Goal: Task Accomplishment & Management: Use online tool/utility

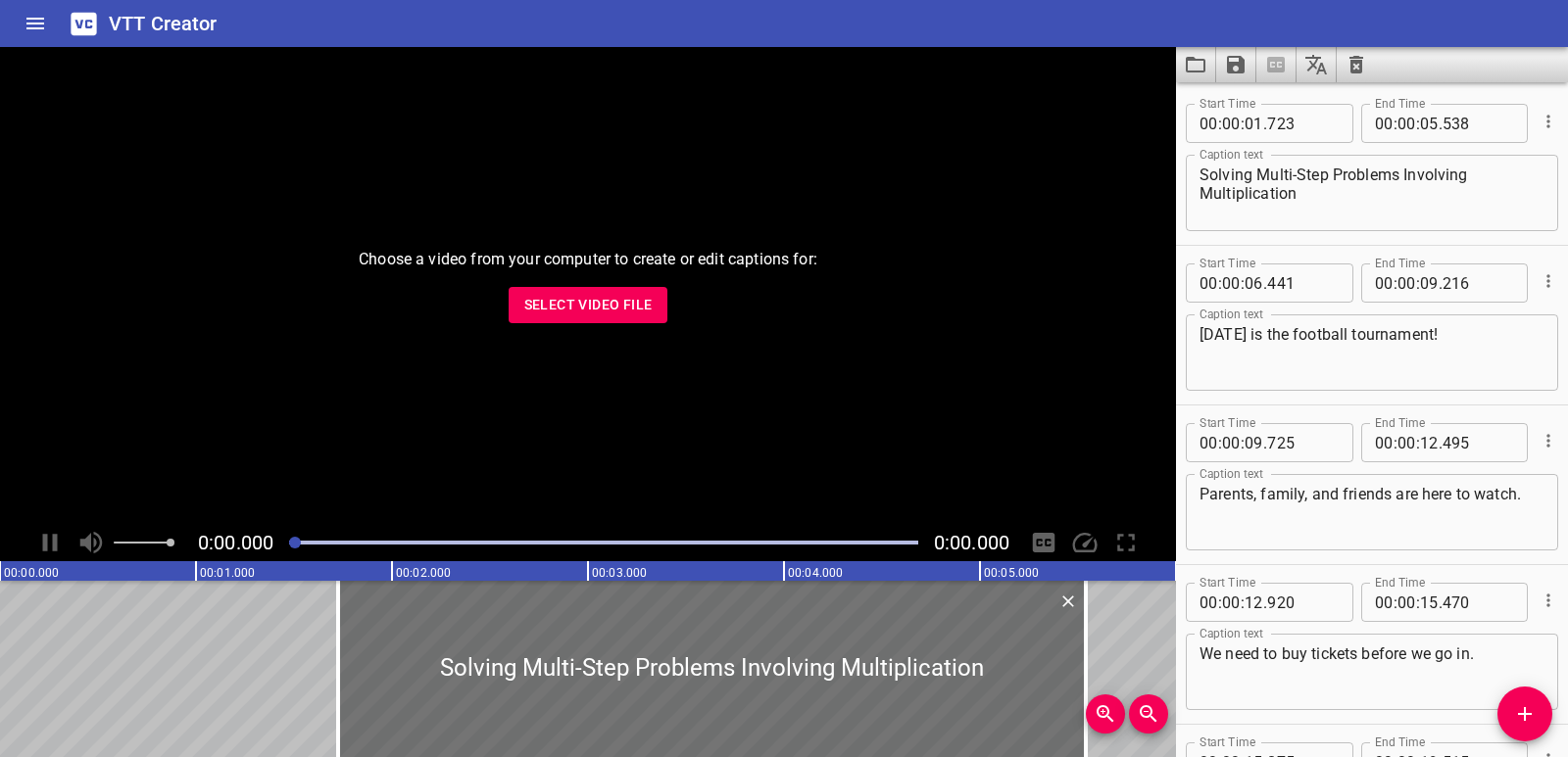
scroll to position [695, 0]
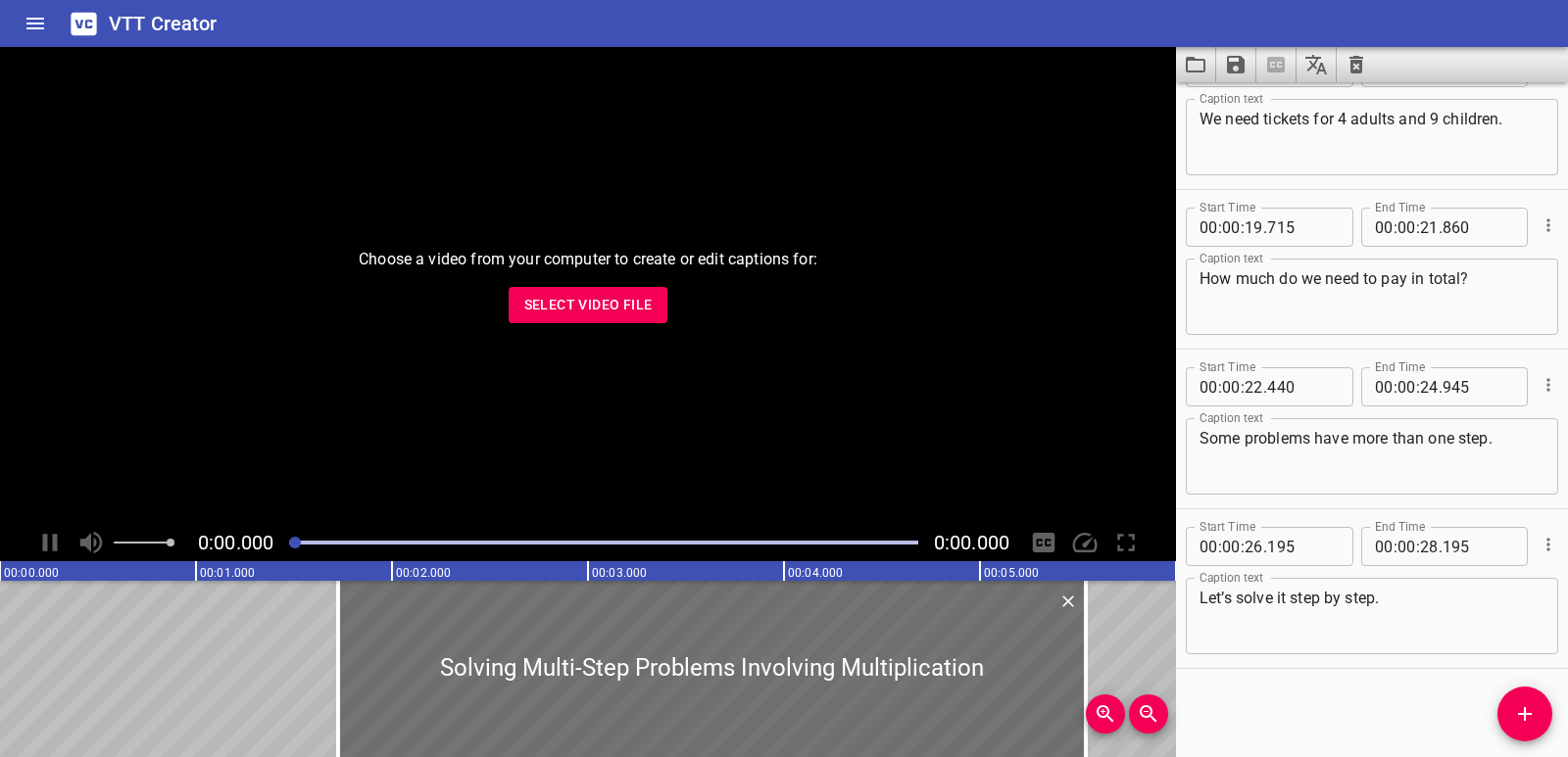
click at [583, 291] on button "Select Video File" at bounding box center [588, 305] width 160 height 37
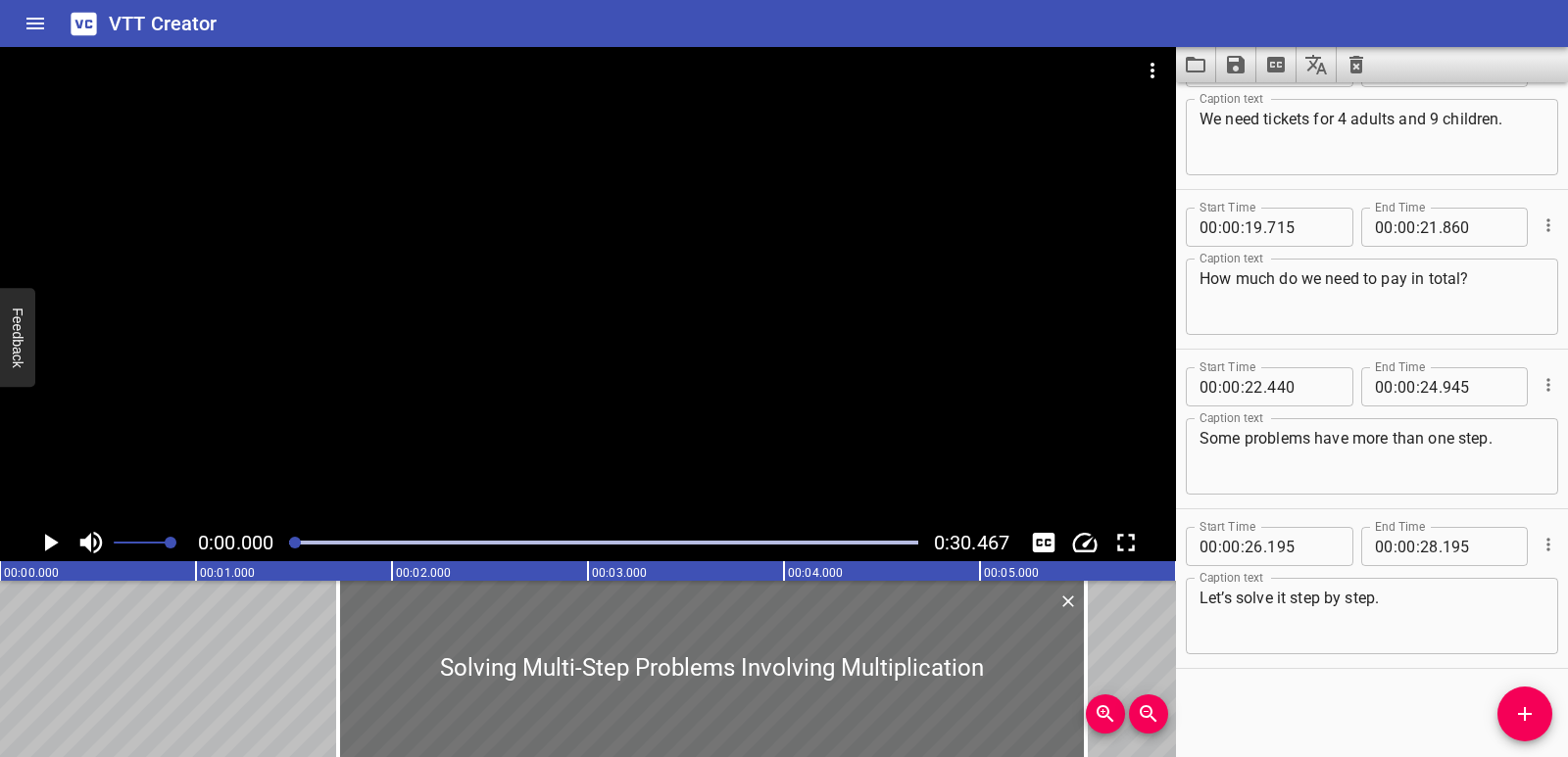
click at [1353, 69] on icon "Clear captions" at bounding box center [1357, 65] width 14 height 18
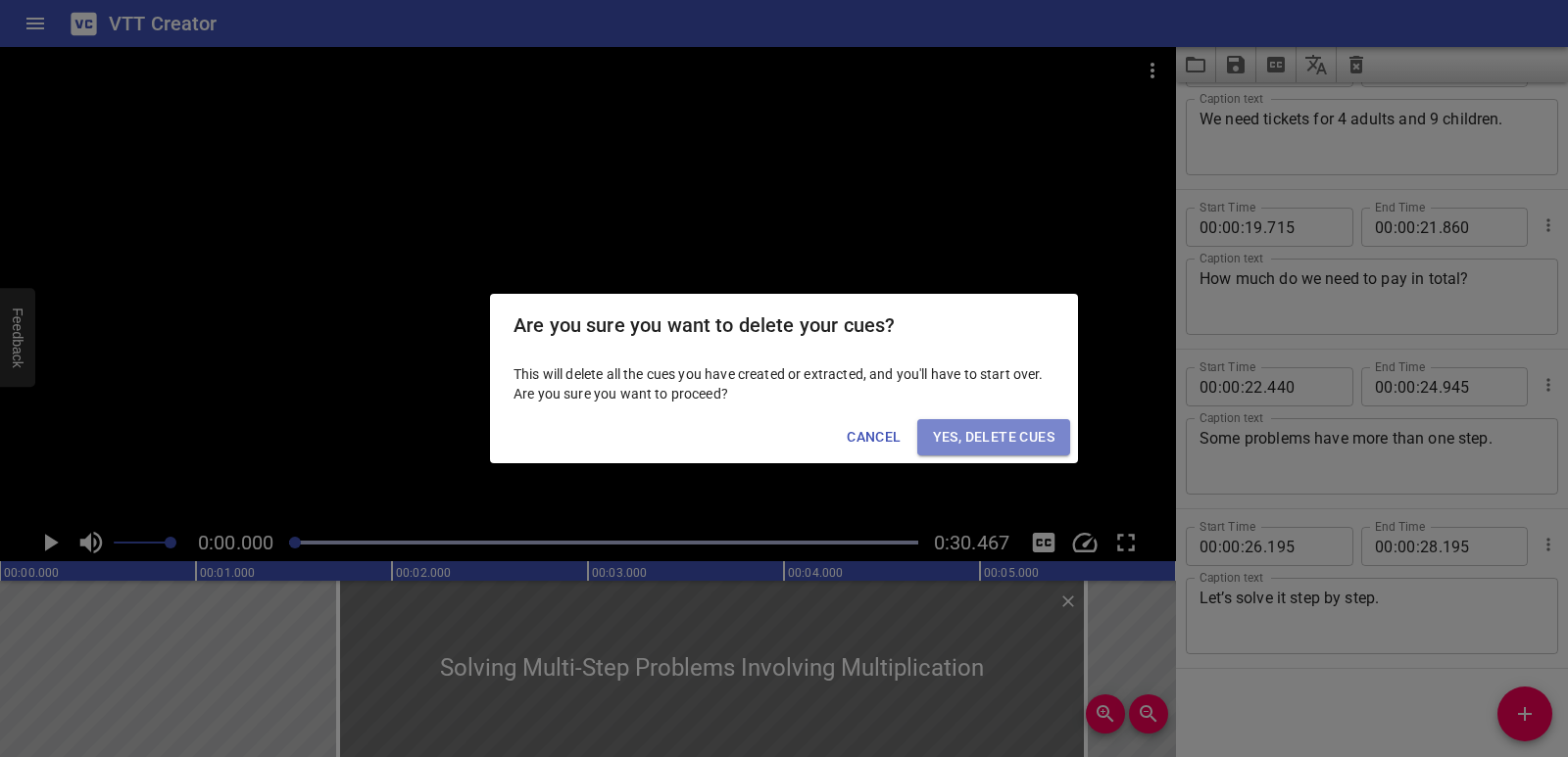
click at [1019, 441] on span "Yes, Delete Cues" at bounding box center [993, 437] width 121 height 25
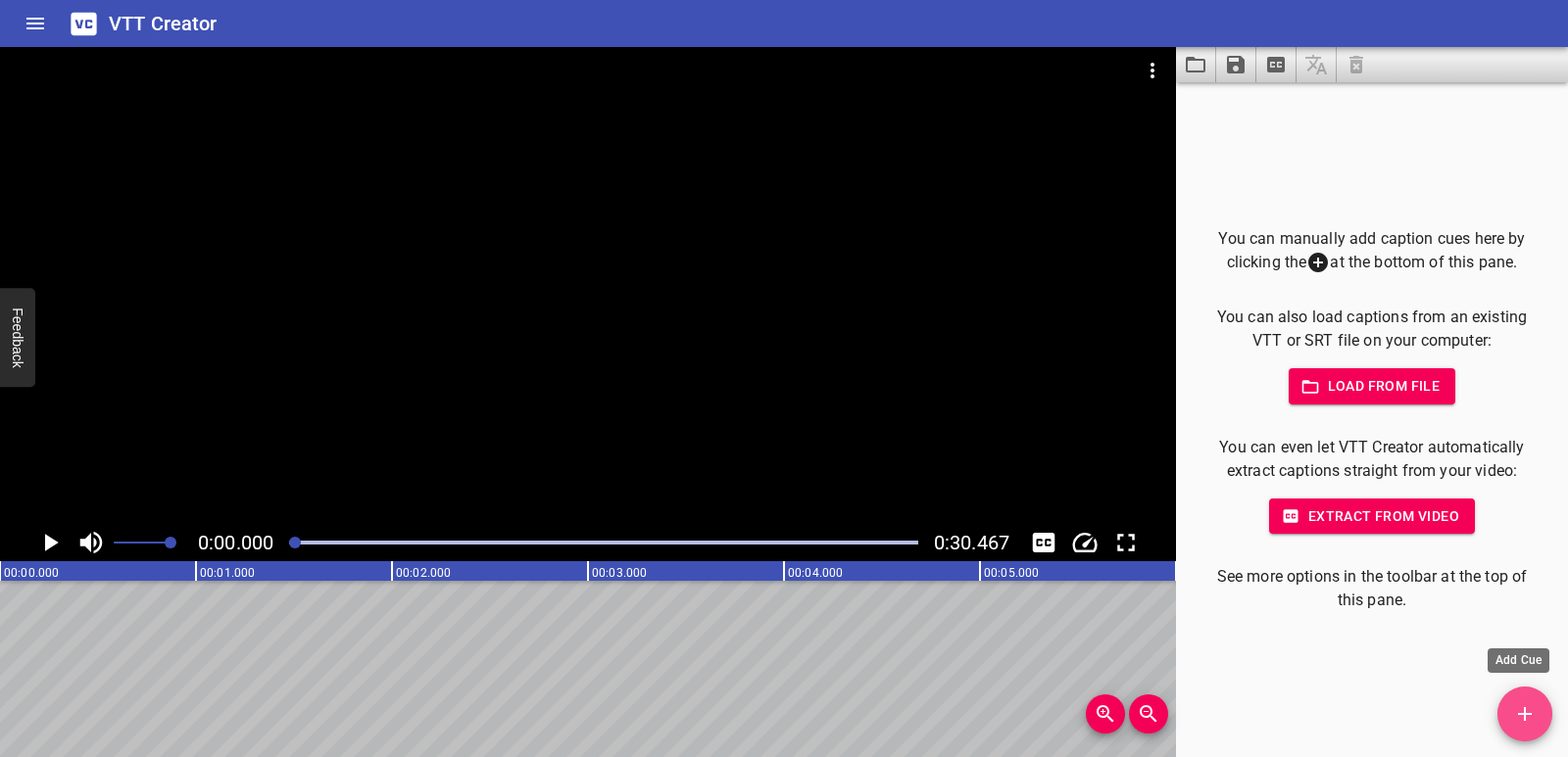
click at [1524, 689] on button "Add Cue" at bounding box center [1526, 715] width 55 height 55
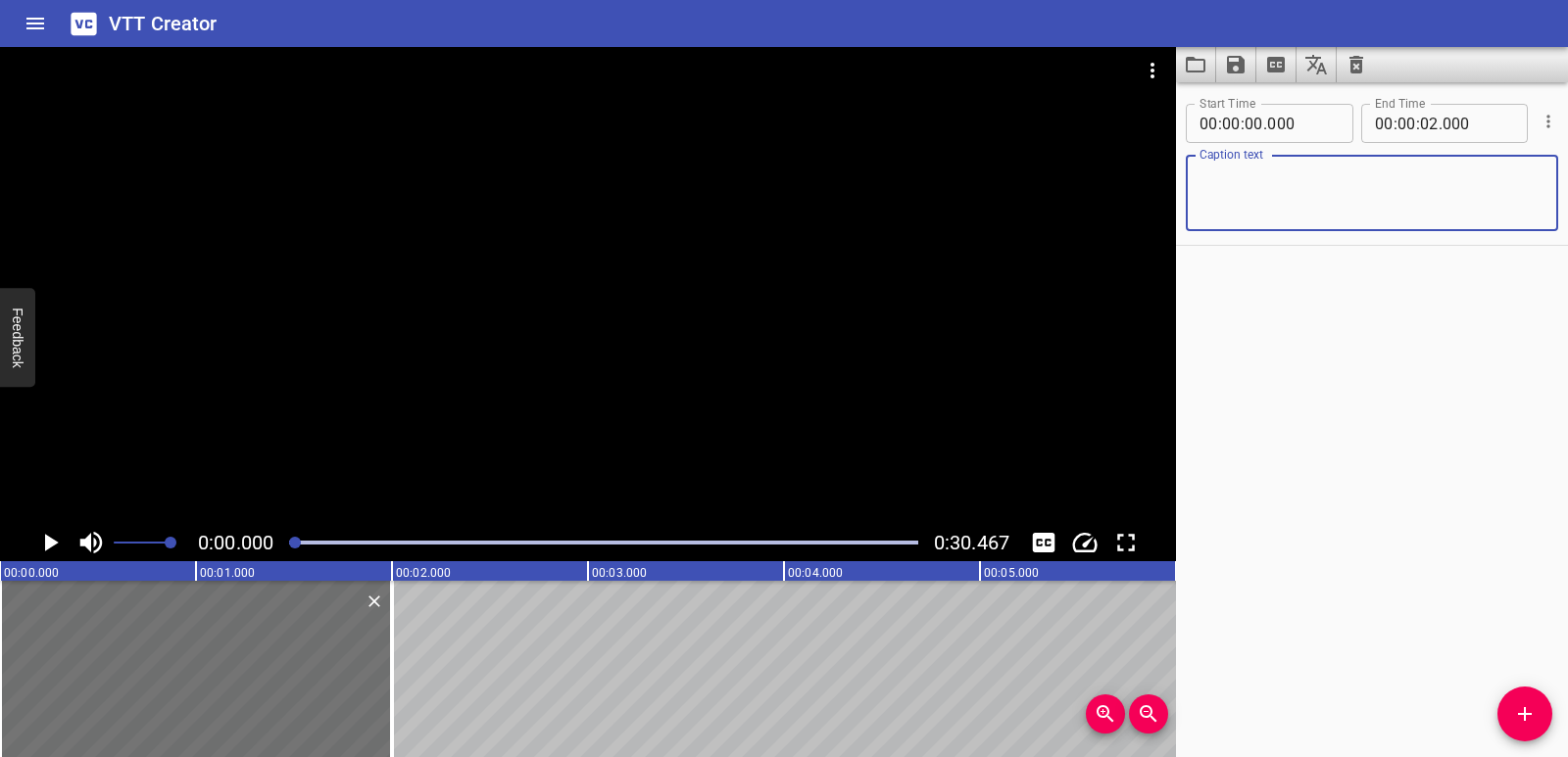
click at [42, 548] on icon "Play/Pause" at bounding box center [50, 543] width 30 height 30
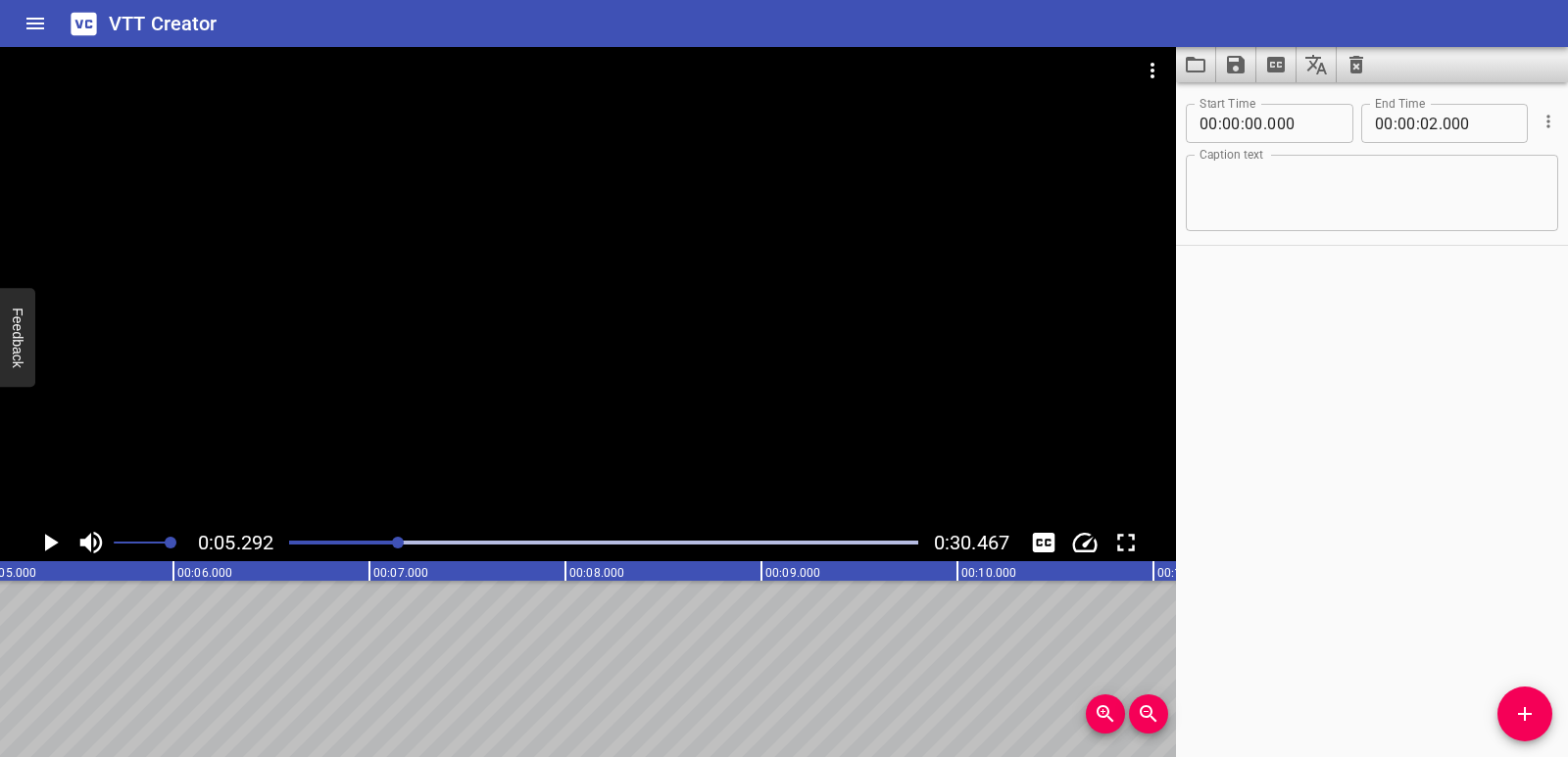
click at [32, 524] on button "Play/Pause" at bounding box center [50, 543] width 38 height 38
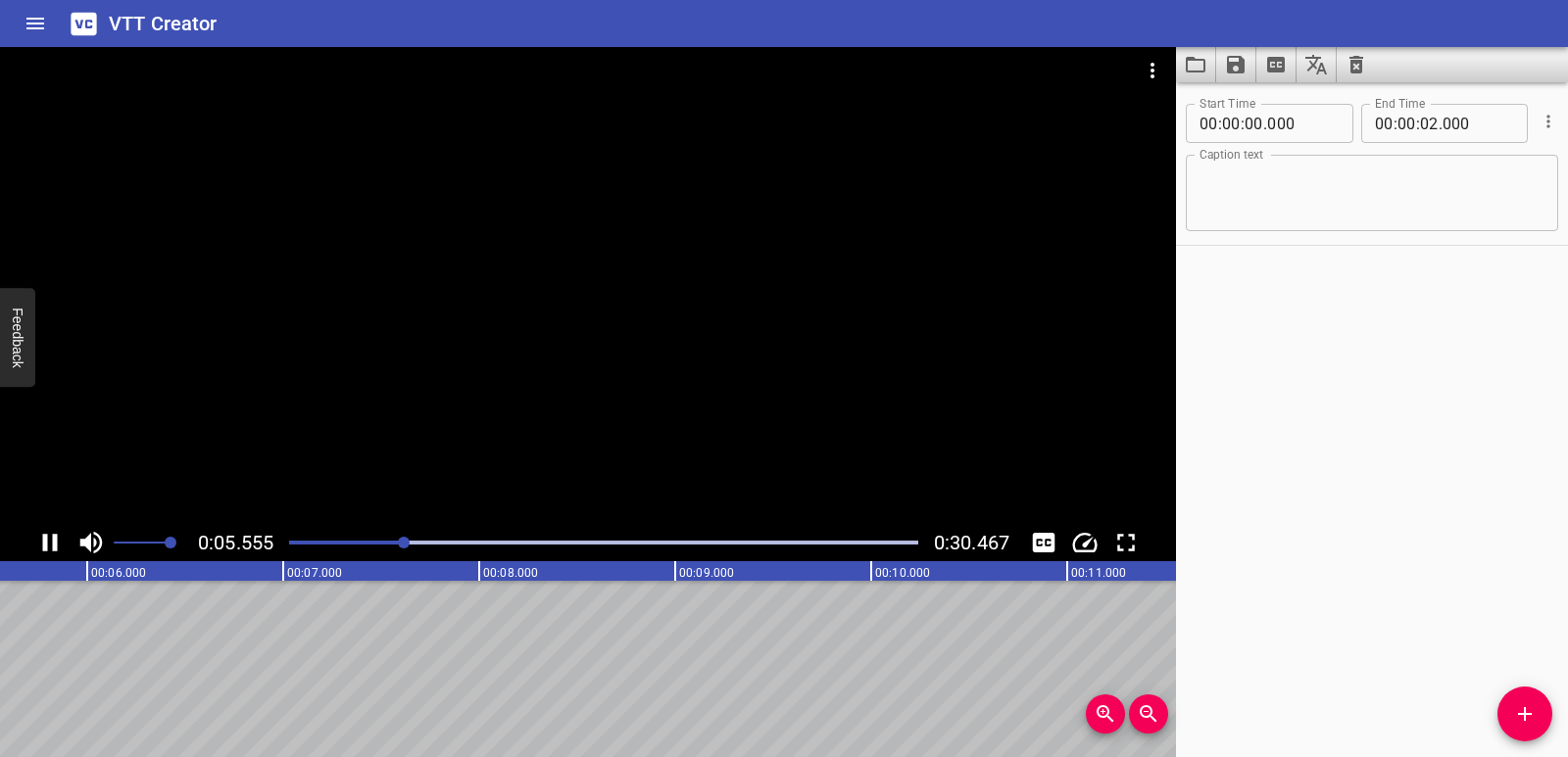
click at [42, 548] on icon "Play/Pause" at bounding box center [50, 543] width 30 height 30
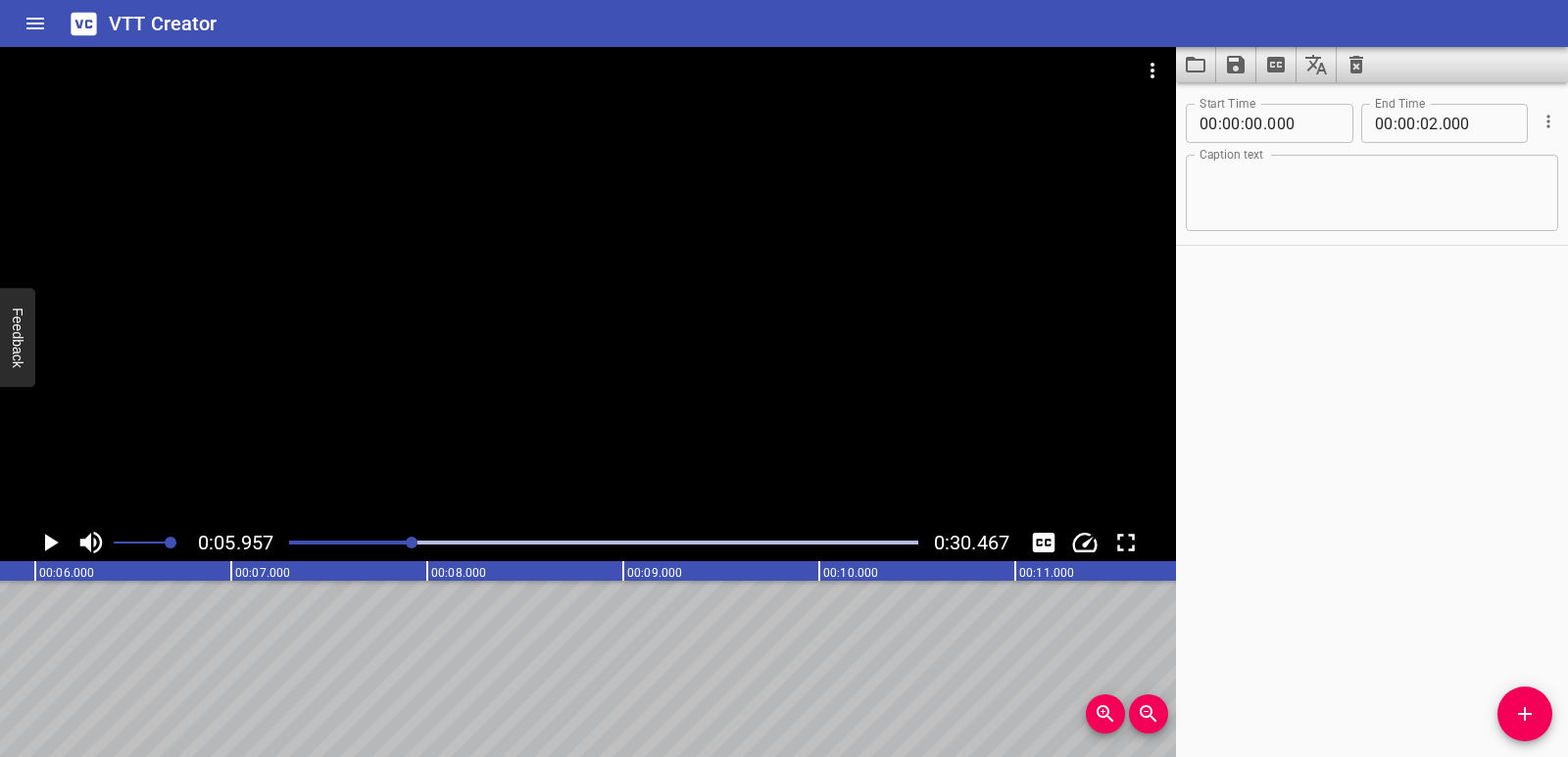
scroll to position [0, 1167]
click at [1298, 170] on textarea at bounding box center [1372, 193] width 345 height 56
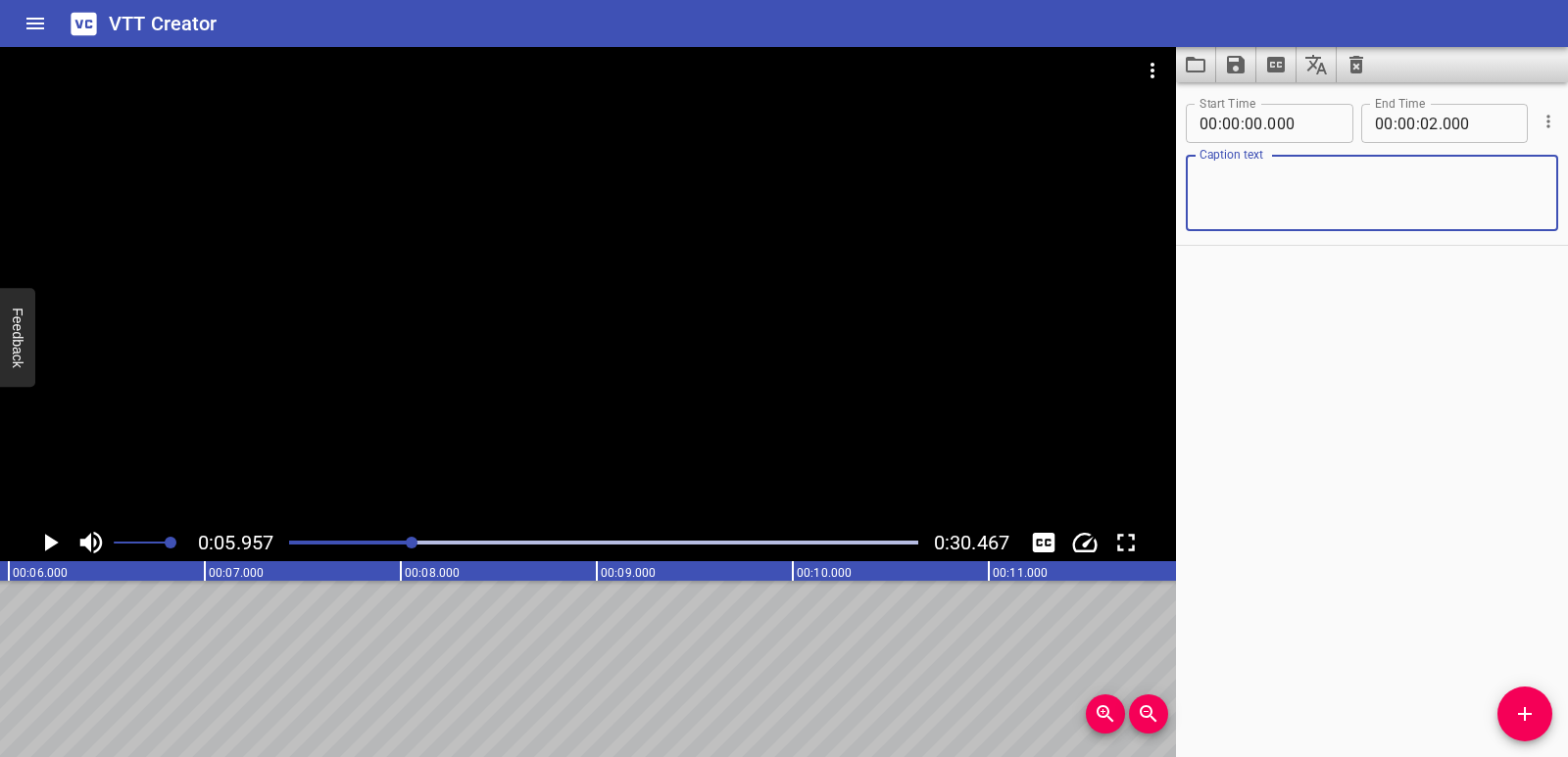
paste textarea "Heat is movement of thermal energy from warmer areas to cooler areas. It keeps …"
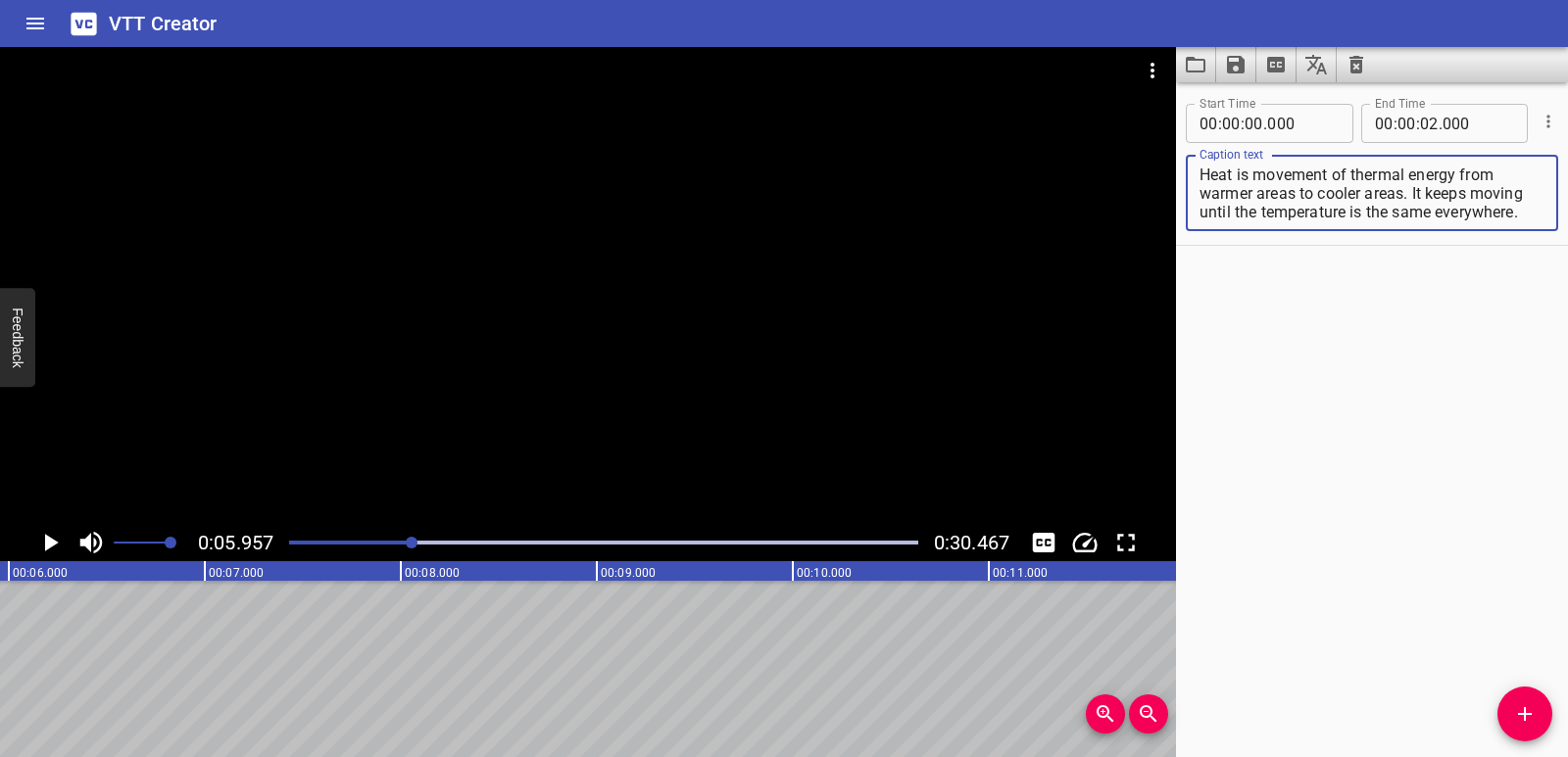
scroll to position [38, 0]
drag, startPoint x: 1415, startPoint y: 193, endPoint x: 1424, endPoint y: 218, distance: 26.6
click at [1424, 218] on textarea "Heat is movement of thermal energy from warmer areas to cooler areas. It keeps …" at bounding box center [1372, 193] width 345 height 56
paste textarea "Heat is movement of thermal energy from warmer areas to cooler areas."
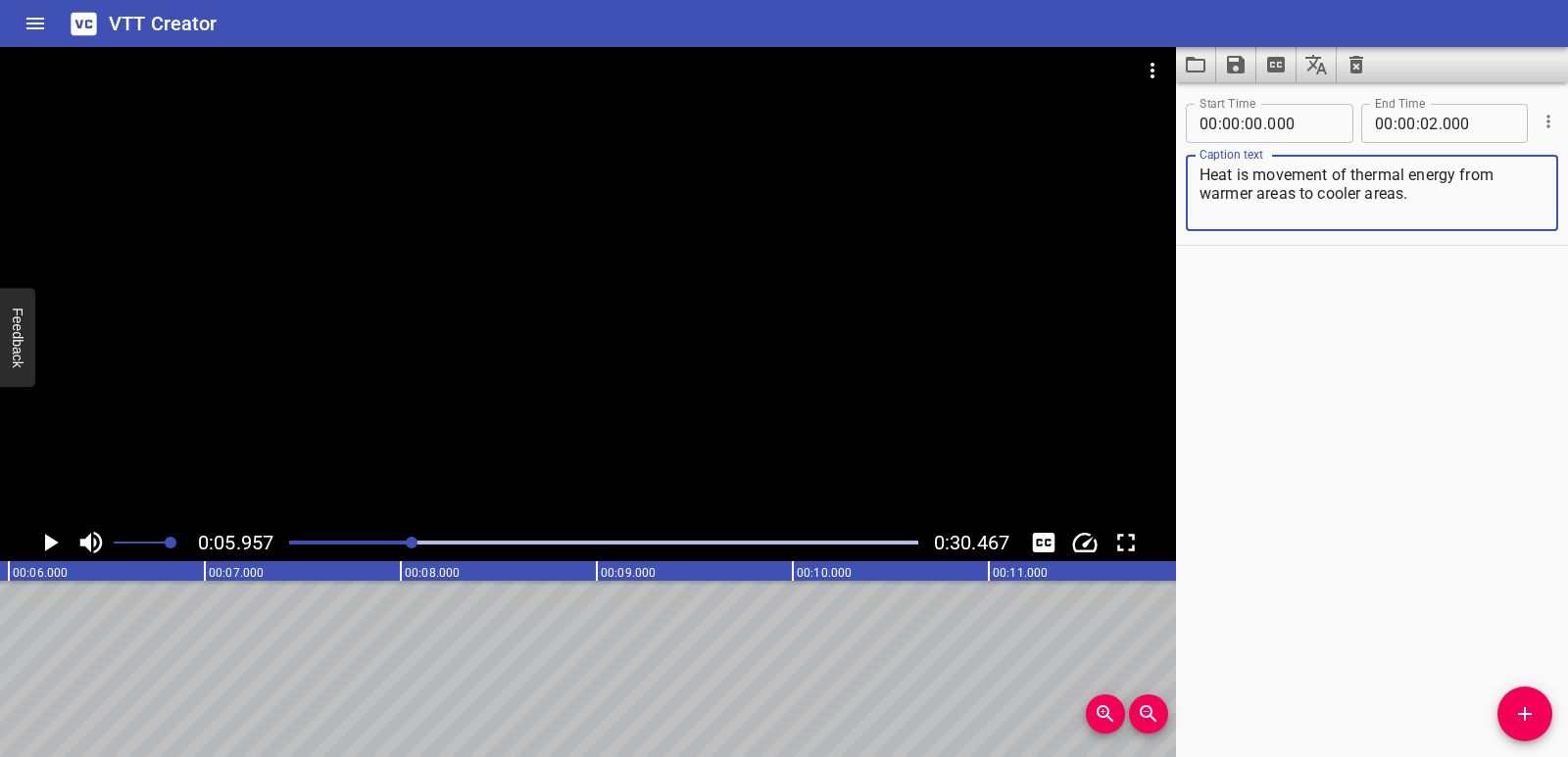
click at [1204, 175] on textarea "Heat is movement of thermal energy from warmer areas to cooler areas." at bounding box center [1372, 193] width 345 height 56
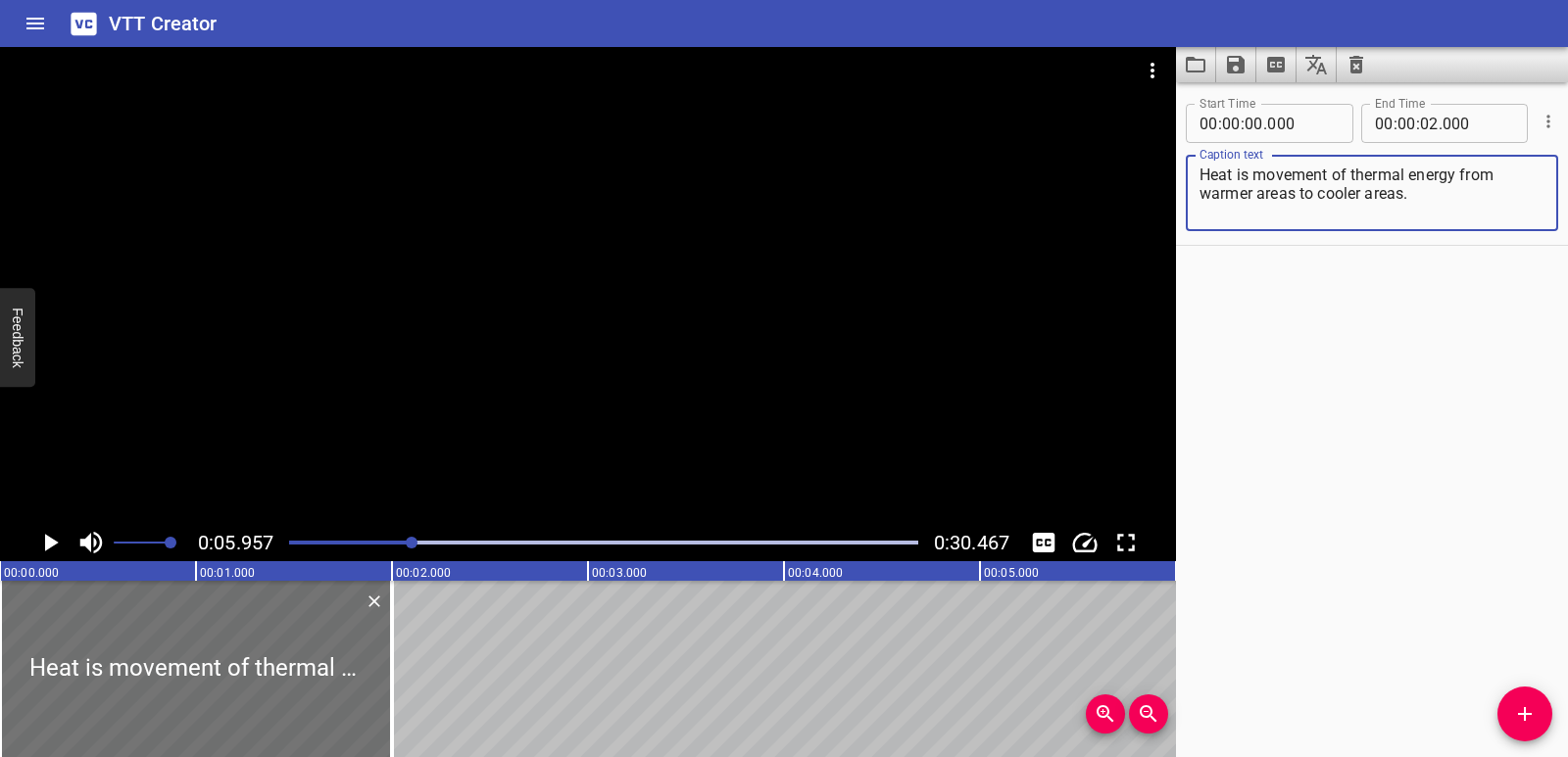
type textarea "Heat is movement of thermal energy from warmer areas to cooler areas."
click at [293, 539] on div at bounding box center [603, 543] width 653 height 28
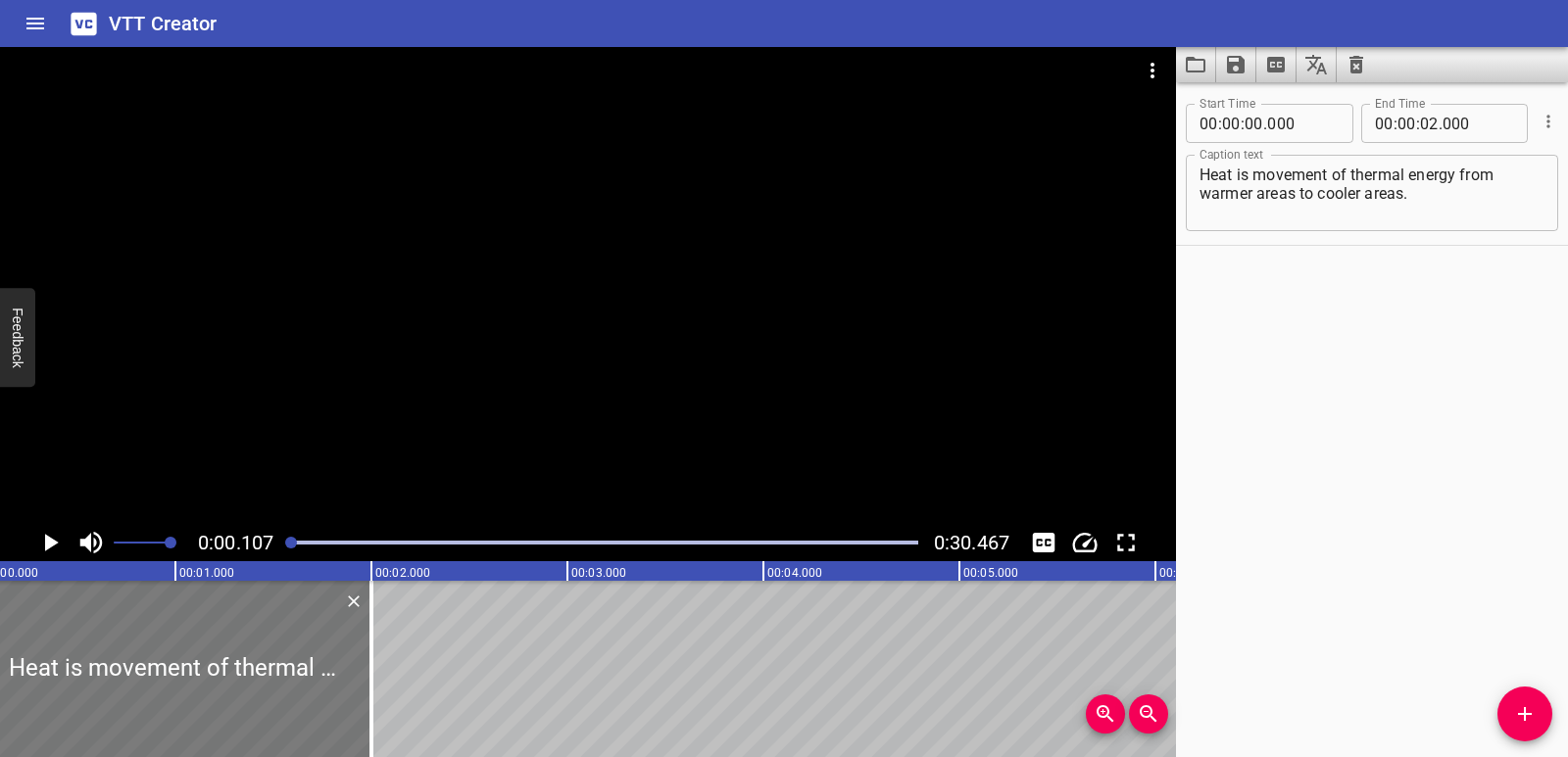
click at [0, 631] on div at bounding box center [175, 669] width 392 height 177
click at [45, 541] on icon "Play/Pause" at bounding box center [52, 543] width 14 height 18
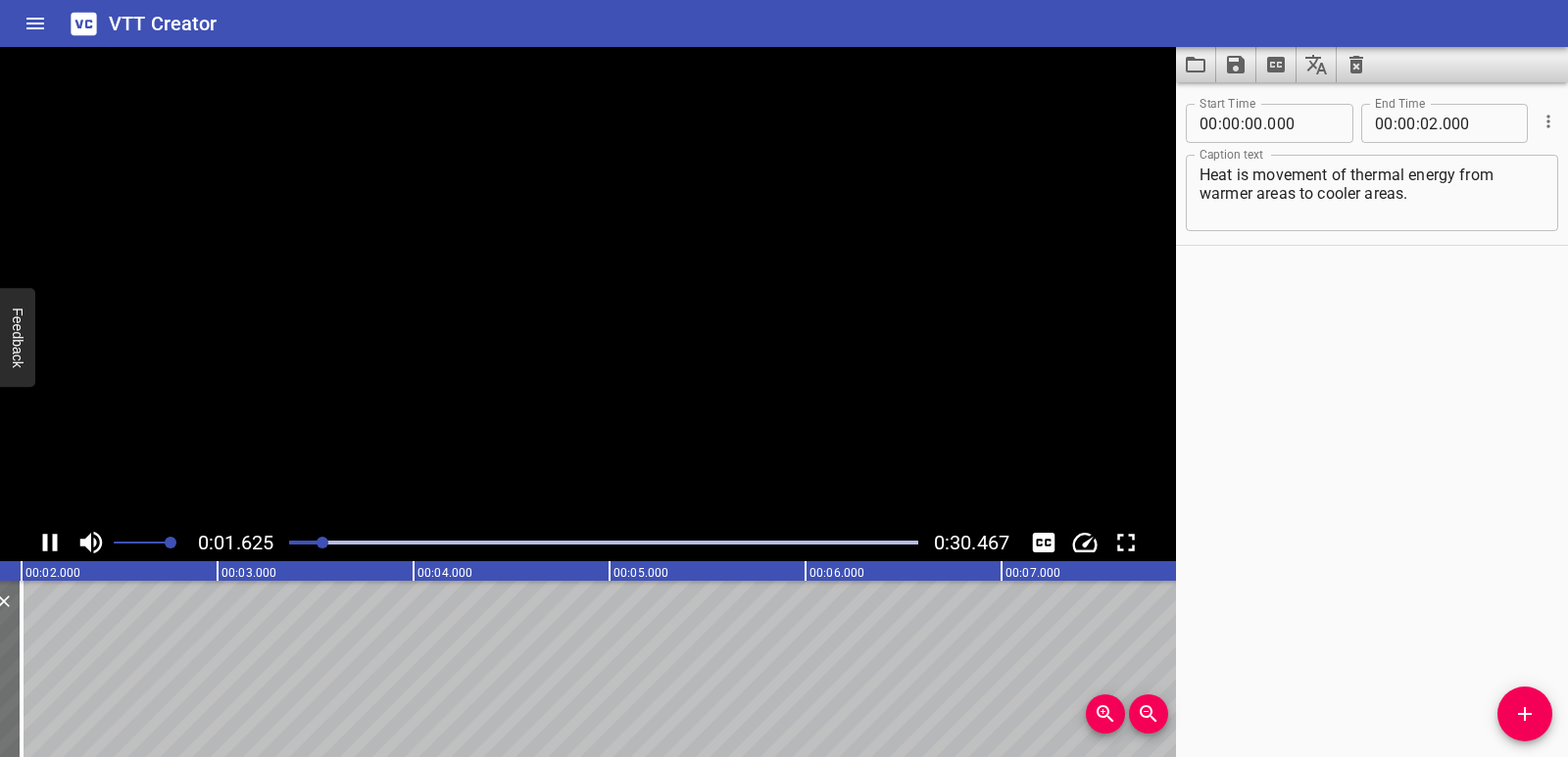
click at [50, 542] on icon "Play/Pause" at bounding box center [50, 543] width 30 height 30
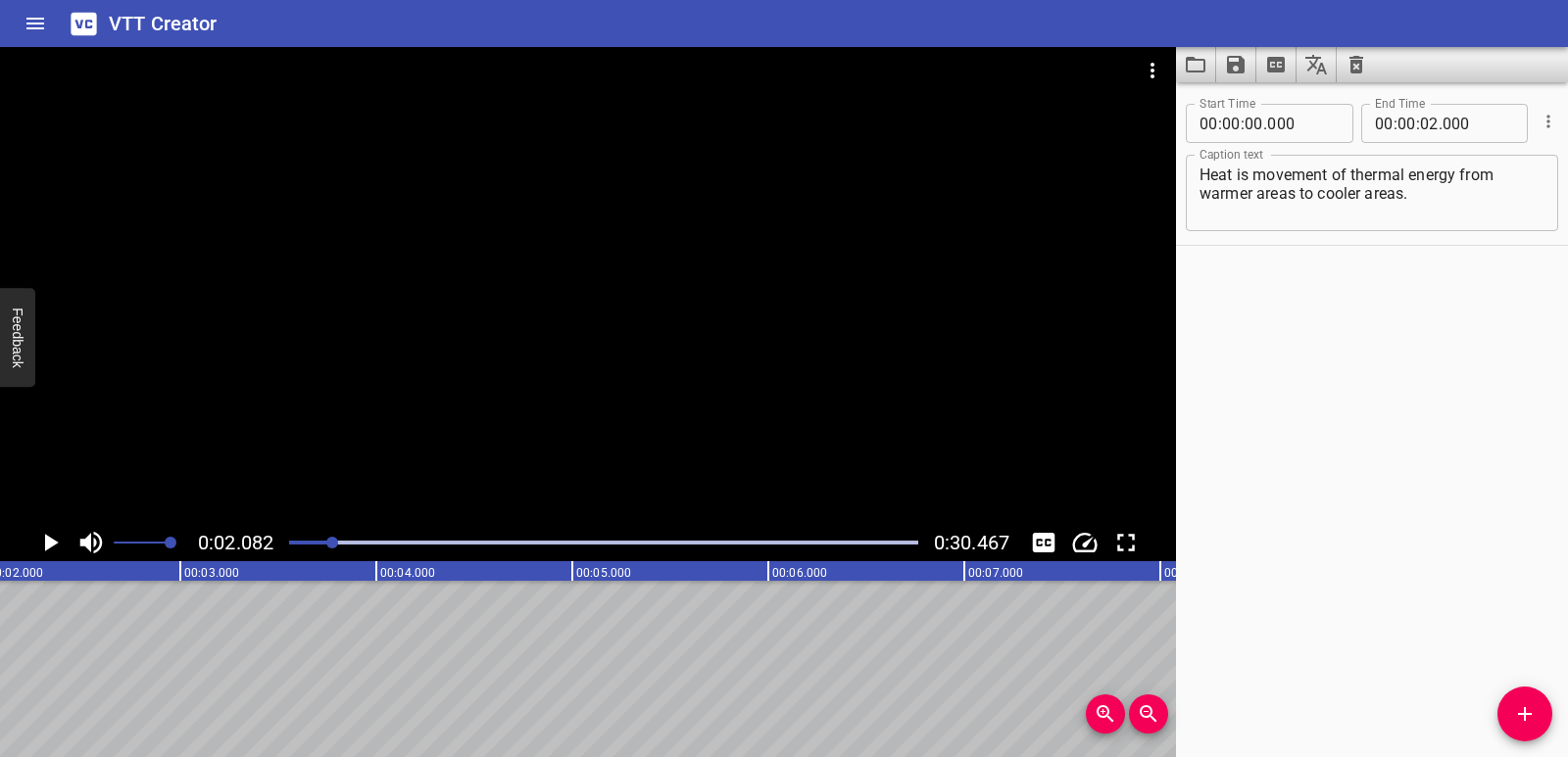
scroll to position [0, 0]
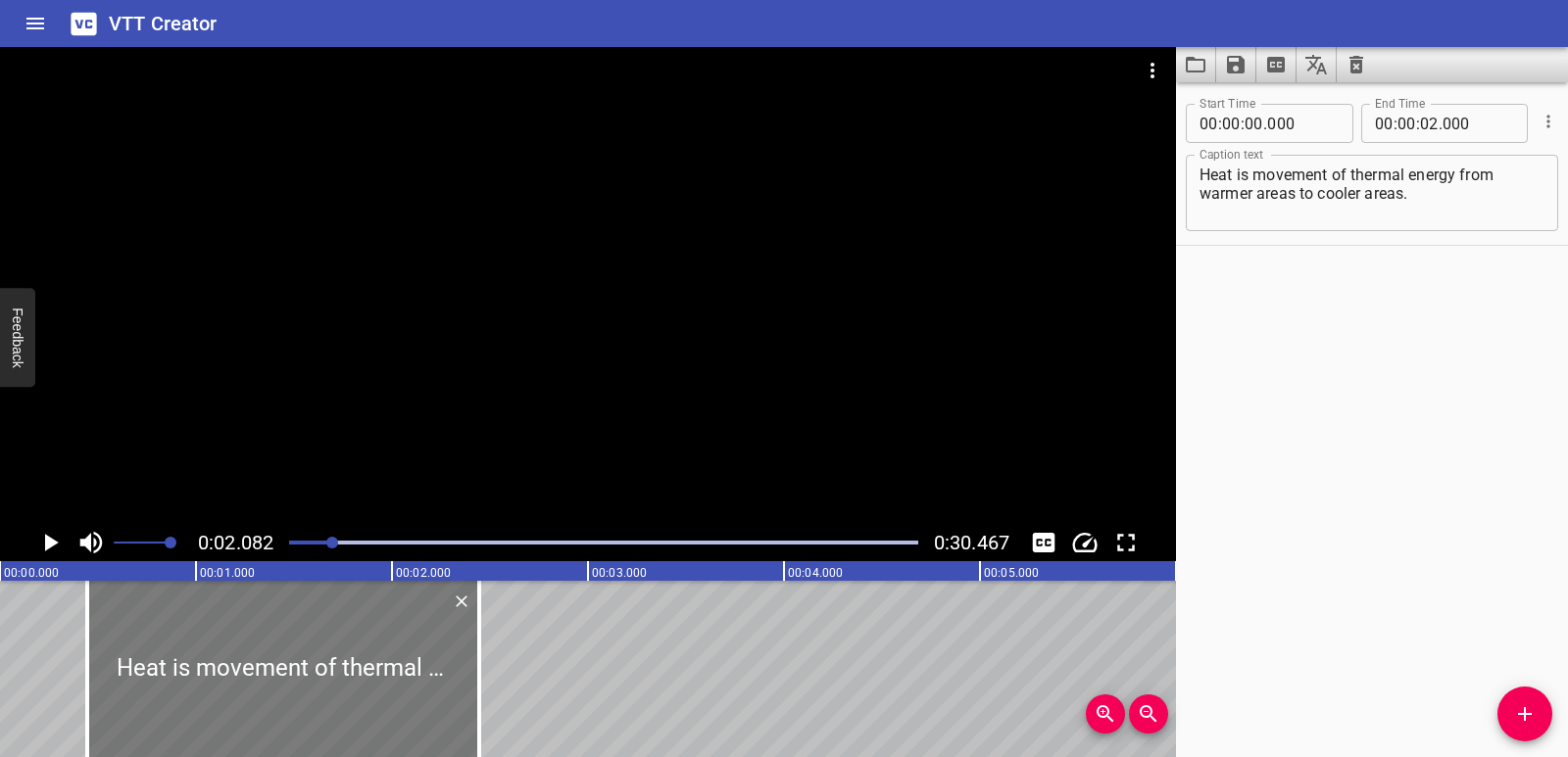
drag, startPoint x: 167, startPoint y: 665, endPoint x: 236, endPoint y: 664, distance: 69.0
click at [236, 664] on div at bounding box center [282, 669] width 392 height 177
type input "445"
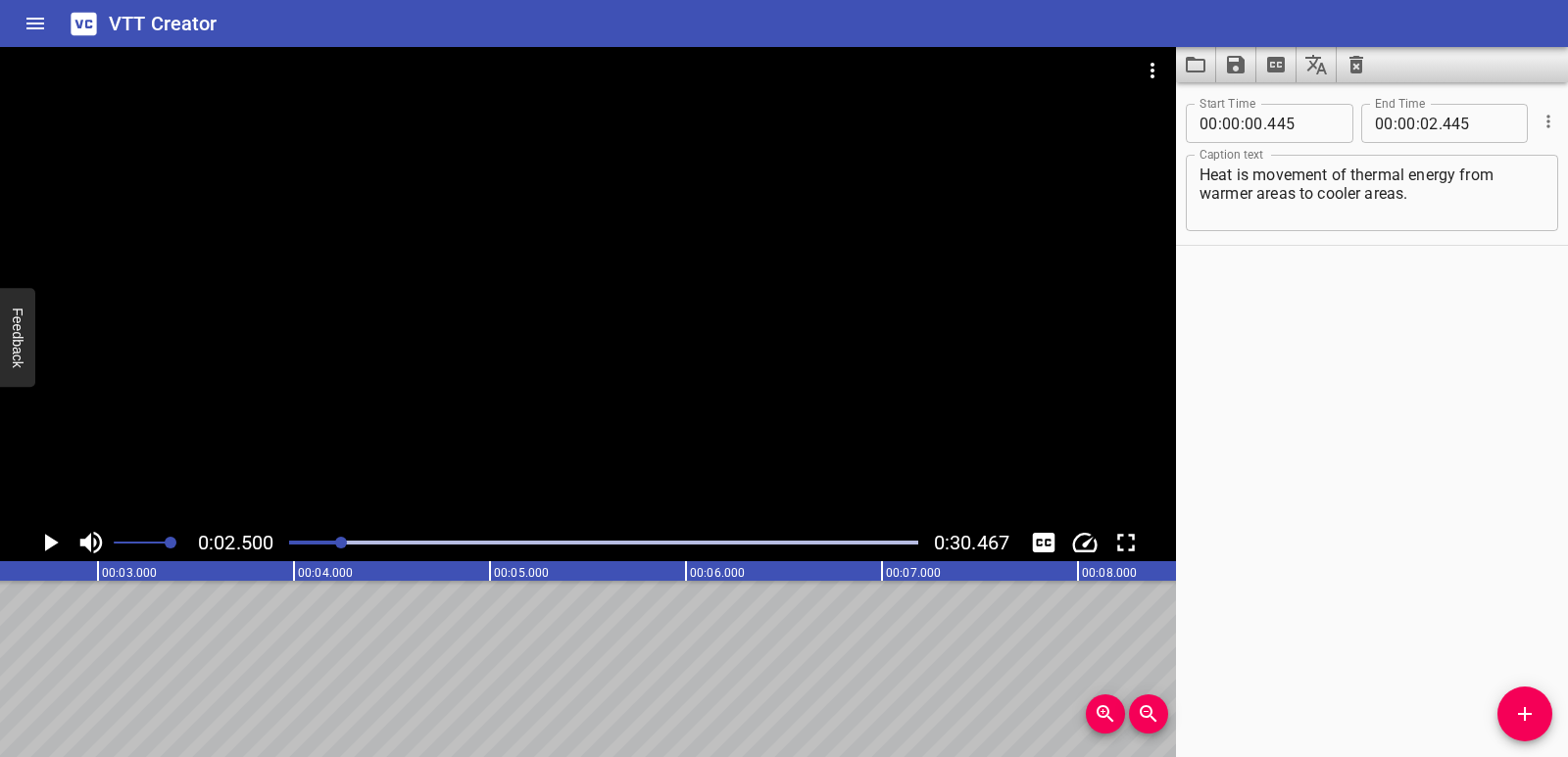
scroll to position [0, 329]
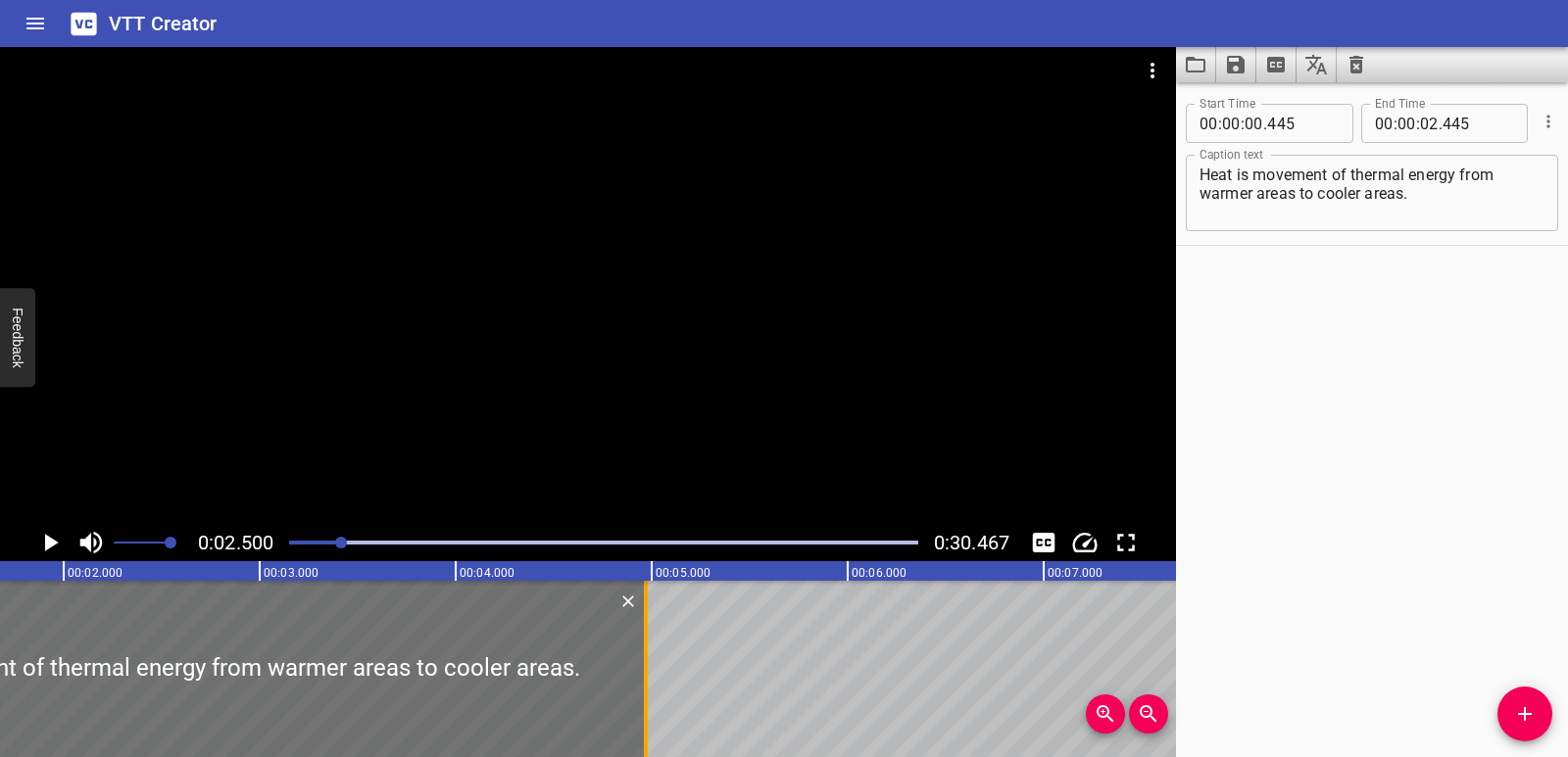
drag, startPoint x: 149, startPoint y: 653, endPoint x: 644, endPoint y: 669, distance: 495.3
click at [644, 669] on div at bounding box center [646, 669] width 4 height 177
type input "04"
type input "970"
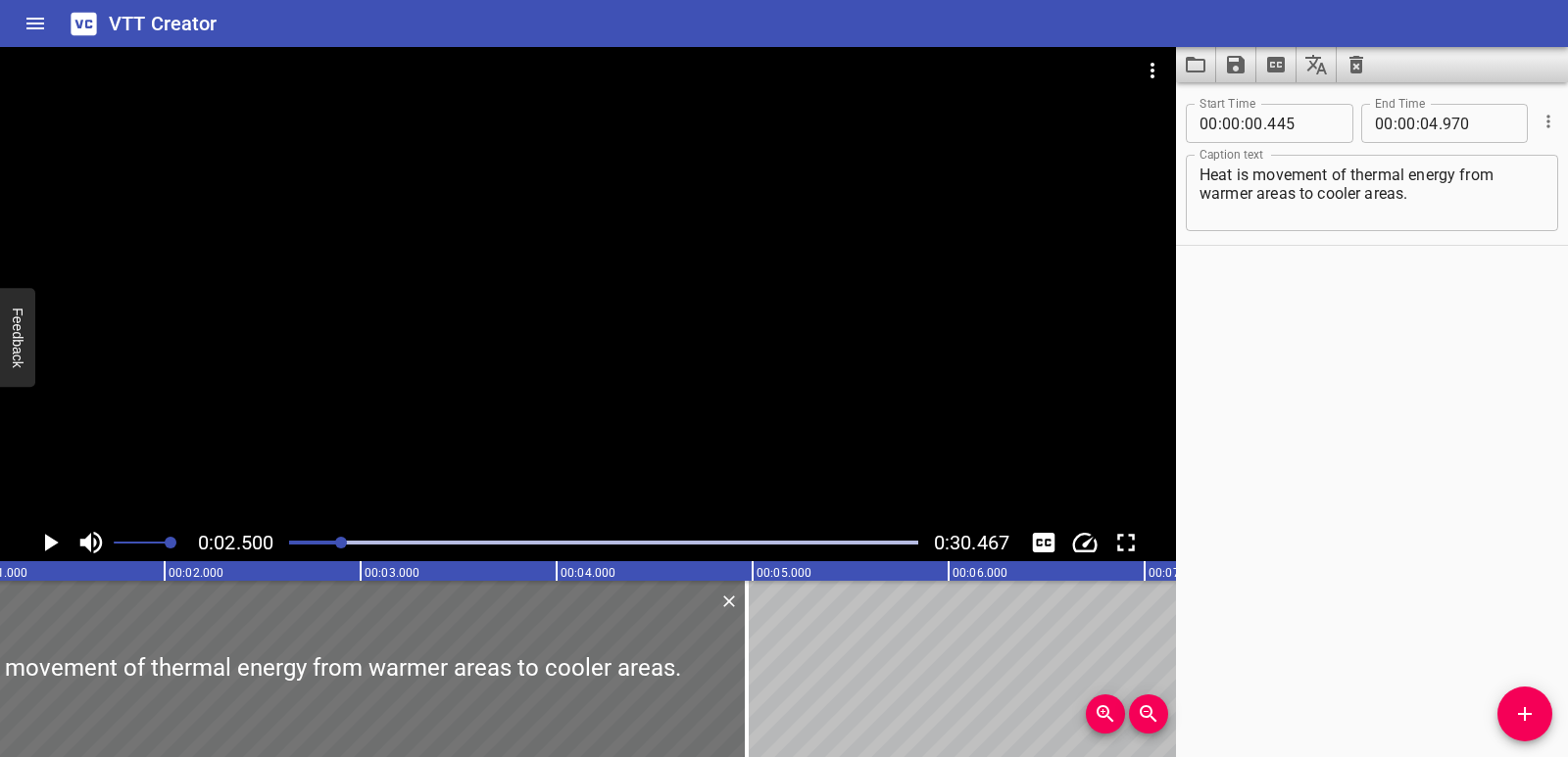
scroll to position [0, 0]
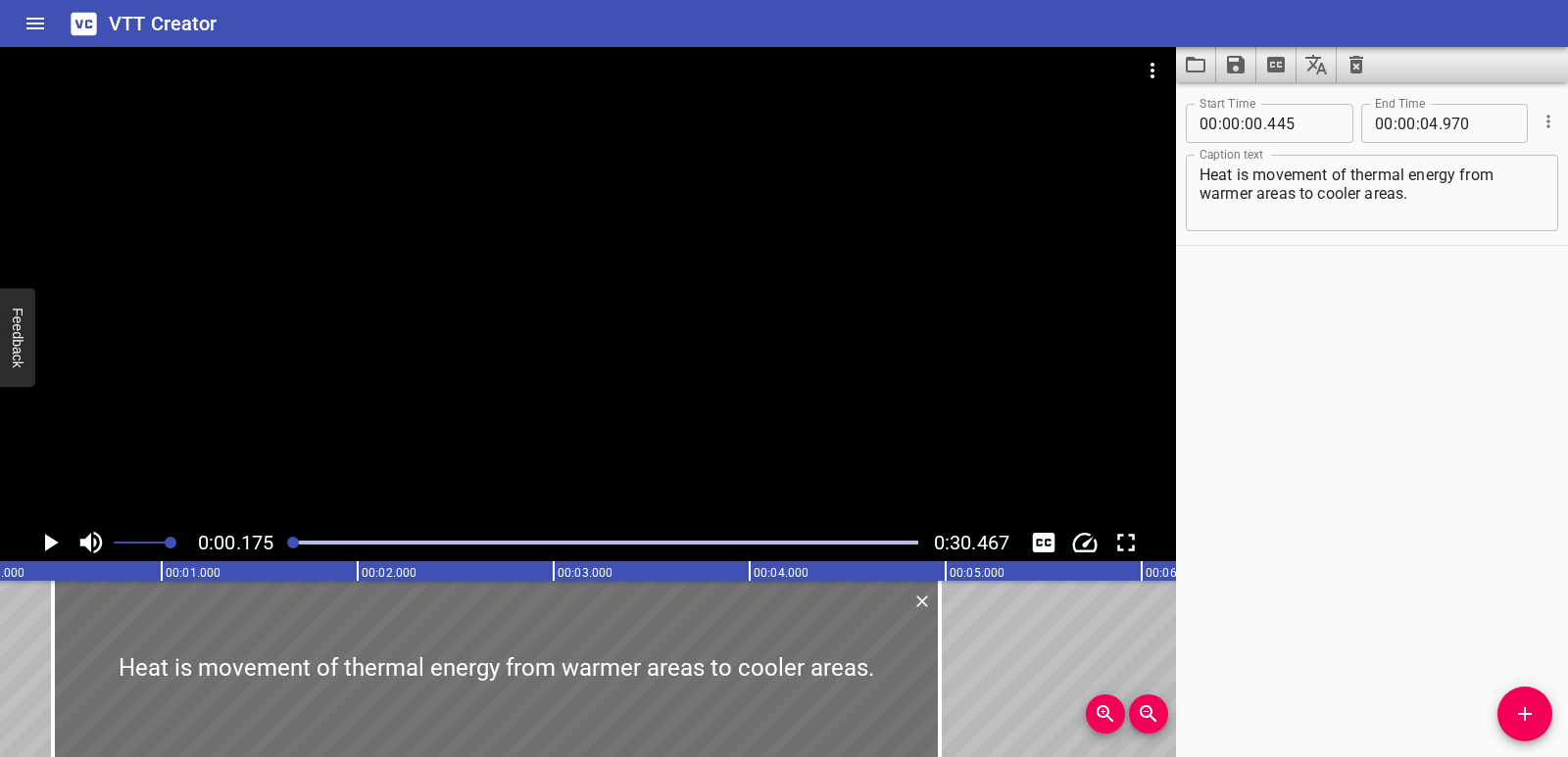
click at [43, 553] on icon "Play/Pause" at bounding box center [50, 543] width 30 height 30
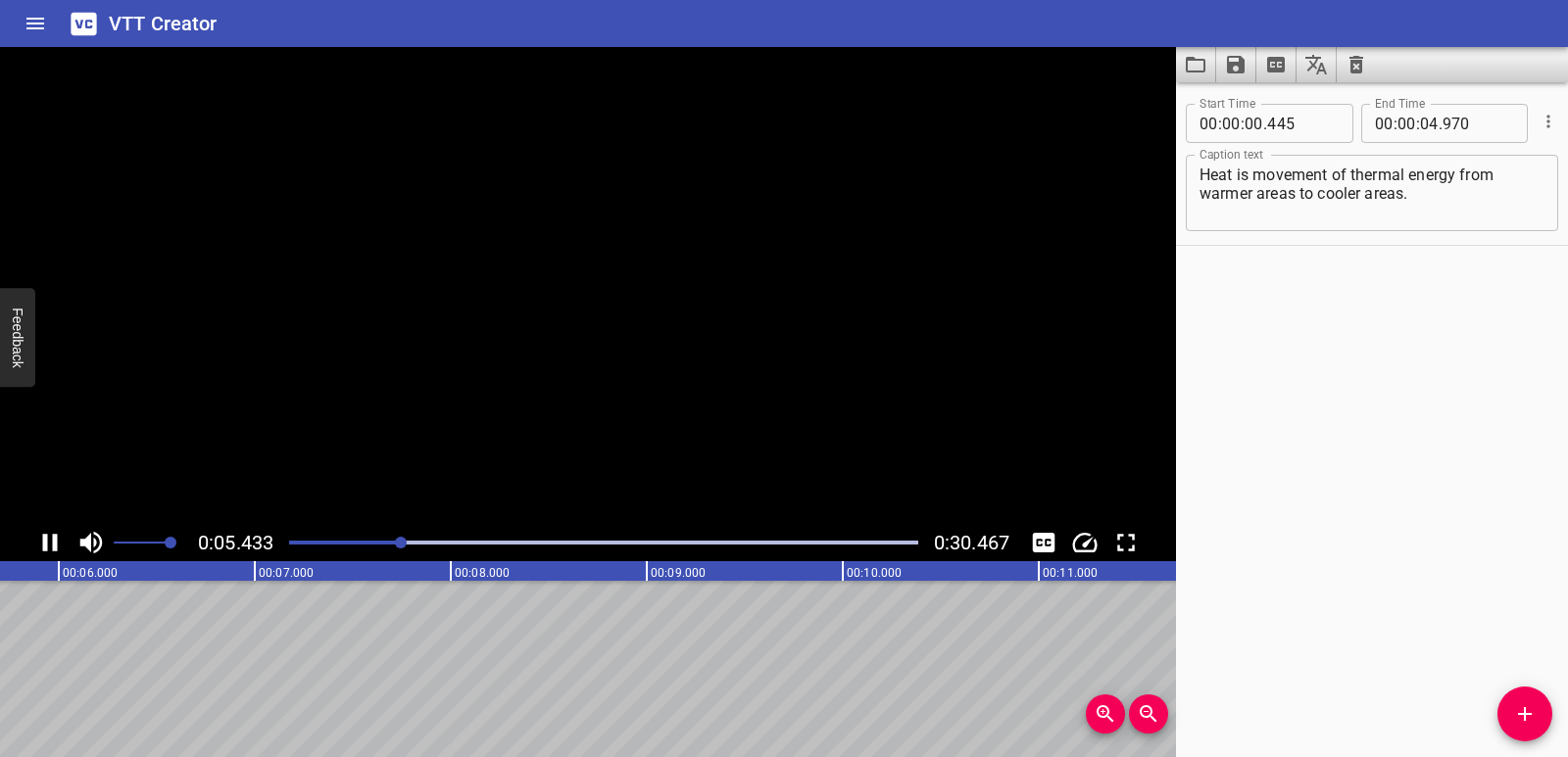
click at [43, 553] on icon "Play/Pause" at bounding box center [50, 543] width 30 height 30
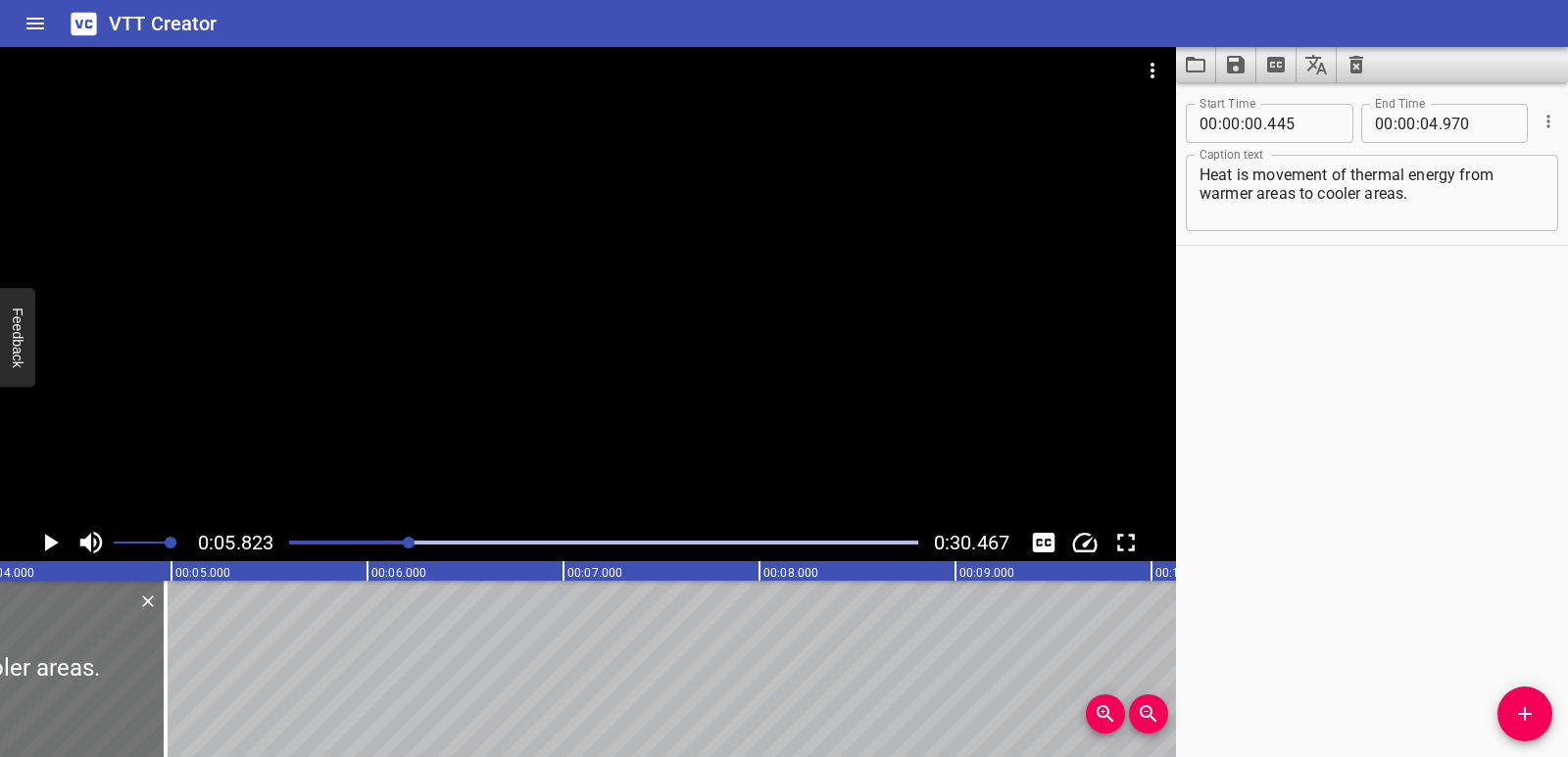
scroll to position [0, 778]
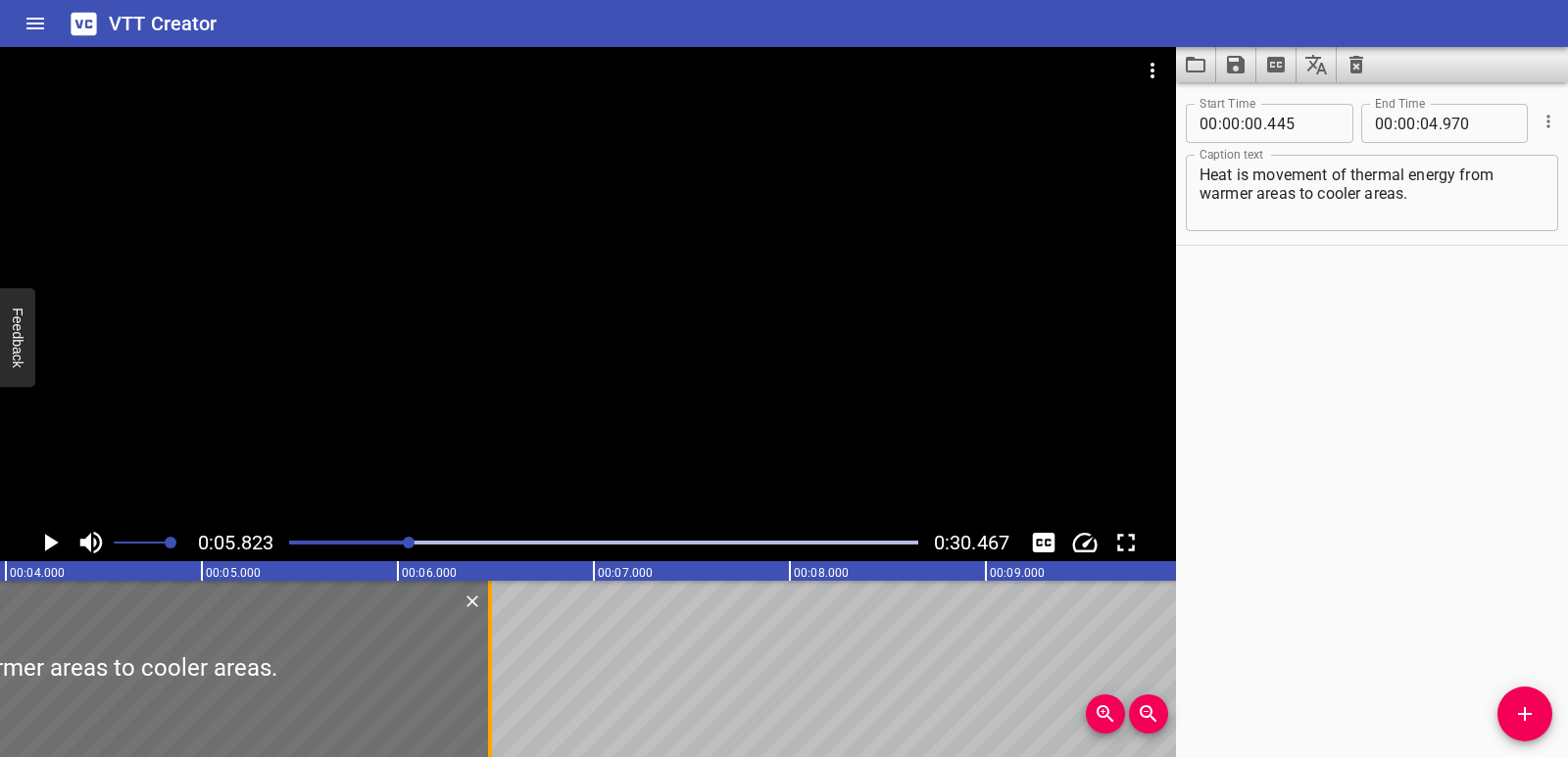
drag, startPoint x: 195, startPoint y: 674, endPoint x: 488, endPoint y: 687, distance: 293.3
click at [488, 687] on div at bounding box center [490, 669] width 4 height 177
type input "06"
type input "470"
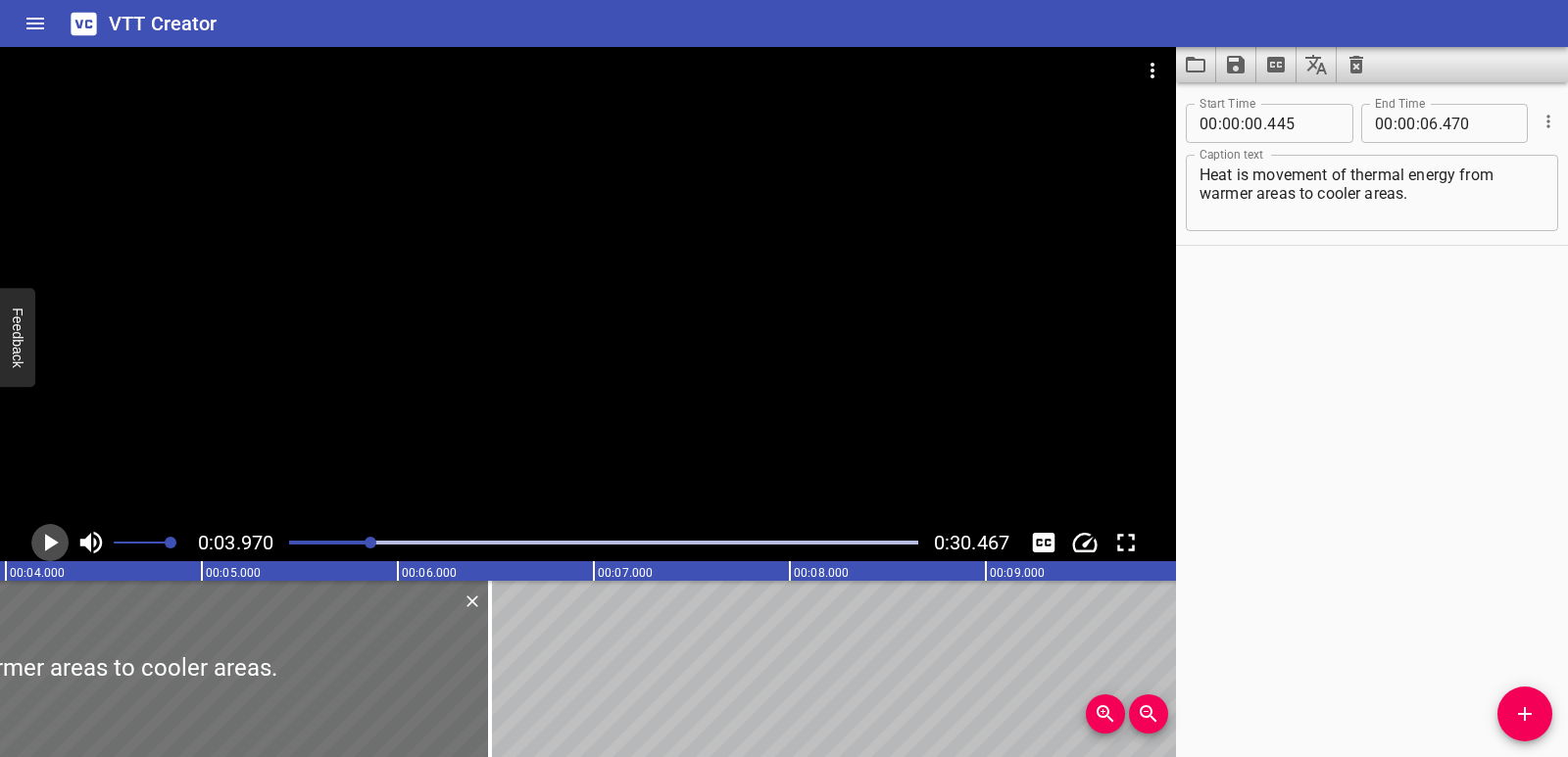
click at [46, 533] on icon "Play/Pause" at bounding box center [50, 543] width 30 height 30
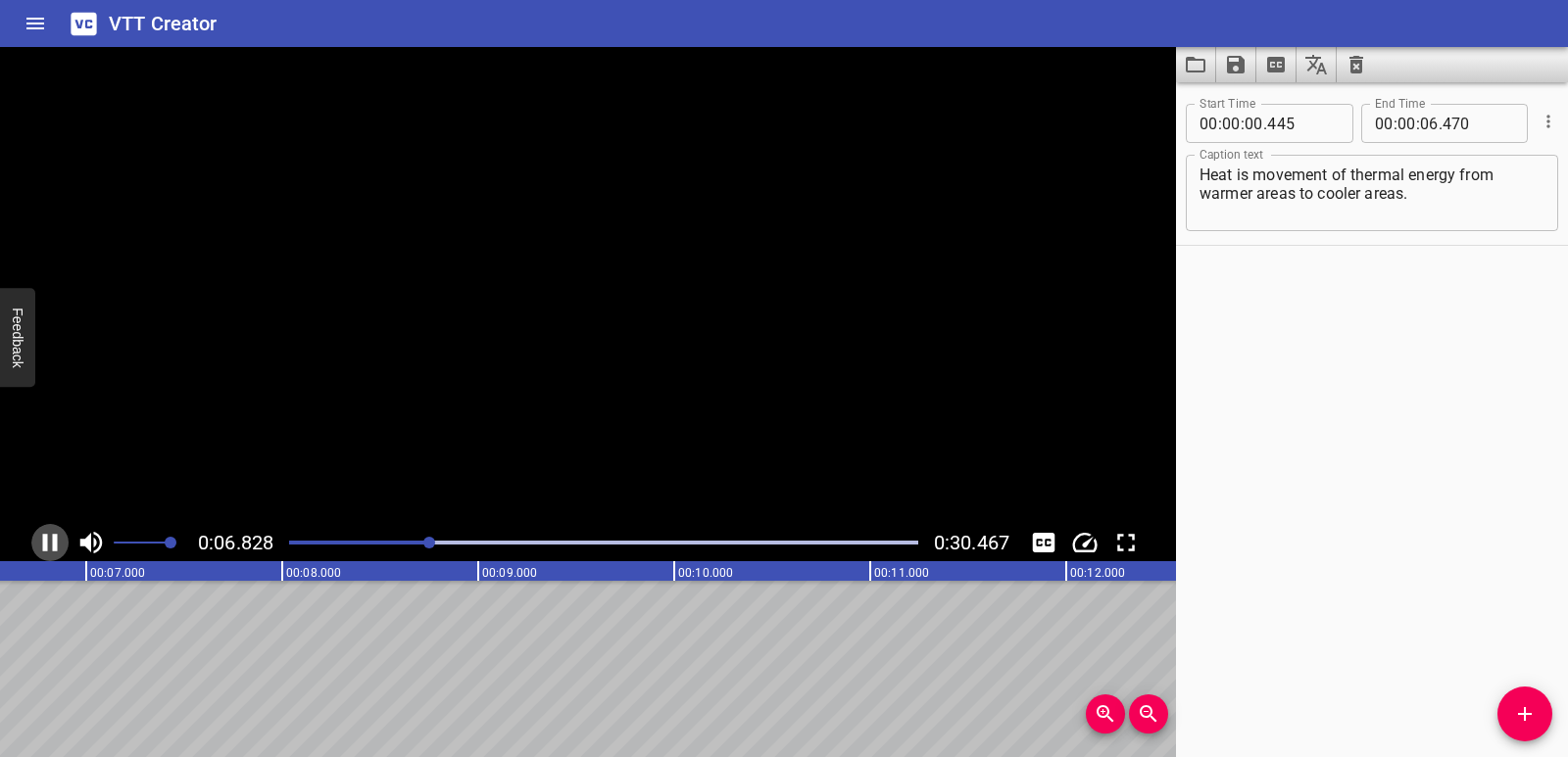
click at [46, 533] on icon "Play/Pause" at bounding box center [50, 543] width 30 height 30
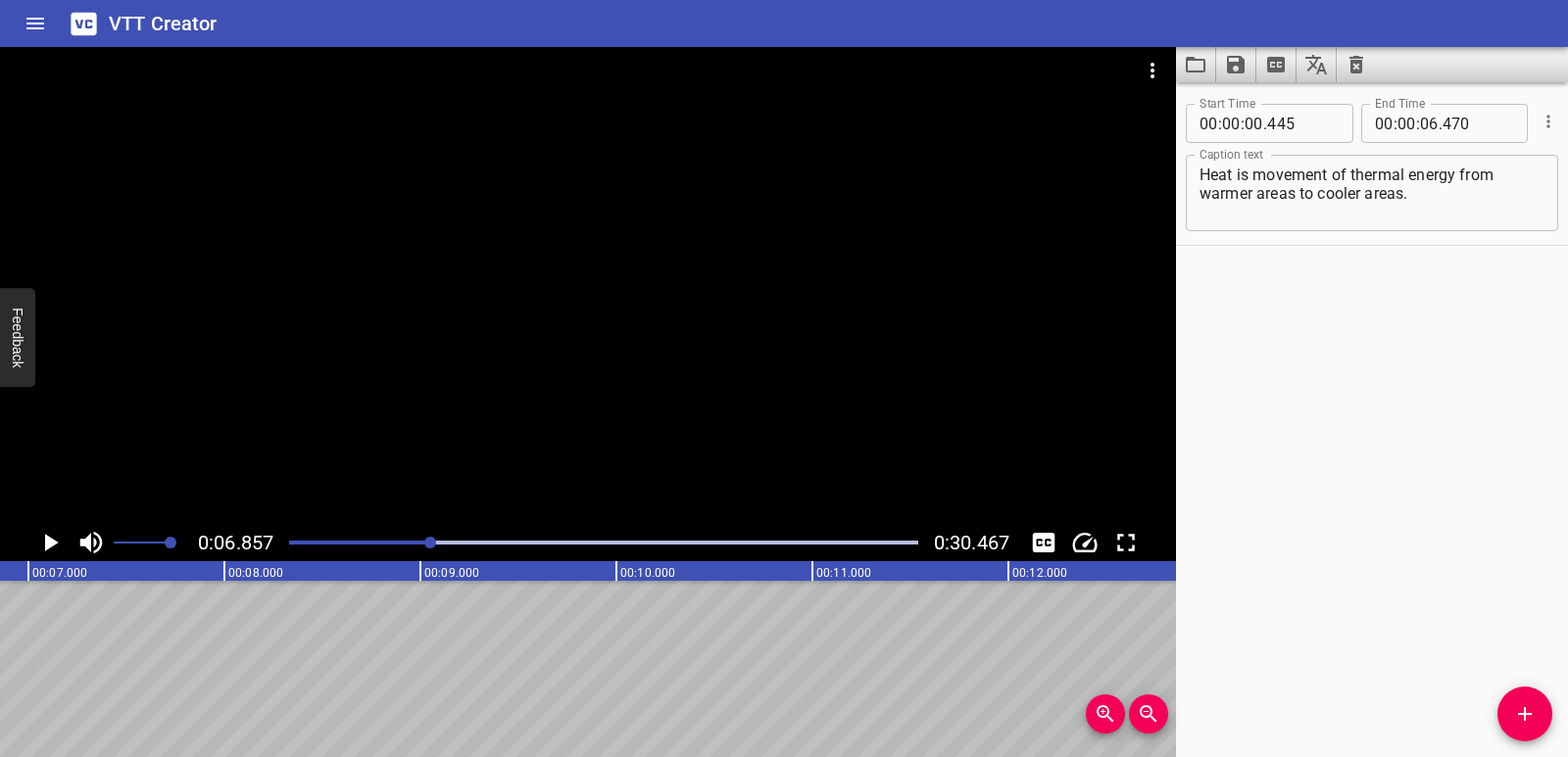
click at [1512, 721] on span "Add Cue" at bounding box center [1526, 715] width 55 height 24
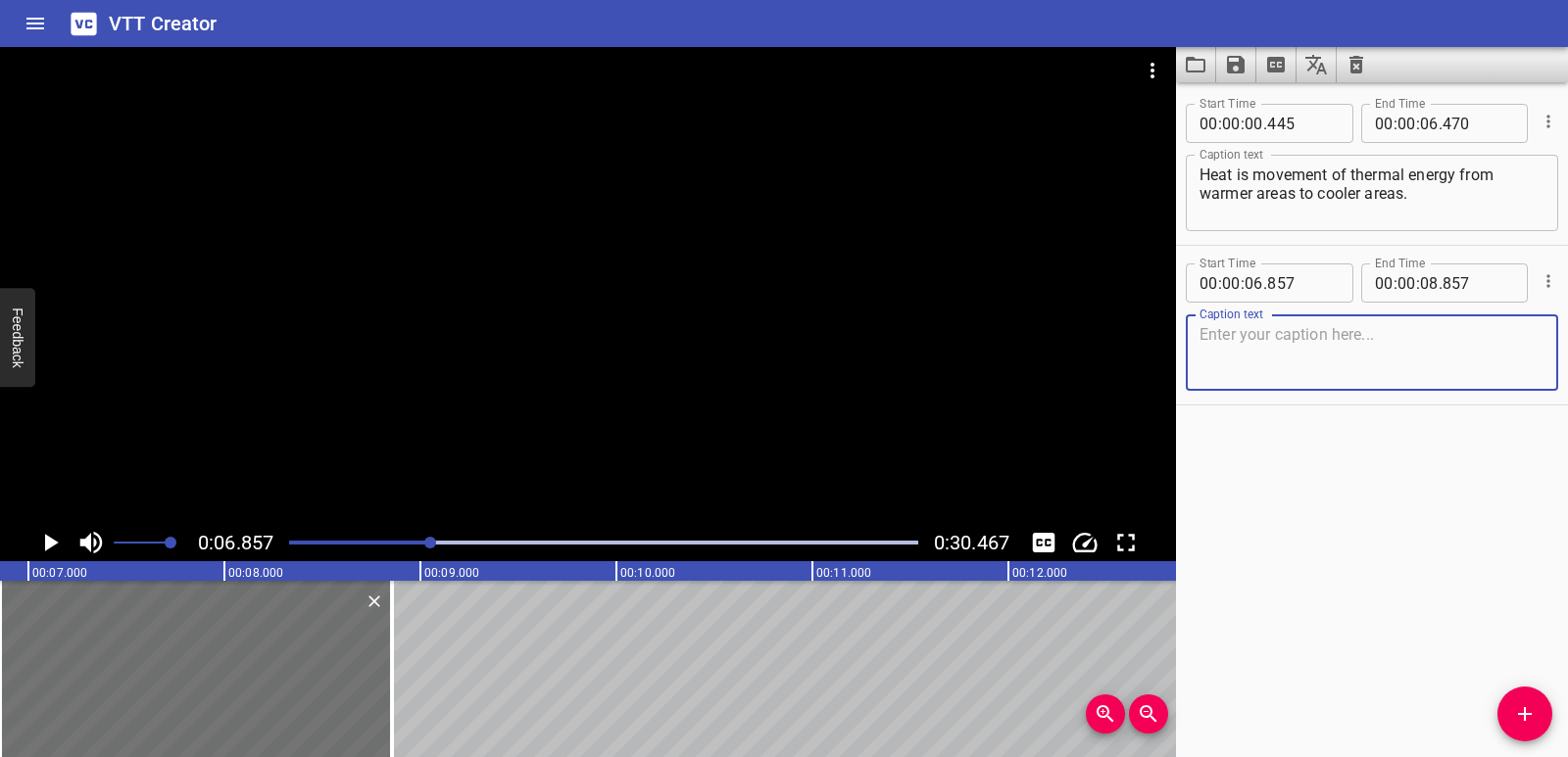
click at [1330, 363] on textarea at bounding box center [1372, 353] width 345 height 56
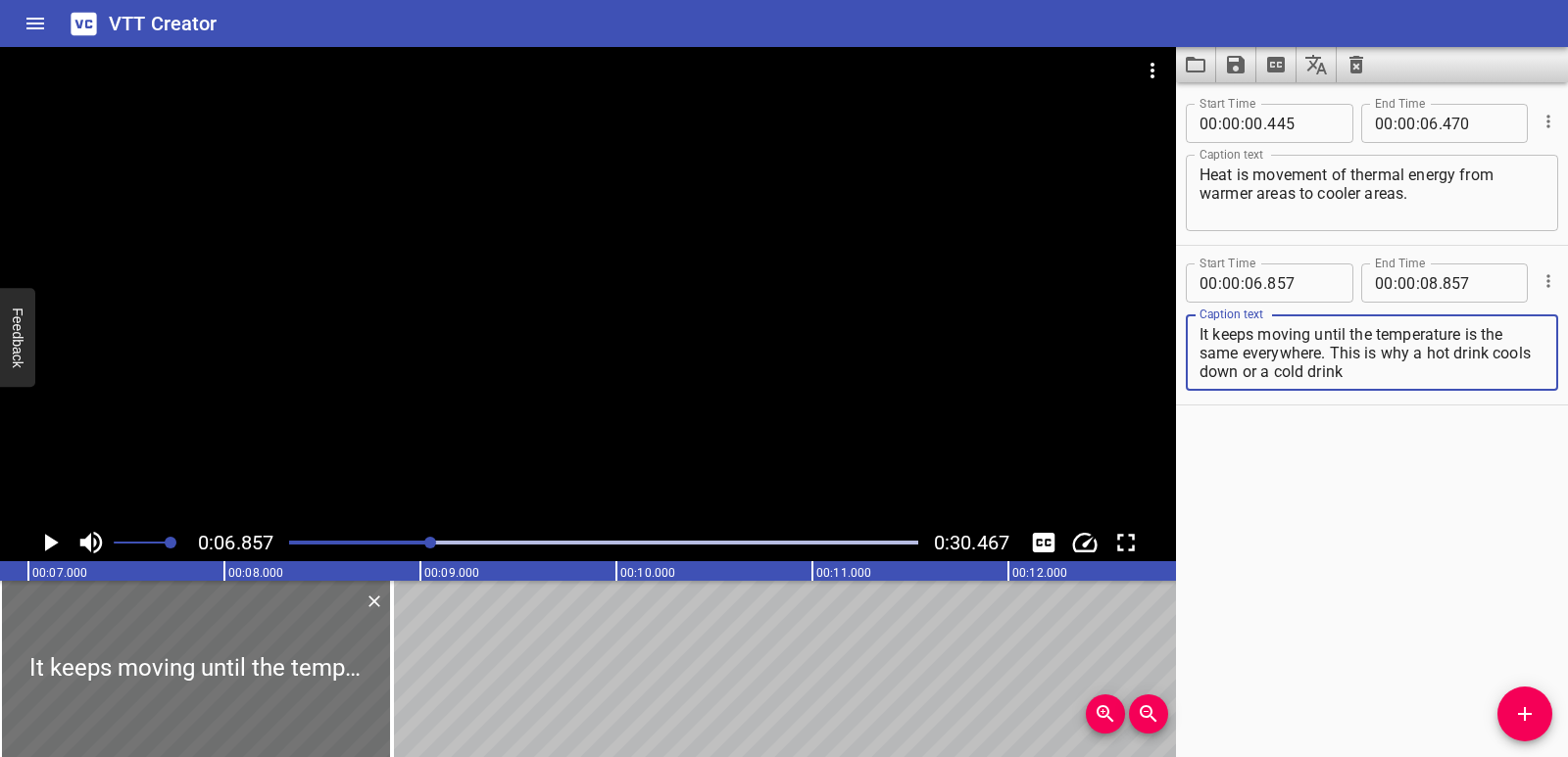
drag, startPoint x: 1332, startPoint y: 348, endPoint x: 1388, endPoint y: 374, distance: 61.7
click at [1388, 374] on textarea "It keeps moving until the temperature is the same everywhere. This is why a hot…" at bounding box center [1372, 353] width 345 height 56
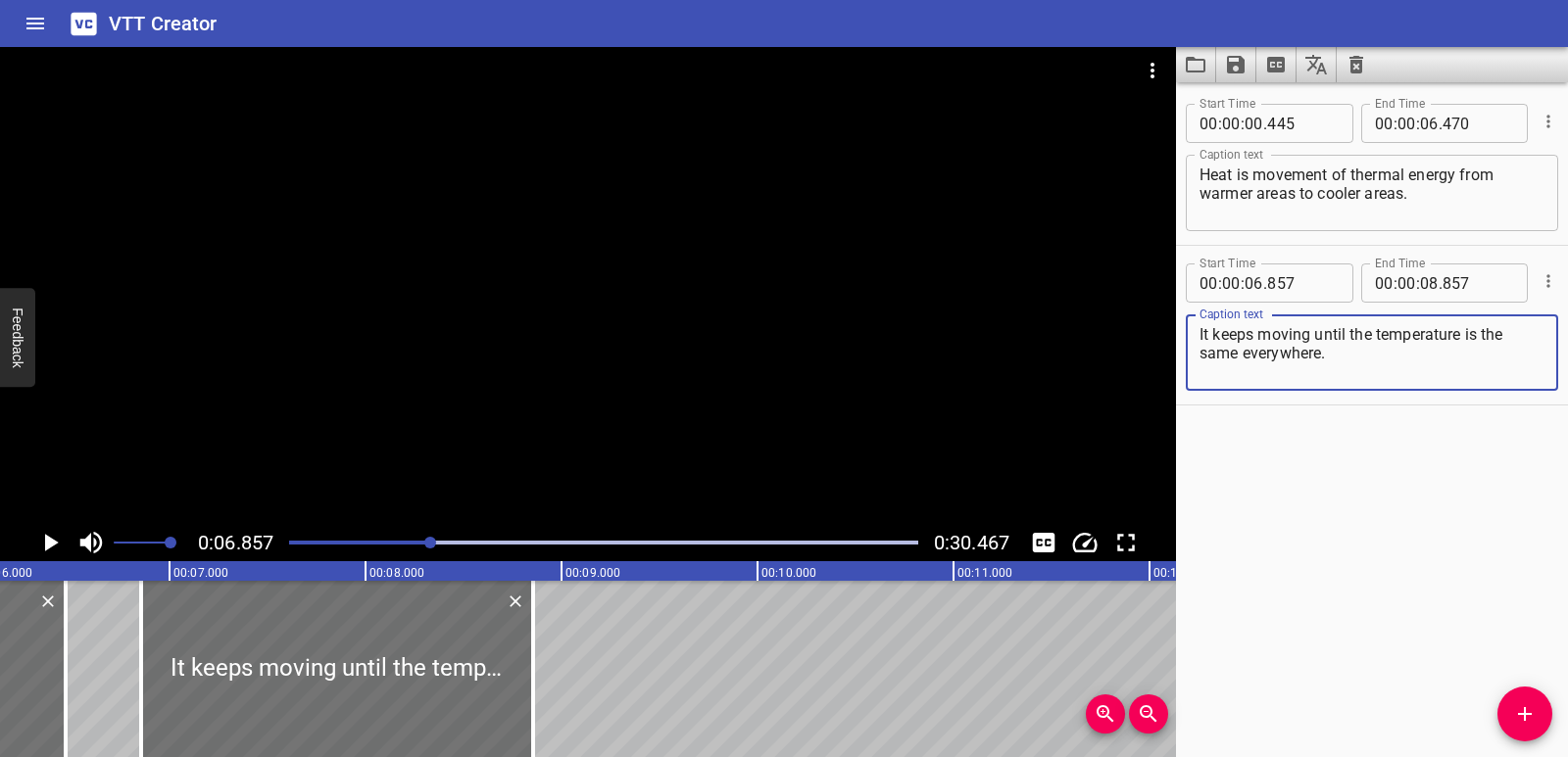
scroll to position [0, 1182]
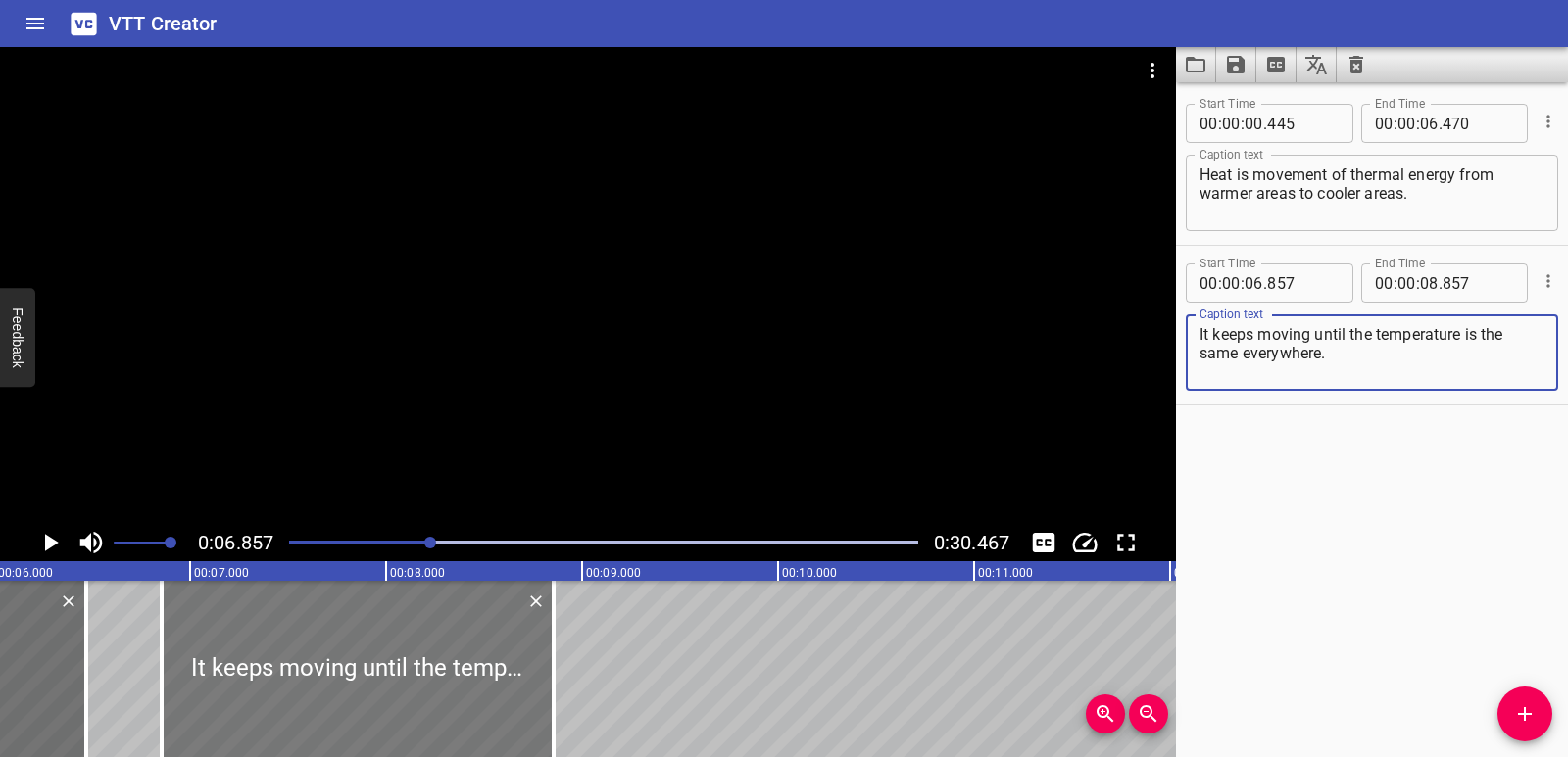
type textarea "It keeps moving until the temperature is the same everywhere."
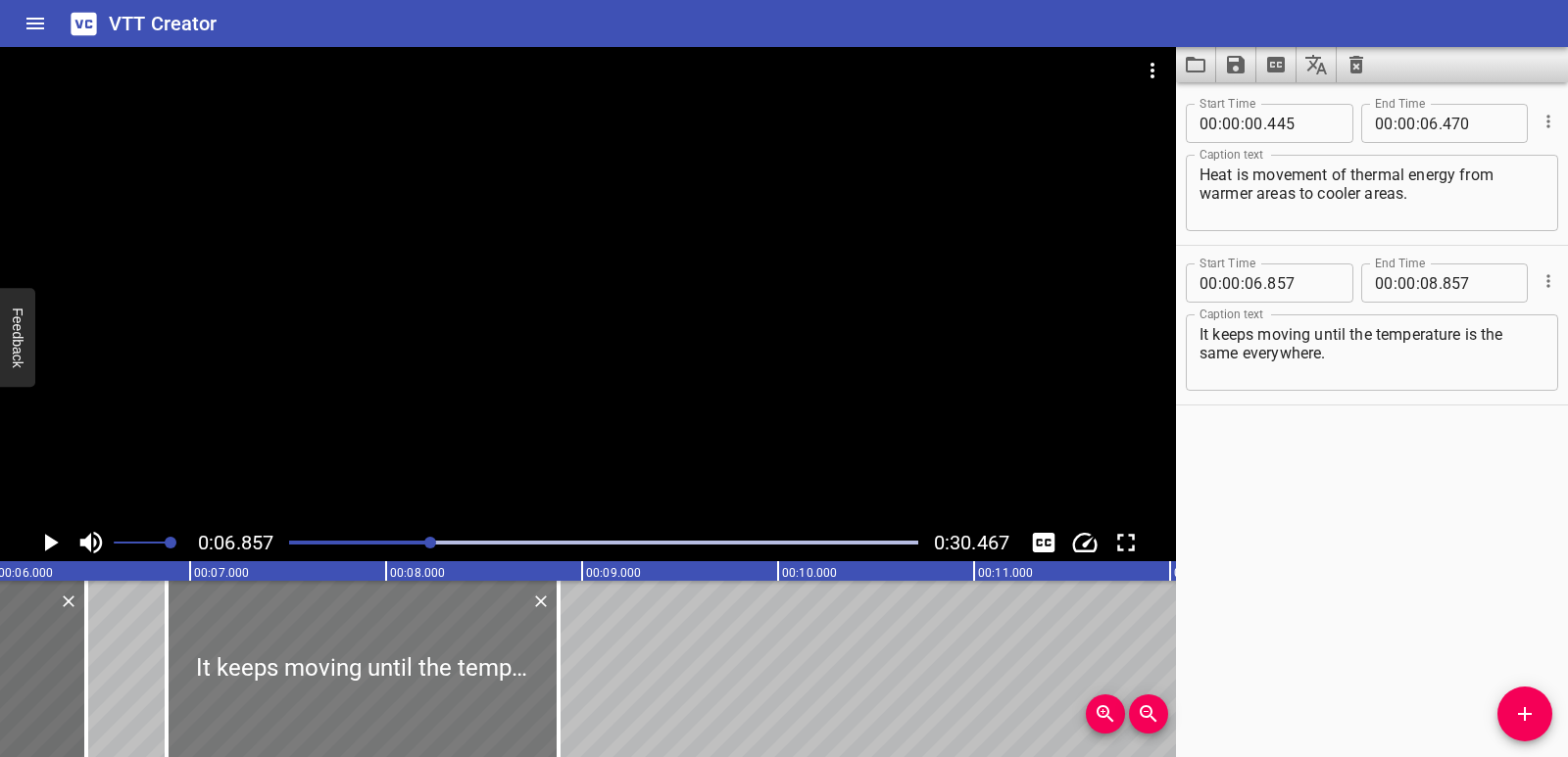
click at [449, 690] on div at bounding box center [362, 669] width 392 height 177
type input "882"
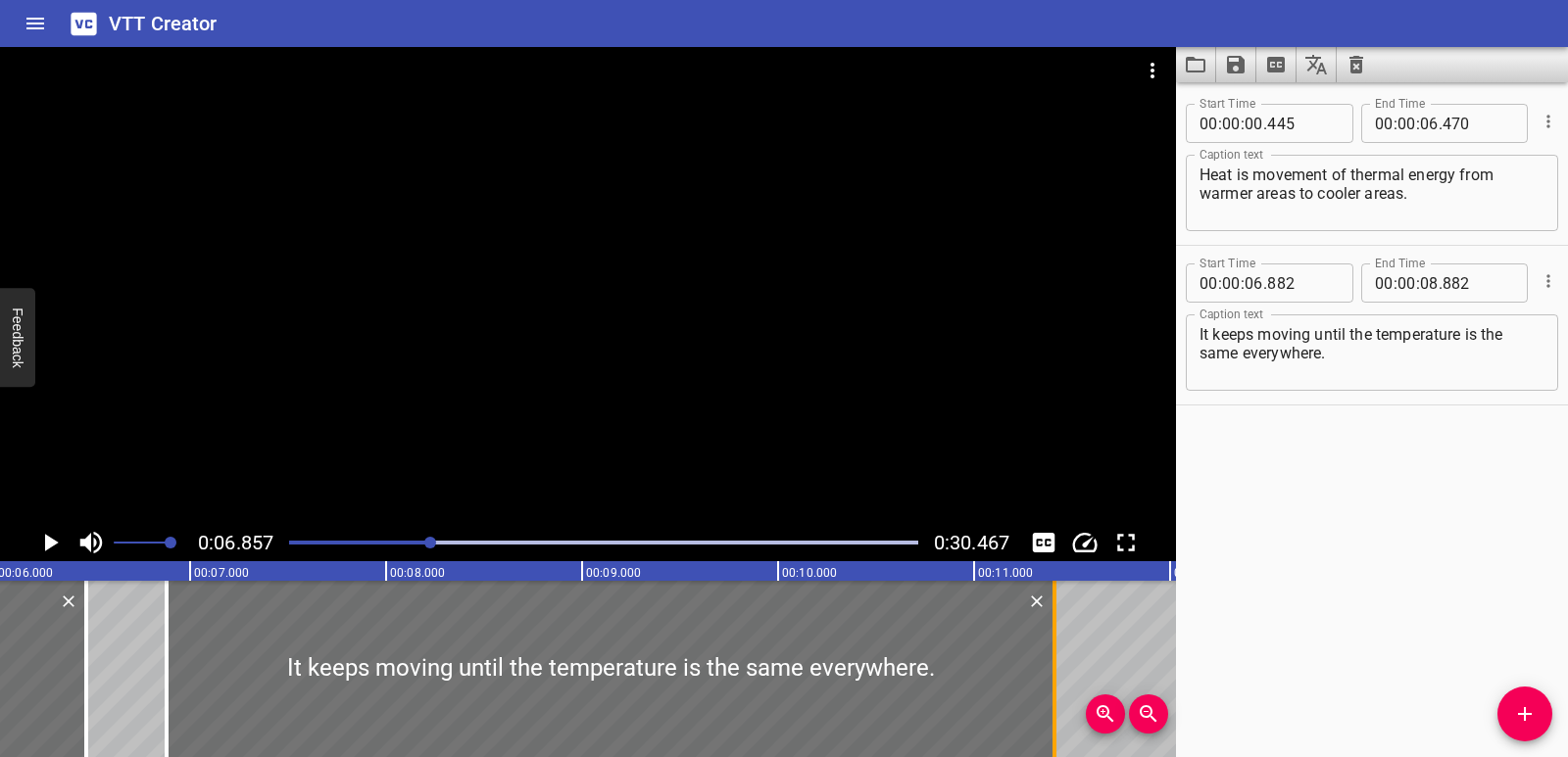
drag, startPoint x: 551, startPoint y: 640, endPoint x: 1047, endPoint y: 632, distance: 496.1
click at [1047, 632] on div at bounding box center [1055, 669] width 20 height 177
type input "11"
type input "412"
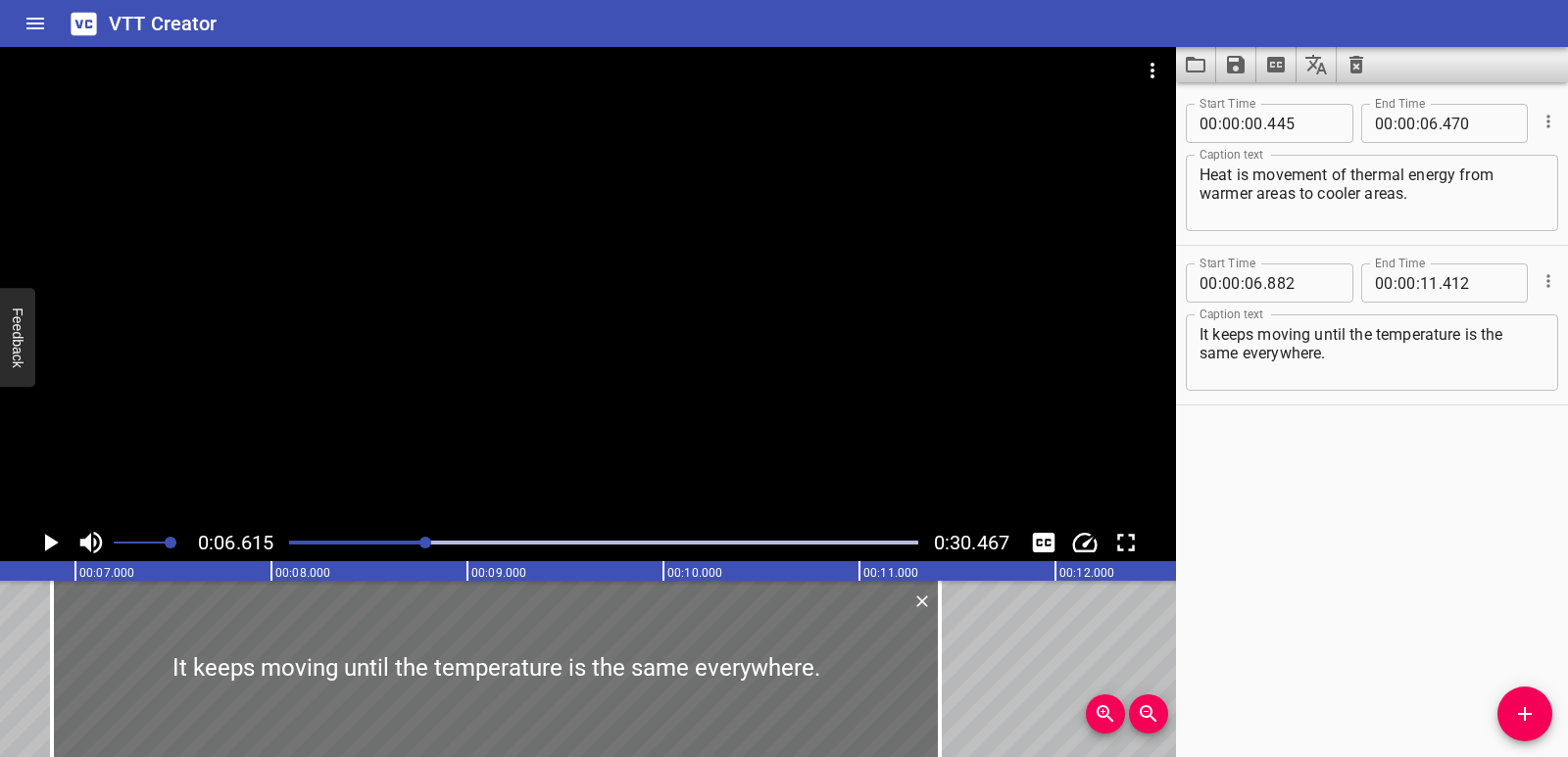
click at [40, 535] on icon "Play/Pause" at bounding box center [50, 543] width 30 height 30
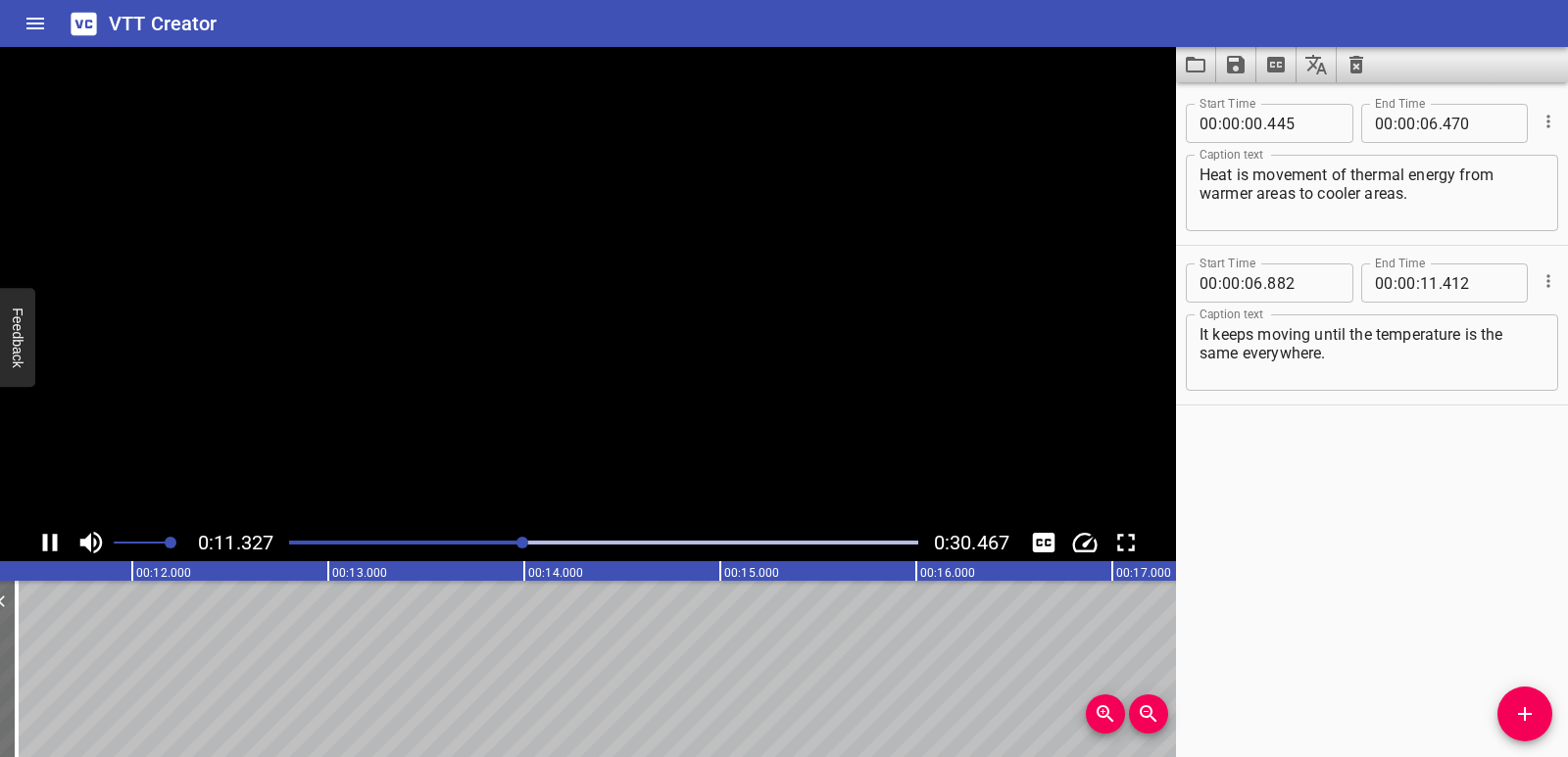
click at [40, 535] on icon "Play/Pause" at bounding box center [50, 543] width 30 height 30
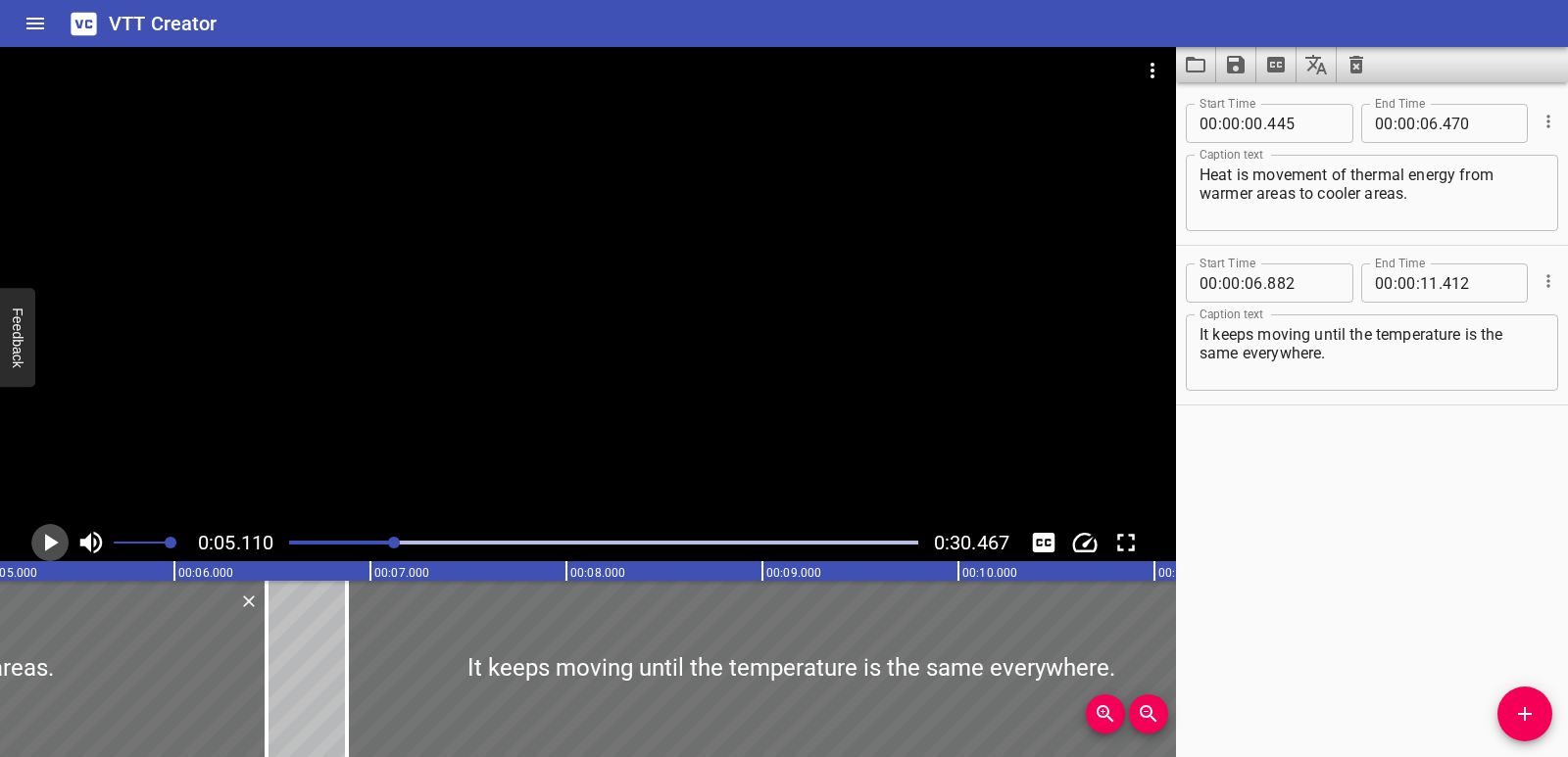
click at [49, 541] on icon "Play/Pause" at bounding box center [52, 543] width 14 height 18
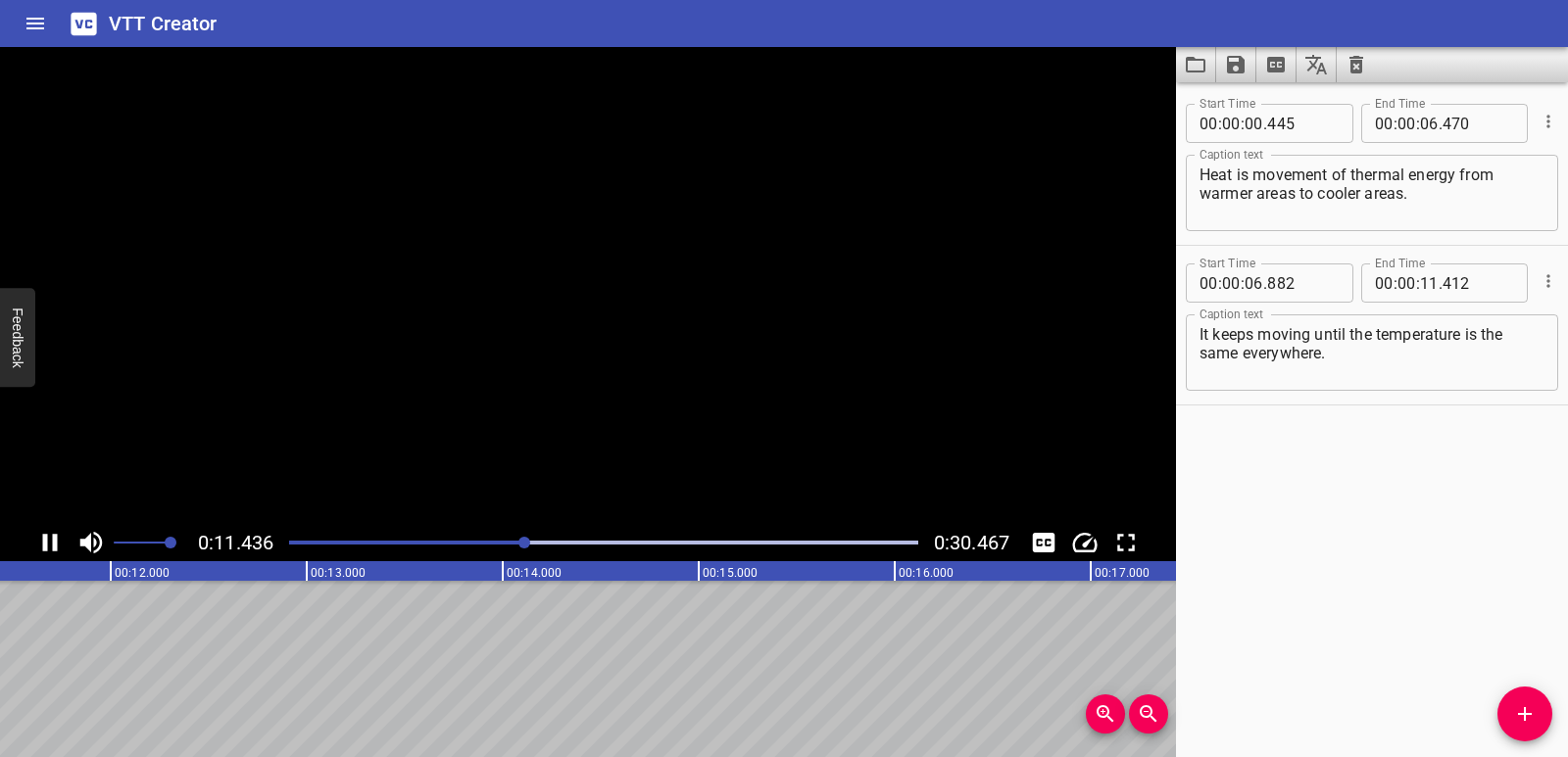
click at [49, 541] on icon "Play/Pause" at bounding box center [50, 543] width 30 height 30
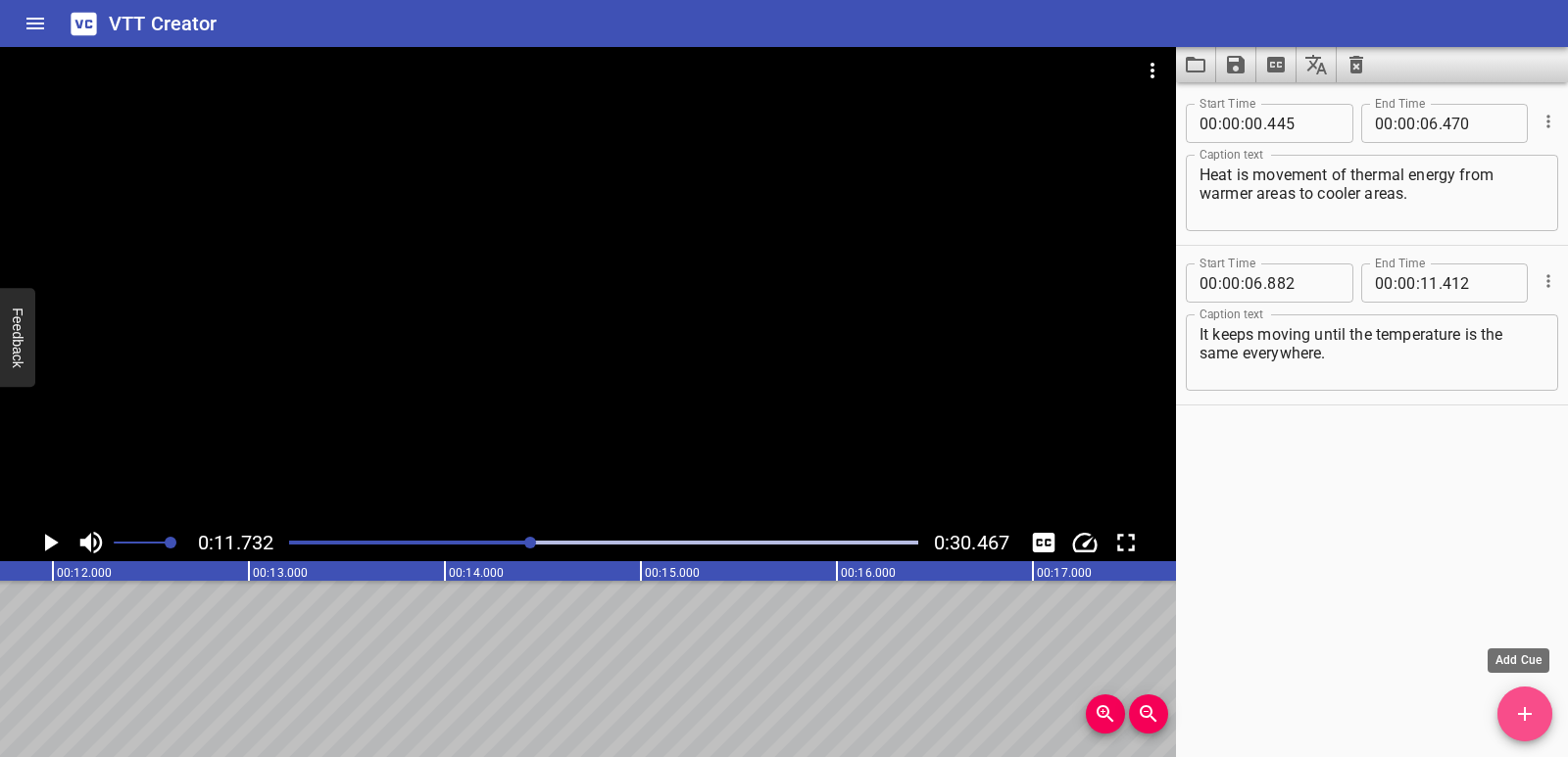
click at [1539, 717] on span "Add Cue" at bounding box center [1526, 715] width 55 height 24
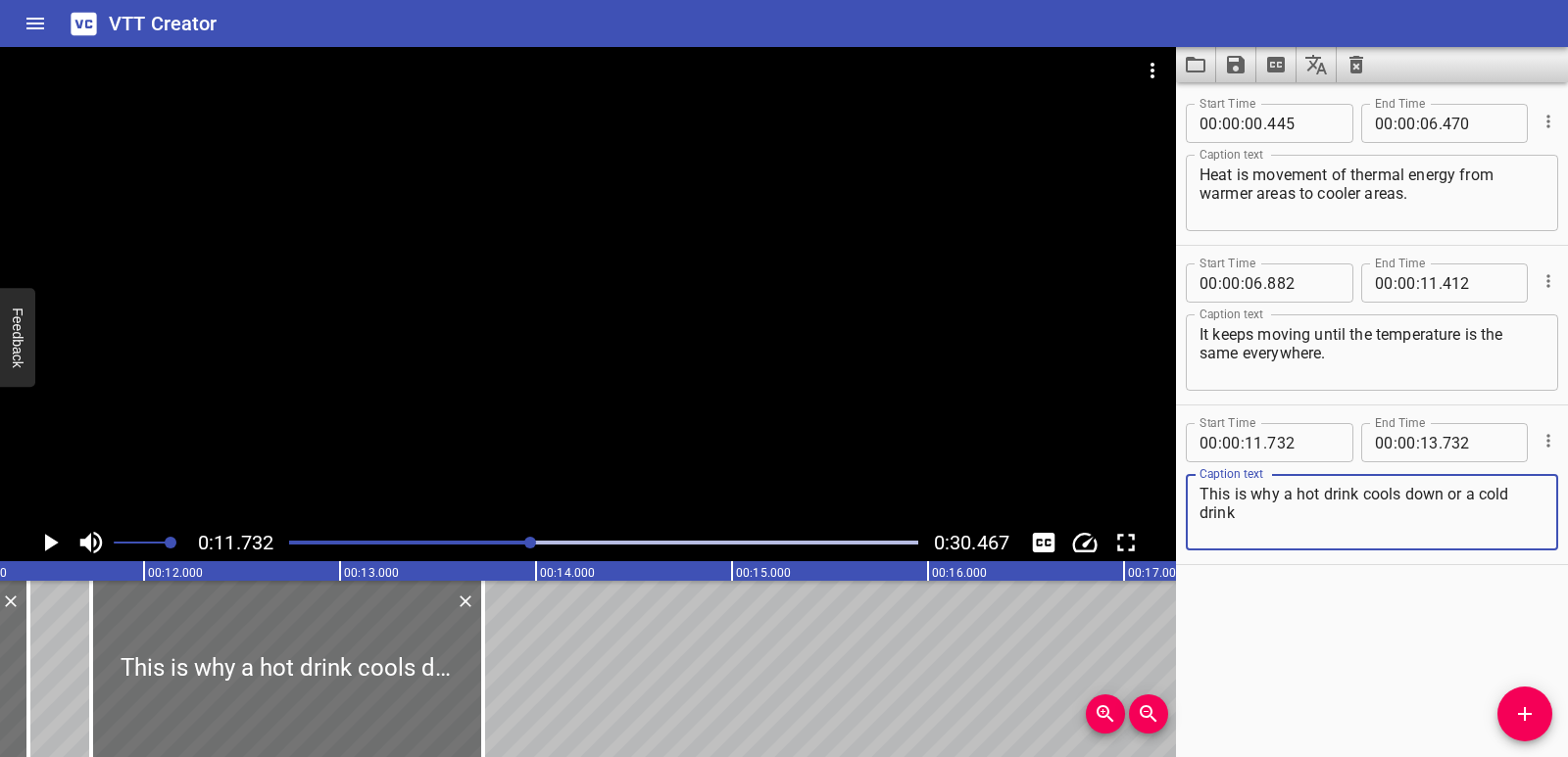
scroll to position [0, 2198]
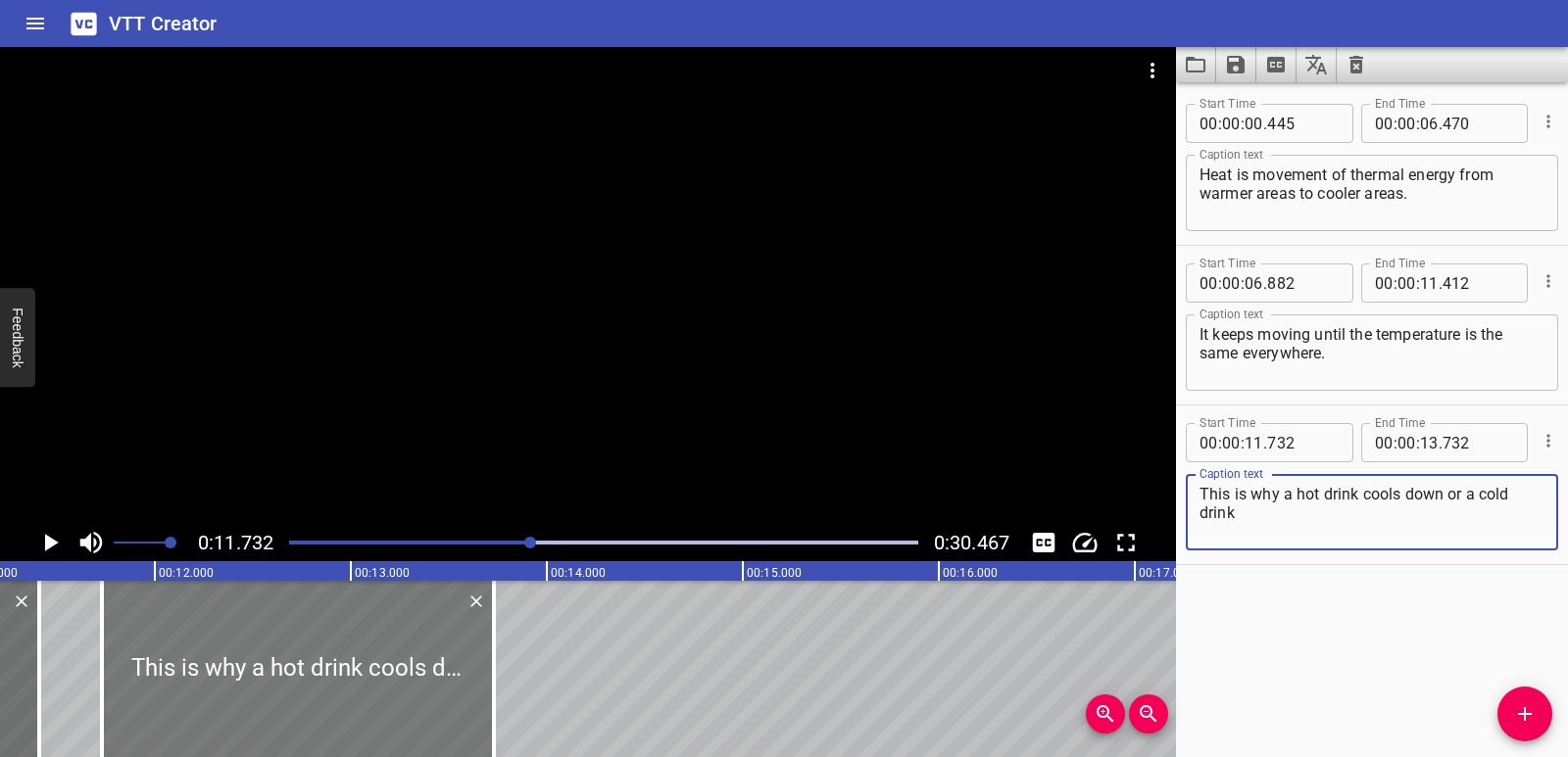
type textarea "This is why a hot drink cools down or a cold drink"
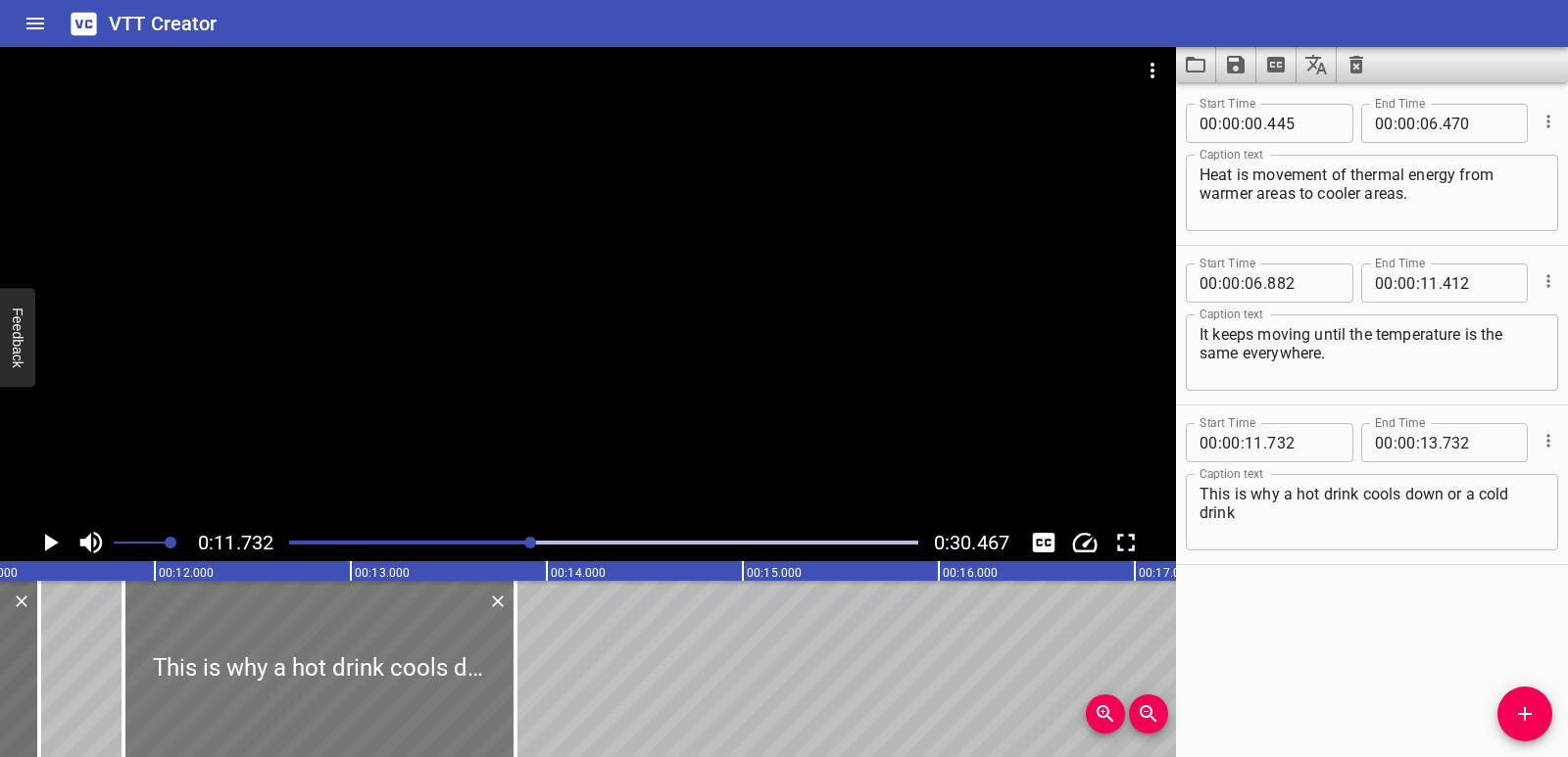
drag, startPoint x: 411, startPoint y: 676, endPoint x: 424, endPoint y: 677, distance: 13.0
click at [424, 677] on div at bounding box center [319, 669] width 392 height 177
type input "842"
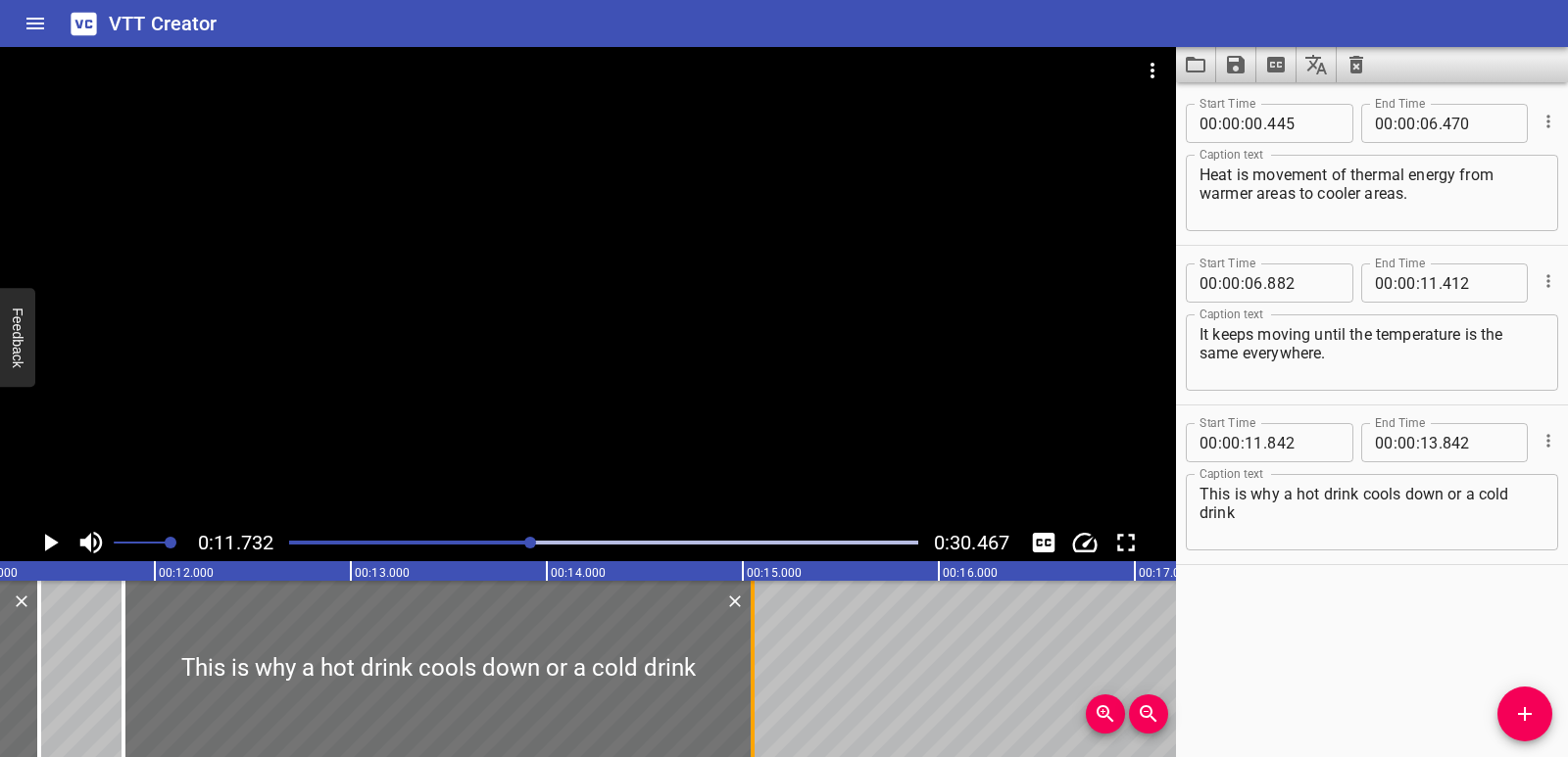
drag, startPoint x: 516, startPoint y: 666, endPoint x: 755, endPoint y: 667, distance: 239.0
click at [754, 667] on div at bounding box center [752, 669] width 4 height 177
type input "15"
type input "062"
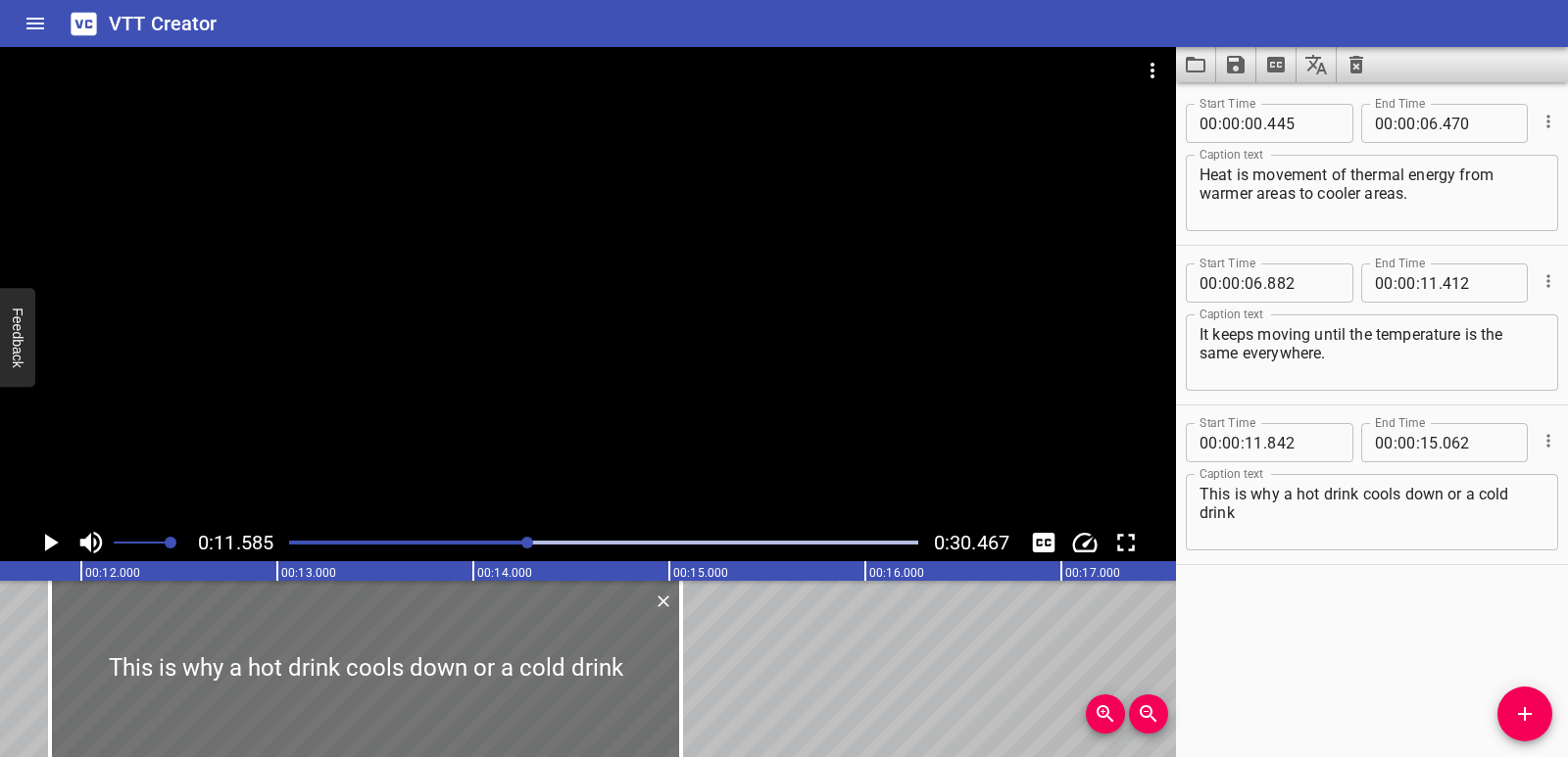
click at [62, 553] on icon "Play/Pause" at bounding box center [50, 543] width 30 height 30
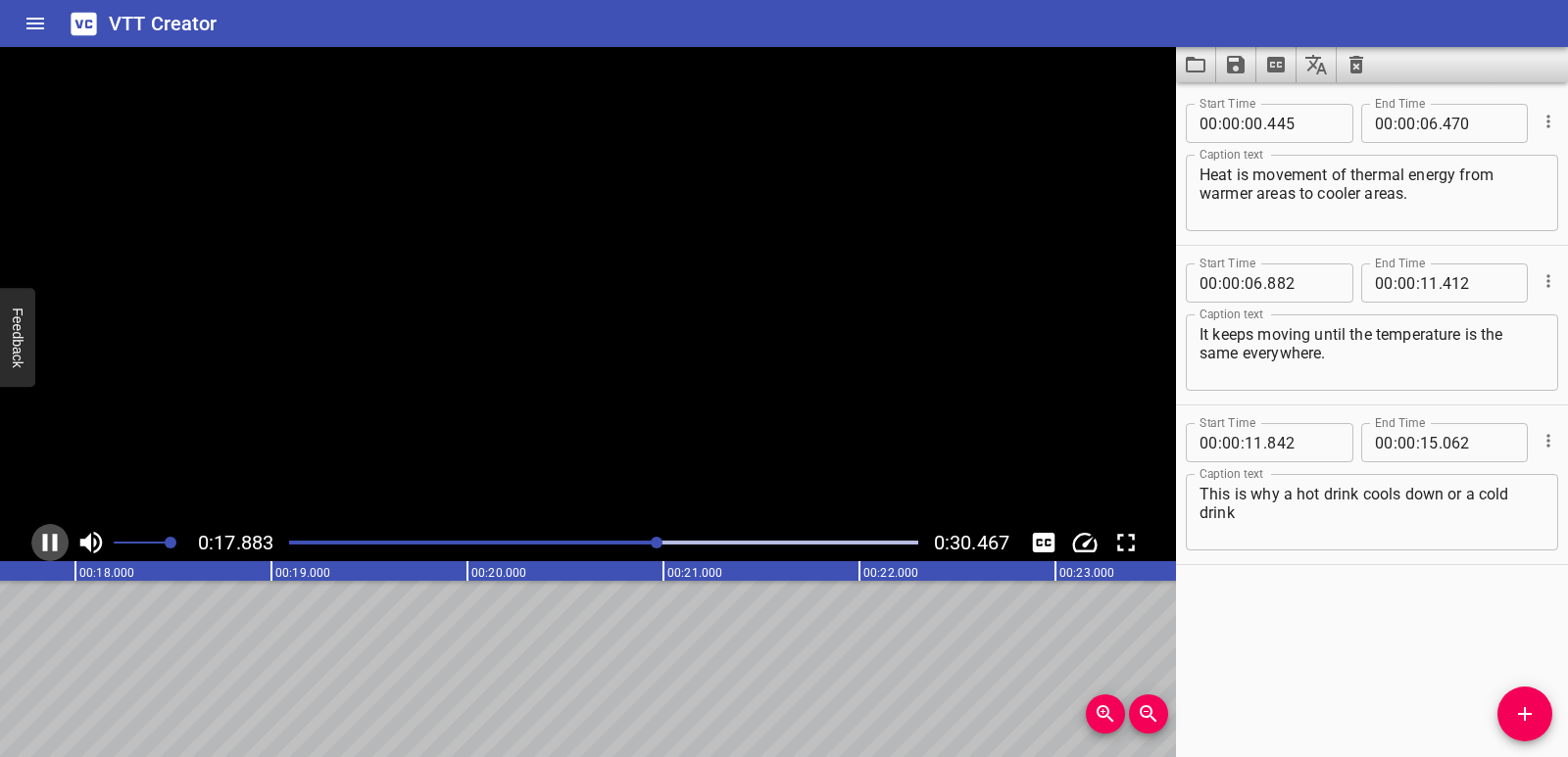
click at [62, 553] on icon "Play/Pause" at bounding box center [50, 543] width 30 height 30
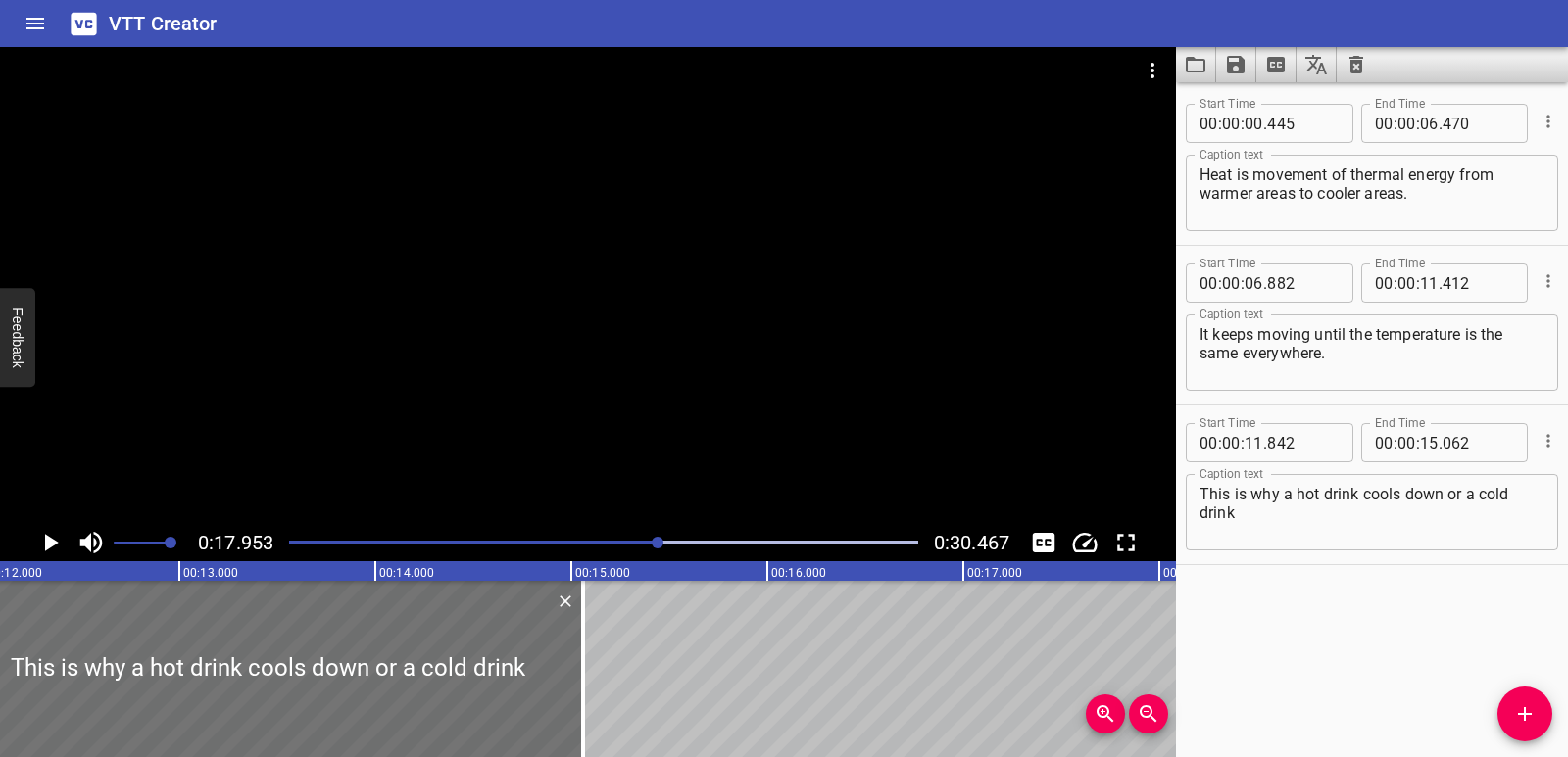
scroll to position [0, 2349]
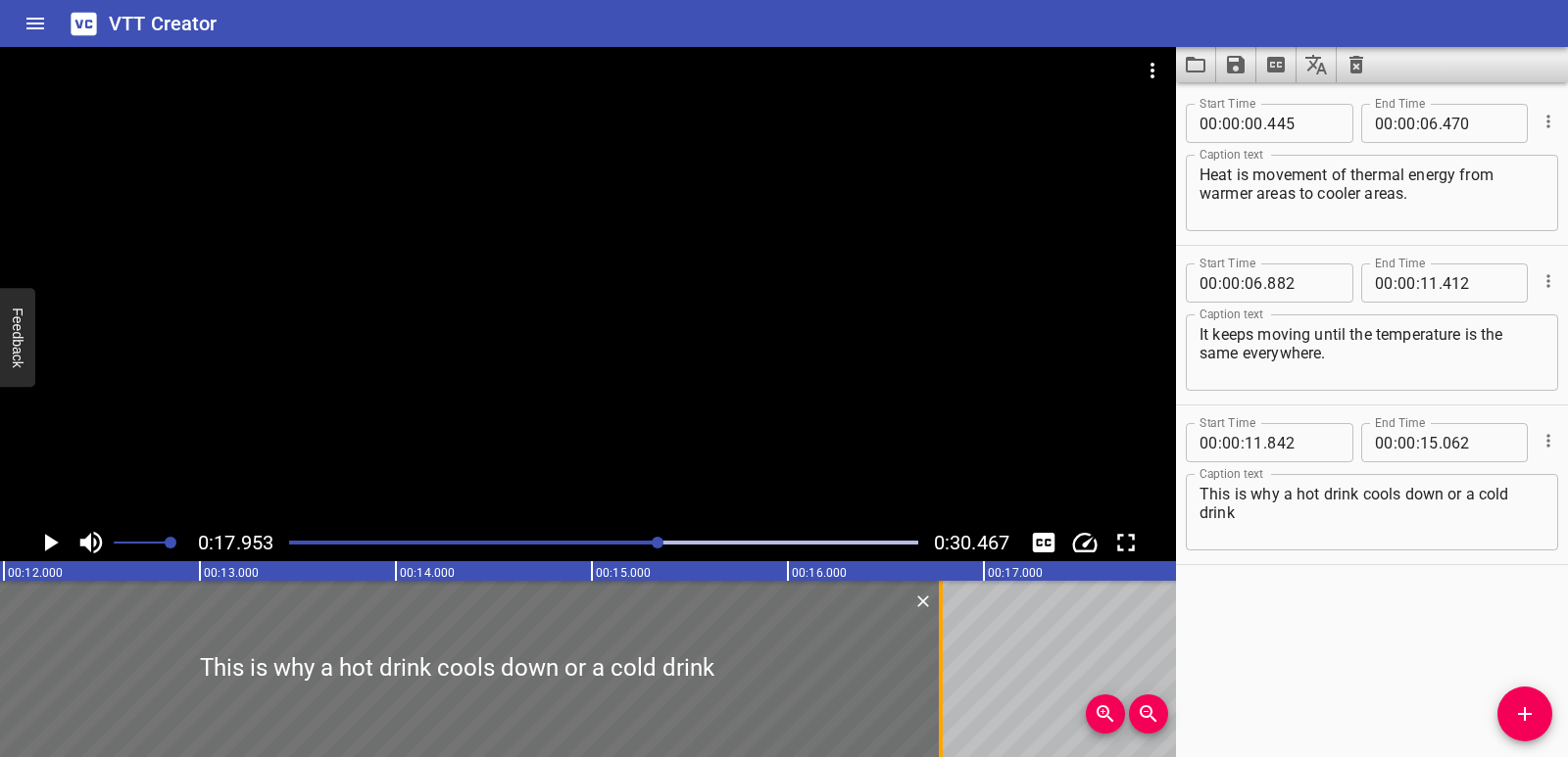
drag, startPoint x: 604, startPoint y: 674, endPoint x: 942, endPoint y: 668, distance: 338.1
click at [942, 668] on div at bounding box center [941, 669] width 4 height 177
type input "16"
type input "782"
click at [252, 691] on div at bounding box center [456, 669] width 969 height 177
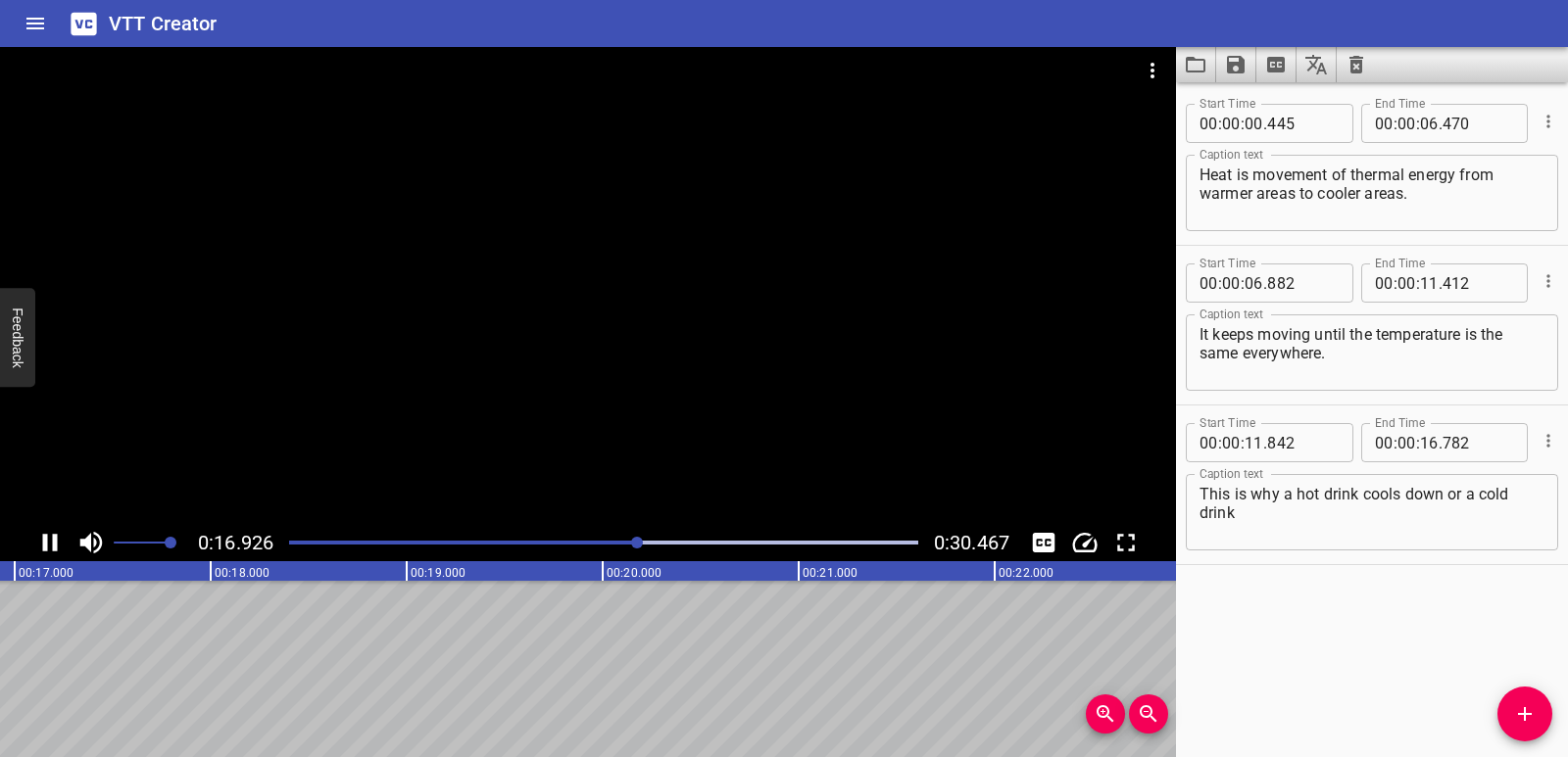
click at [44, 534] on icon "Play/Pause" at bounding box center [50, 543] width 30 height 30
click at [1523, 711] on icon "Add Cue" at bounding box center [1526, 715] width 24 height 24
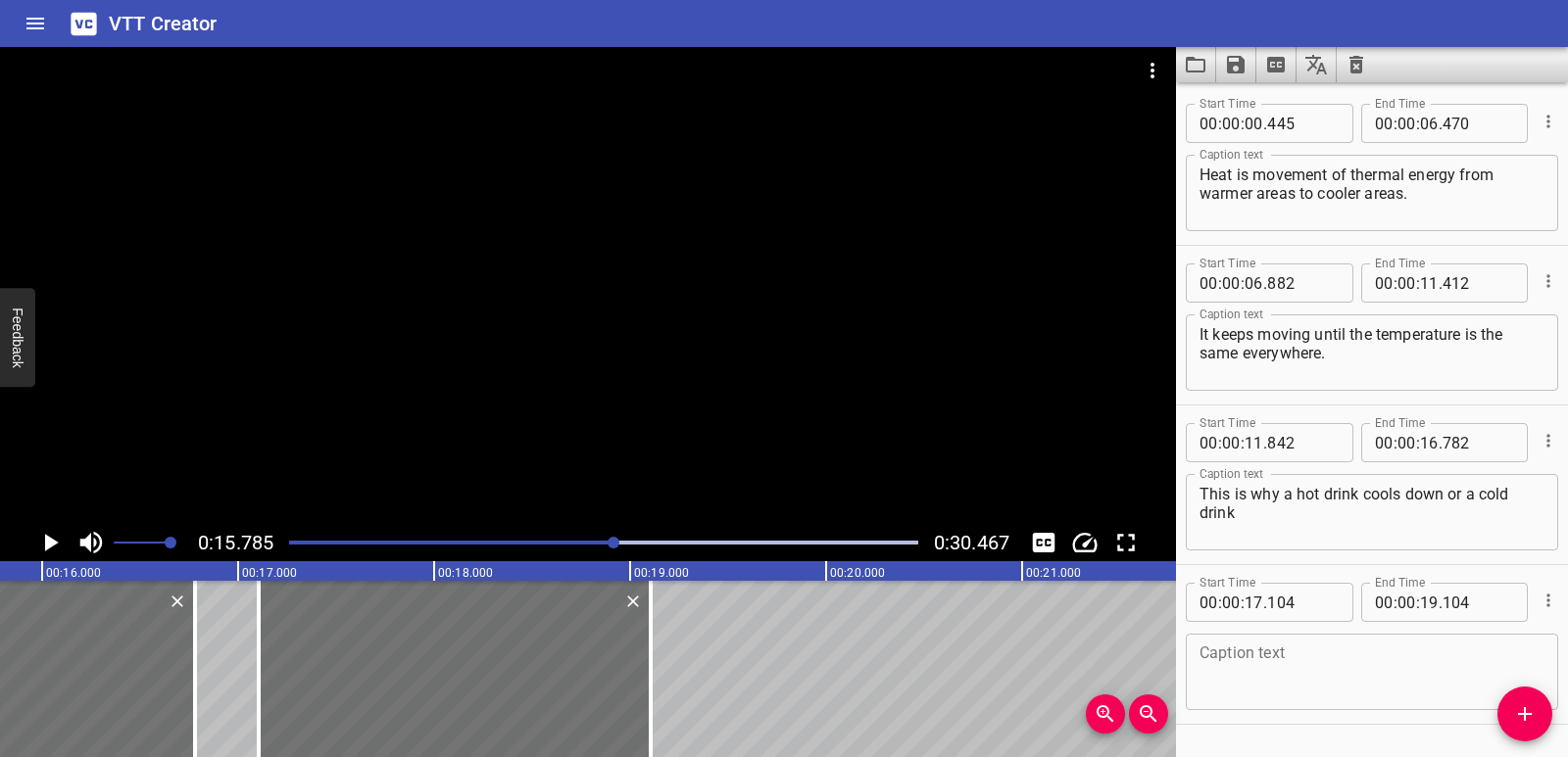
click at [1328, 524] on textarea "This is why a hot drink cools down or a cold drink" at bounding box center [1372, 512] width 345 height 56
paste textarea "warms up over time."
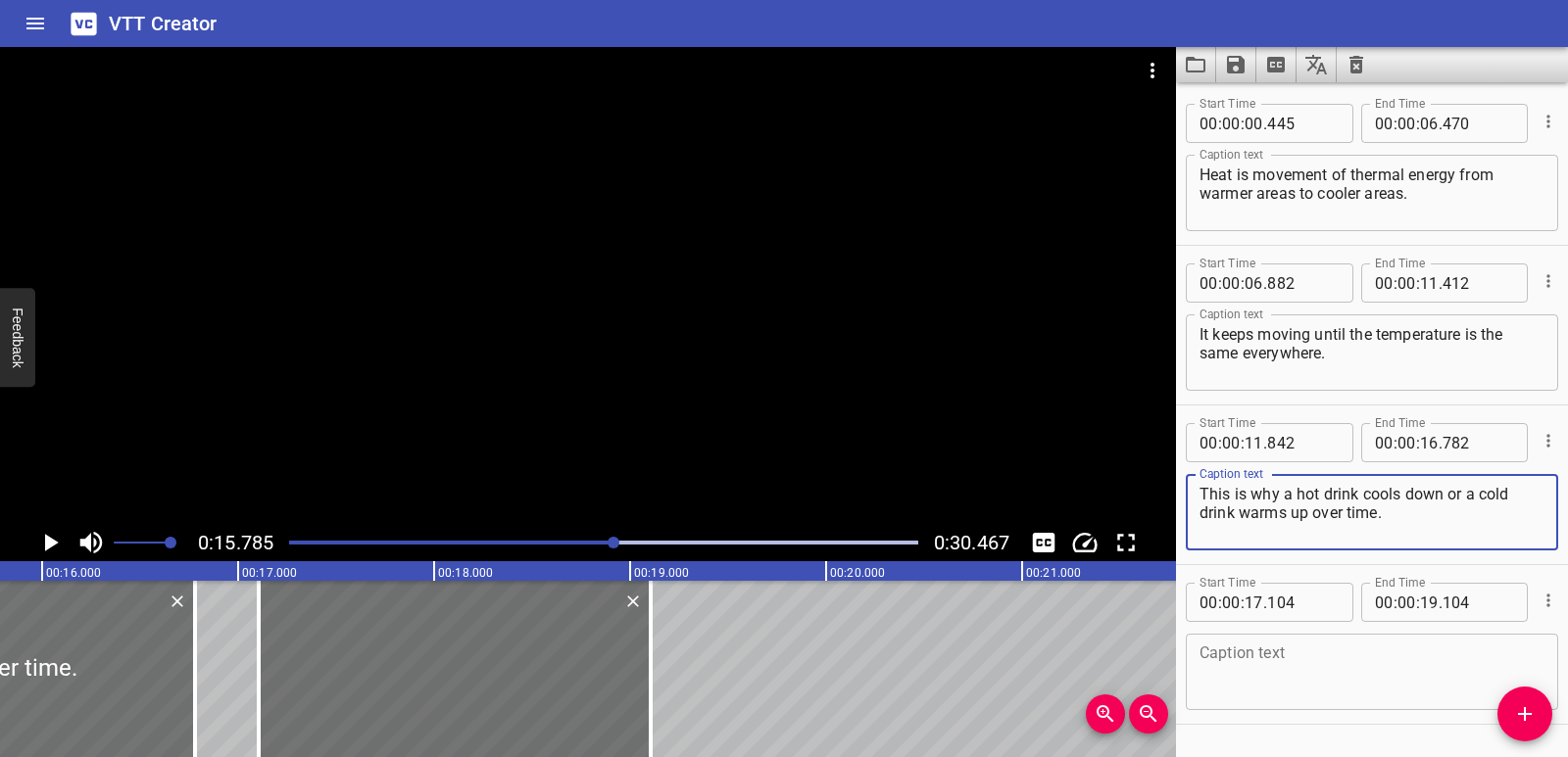
type textarea "This is why a hot drink cools down or a cold drink warms up over time."
click at [630, 604] on icon "Delete" at bounding box center [633, 602] width 12 height 12
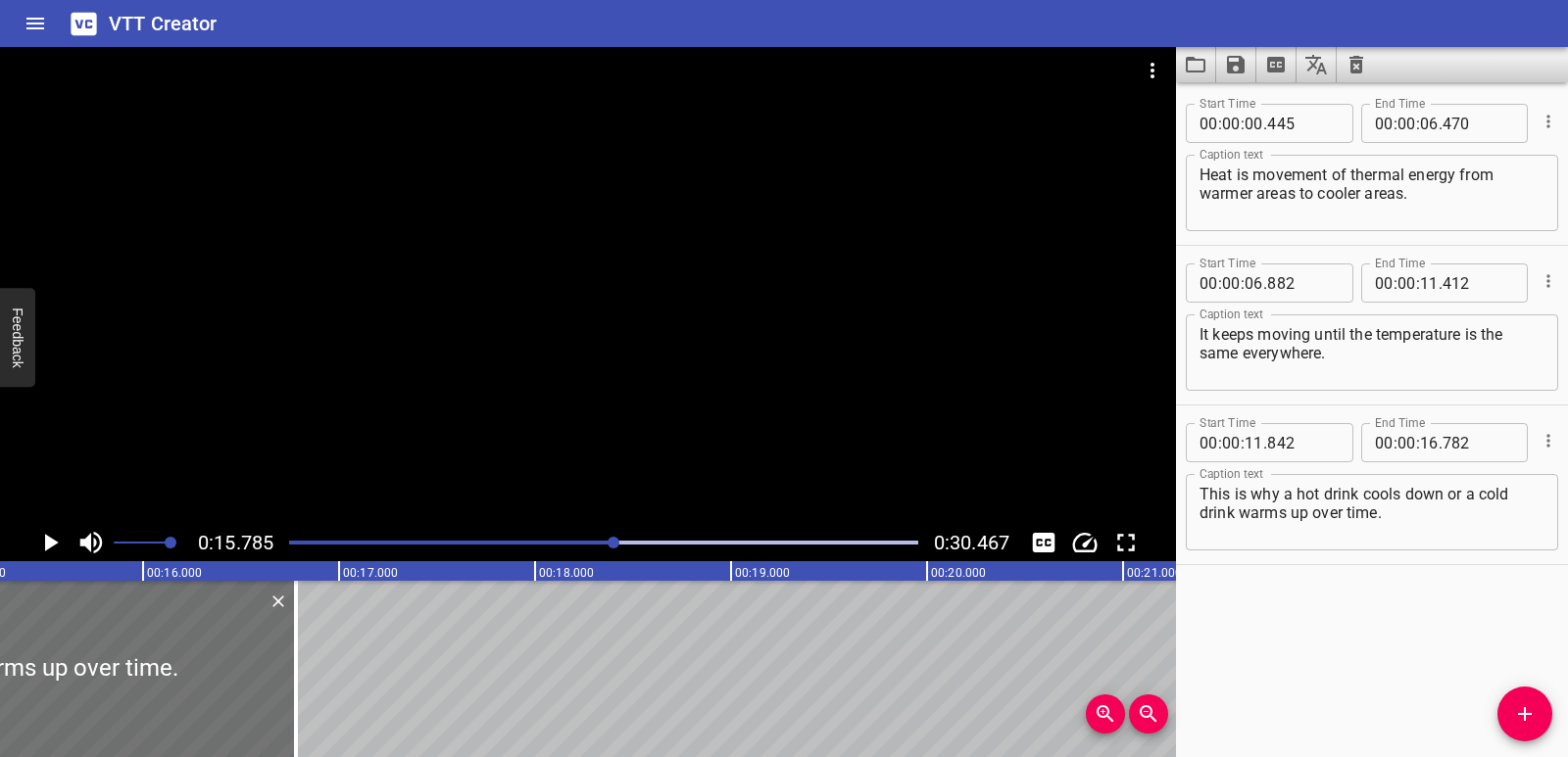
scroll to position [0, 2913]
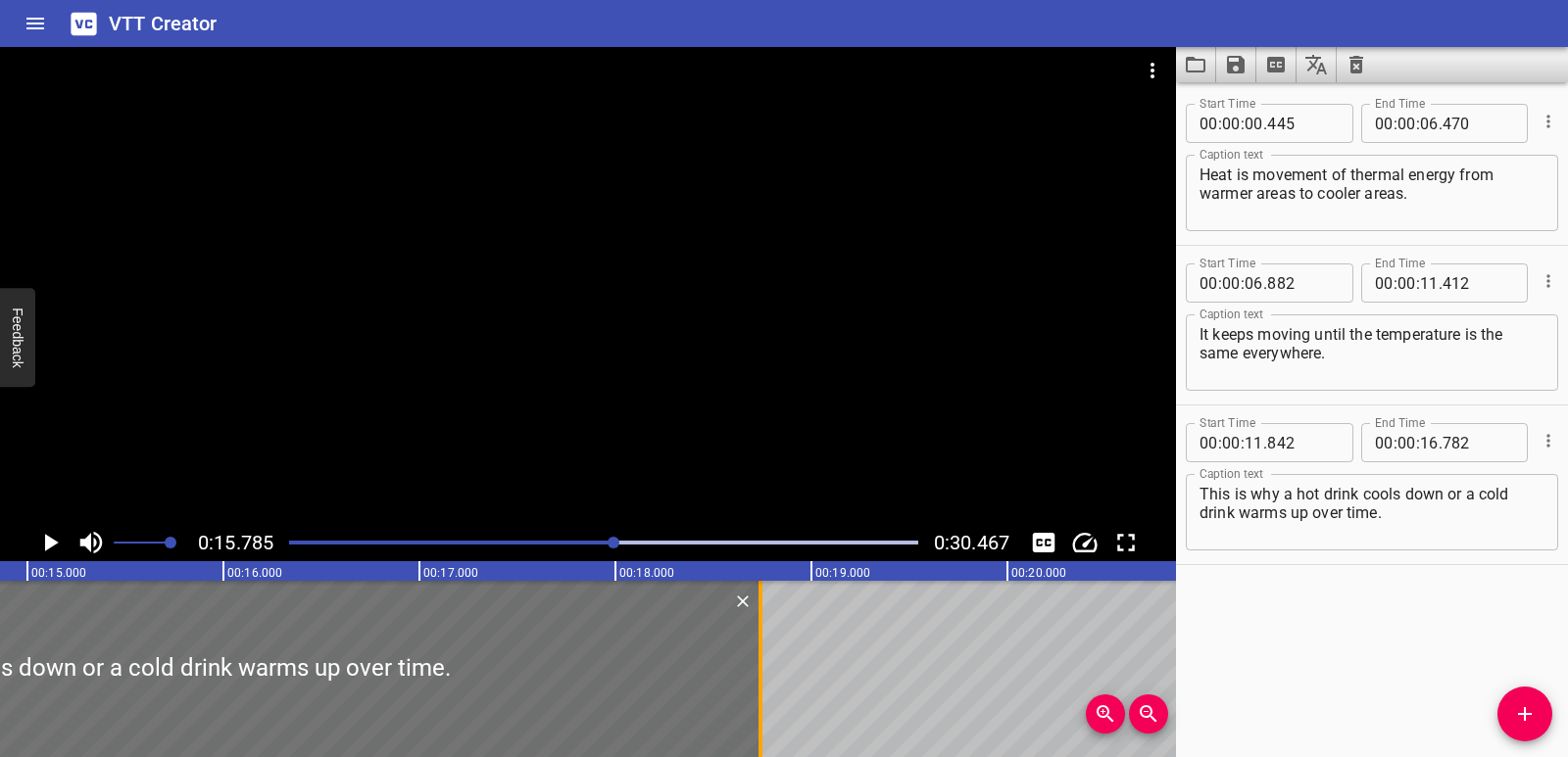
drag, startPoint x: 380, startPoint y: 698, endPoint x: 764, endPoint y: 658, distance: 386.1
click at [764, 658] on div at bounding box center [760, 669] width 20 height 177
type input "18"
type input "742"
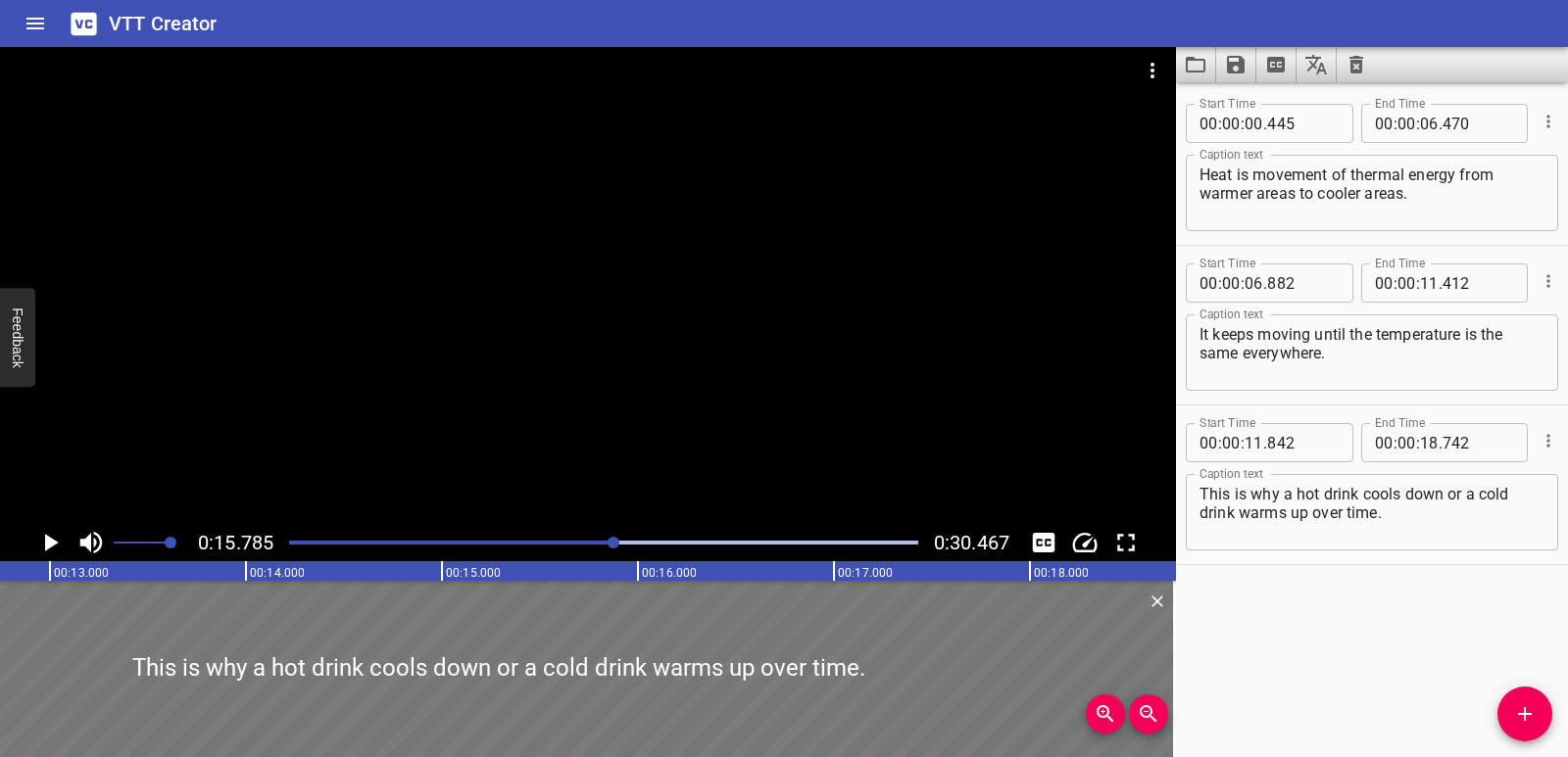
click at [211, 682] on div at bounding box center [499, 669] width 1353 height 177
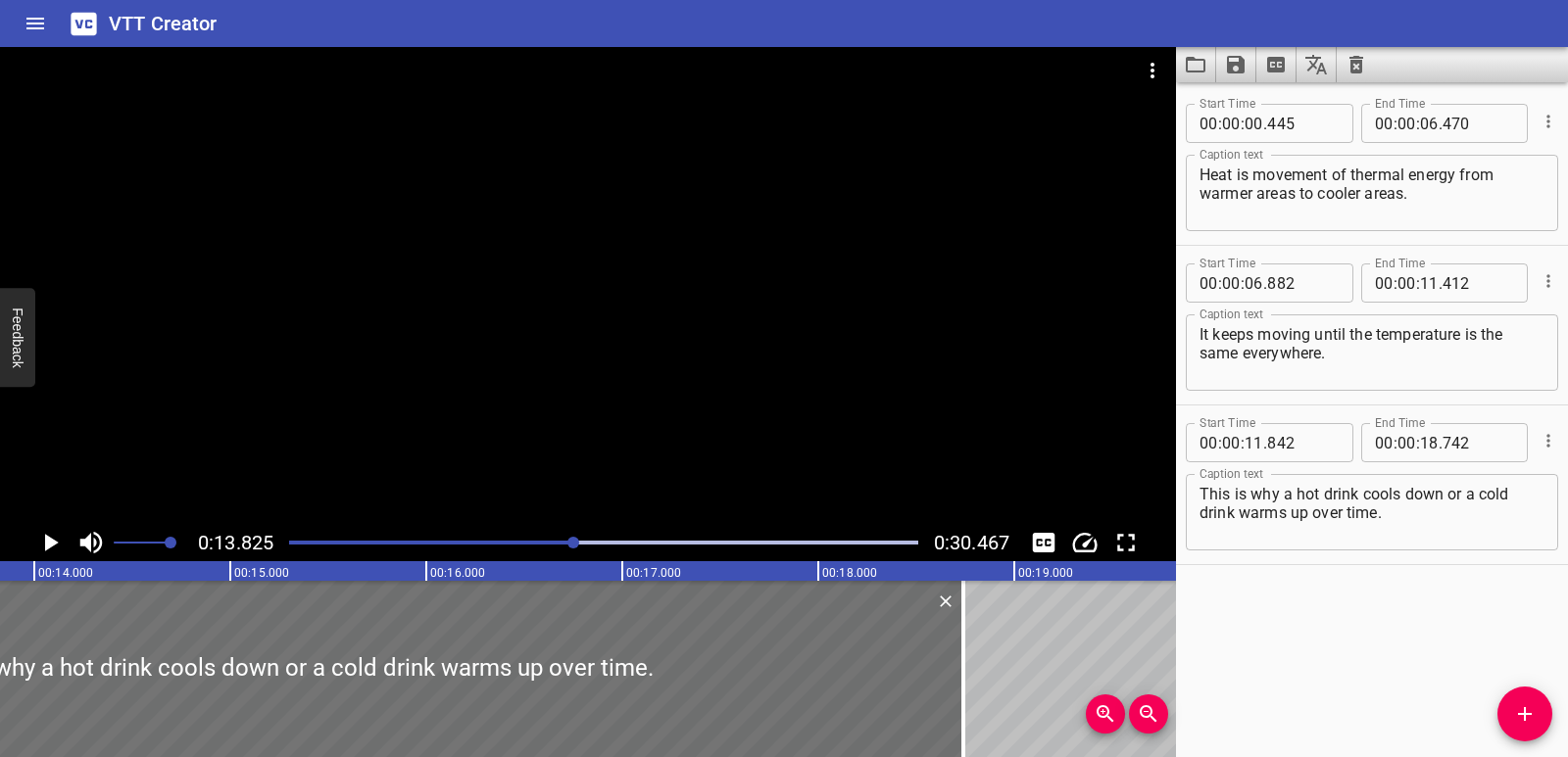
click at [43, 545] on icon "Play/Pause" at bounding box center [50, 543] width 30 height 30
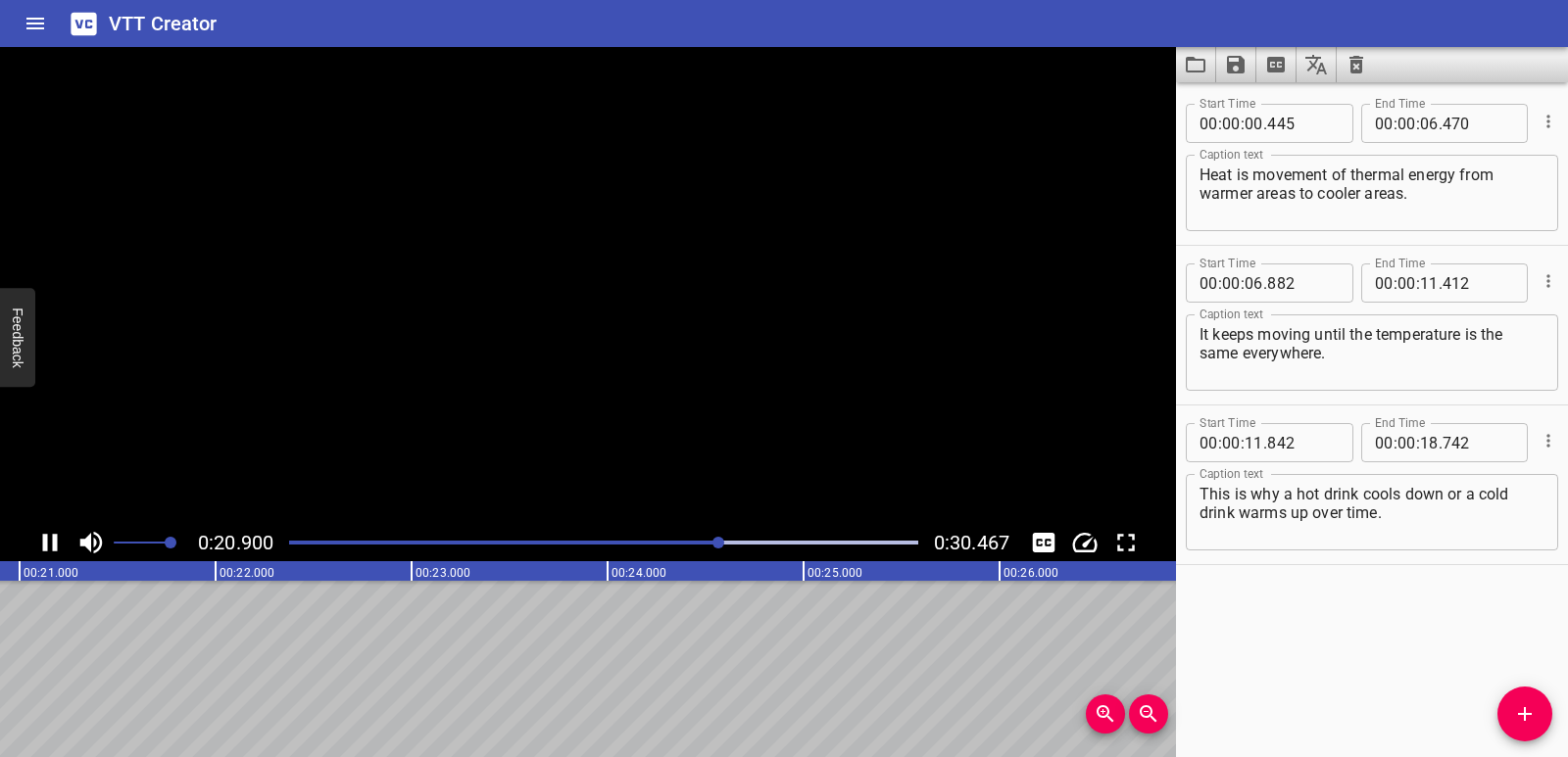
click at [43, 545] on icon "Play/Pause" at bounding box center [50, 543] width 15 height 18
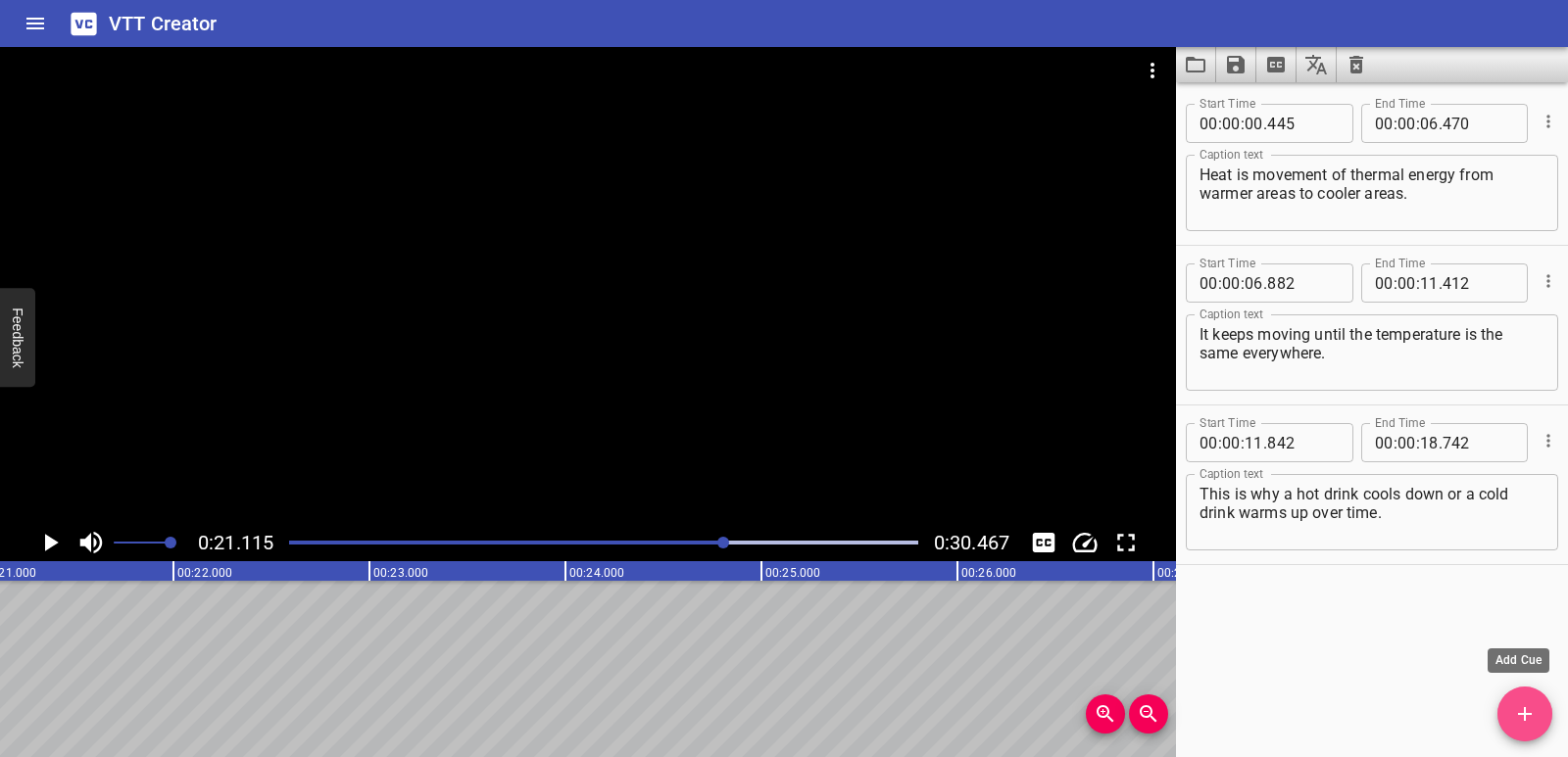
click at [1517, 712] on icon "Add Cue" at bounding box center [1526, 715] width 24 height 24
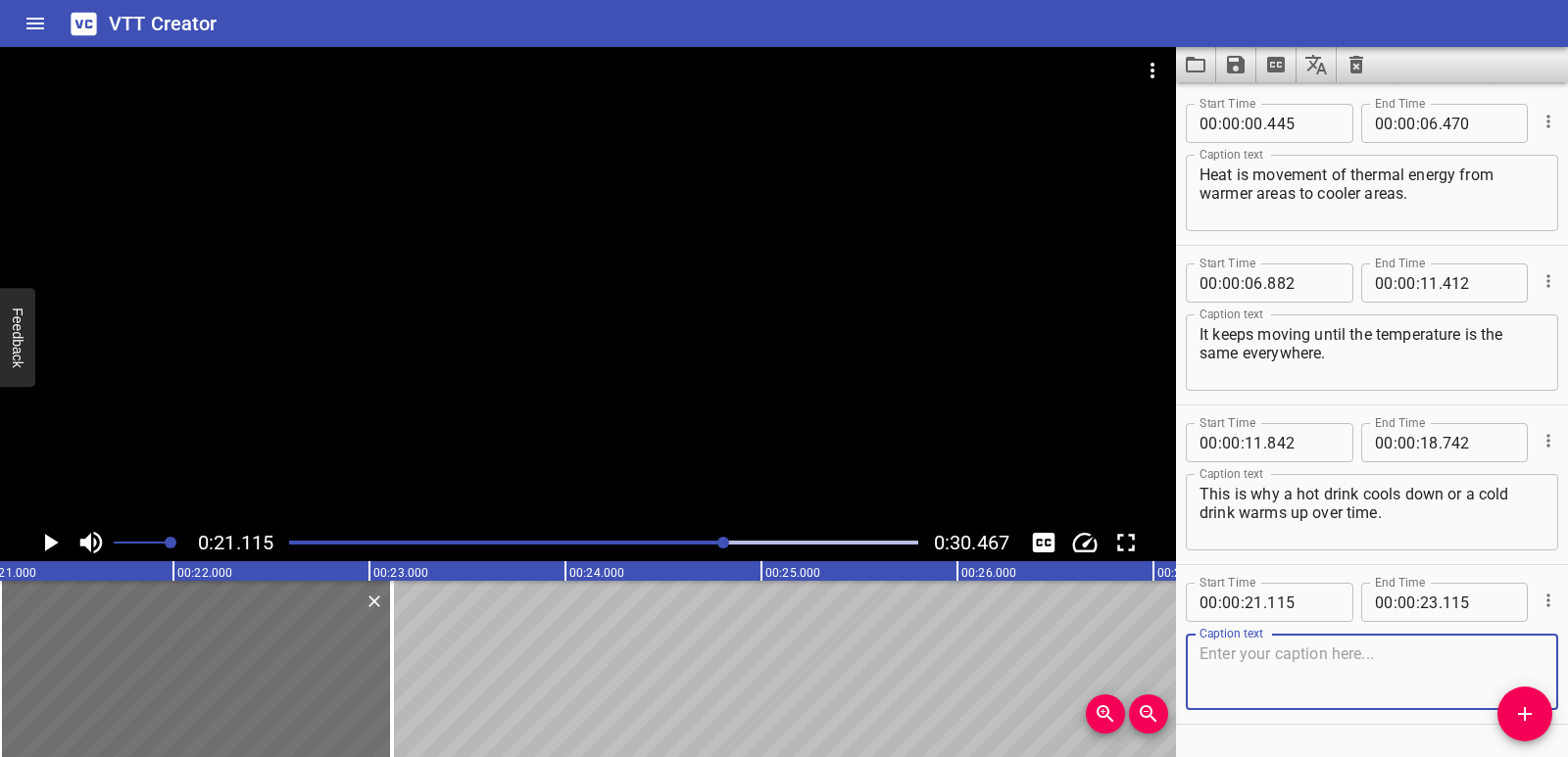
click at [1251, 680] on textarea at bounding box center [1372, 672] width 345 height 56
paste textarea "This is why a lizard sits in the sun… it warms up by taking heat from the sunli…"
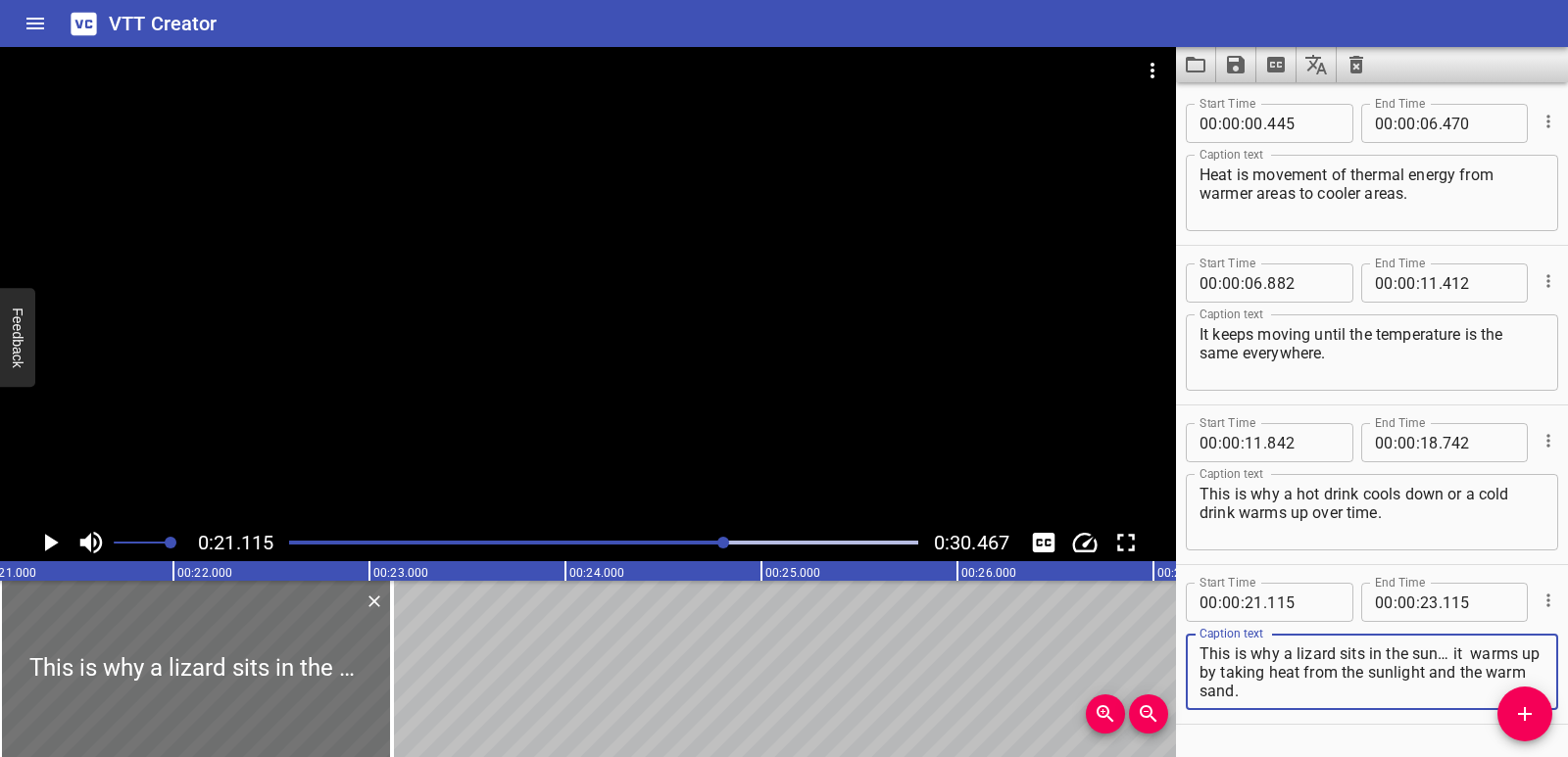
drag, startPoint x: 1451, startPoint y: 654, endPoint x: 1289, endPoint y: 695, distance: 167.1
click at [1289, 695] on textarea "This is why a lizard sits in the sun… it warms up by taking heat from the sunli…" at bounding box center [1372, 672] width 345 height 56
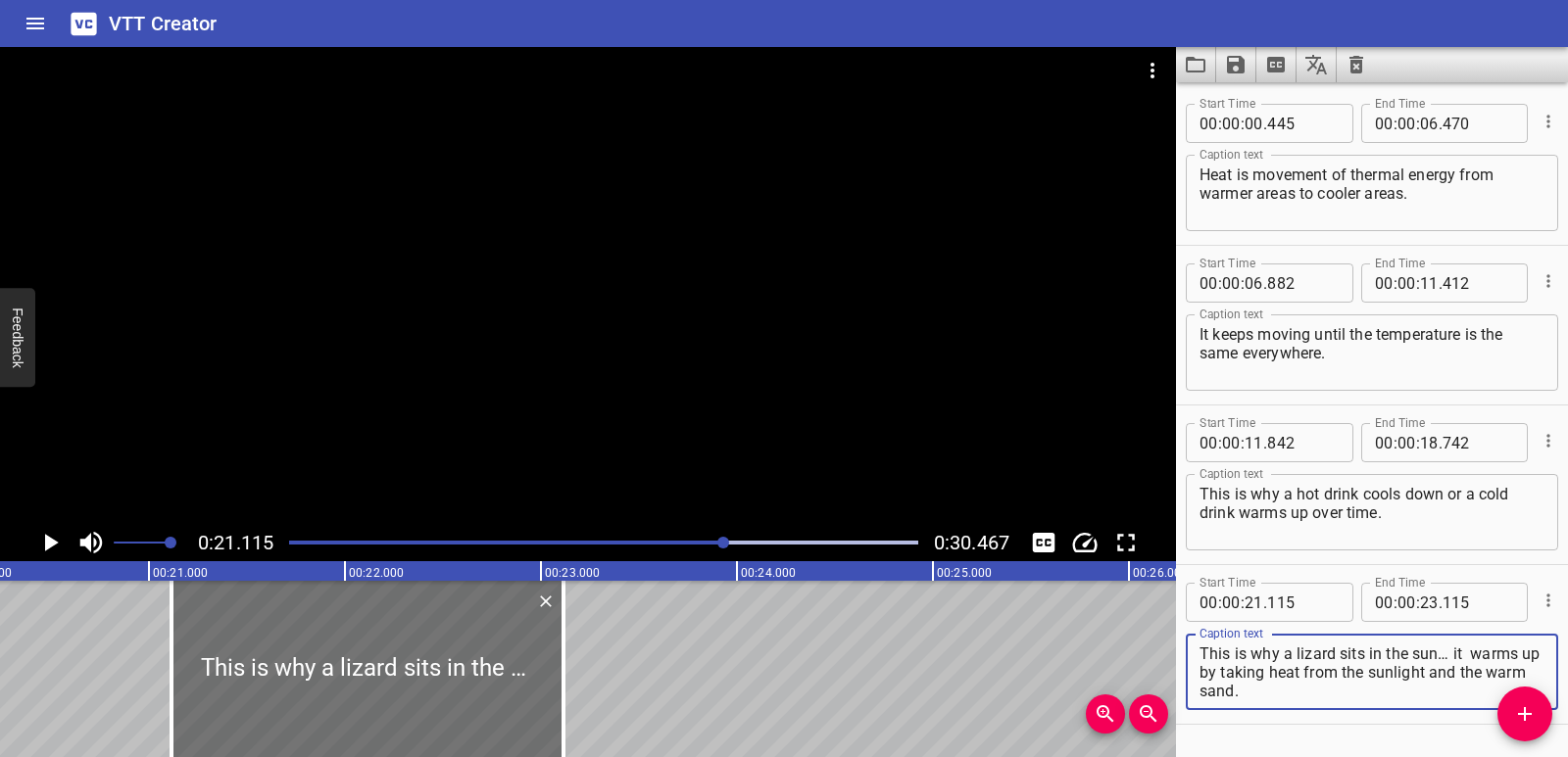
scroll to position [0, 3907]
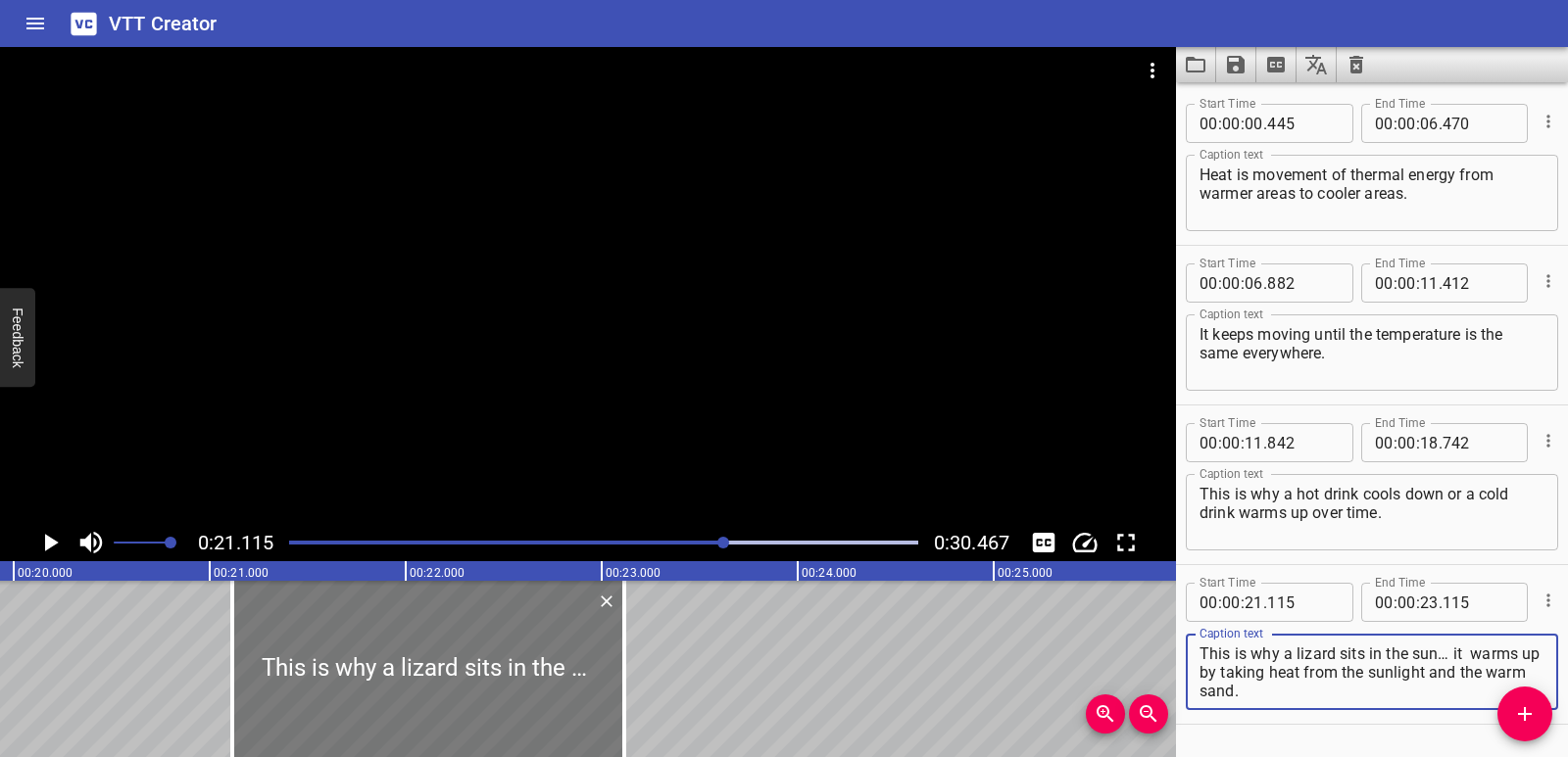
type textarea "This is why a lizard sits in the sun… it warms up by taking heat from the sunli…"
click at [472, 698] on div at bounding box center [427, 669] width 392 height 177
type input "110"
drag, startPoint x: 1455, startPoint y: 661, endPoint x: 1459, endPoint y: 686, distance: 25.3
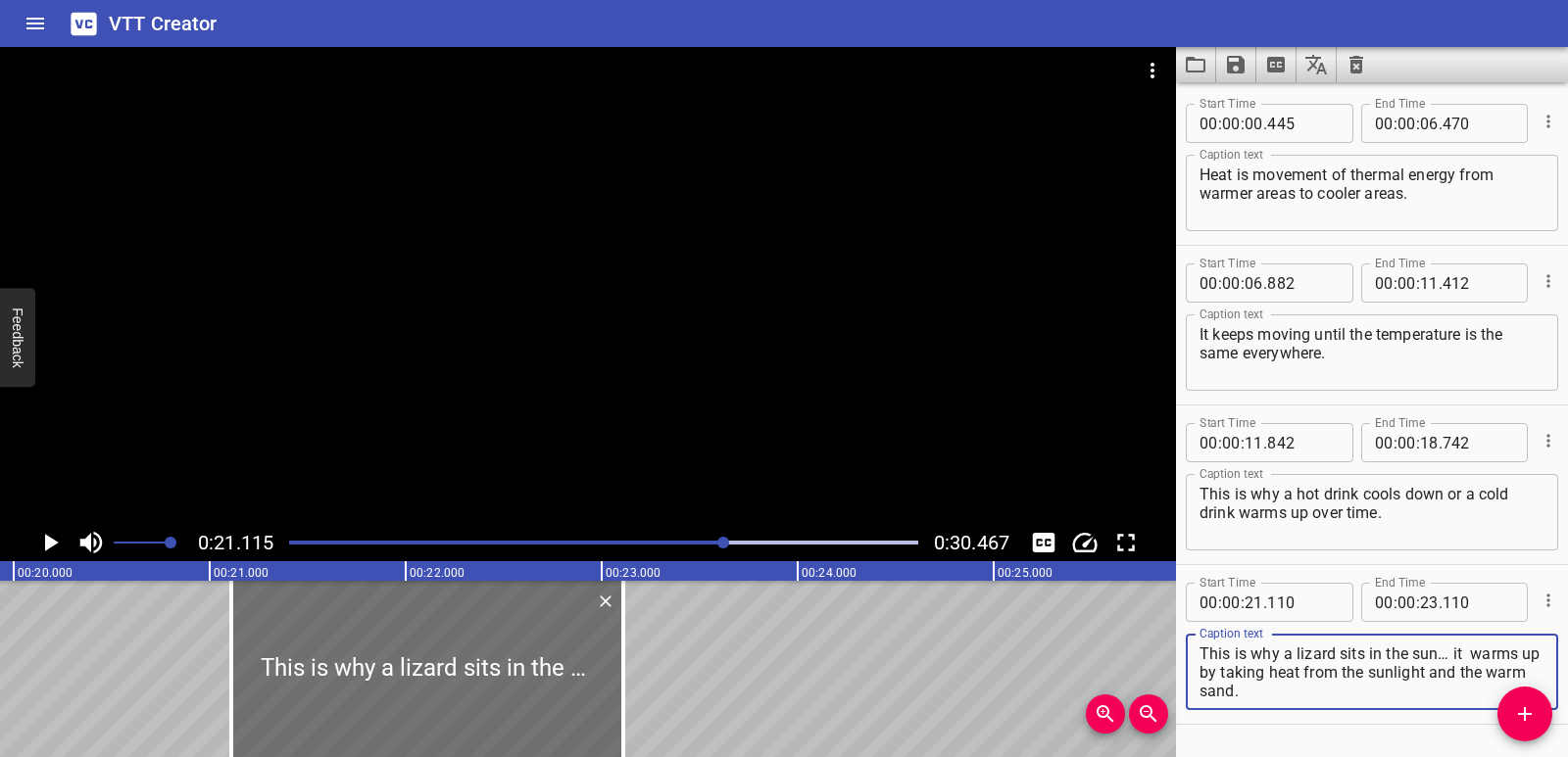
click at [1459, 686] on textarea "This is why a lizard sits in the sun… it warms up by taking heat from the sunli…" at bounding box center [1372, 672] width 345 height 56
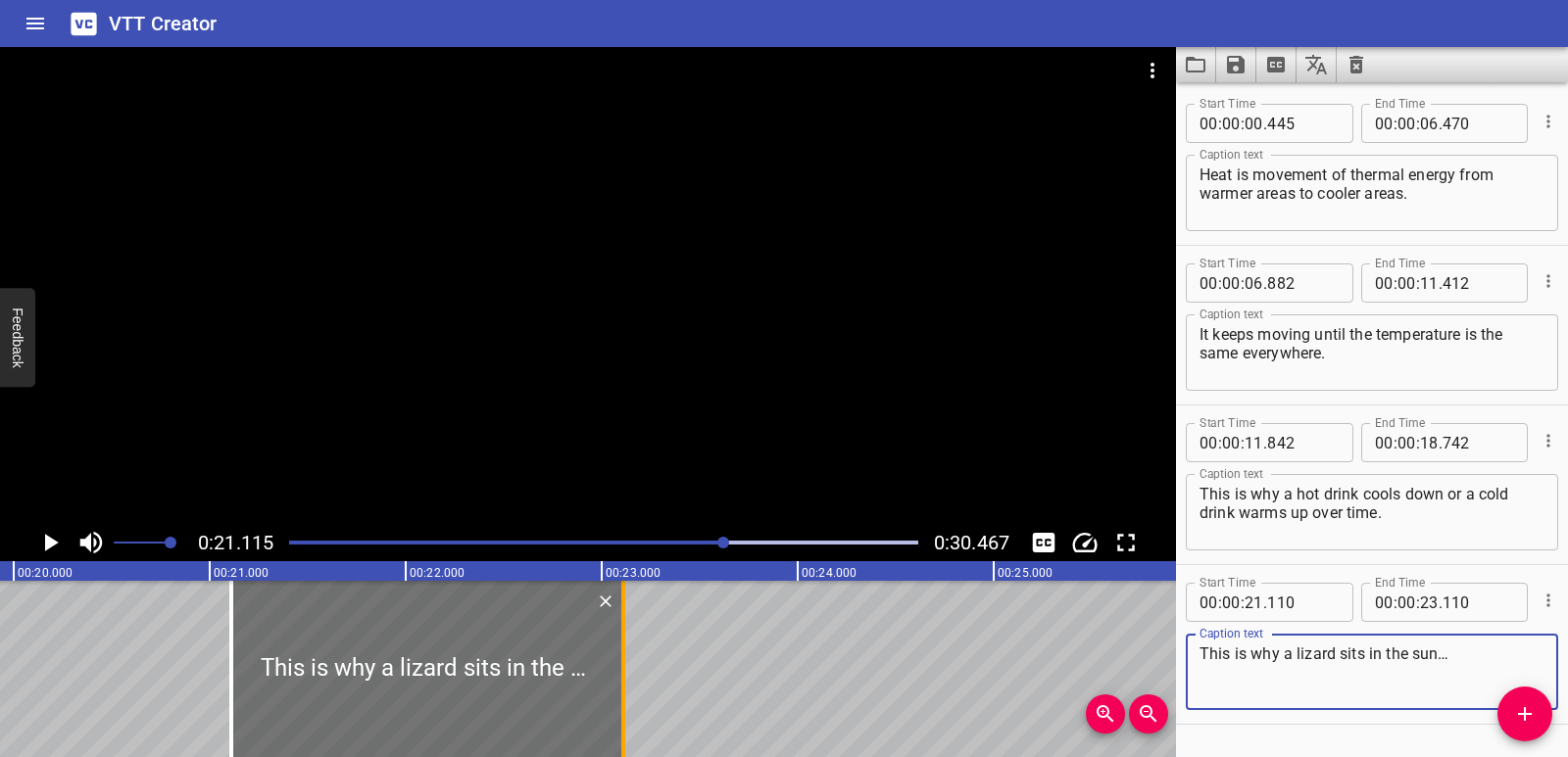
type textarea "This is why a lizard sits in the sun…"
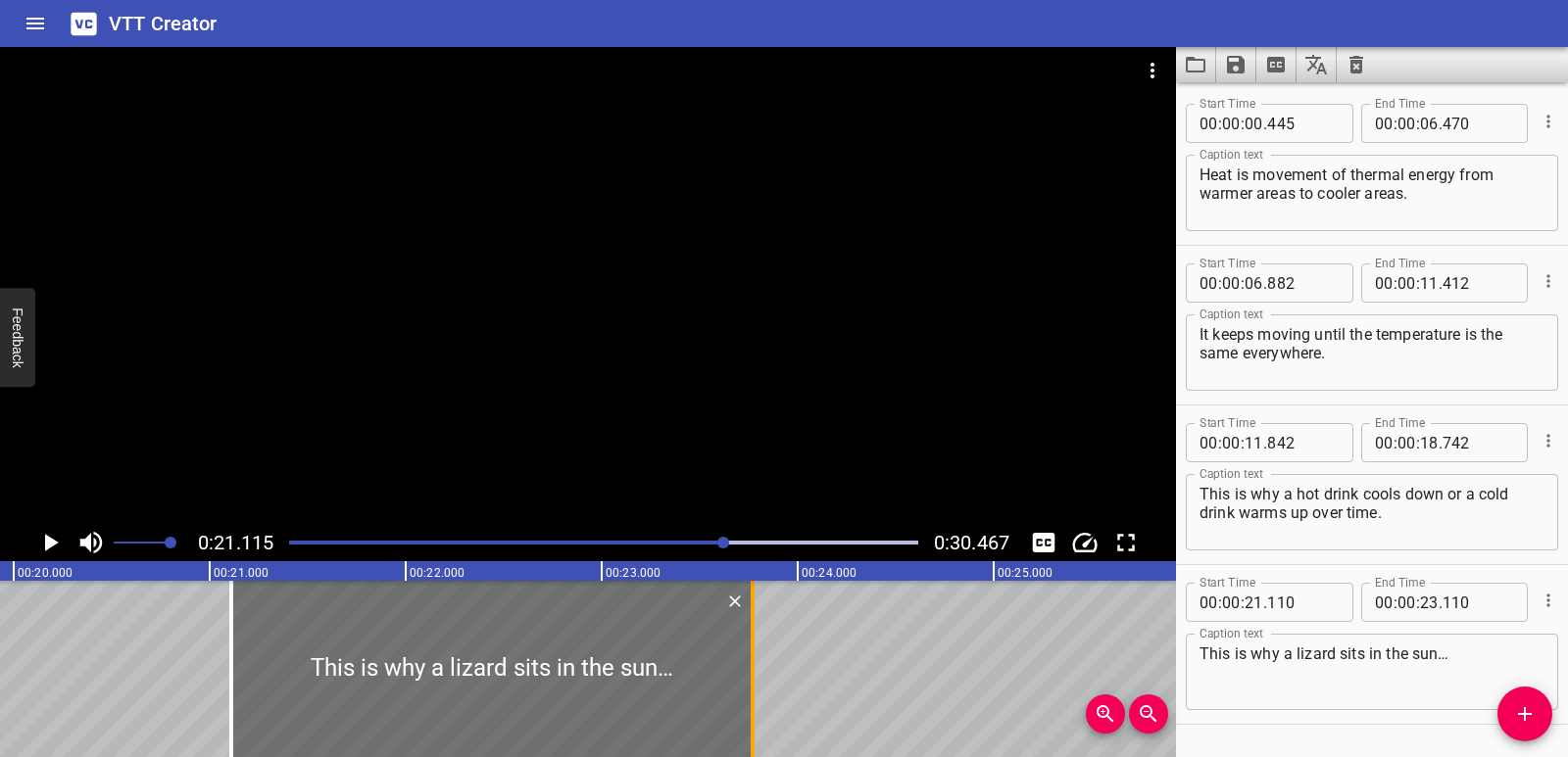
drag, startPoint x: 624, startPoint y: 665, endPoint x: 753, endPoint y: 671, distance: 129.1
click at [753, 671] on div at bounding box center [752, 669] width 4 height 177
type input "770"
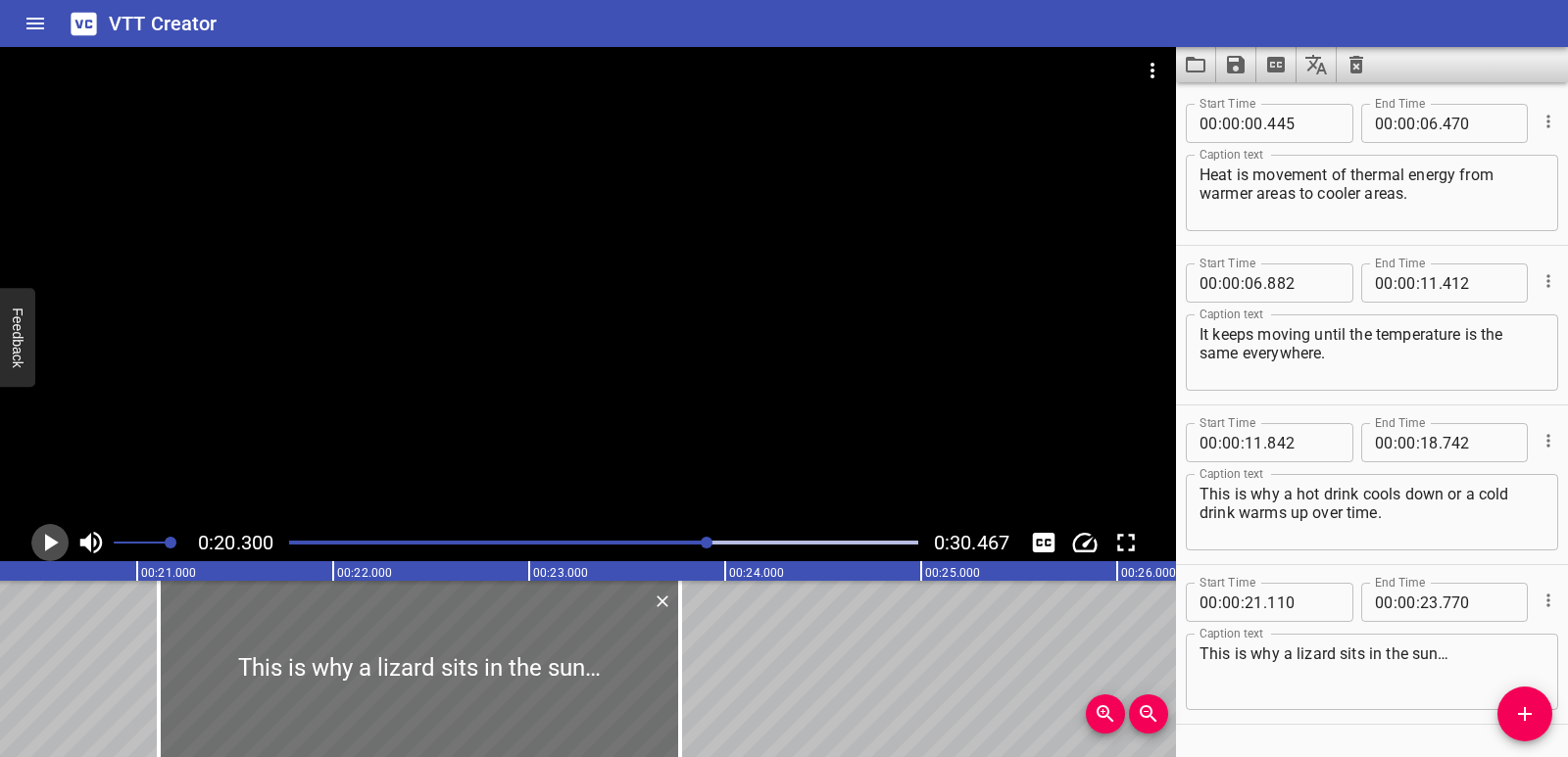
click at [50, 541] on icon "Play/Pause" at bounding box center [52, 543] width 14 height 18
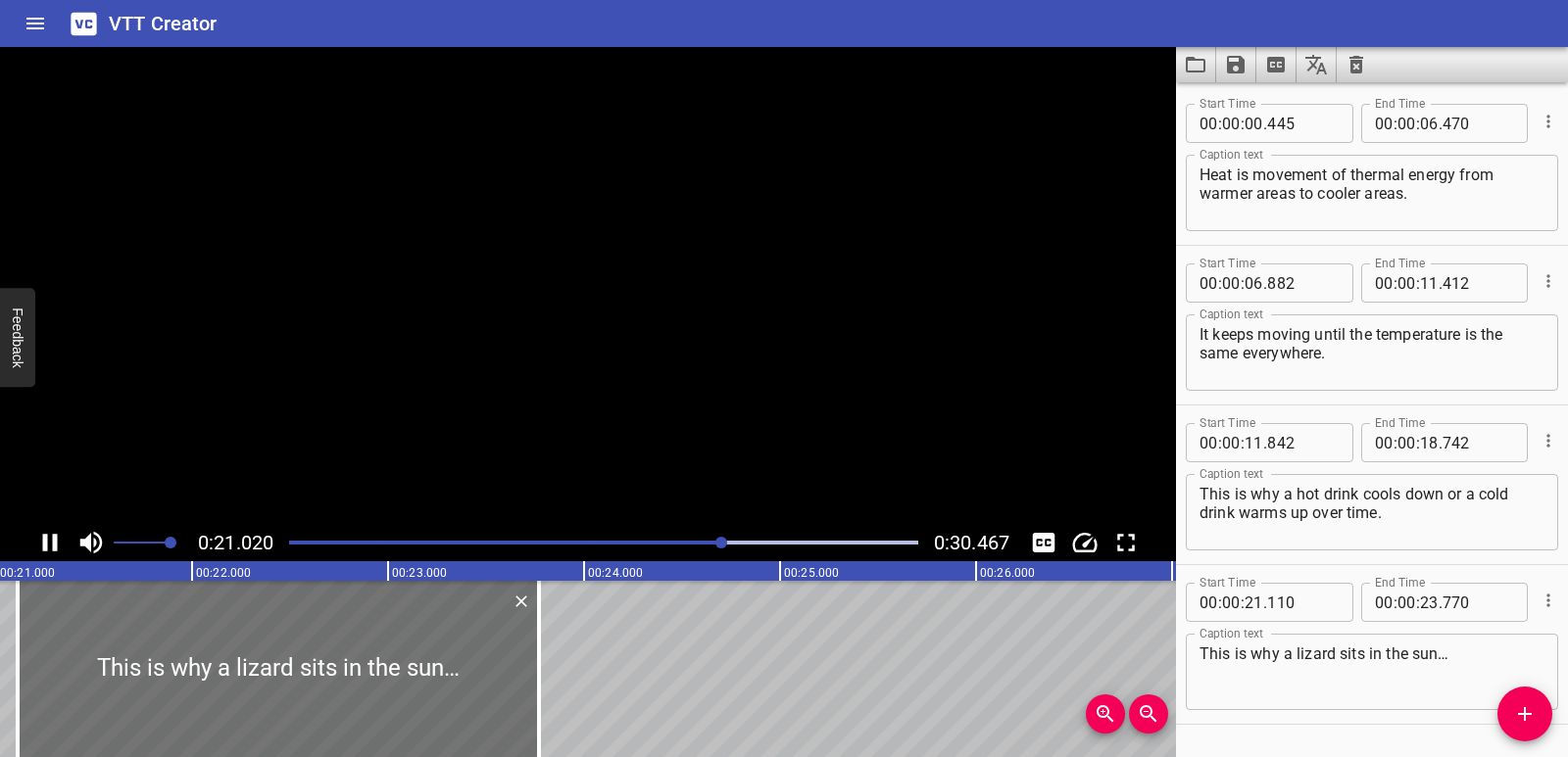
scroll to position [56, 0]
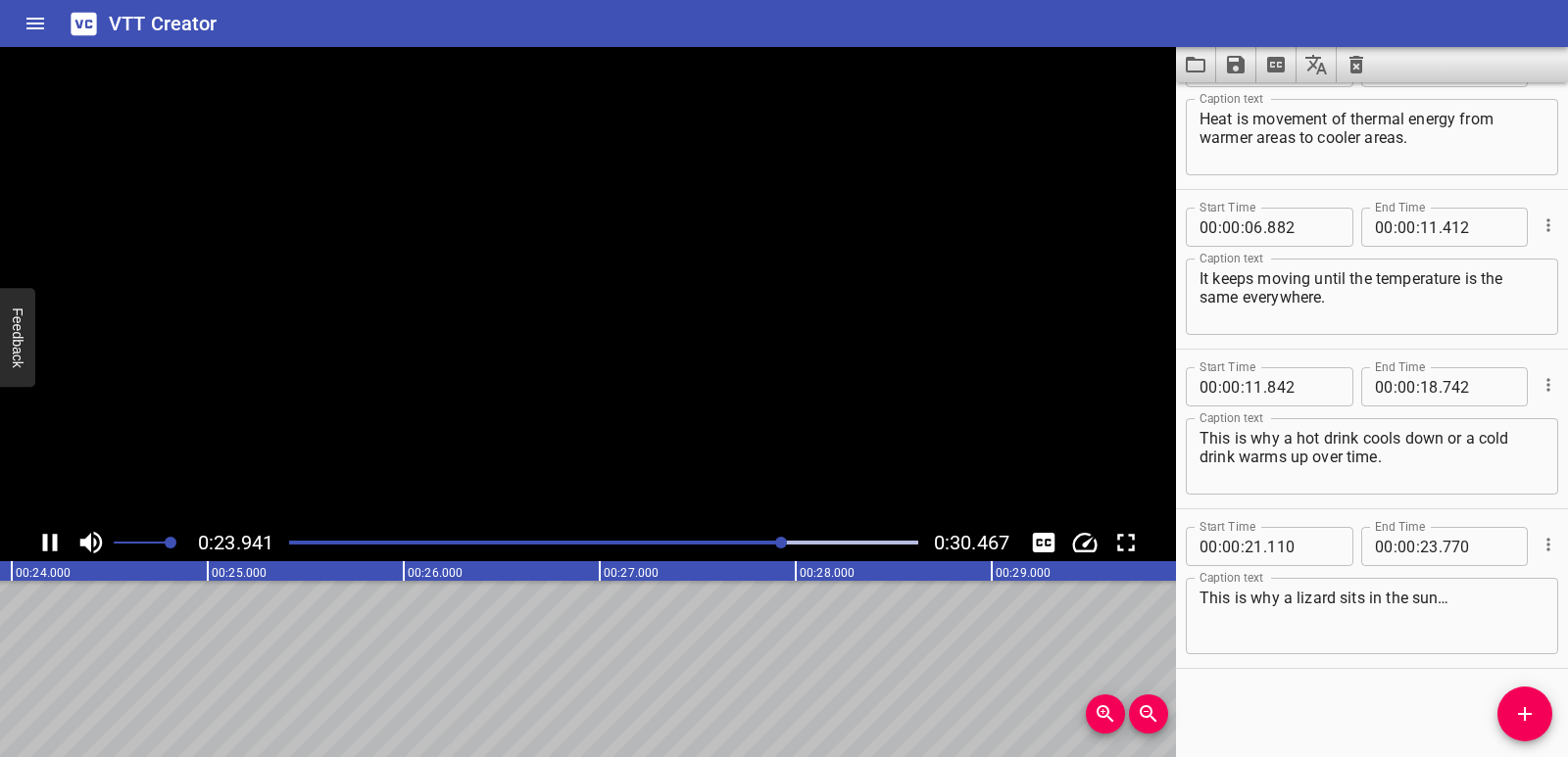
click at [50, 541] on icon "Play/Pause" at bounding box center [50, 543] width 30 height 30
click at [1526, 697] on button "Add Cue" at bounding box center [1526, 715] width 55 height 55
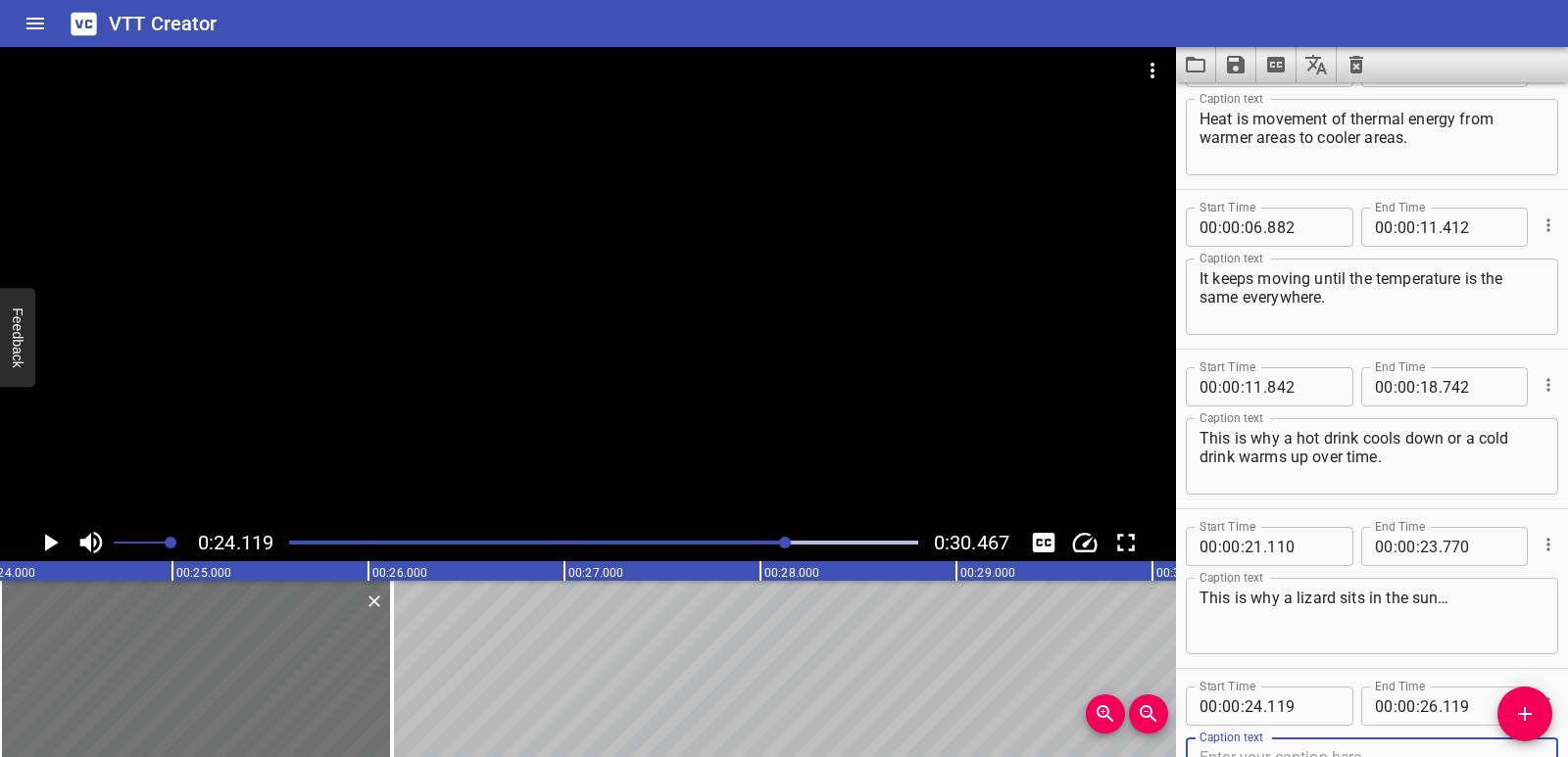
scroll to position [66, 0]
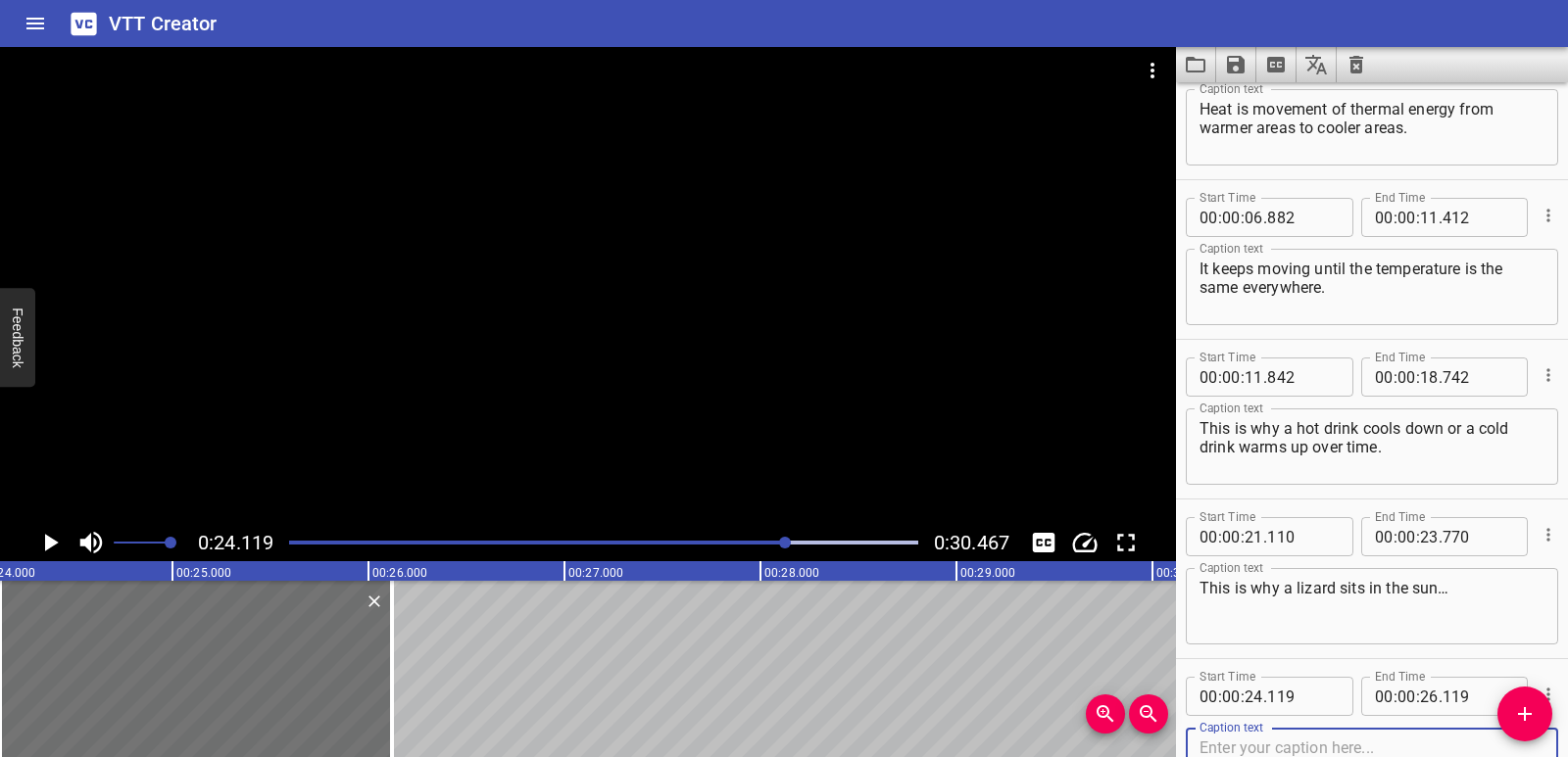
click at [1328, 743] on textarea at bounding box center [1372, 766] width 345 height 56
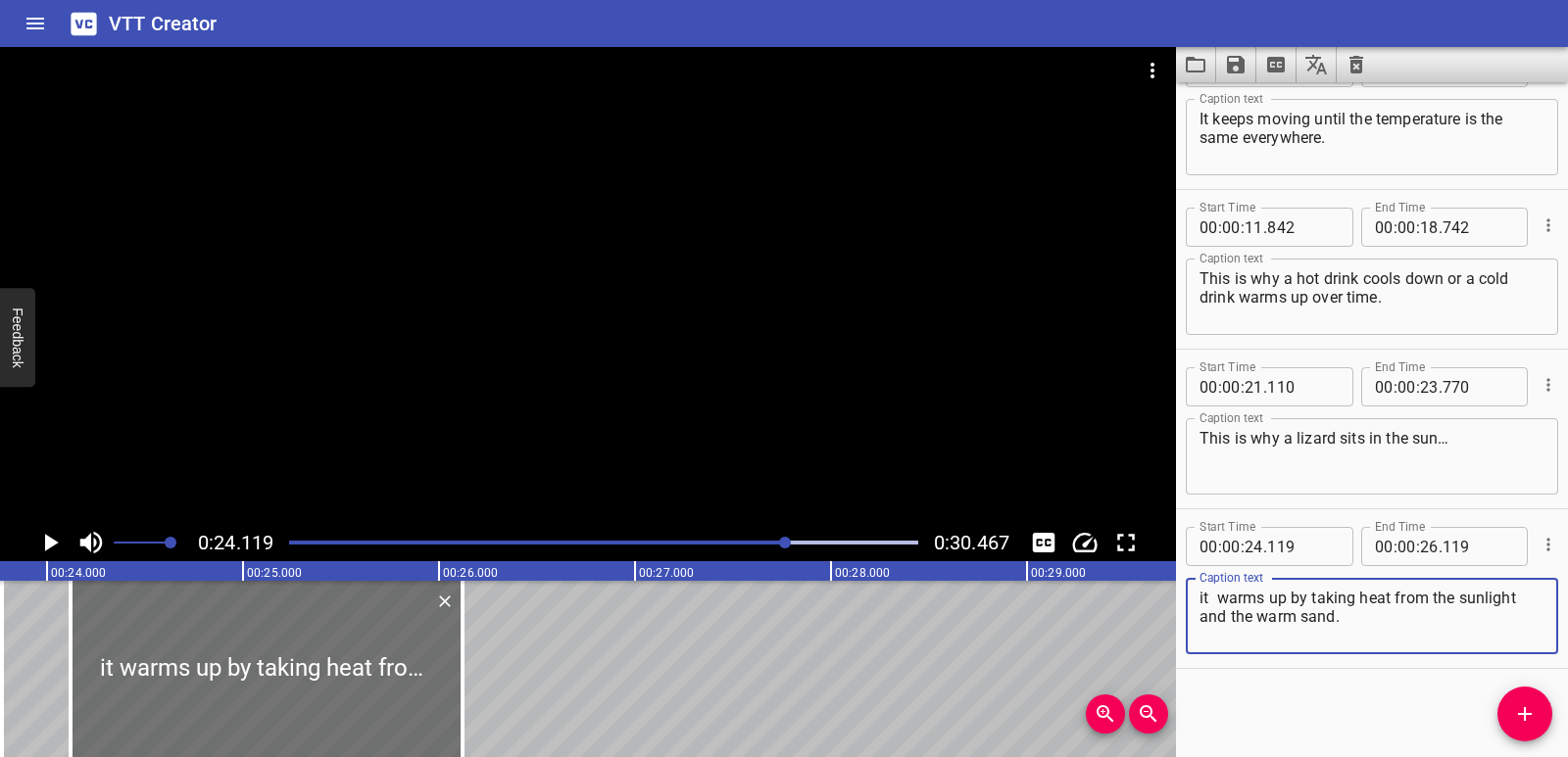
scroll to position [0, 4618]
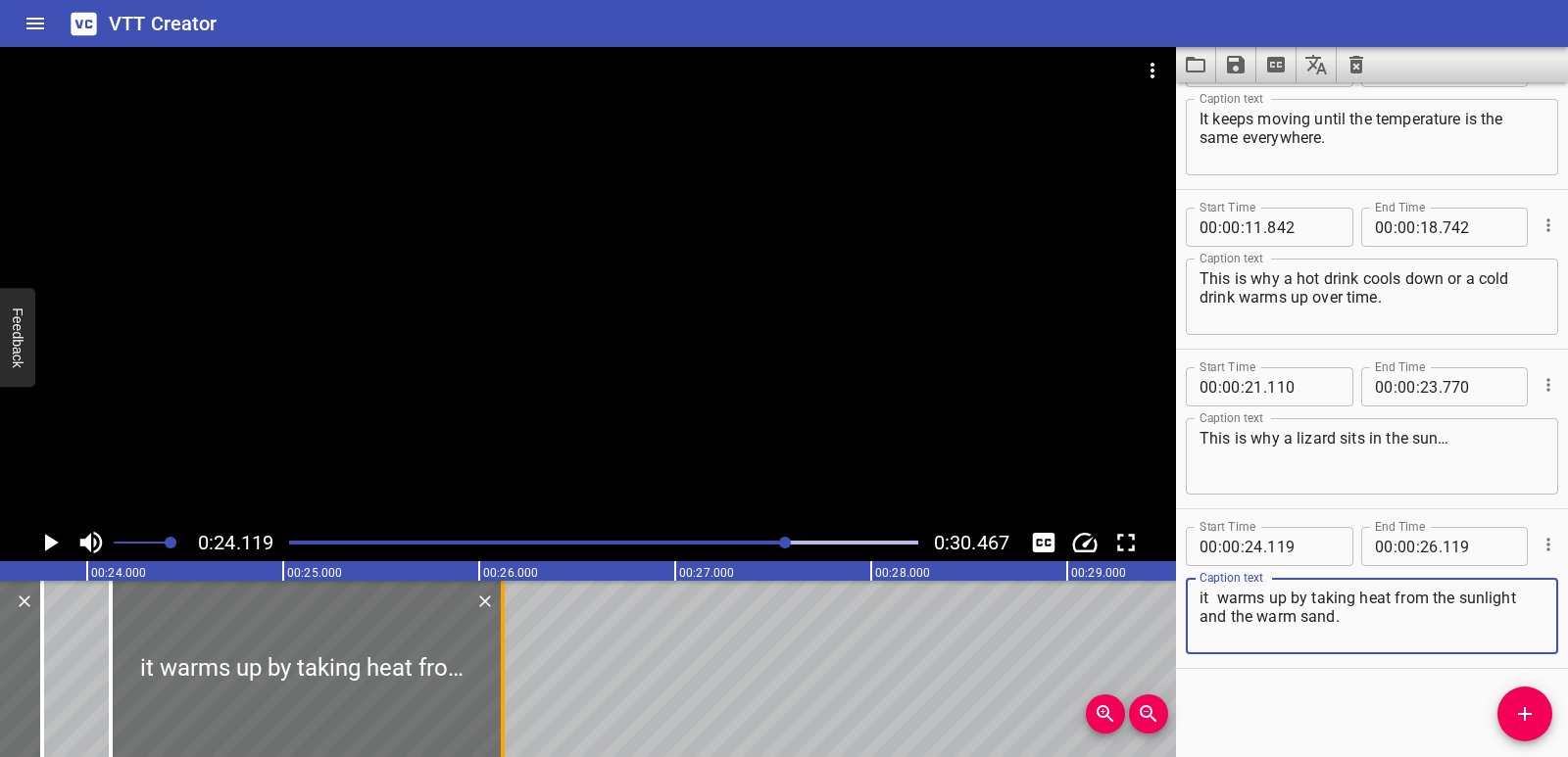
type textarea "it warms up by taking heat from the sunlight and the warm sand."
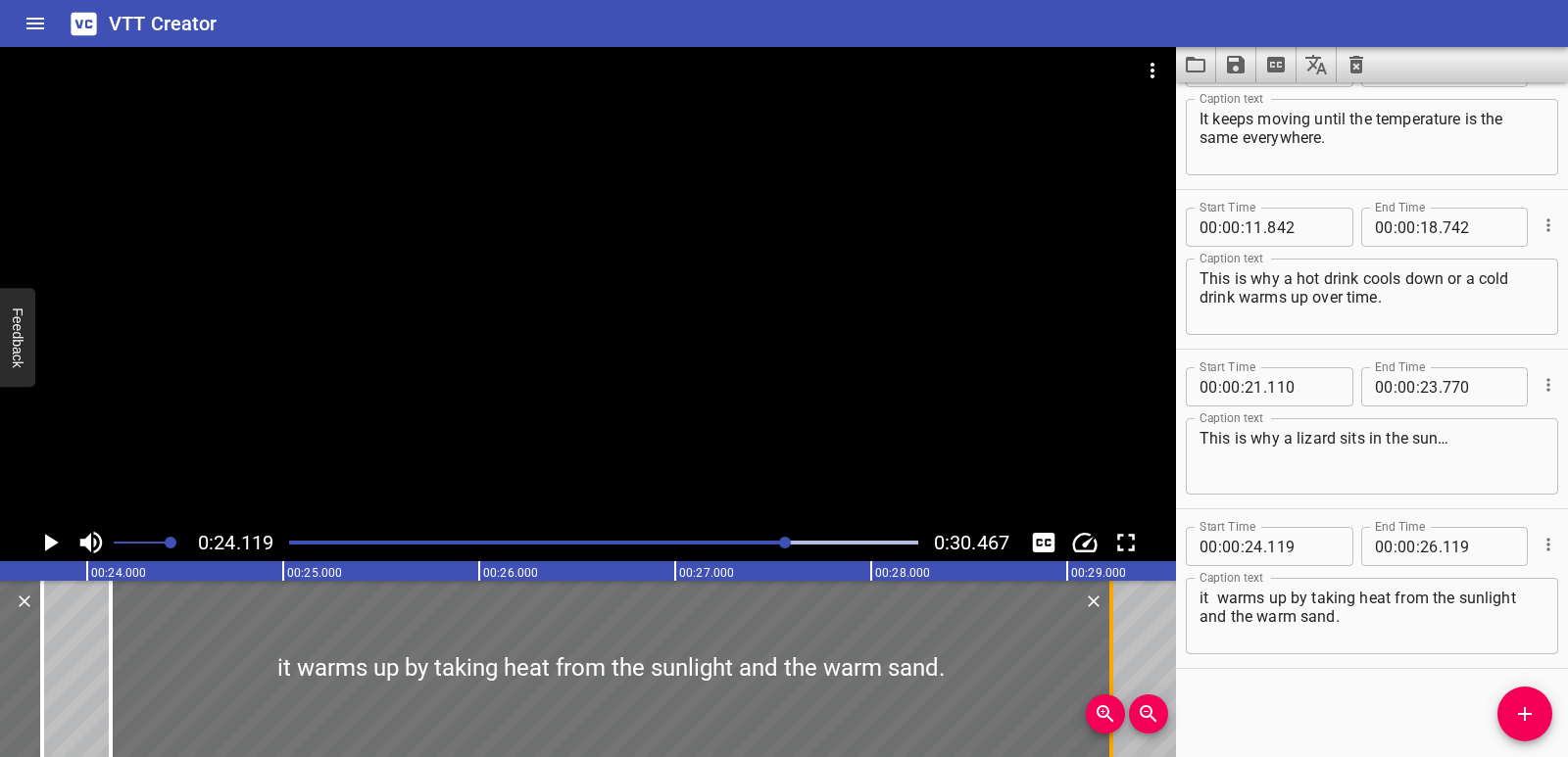
drag, startPoint x: 505, startPoint y: 683, endPoint x: 1114, endPoint y: 670, distance: 609.1
click at [1114, 670] on div at bounding box center [1112, 669] width 20 height 177
type input "29"
type input "224"
click at [82, 665] on div "Heat is movement of thermal energy from warmer areas to cooler areas. It keeps …" at bounding box center [1263, 669] width 11762 height 177
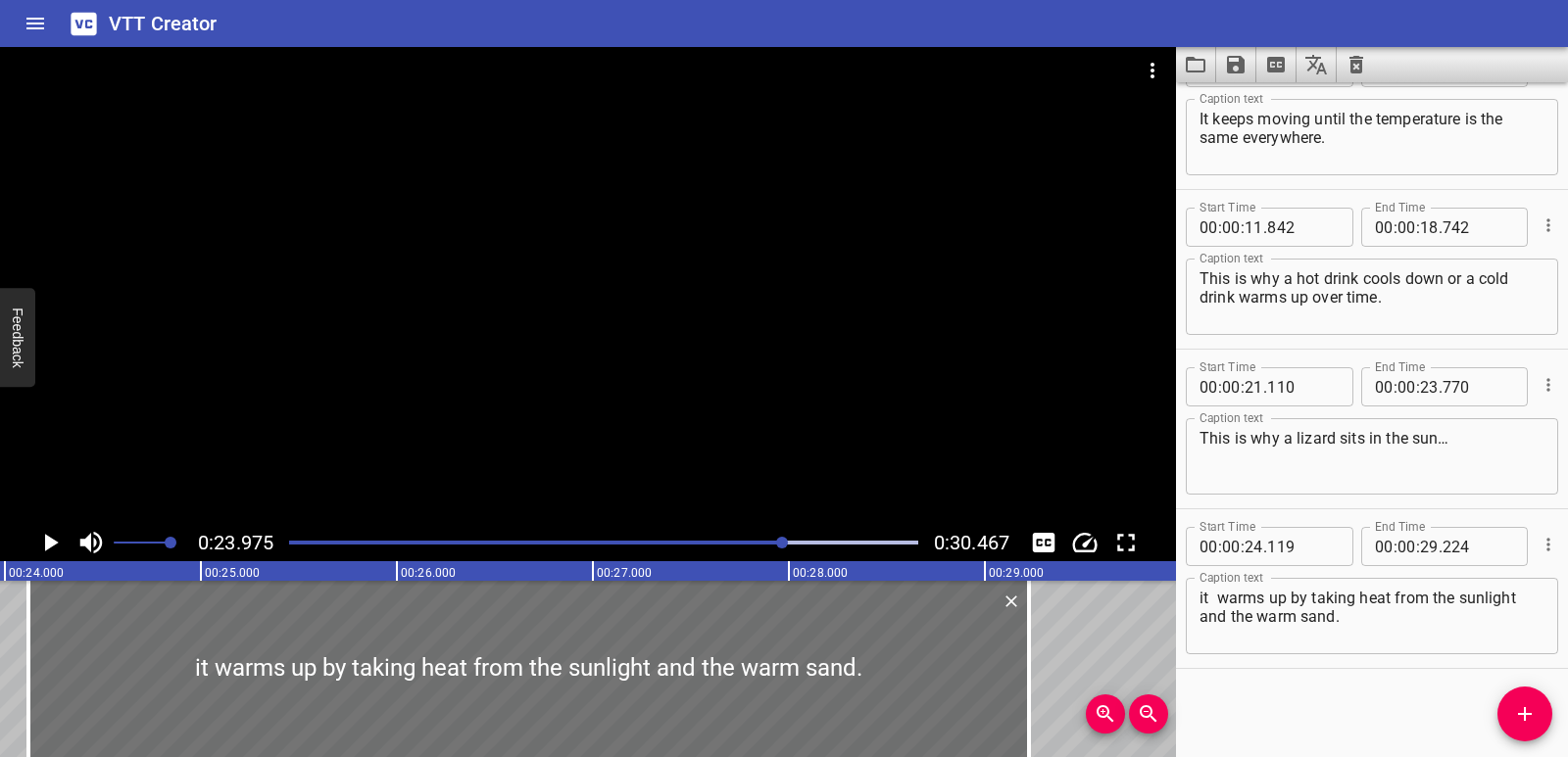
click at [55, 538] on icon "Play/Pause" at bounding box center [50, 543] width 30 height 30
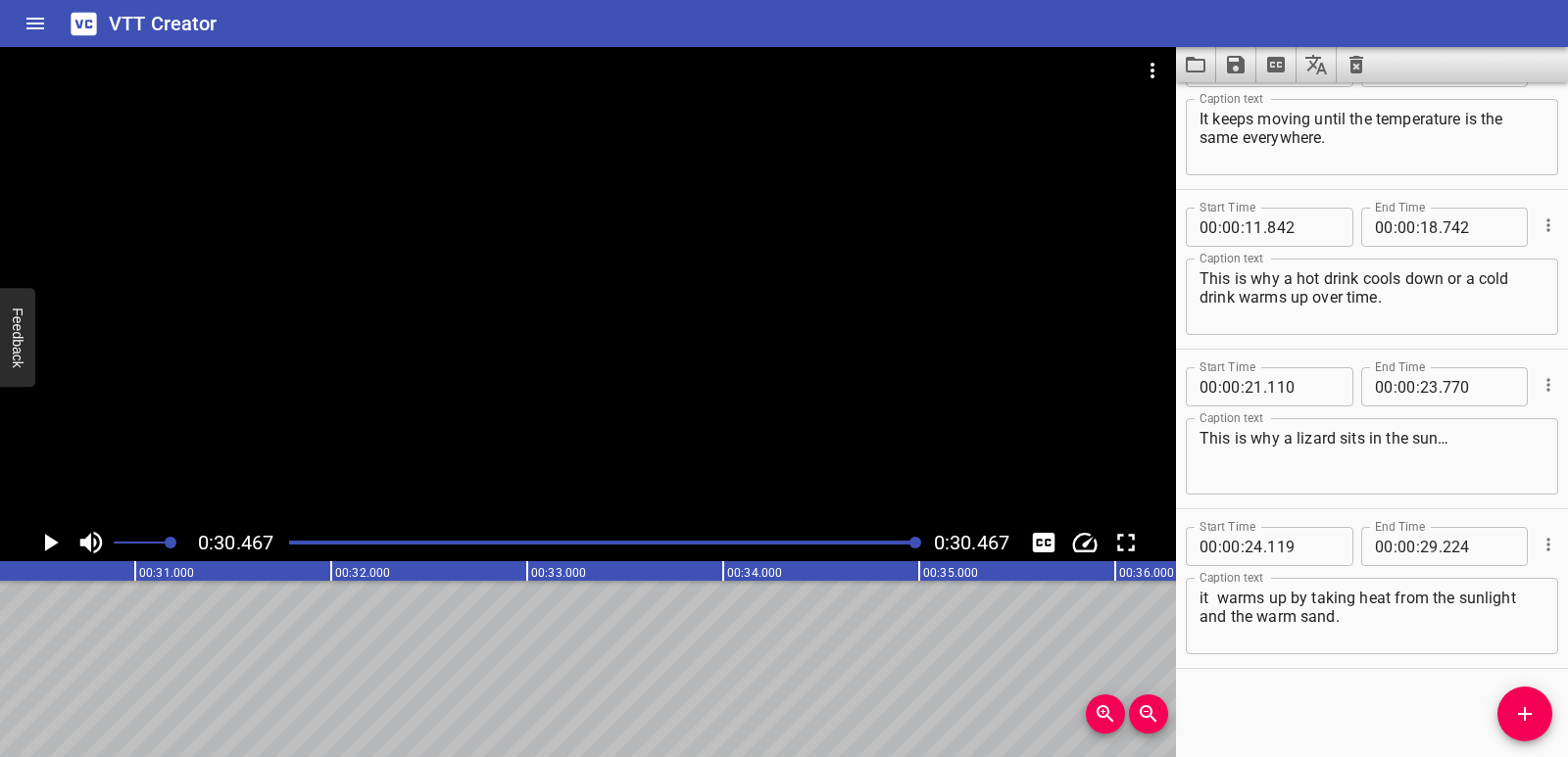
scroll to position [0, 5973]
click at [47, 545] on icon "Play/Pause" at bounding box center [52, 543] width 14 height 18
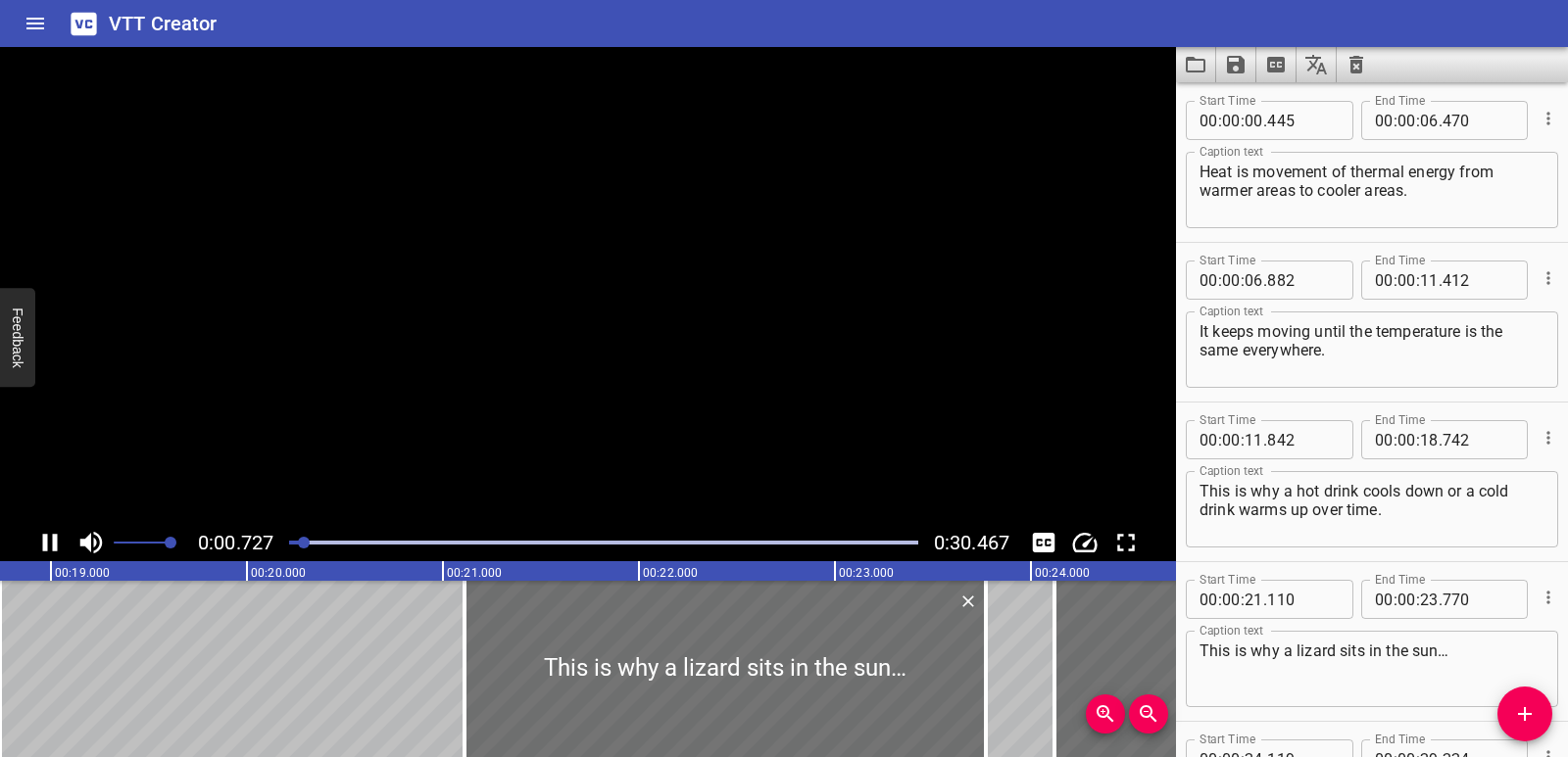
scroll to position [0, 0]
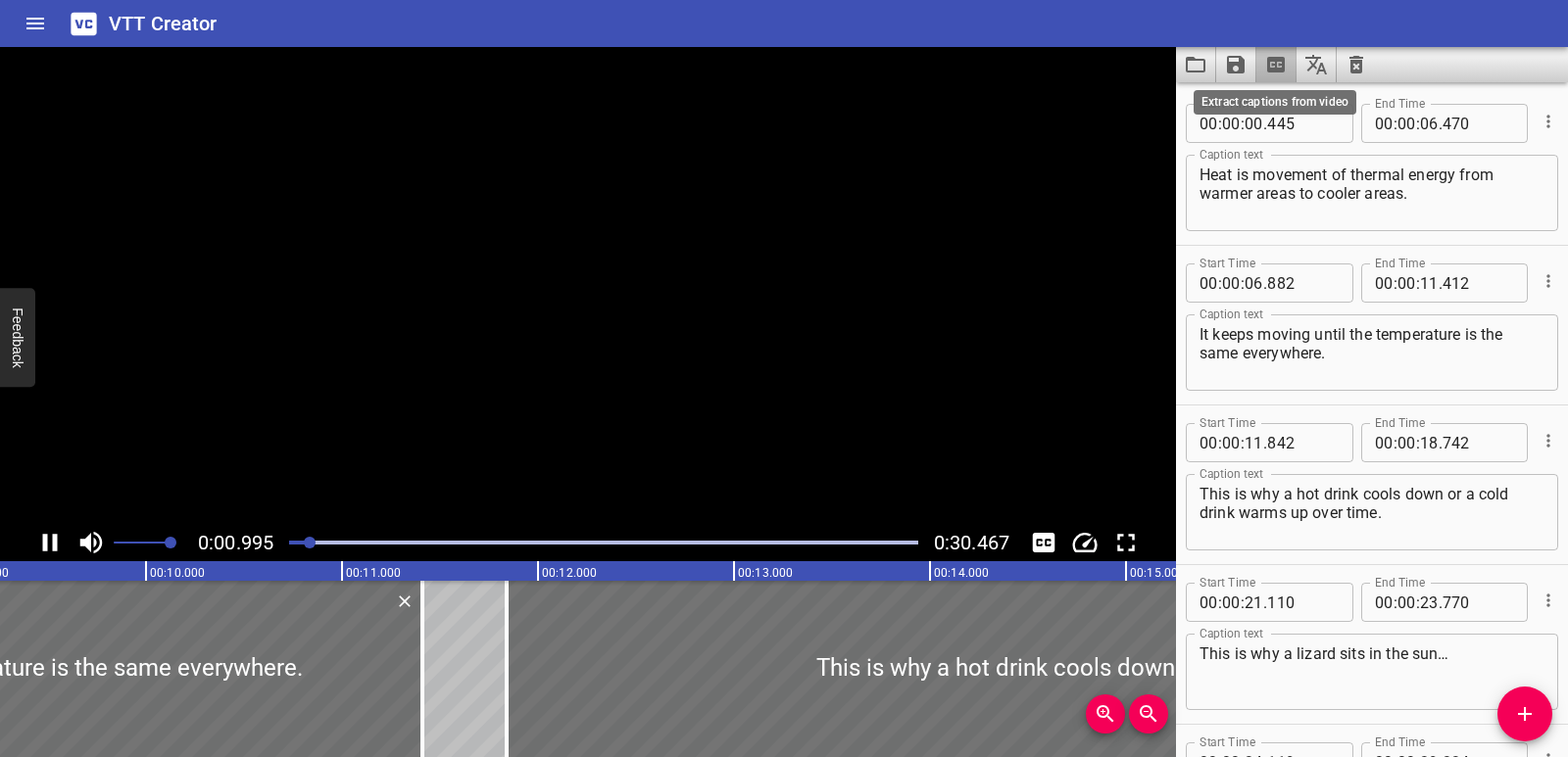
click at [1277, 57] on icon "Extract captions from video" at bounding box center [1277, 65] width 18 height 16
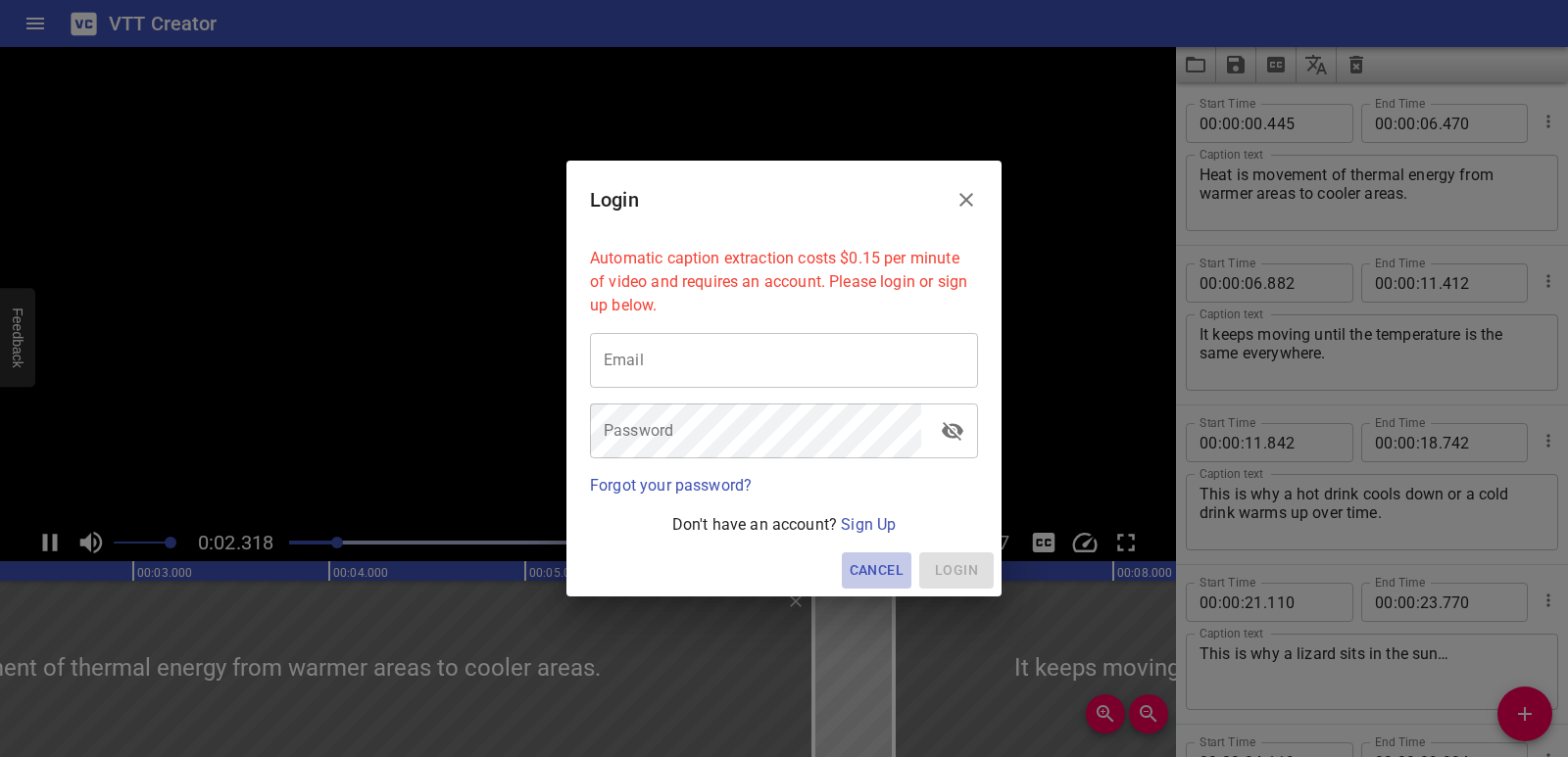
click at [881, 560] on span "Cancel" at bounding box center [877, 570] width 54 height 25
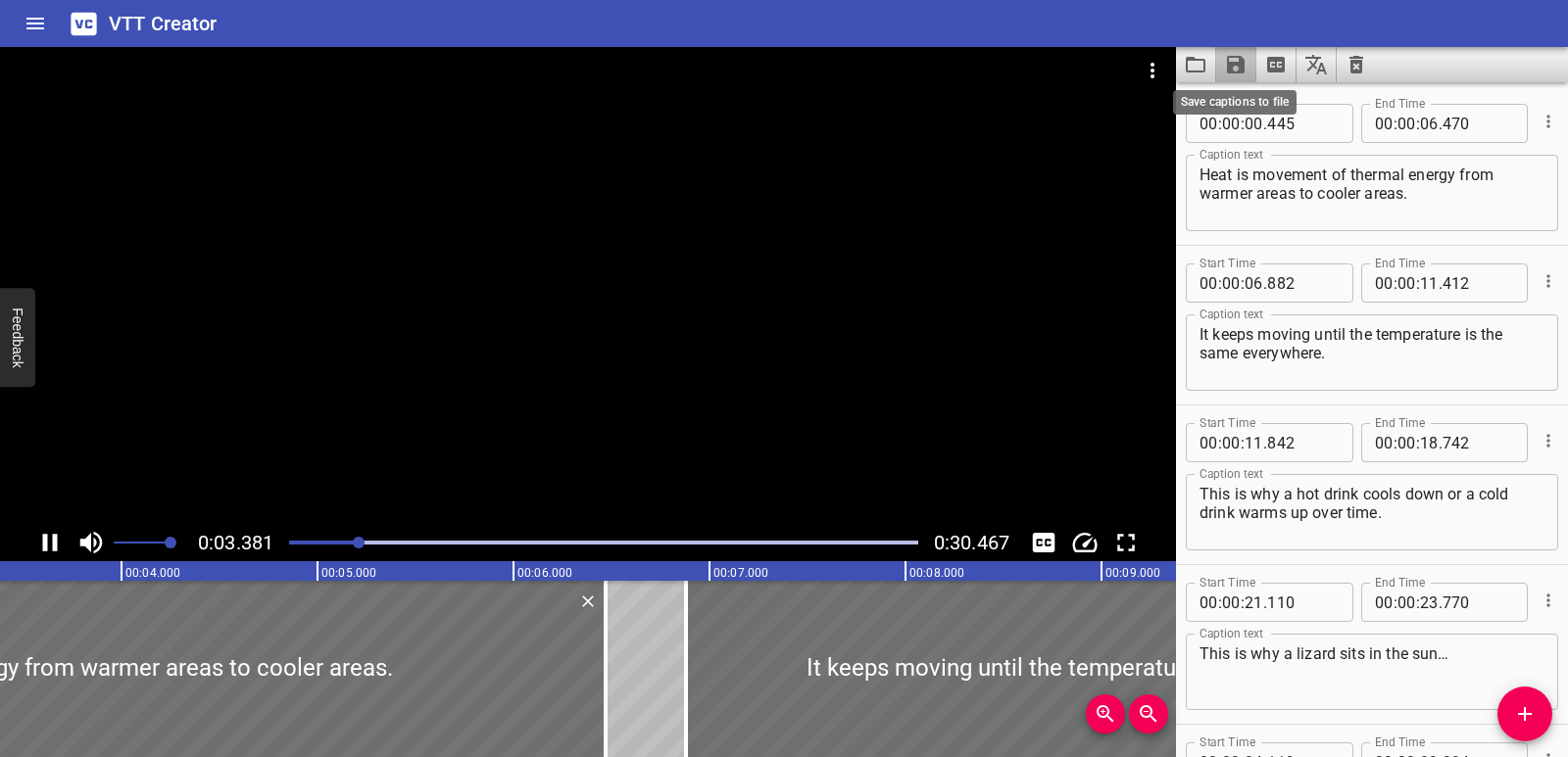
click at [1246, 62] on icon "Save captions to file" at bounding box center [1236, 65] width 24 height 24
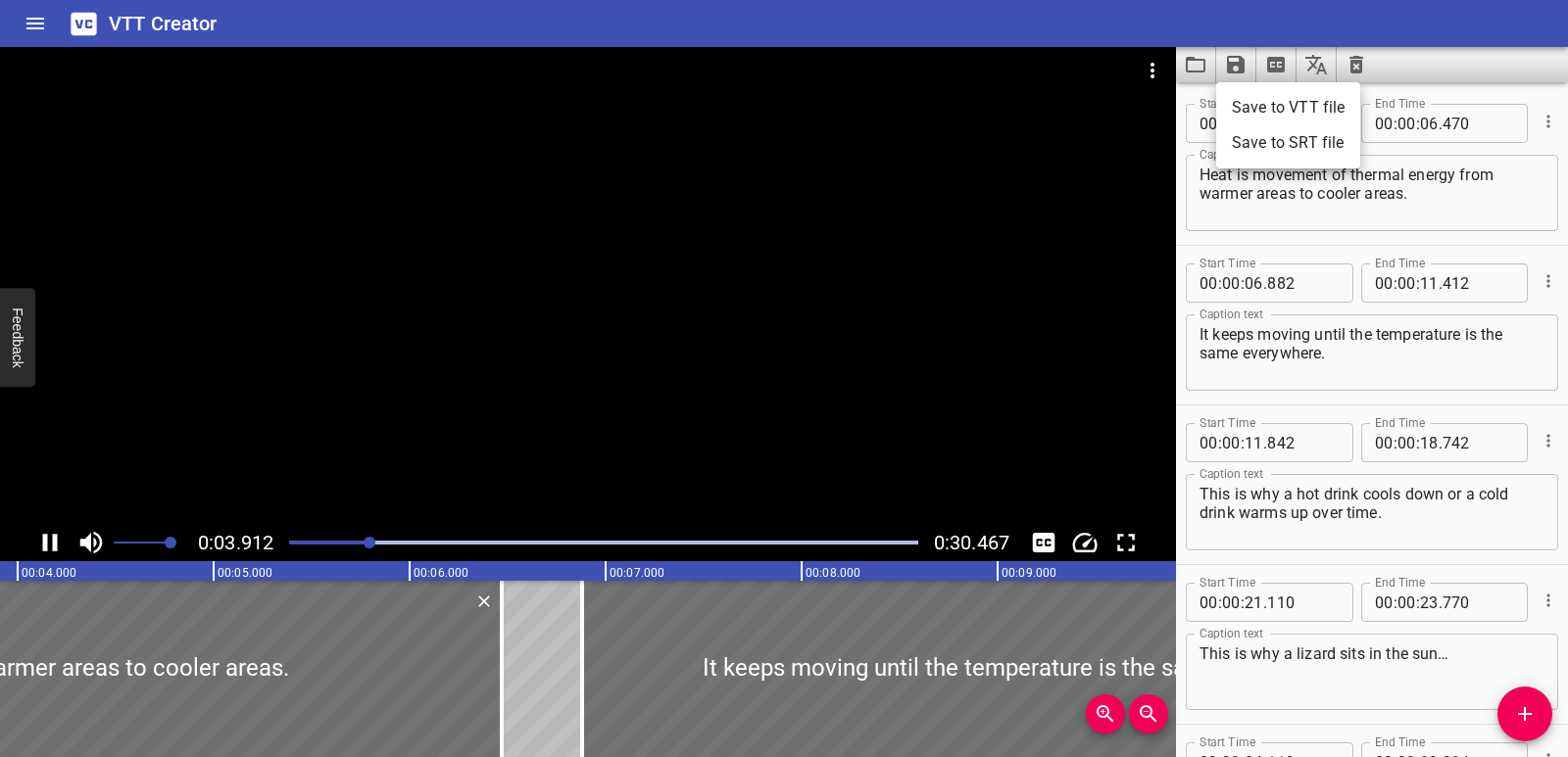
click at [1261, 119] on li "Save to VTT file" at bounding box center [1289, 108] width 144 height 36
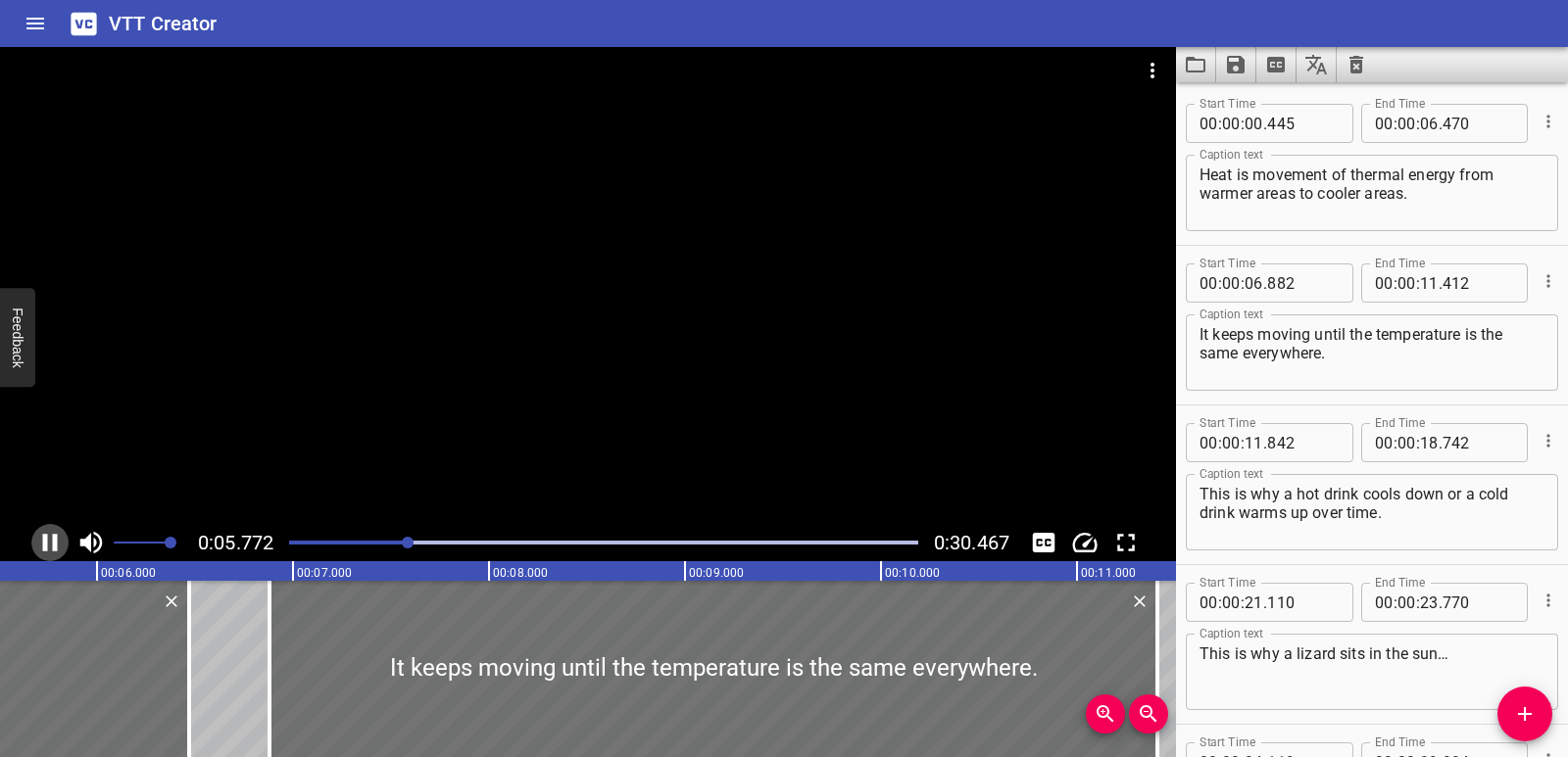
click at [52, 541] on icon "Play/Pause" at bounding box center [50, 543] width 30 height 30
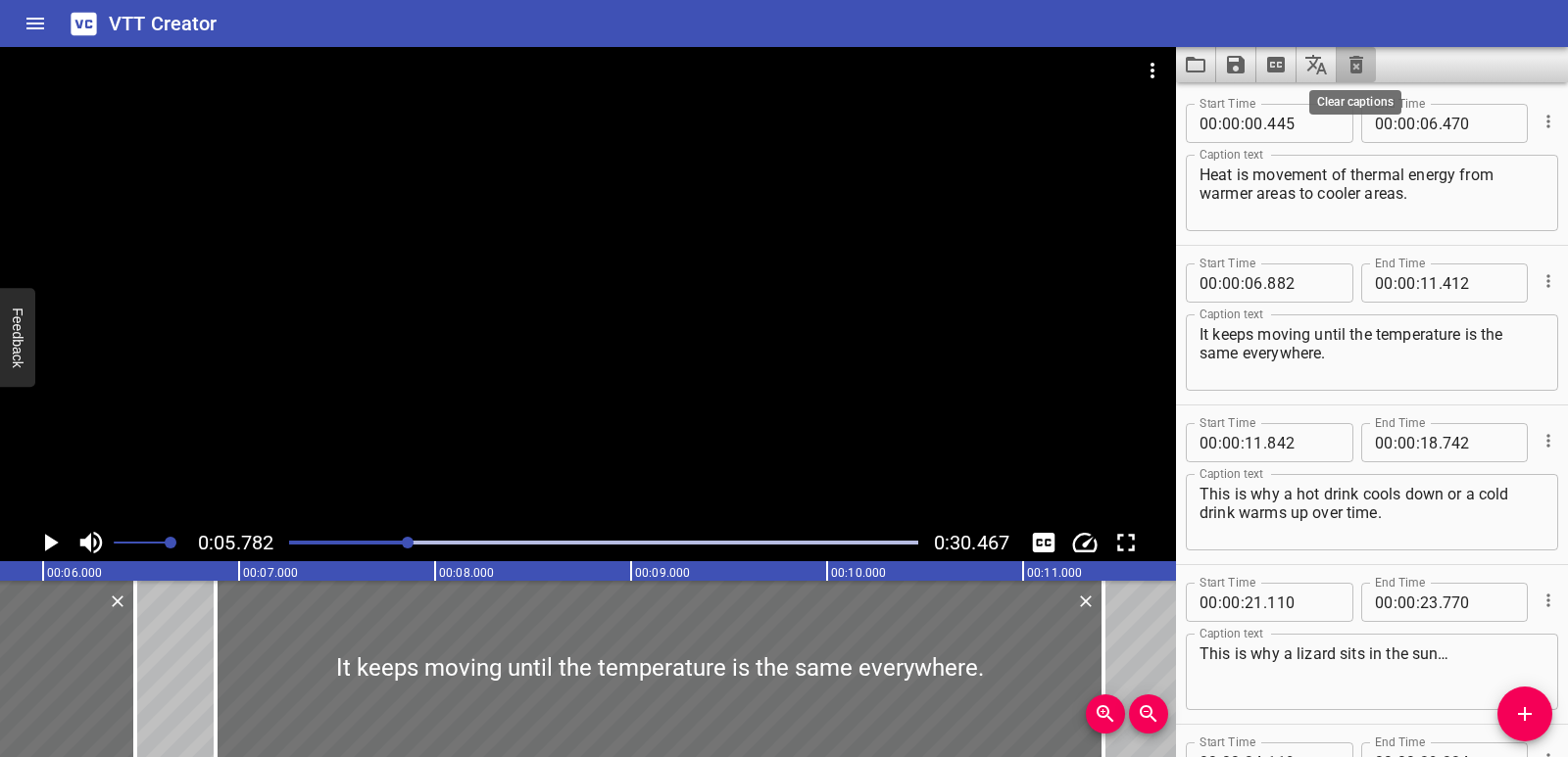
click at [1359, 63] on icon "Clear captions" at bounding box center [1357, 65] width 14 height 18
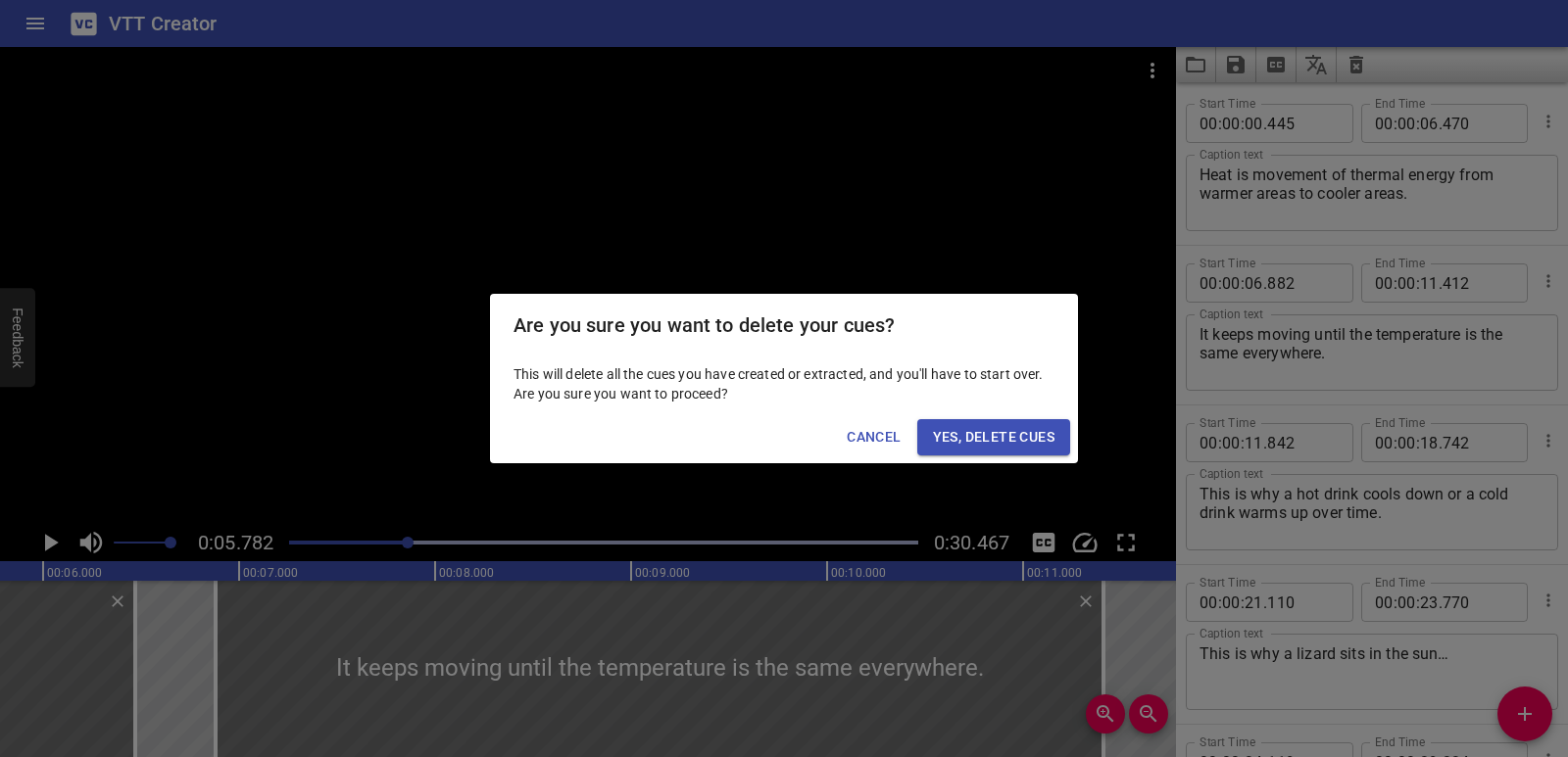
click at [1044, 434] on span "Yes, Delete Cues" at bounding box center [993, 437] width 121 height 25
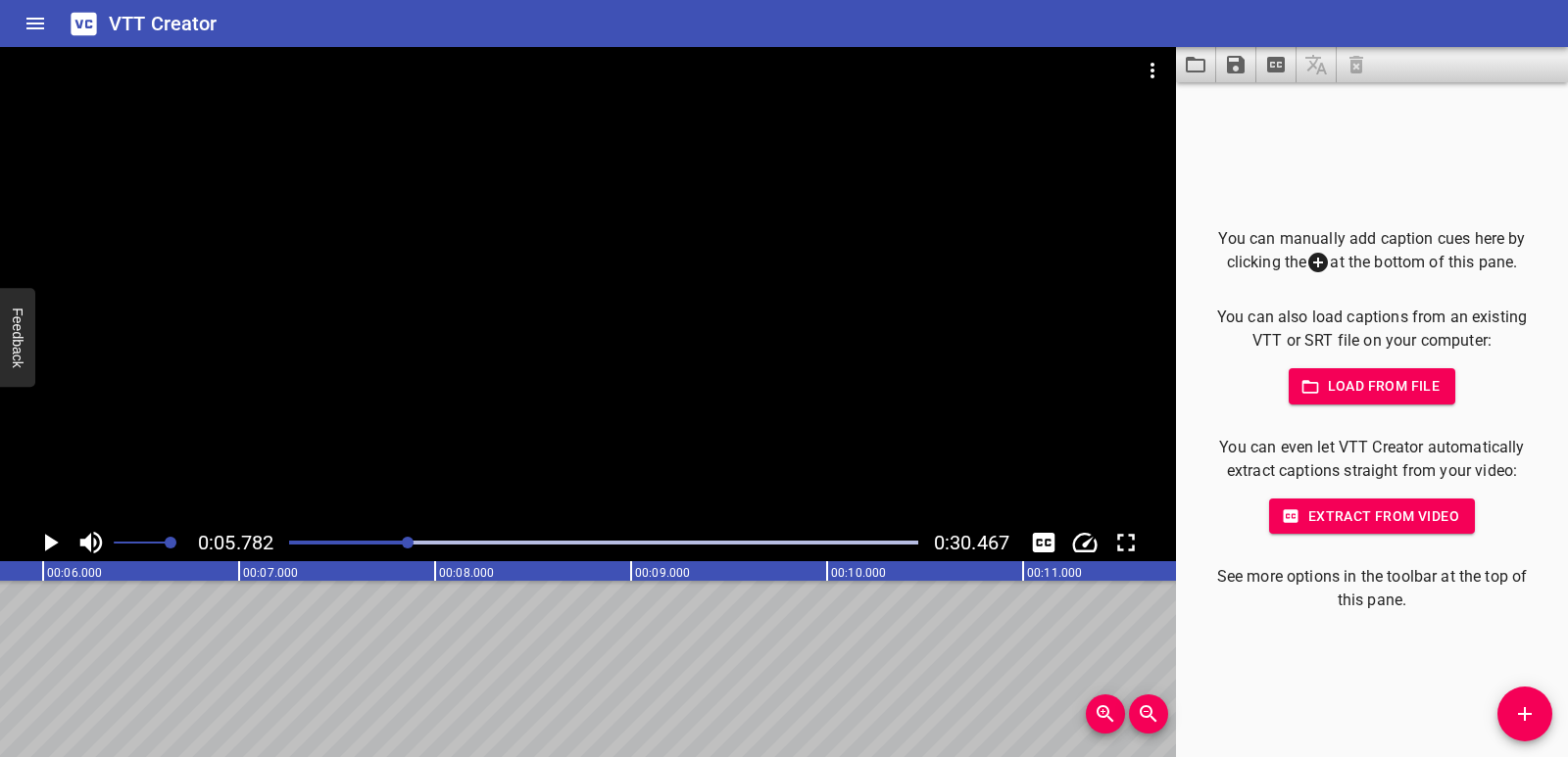
click at [1142, 66] on icon "Video Options" at bounding box center [1153, 71] width 24 height 24
click at [1167, 68] on li "Select New Video File..." at bounding box center [1227, 73] width 196 height 36
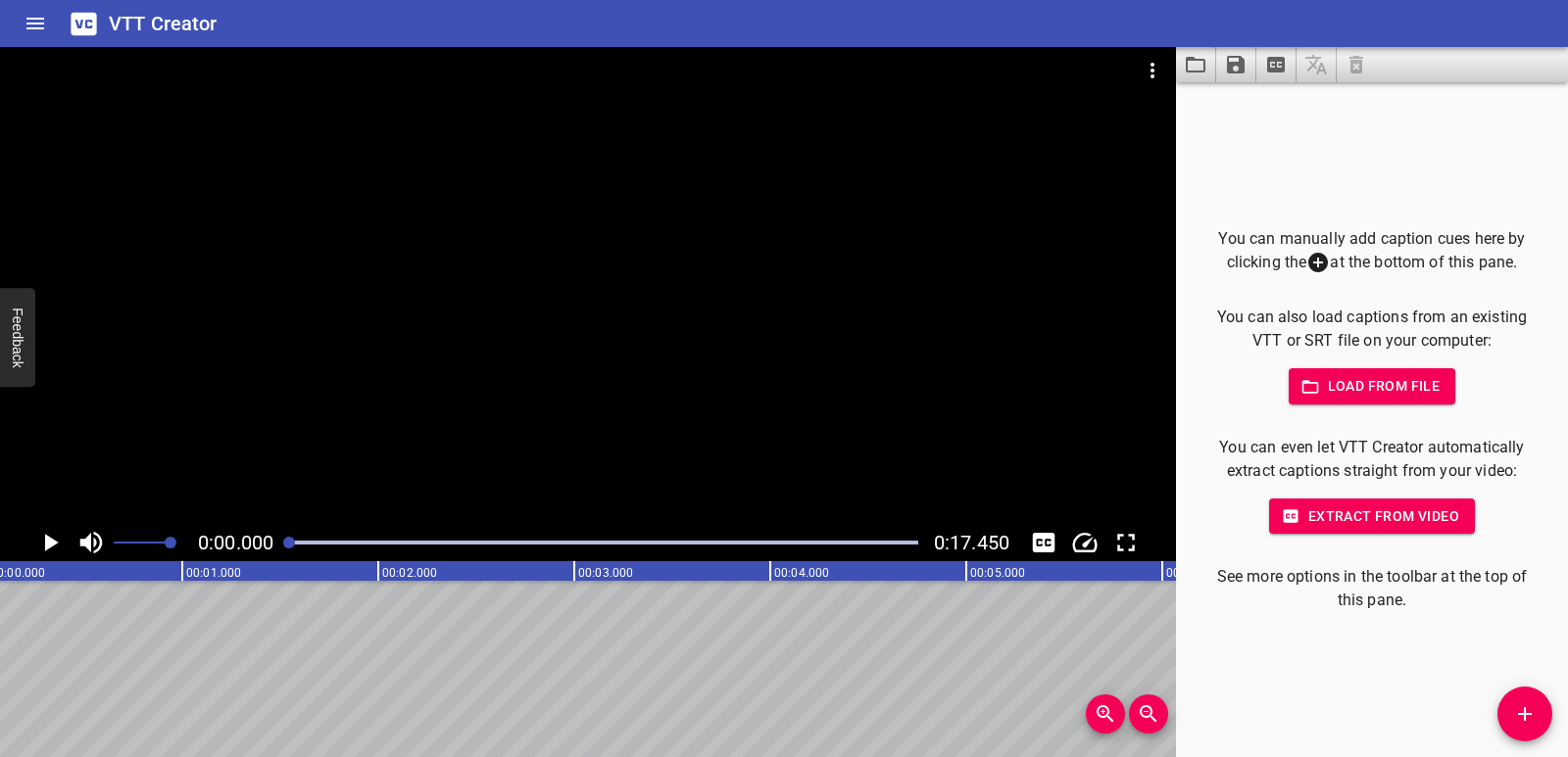
scroll to position [0, 0]
click at [1543, 713] on span "Add Cue" at bounding box center [1526, 715] width 55 height 24
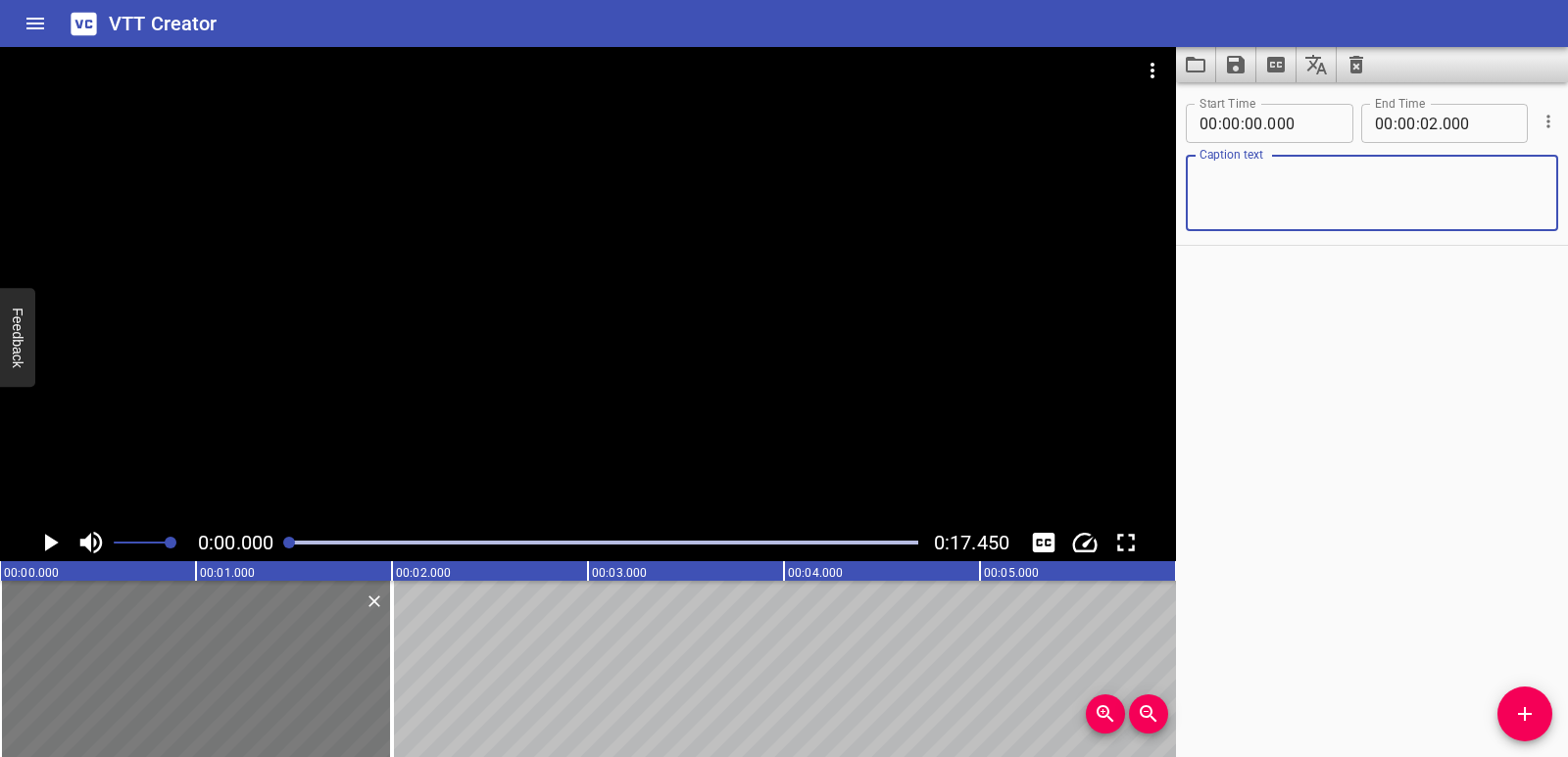
click at [70, 643] on div at bounding box center [196, 669] width 392 height 177
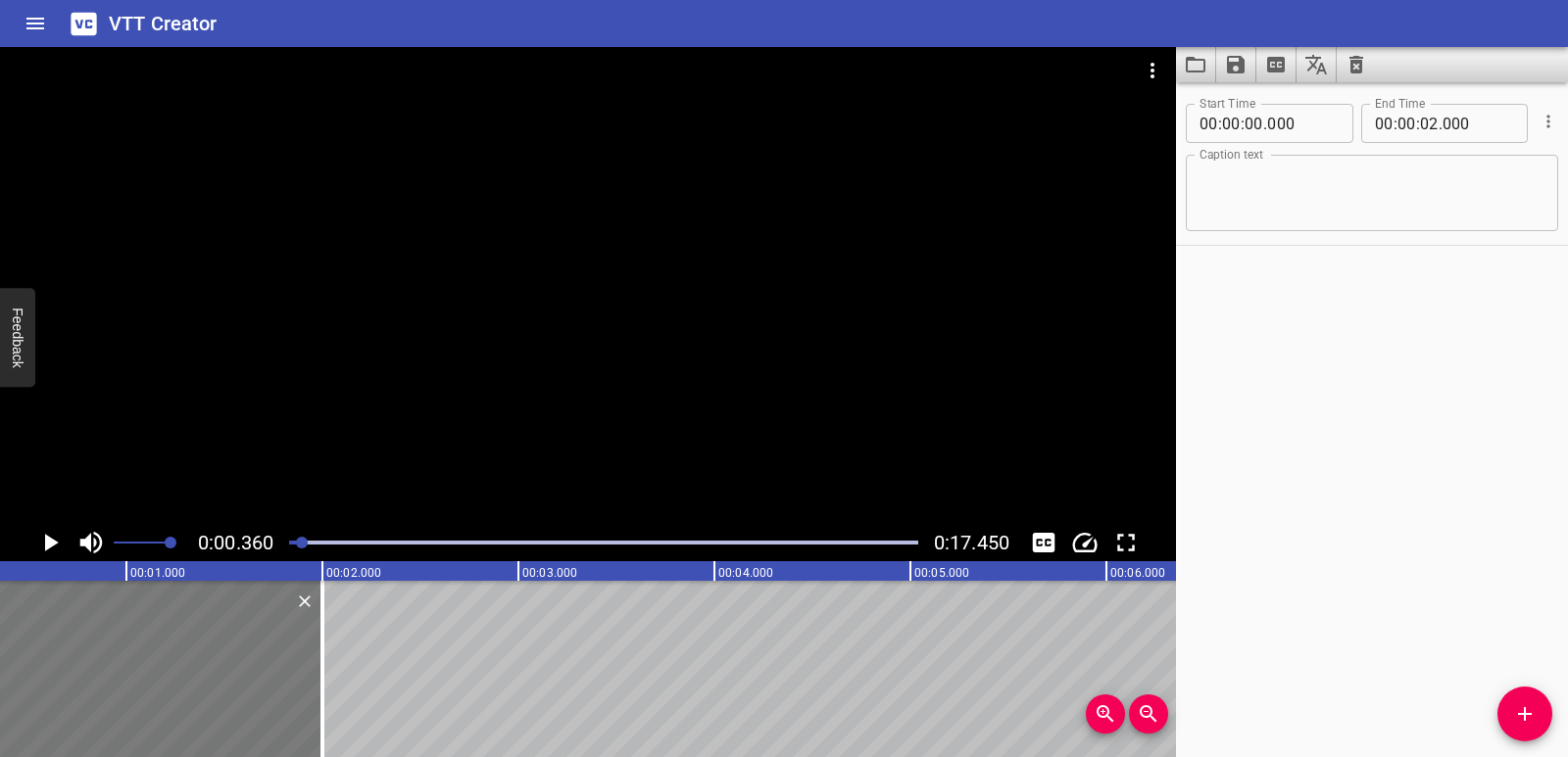
scroll to position [0, 70]
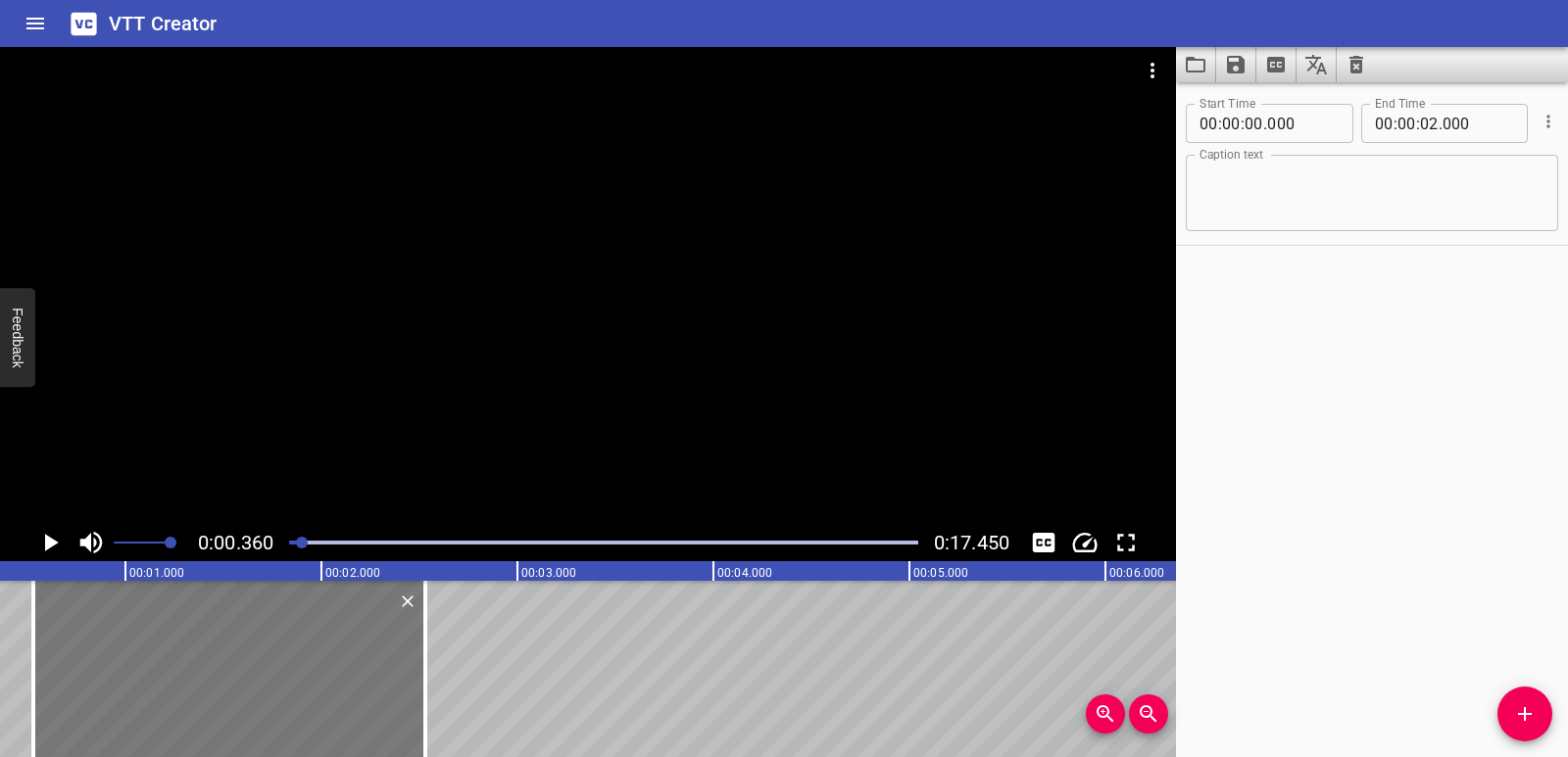
drag, startPoint x: 82, startPoint y: 643, endPoint x: 187, endPoint y: 653, distance: 105.5
click at [188, 653] on div at bounding box center [229, 669] width 392 height 177
type input "535"
click at [49, 550] on icon "Play/Pause" at bounding box center [50, 543] width 30 height 30
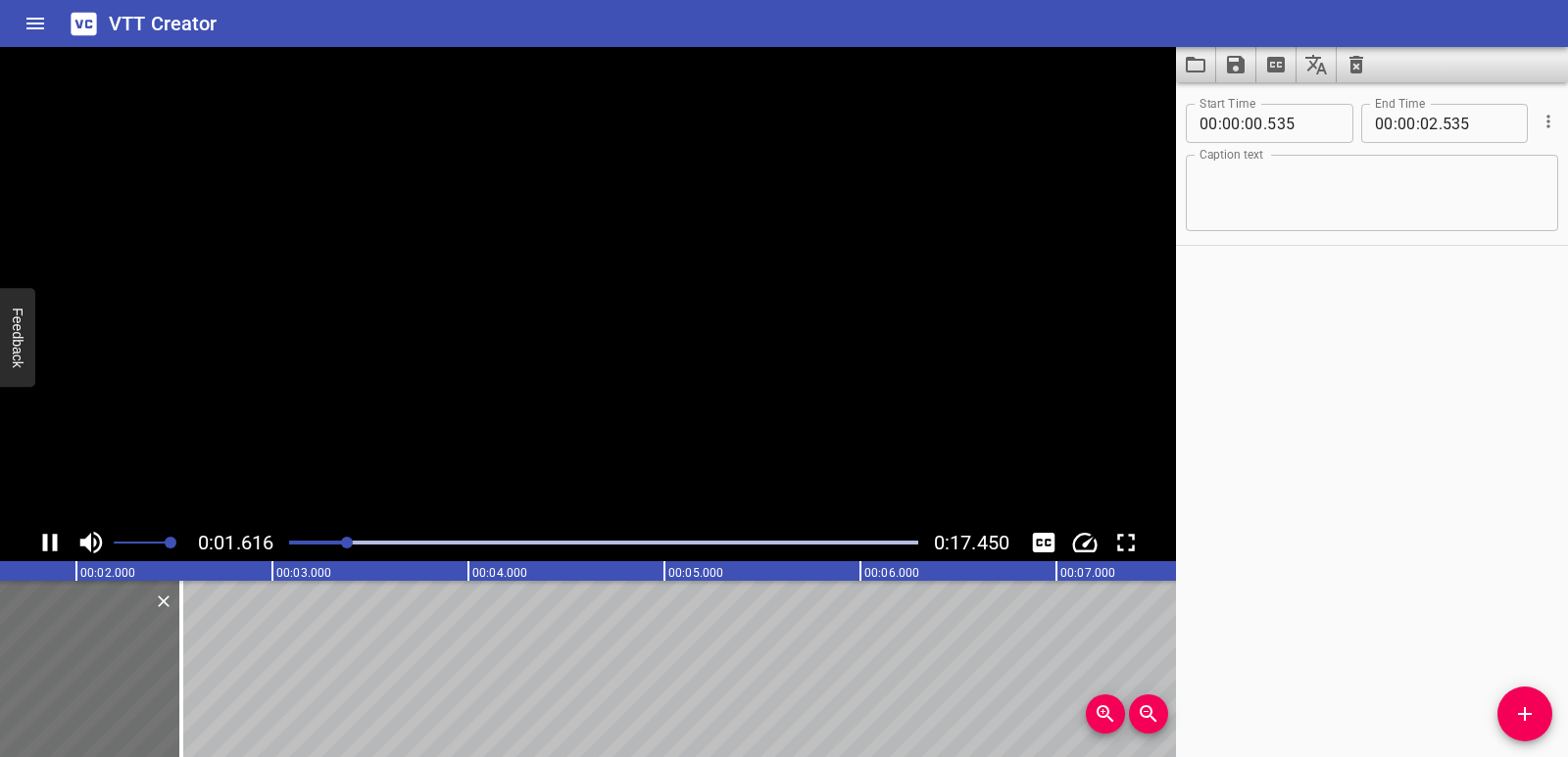
click at [49, 550] on icon "Play/Pause" at bounding box center [50, 543] width 30 height 30
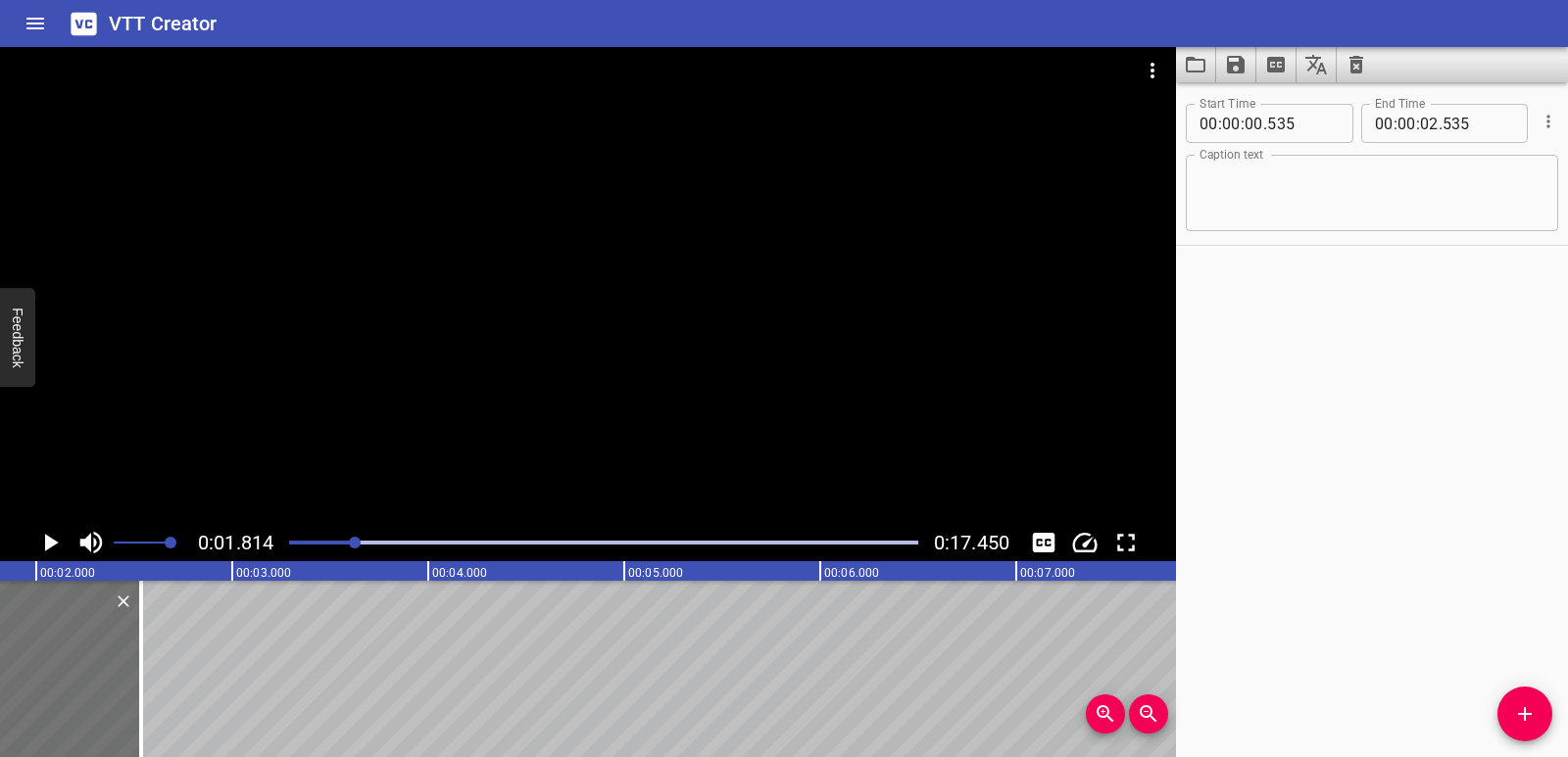
click at [1322, 201] on textarea at bounding box center [1372, 193] width 345 height 56
paste textarea "Temperature tells us how fast particles are moving."
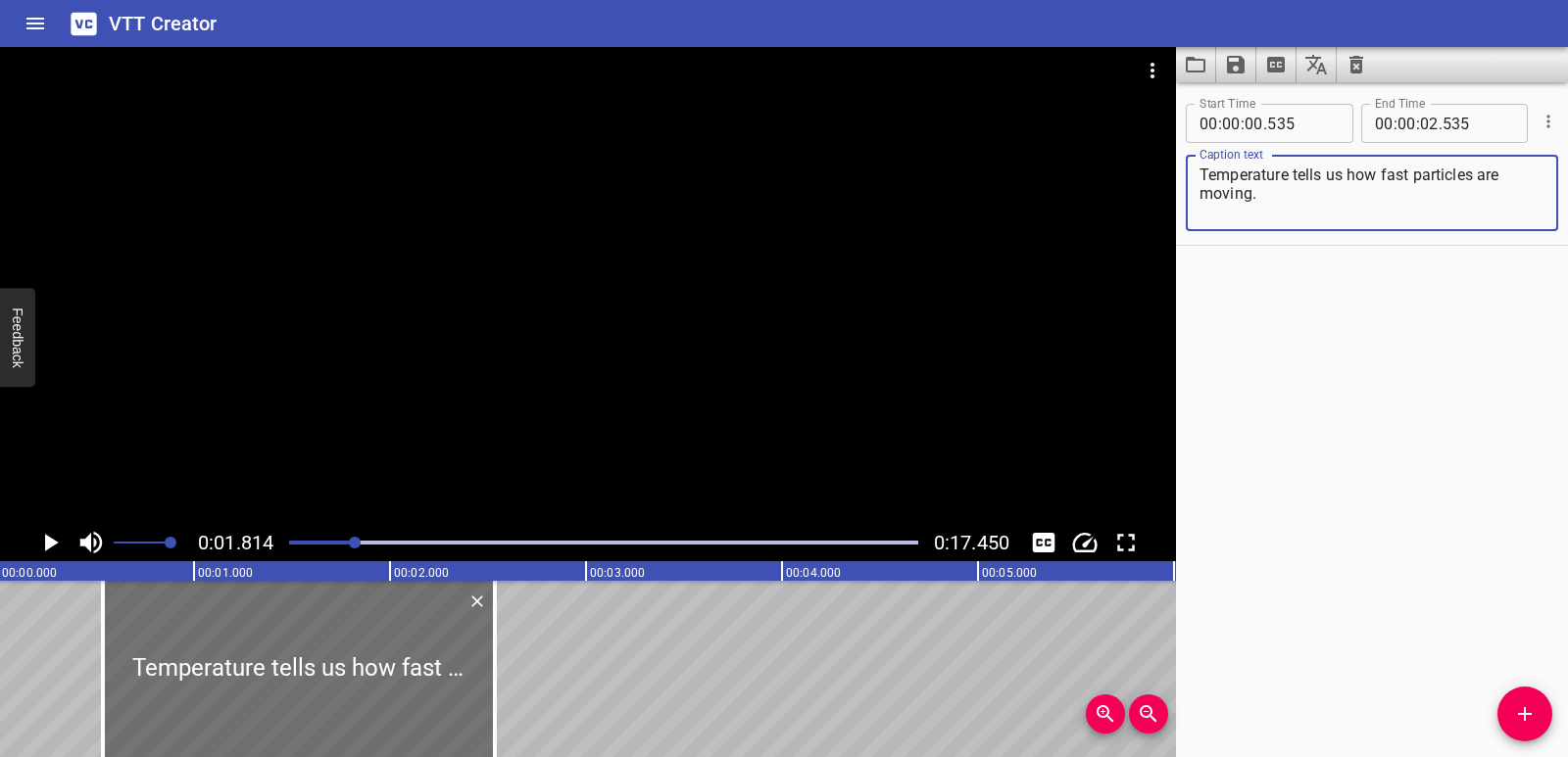
scroll to position [0, 0]
type textarea "Temperature tells us how fast particles are moving."
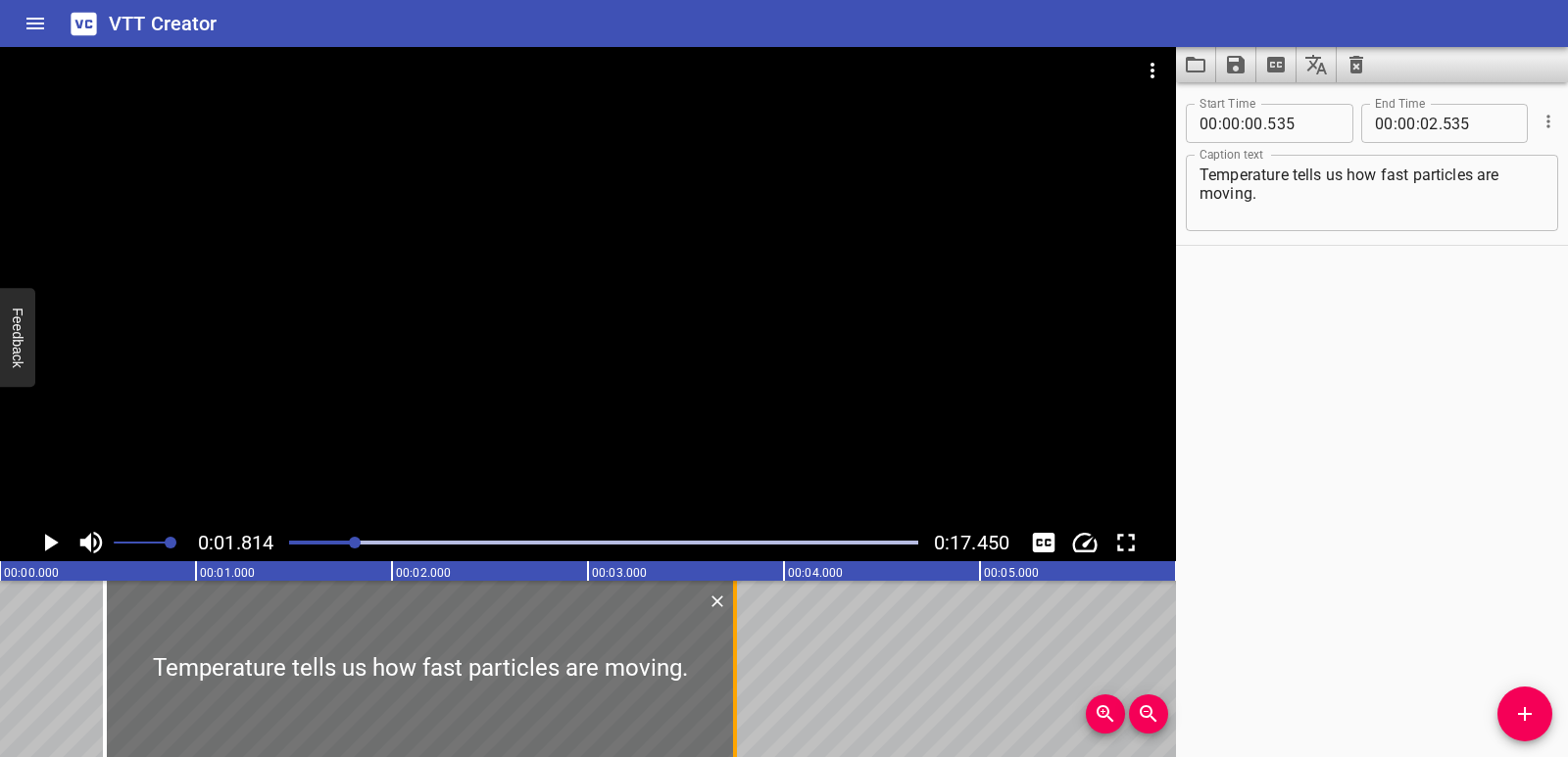
drag, startPoint x: 525, startPoint y: 670, endPoint x: 735, endPoint y: 671, distance: 210.0
click at [735, 671] on div at bounding box center [736, 669] width 4 height 177
type input "03"
type input "750"
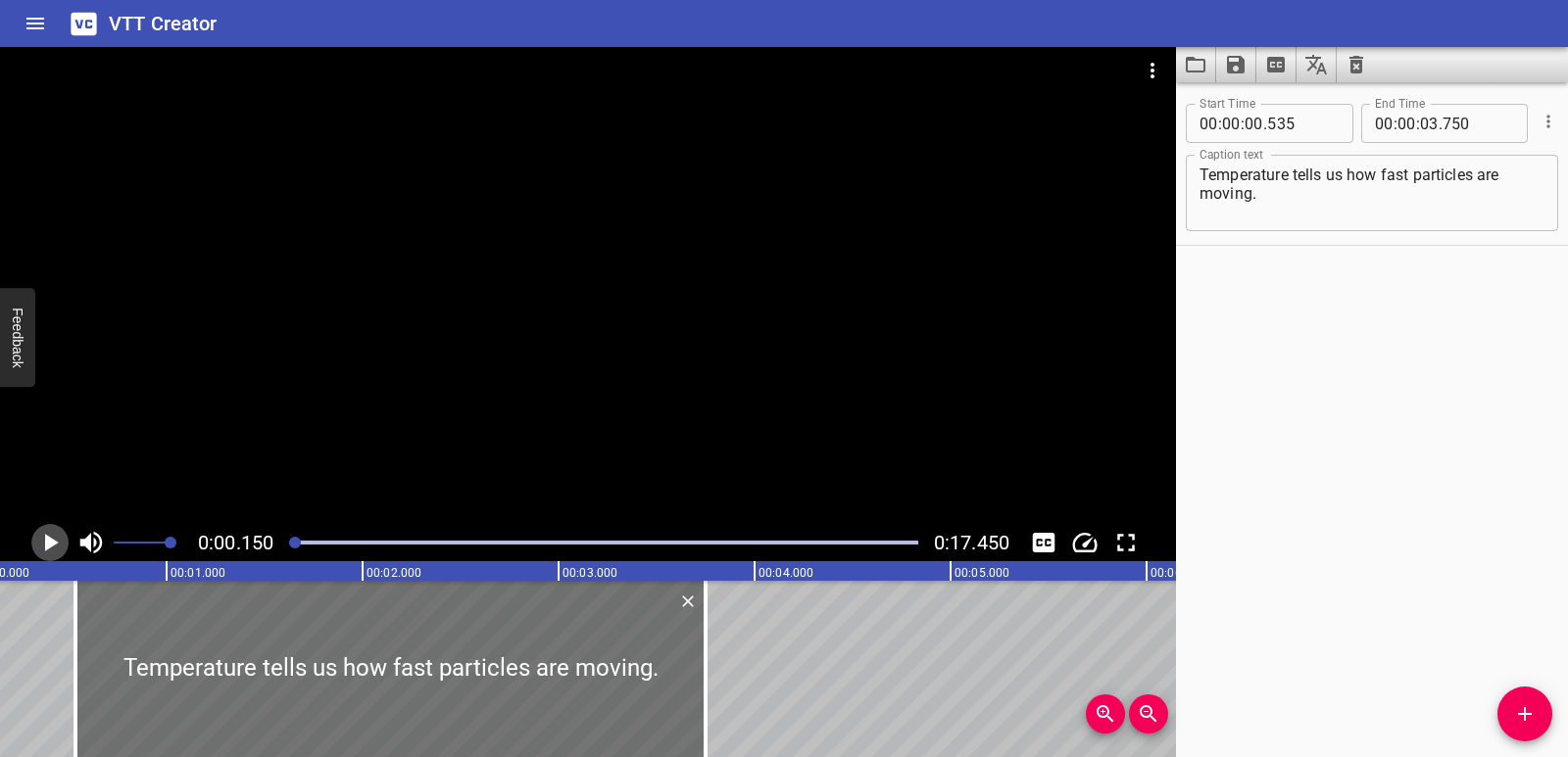
click at [44, 536] on icon "Play/Pause" at bounding box center [50, 543] width 30 height 30
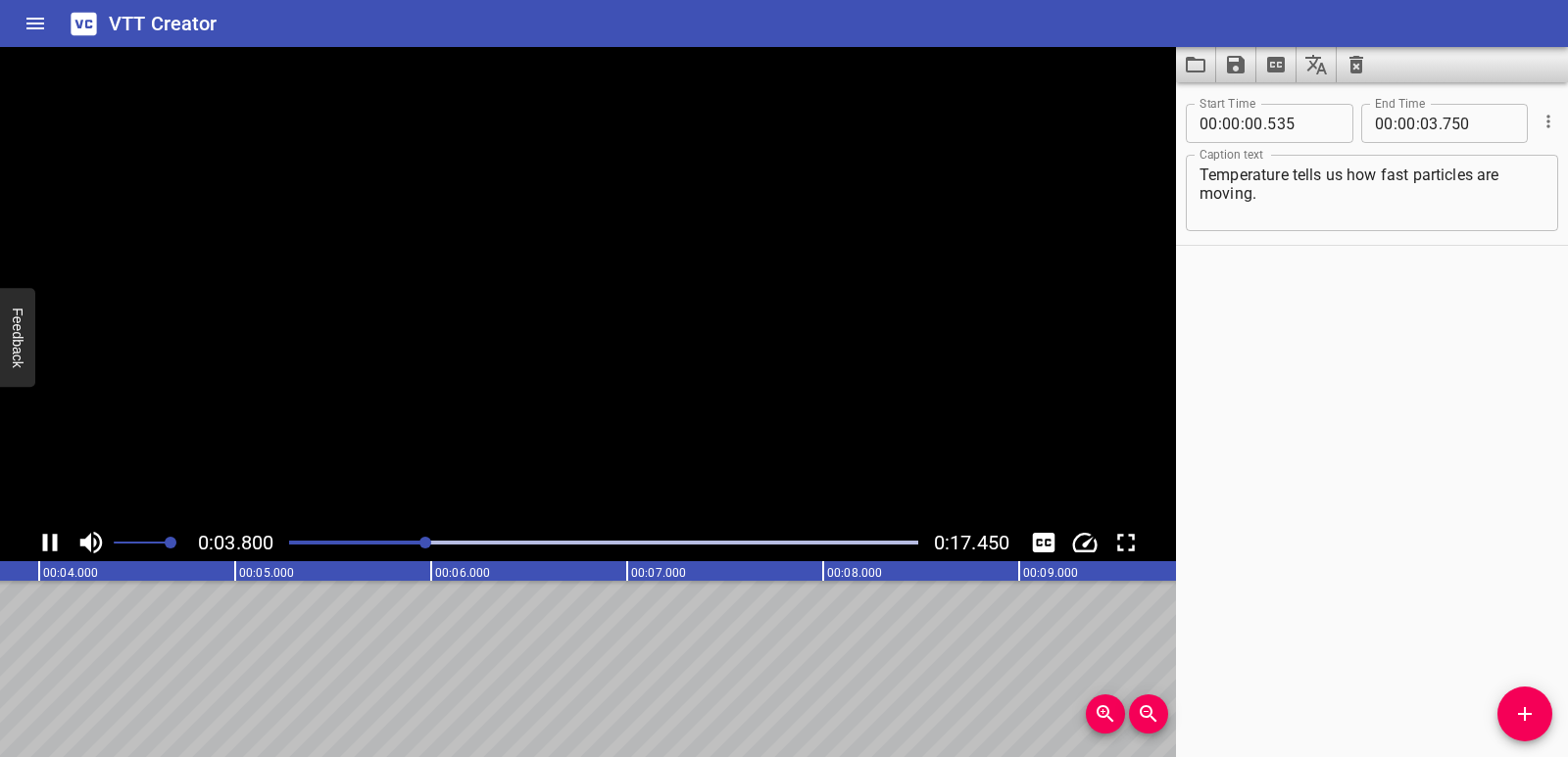
click at [44, 536] on icon "Play/Pause" at bounding box center [50, 543] width 15 height 18
click at [1496, 719] on div "Start Time 00 : 00 : 00 . 535 Start Time End Time 00 : 00 : 03 . 750 End Time C…" at bounding box center [1372, 419] width 392 height 675
click at [1529, 718] on icon "Add Cue" at bounding box center [1526, 715] width 24 height 24
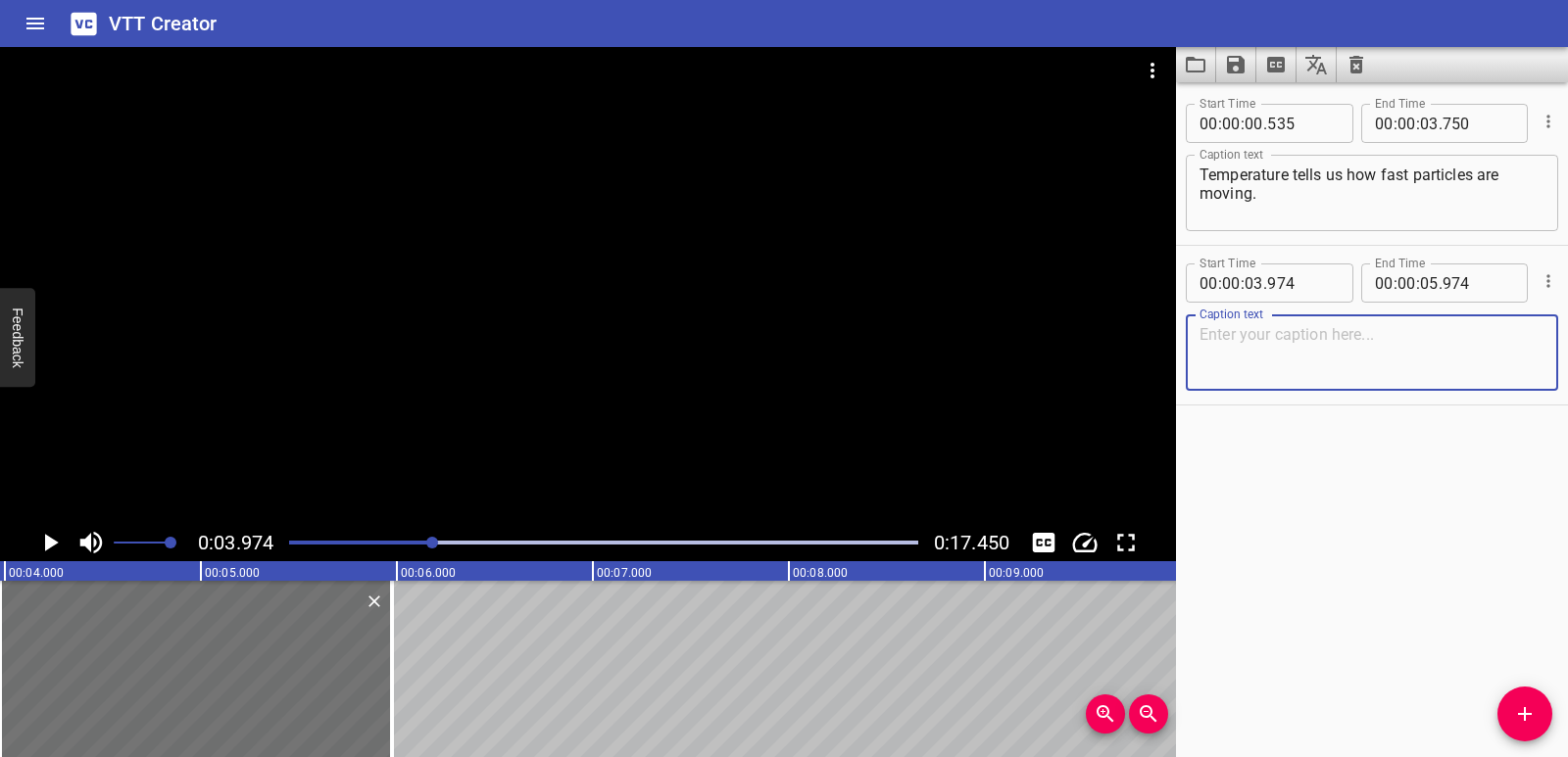
paste textarea "Ice is cold because its particles move slowly,"
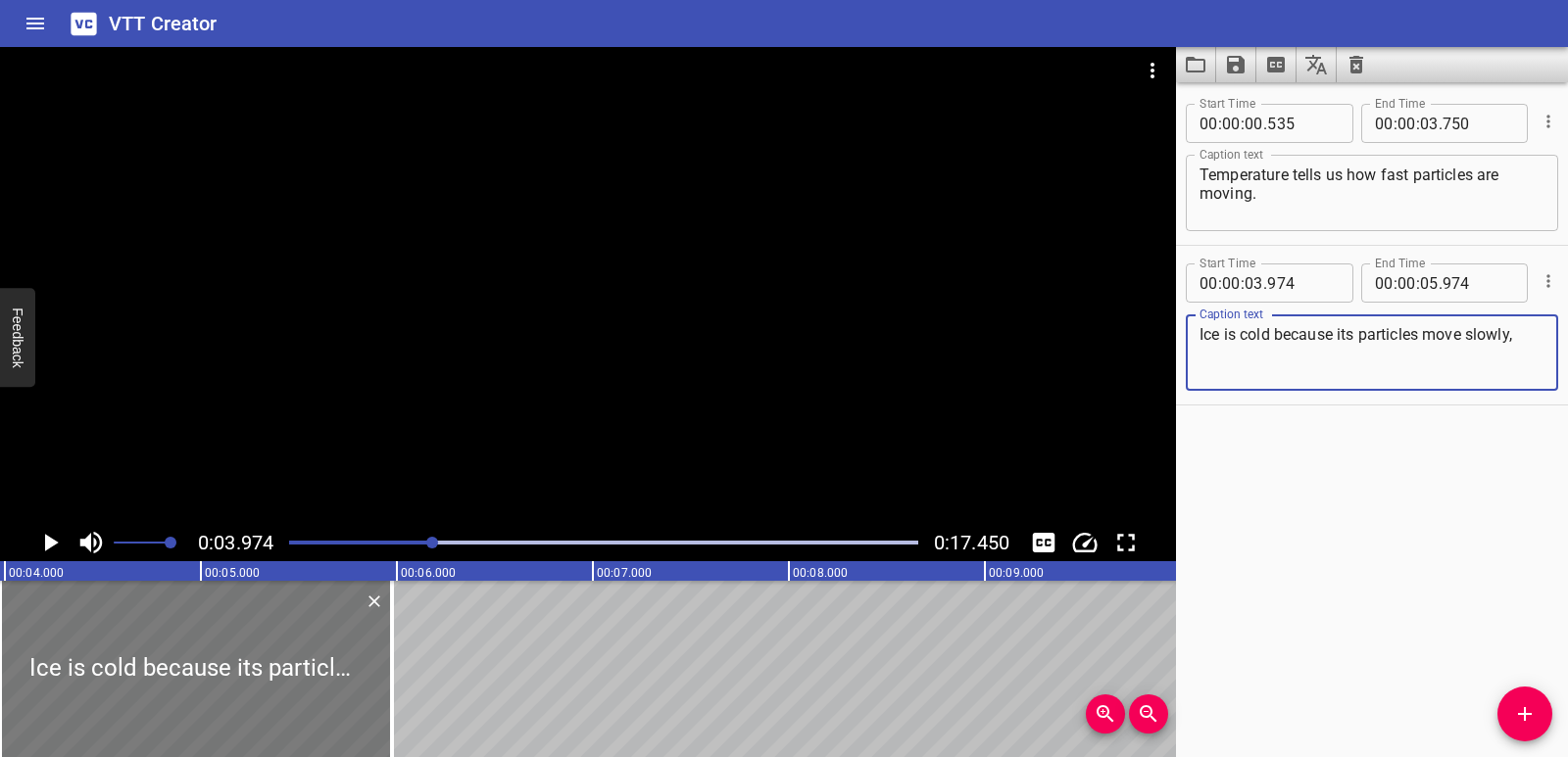
type textarea "Ice is cold because its particles move slowly,"
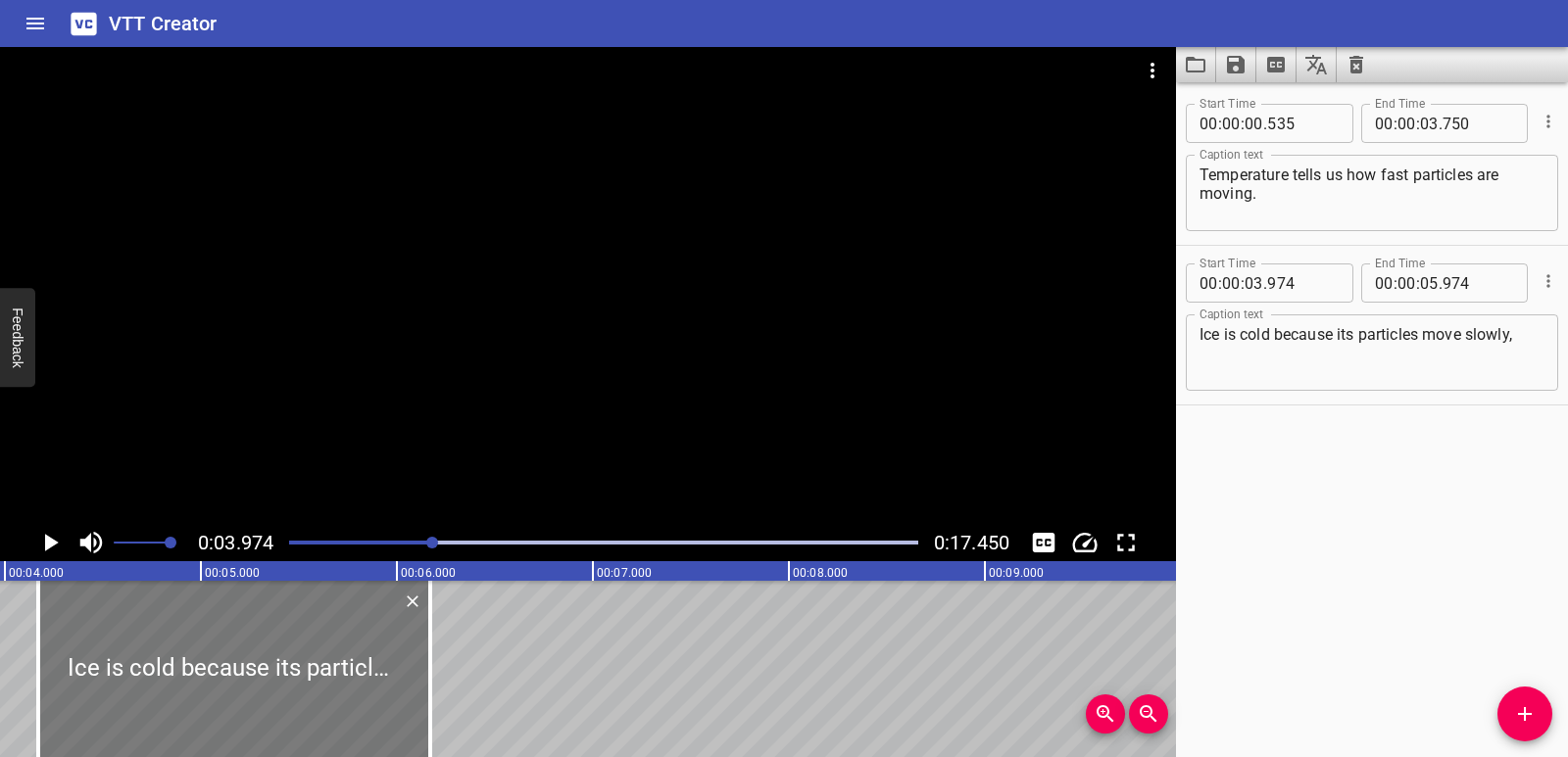
drag, startPoint x: 225, startPoint y: 693, endPoint x: 264, endPoint y: 695, distance: 39.1
click at [264, 695] on div at bounding box center [234, 669] width 392 height 177
type input "04"
type input "169"
type input "06"
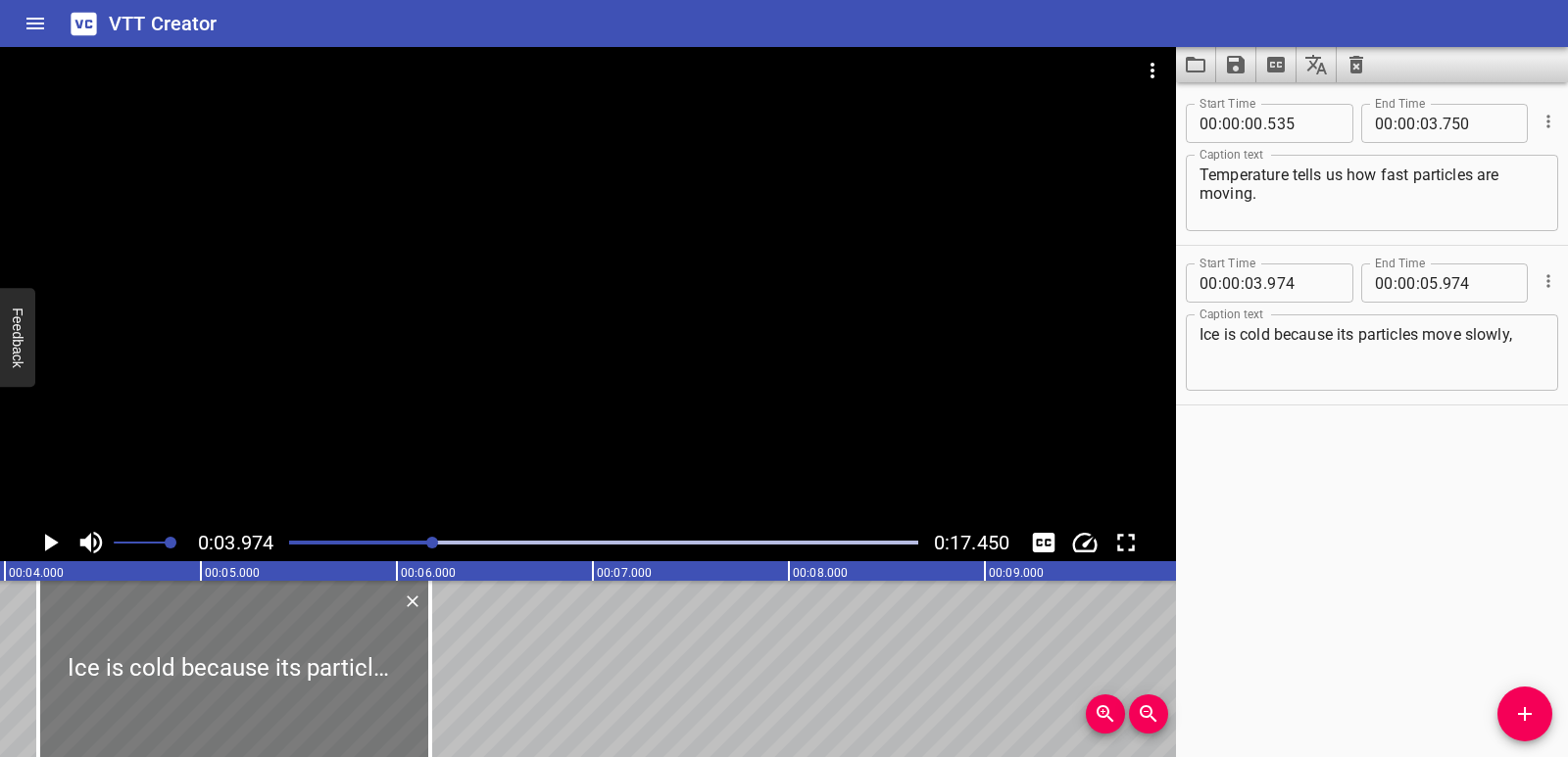
type input "169"
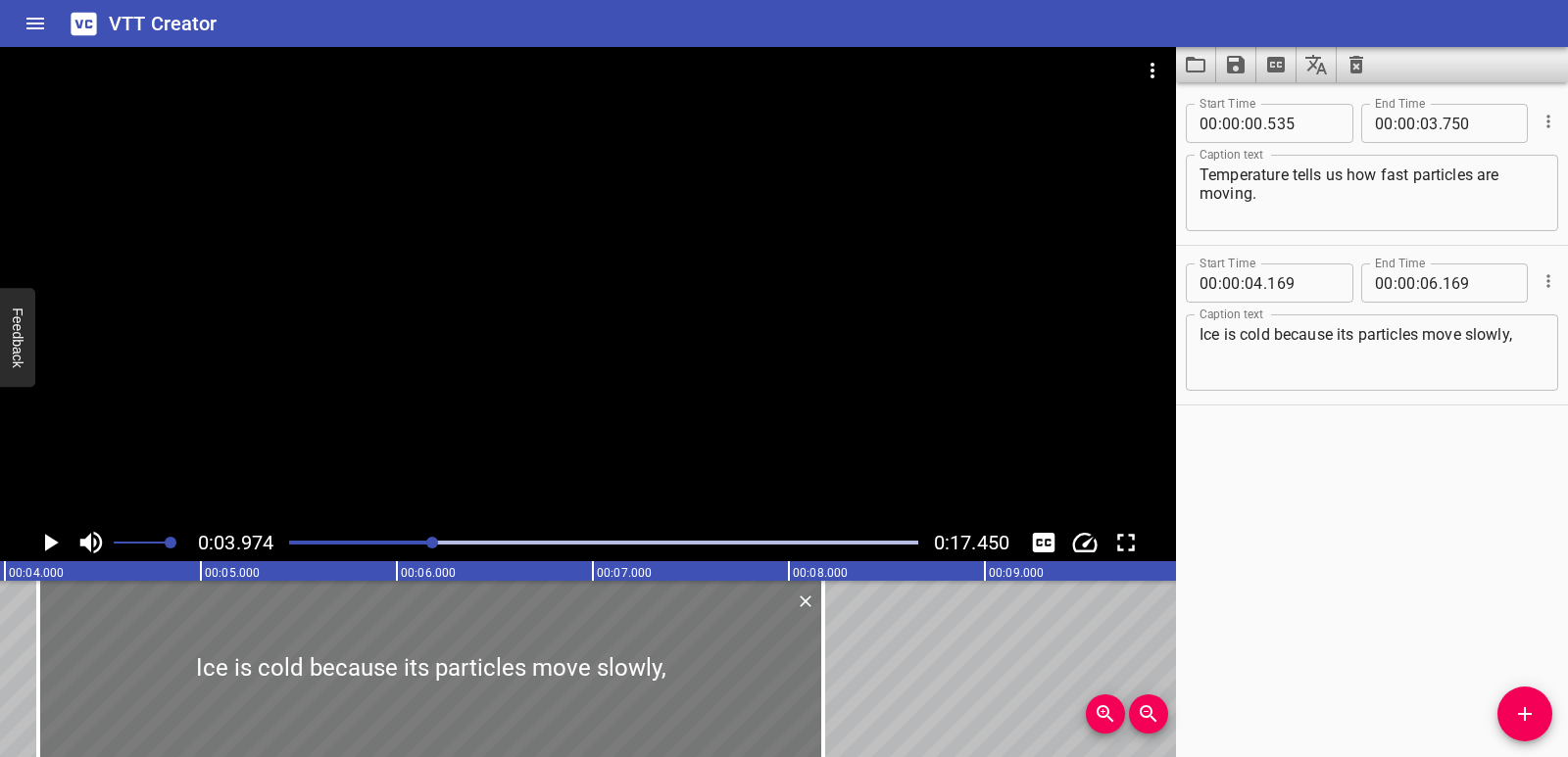
drag, startPoint x: 431, startPoint y: 632, endPoint x: 519, endPoint y: 617, distance: 89.3
click at [824, 631] on div at bounding box center [823, 669] width 4 height 177
type input "08"
type input "179"
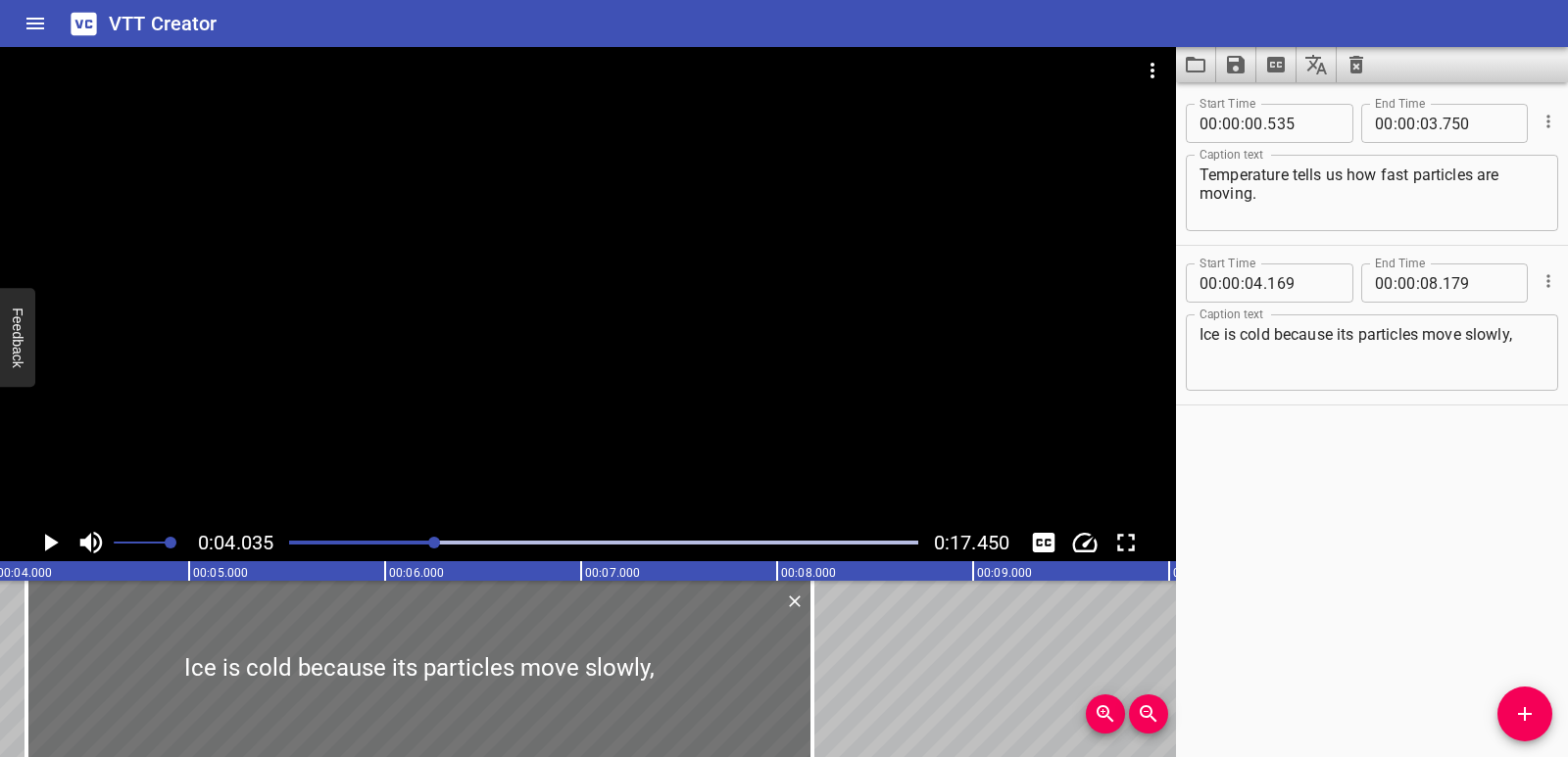
click at [48, 534] on icon "Play/Pause" at bounding box center [50, 543] width 30 height 30
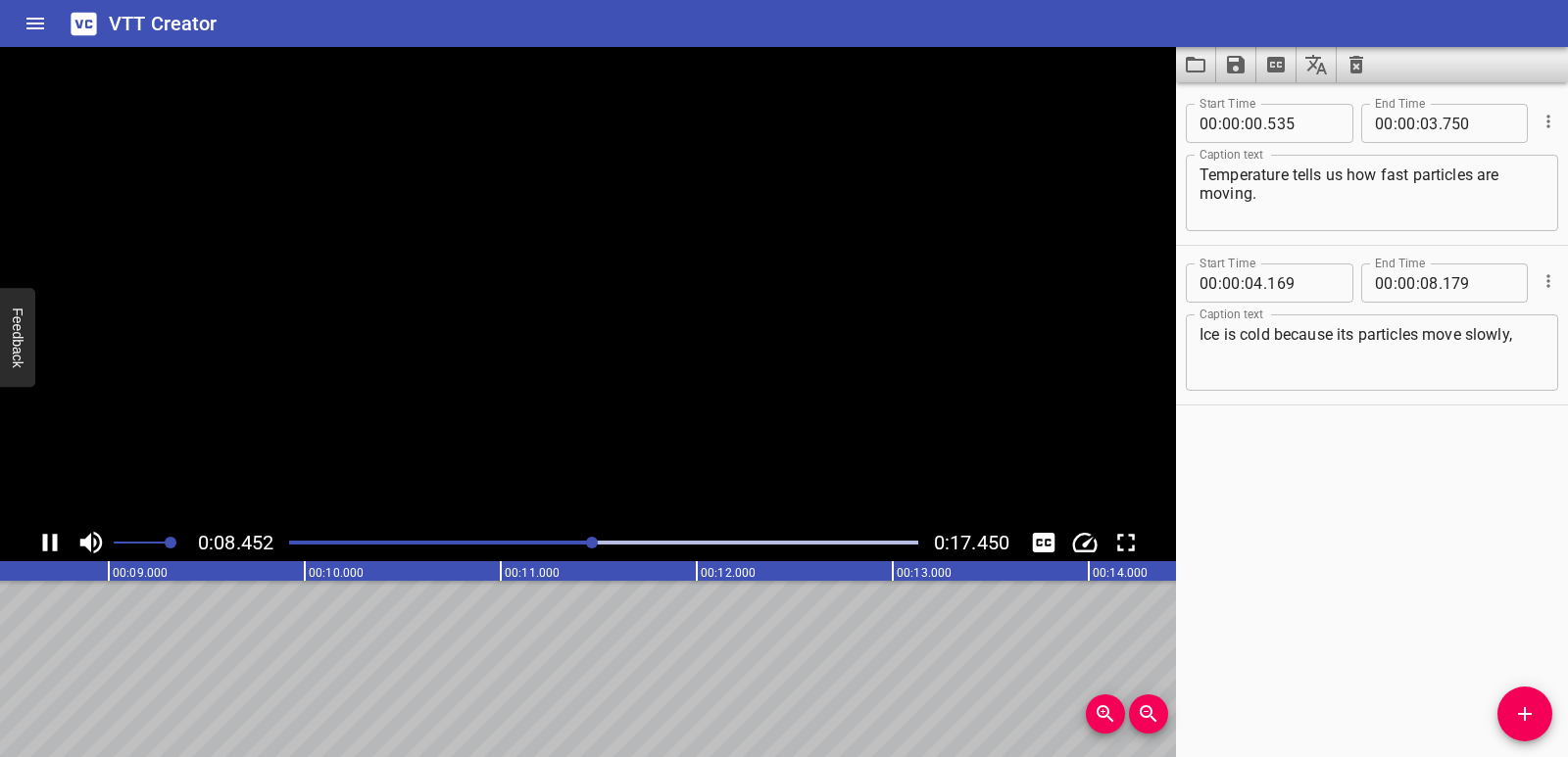
click at [48, 534] on icon "Play/Pause" at bounding box center [50, 543] width 30 height 30
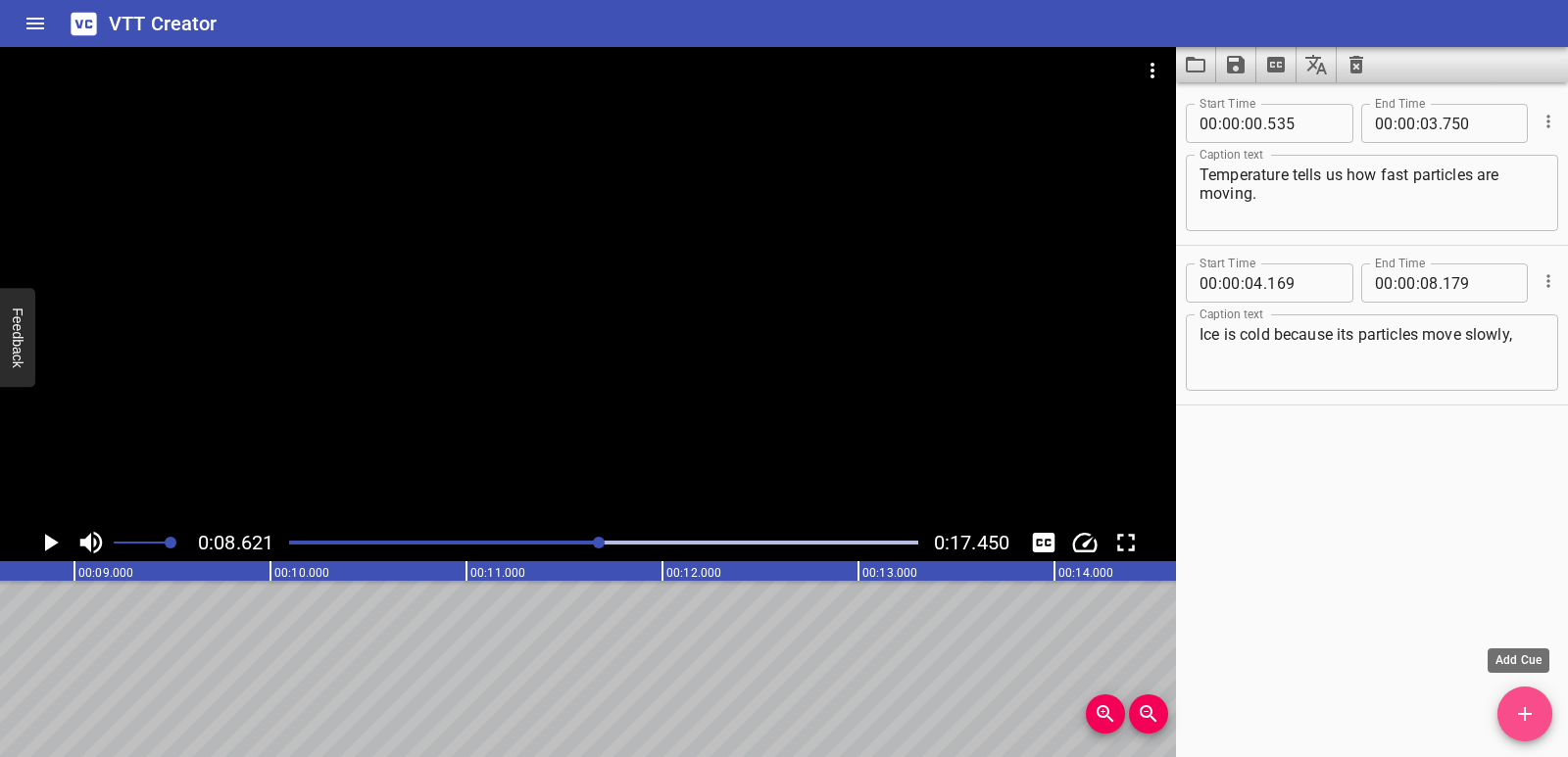
click at [1530, 716] on icon "Add Cue" at bounding box center [1526, 715] width 14 height 14
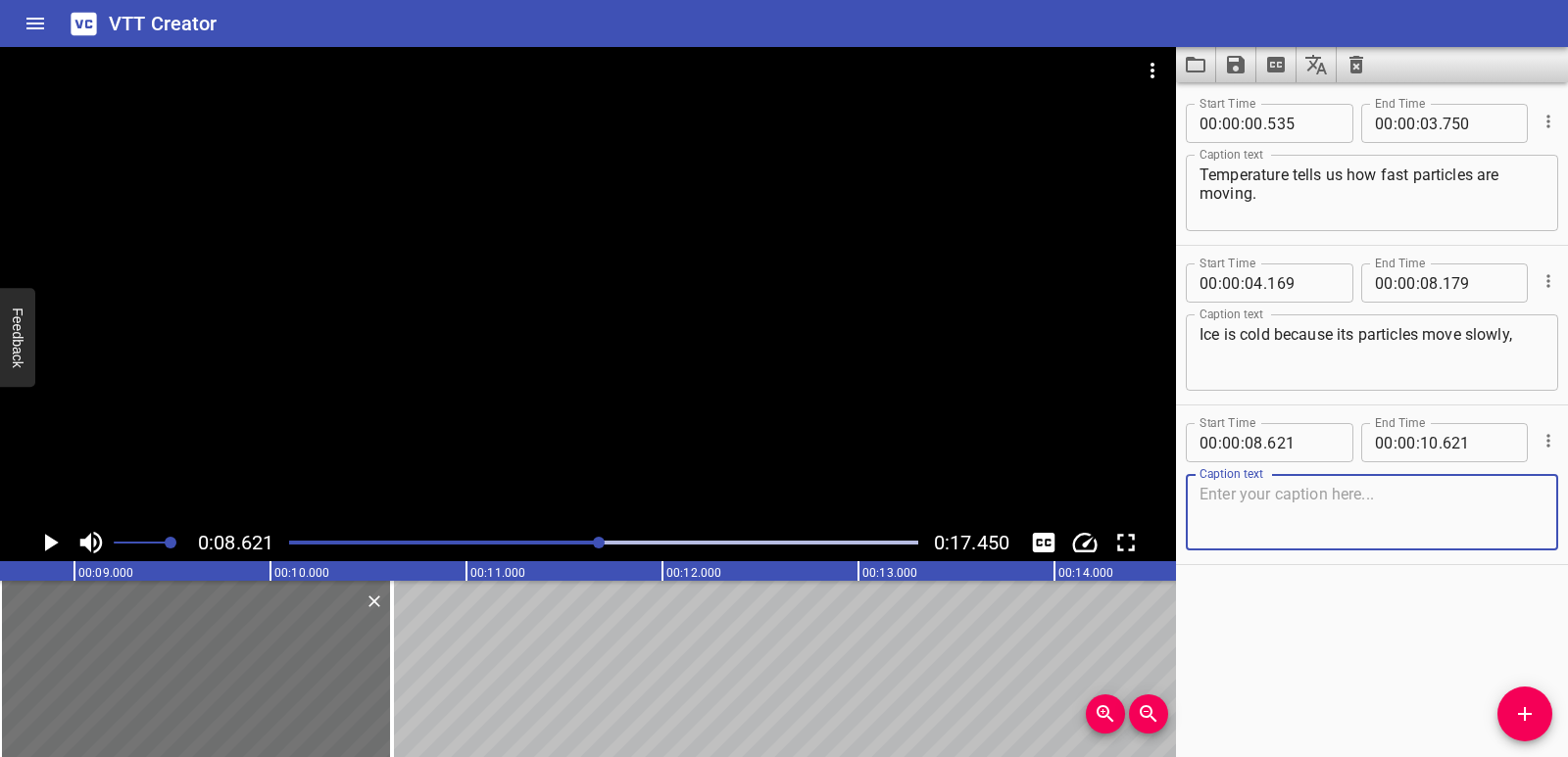
click at [1298, 506] on textarea at bounding box center [1372, 512] width 345 height 56
paste textarea "water is warmer with faster particles,"
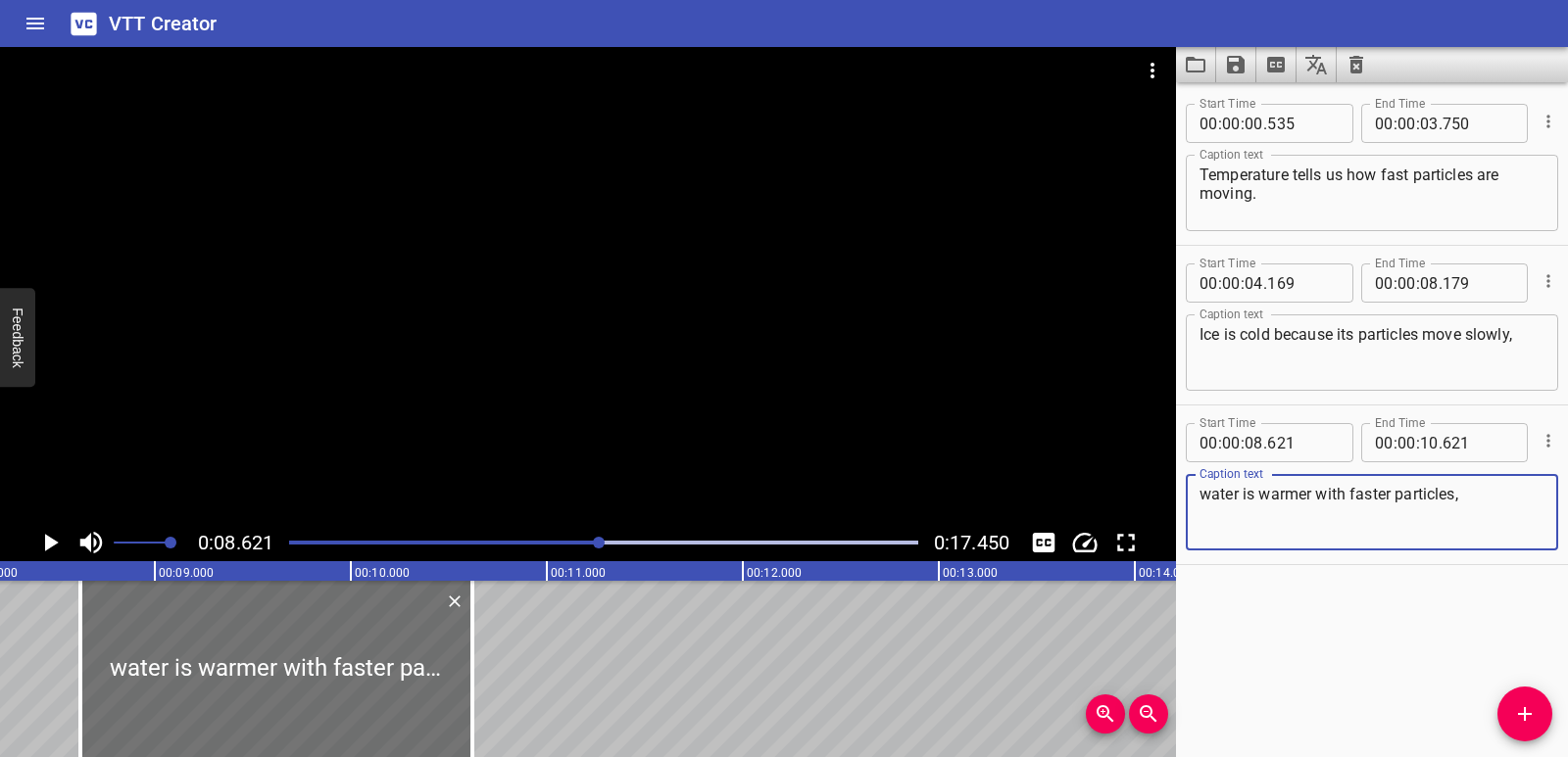
scroll to position [0, 1579]
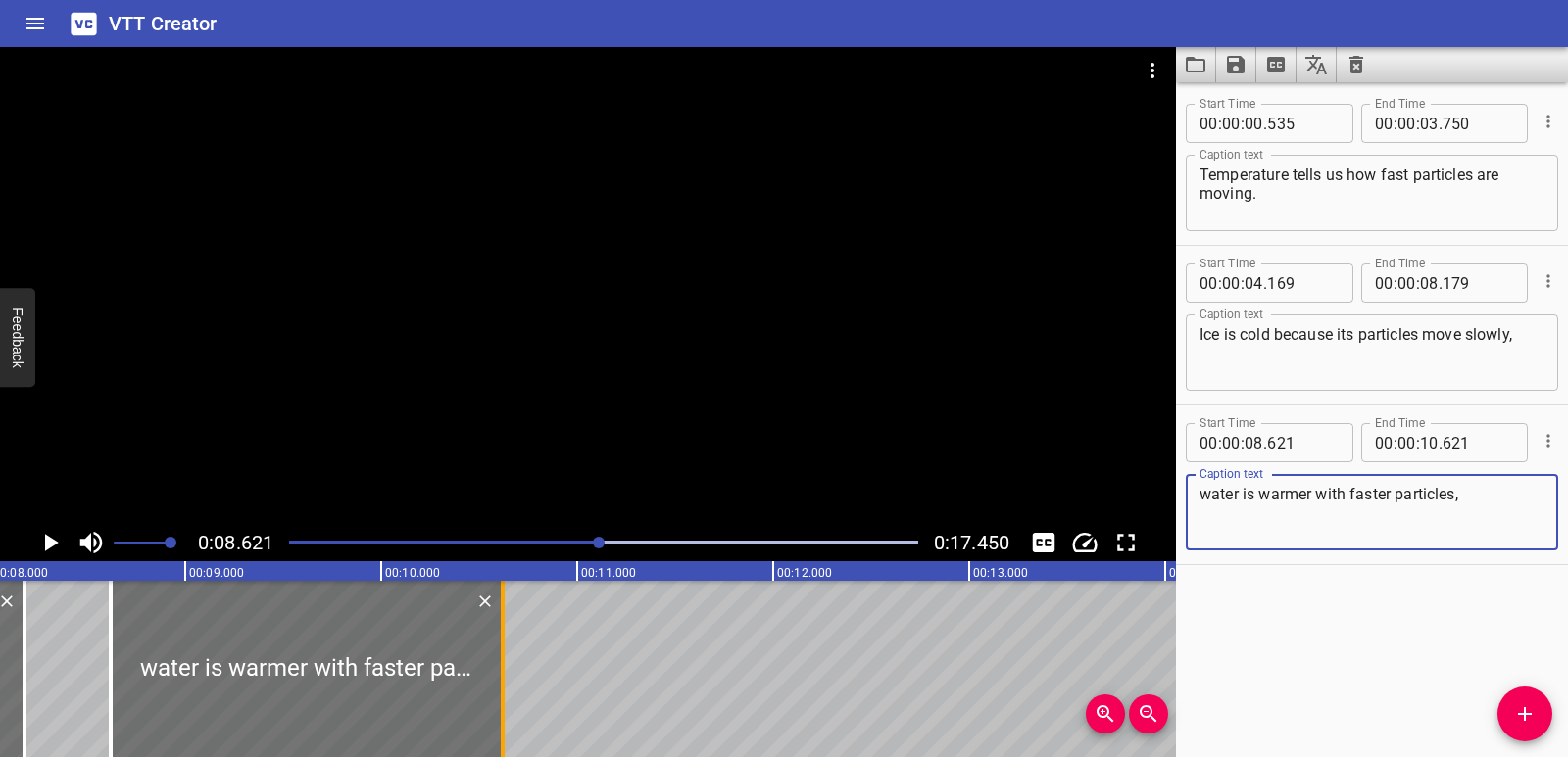
type textarea "water is warmer with faster particles,"
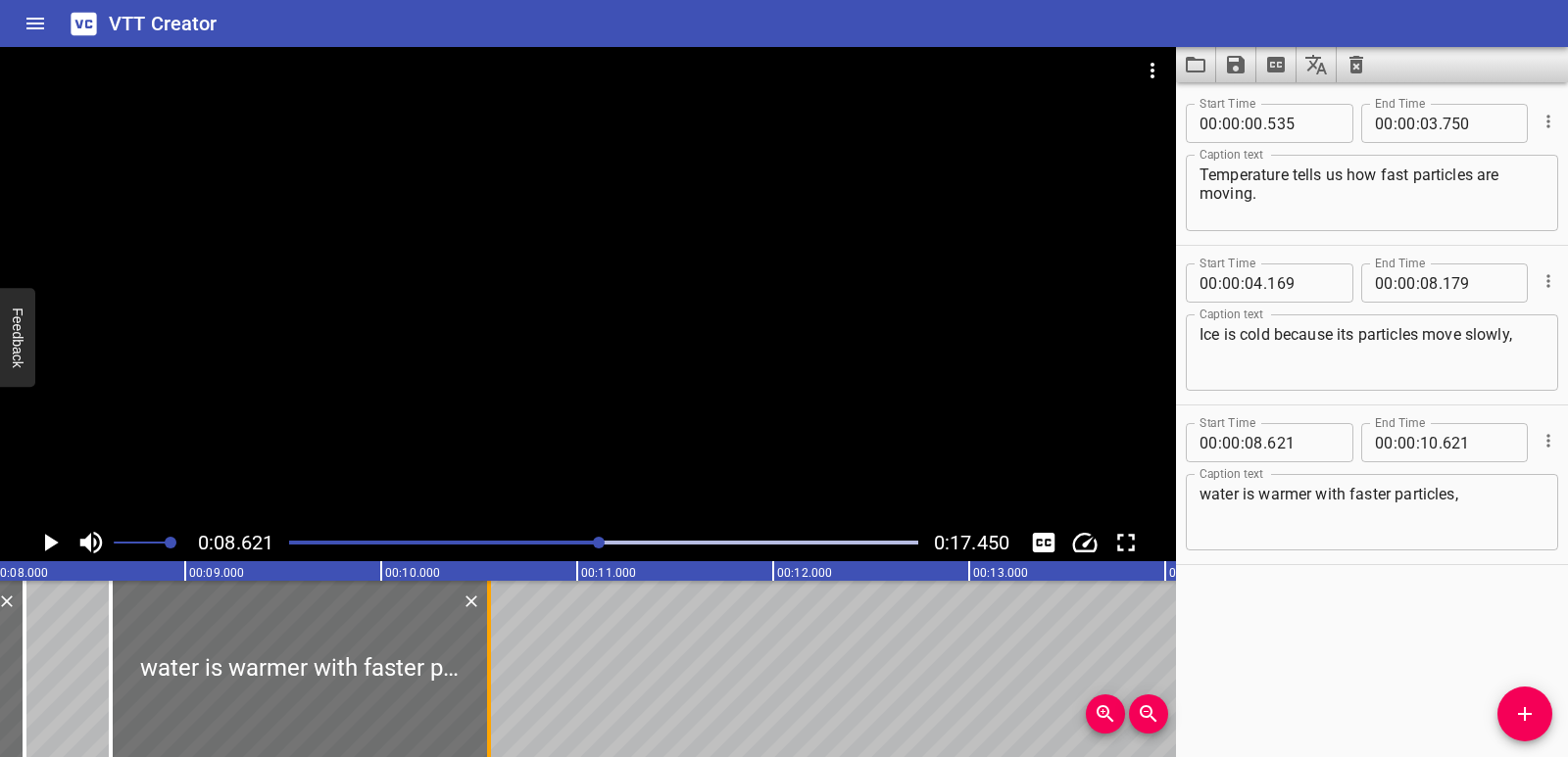
drag, startPoint x: 499, startPoint y: 680, endPoint x: 482, endPoint y: 679, distance: 17.0
click at [482, 679] on div at bounding box center [489, 669] width 20 height 177
type input "551"
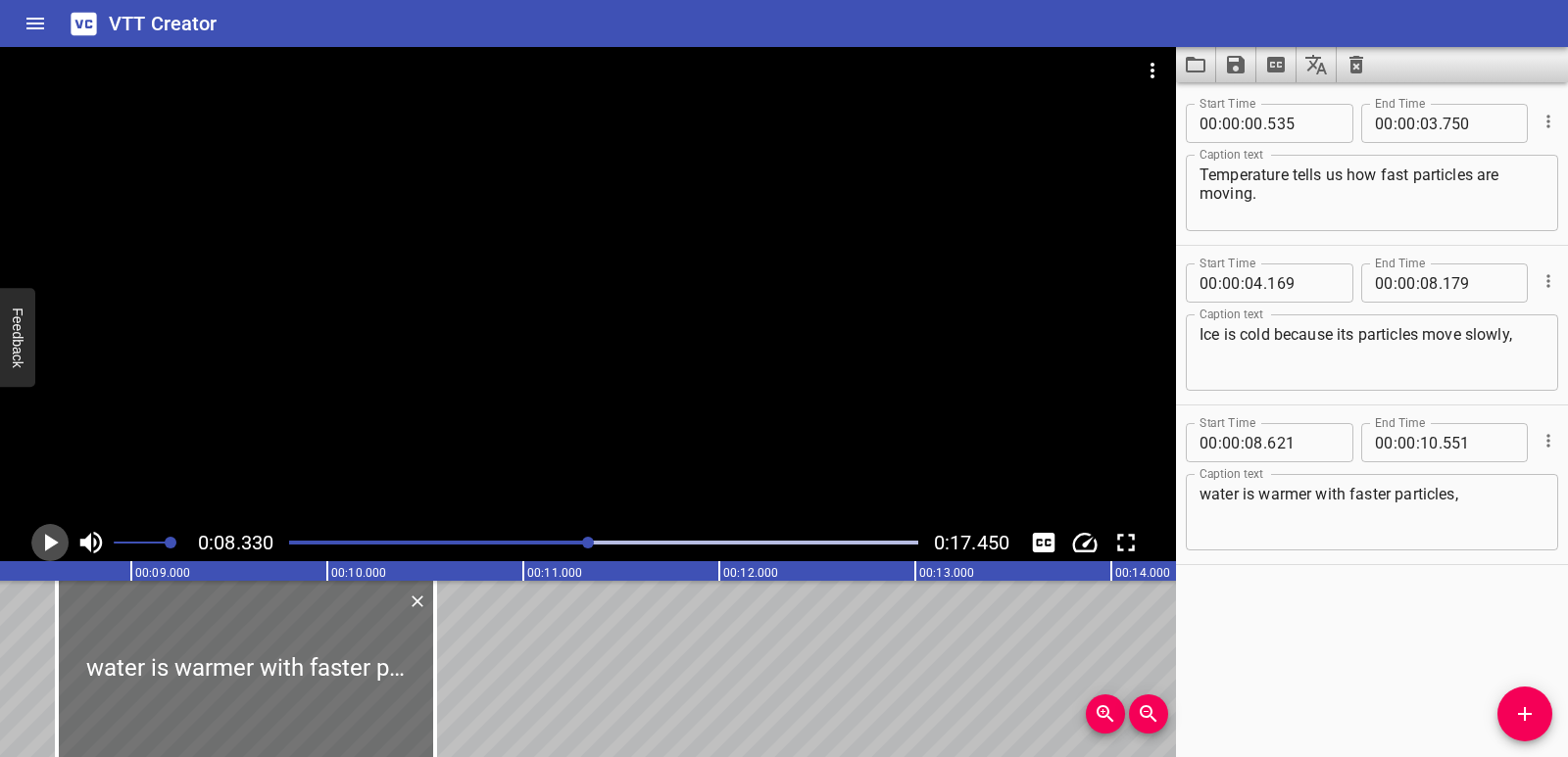
click at [39, 549] on icon "Play/Pause" at bounding box center [50, 543] width 30 height 30
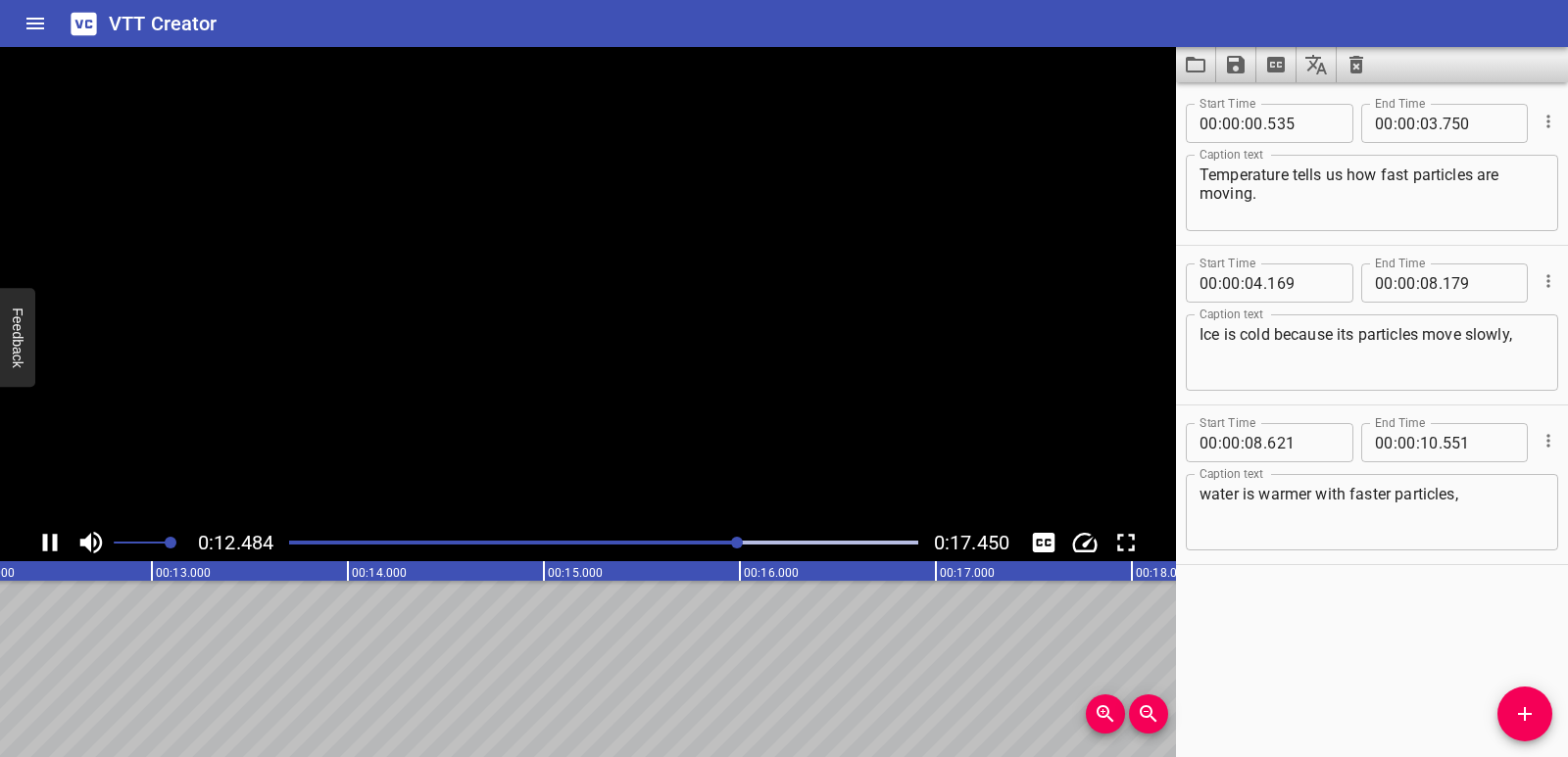
click at [39, 549] on icon "Play/Pause" at bounding box center [50, 543] width 30 height 30
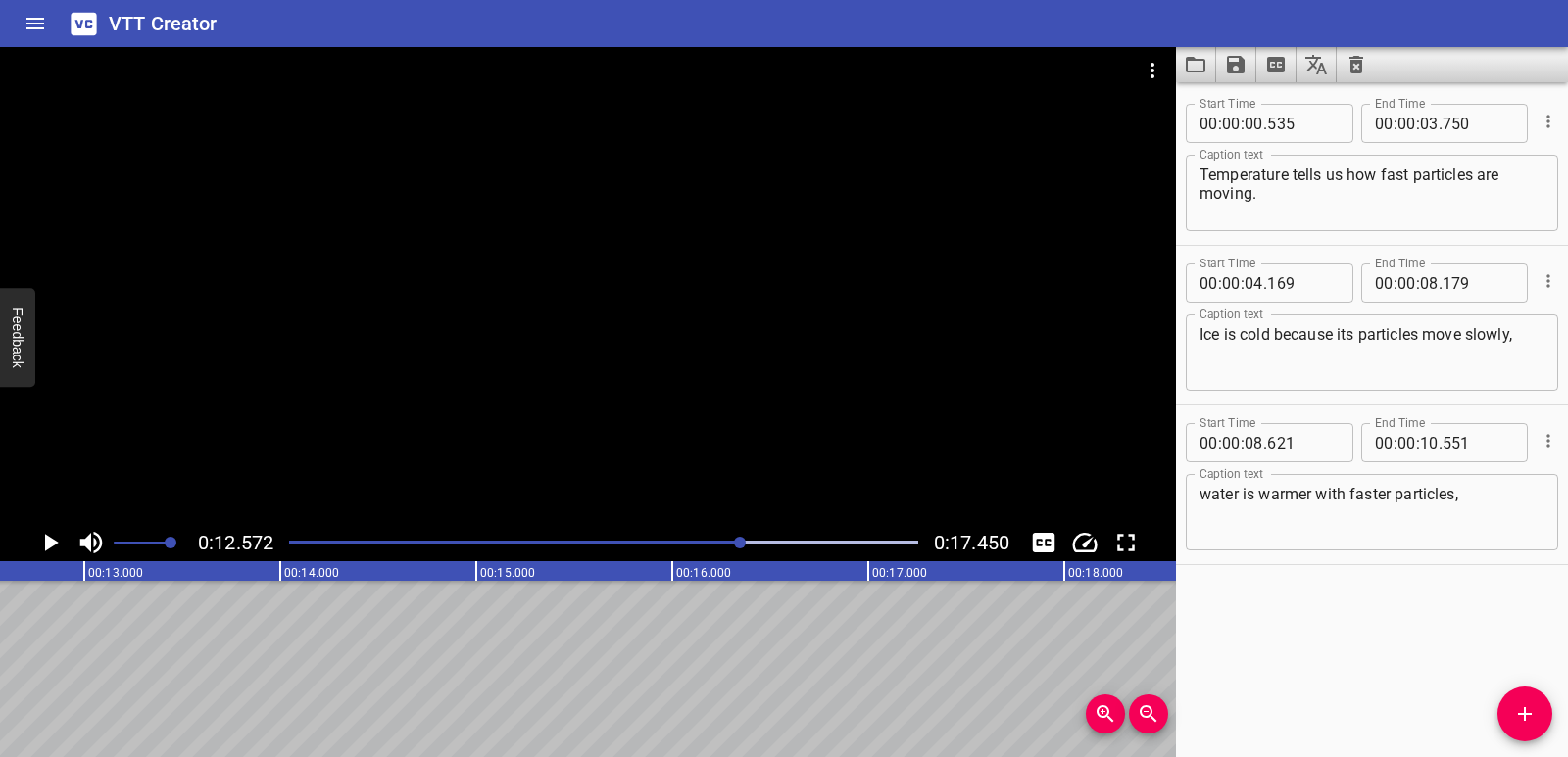
click at [1513, 504] on textarea "water is warmer with faster particles," at bounding box center [1372, 512] width 345 height 56
paste textarea "and steam is very hot because its particles move the fastest."
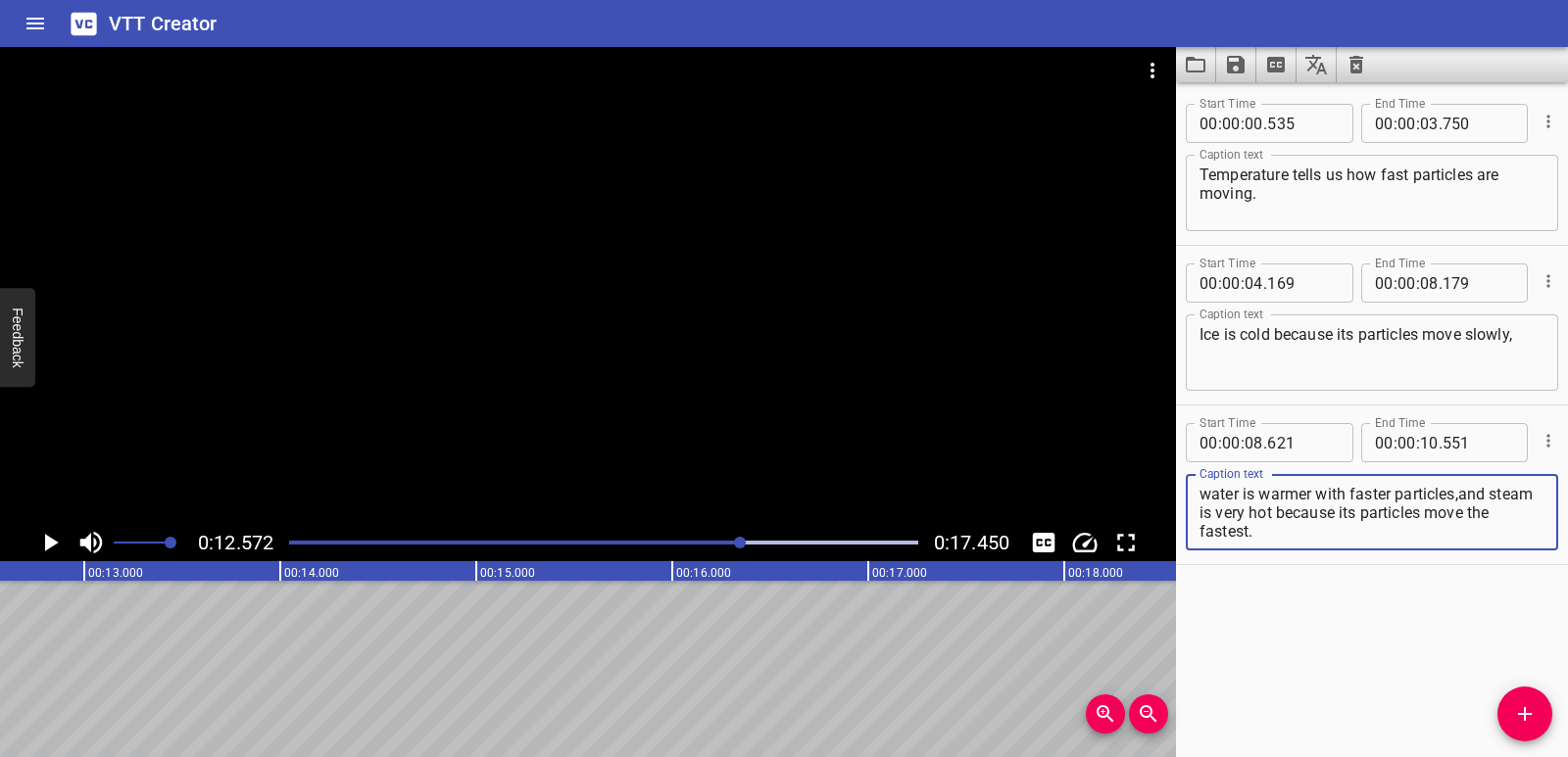
click at [1461, 492] on textarea "water is warmer with faster particles,and steam is very hot because its particl…" at bounding box center [1372, 512] width 345 height 56
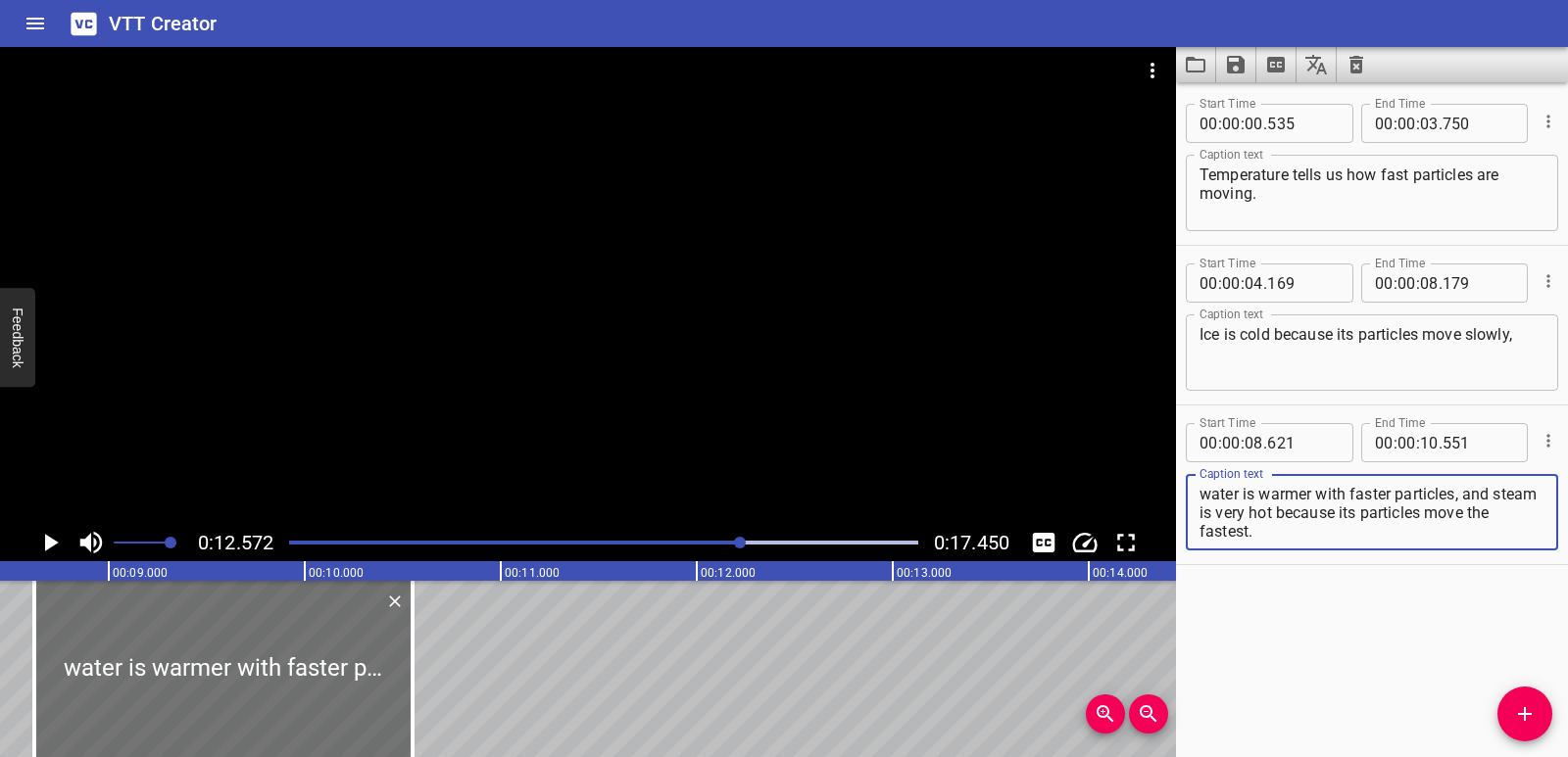
scroll to position [0, 1646]
type textarea "water is warmer with faster particles, and steam is very hot because its partic…"
click at [276, 675] on div at bounding box center [233, 669] width 378 height 177
type input "626"
type input "556"
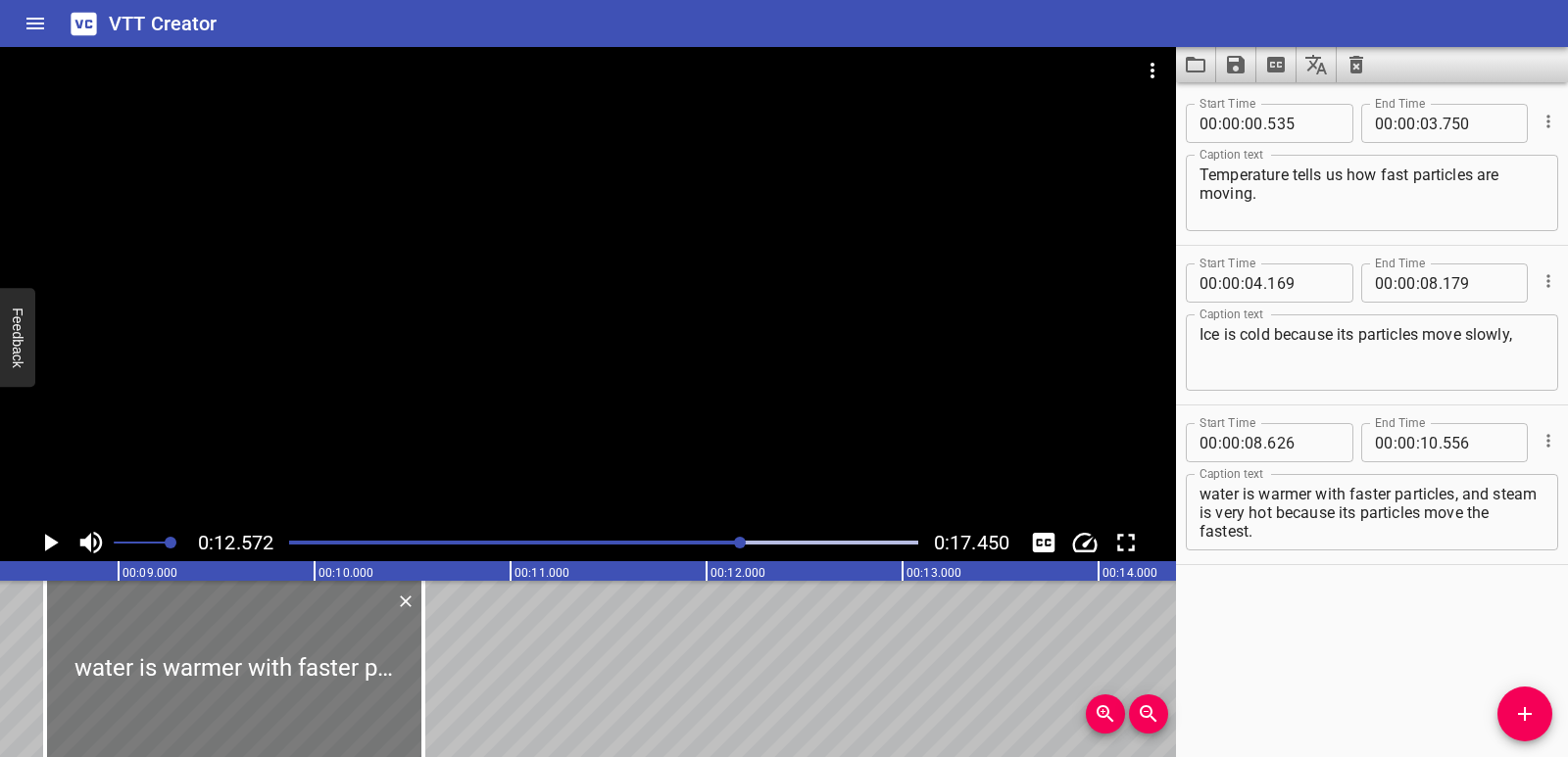
click at [107, 644] on div at bounding box center [234, 669] width 378 height 177
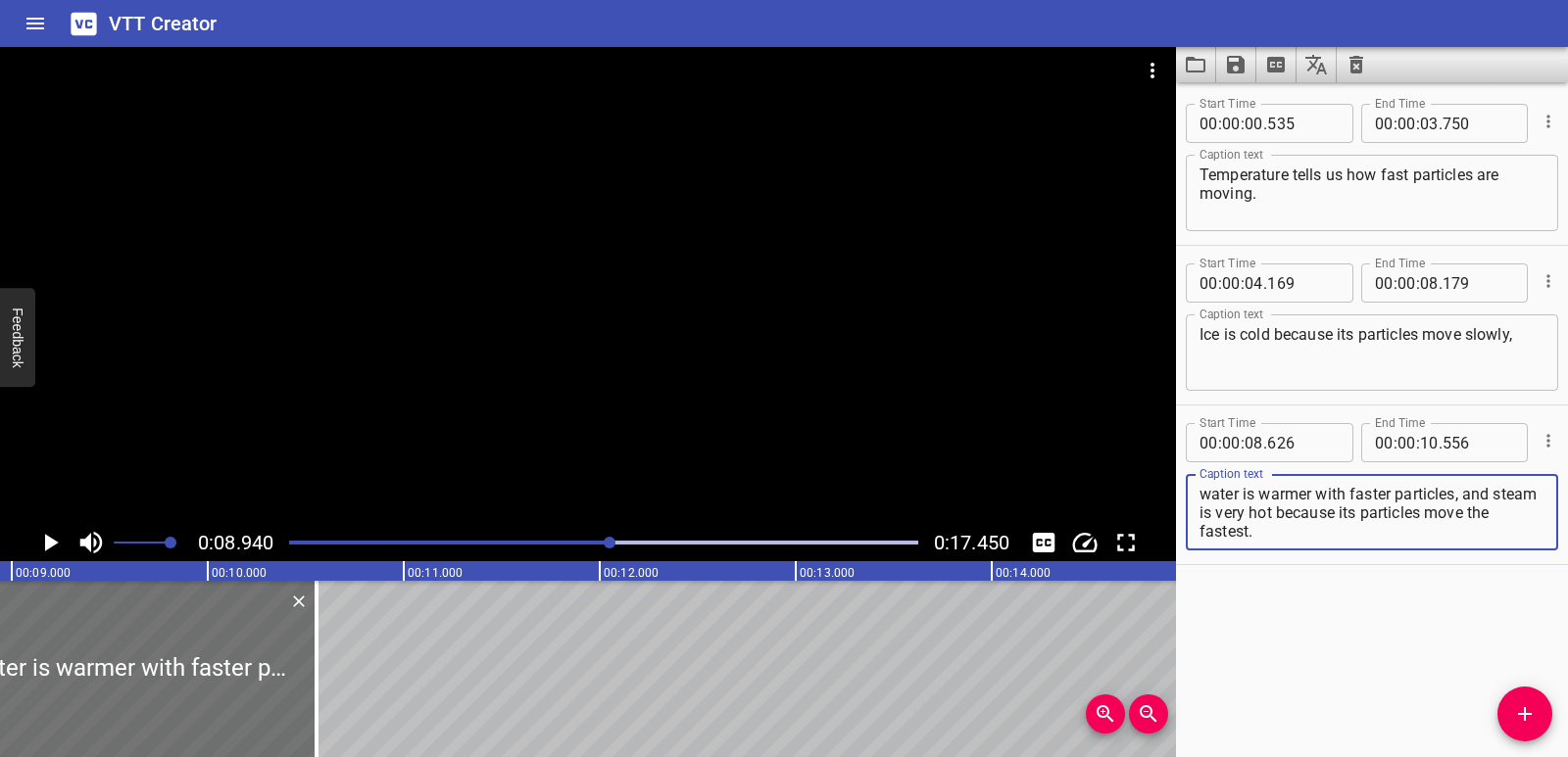
drag, startPoint x: 1389, startPoint y: 510, endPoint x: 1281, endPoint y: 547, distance: 114.2
click at [1281, 547] on div "water is warmer with faster particles, and steam is very hot because its partic…" at bounding box center [1372, 511] width 372 height 76
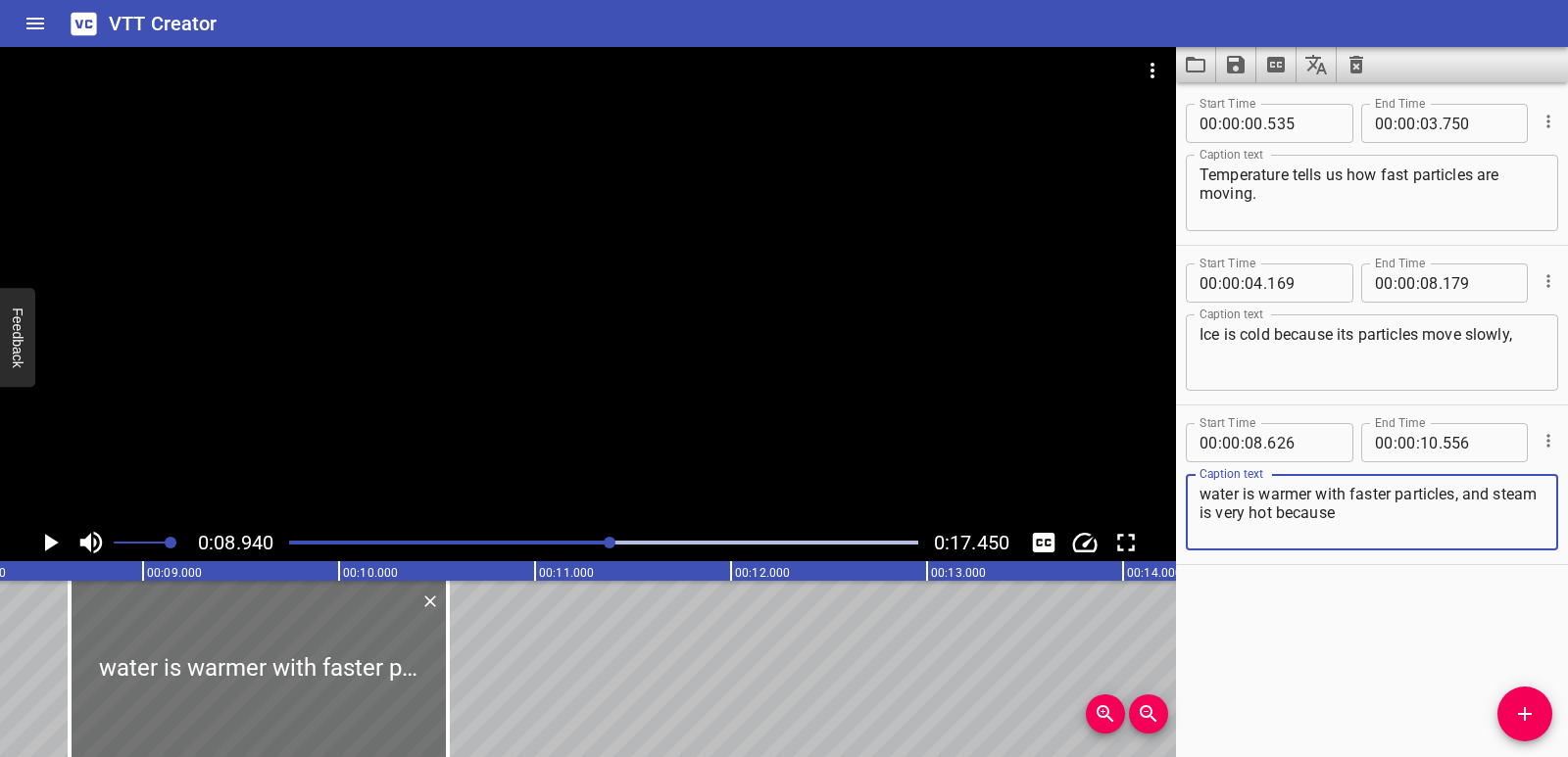
scroll to position [0, 1611]
type textarea "water is warmer with faster particles, and steam is very hot because"
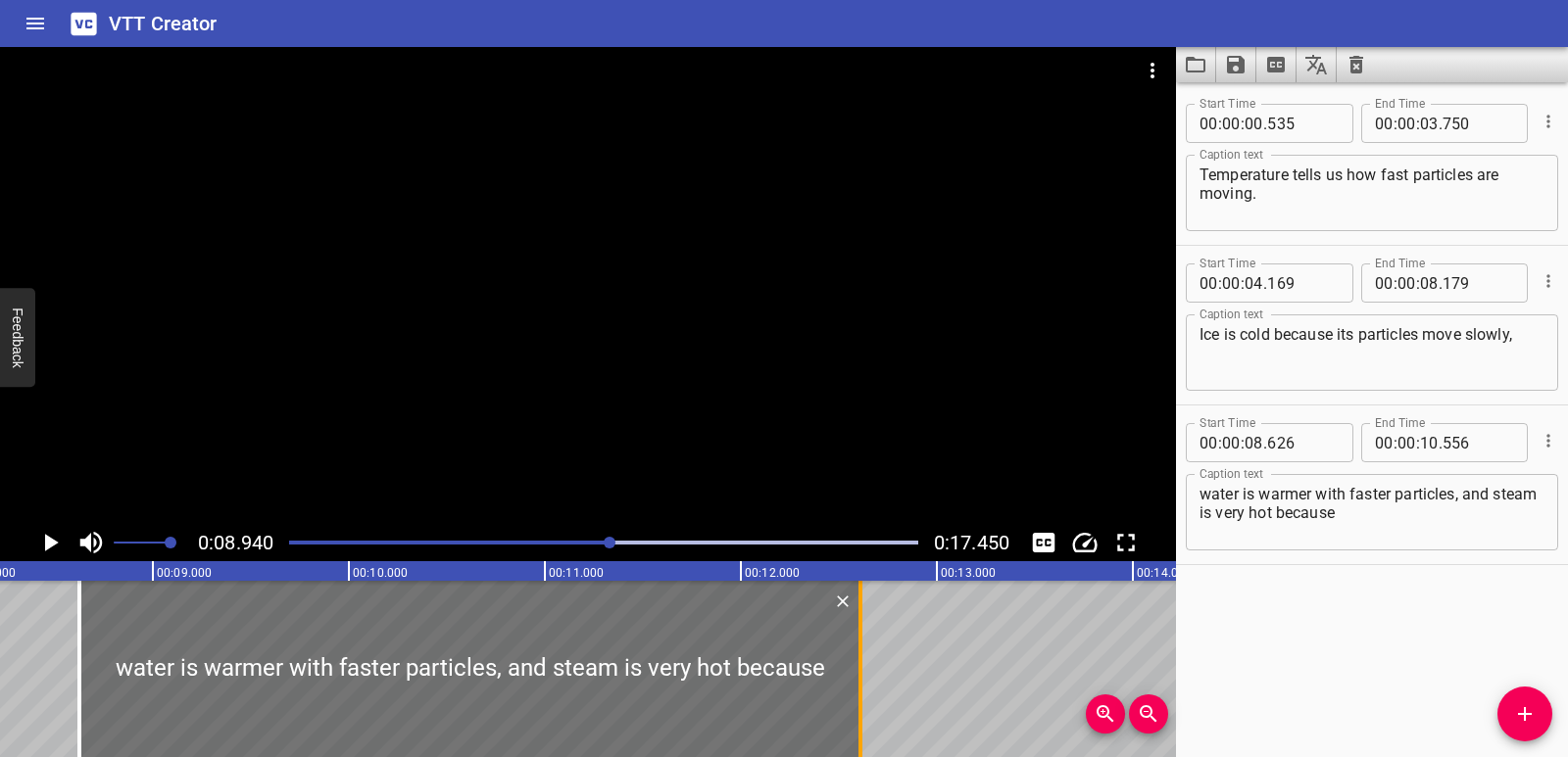
drag, startPoint x: 463, startPoint y: 671, endPoint x: 866, endPoint y: 669, distance: 403.0
click at [866, 669] on div at bounding box center [861, 669] width 20 height 177
type input "12"
type input "611"
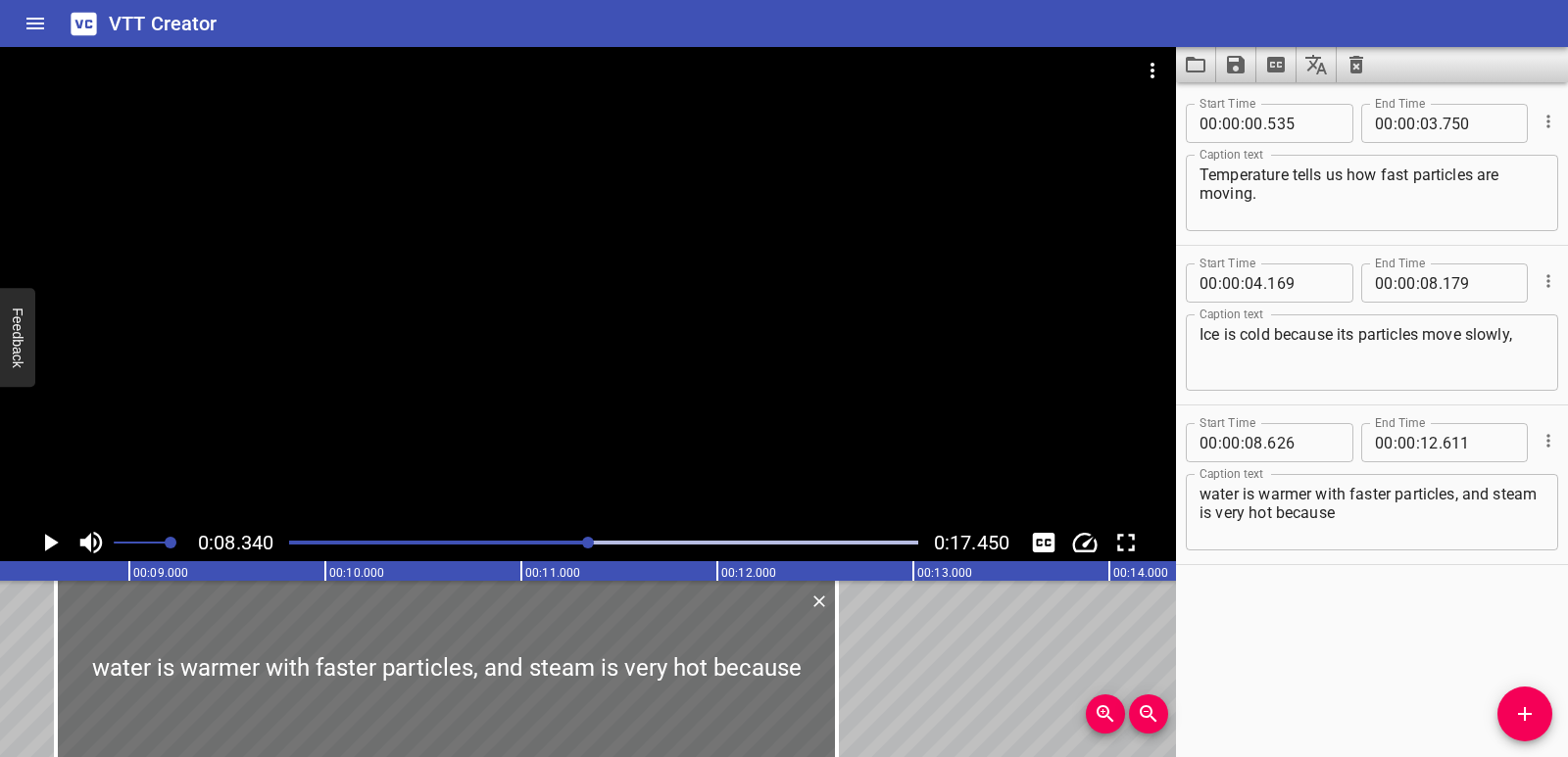
click at [50, 530] on icon "Play/Pause" at bounding box center [50, 543] width 30 height 30
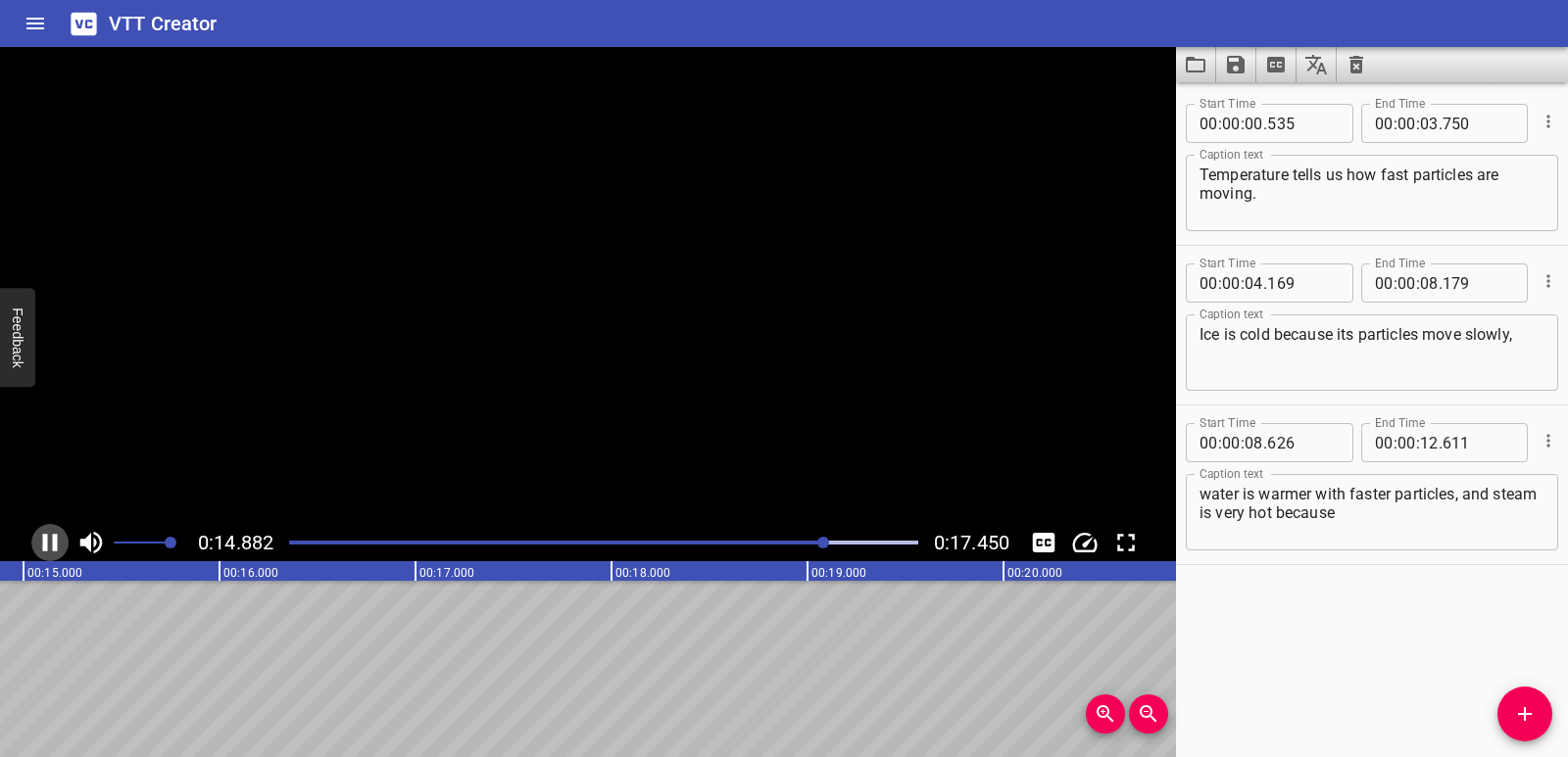
click at [50, 530] on icon "Play/Pause" at bounding box center [50, 543] width 30 height 30
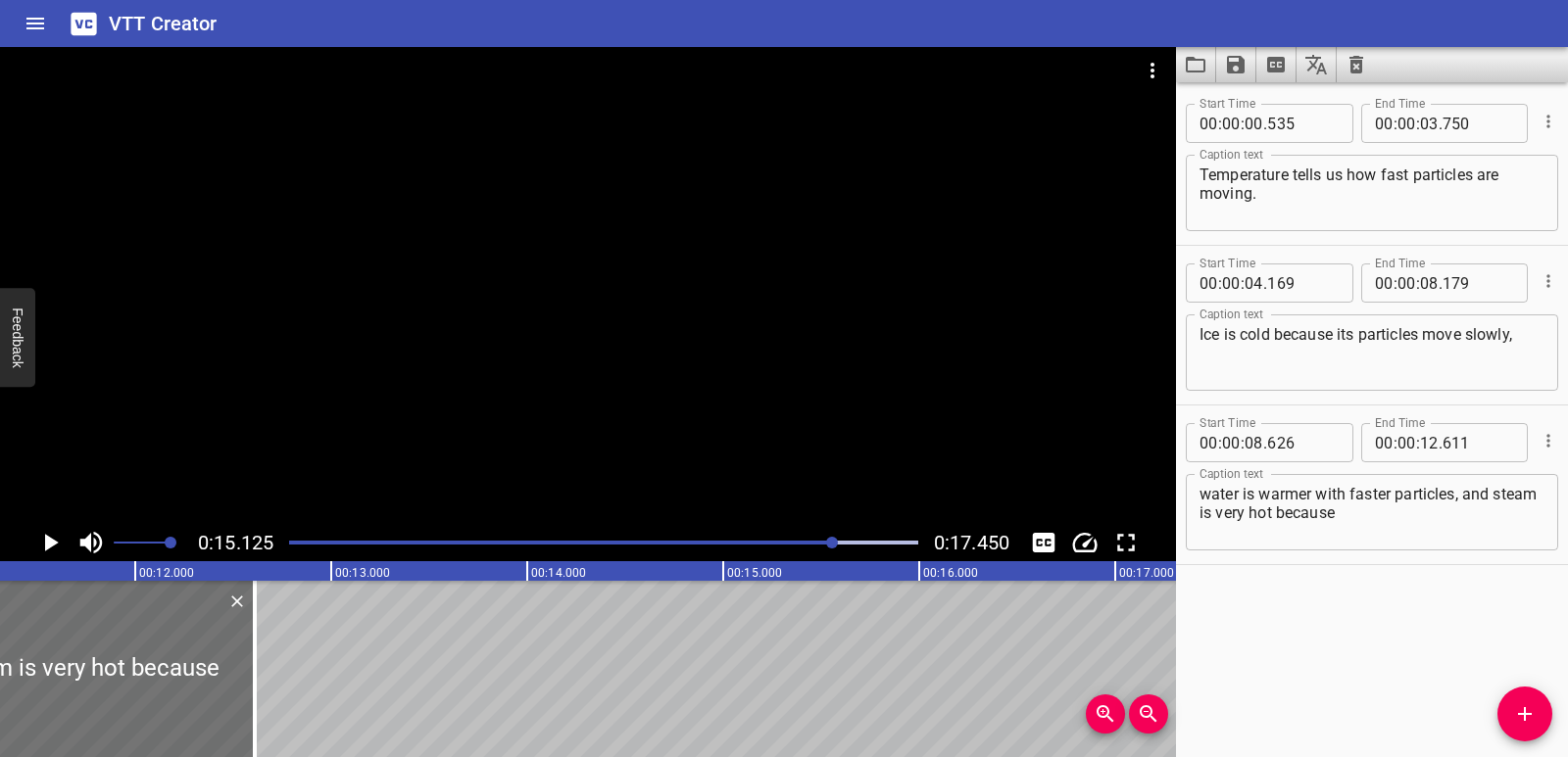
scroll to position [0, 2197]
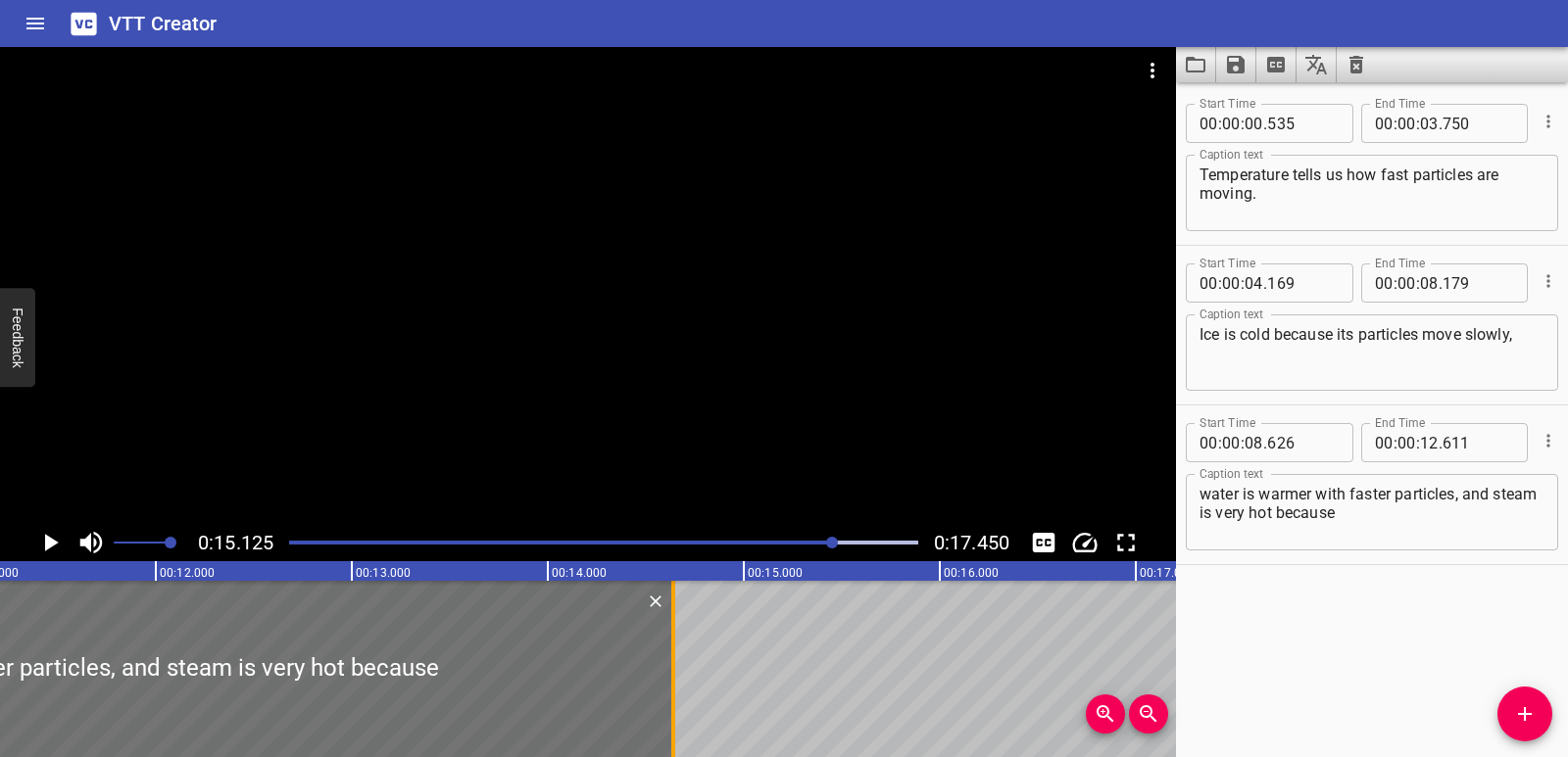
drag, startPoint x: 276, startPoint y: 683, endPoint x: 674, endPoint y: 681, distance: 398.0
click at [674, 681] on div at bounding box center [673, 669] width 4 height 177
type input "14"
type input "641"
click at [31, 707] on div at bounding box center [84, 669] width 1179 height 177
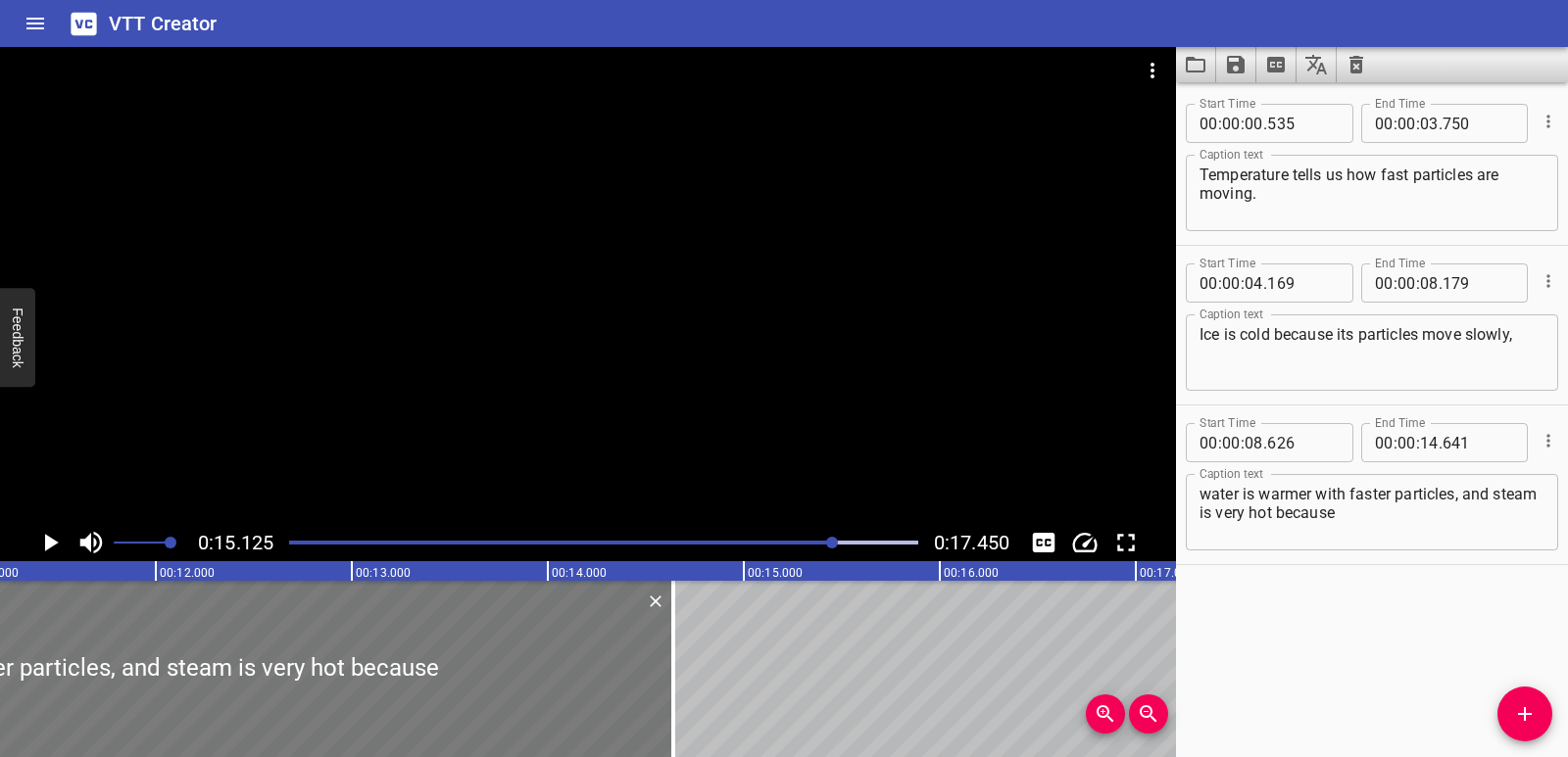
scroll to position [0, 2227]
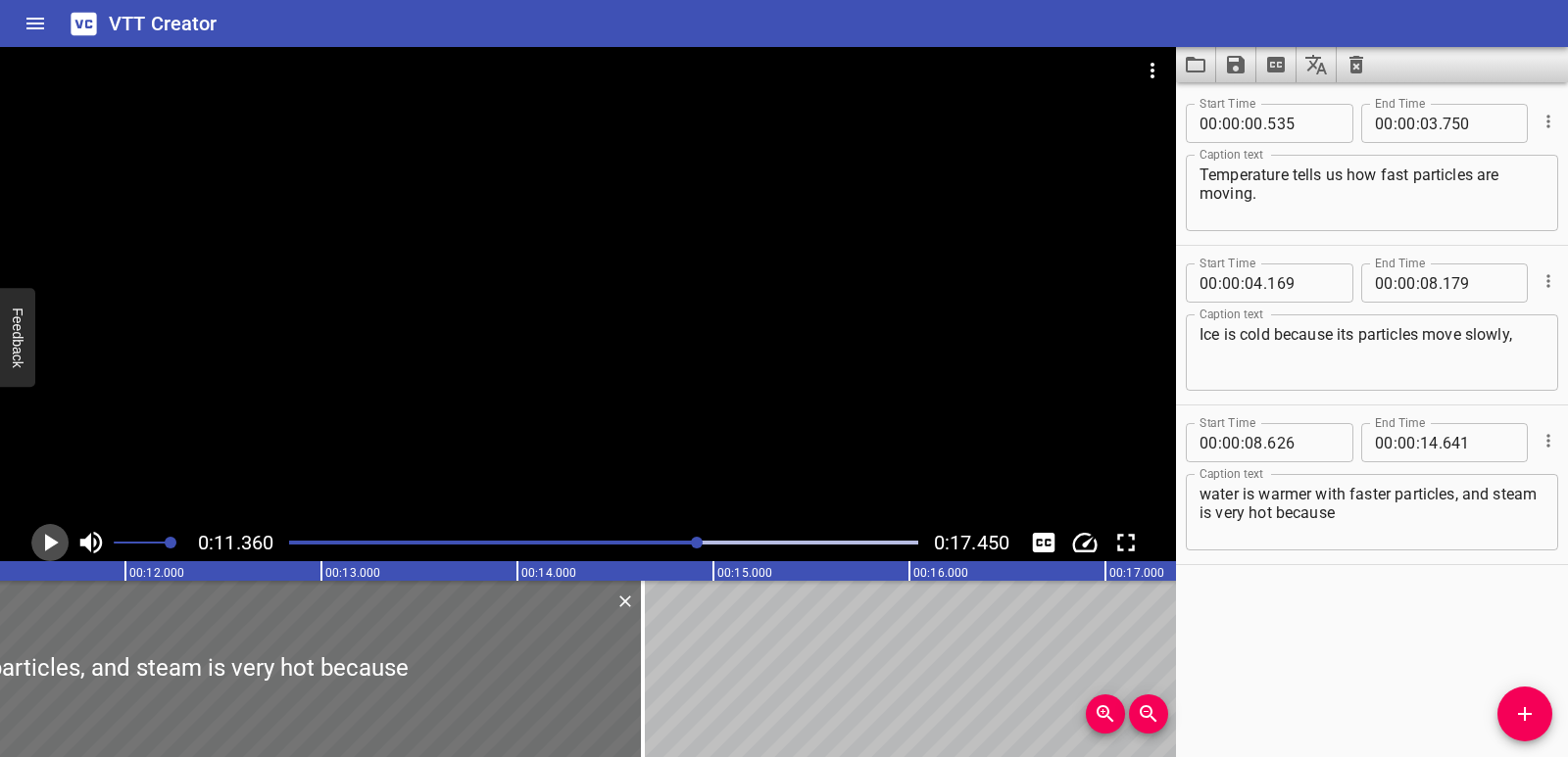
click at [55, 542] on icon "Play/Pause" at bounding box center [52, 543] width 14 height 18
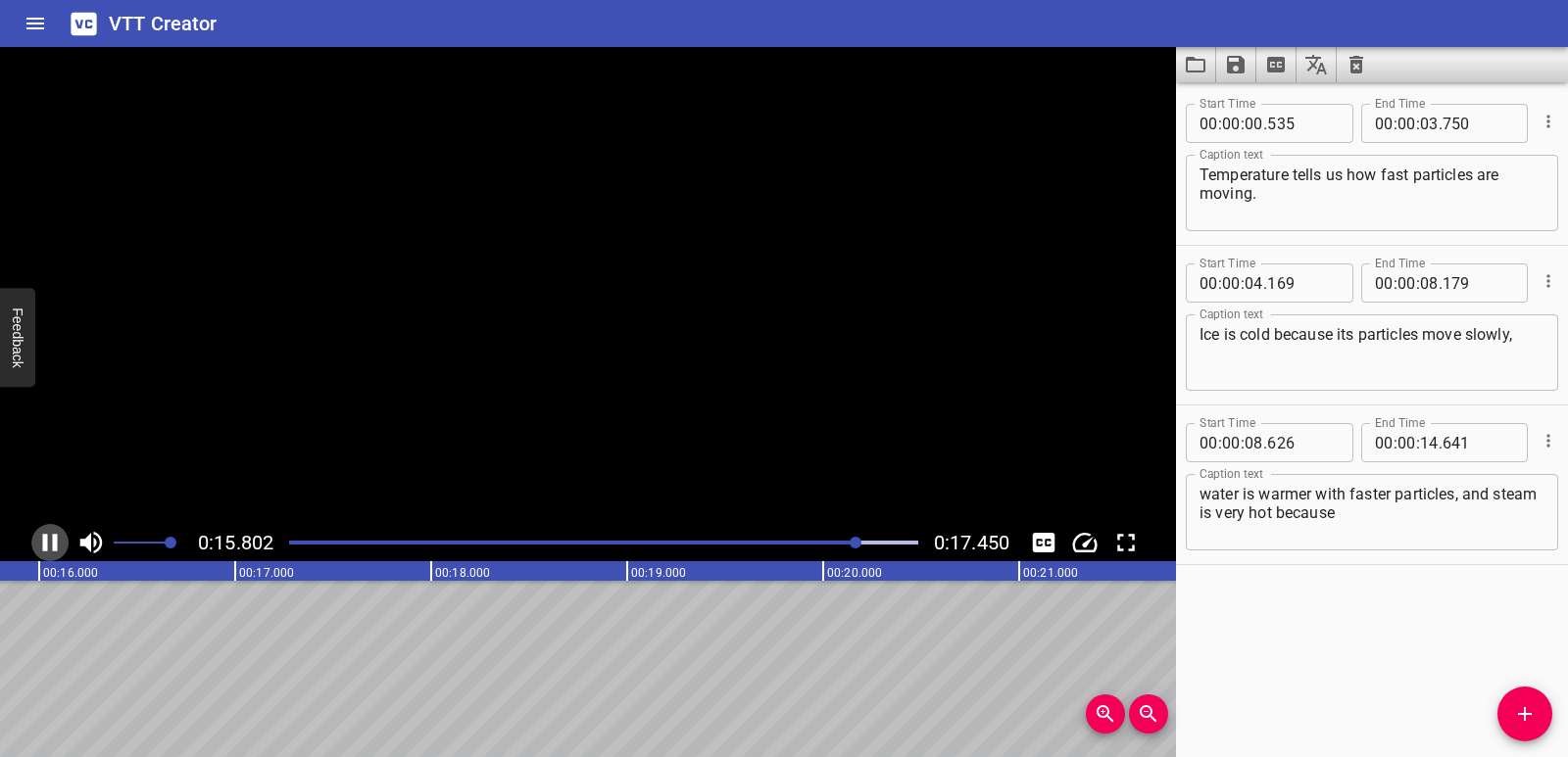
click at [55, 542] on icon "Play/Pause" at bounding box center [50, 543] width 15 height 18
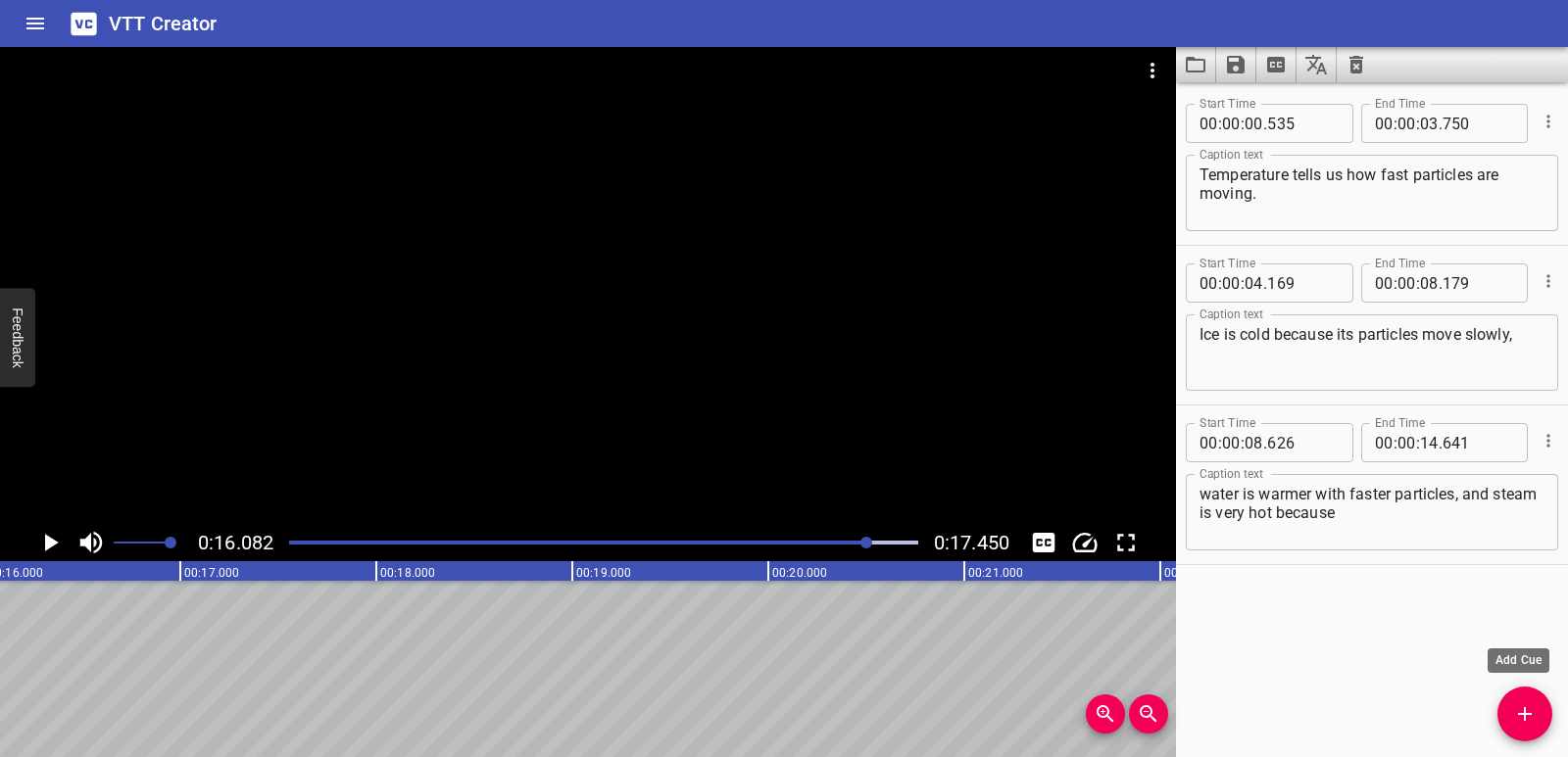
click at [1529, 709] on icon "Add Cue" at bounding box center [1526, 715] width 24 height 24
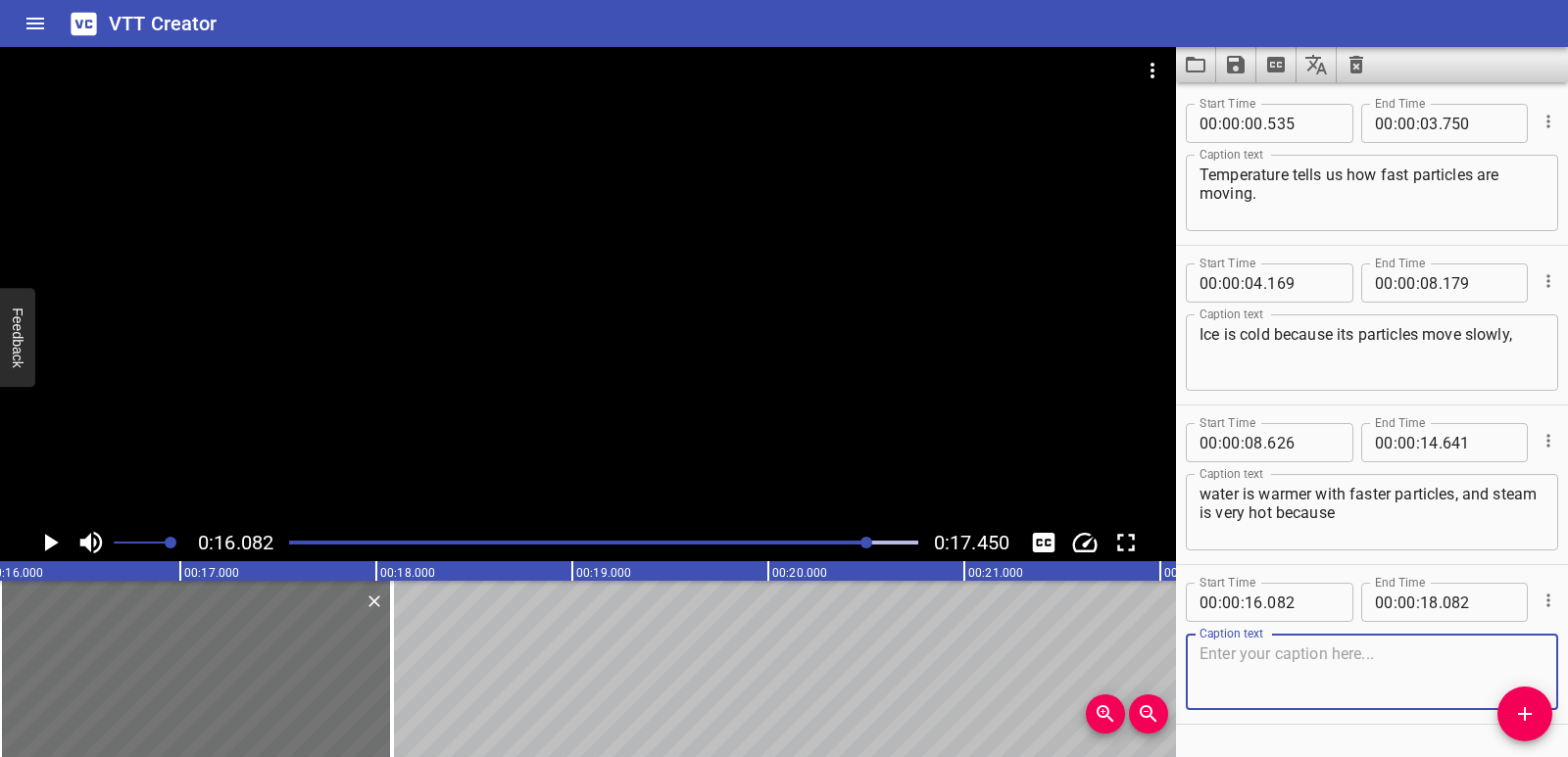
click at [1281, 633] on div "Caption text Caption text" at bounding box center [1372, 669] width 372 height 88
click at [1274, 655] on textarea at bounding box center [1372, 672] width 345 height 56
paste textarea "its particles move the fastest."
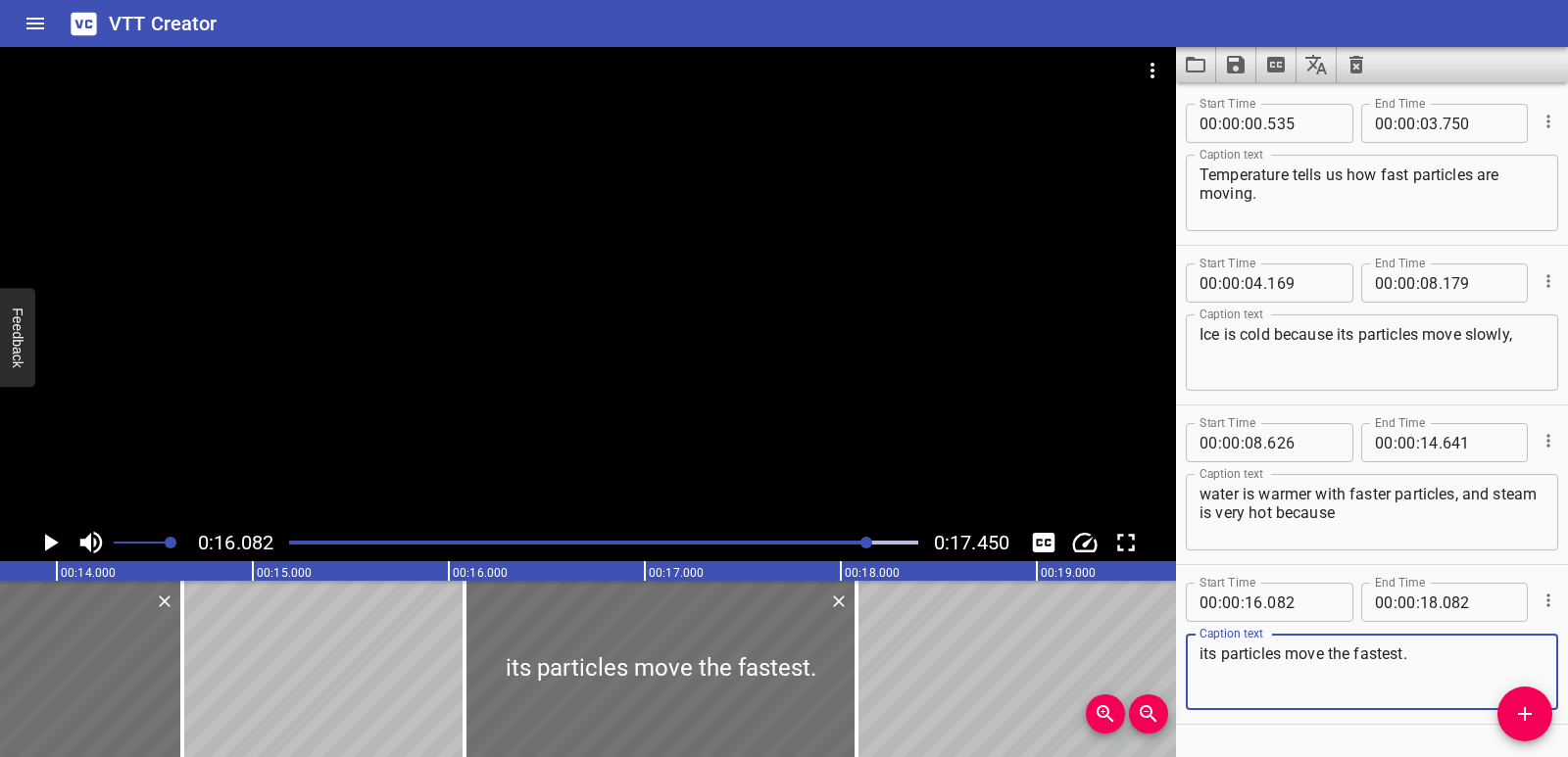
scroll to position [0, 2627]
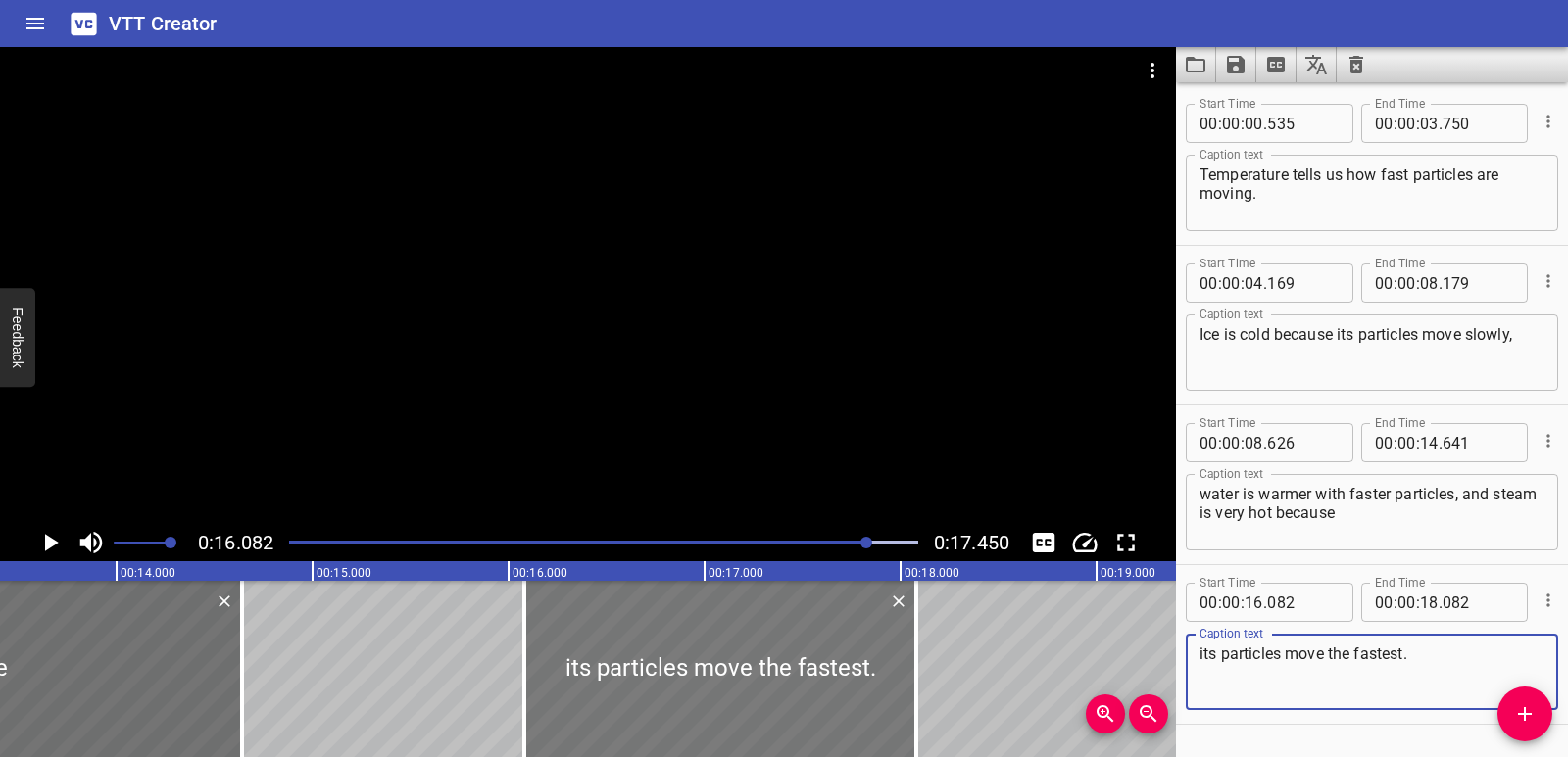
type textarea "its particles move the fastest."
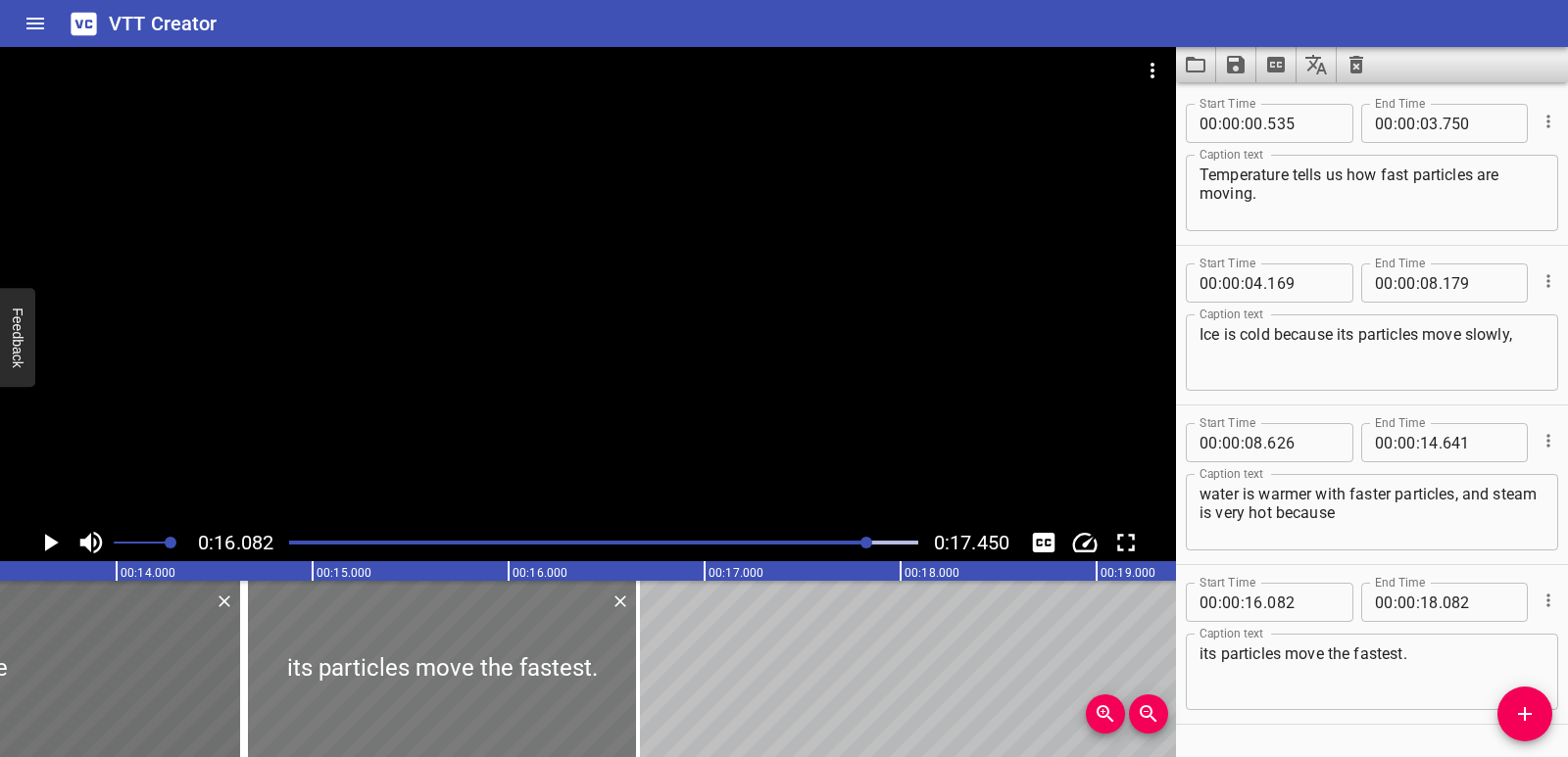
drag, startPoint x: 768, startPoint y: 654, endPoint x: 490, endPoint y: 666, distance: 278.3
click at [490, 666] on div at bounding box center [441, 669] width 392 height 177
type input "14"
type input "662"
type input "16"
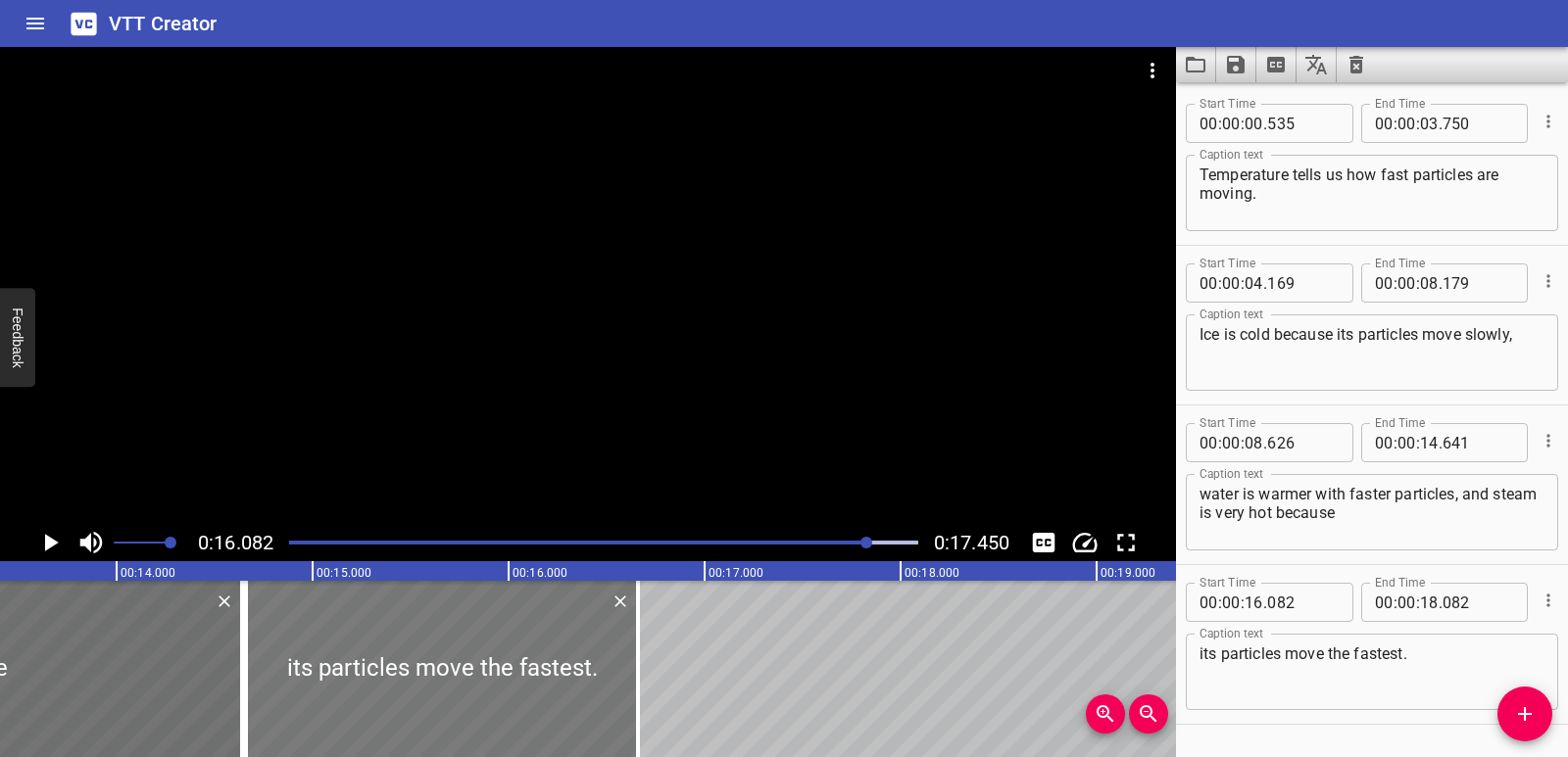
type input "662"
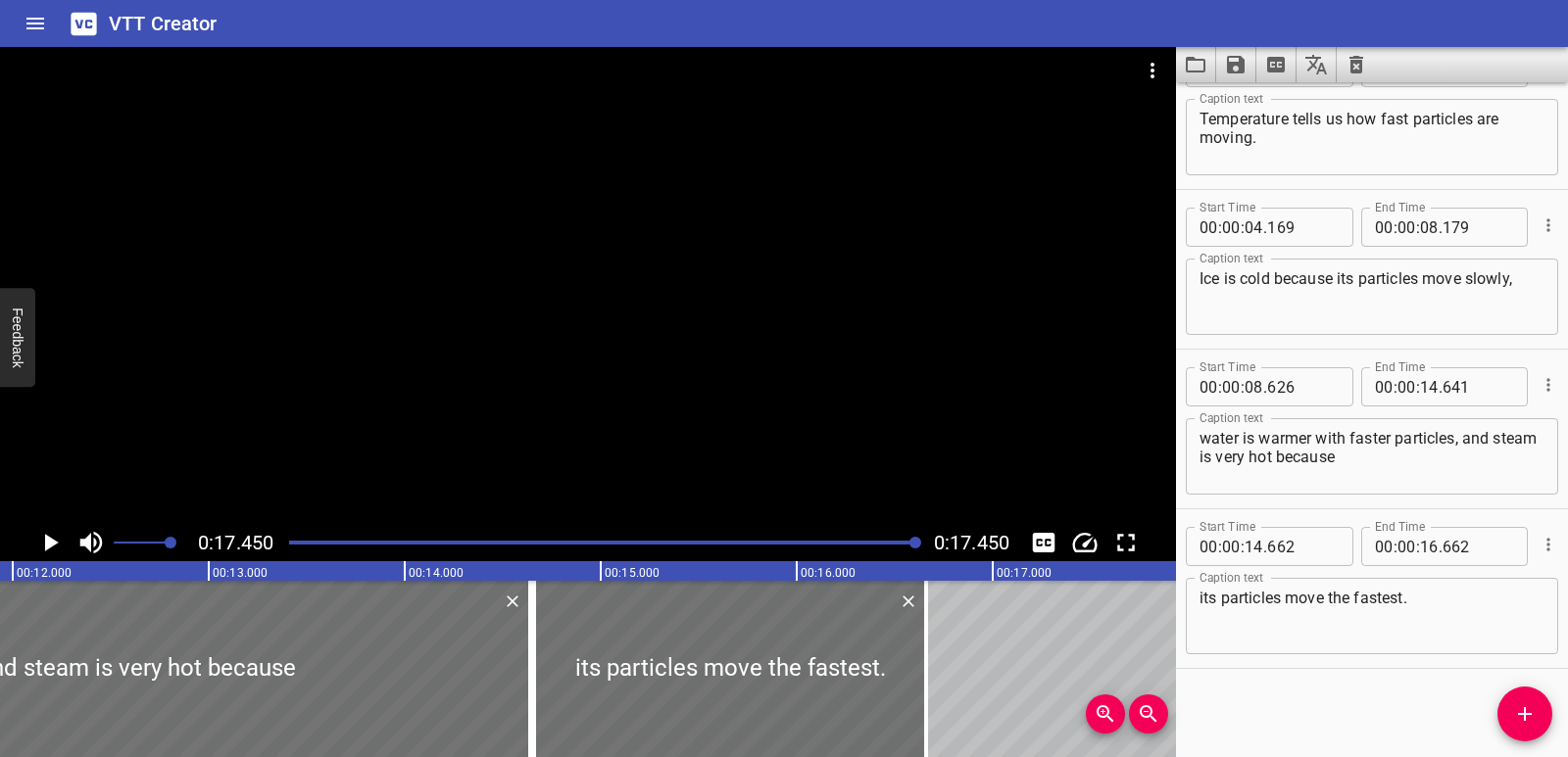
scroll to position [0, 1390]
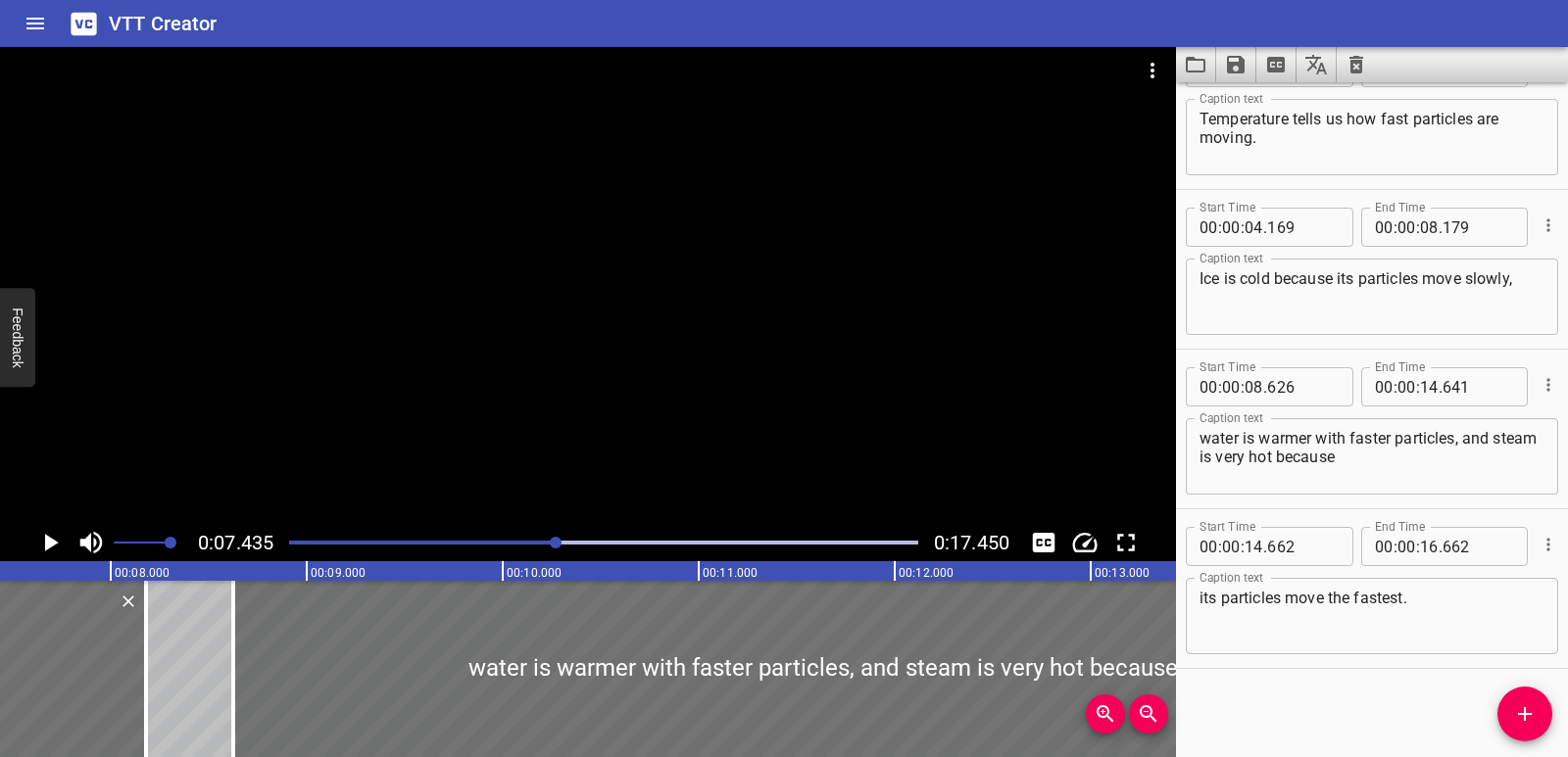
click at [40, 553] on icon "Play/Pause" at bounding box center [50, 543] width 30 height 30
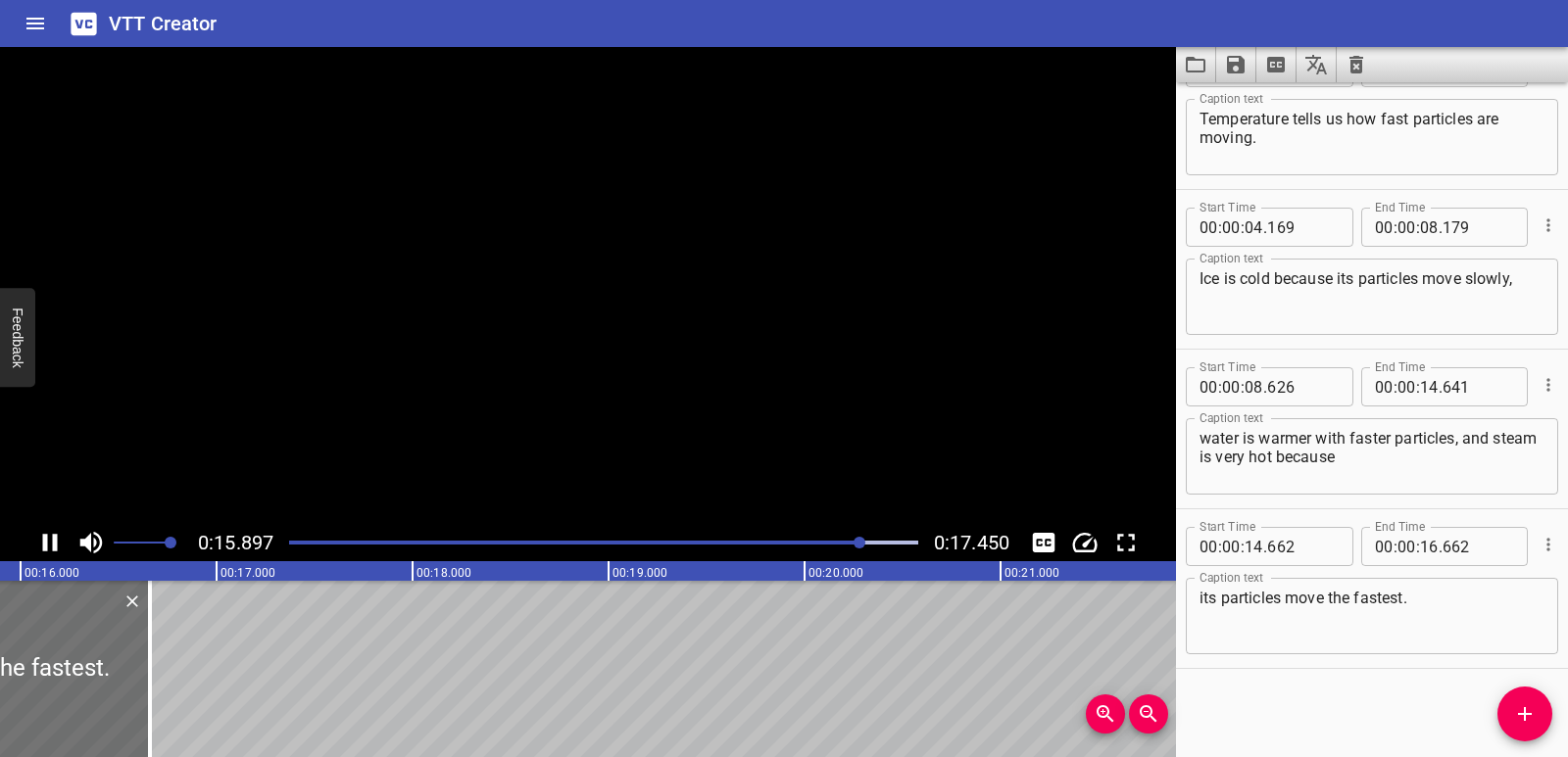
click at [40, 553] on icon "Play/Pause" at bounding box center [50, 543] width 30 height 30
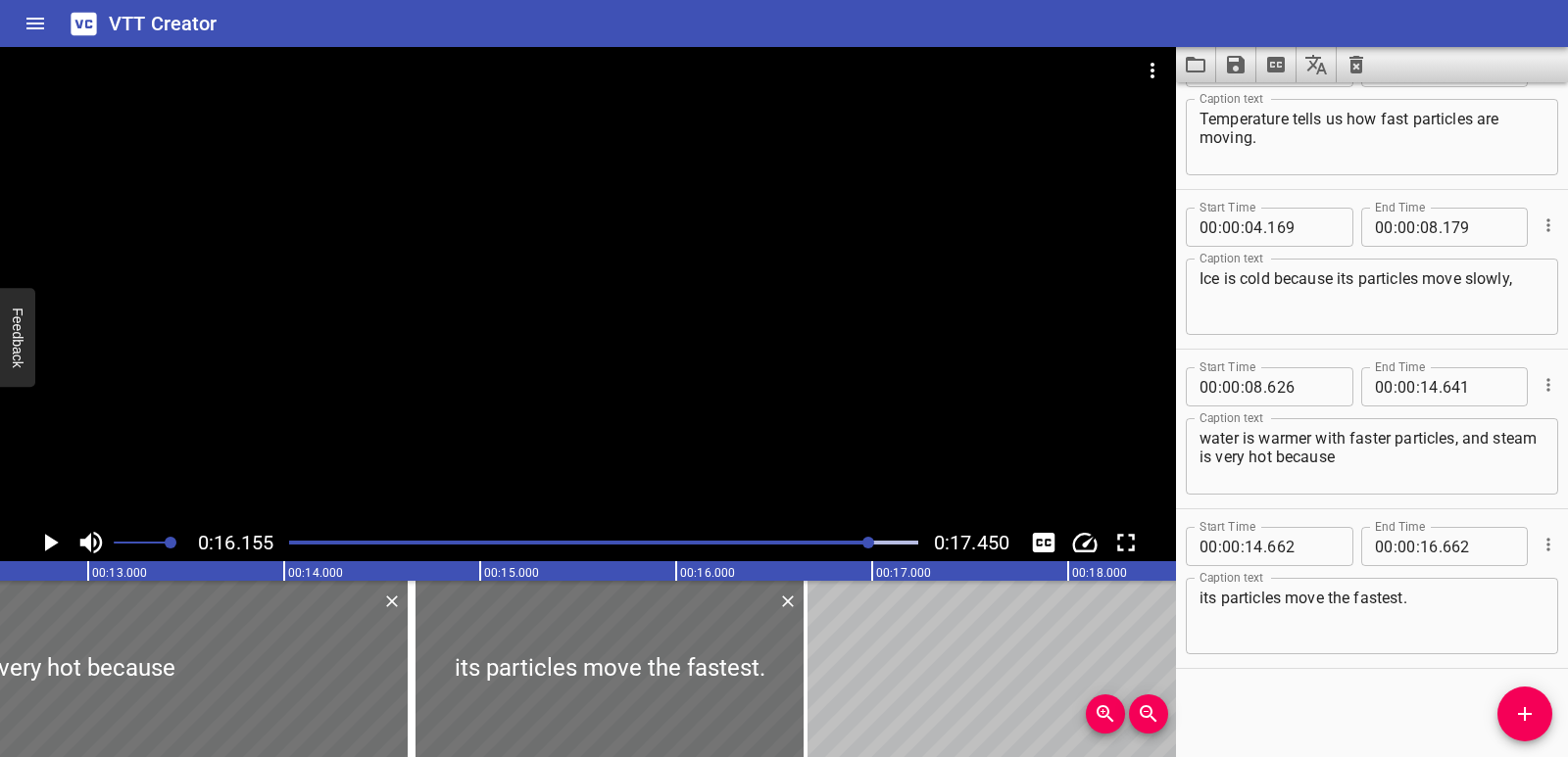
scroll to position [0, 2390]
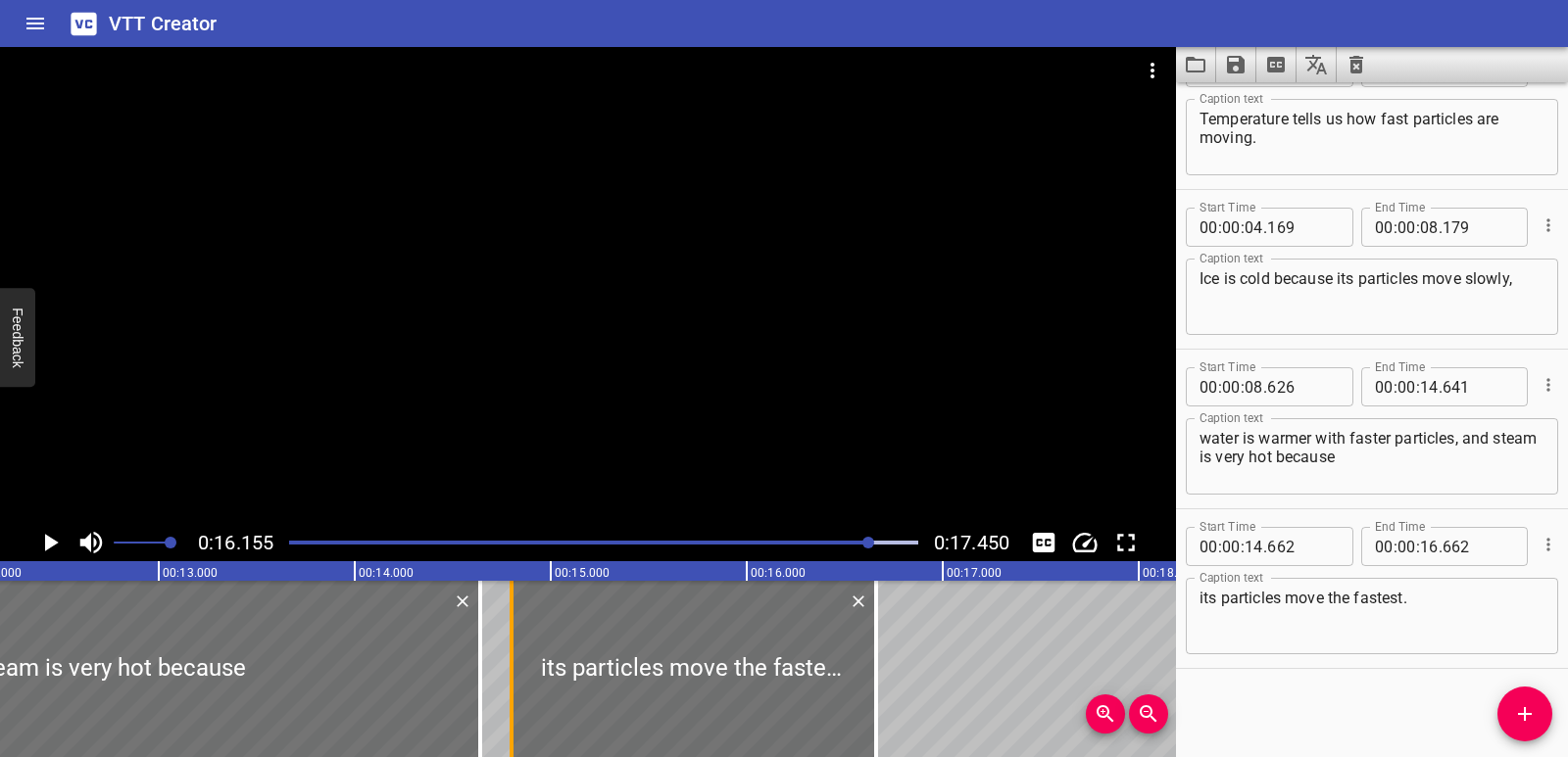
drag, startPoint x: 470, startPoint y: 684, endPoint x: 502, endPoint y: 690, distance: 32.6
click at [502, 690] on div at bounding box center [511, 669] width 20 height 177
type input "802"
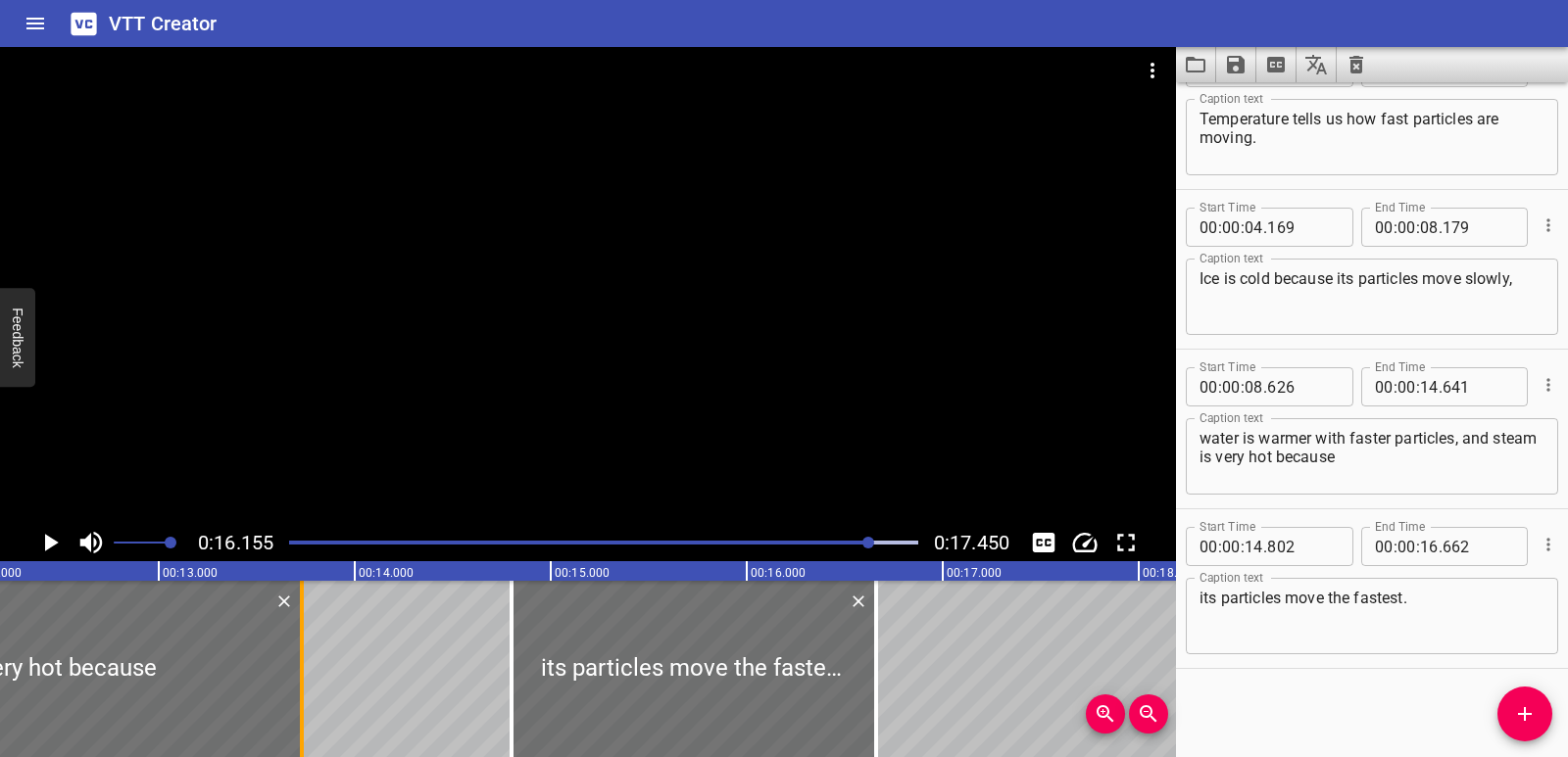
drag, startPoint x: 477, startPoint y: 688, endPoint x: 299, endPoint y: 679, distance: 178.2
click at [299, 679] on div at bounding box center [302, 669] width 20 height 177
type input "13"
type input "731"
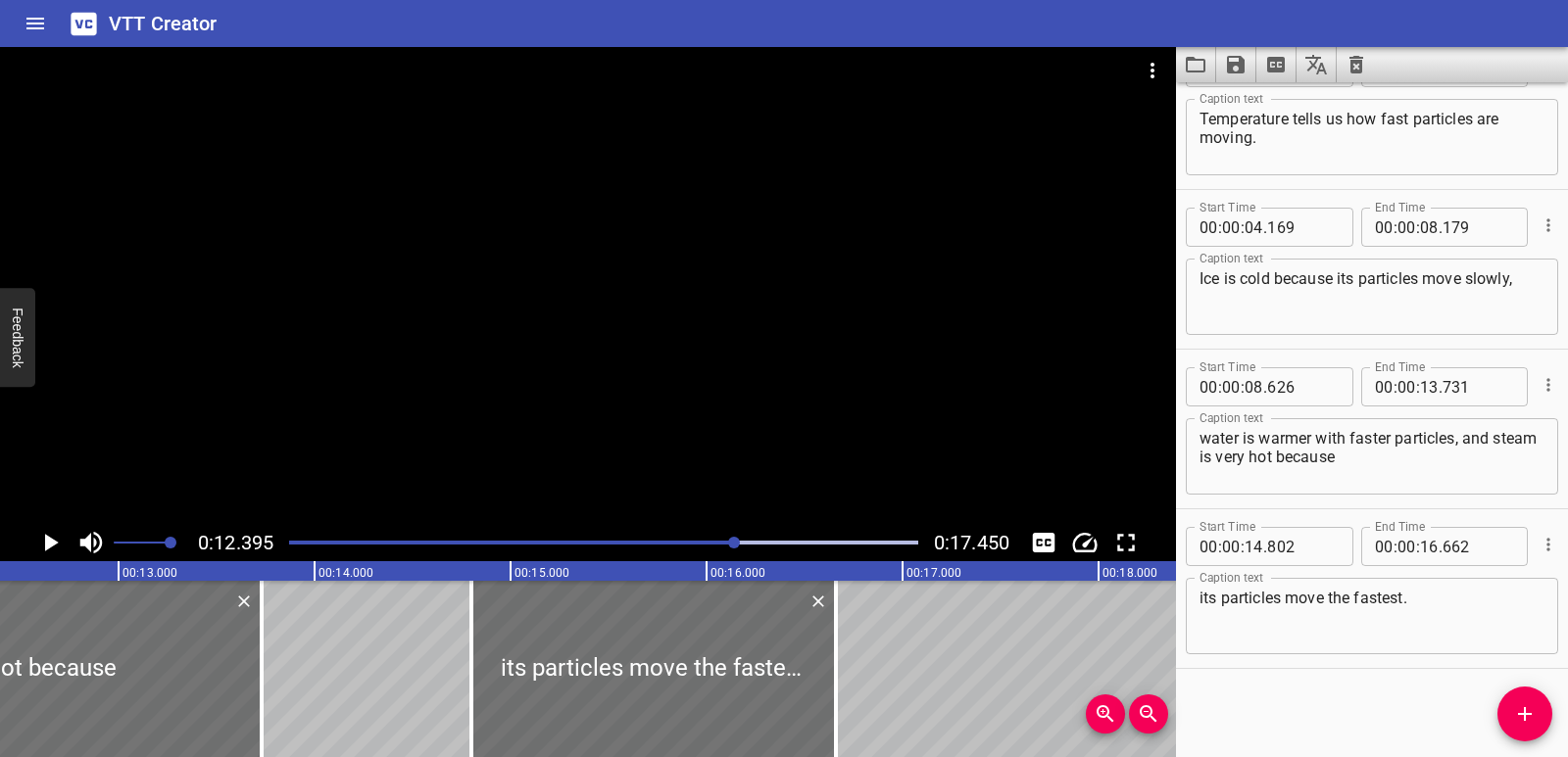
click at [51, 548] on icon "Play/Pause" at bounding box center [50, 543] width 30 height 30
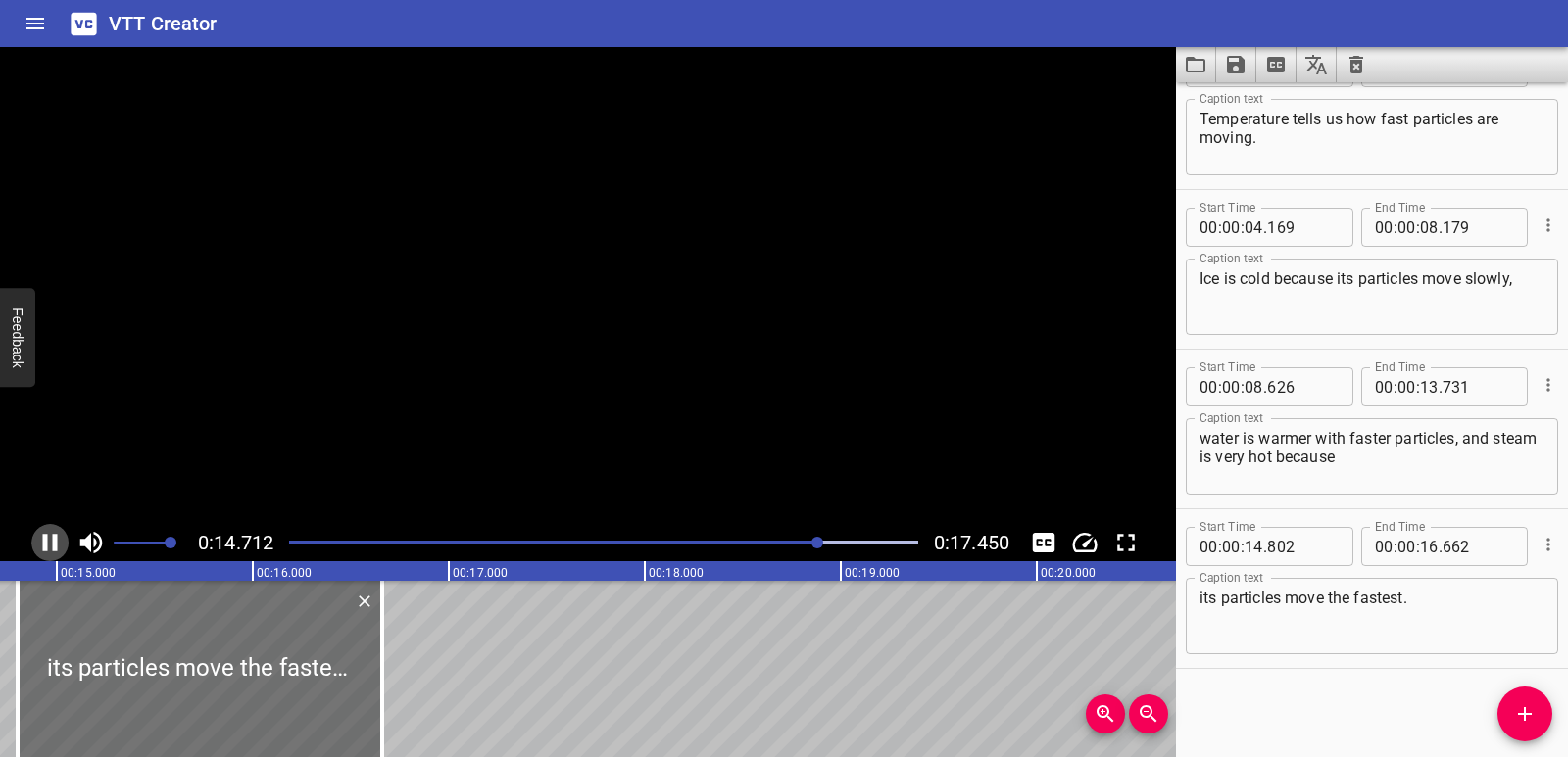
click at [49, 544] on icon "Play/Pause" at bounding box center [50, 543] width 30 height 30
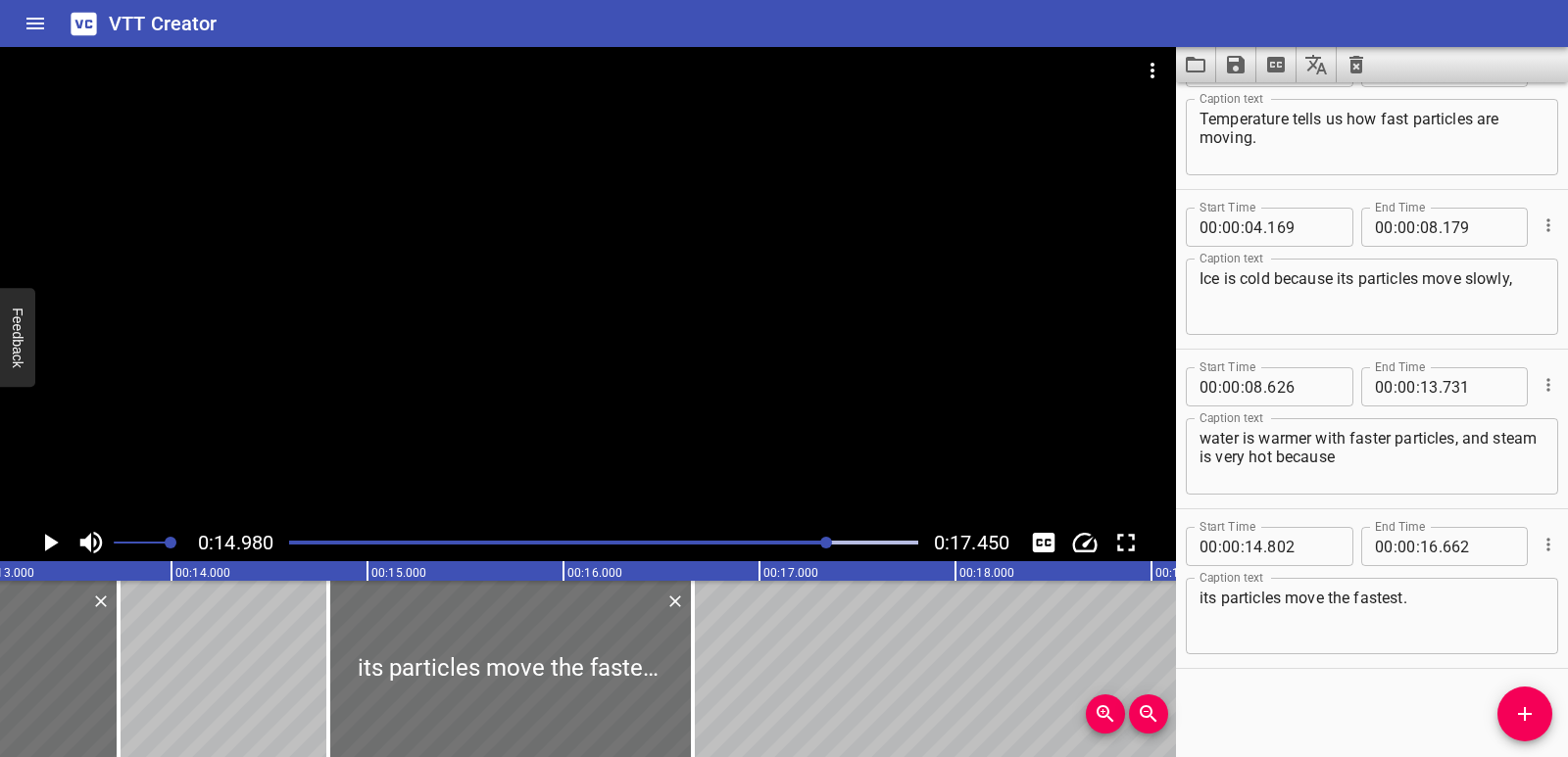
scroll to position [0, 2562]
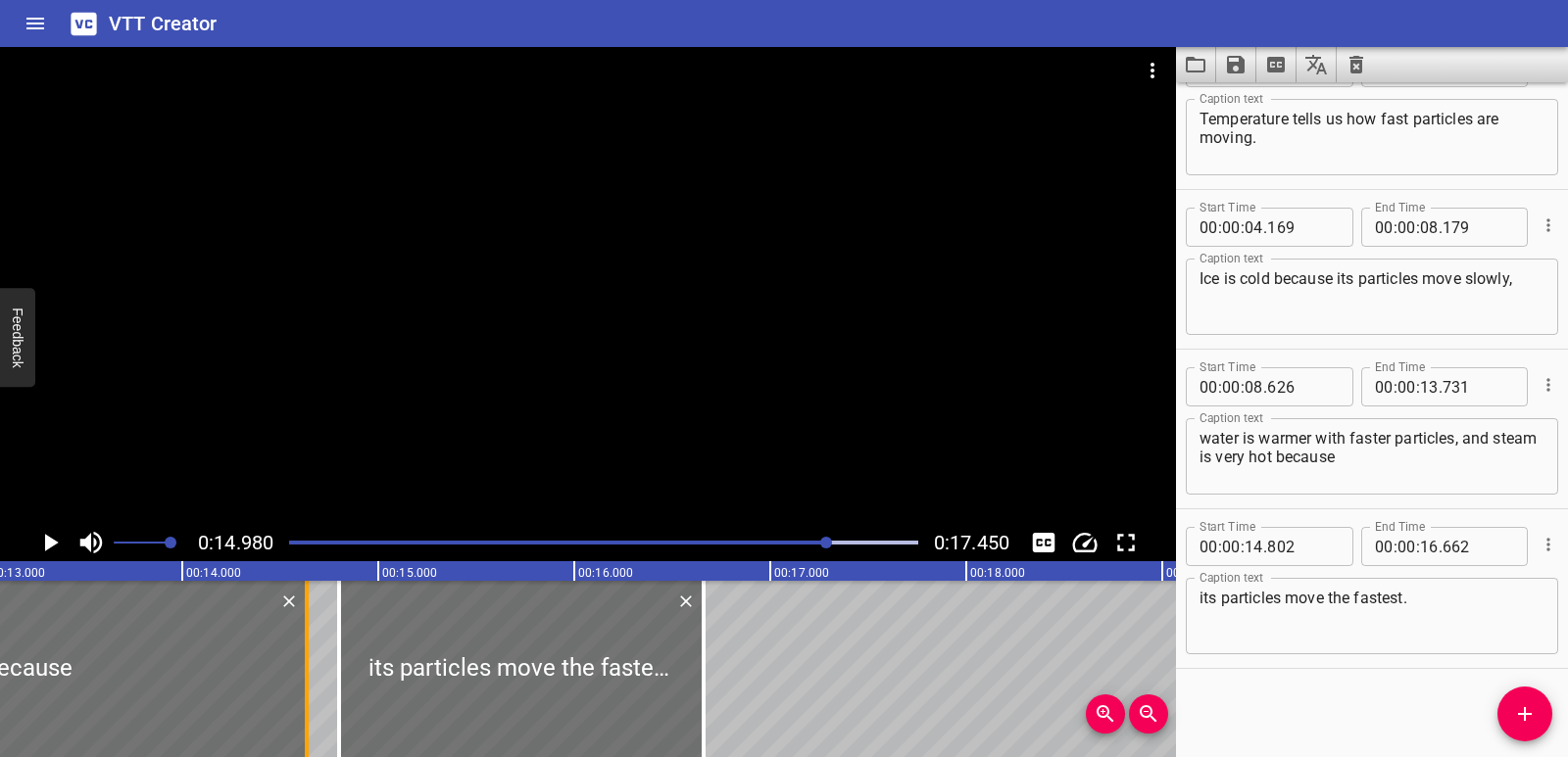
drag, startPoint x: 128, startPoint y: 680, endPoint x: 306, endPoint y: 689, distance: 178.2
click at [306, 689] on div at bounding box center [307, 669] width 4 height 177
type input "14"
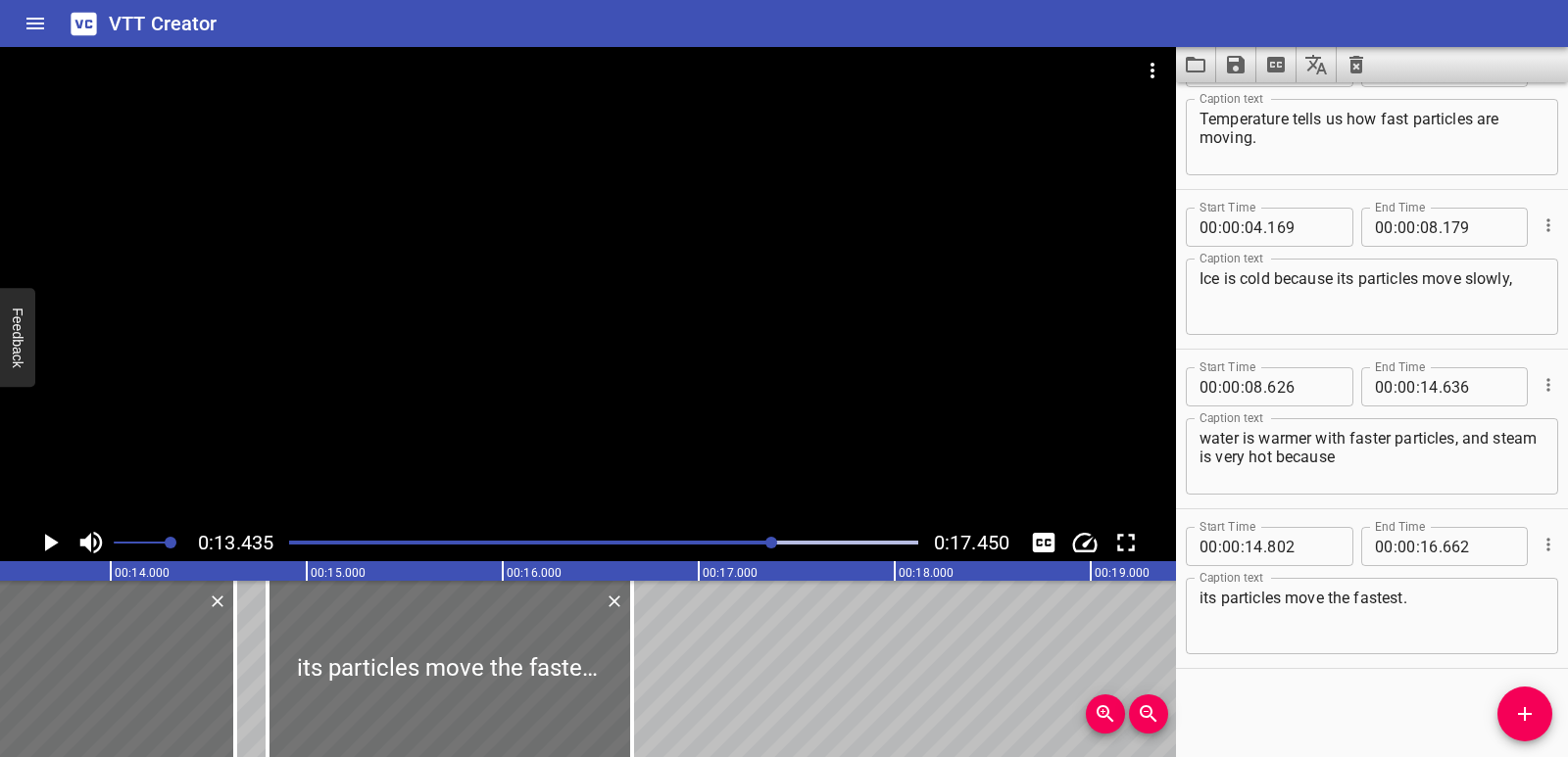
click at [48, 547] on icon "Play/Pause" at bounding box center [52, 543] width 14 height 18
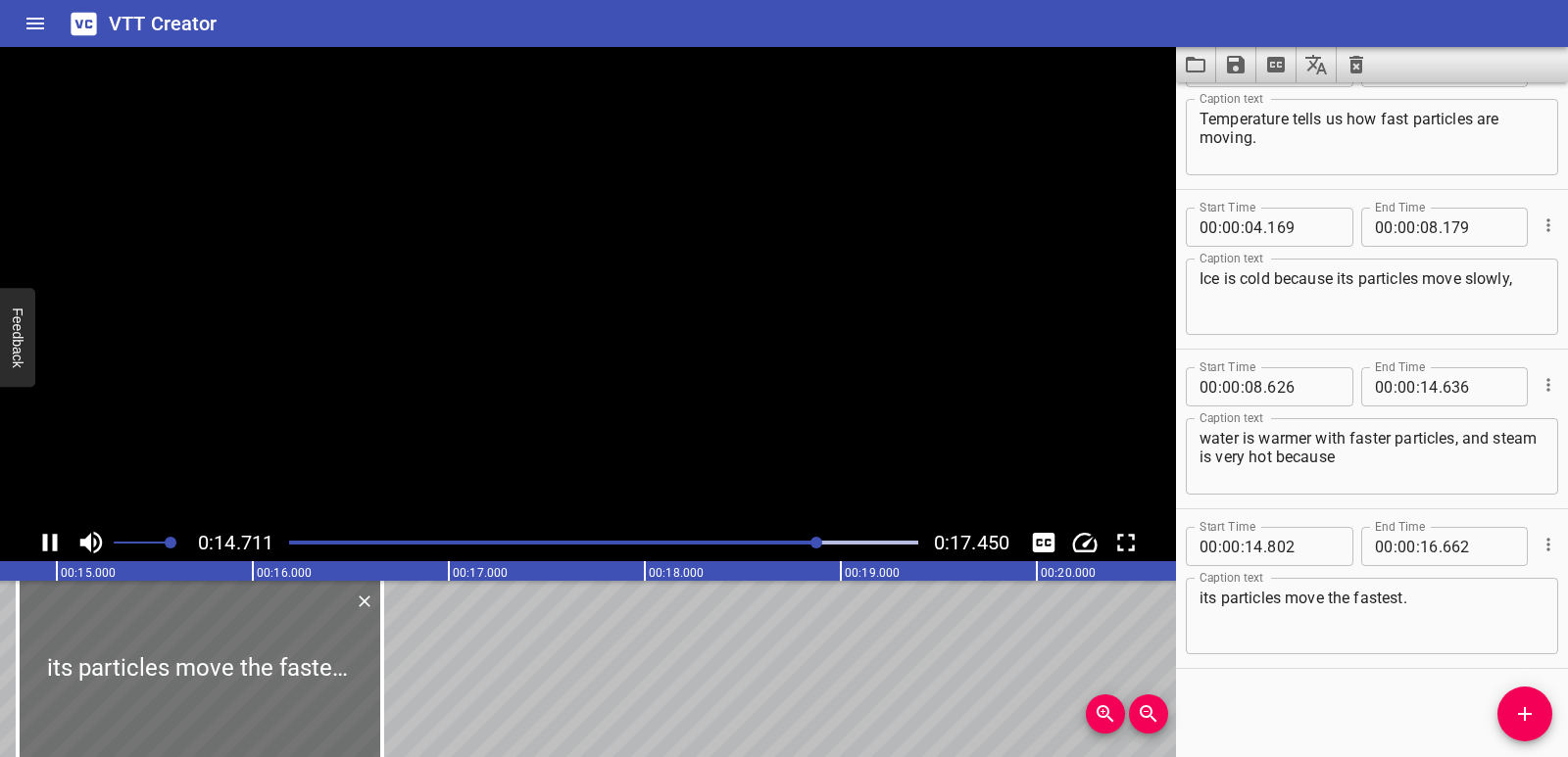
click at [48, 547] on icon "Play/Pause" at bounding box center [50, 543] width 30 height 30
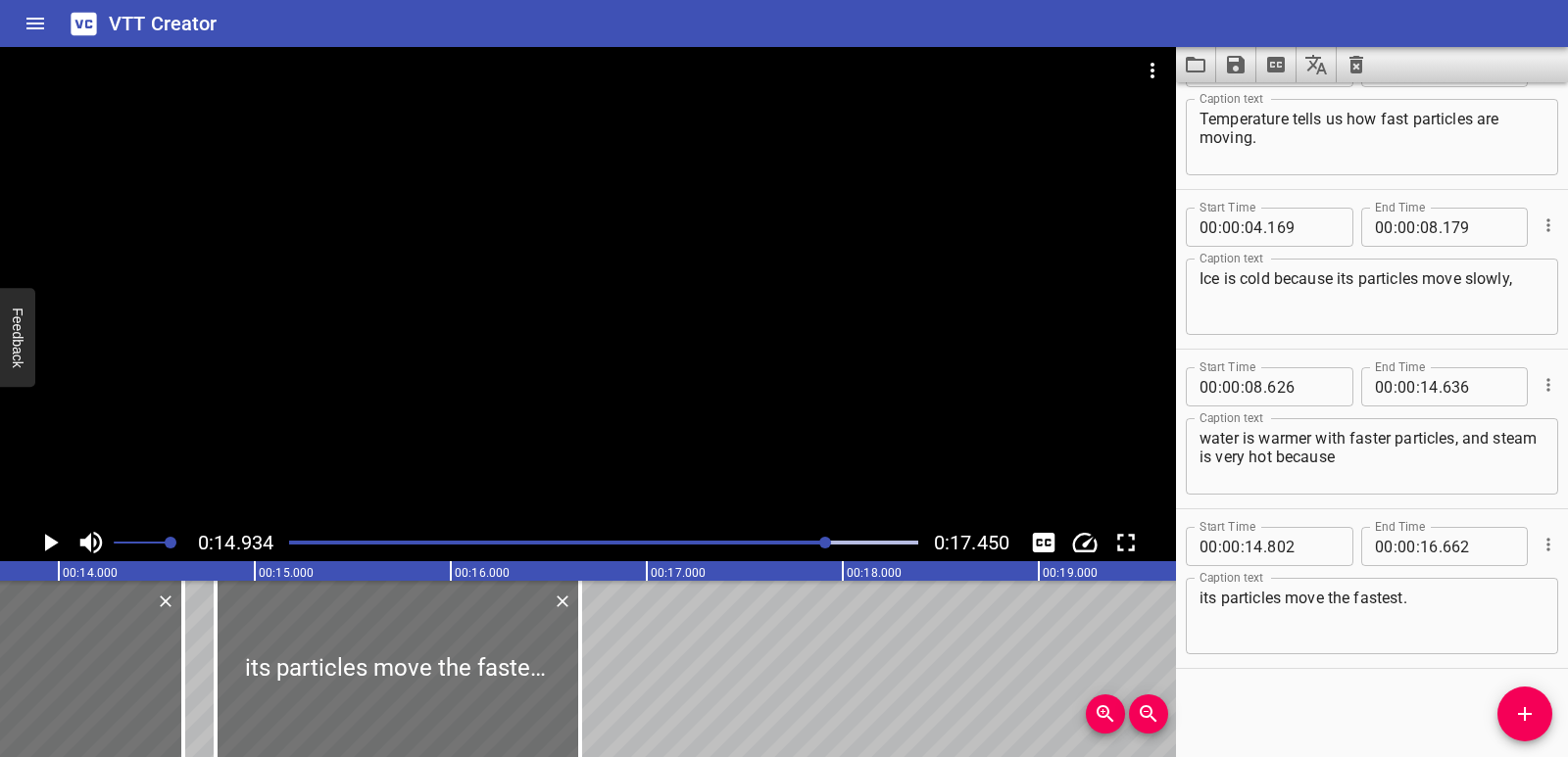
scroll to position [0, 2645]
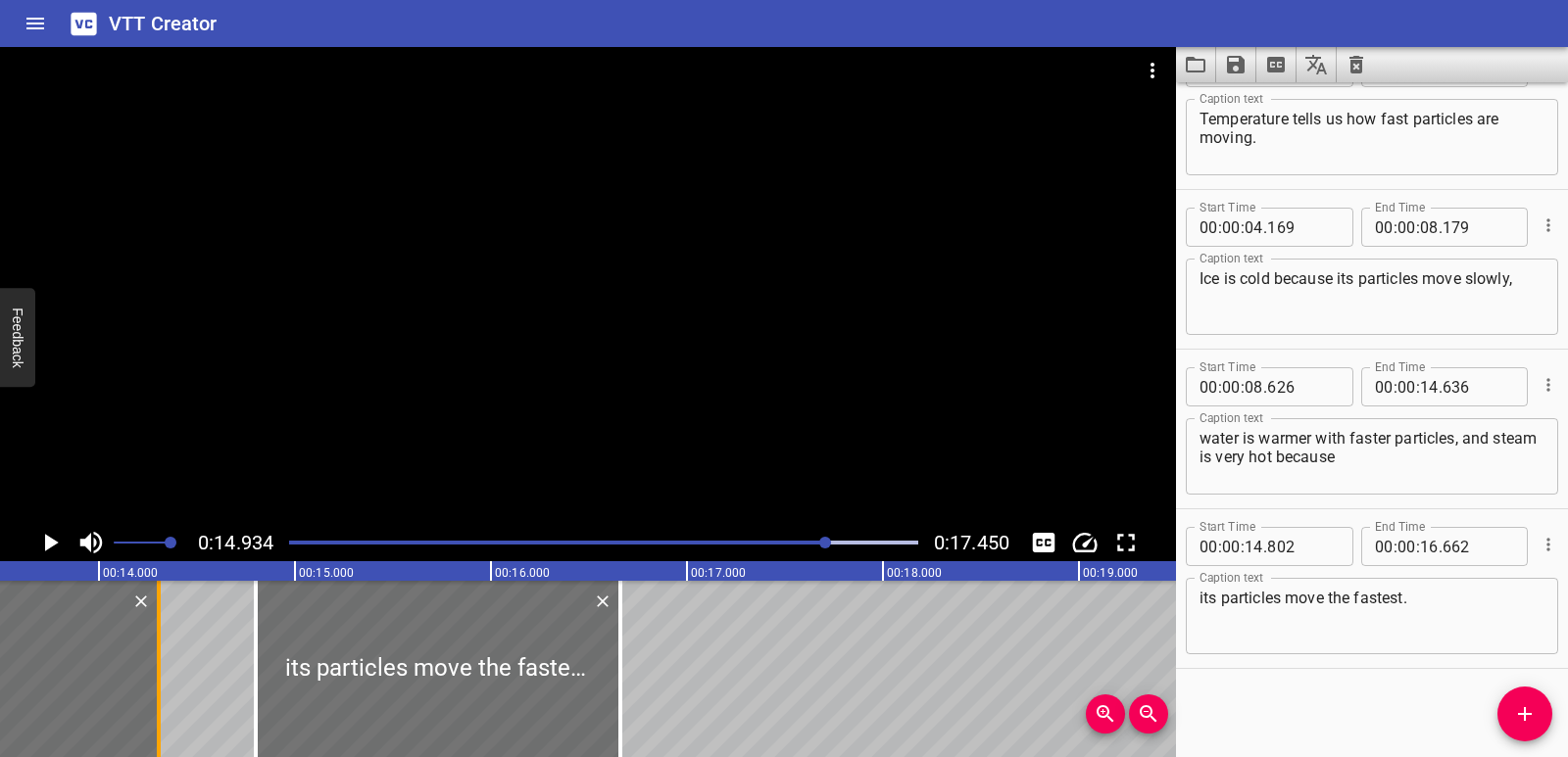
drag, startPoint x: 220, startPoint y: 695, endPoint x: 156, endPoint y: 697, distance: 64.0
click at [156, 697] on div at bounding box center [159, 669] width 20 height 177
type input "306"
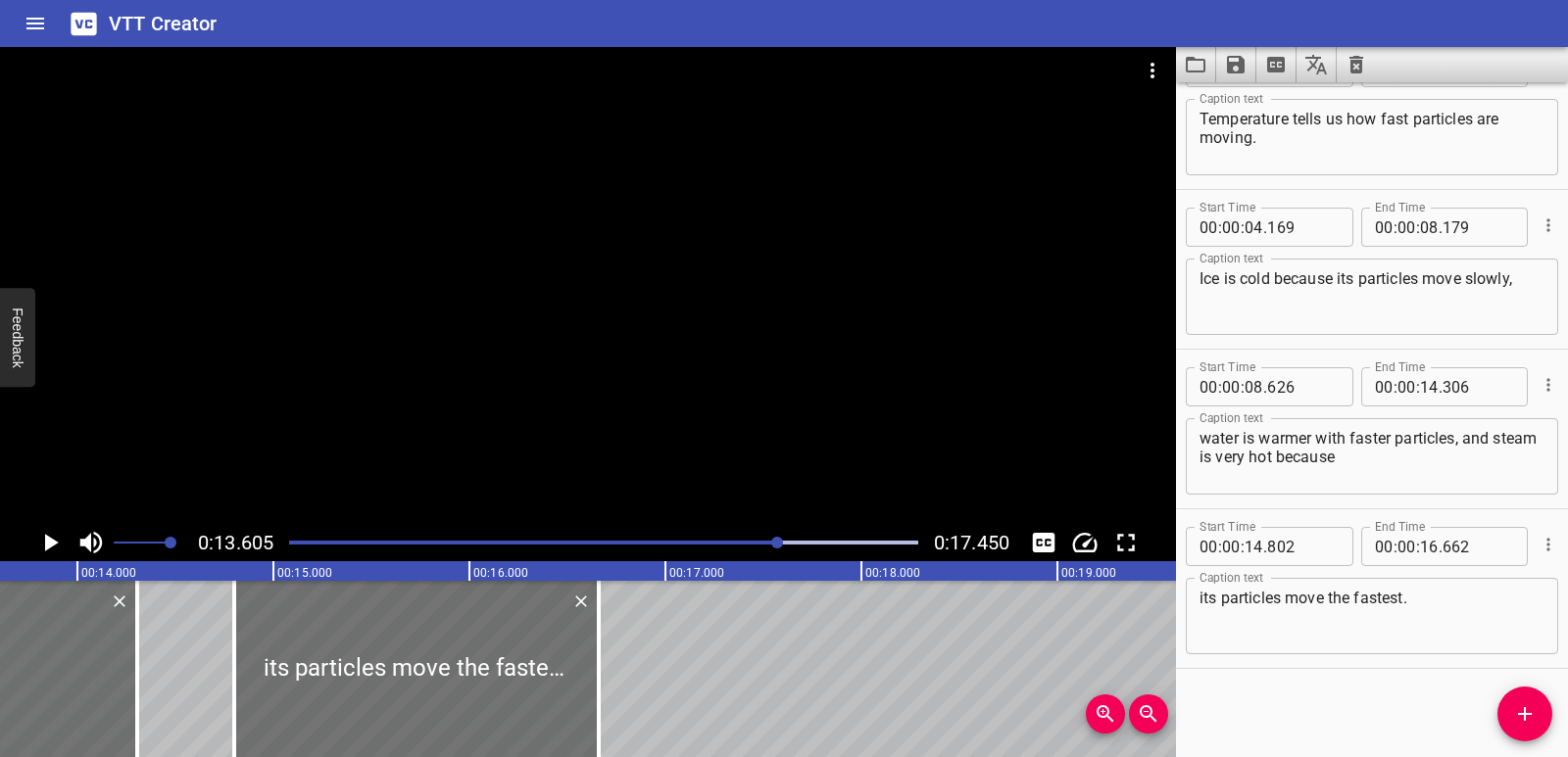
click at [49, 542] on icon "Play/Pause" at bounding box center [52, 543] width 14 height 18
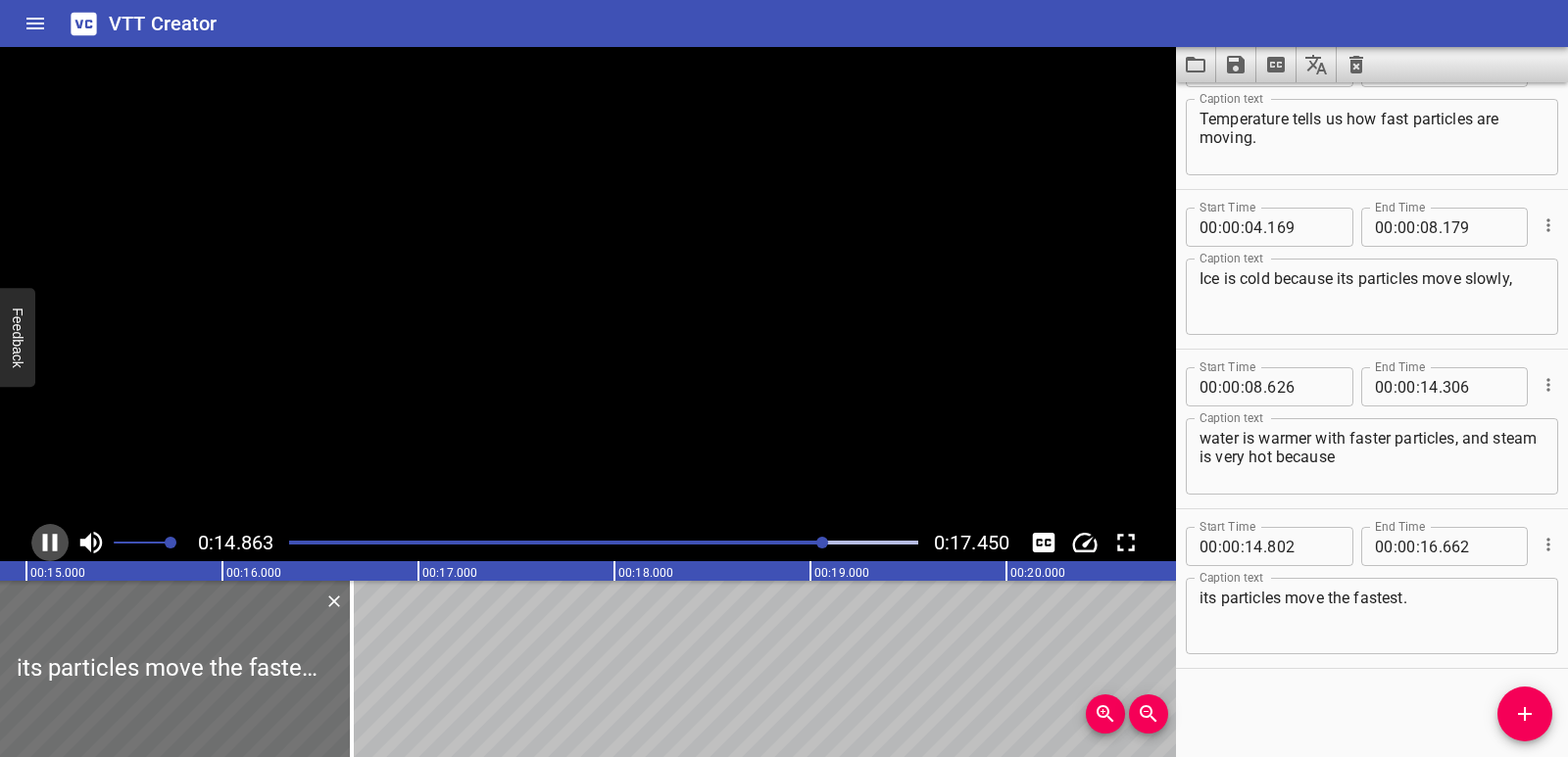
click at [49, 542] on icon "Play/Pause" at bounding box center [50, 543] width 30 height 30
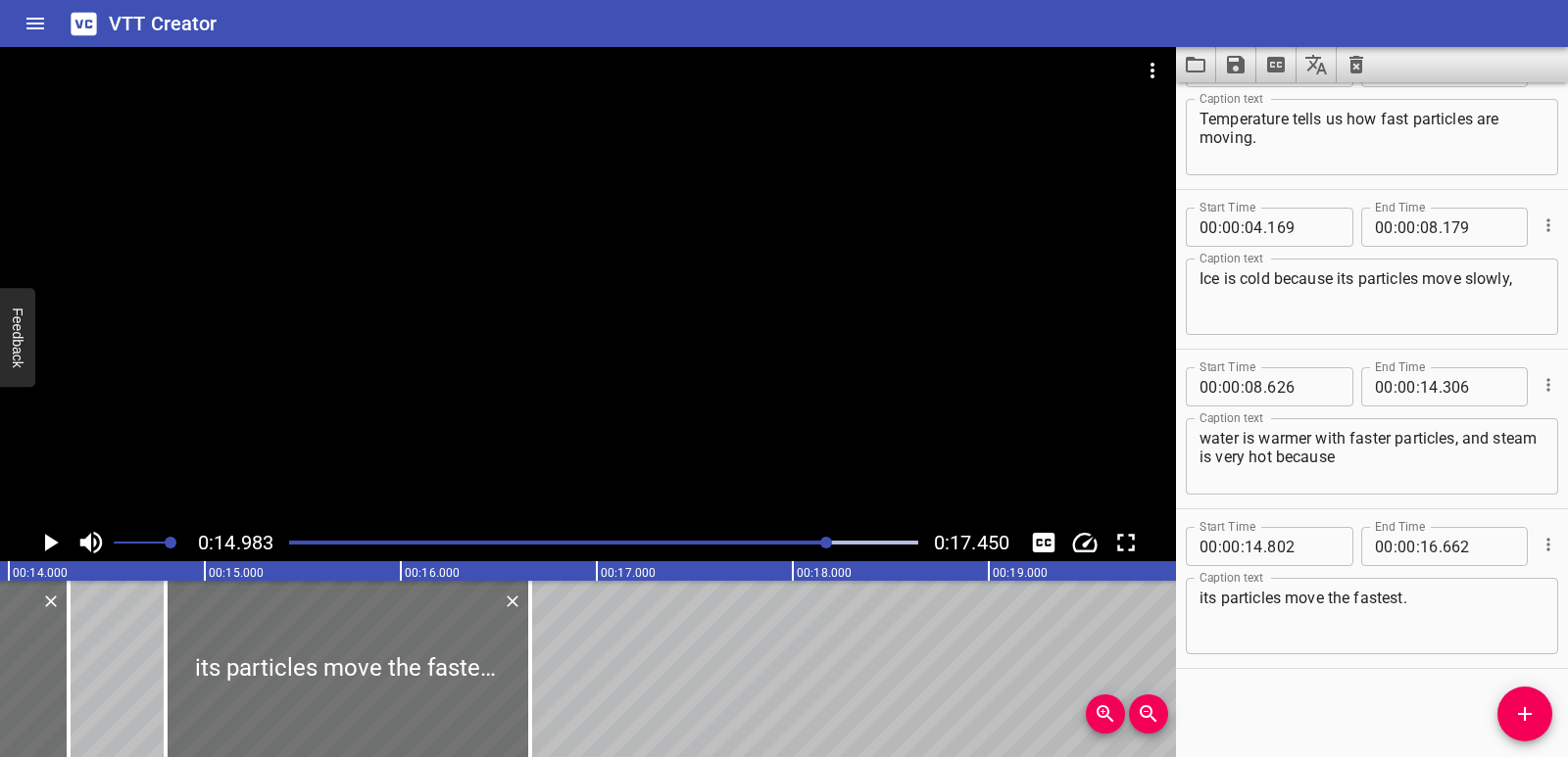
scroll to position [0, 2624]
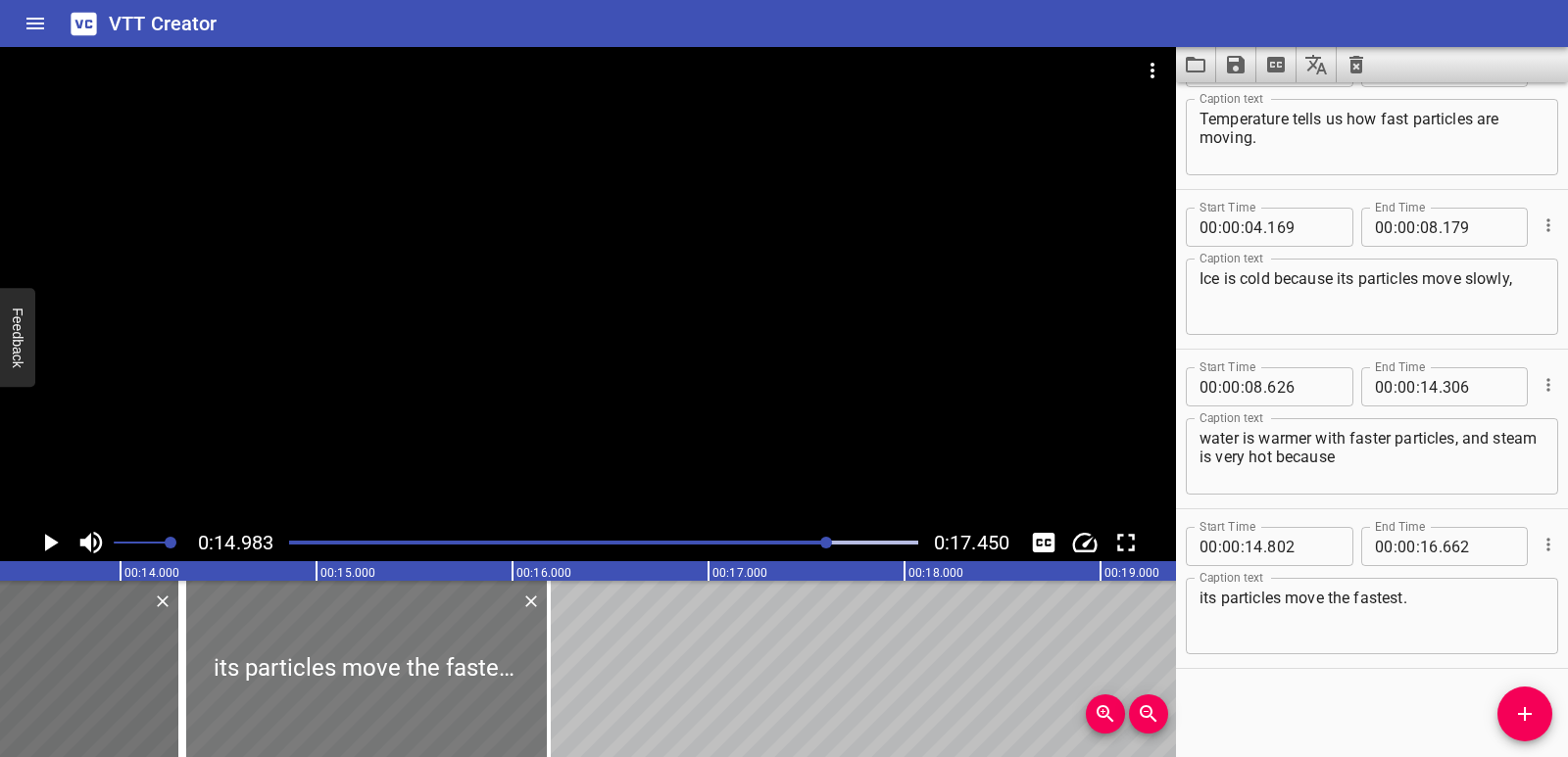
drag, startPoint x: 452, startPoint y: 694, endPoint x: 358, endPoint y: 698, distance: 94.1
click at [358, 698] on div at bounding box center [366, 669] width 364 height 177
type input "327"
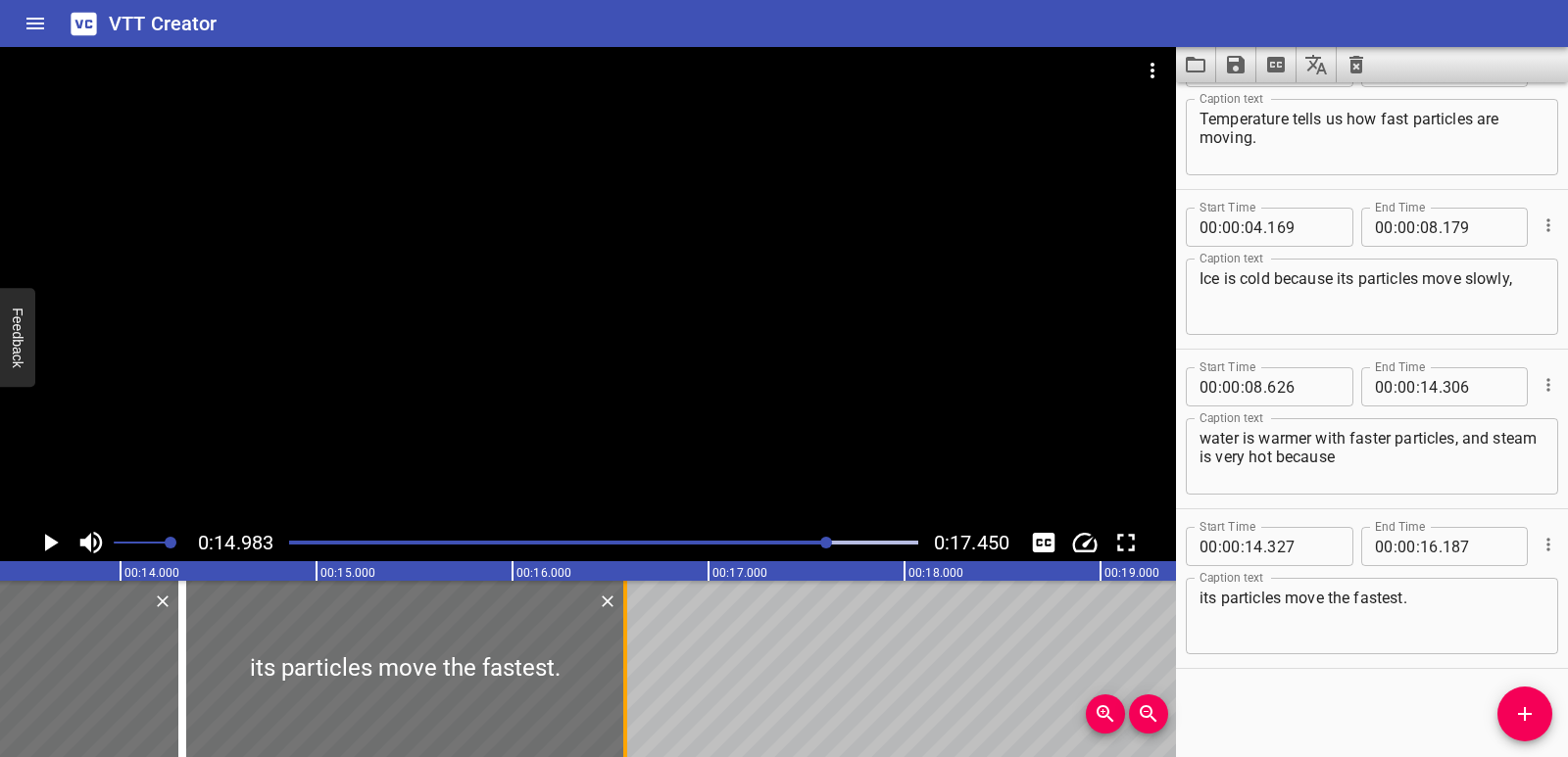
drag, startPoint x: 554, startPoint y: 689, endPoint x: 622, endPoint y: 683, distance: 68.3
click at [624, 683] on div at bounding box center [625, 669] width 4 height 177
type input "572"
click at [49, 544] on icon "Play/Pause" at bounding box center [52, 543] width 14 height 18
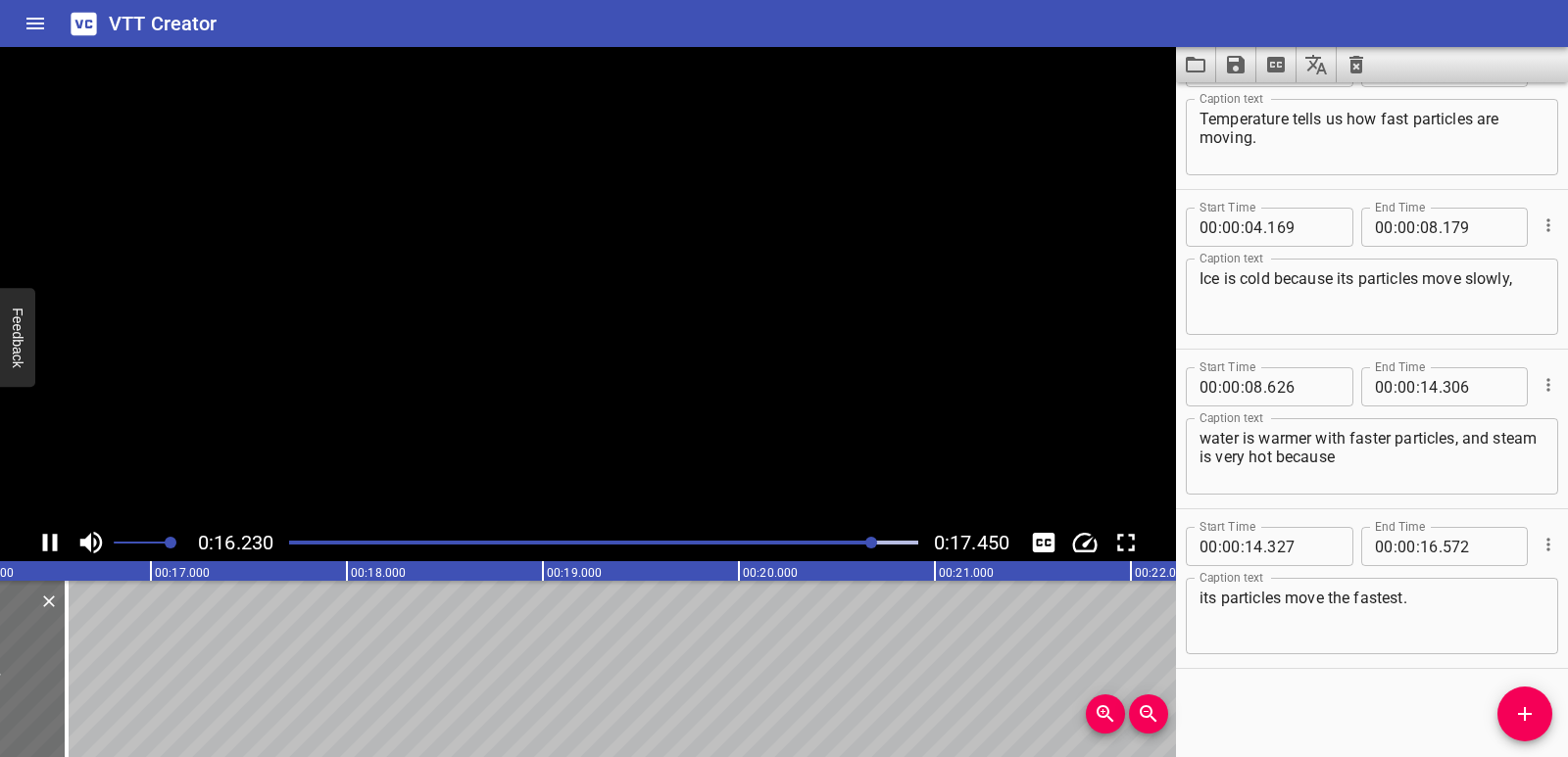
click at [49, 544] on icon "Play/Pause" at bounding box center [50, 543] width 30 height 30
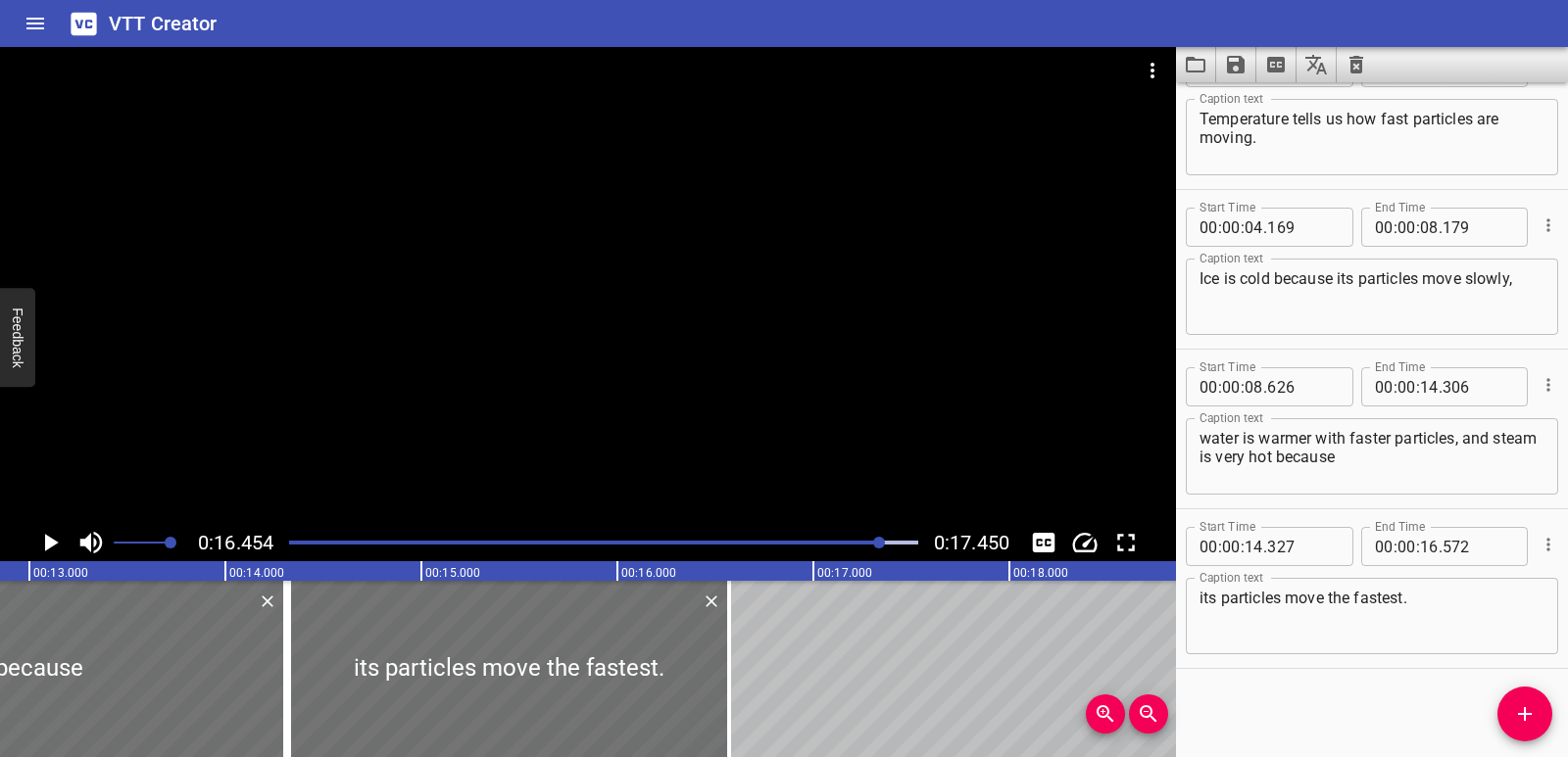
scroll to position [0, 2479]
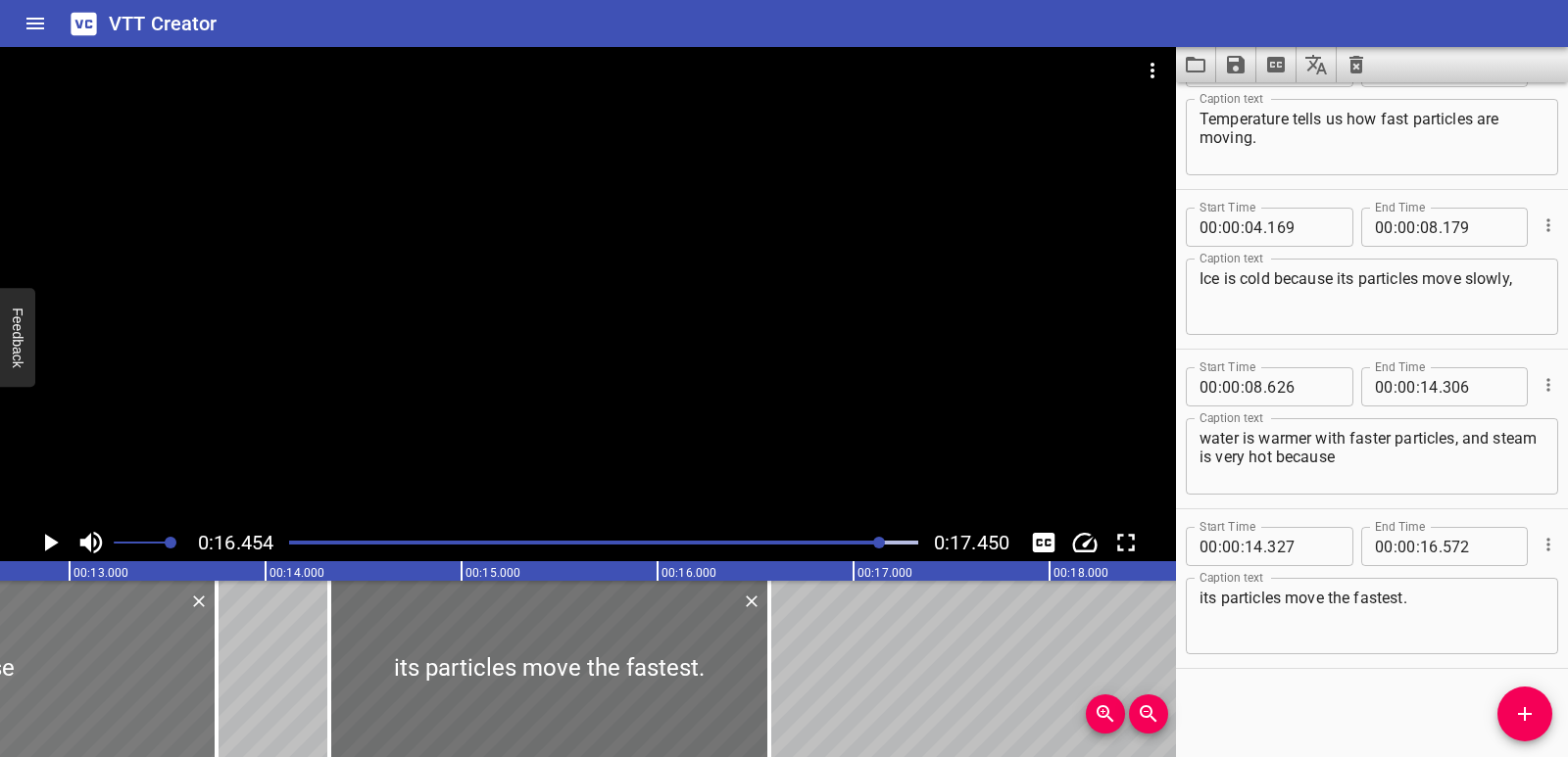
drag, startPoint x: 313, startPoint y: 696, endPoint x: 203, endPoint y: 696, distance: 110.0
type input "071"
type input "13"
type input "751"
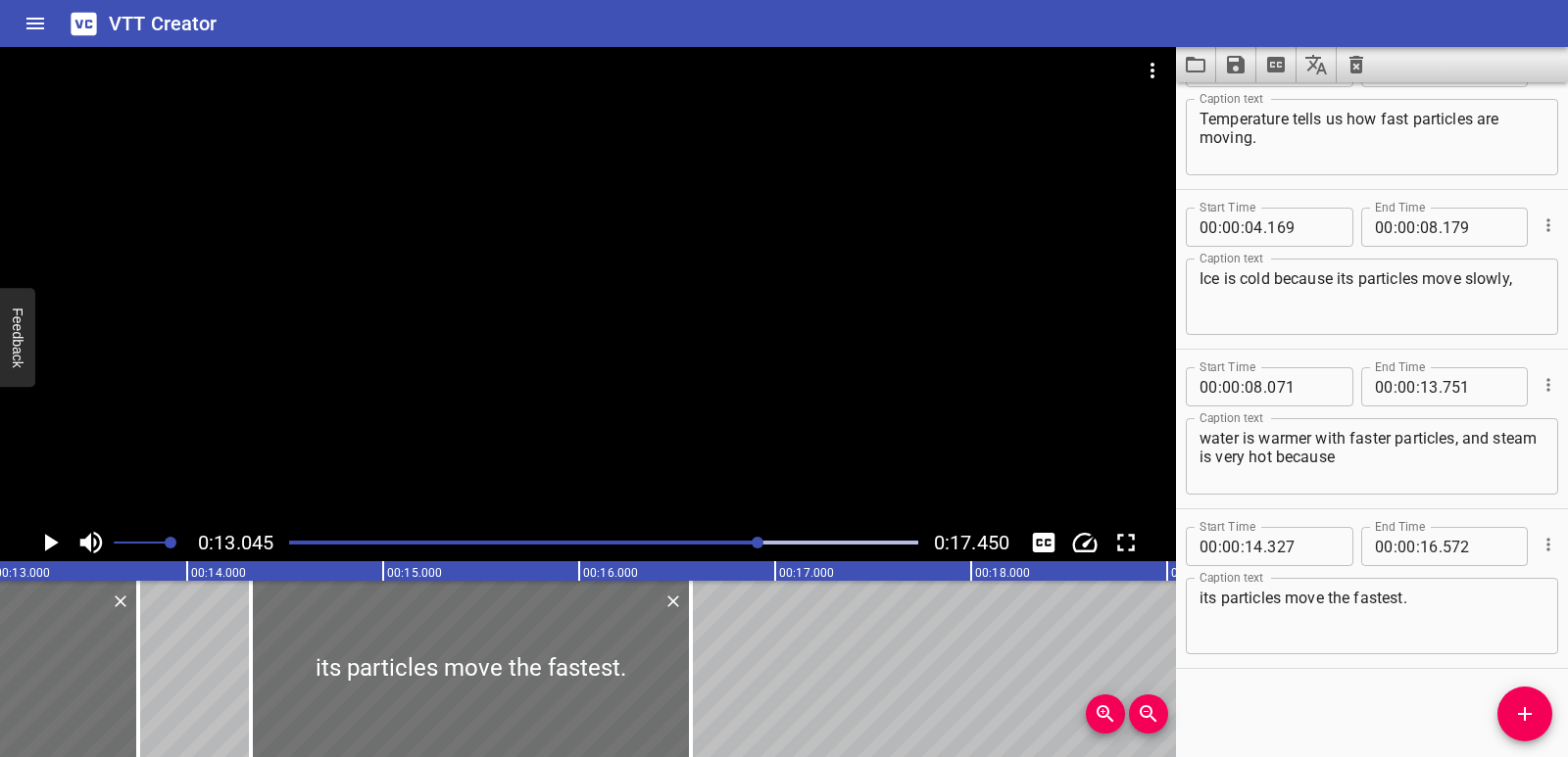
click at [39, 550] on icon "Play/Pause" at bounding box center [50, 543] width 30 height 30
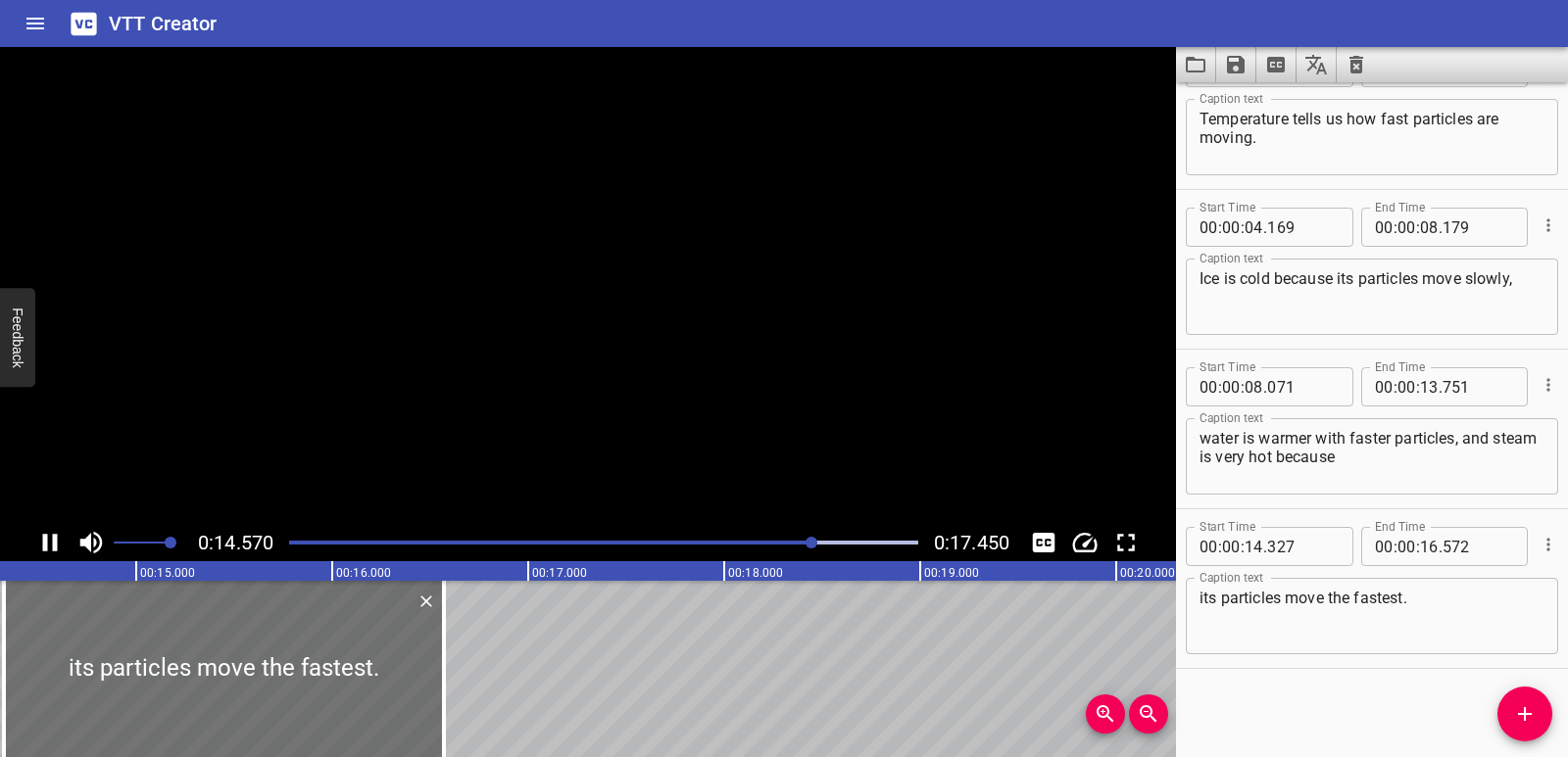
click at [39, 550] on icon "Play/Pause" at bounding box center [50, 543] width 30 height 30
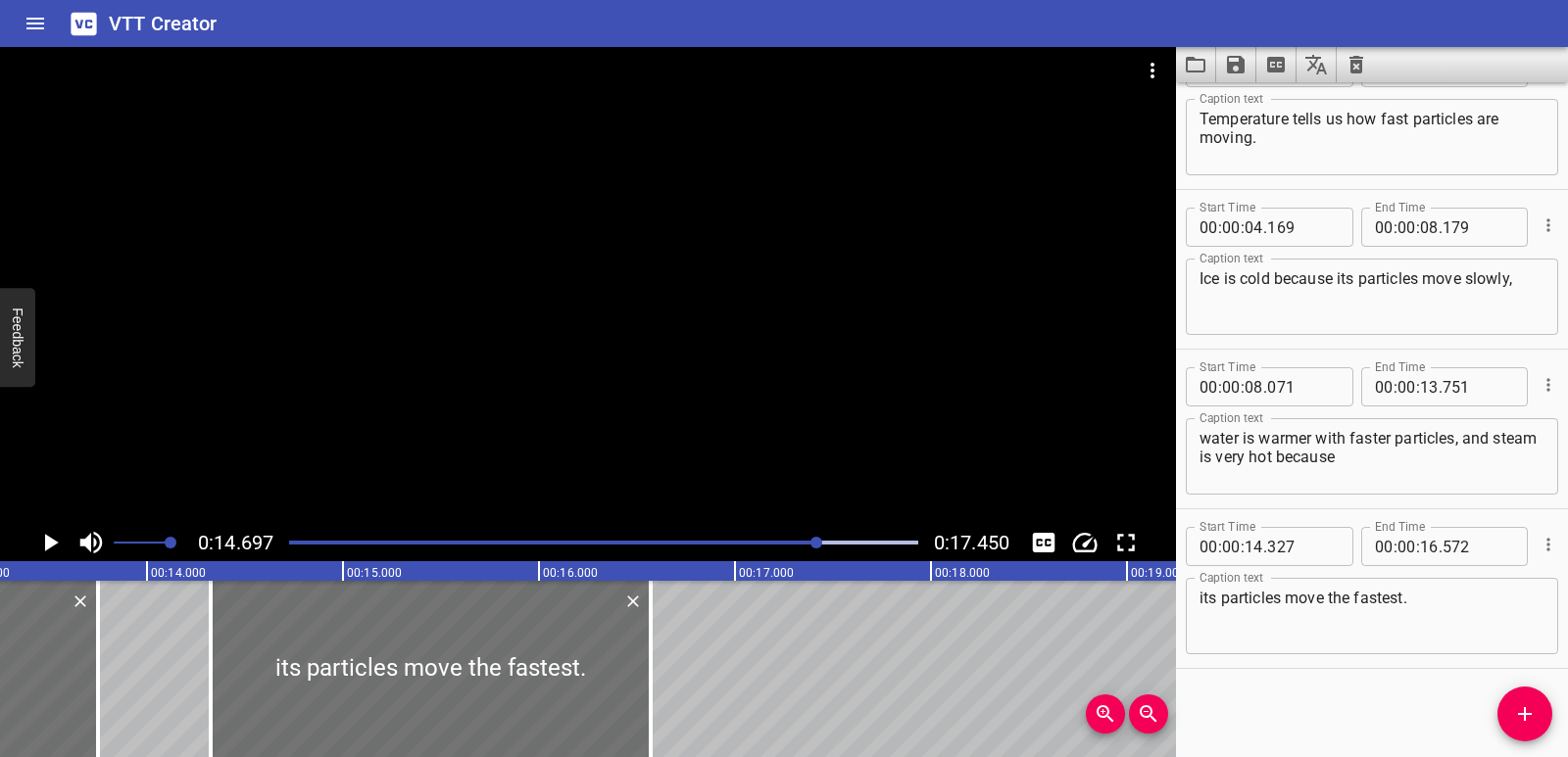
scroll to position [0, 2557]
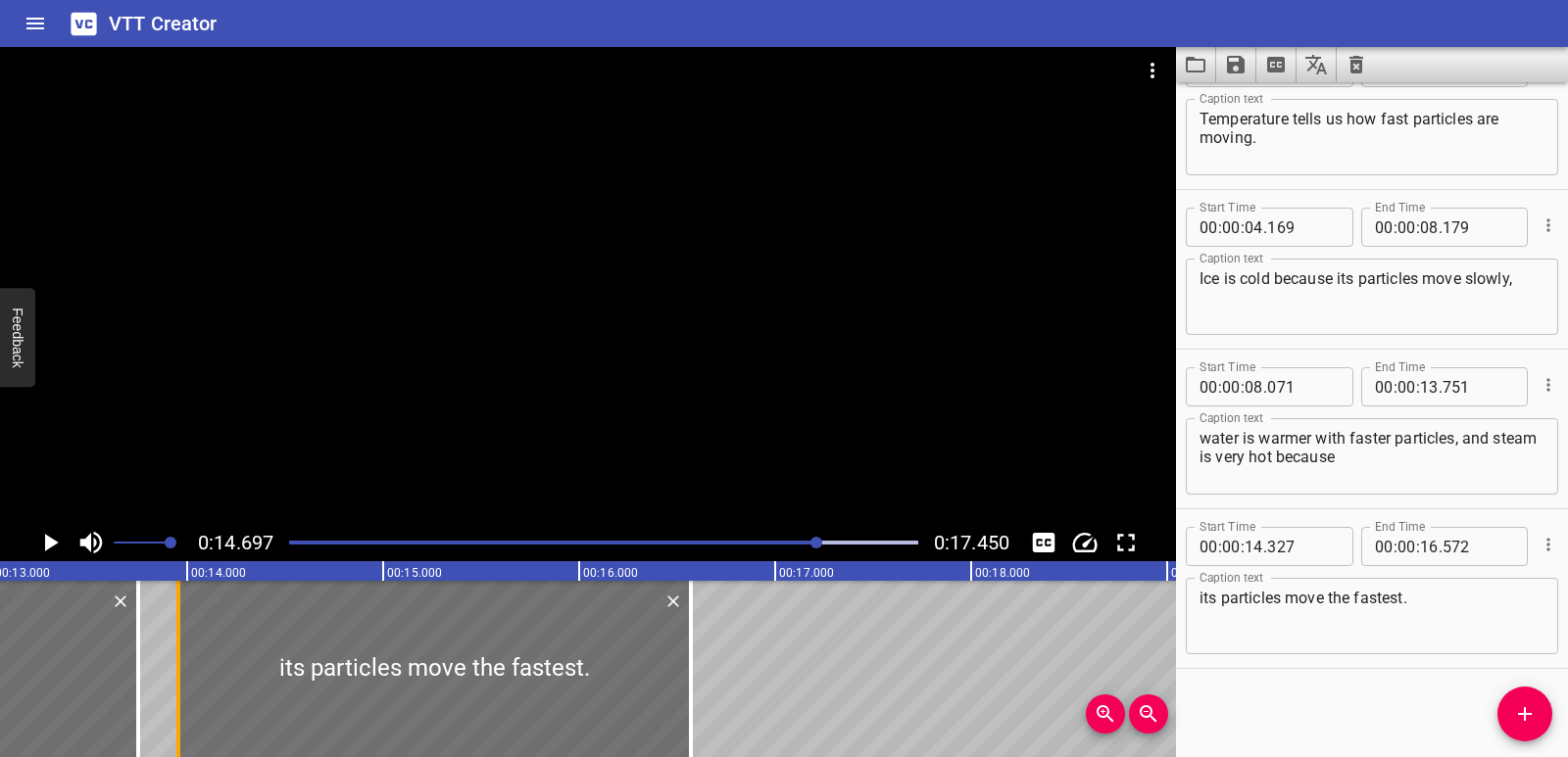
drag, startPoint x: 249, startPoint y: 705, endPoint x: 177, endPoint y: 696, distance: 72.6
click at [177, 696] on div at bounding box center [179, 669] width 4 height 177
type input "13"
type input "957"
click at [198, 666] on div at bounding box center [434, 669] width 512 height 177
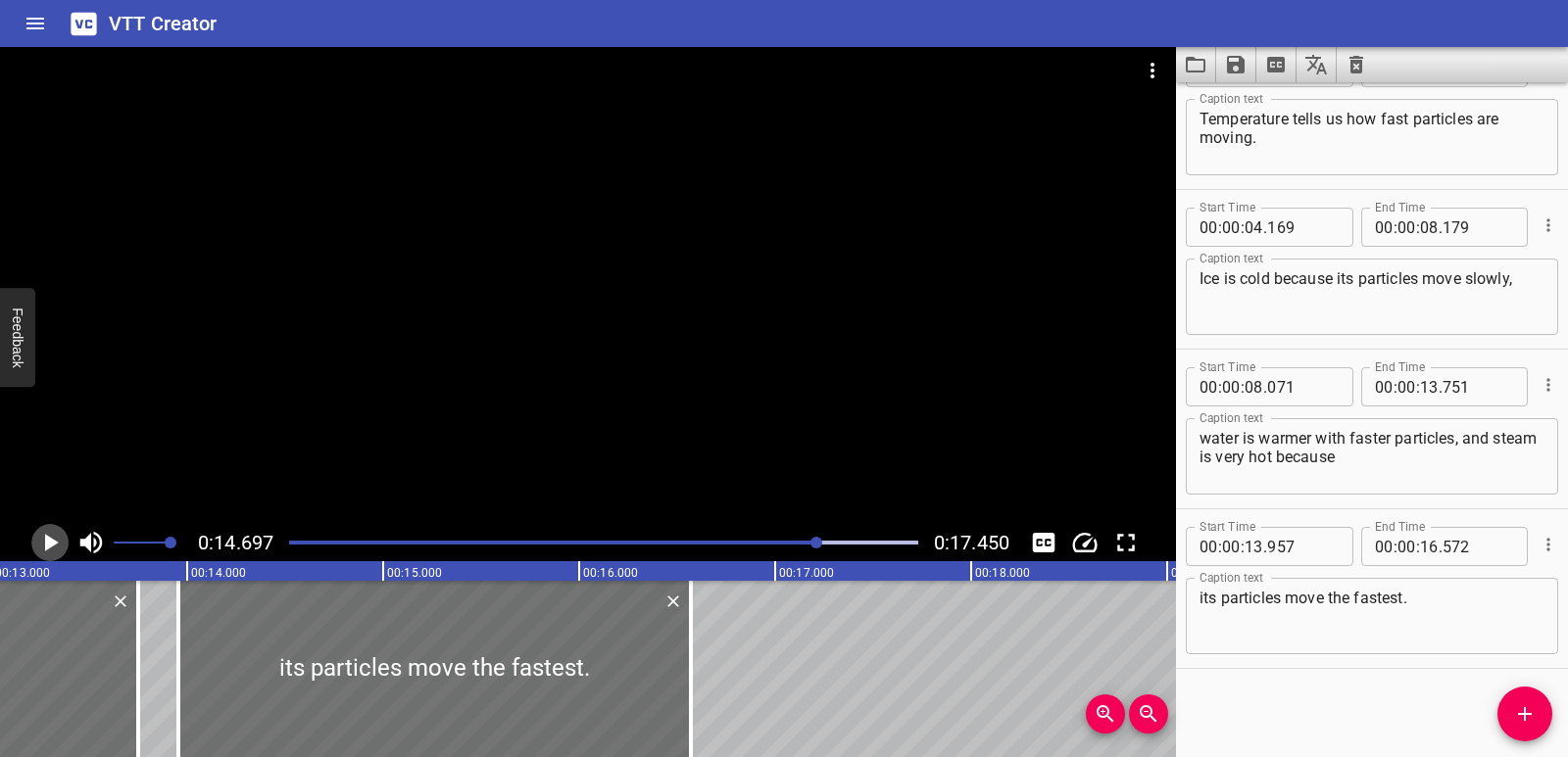
click at [56, 542] on icon "Play/Pause" at bounding box center [52, 543] width 14 height 18
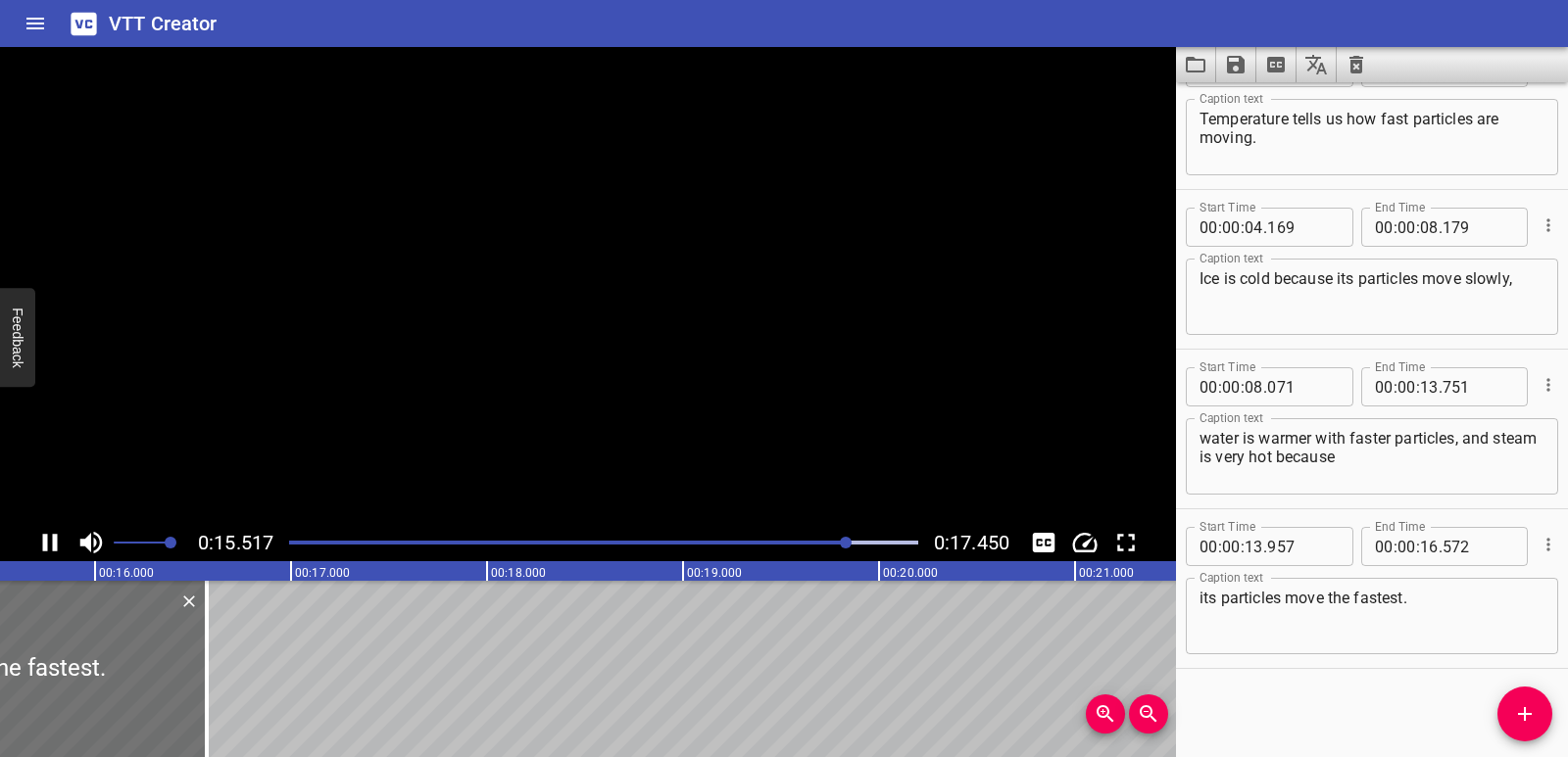
click at [56, 542] on icon "Play/Pause" at bounding box center [50, 543] width 15 height 18
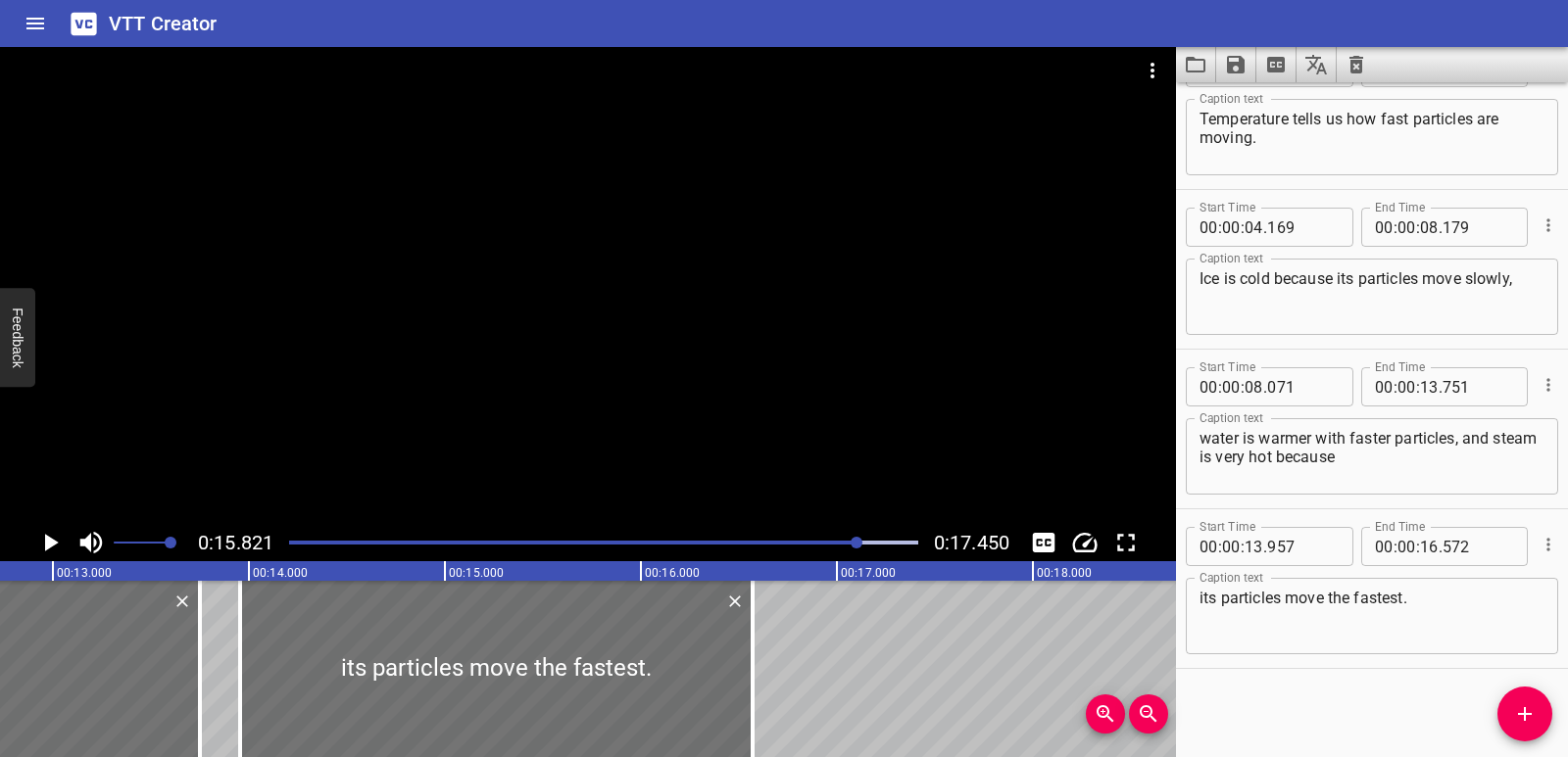
scroll to position [0, 2484]
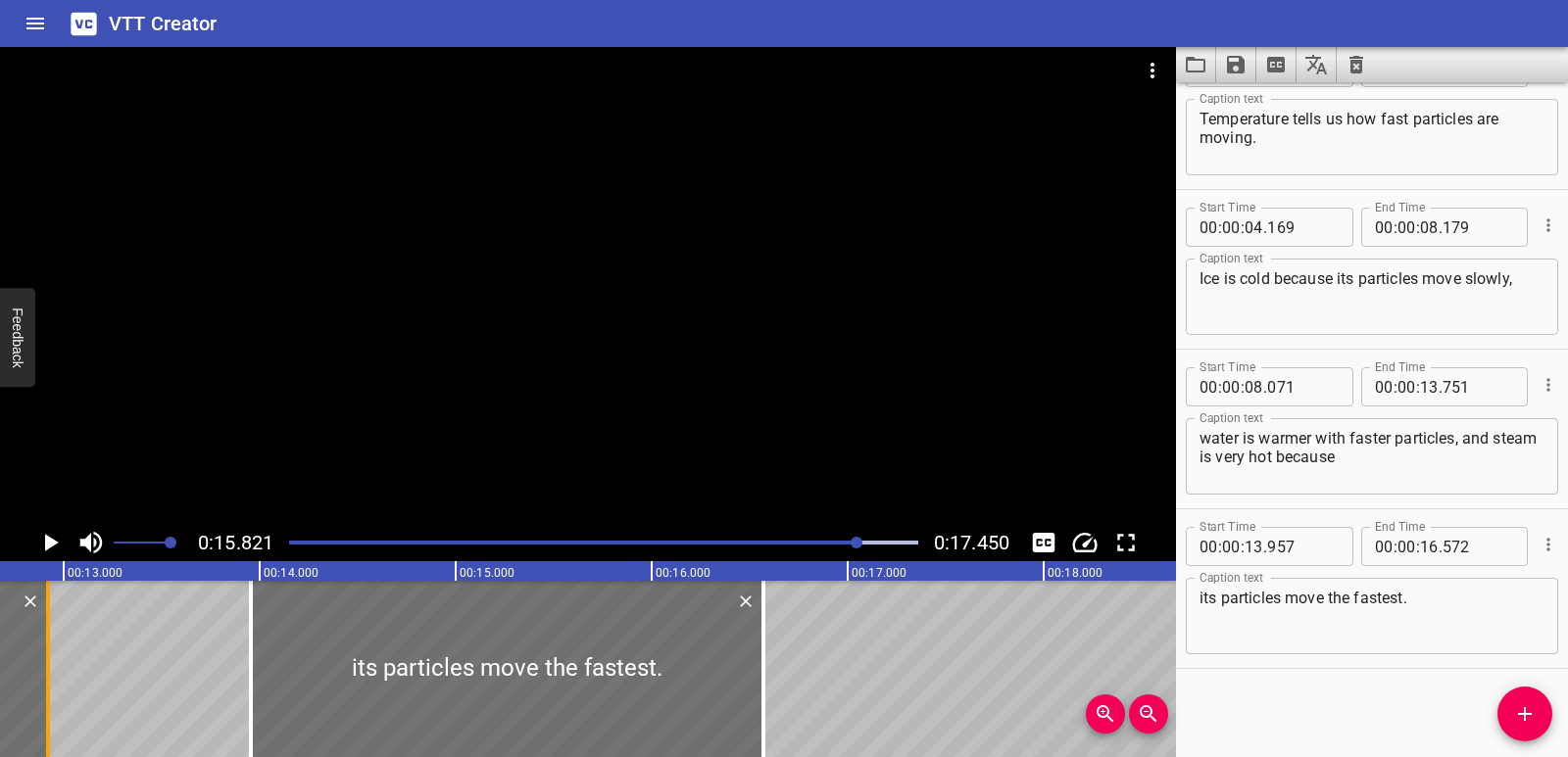
drag, startPoint x: 214, startPoint y: 700, endPoint x: 52, endPoint y: 709, distance: 162.2
click at [52, 709] on div at bounding box center [48, 669] width 20 height 177
type input "12"
type input "921"
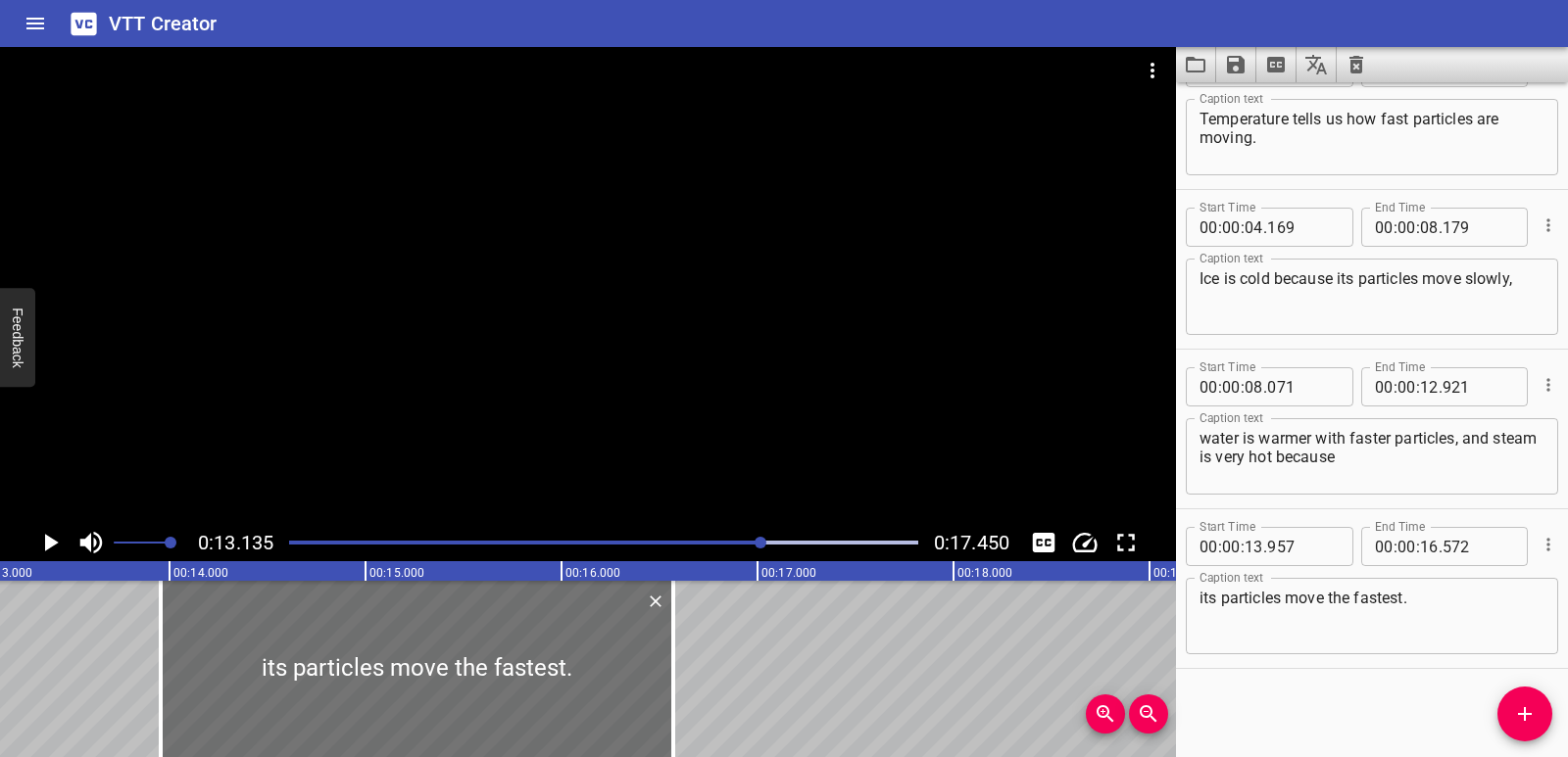
click at [44, 534] on icon "Play/Pause" at bounding box center [50, 543] width 30 height 30
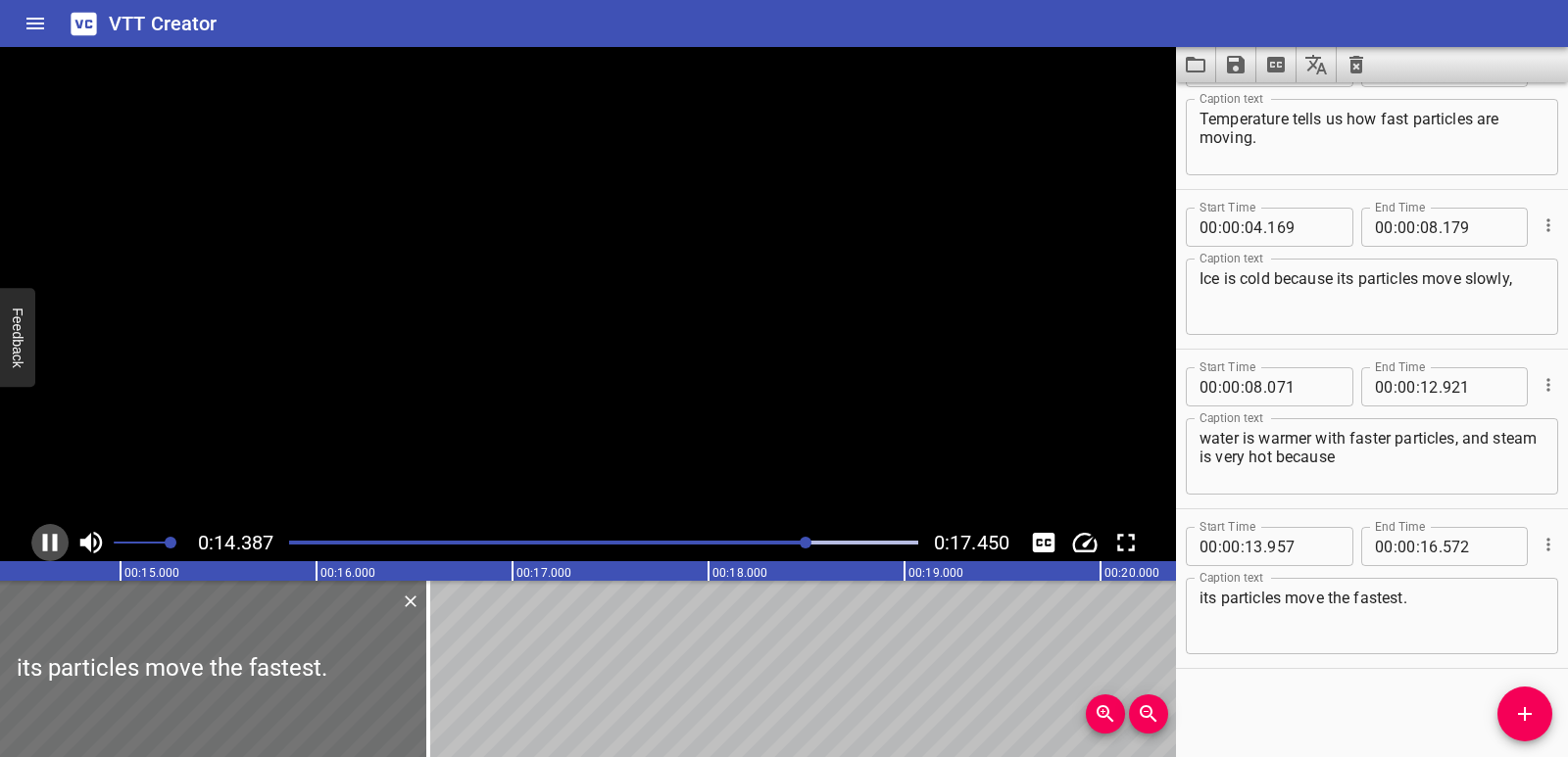
click at [44, 534] on icon "Play/Pause" at bounding box center [50, 543] width 30 height 30
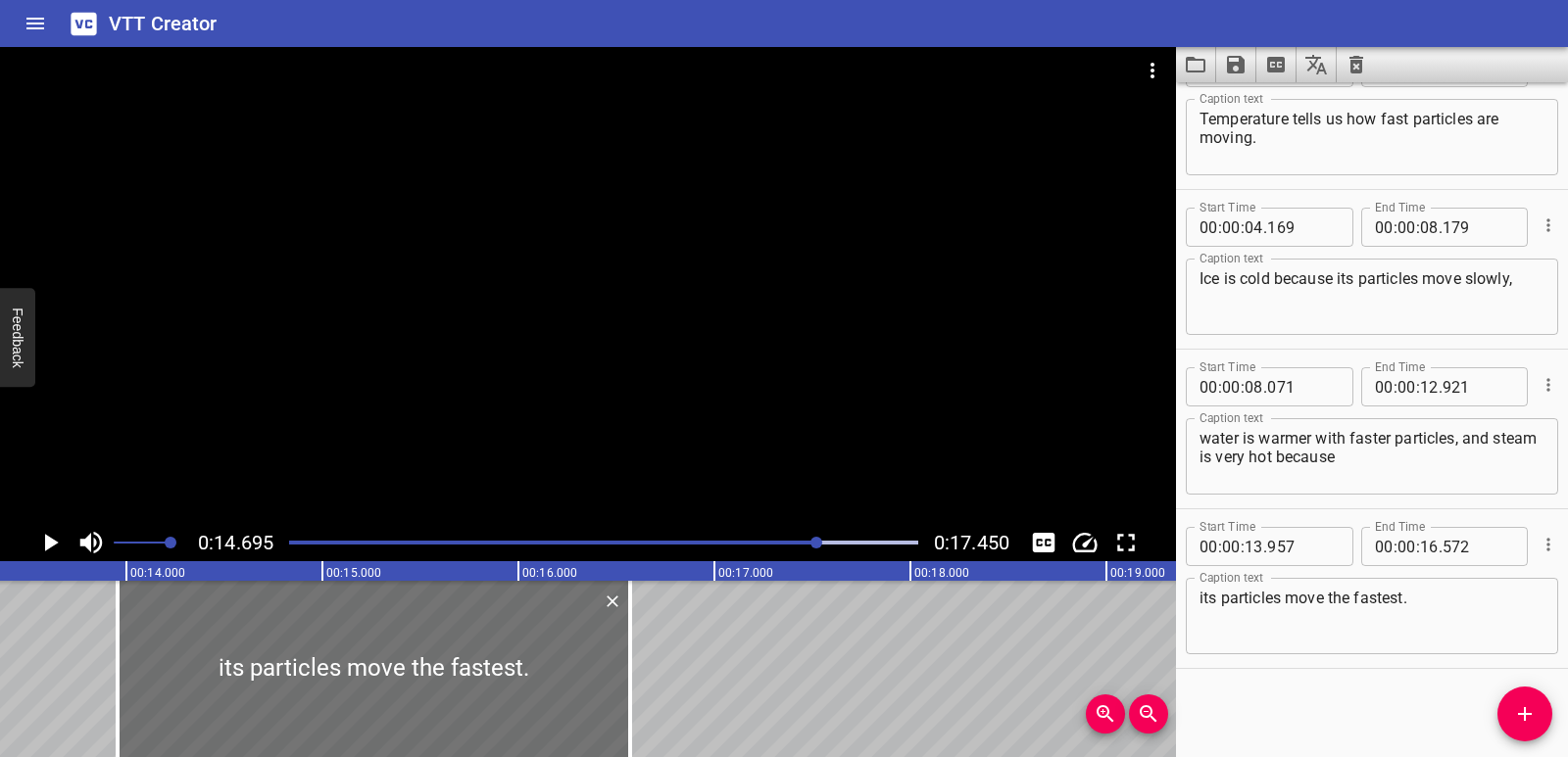
scroll to position [0, 2568]
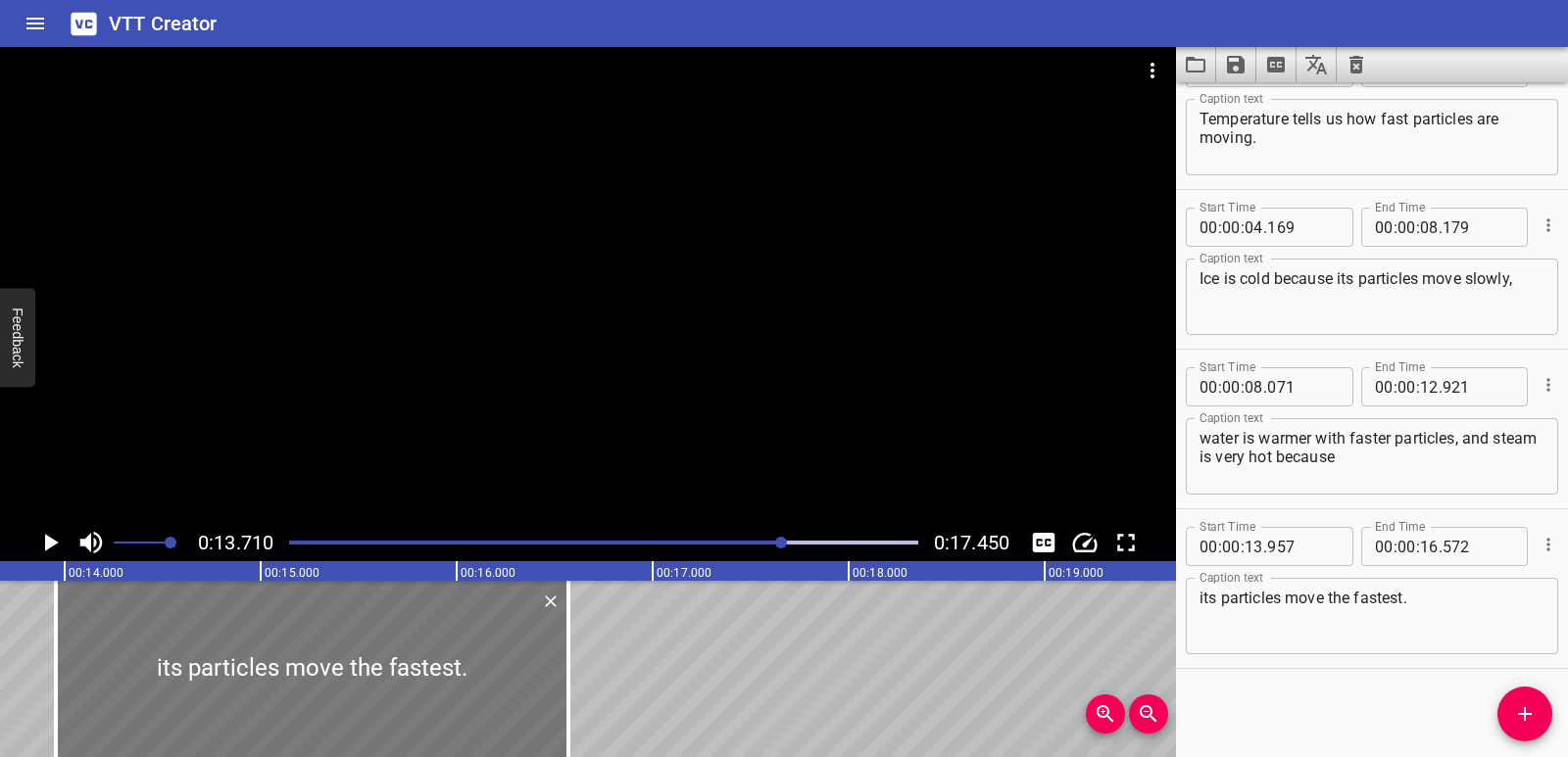
scroll to position [0, 2688]
click at [47, 538] on icon "Play/Pause" at bounding box center [52, 543] width 14 height 18
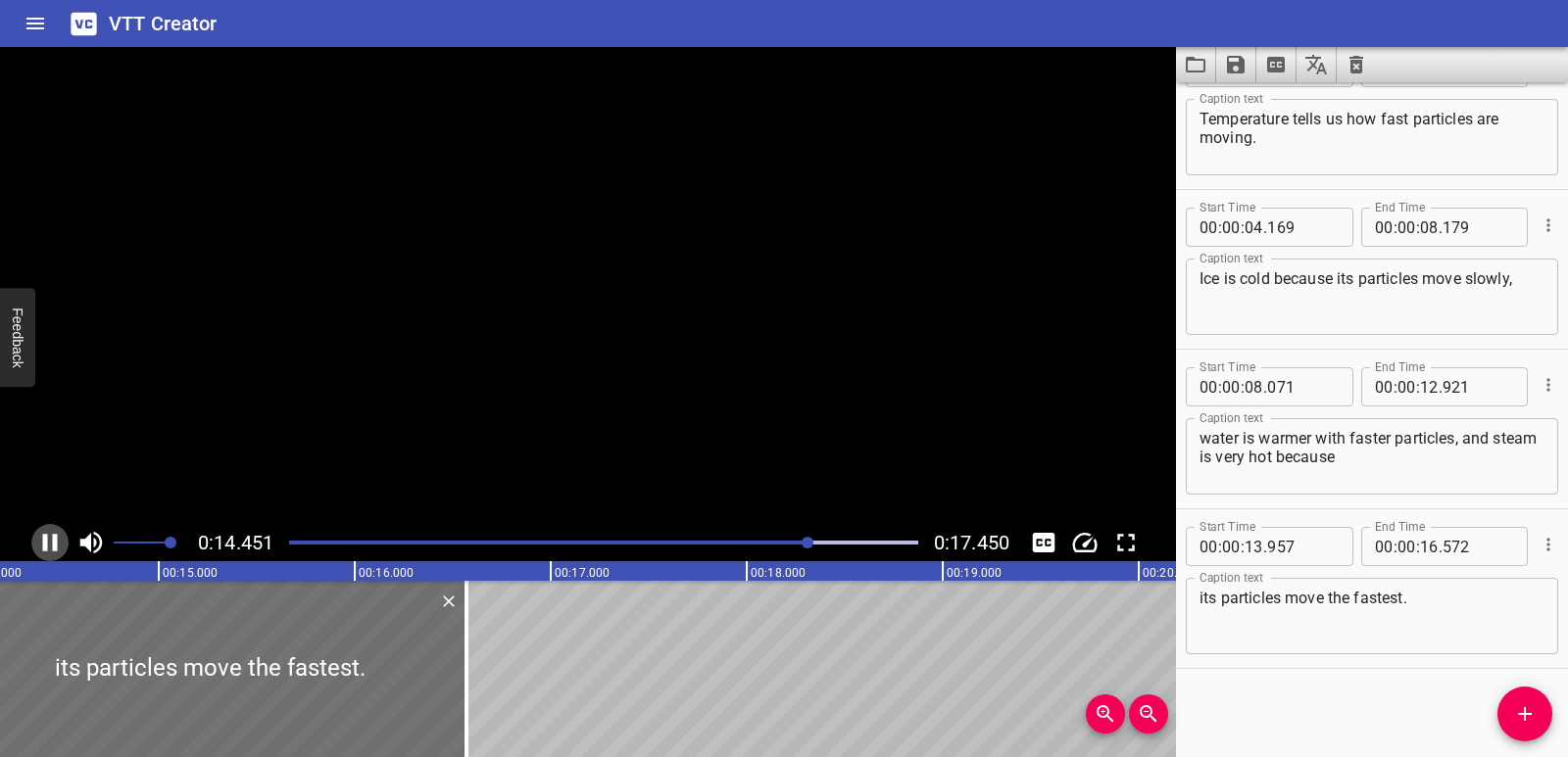
click at [47, 538] on icon "Play/Pause" at bounding box center [50, 543] width 15 height 18
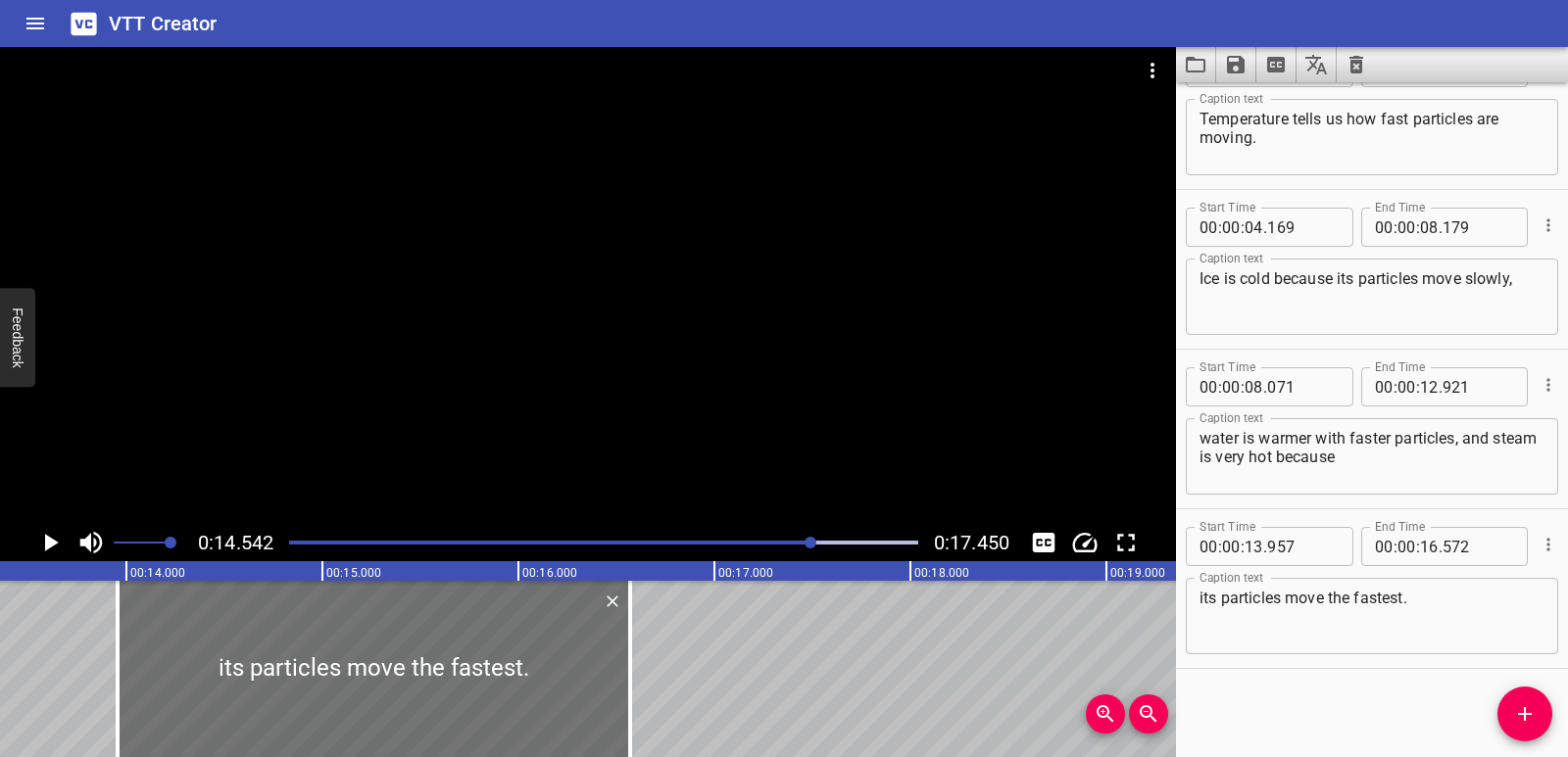
scroll to position [0, 2517]
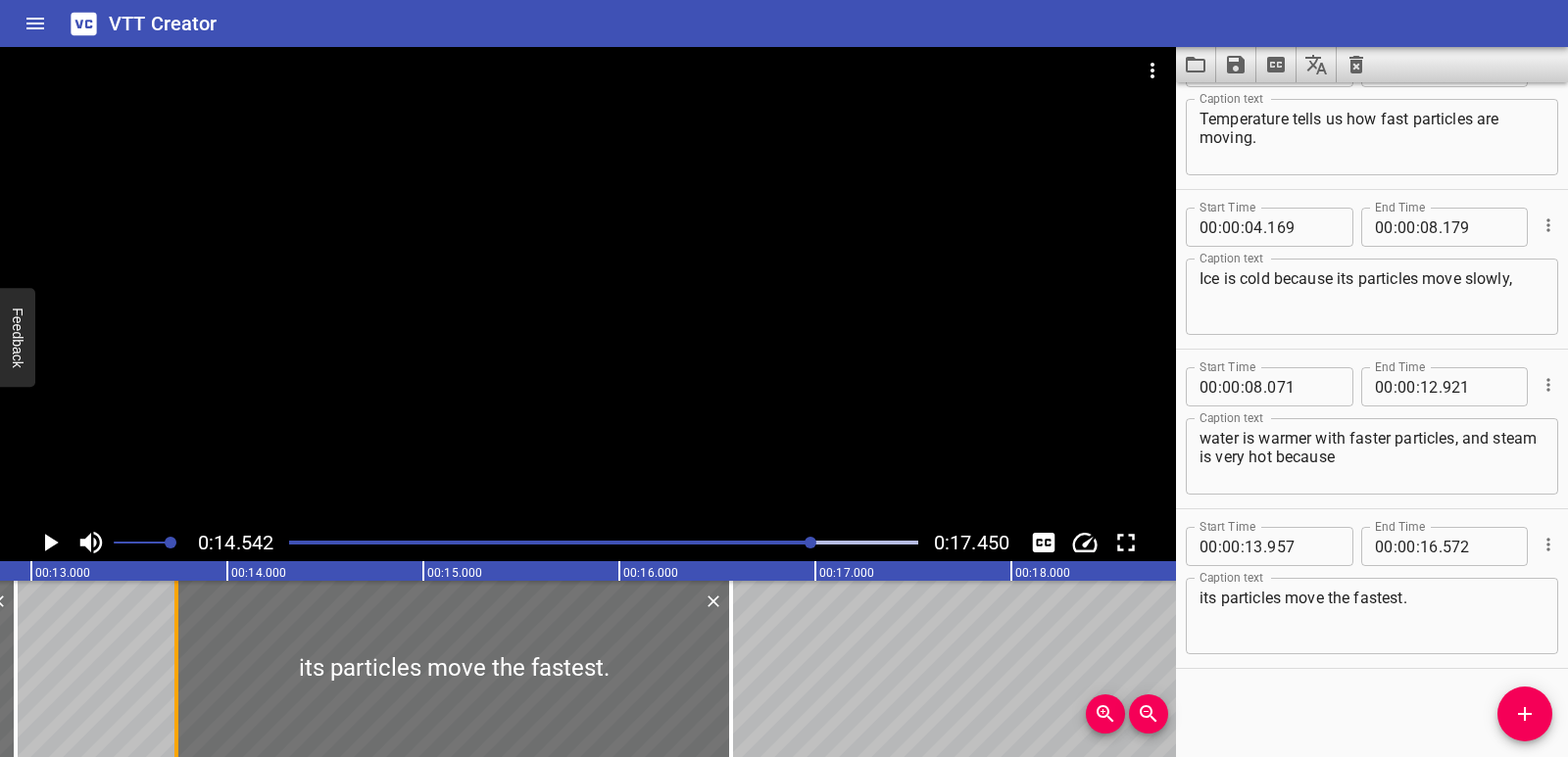
drag, startPoint x: 217, startPoint y: 674, endPoint x: 176, endPoint y: 669, distance: 41.3
click at [176, 669] on div at bounding box center [177, 669] width 4 height 177
type input "742"
click at [23, 641] on div at bounding box center [16, 669] width 20 height 177
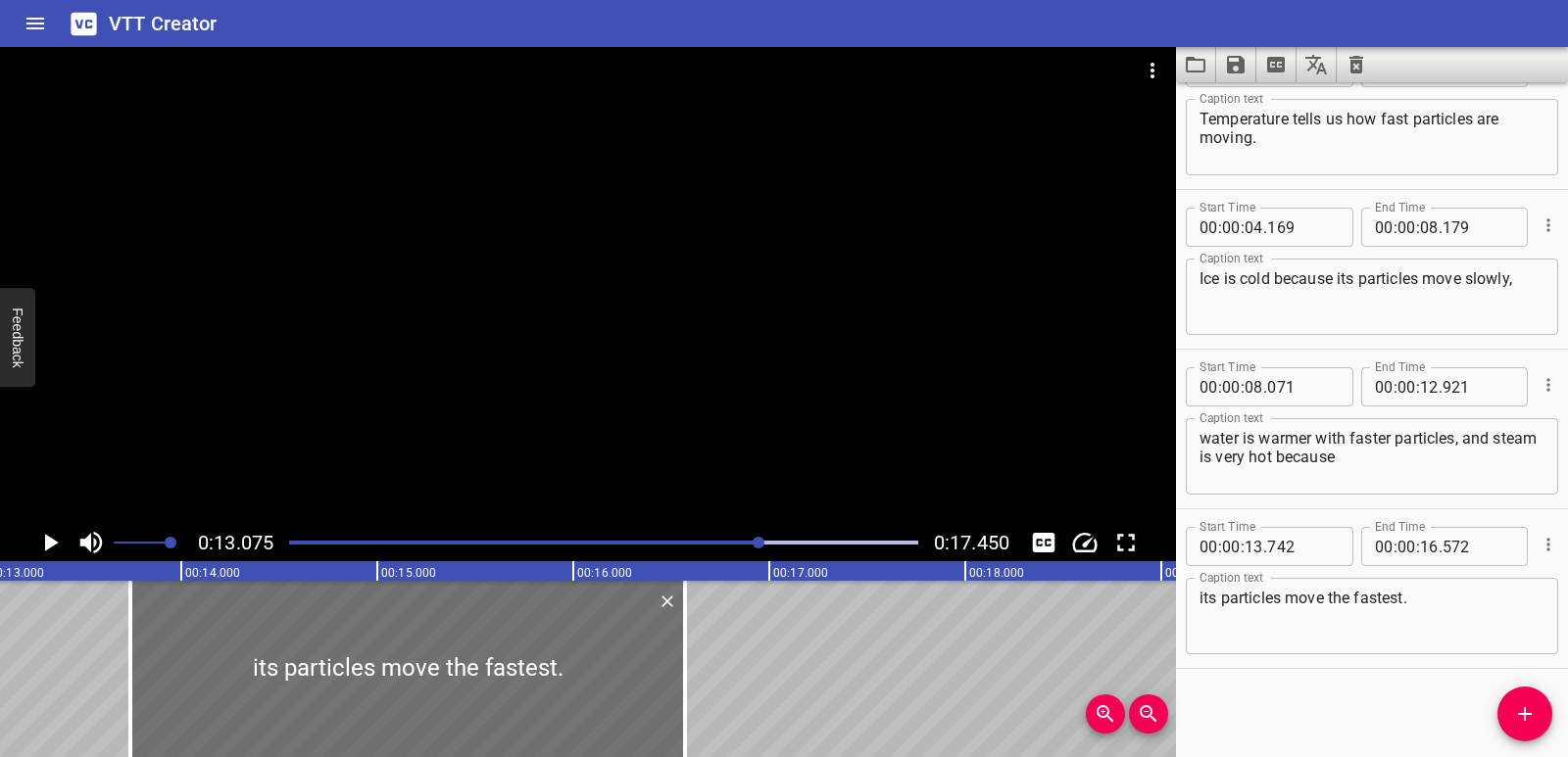
click at [50, 542] on icon "Play/Pause" at bounding box center [52, 543] width 14 height 18
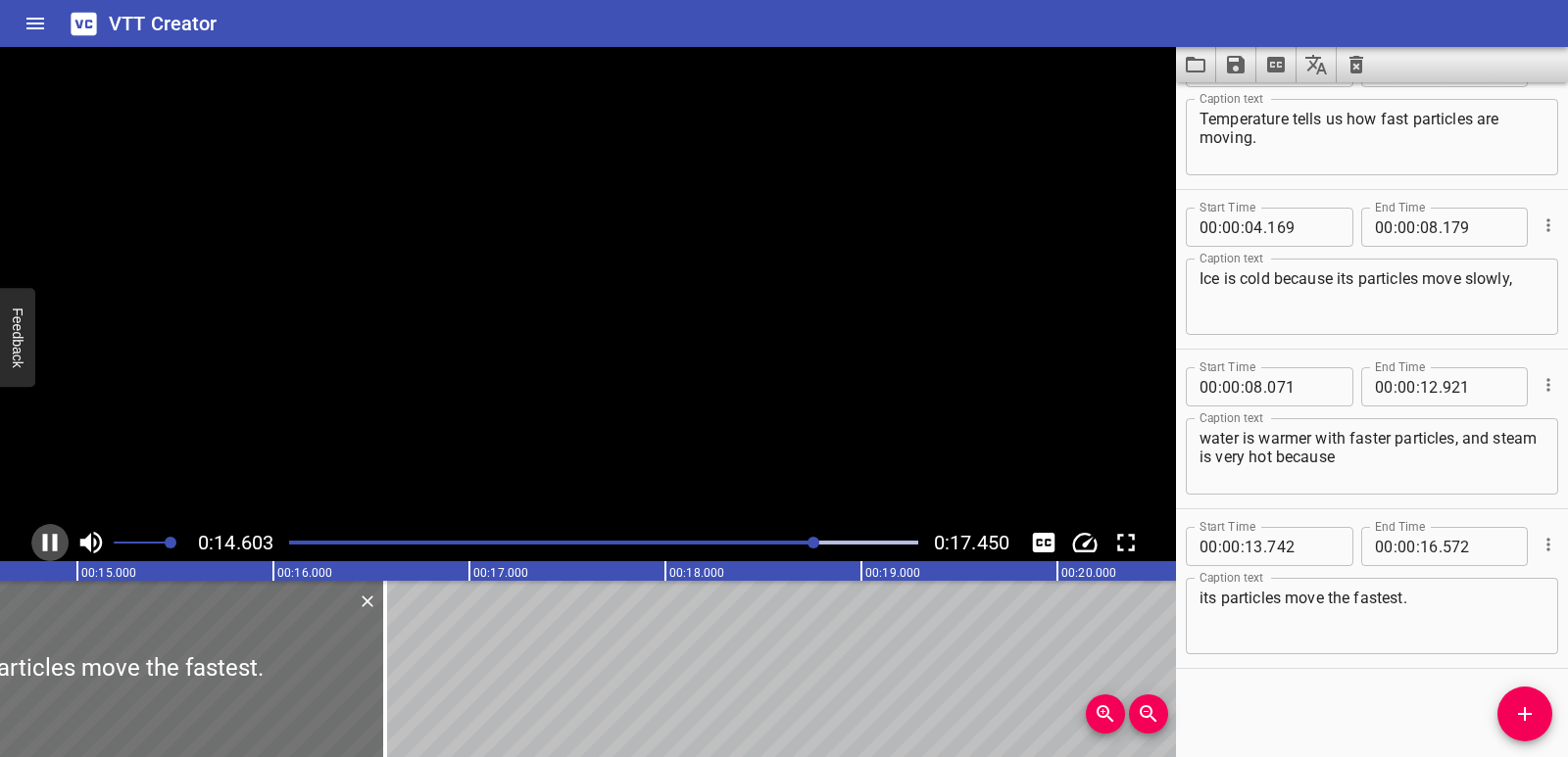
click at [50, 542] on icon "Play/Pause" at bounding box center [50, 543] width 30 height 30
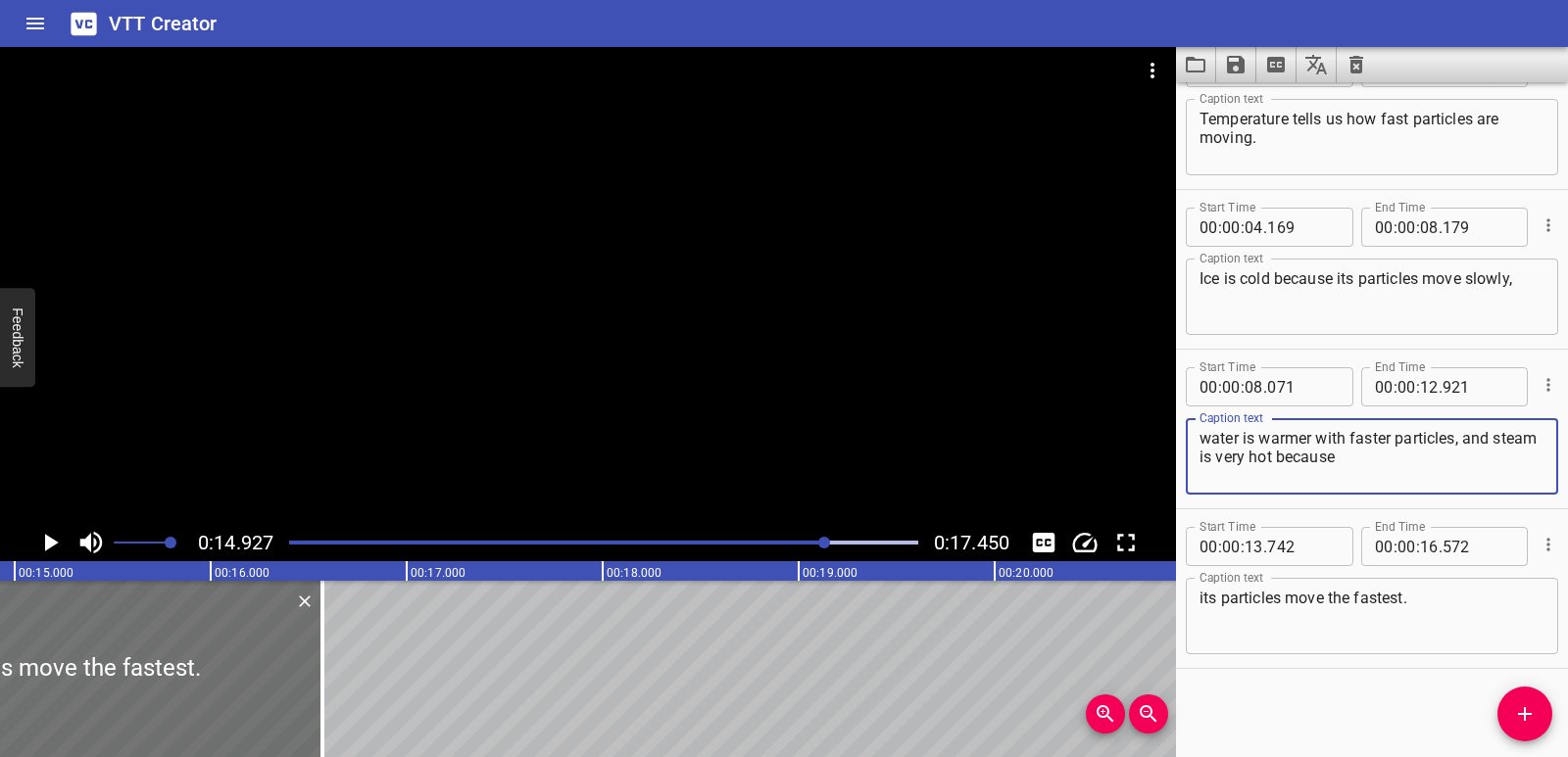
drag, startPoint x: 1324, startPoint y: 459, endPoint x: 1387, endPoint y: 463, distance: 63.1
click at [1387, 463] on textarea "water is warmer with faster particles, and steam is very hot because" at bounding box center [1372, 457] width 345 height 56
click at [1197, 600] on div "its particles move the fastest. Caption text" at bounding box center [1372, 616] width 372 height 76
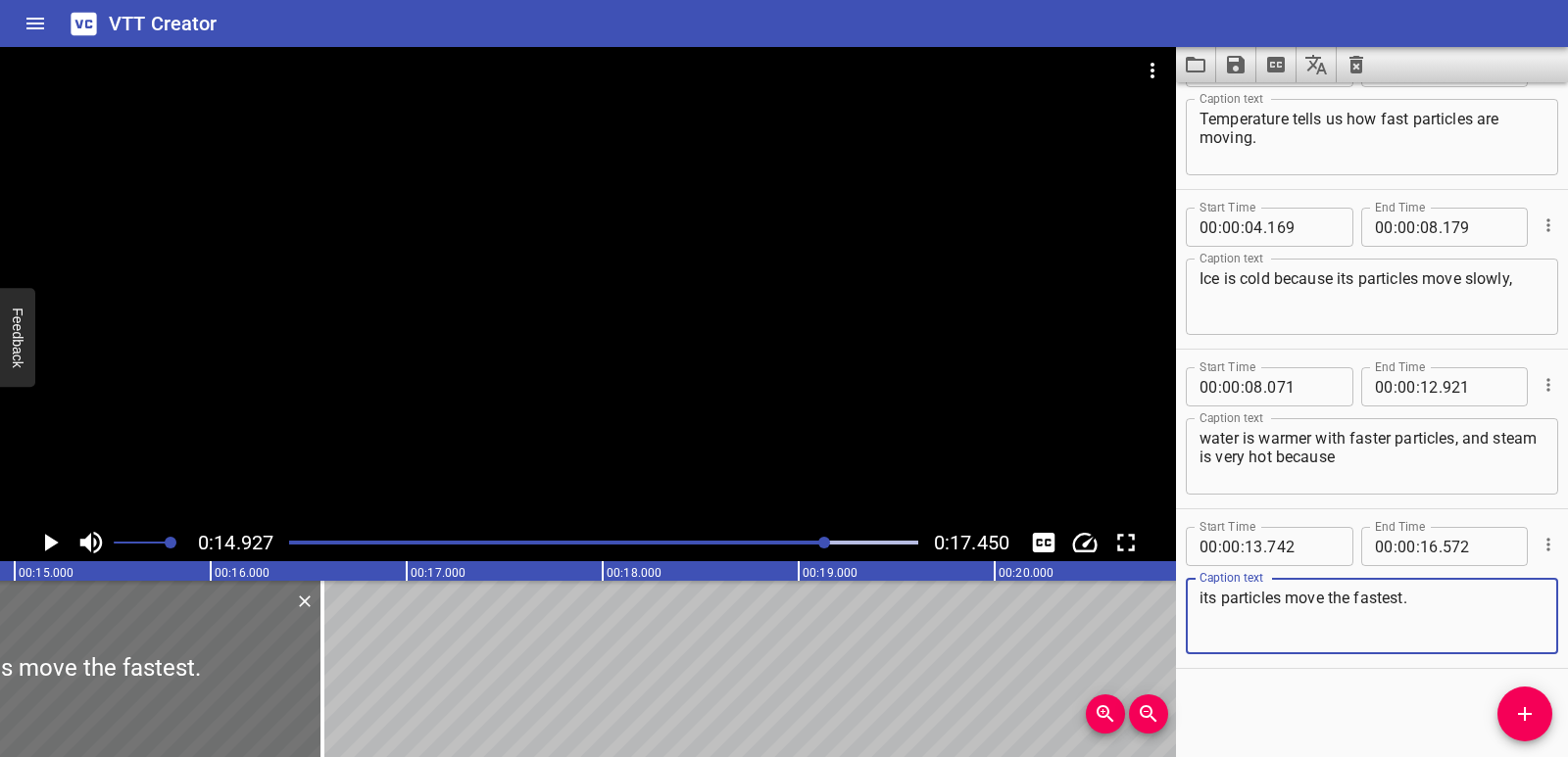
paste textarea "because"
click at [1307, 636] on textarea "its particles move the fastest." at bounding box center [1372, 617] width 345 height 56
click at [1193, 598] on div "its particles move the fastest. Caption text" at bounding box center [1372, 616] width 372 height 76
click at [1202, 603] on textarea "its particles move the fastest." at bounding box center [1372, 617] width 345 height 56
paste textarea "because"
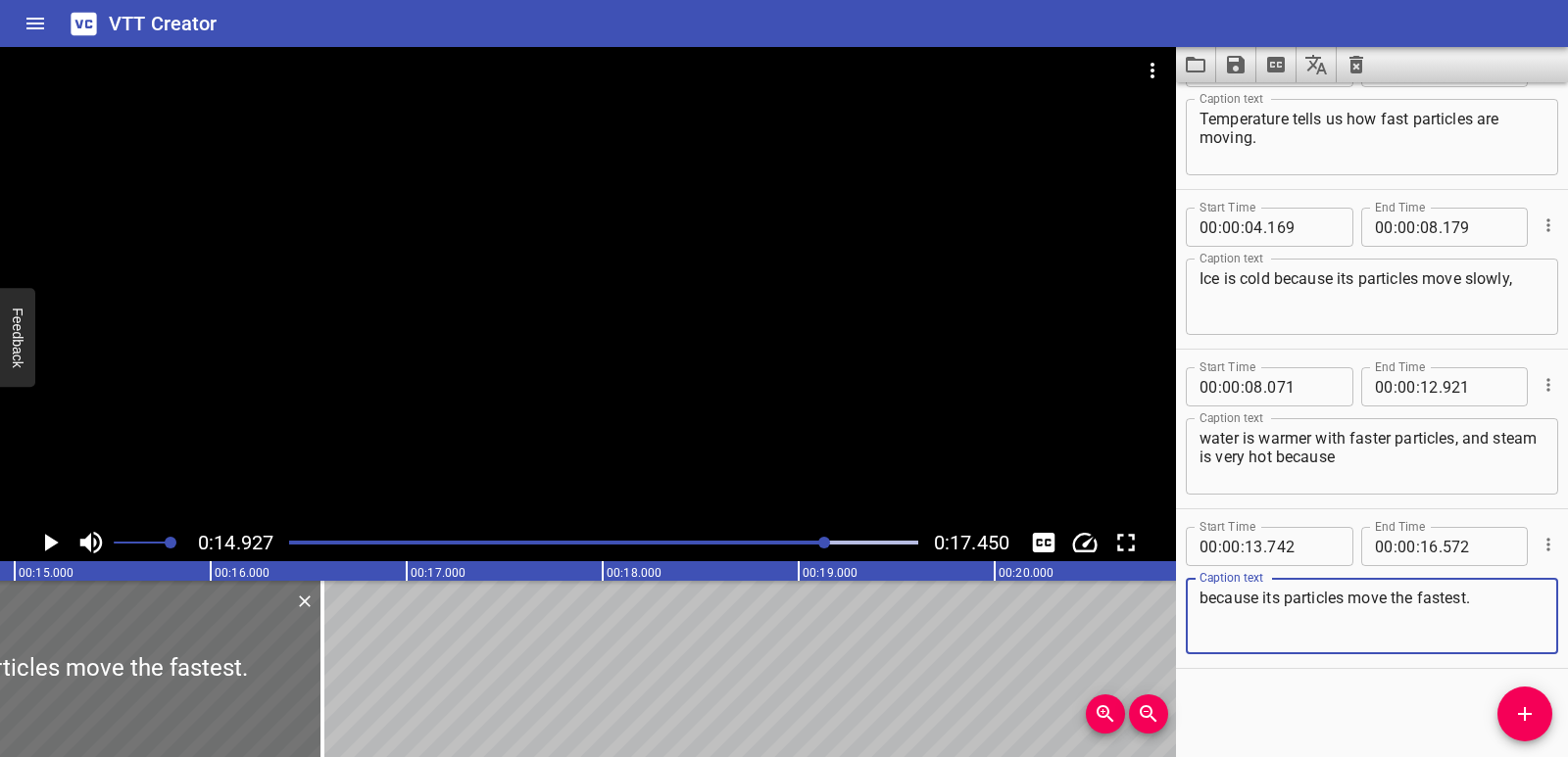
type textarea "because its particles move the fastest."
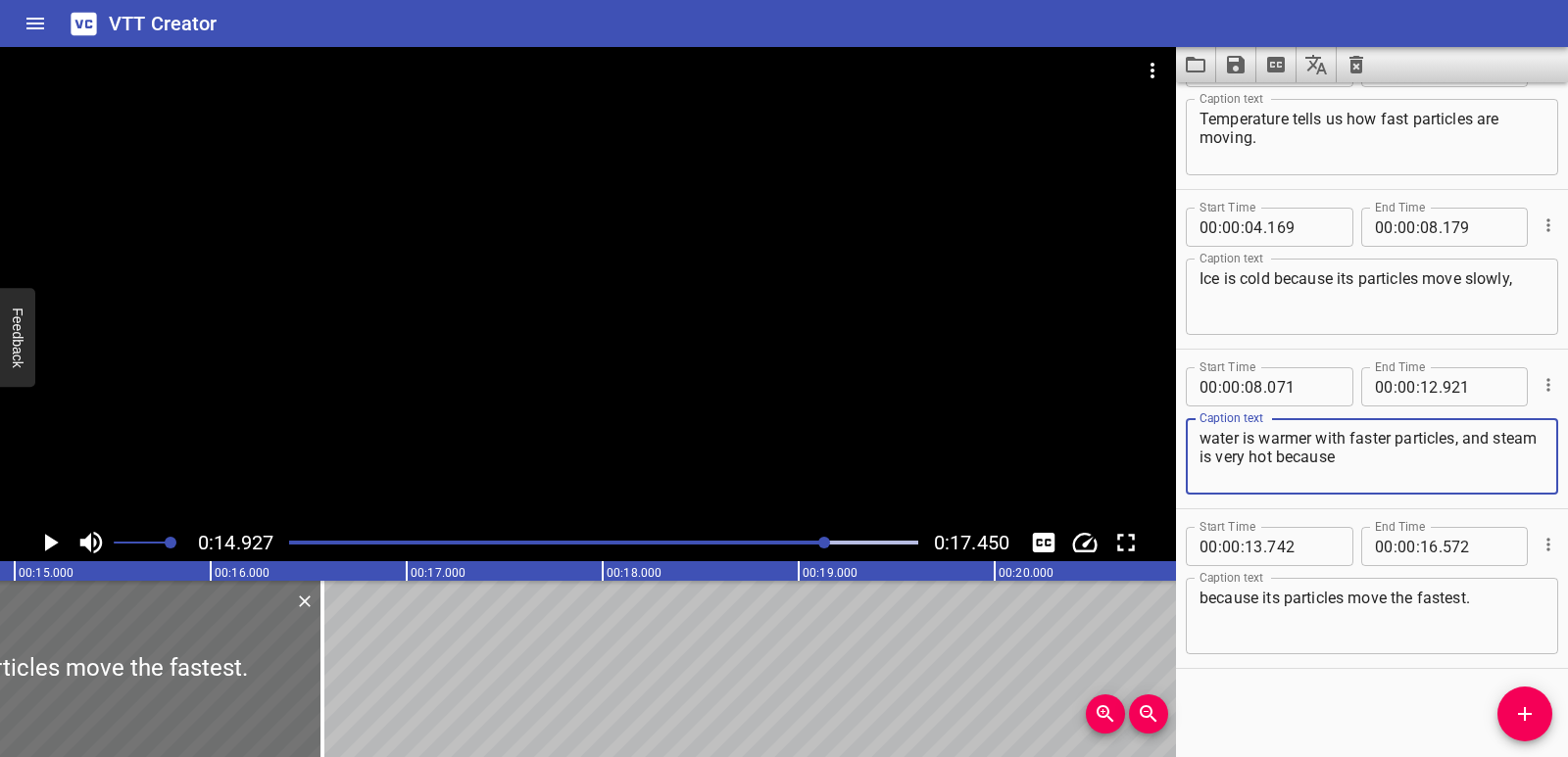
drag, startPoint x: 1387, startPoint y: 464, endPoint x: 1327, endPoint y: 454, distance: 60.8
click at [1327, 454] on textarea "water is warmer with faster particles, and steam is very hot because" at bounding box center [1372, 457] width 345 height 56
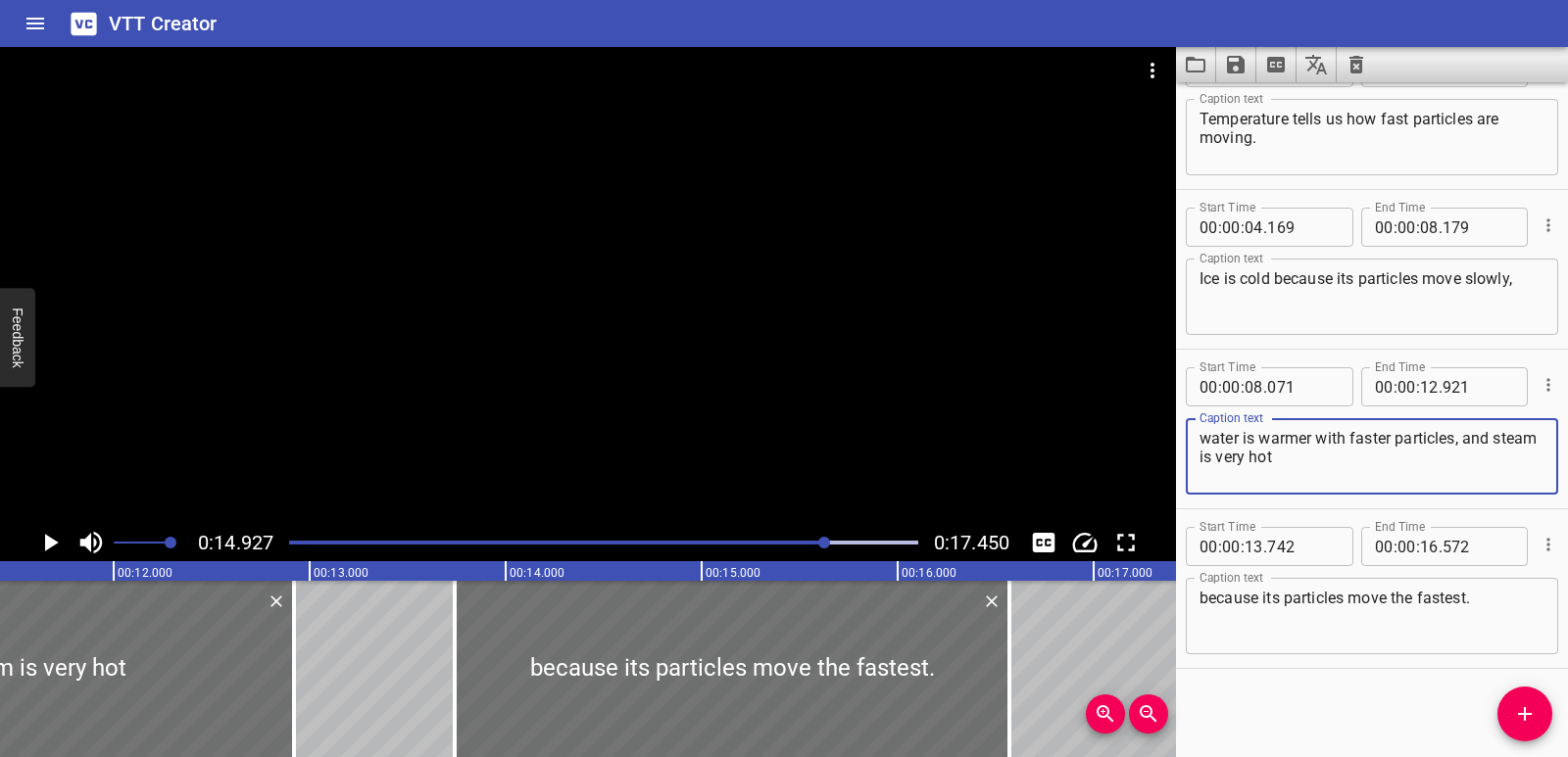
scroll to position [0, 2218]
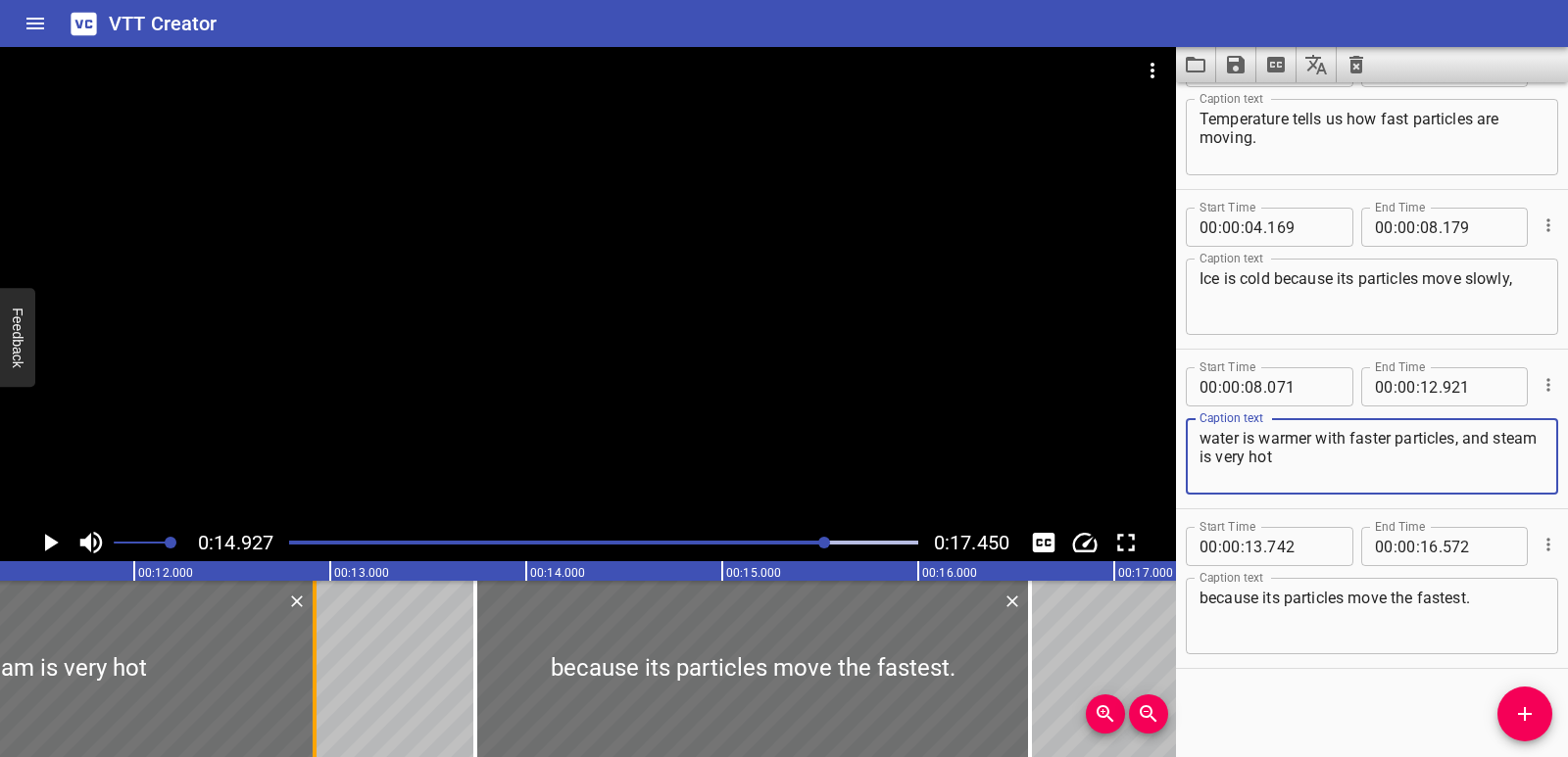
type textarea "water is warmer with faster particles, and steam is very hot"
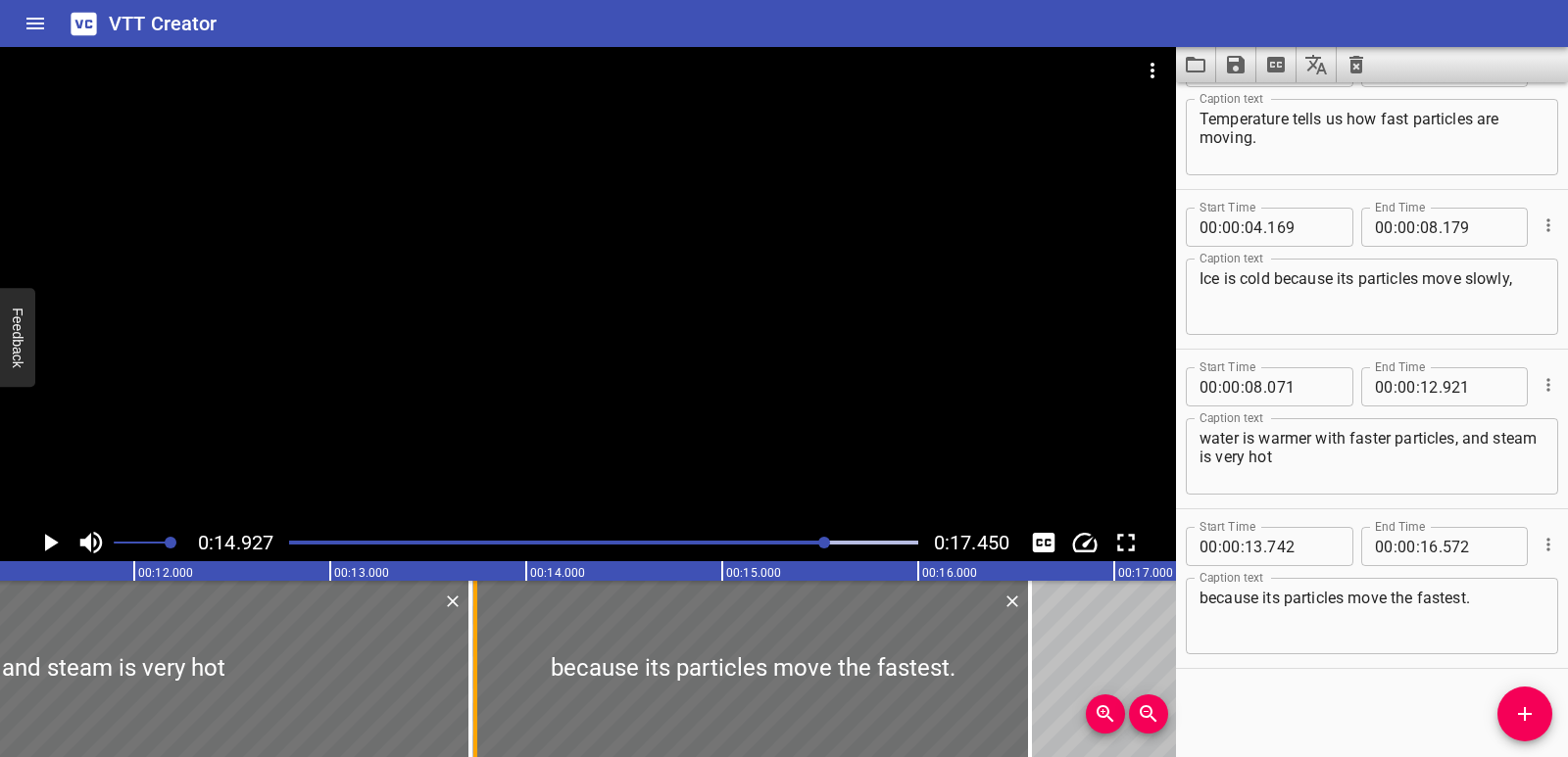
drag, startPoint x: 319, startPoint y: 700, endPoint x: 473, endPoint y: 697, distance: 154.0
type input "13"
type input "716"
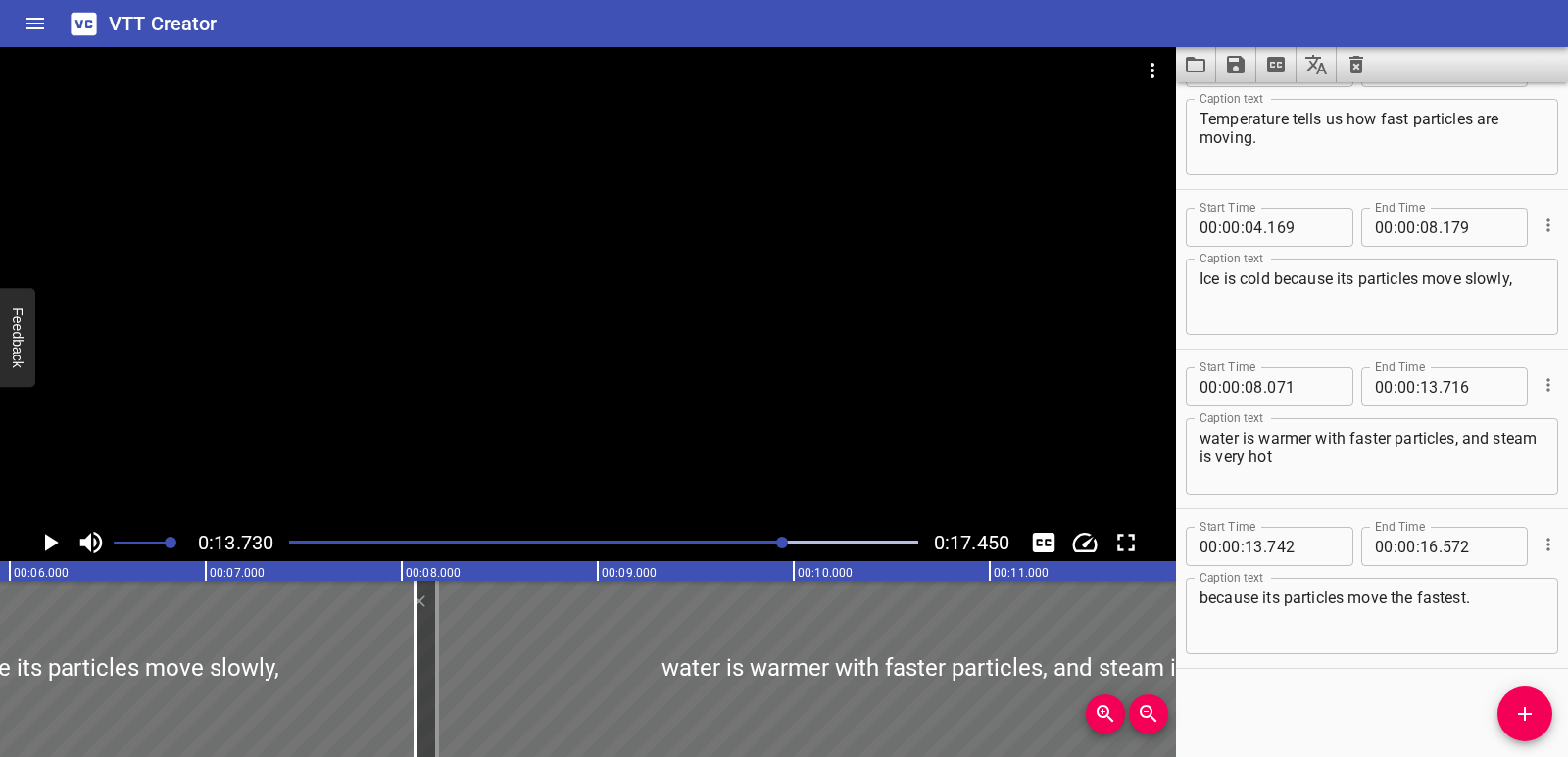
scroll to position [0, 1208]
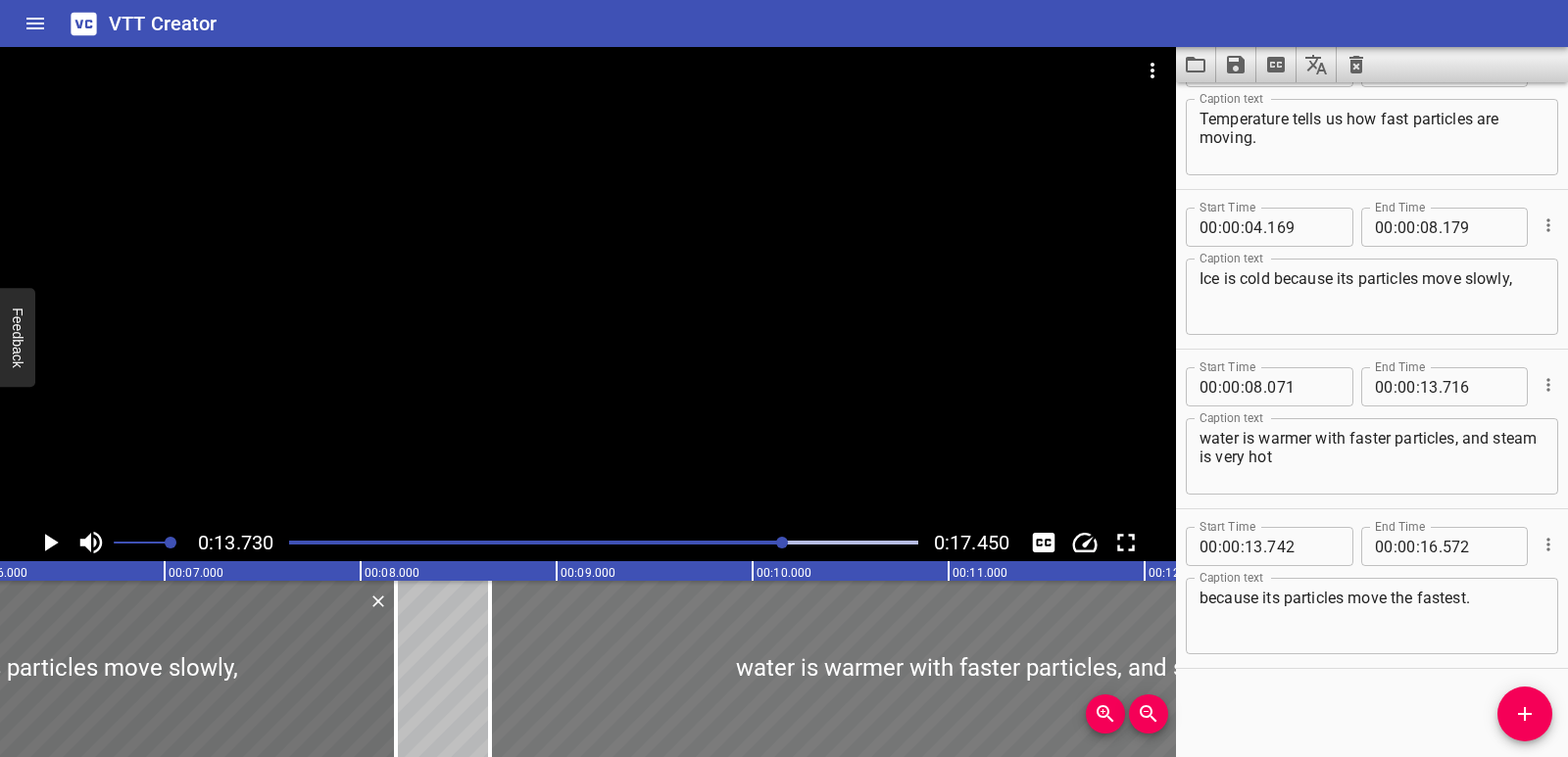
drag, startPoint x: 400, startPoint y: 678, endPoint x: 515, endPoint y: 676, distance: 115.0
click at [515, 676] on div at bounding box center [1043, 669] width 1107 height 177
type input "661"
type input "14"
type input "306"
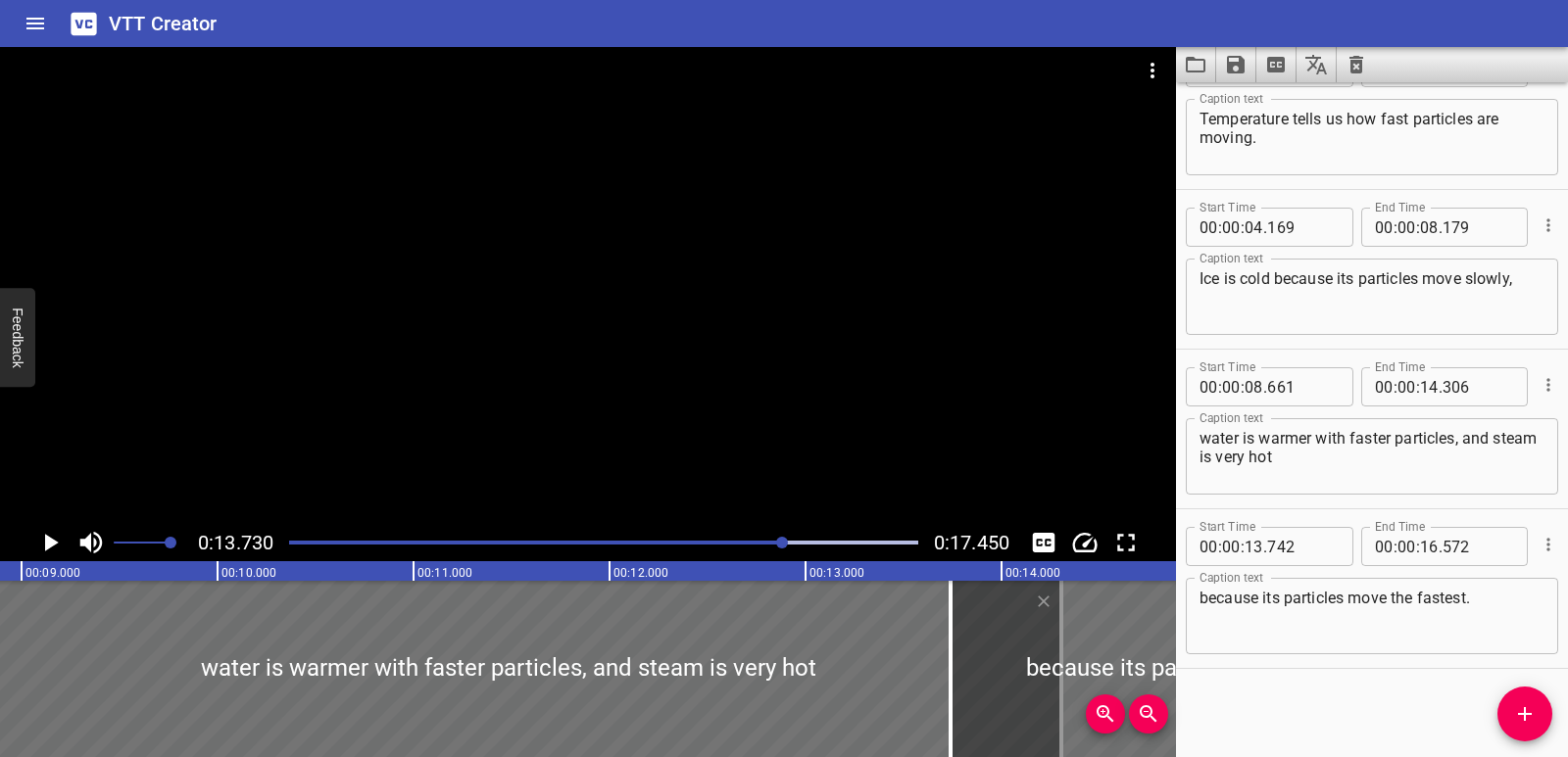
scroll to position [0, 1753]
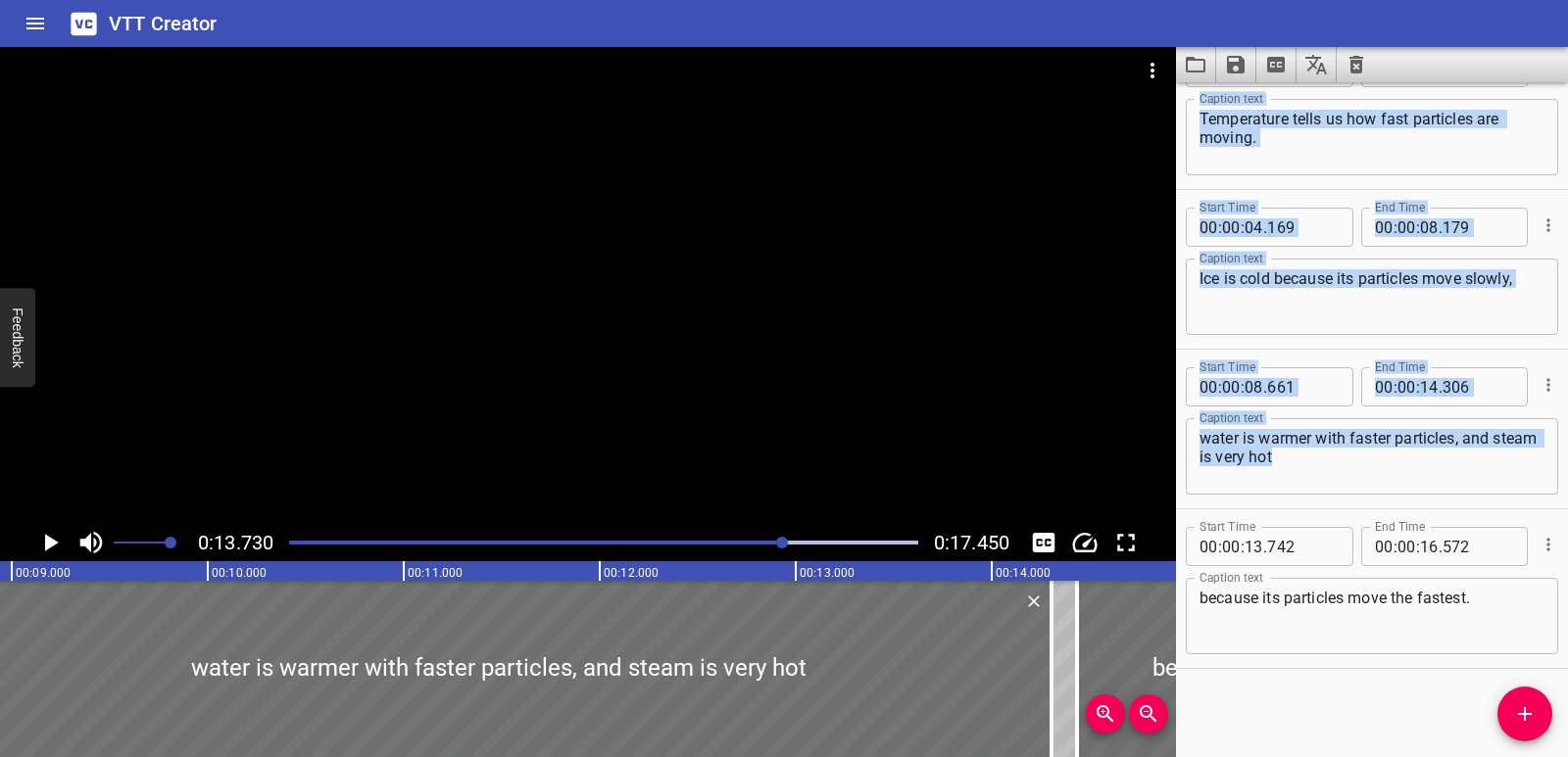
drag, startPoint x: 1052, startPoint y: 679, endPoint x: 1188, endPoint y: 692, distance: 136.6
click at [1188, 692] on main "0:13.730 0:17.450 00:00.000 00:01.000 00:02.000 00:03.000 00:04.000 00:05.000 0…" at bounding box center [784, 403] width 1568 height 711
type input "14"
type input "437"
type input "17"
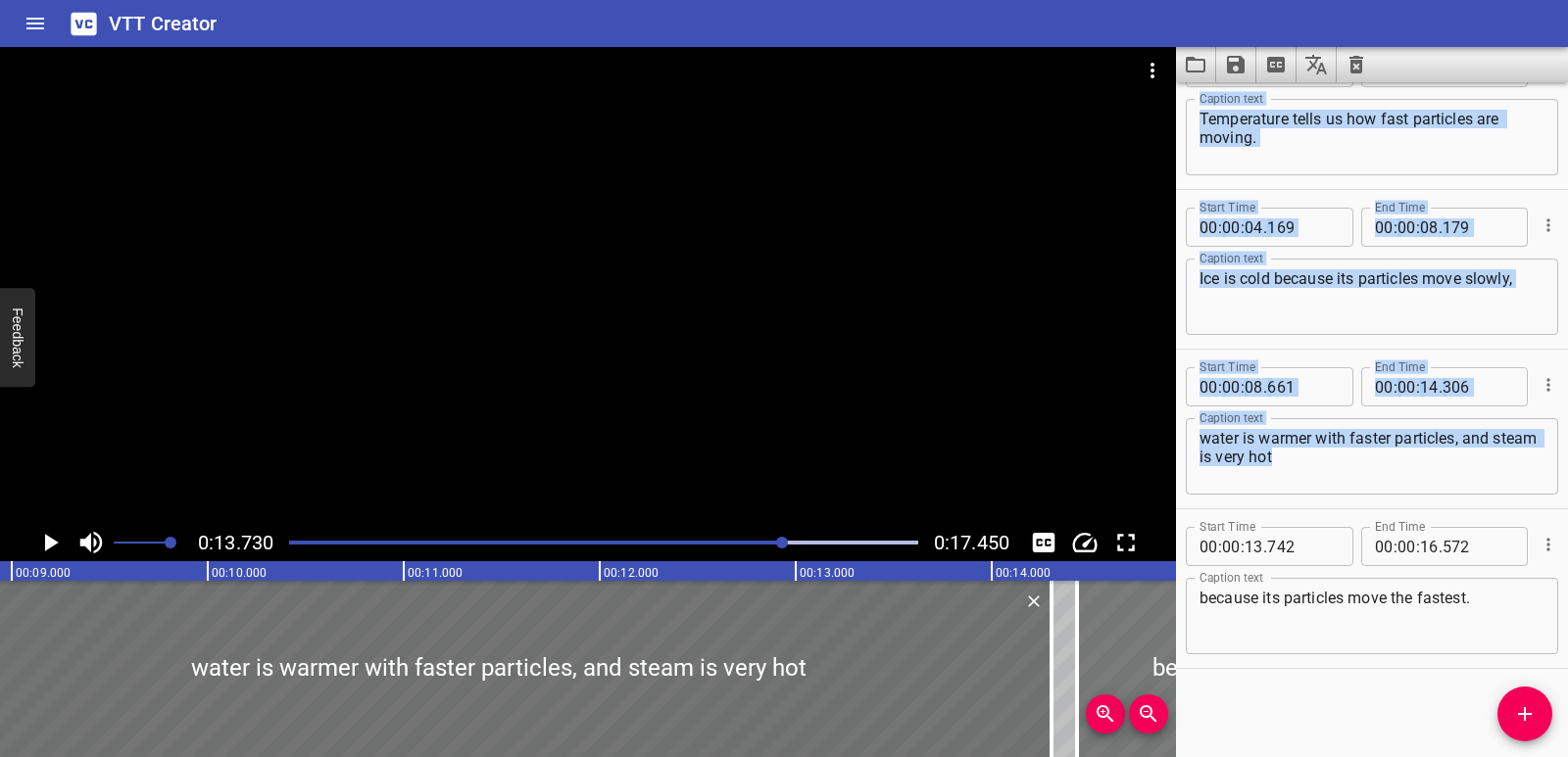
type input "267"
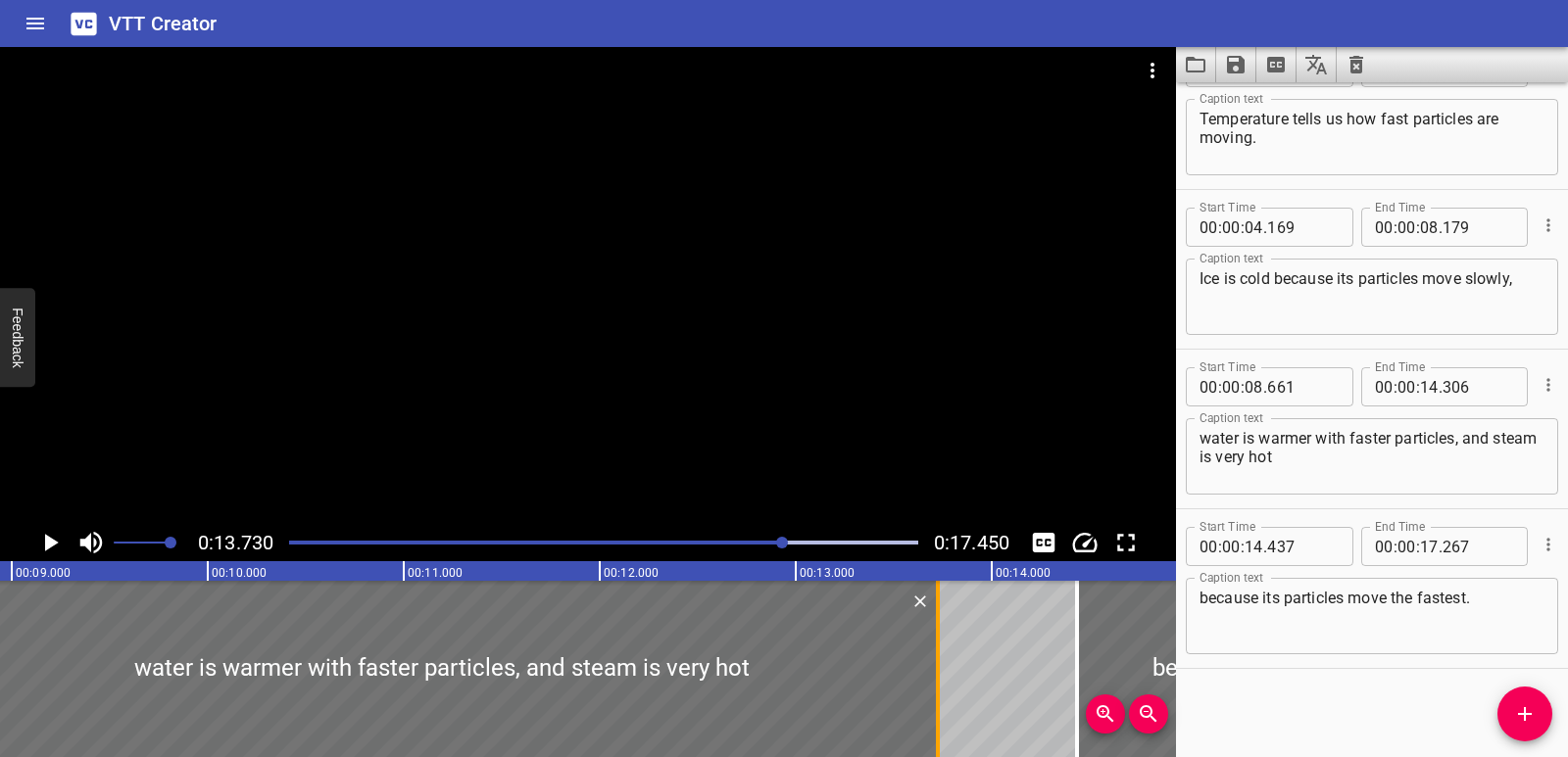
drag, startPoint x: 1049, startPoint y: 679, endPoint x: 935, endPoint y: 677, distance: 114.0
click at [935, 677] on div at bounding box center [938, 669] width 20 height 177
type input "13"
type input "726"
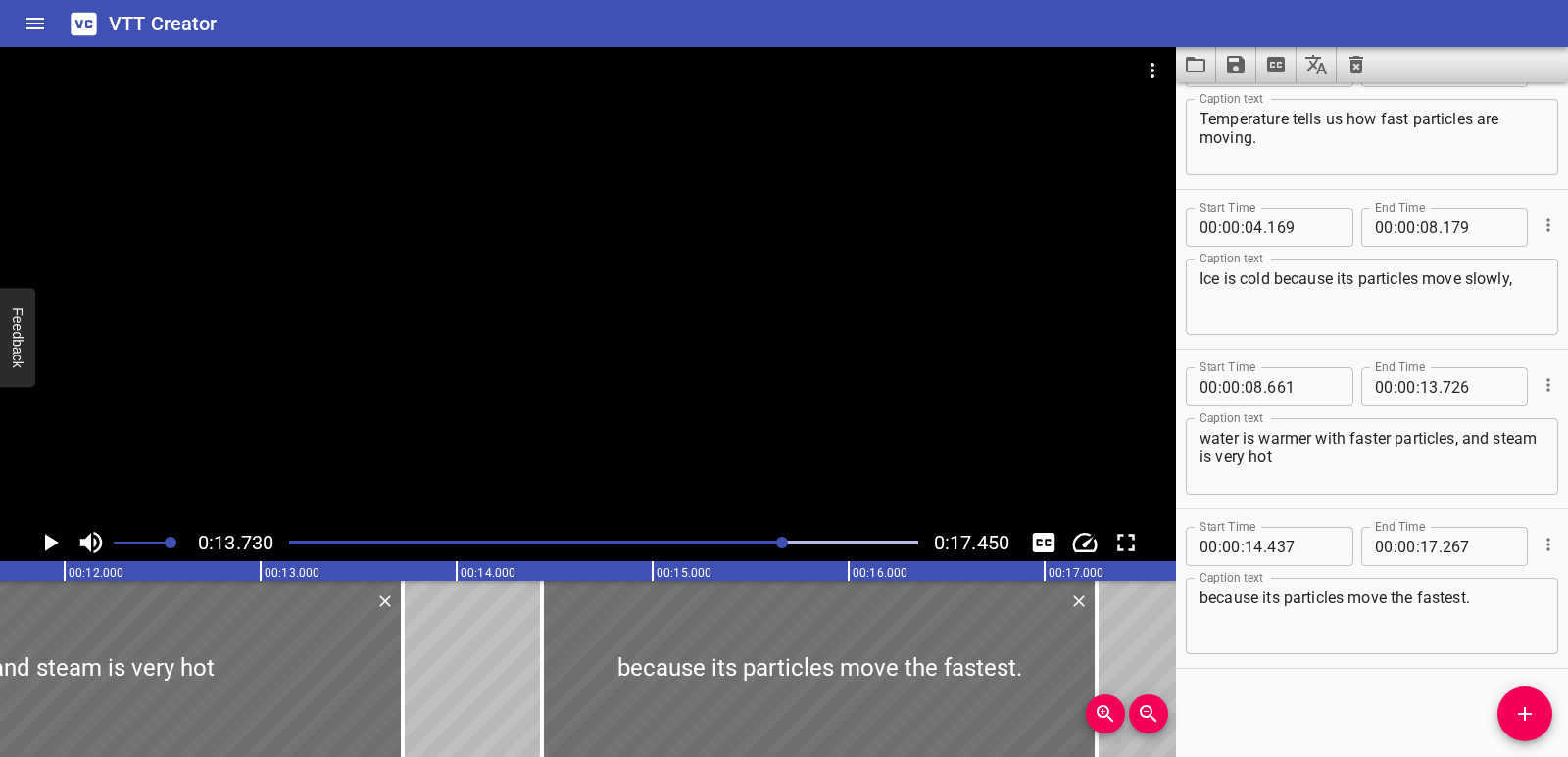
scroll to position [0, 2328]
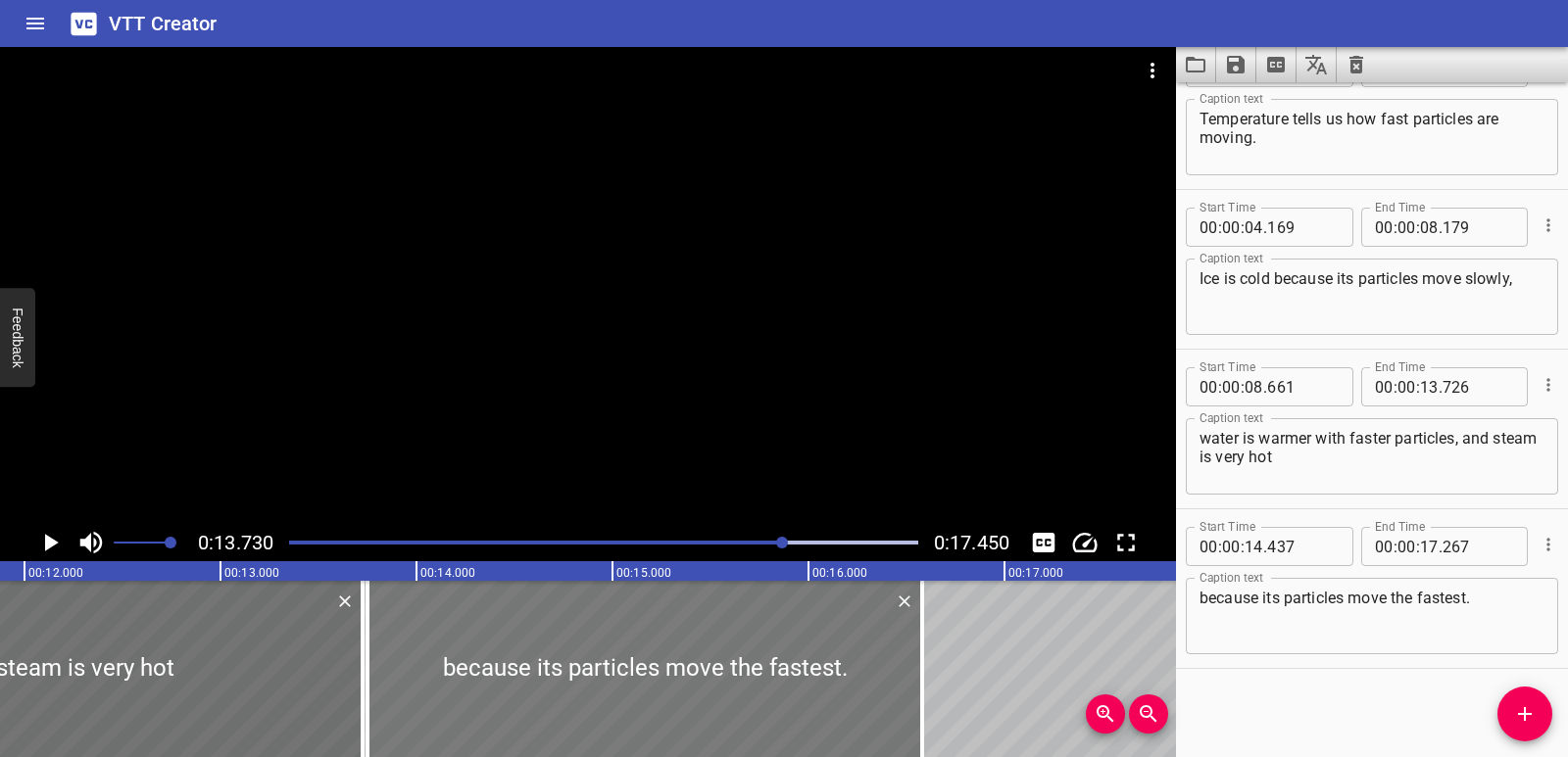
drag, startPoint x: 757, startPoint y: 716, endPoint x: 623, endPoint y: 696, distance: 135.5
click at [623, 696] on div at bounding box center [645, 669] width 555 height 177
type input "13"
type input "752"
type input "16"
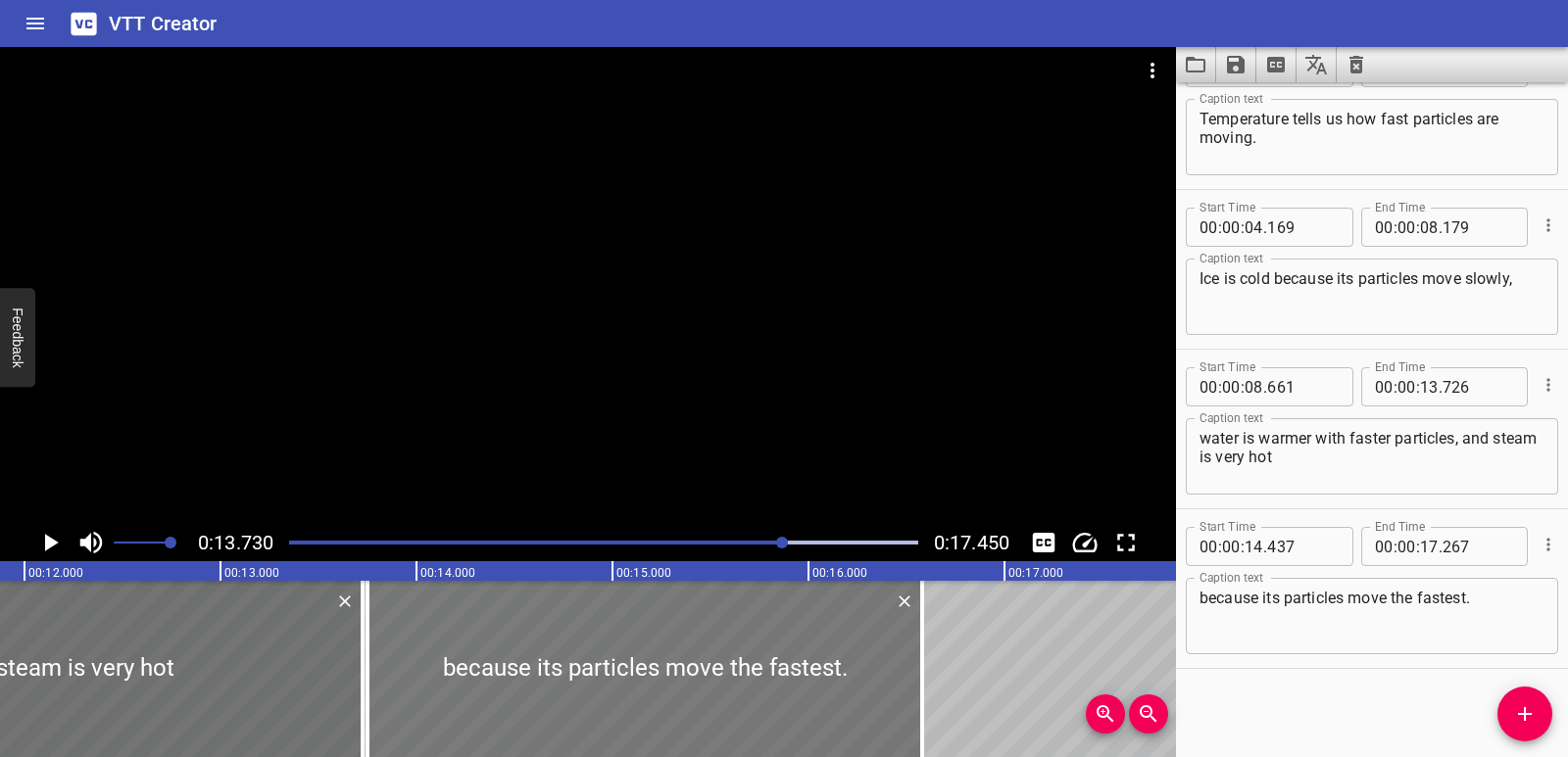
type input "582"
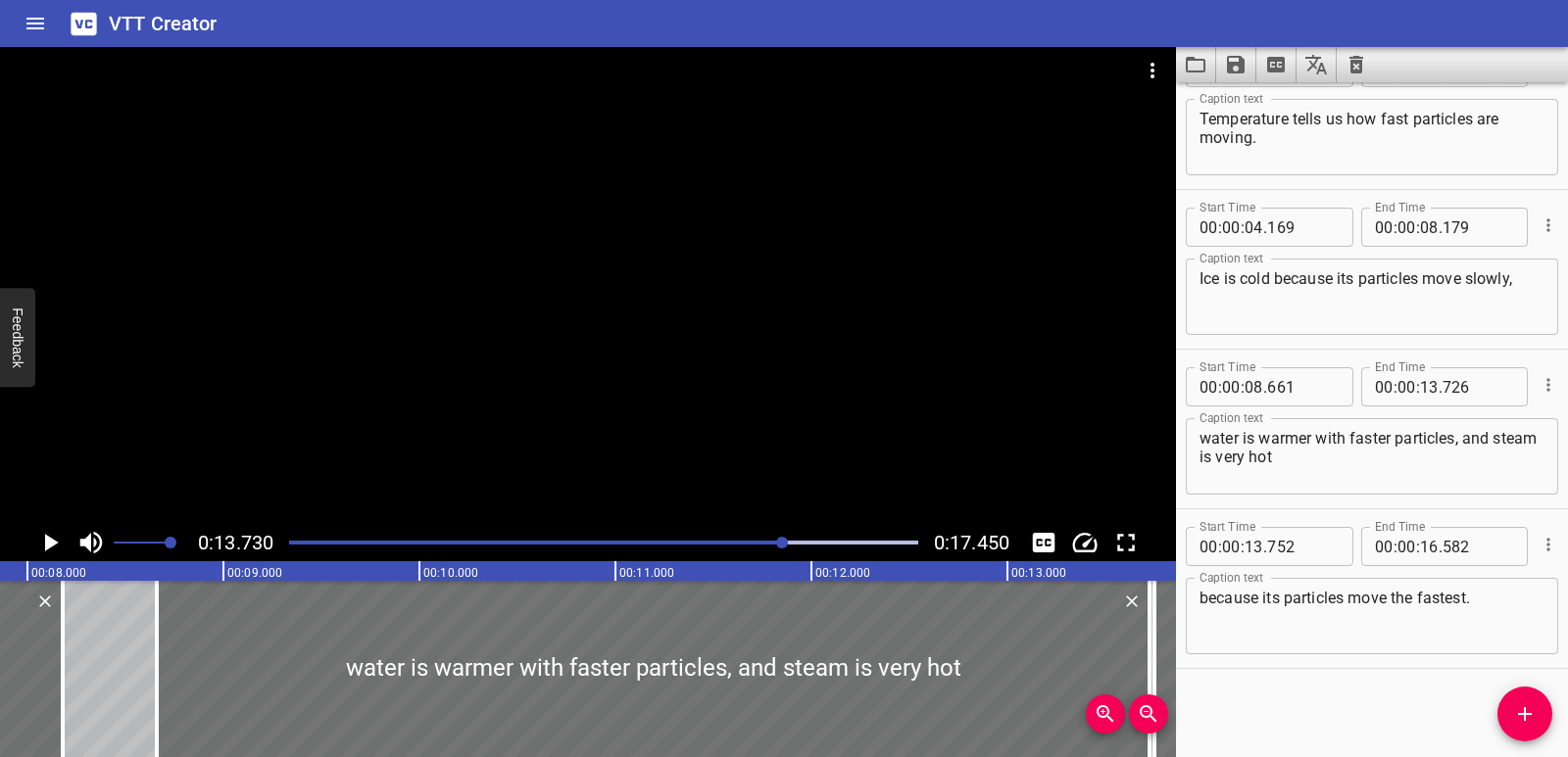
scroll to position [0, 1440]
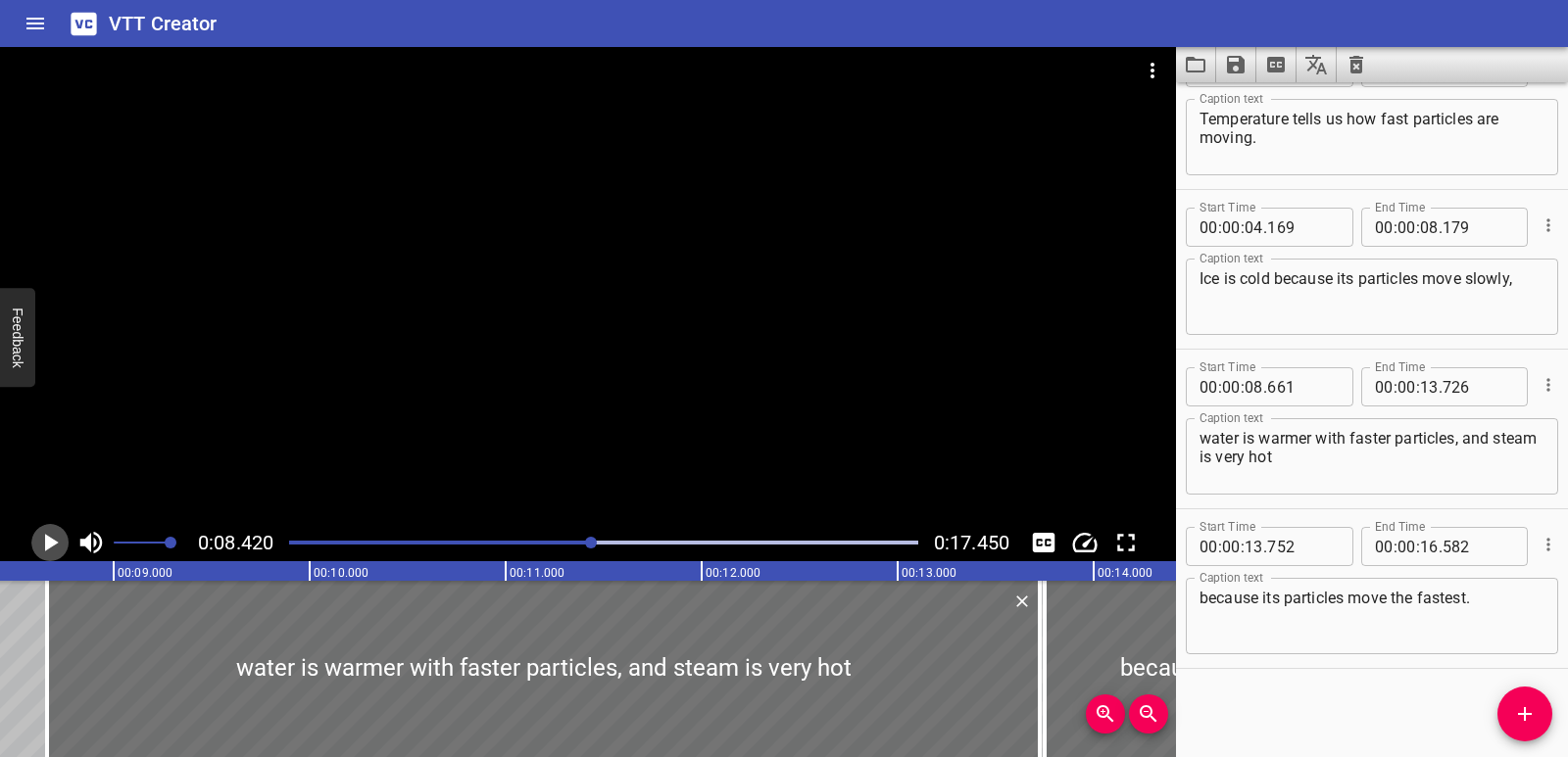
click at [61, 549] on icon "Play/Pause" at bounding box center [50, 543] width 30 height 30
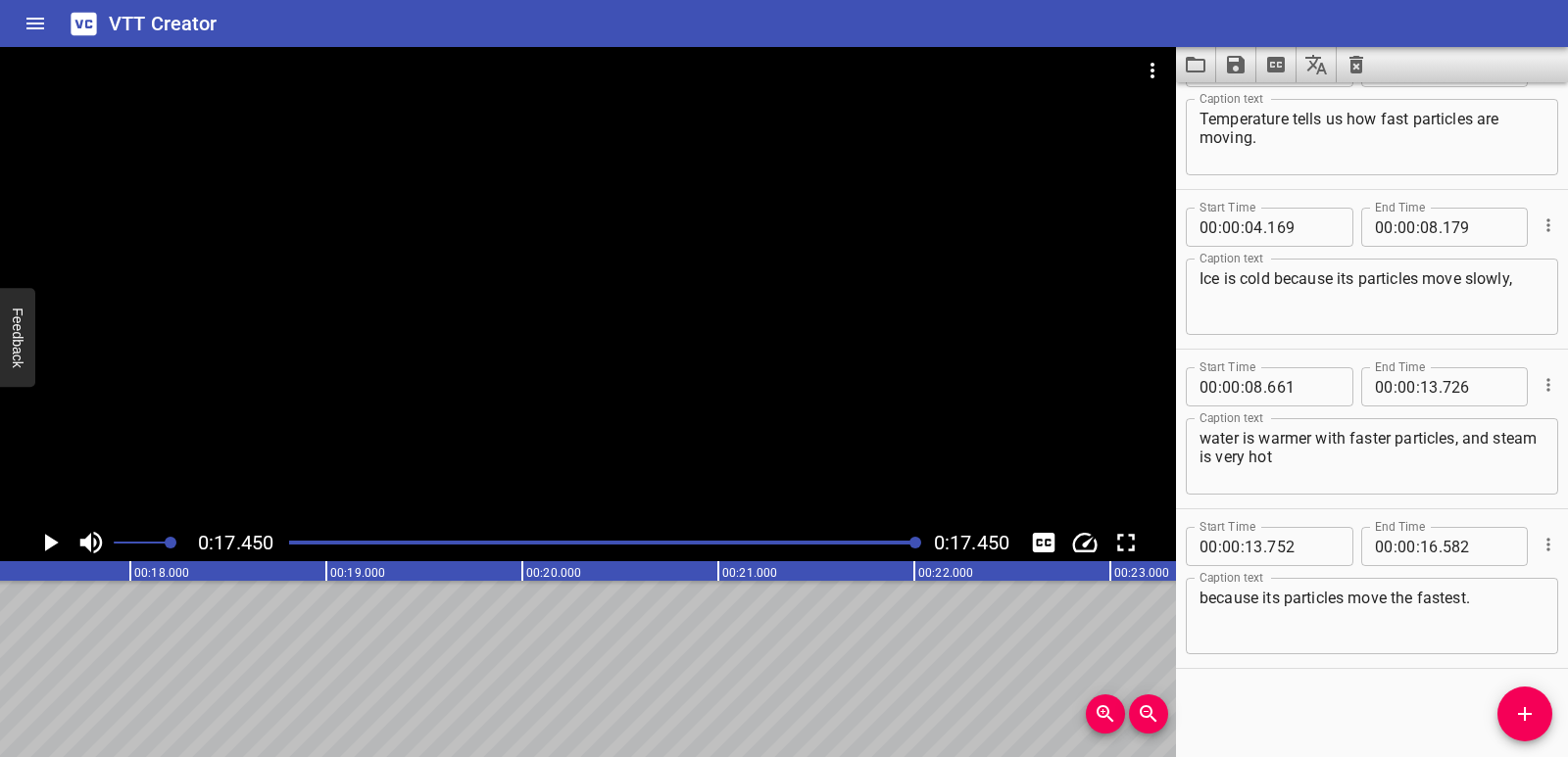
scroll to position [0, 3421]
click at [1241, 62] on icon "Save captions to file" at bounding box center [1236, 65] width 18 height 18
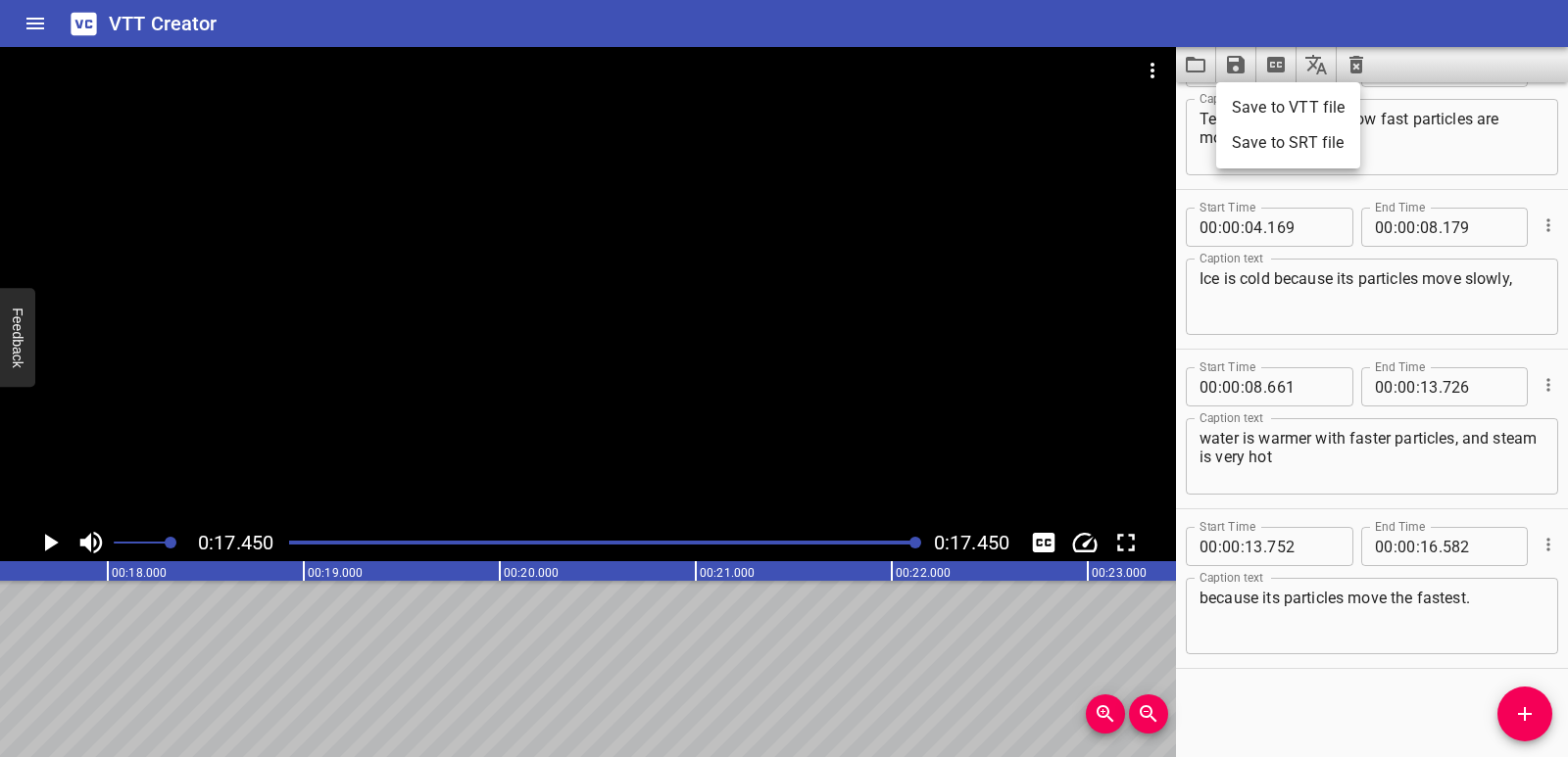
click at [1247, 116] on li "Save to VTT file" at bounding box center [1289, 108] width 144 height 36
click at [1144, 74] on icon "Video Options" at bounding box center [1153, 71] width 24 height 24
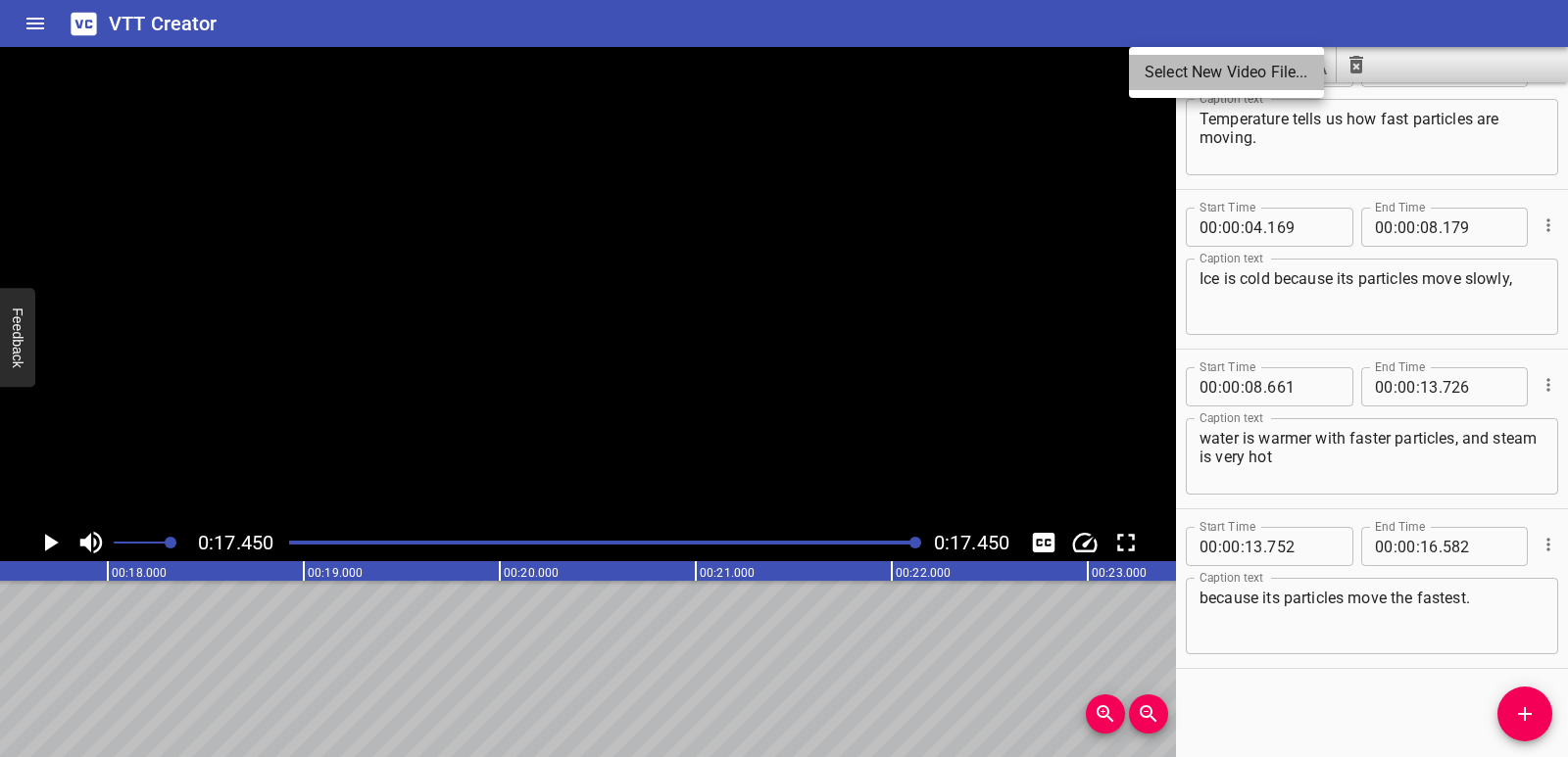
click at [1159, 84] on li "Select New Video File..." at bounding box center [1227, 73] width 196 height 36
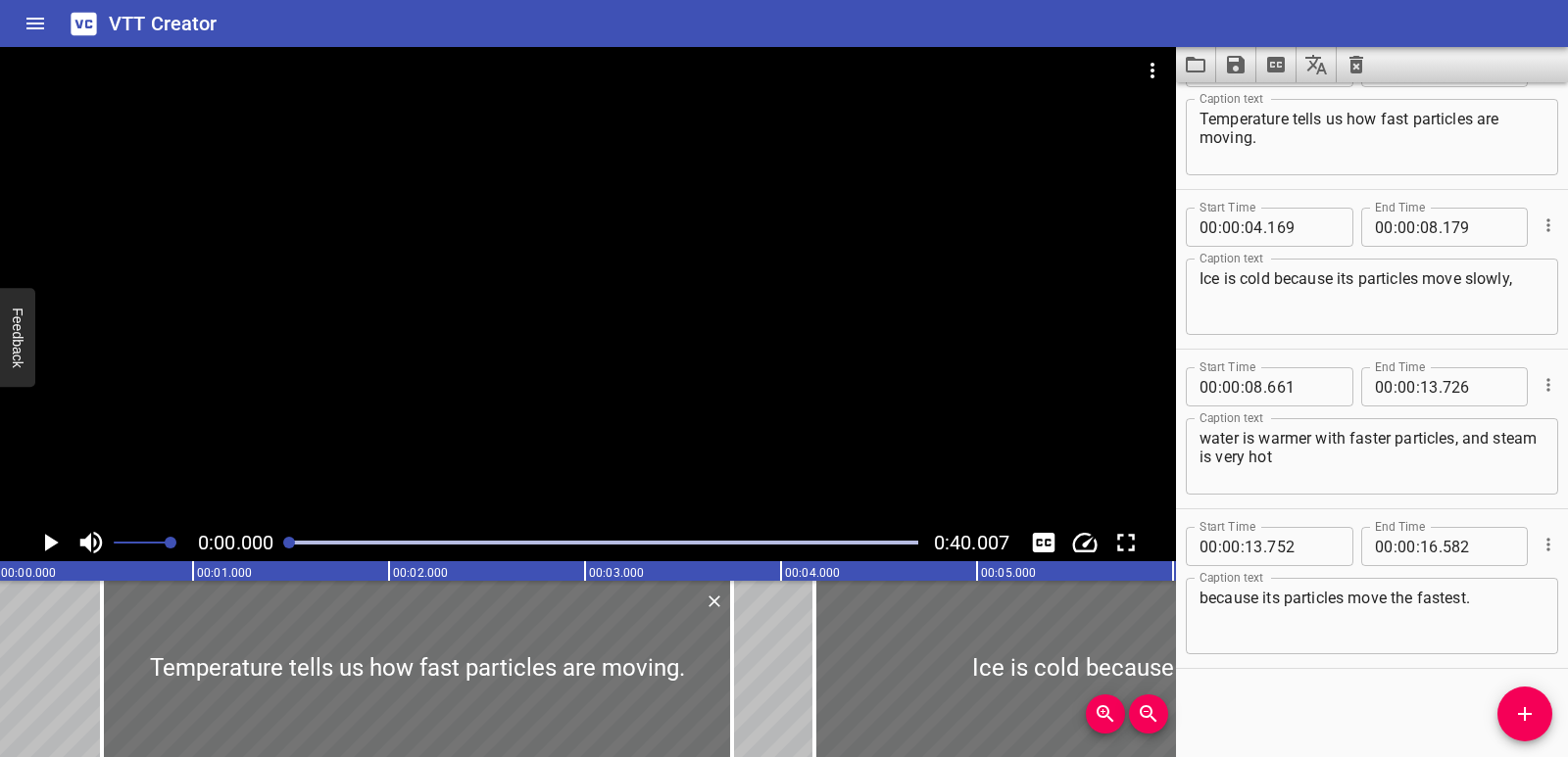
scroll to position [0, 0]
click at [1361, 67] on icon "Clear captions" at bounding box center [1357, 65] width 14 height 18
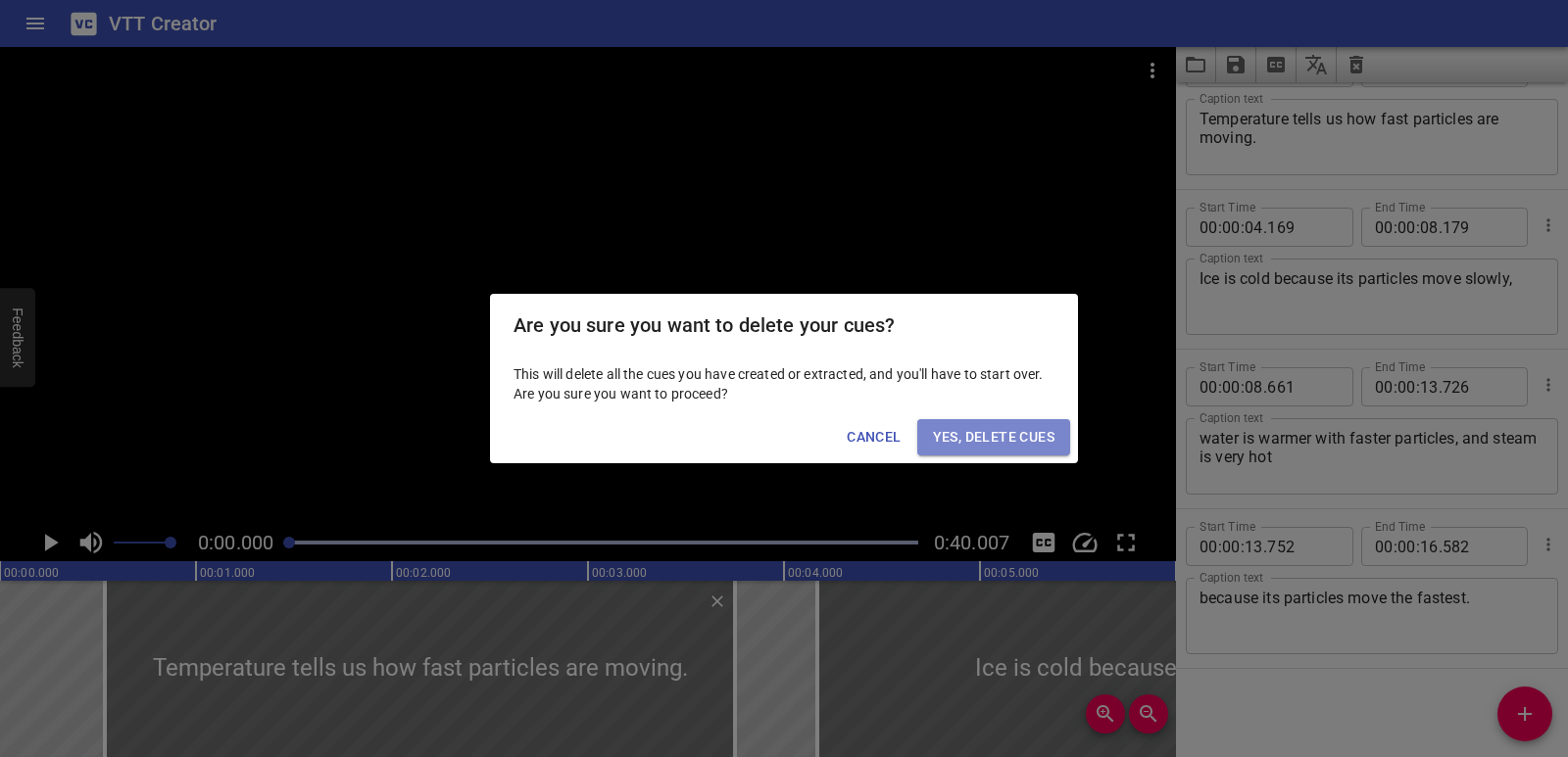
click at [961, 438] on span "Yes, Delete Cues" at bounding box center [993, 437] width 121 height 25
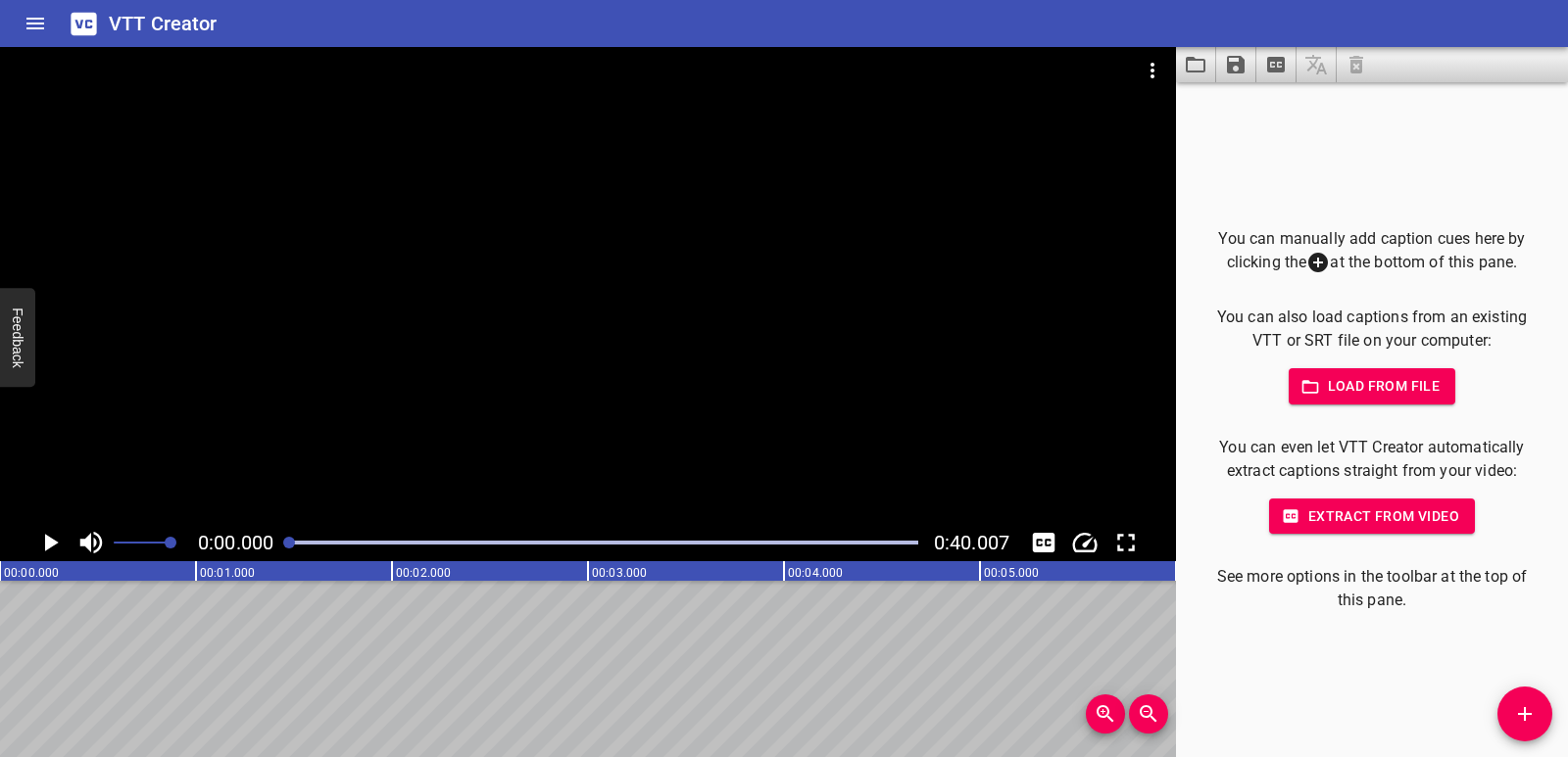
click at [33, 553] on div "0:00.000 0:40.007" at bounding box center [588, 543] width 1176 height 38
click at [42, 552] on icon "Play/Pause" at bounding box center [50, 543] width 30 height 30
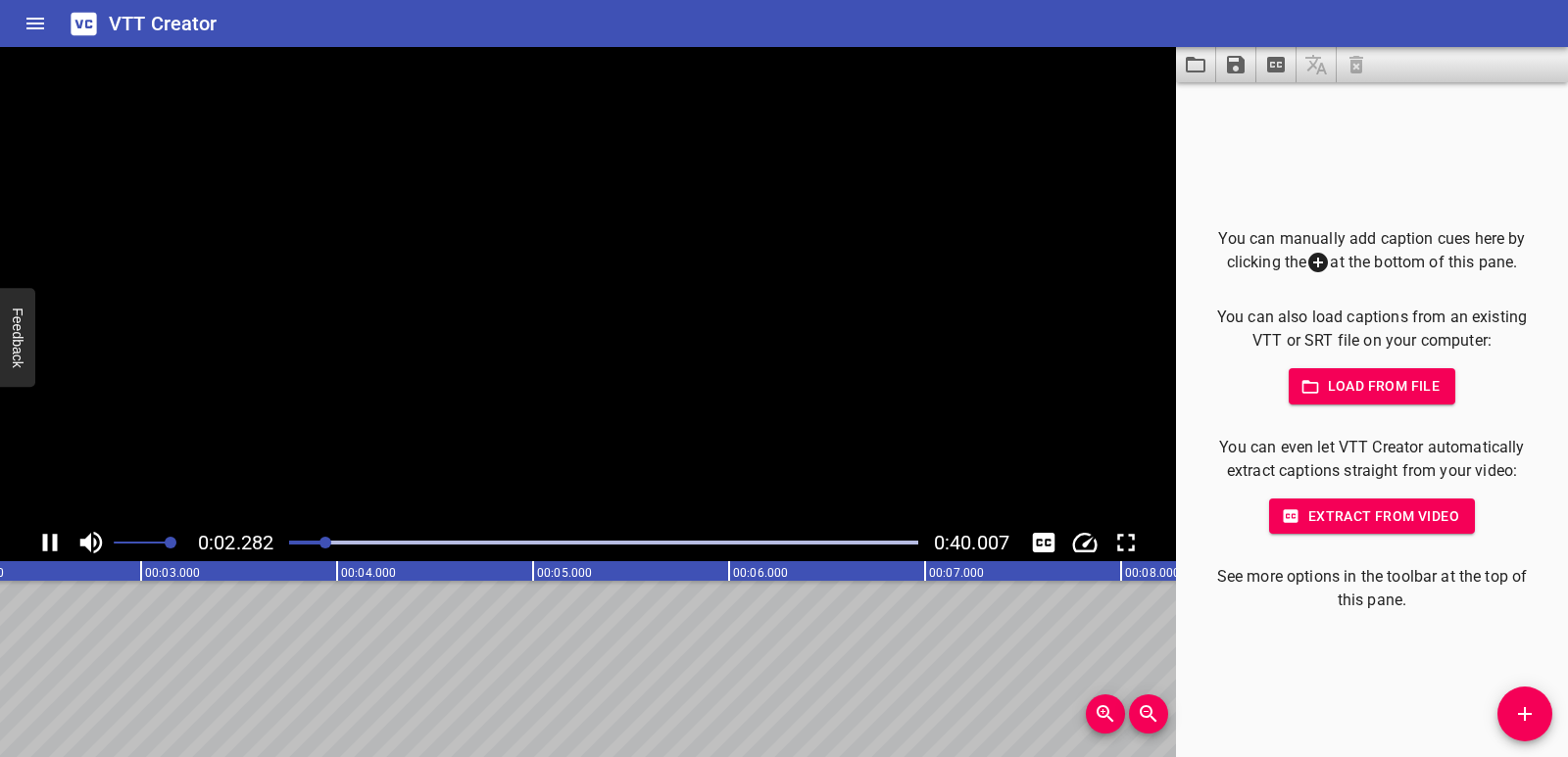
click at [42, 552] on icon "Play/Pause" at bounding box center [50, 543] width 30 height 30
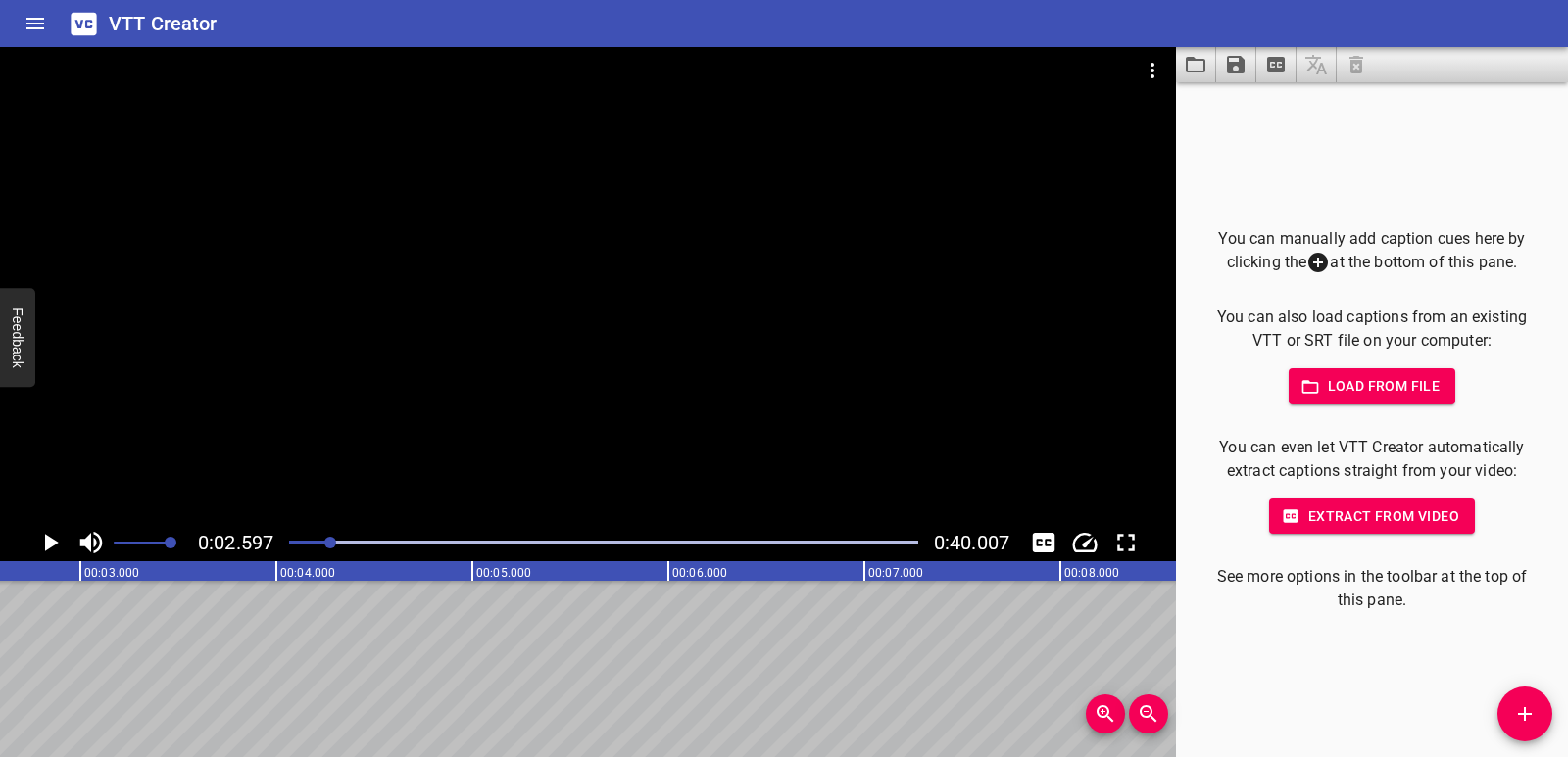
scroll to position [0, 509]
click at [1545, 737] on div "You can manually add caption cues here by clicking the at the bottom of this pa…" at bounding box center [1372, 419] width 392 height 675
click at [1533, 710] on icon "Add Cue" at bounding box center [1526, 715] width 24 height 24
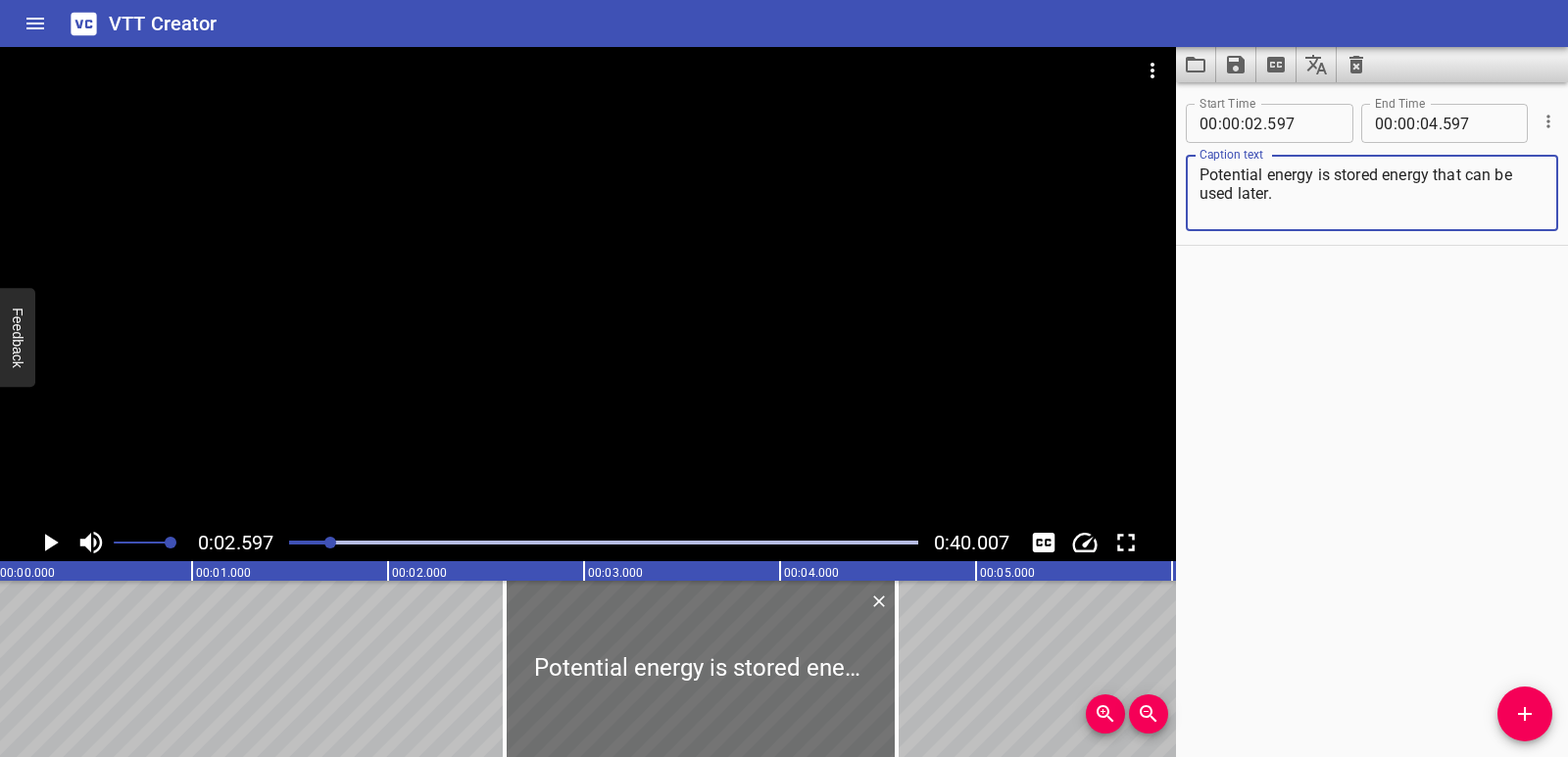
scroll to position [0, 0]
type textarea "Potential energy is stored energy that can be used later."
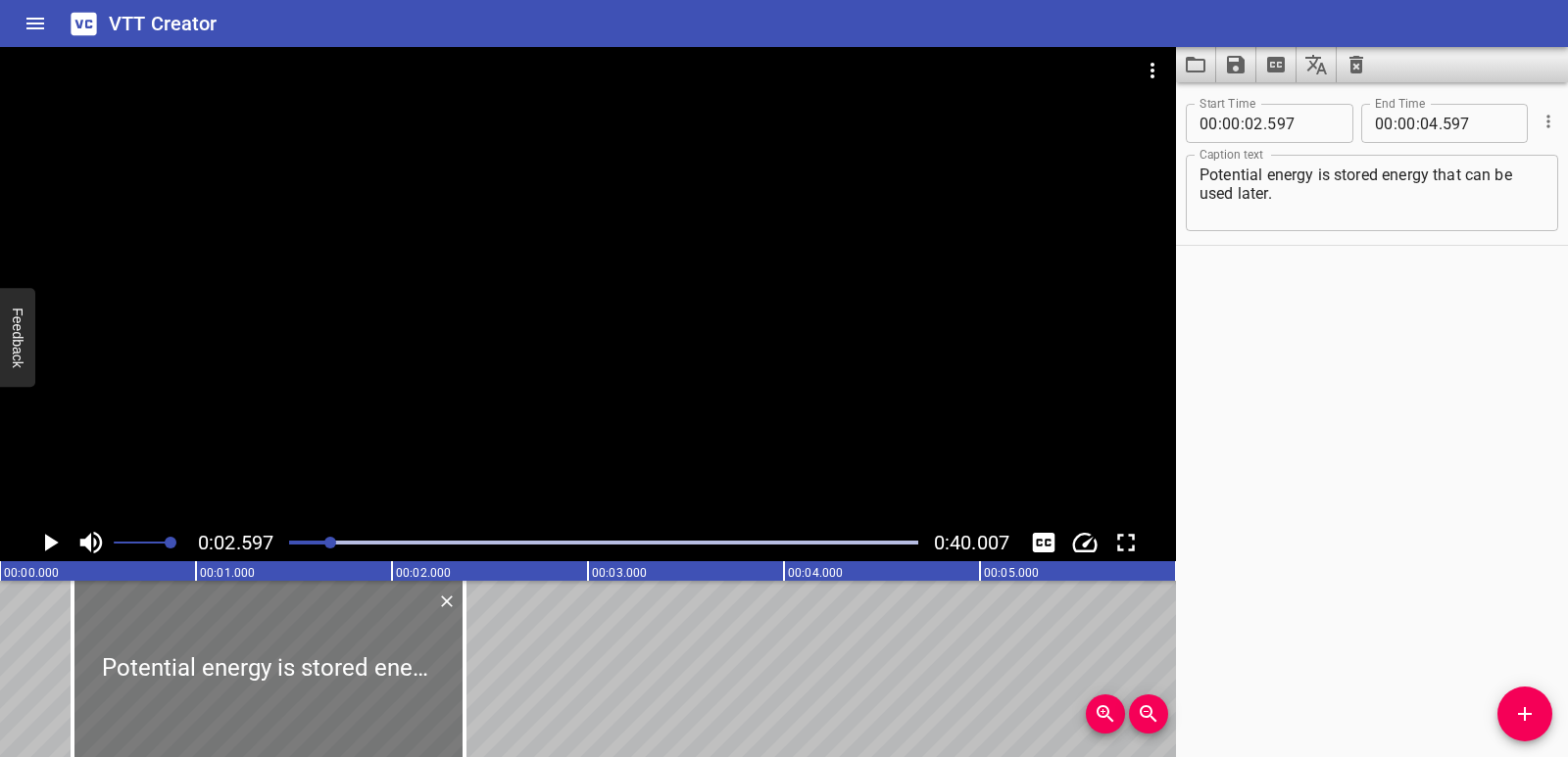
drag, startPoint x: 697, startPoint y: 663, endPoint x: 261, endPoint y: 670, distance: 436.1
click at [261, 670] on div at bounding box center [268, 669] width 392 height 177
type input "00"
type input "372"
type input "02"
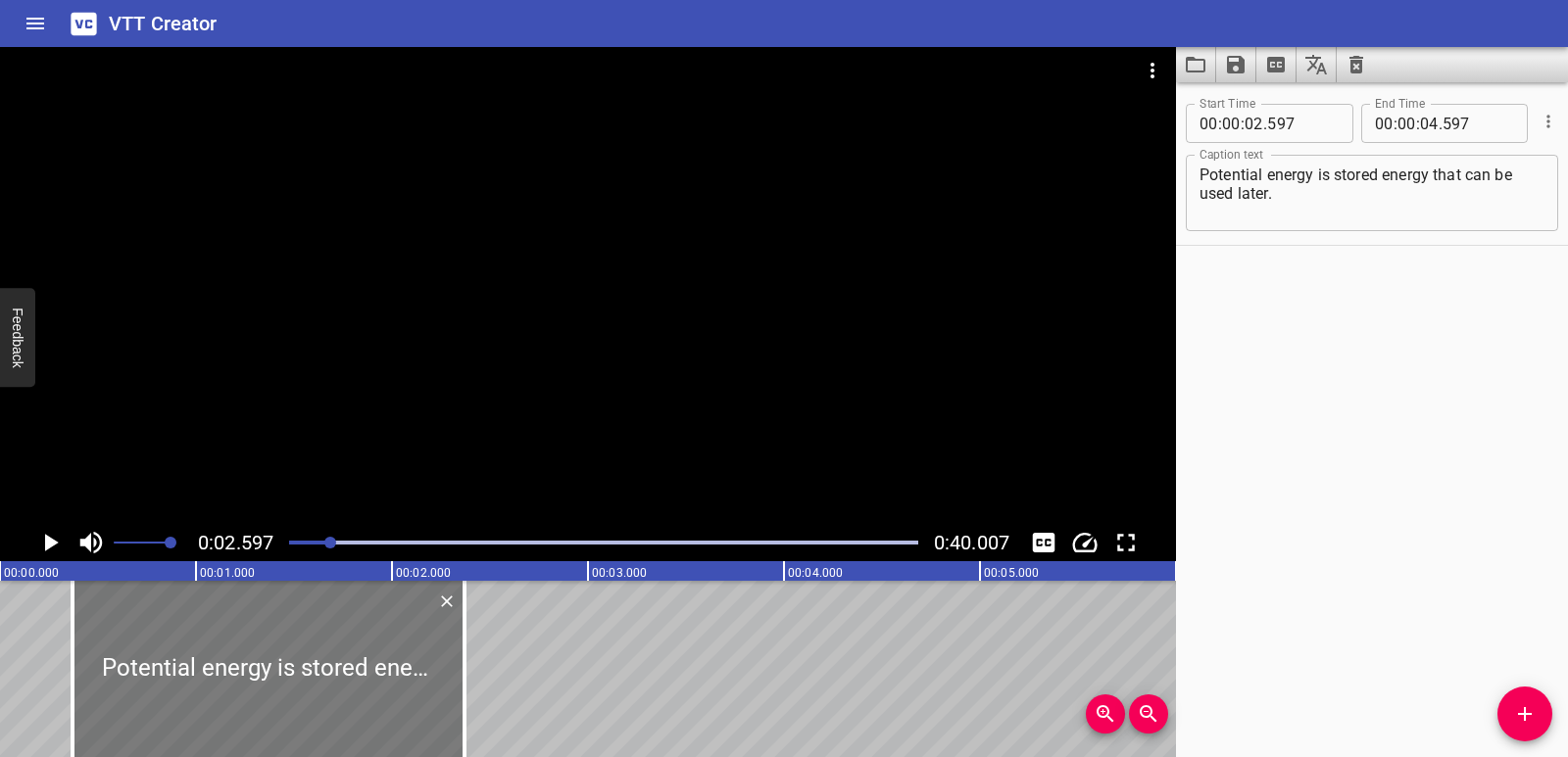
type input "372"
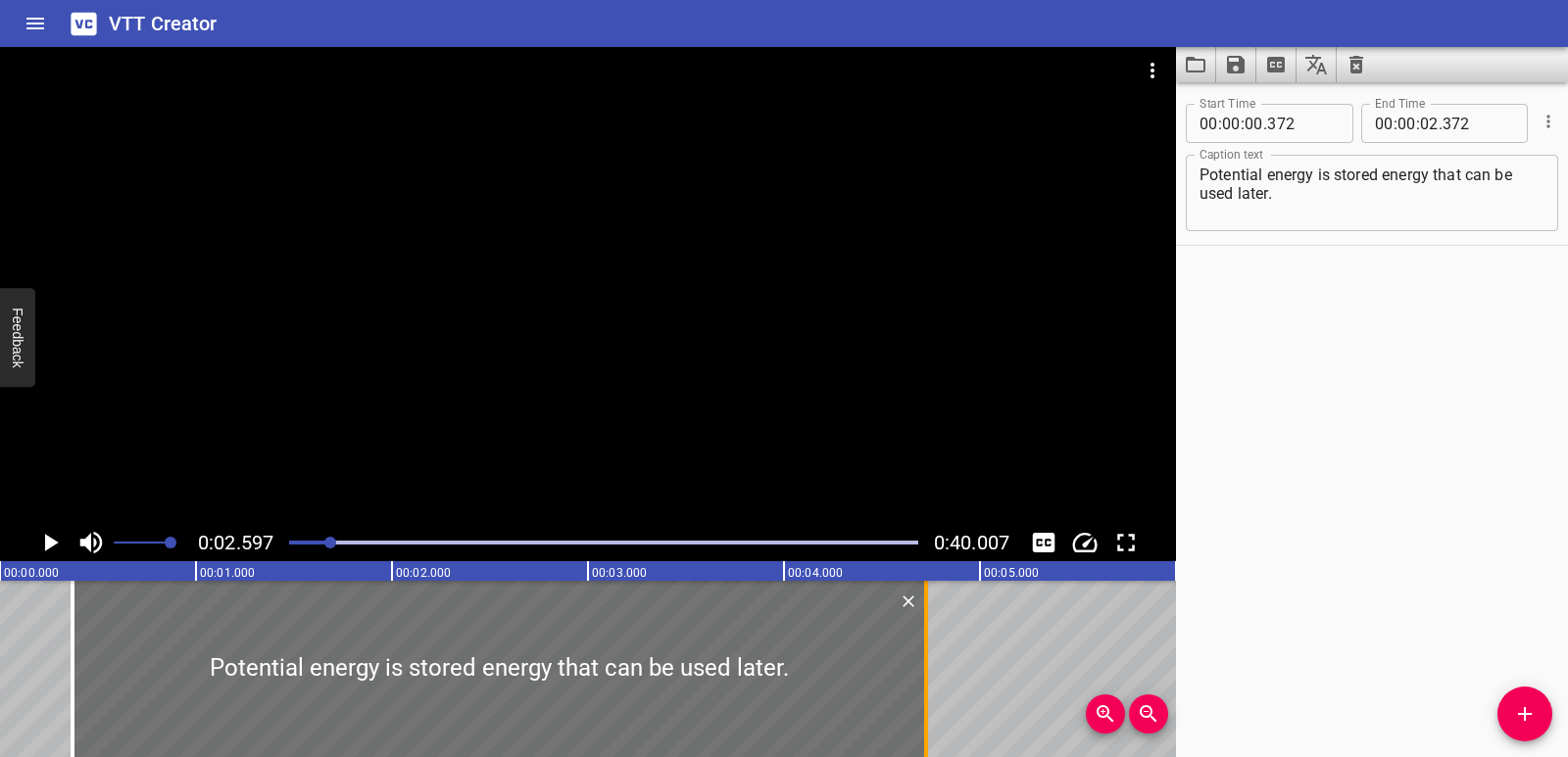
drag, startPoint x: 469, startPoint y: 668, endPoint x: 930, endPoint y: 660, distance: 461.1
click at [930, 660] on div at bounding box center [926, 669] width 20 height 177
type input "04"
type input "727"
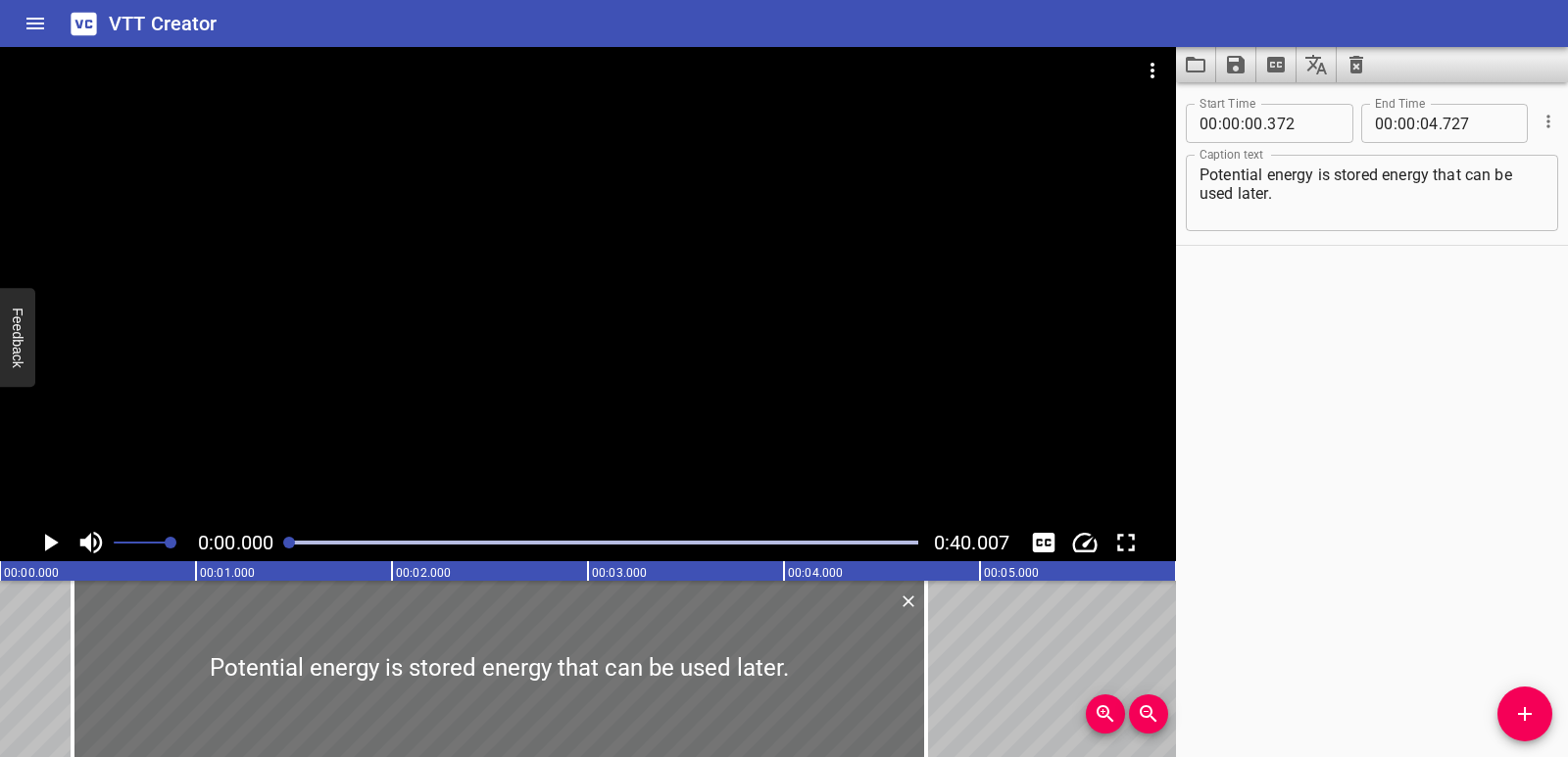
click at [39, 546] on icon "Play/Pause" at bounding box center [50, 543] width 30 height 30
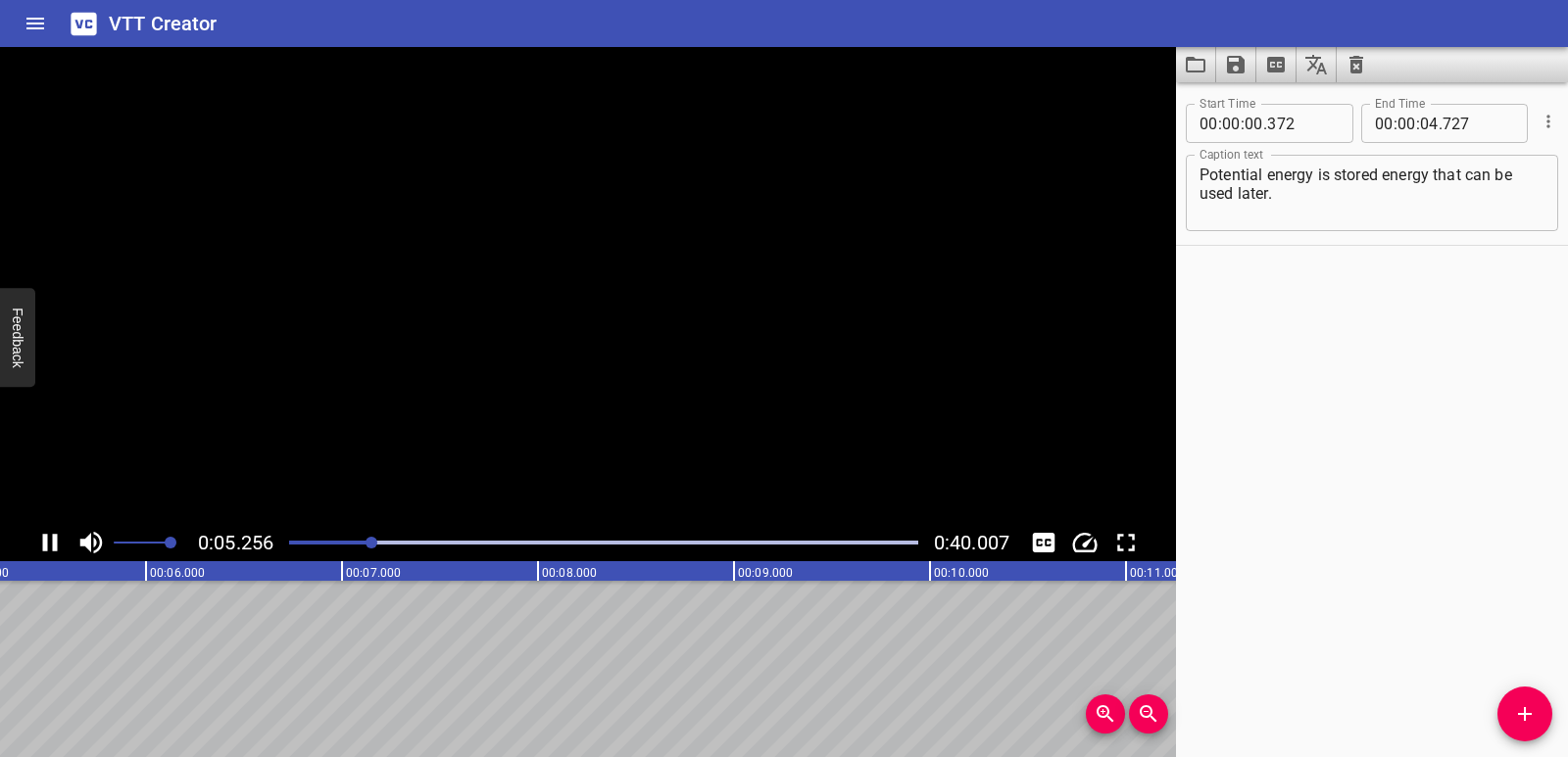
click at [44, 545] on icon "Play/Pause" at bounding box center [50, 543] width 15 height 18
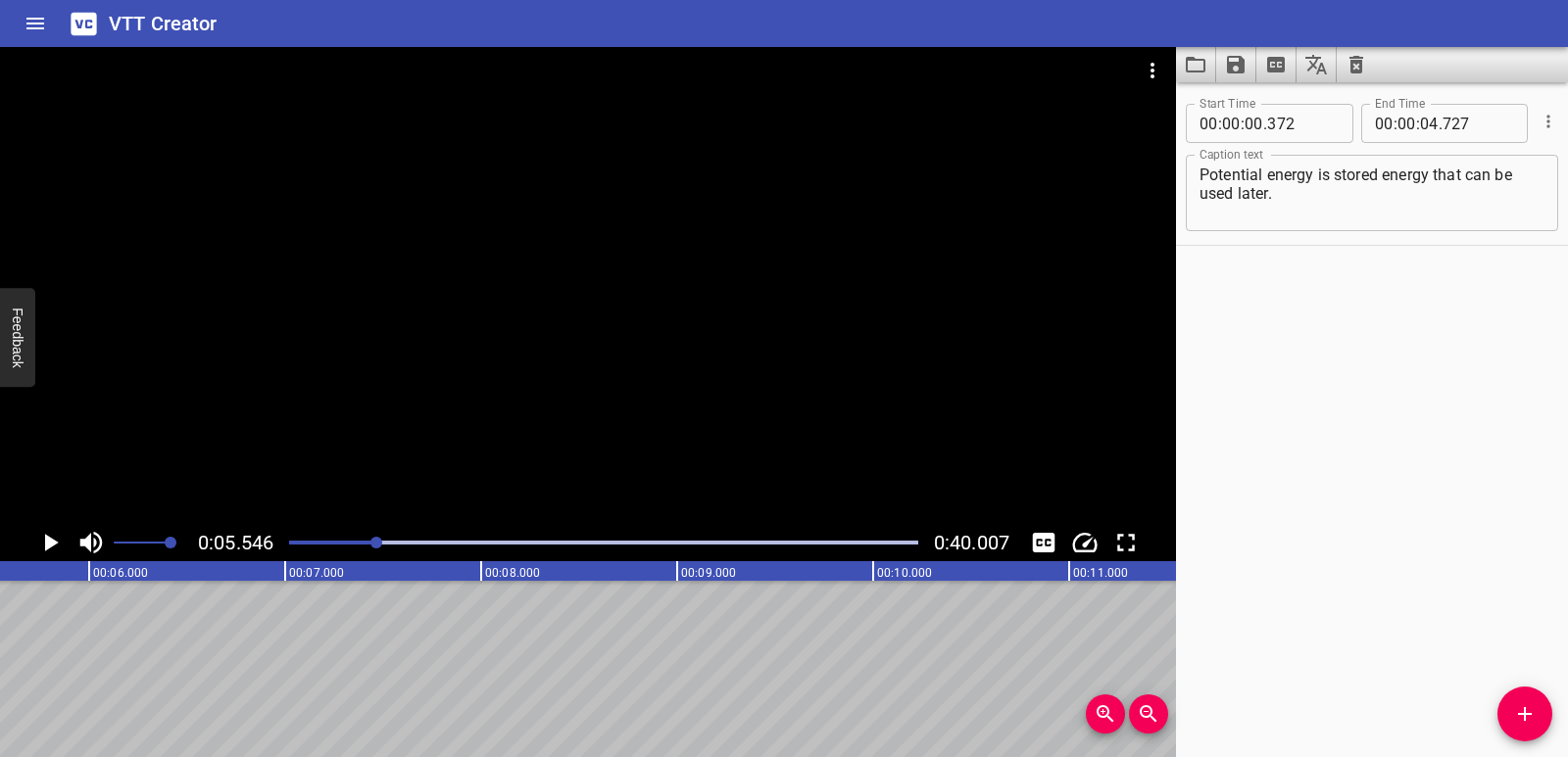
click at [1512, 719] on span "Add Cue" at bounding box center [1526, 715] width 55 height 24
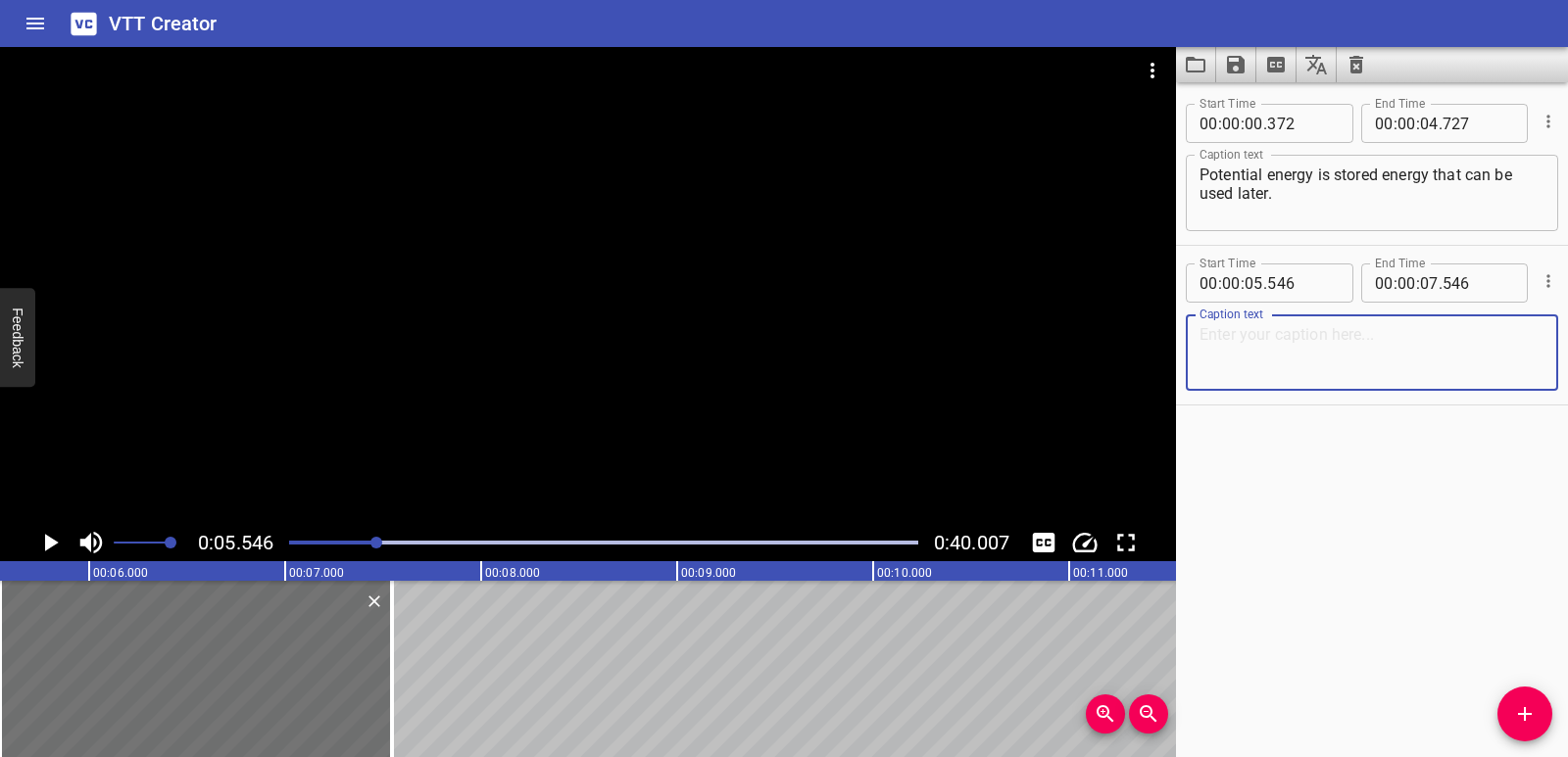
paste textarea "Potential energy has many forms."
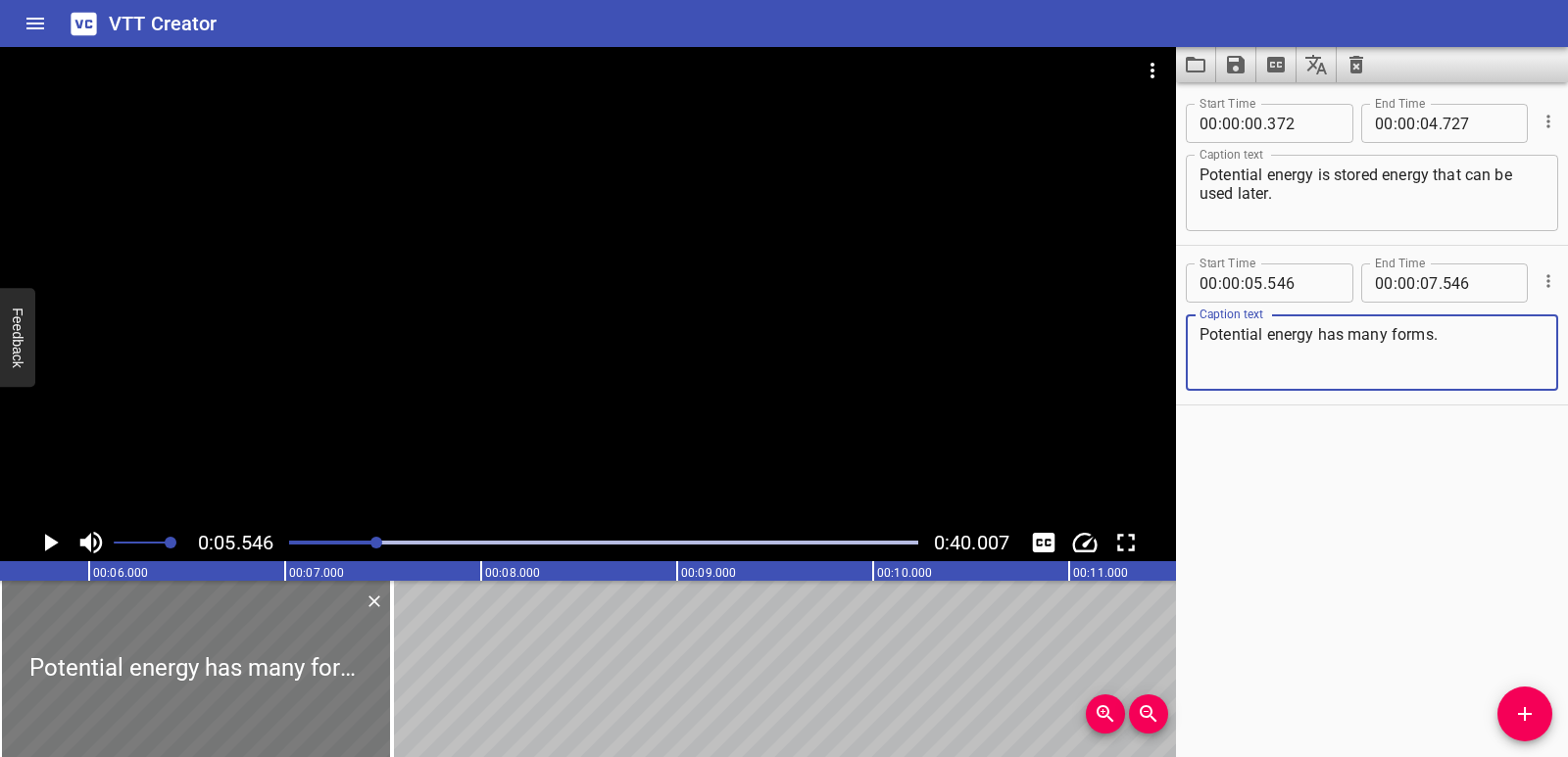
type textarea "Potential energy has many forms."
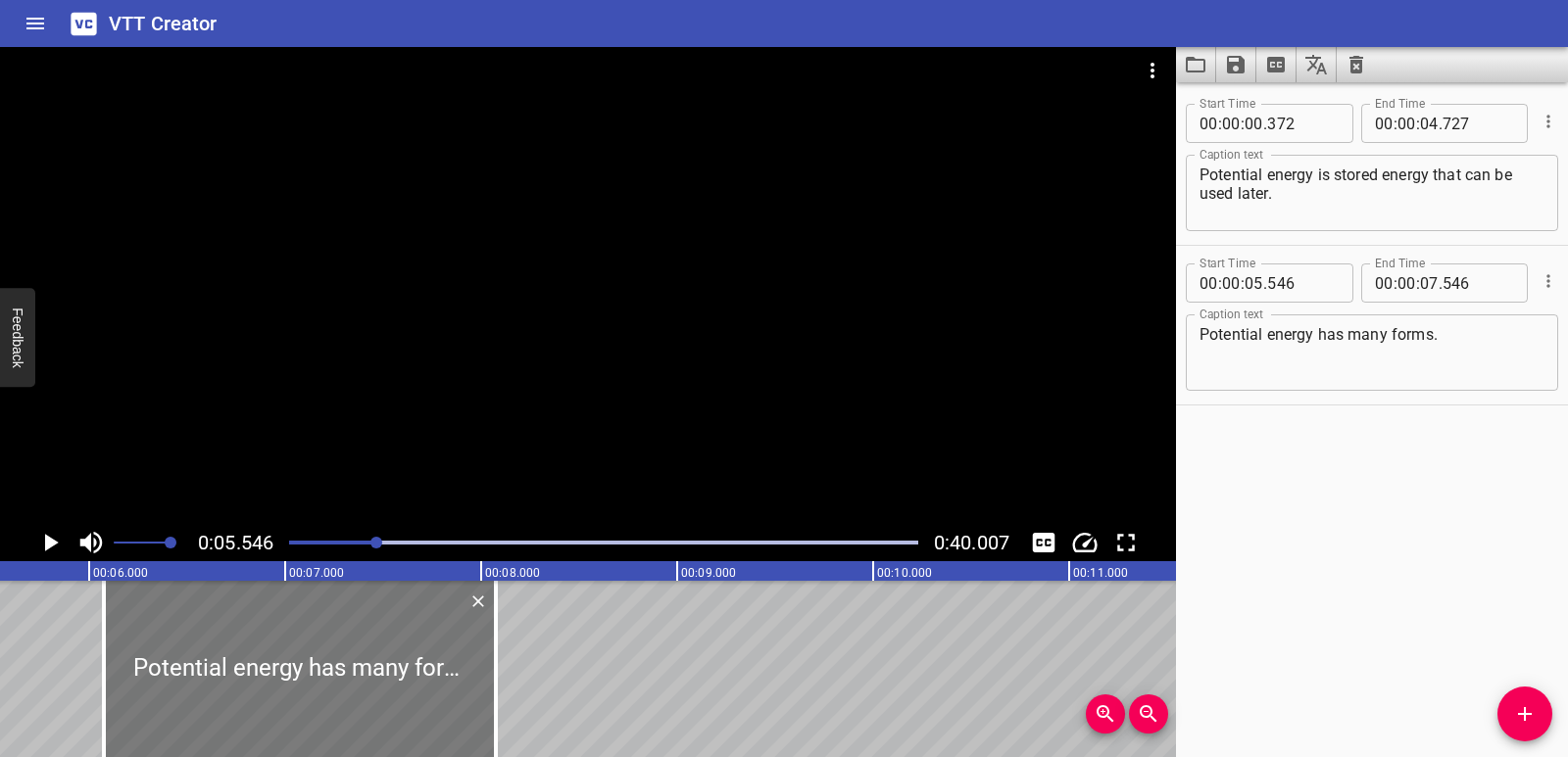
drag, startPoint x: 206, startPoint y: 697, endPoint x: 307, endPoint y: 694, distance: 101.0
click at [307, 694] on div at bounding box center [299, 669] width 392 height 177
type input "06"
type input "076"
type input "08"
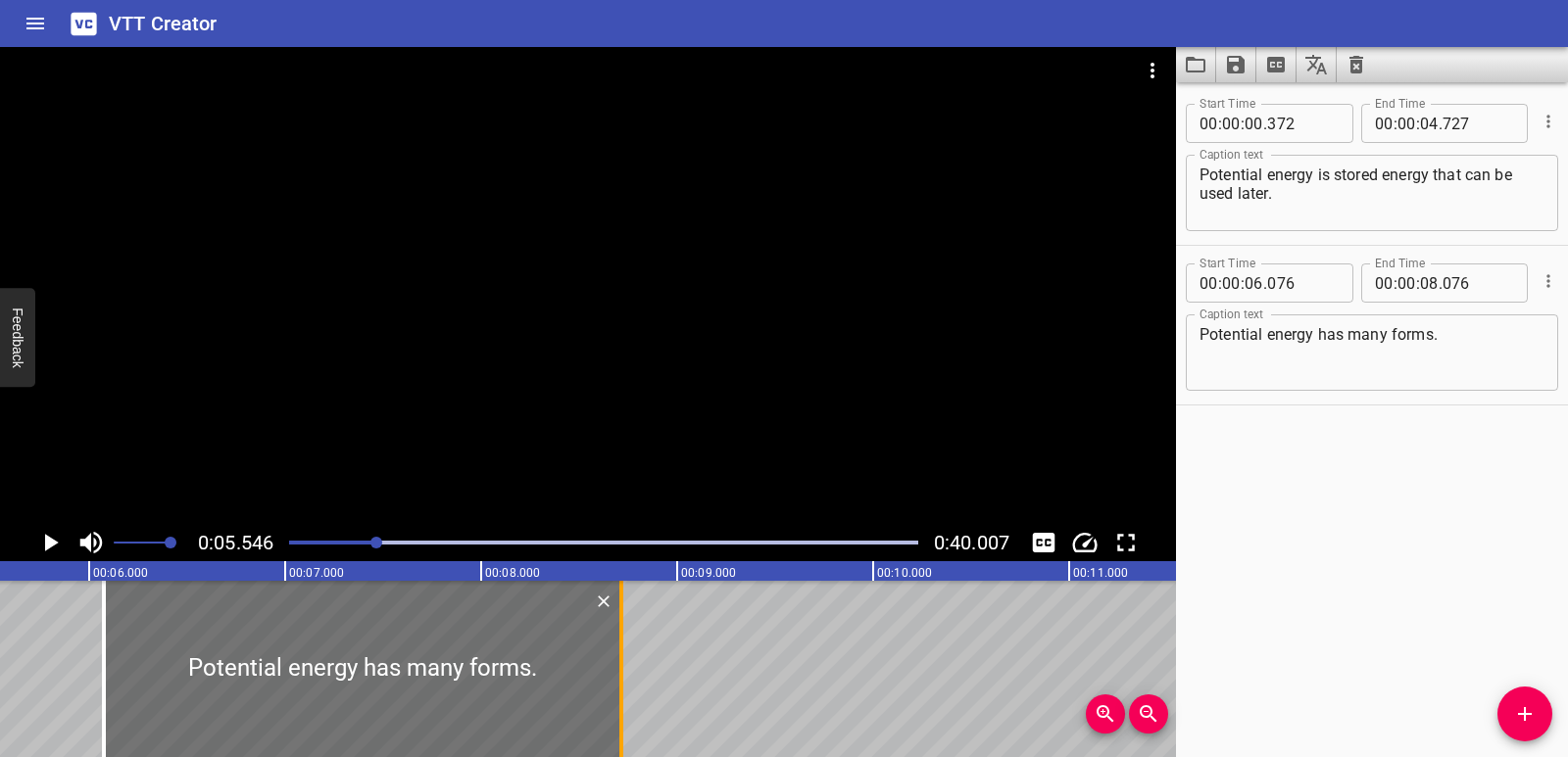
drag, startPoint x: 492, startPoint y: 661, endPoint x: 617, endPoint y: 667, distance: 125.1
click at [617, 667] on div at bounding box center [621, 669] width 20 height 177
type input "716"
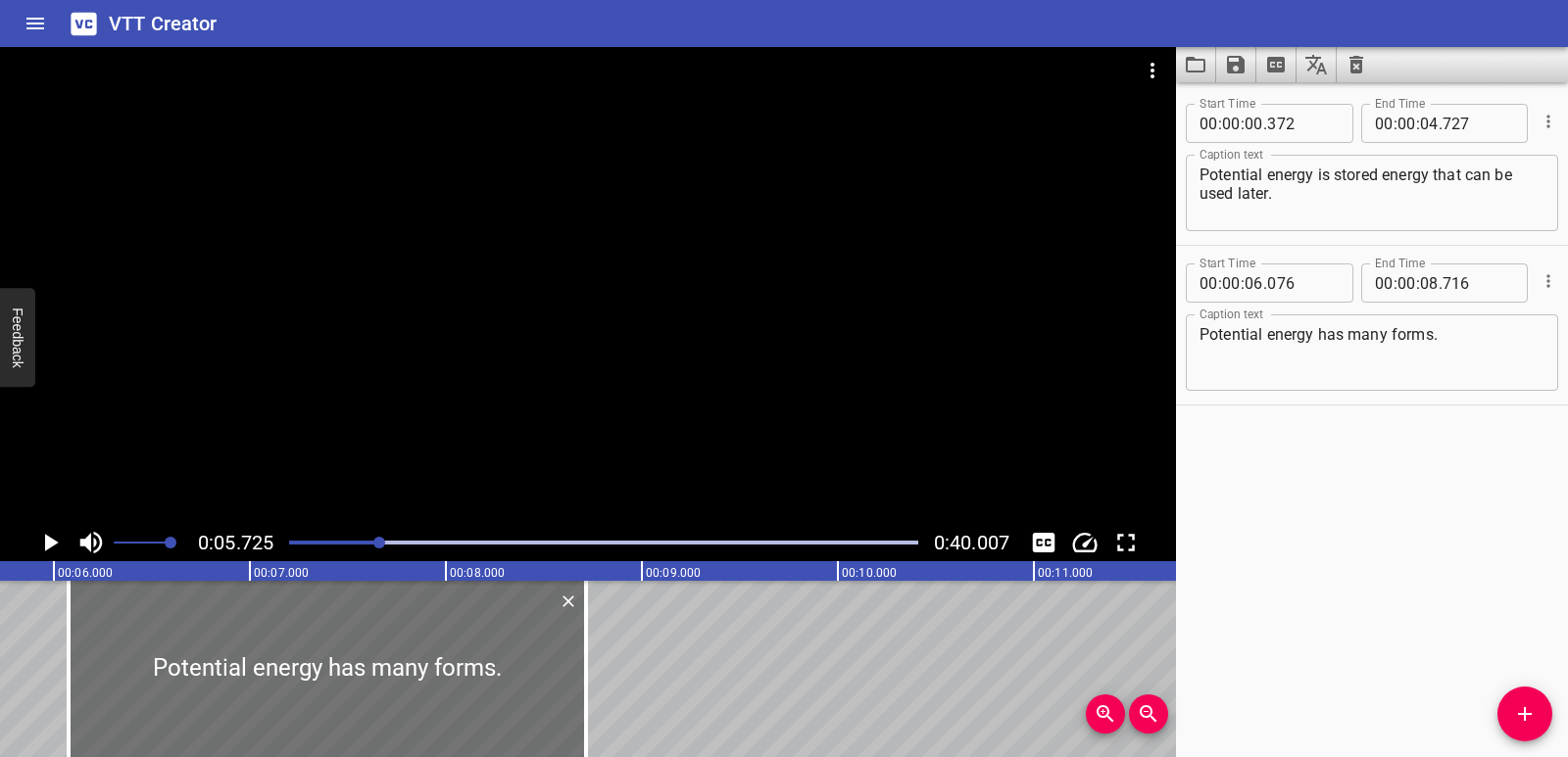
click at [43, 552] on icon "Play/Pause" at bounding box center [50, 543] width 30 height 30
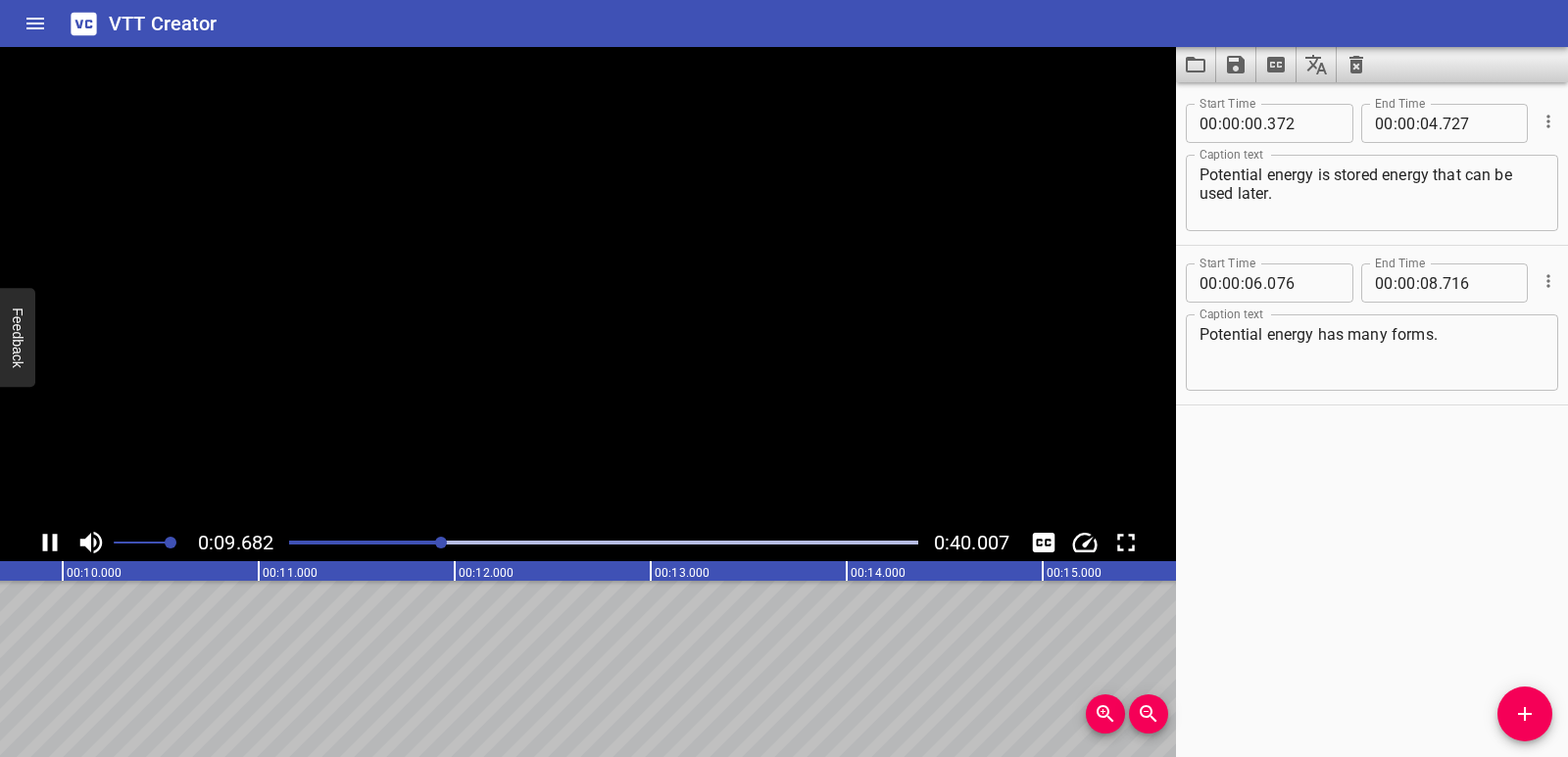
click at [43, 552] on icon "Play/Pause" at bounding box center [50, 543] width 30 height 30
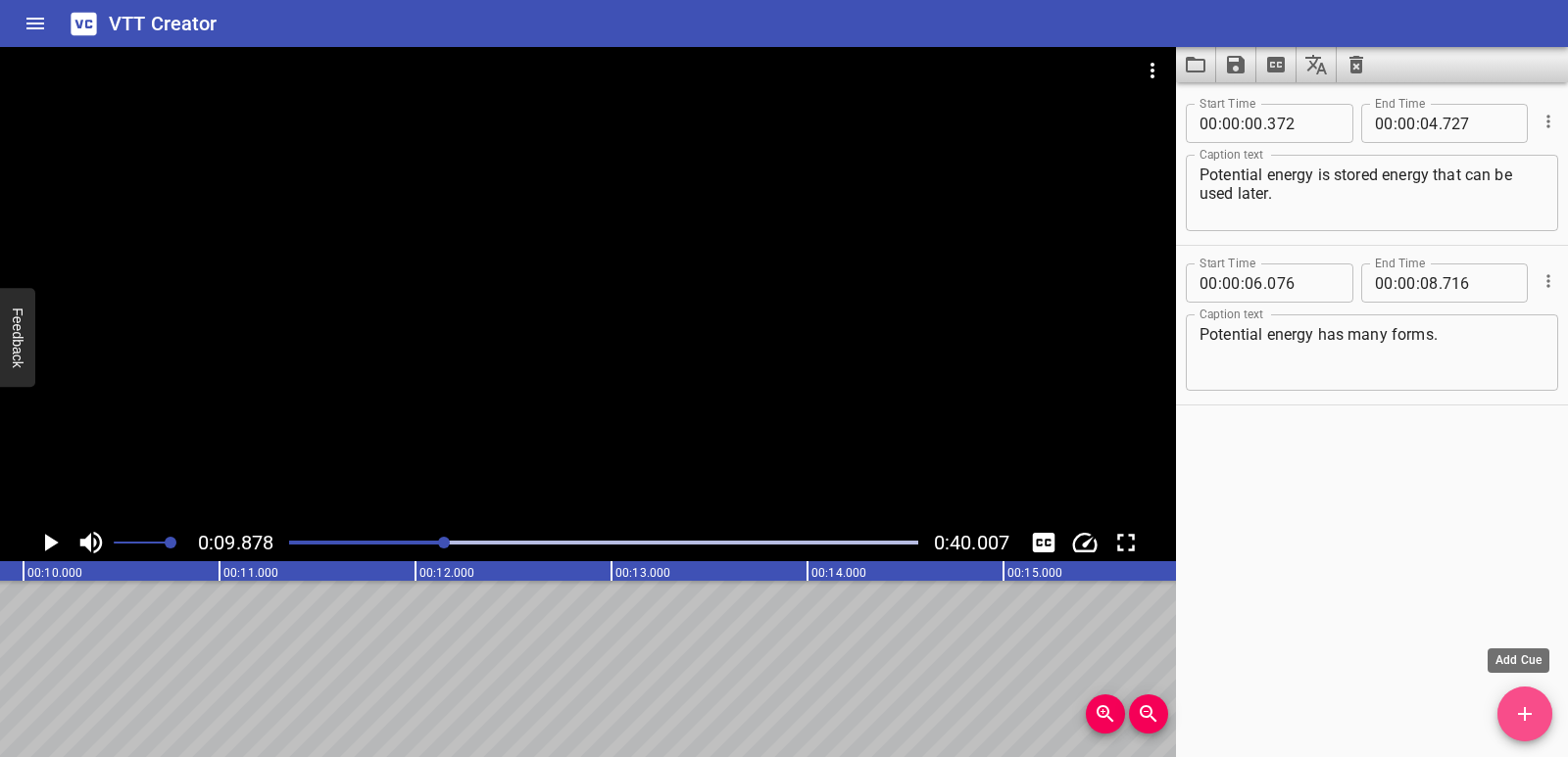
click at [1506, 708] on span "Add Cue" at bounding box center [1526, 715] width 55 height 24
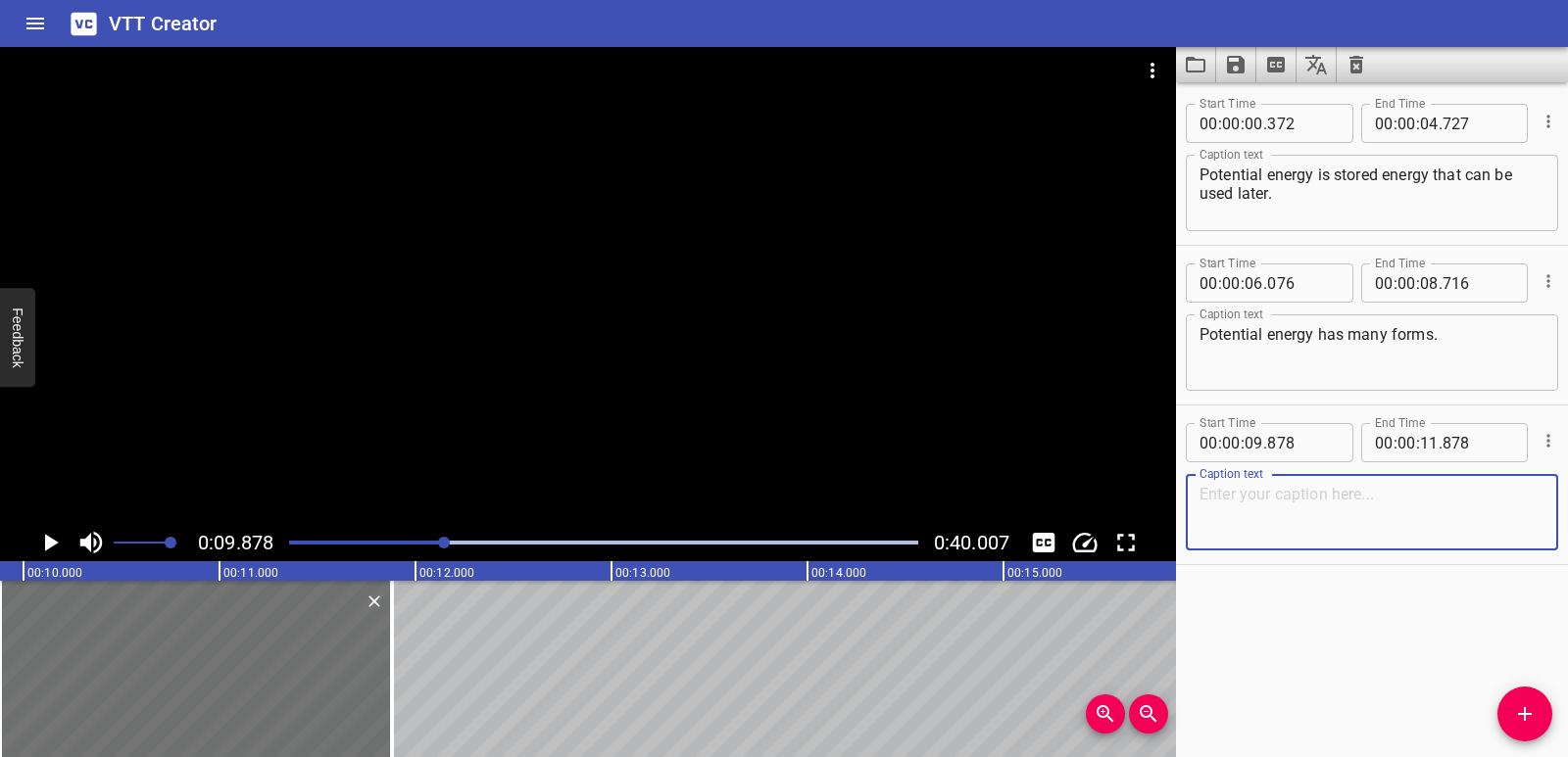
paste textarea "Objects that are high above the ground have a form of potential energy."
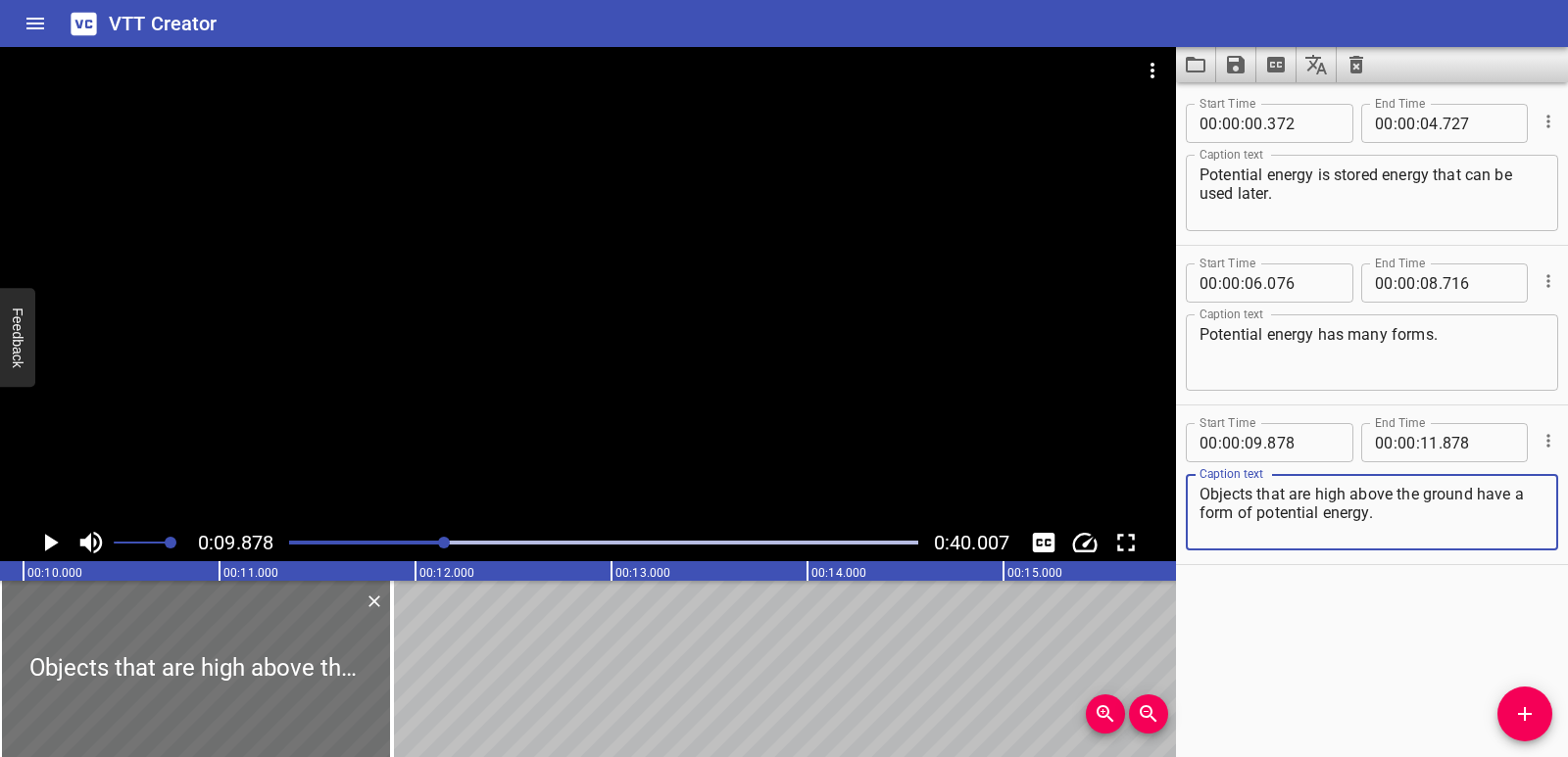
type textarea "Objects that are high above the ground have a form of potential energy."
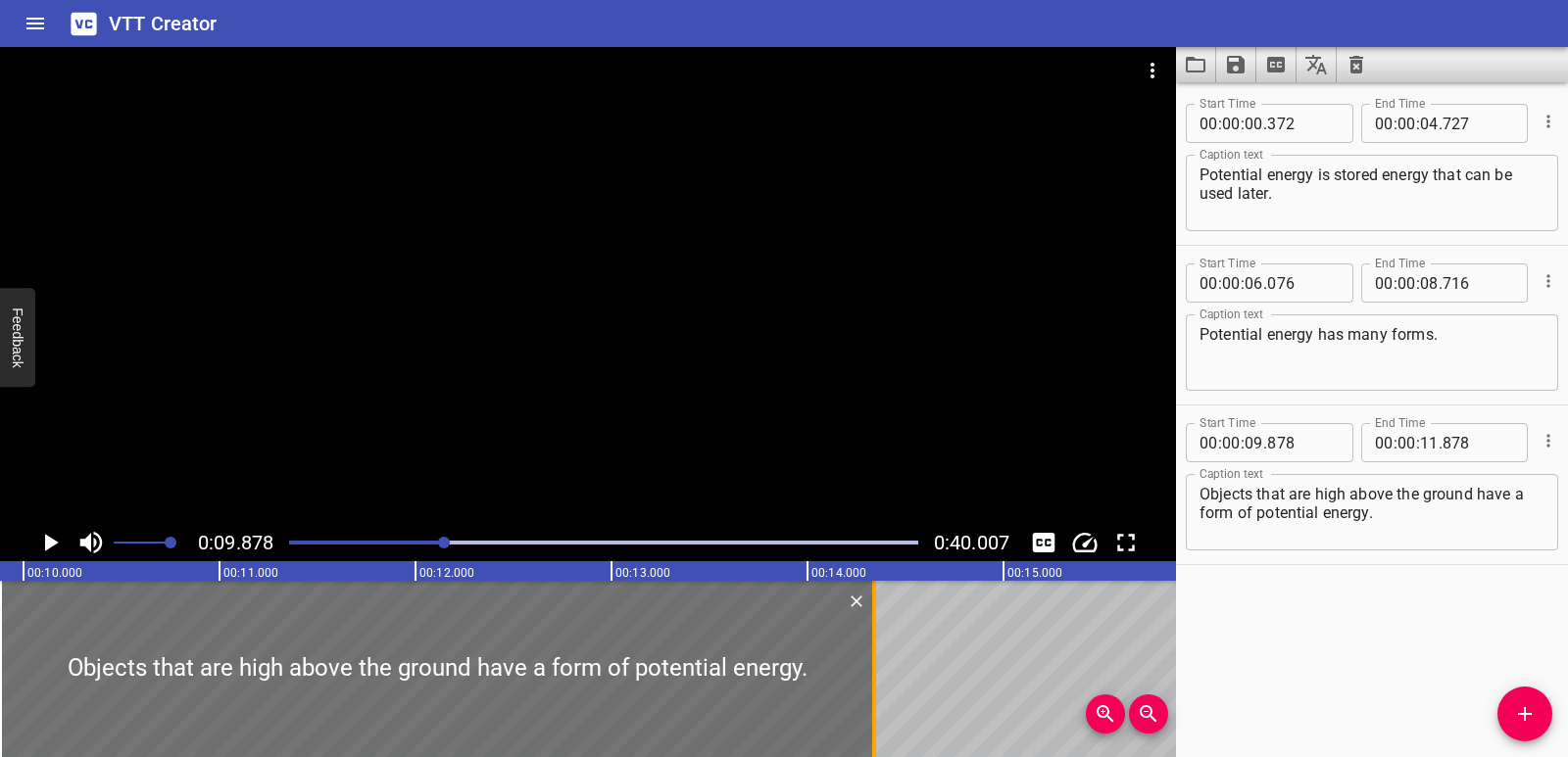
drag, startPoint x: 416, startPoint y: 674, endPoint x: 878, endPoint y: 655, distance: 462.4
click at [878, 655] on div at bounding box center [875, 669] width 20 height 177
type input "14"
type input "343"
drag, startPoint x: 0, startPoint y: 646, endPoint x: 29, endPoint y: 647, distance: 29.0
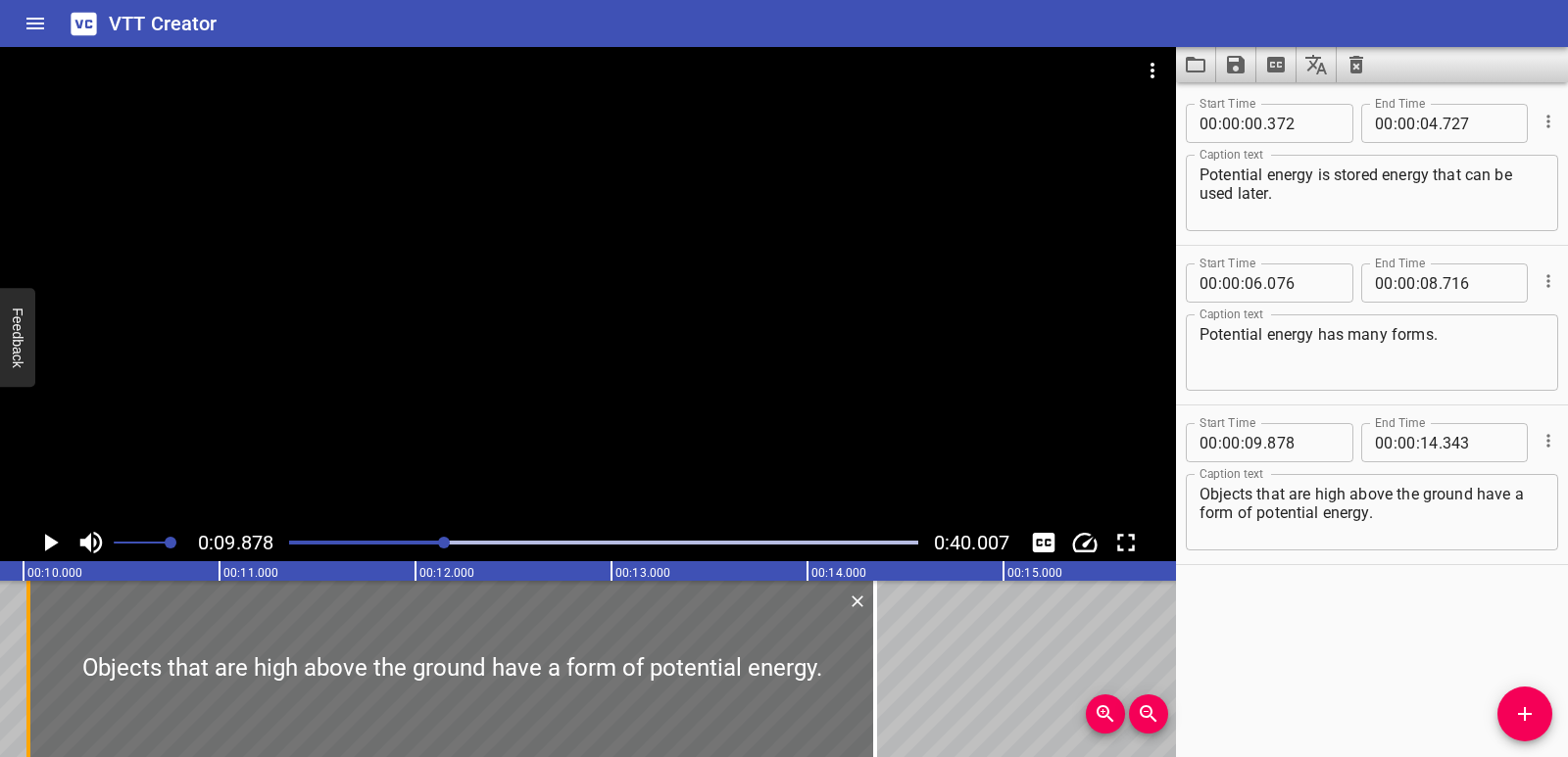
click at [29, 647] on div at bounding box center [29, 669] width 4 height 177
type input "10"
type input "023"
click at [56, 542] on icon "Play/Pause" at bounding box center [52, 543] width 14 height 18
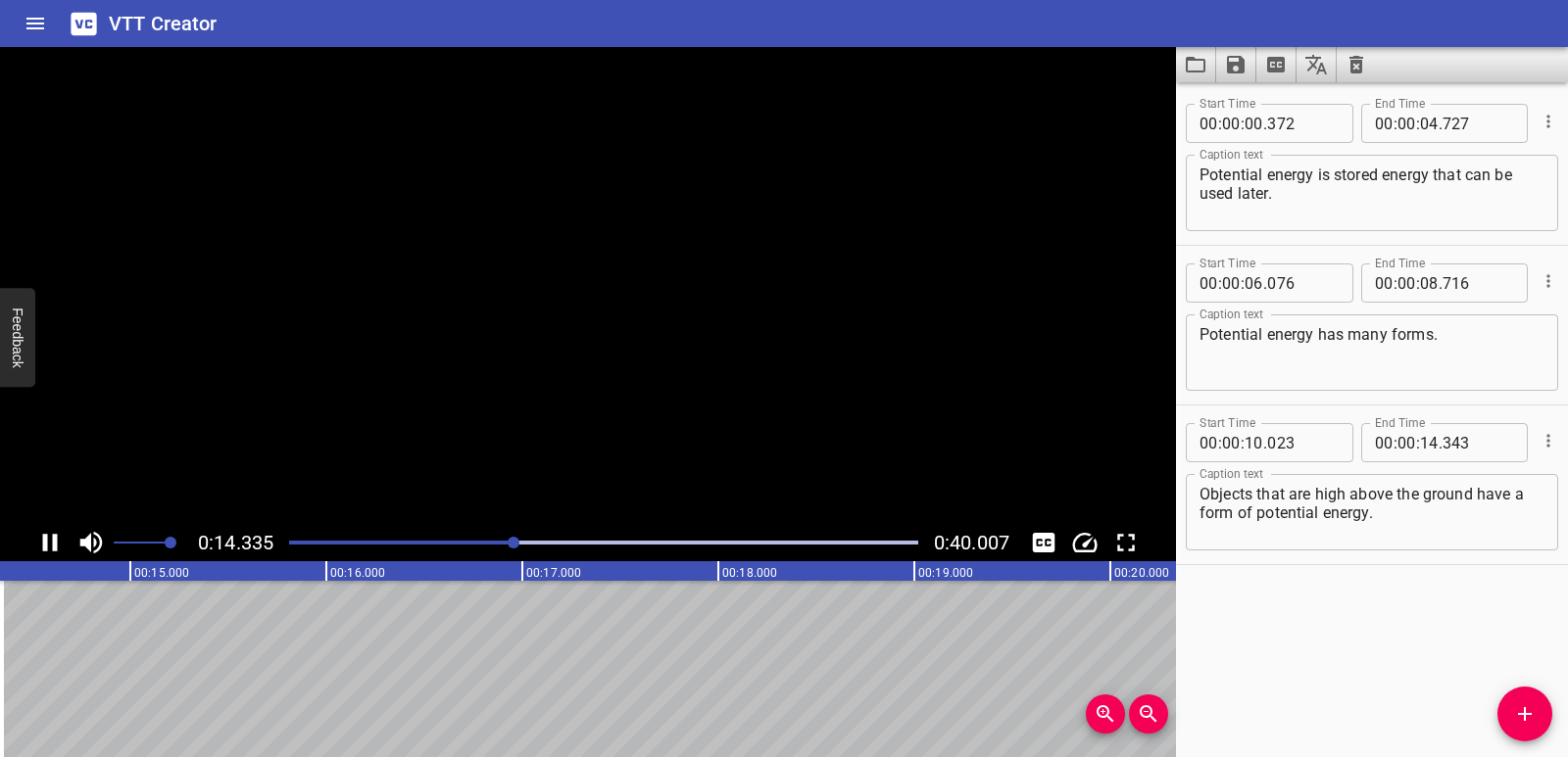
click at [56, 542] on icon "Play/Pause" at bounding box center [50, 543] width 15 height 18
click at [1544, 712] on span "Add Cue" at bounding box center [1526, 715] width 55 height 24
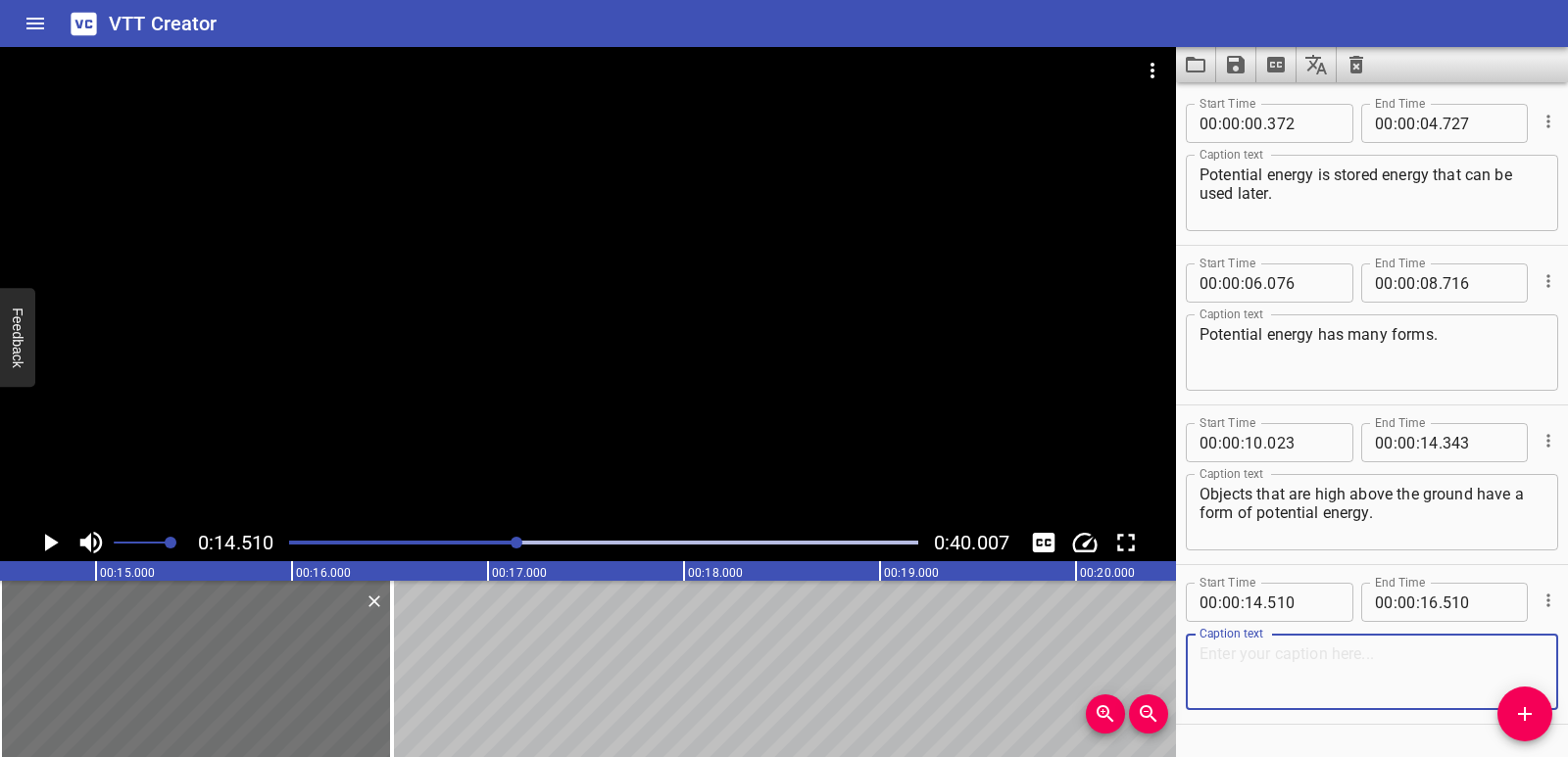
paste textarea "Like a book on top of a shelf, a ball in the air, or a boy on top of a hill."
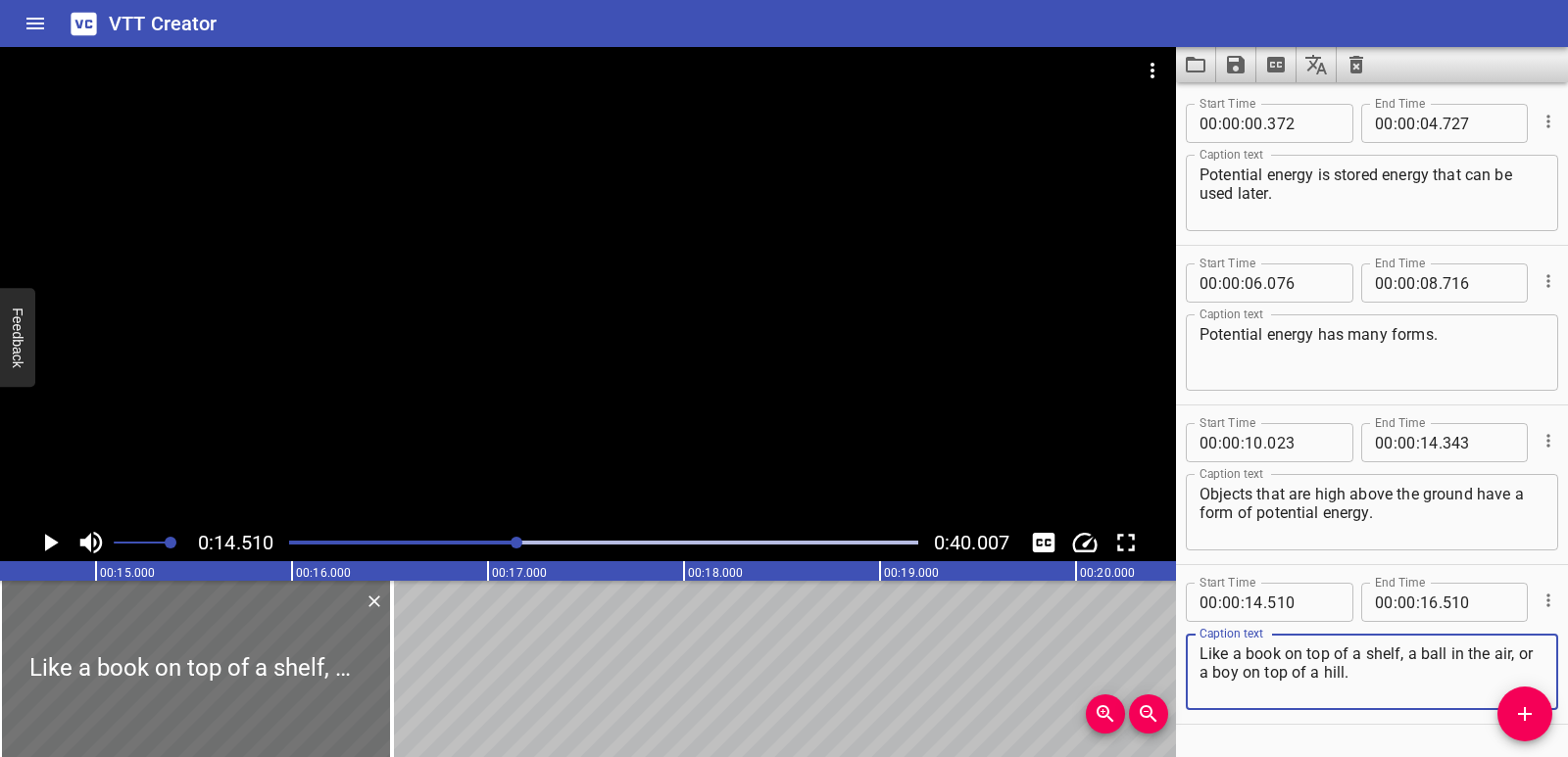
click at [1207, 647] on textarea "Like a book on top of a shelf, a ball in the air, or a boy on top of a hill." at bounding box center [1372, 672] width 345 height 56
type textarea "Like a book on top of a shelf, a ball in the air, or a boy on top of a hill."
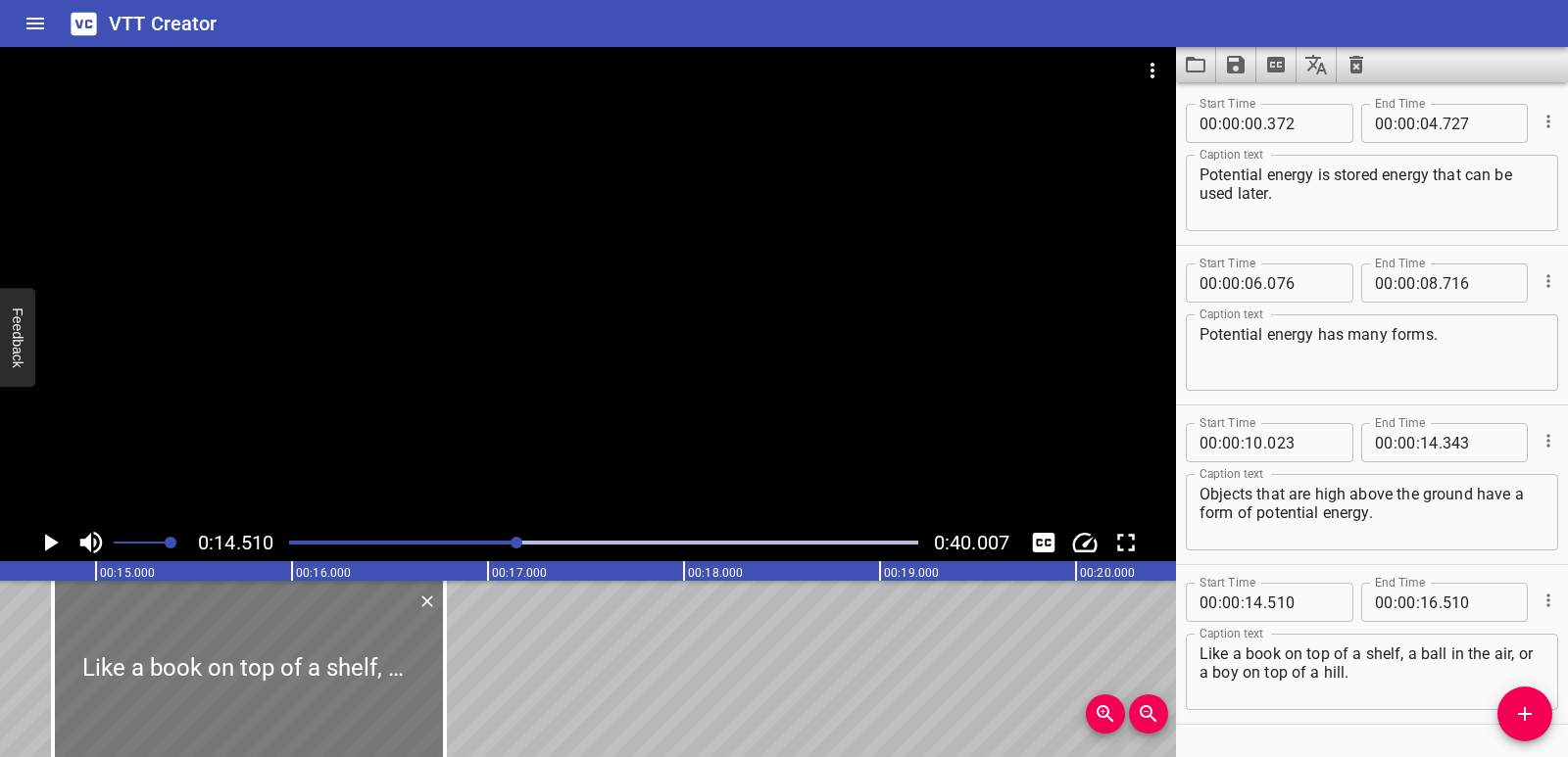
drag, startPoint x: 280, startPoint y: 653, endPoint x: 334, endPoint y: 660, distance: 54.5
click at [334, 660] on div at bounding box center [249, 669] width 392 height 177
type input "780"
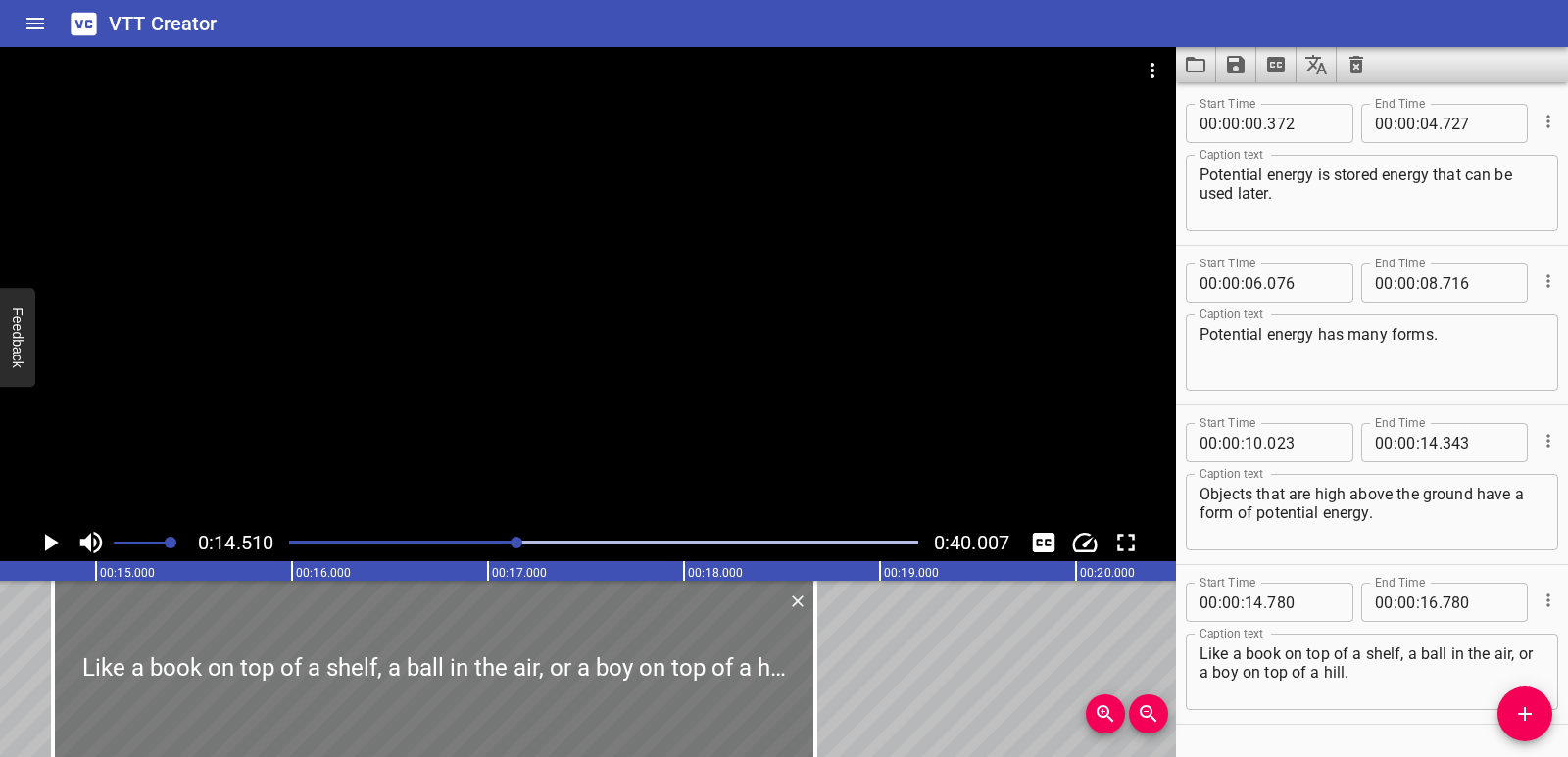
drag, startPoint x: 440, startPoint y: 658, endPoint x: 745, endPoint y: 654, distance: 305.0
click at [812, 658] on div at bounding box center [816, 669] width 20 height 177
type input "18"
type input "675"
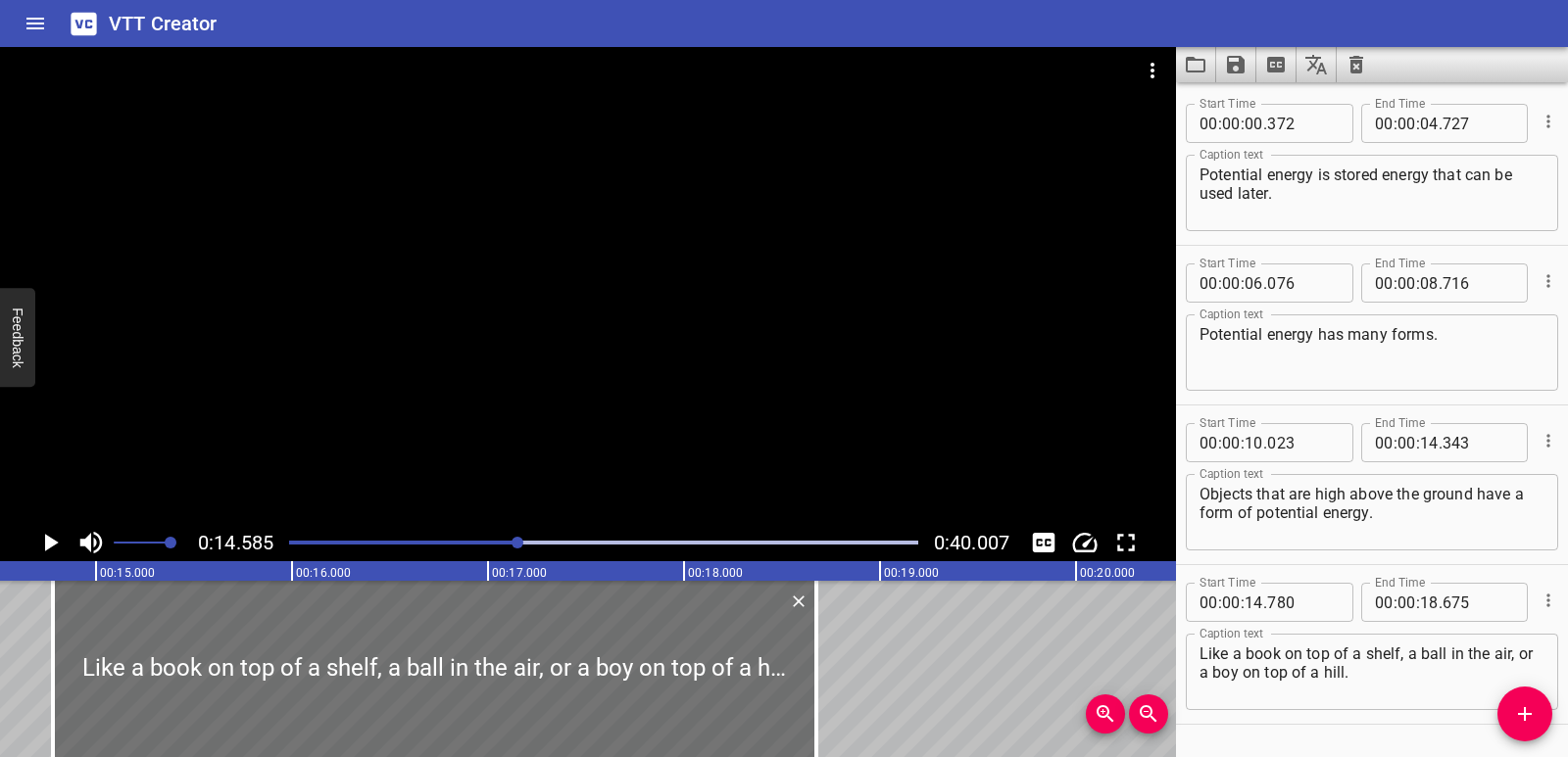
scroll to position [0, 2860]
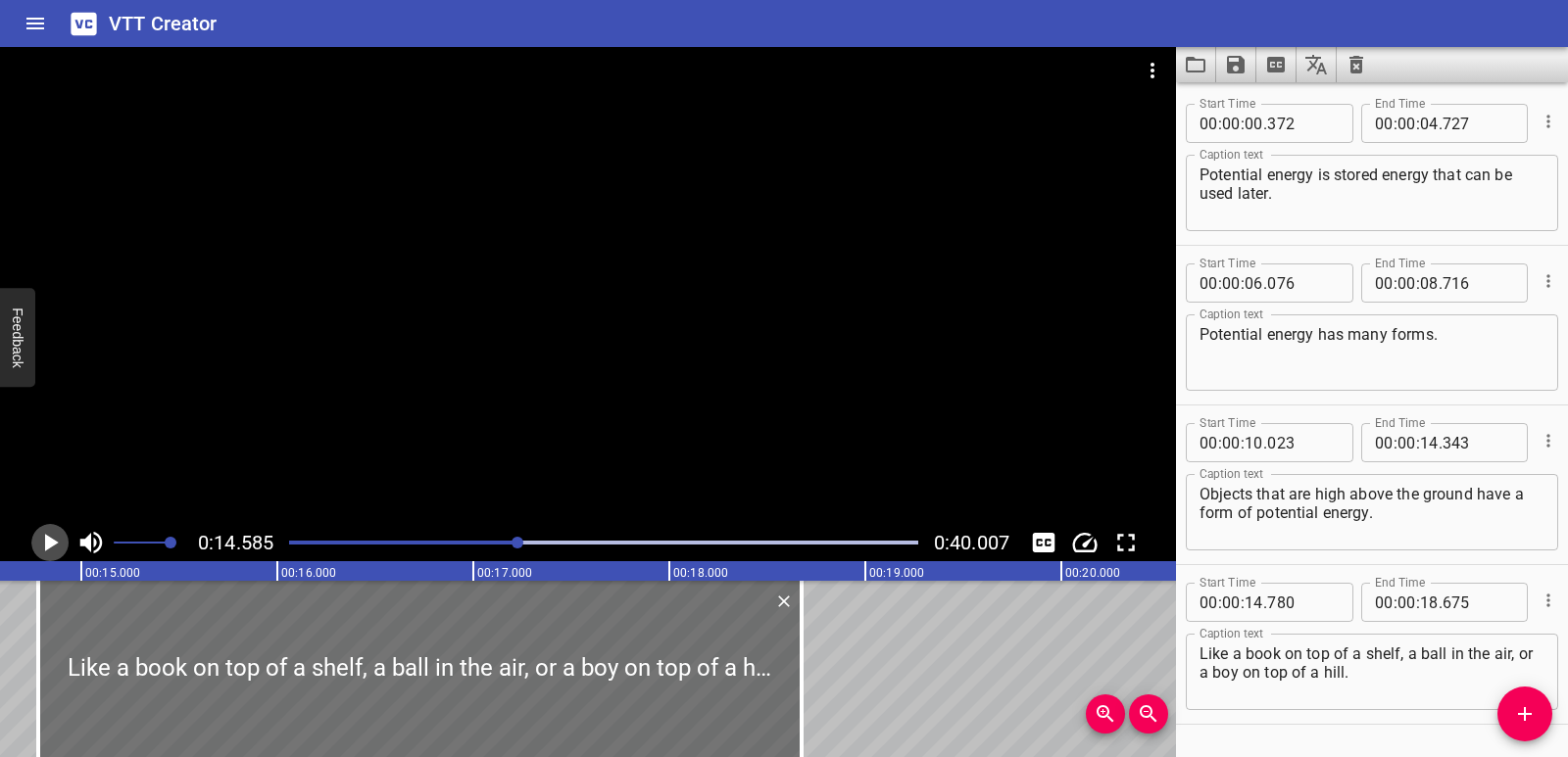
click at [56, 529] on icon "Play/Pause" at bounding box center [50, 543] width 30 height 30
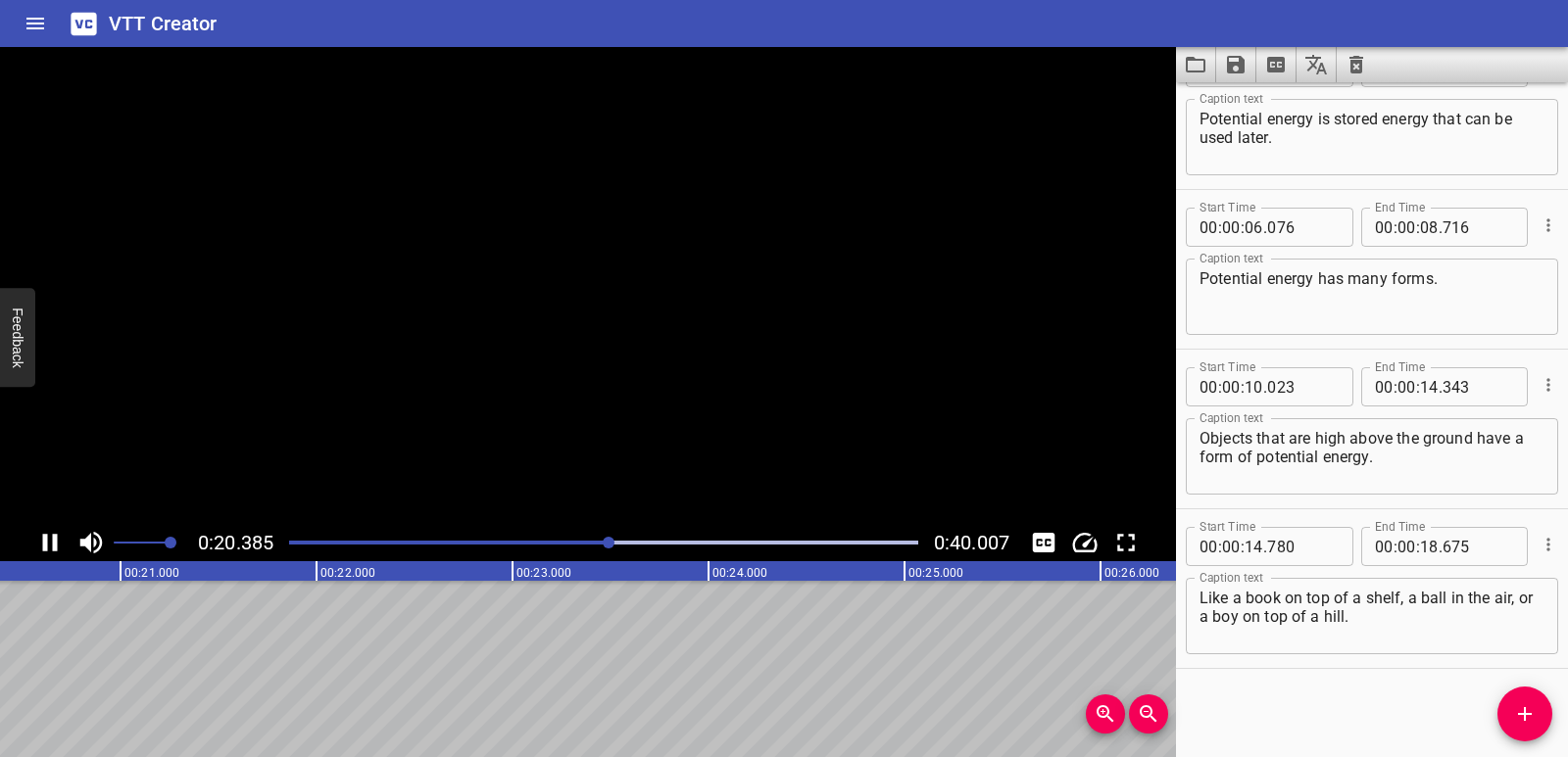
click at [56, 529] on icon "Play/Pause" at bounding box center [50, 543] width 30 height 30
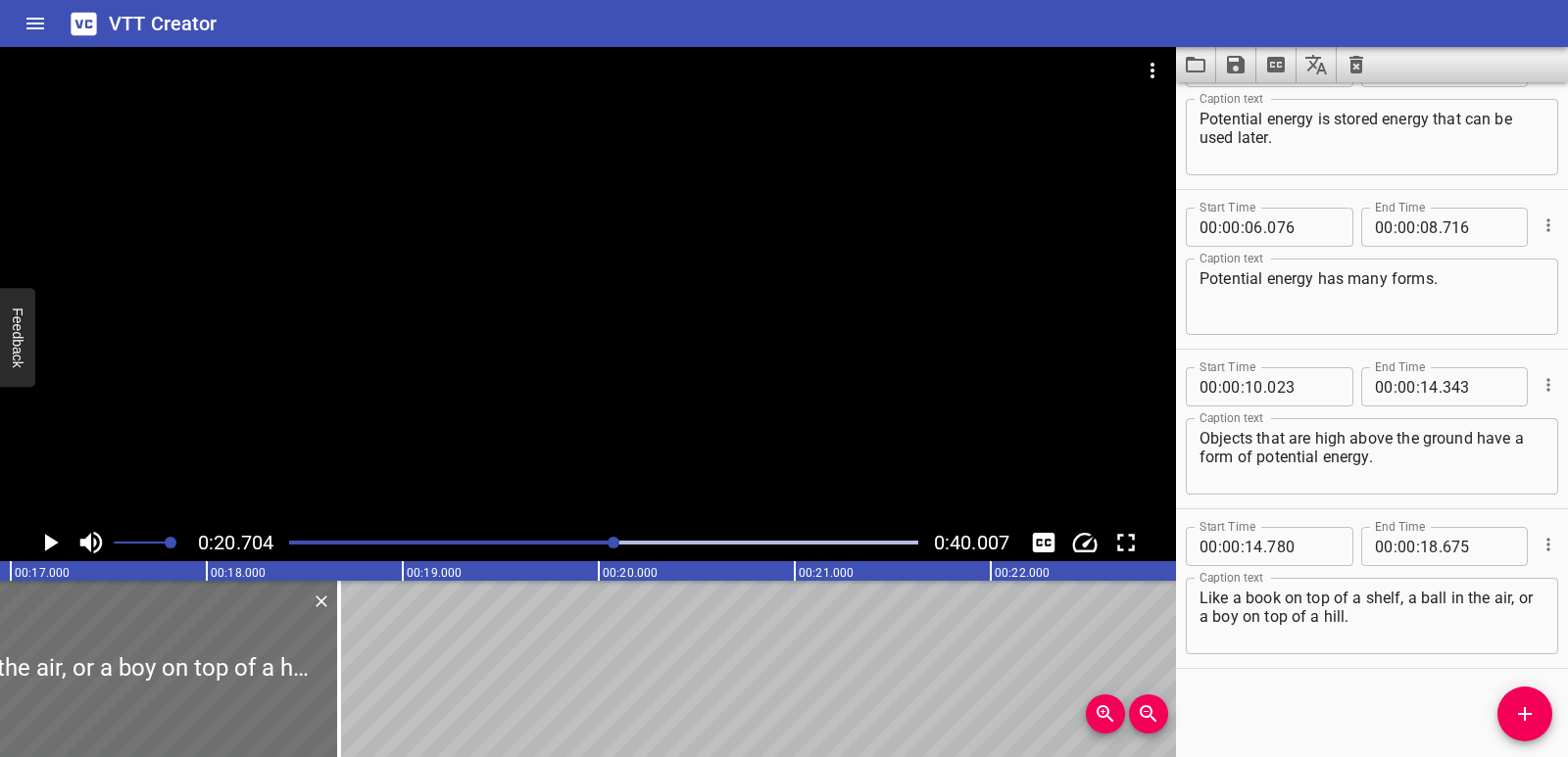
scroll to position [0, 3301]
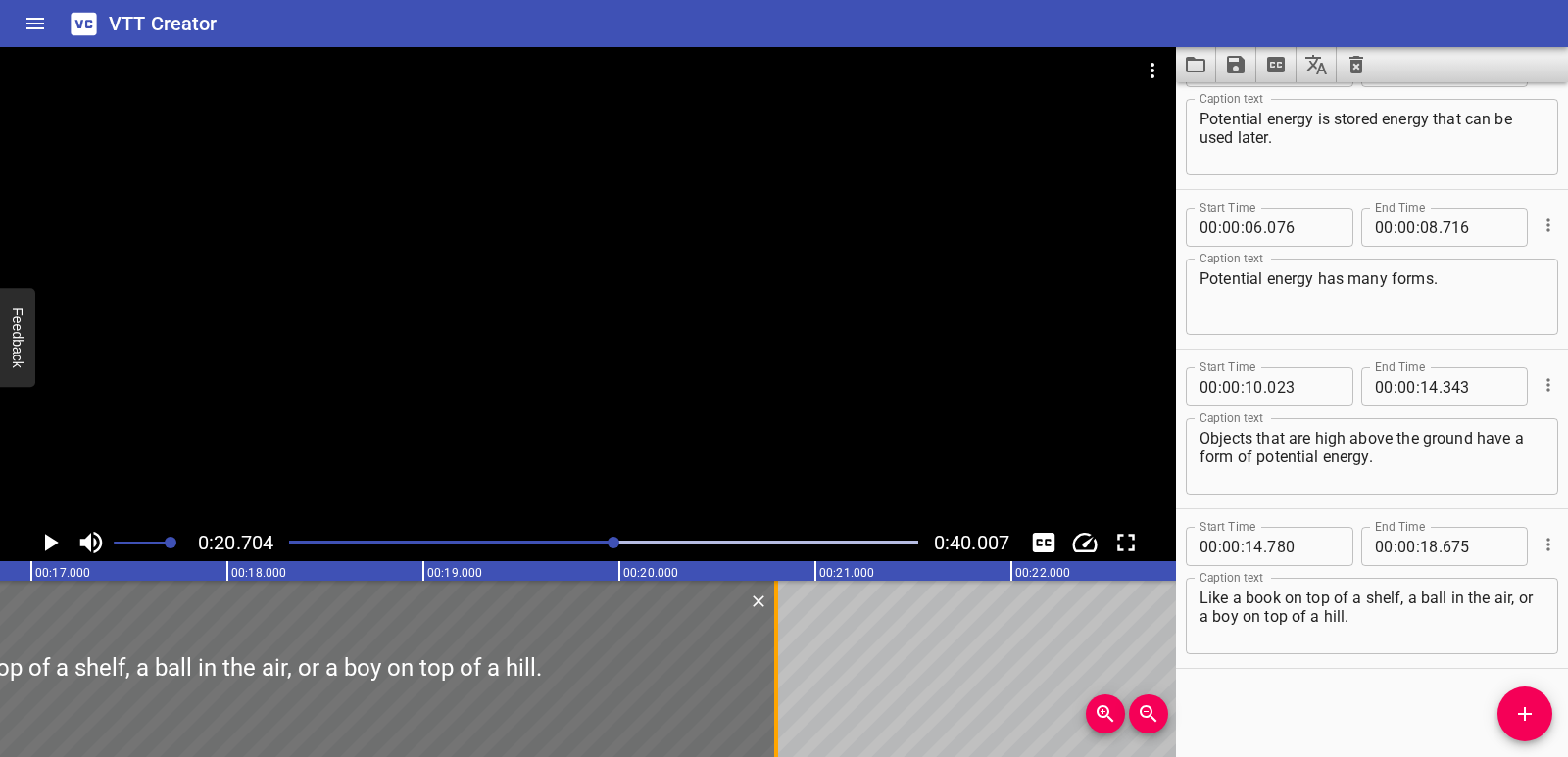
drag, startPoint x: 363, startPoint y: 682, endPoint x: 780, endPoint y: 675, distance: 417.1
click at [780, 675] on div at bounding box center [776, 669] width 20 height 177
type input "20"
type input "800"
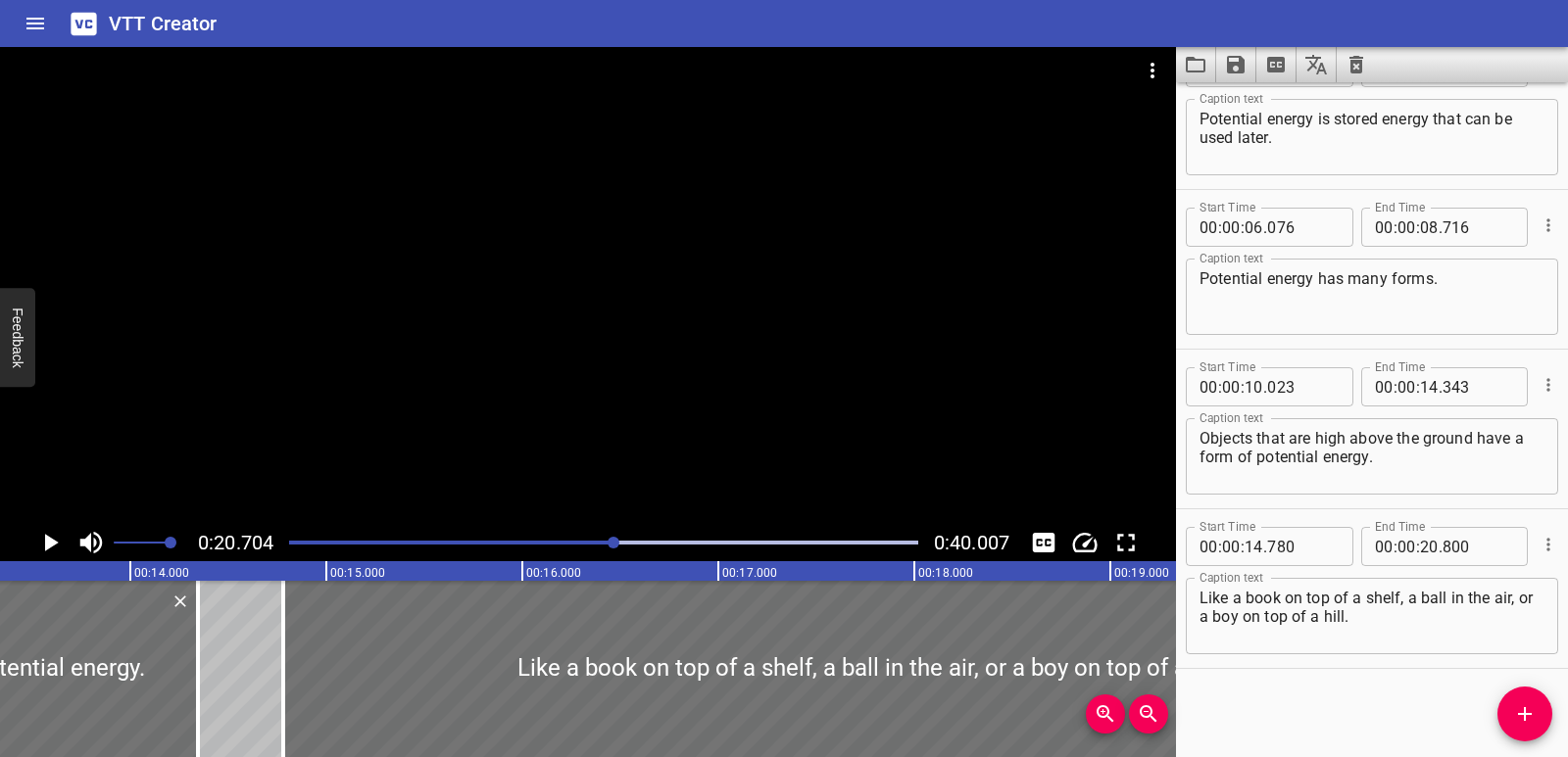
scroll to position [0, 2605]
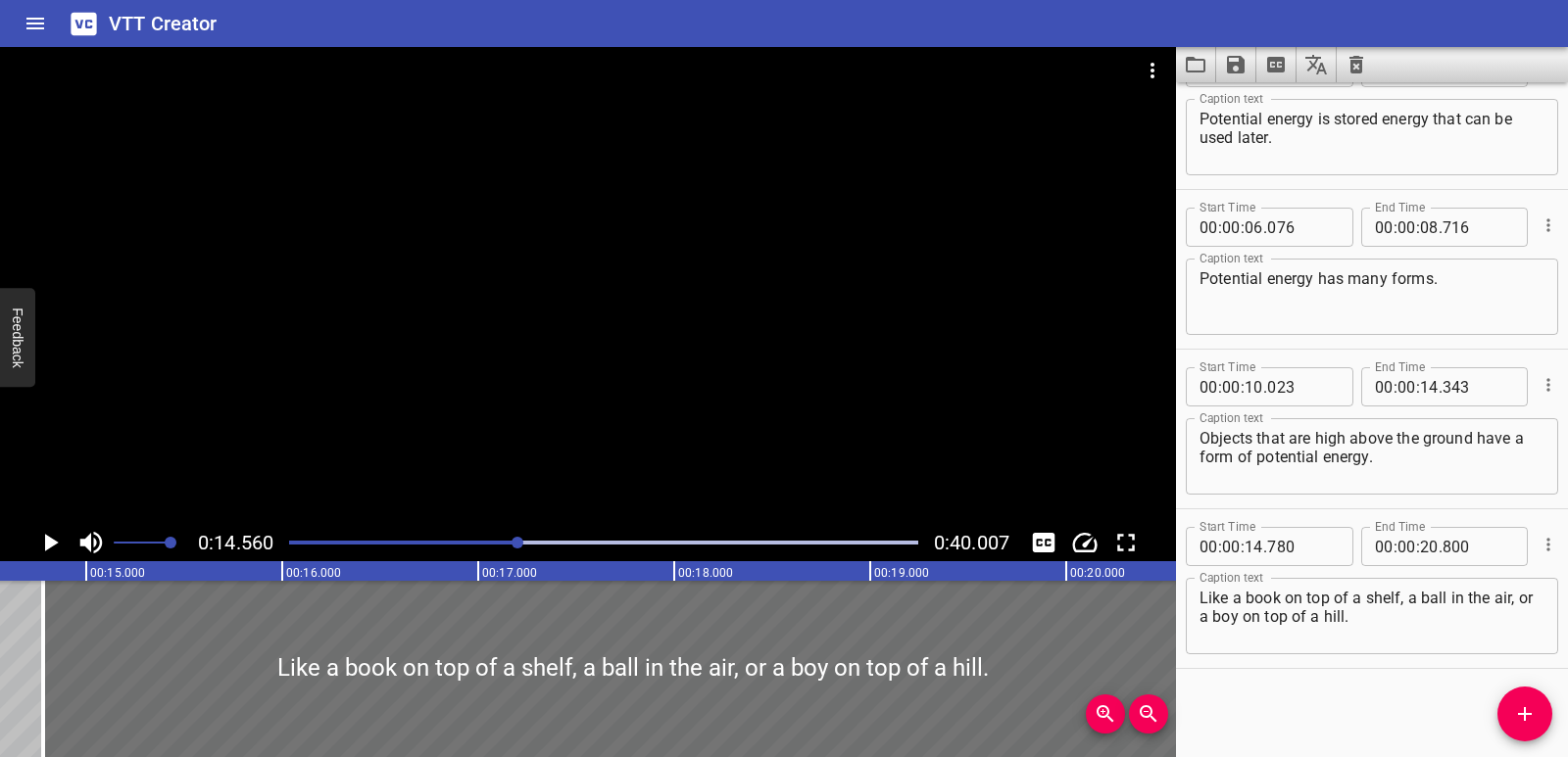
click at [44, 544] on icon "Play/Pause" at bounding box center [50, 543] width 30 height 30
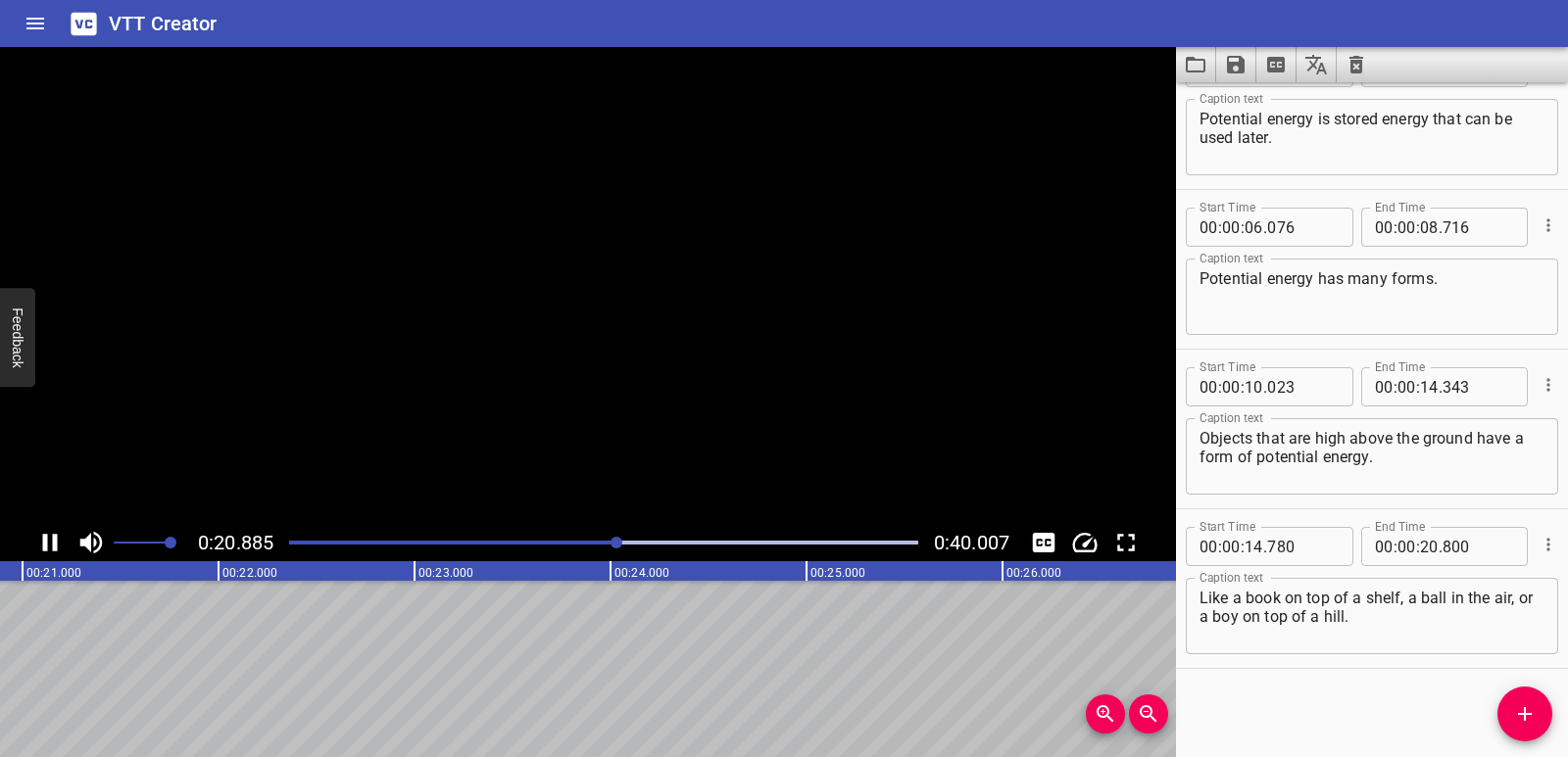
click at [54, 544] on icon "Play/Pause" at bounding box center [50, 543] width 15 height 18
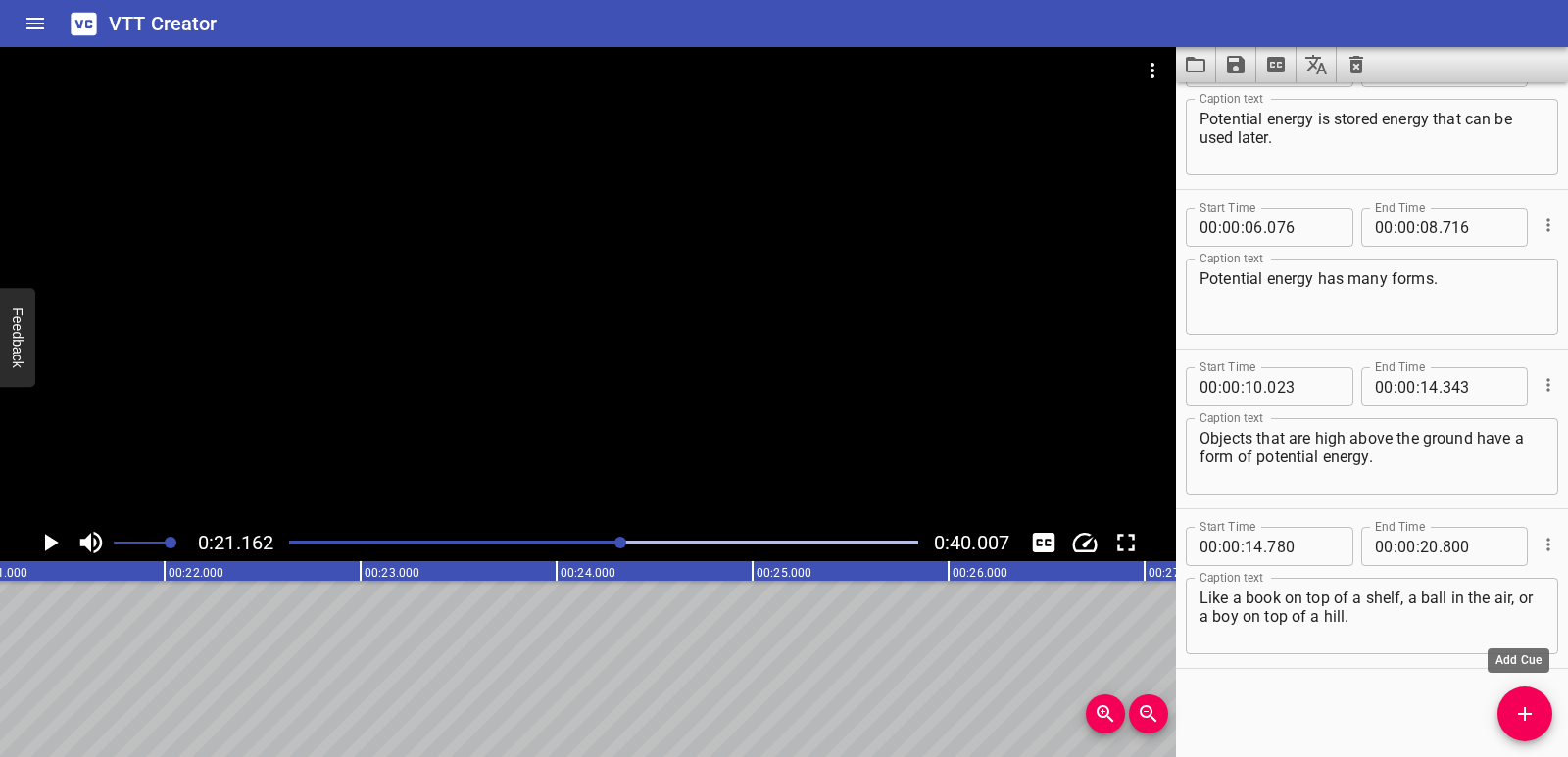
click at [1515, 718] on icon "Add Cue" at bounding box center [1526, 715] width 24 height 24
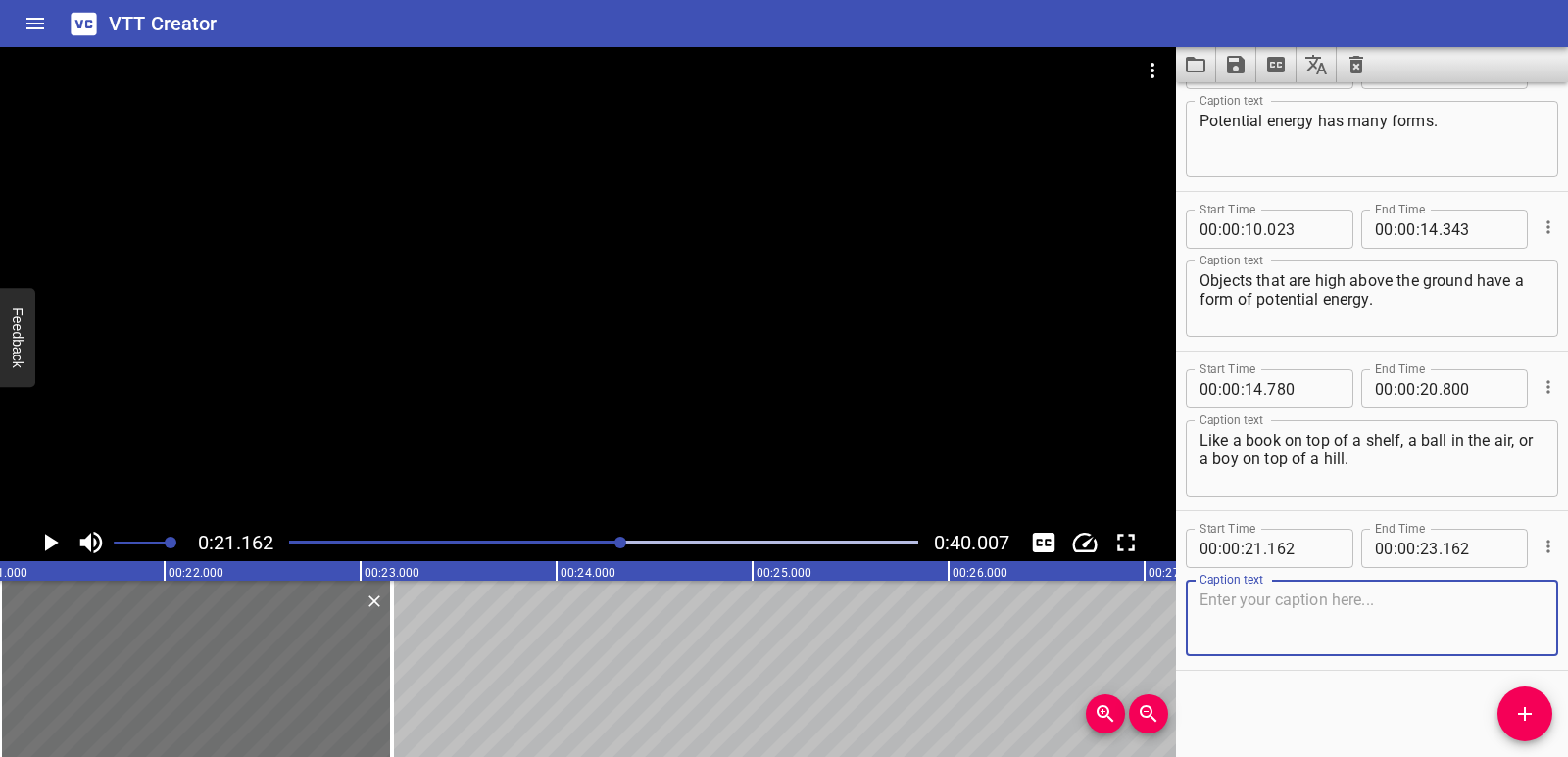
scroll to position [215, 0]
click at [1252, 604] on textarea at bounding box center [1372, 617] width 345 height 56
paste textarea "The higher the object, the greater potential energy it has."
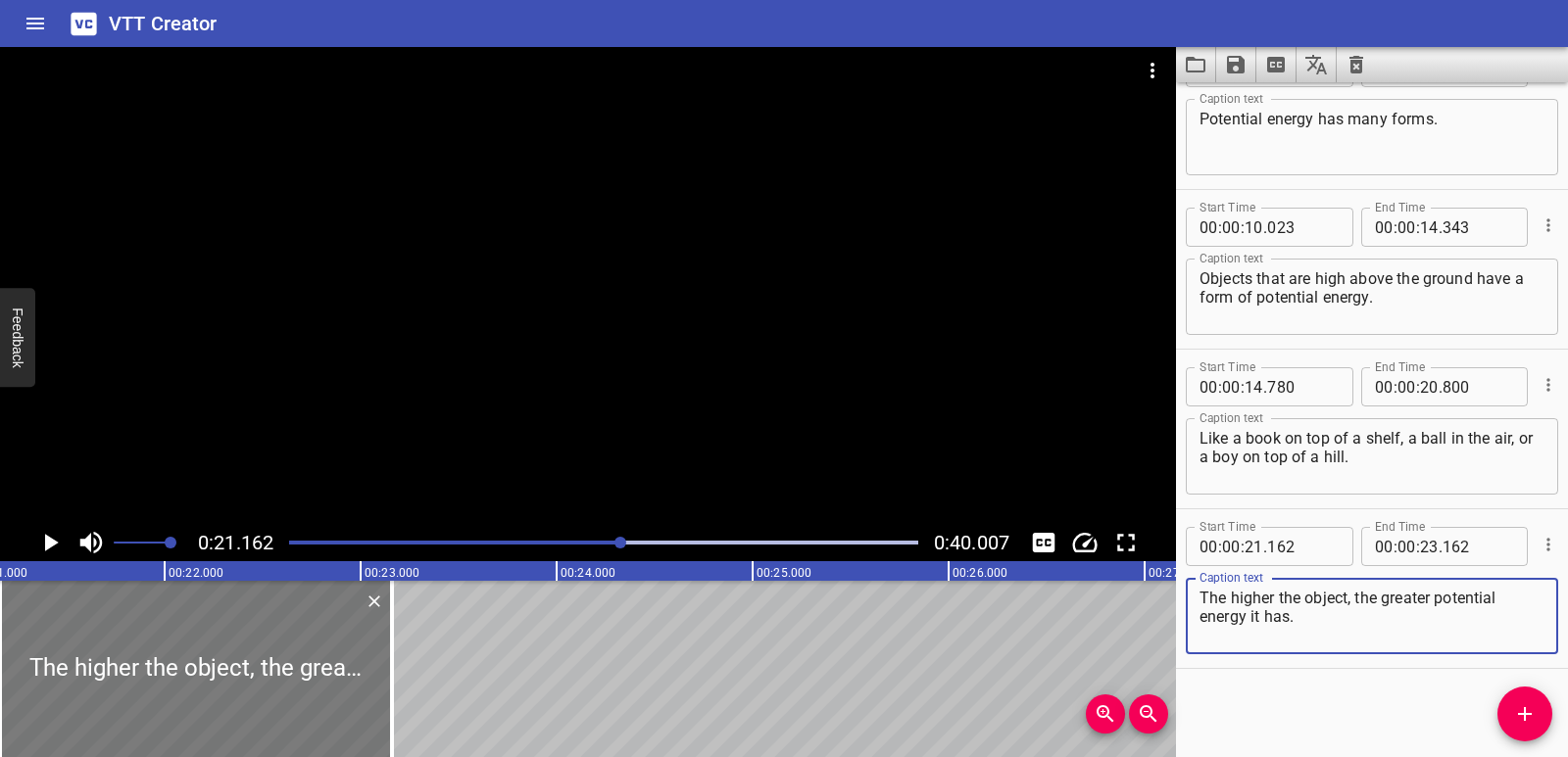
type textarea "The higher the object, the greater potential energy it has."
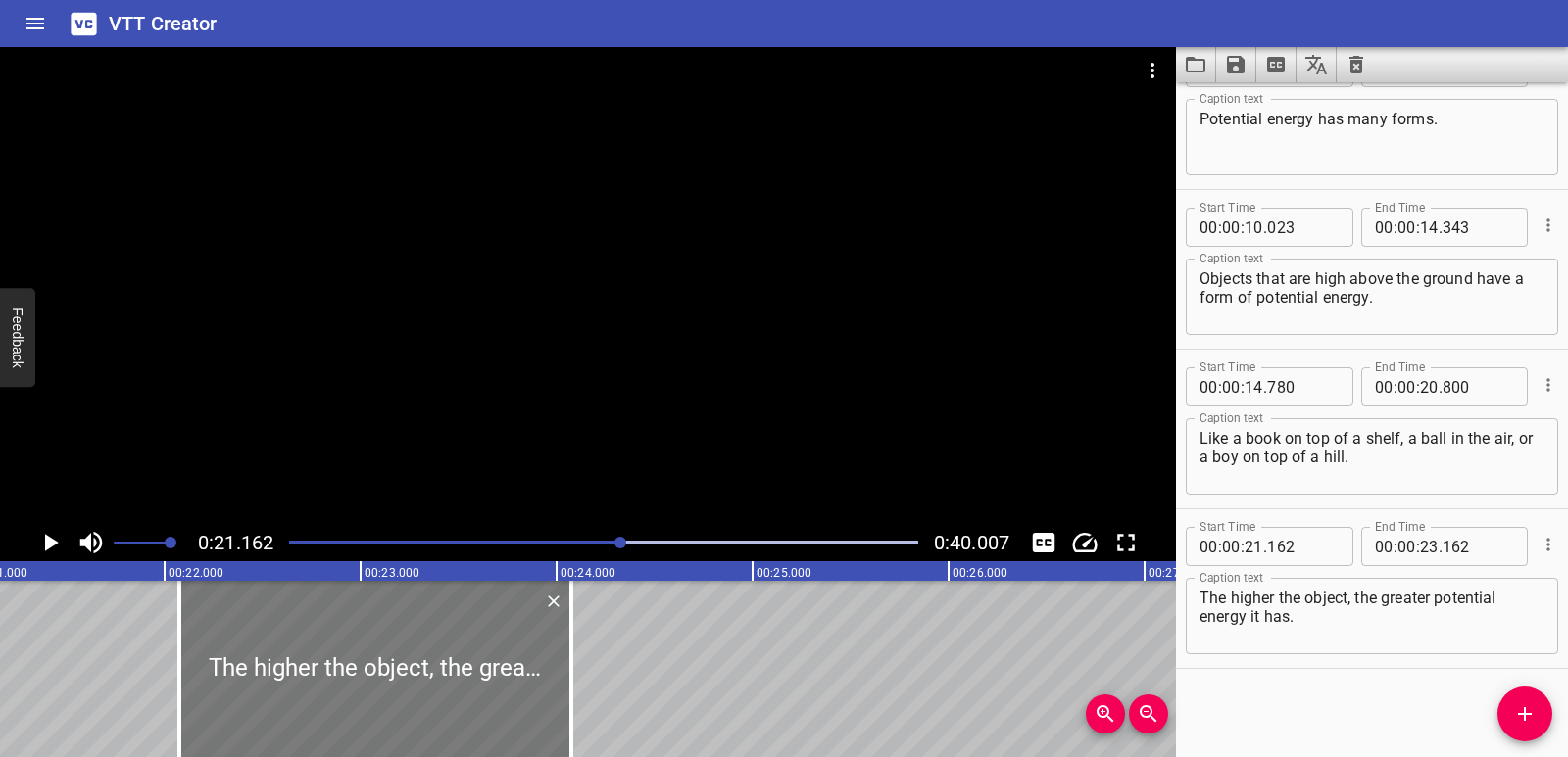
drag, startPoint x: 245, startPoint y: 691, endPoint x: 425, endPoint y: 698, distance: 180.1
click at [425, 698] on div at bounding box center [375, 669] width 392 height 177
type input "22"
type input "077"
type input "24"
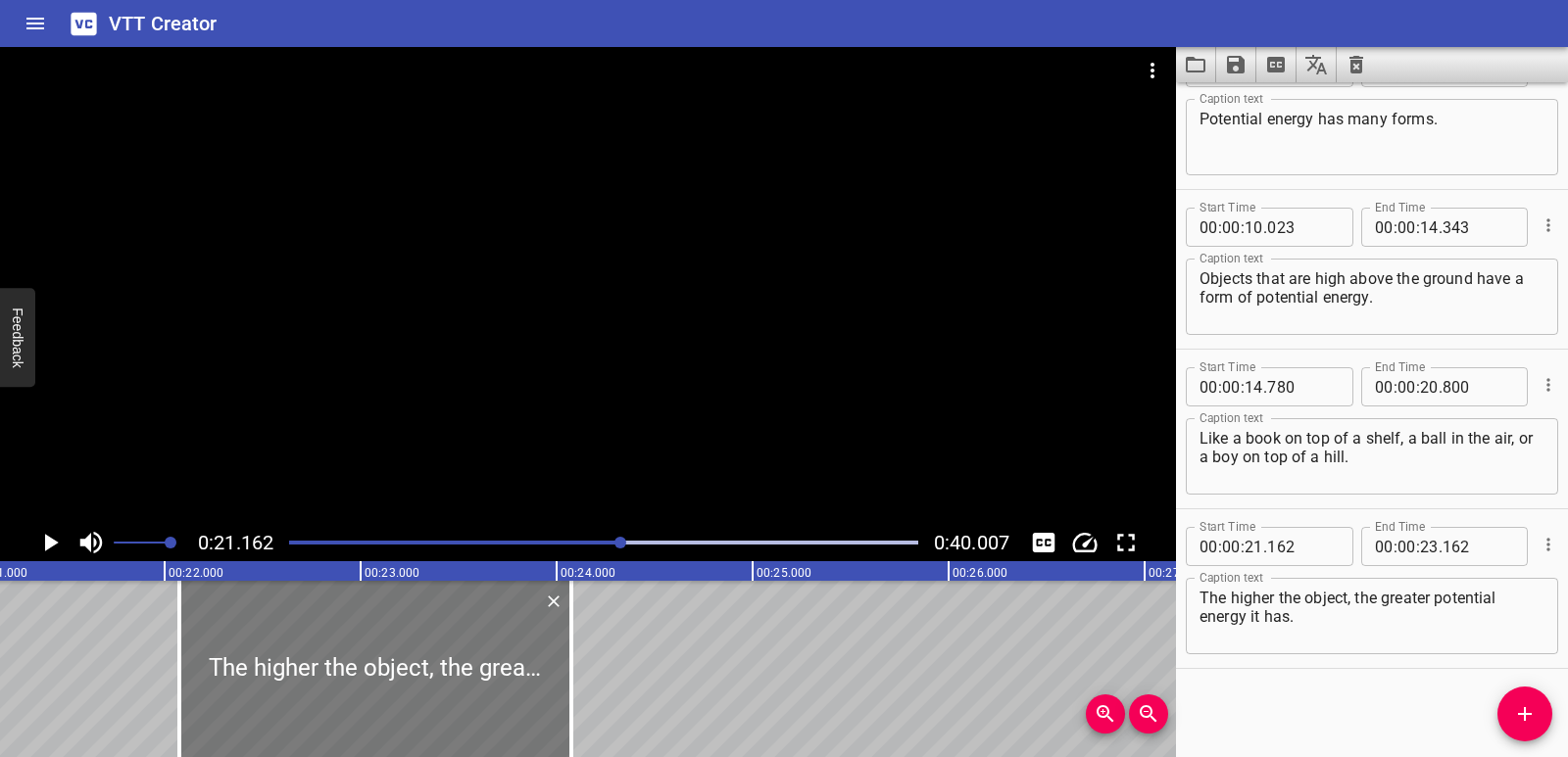
type input "077"
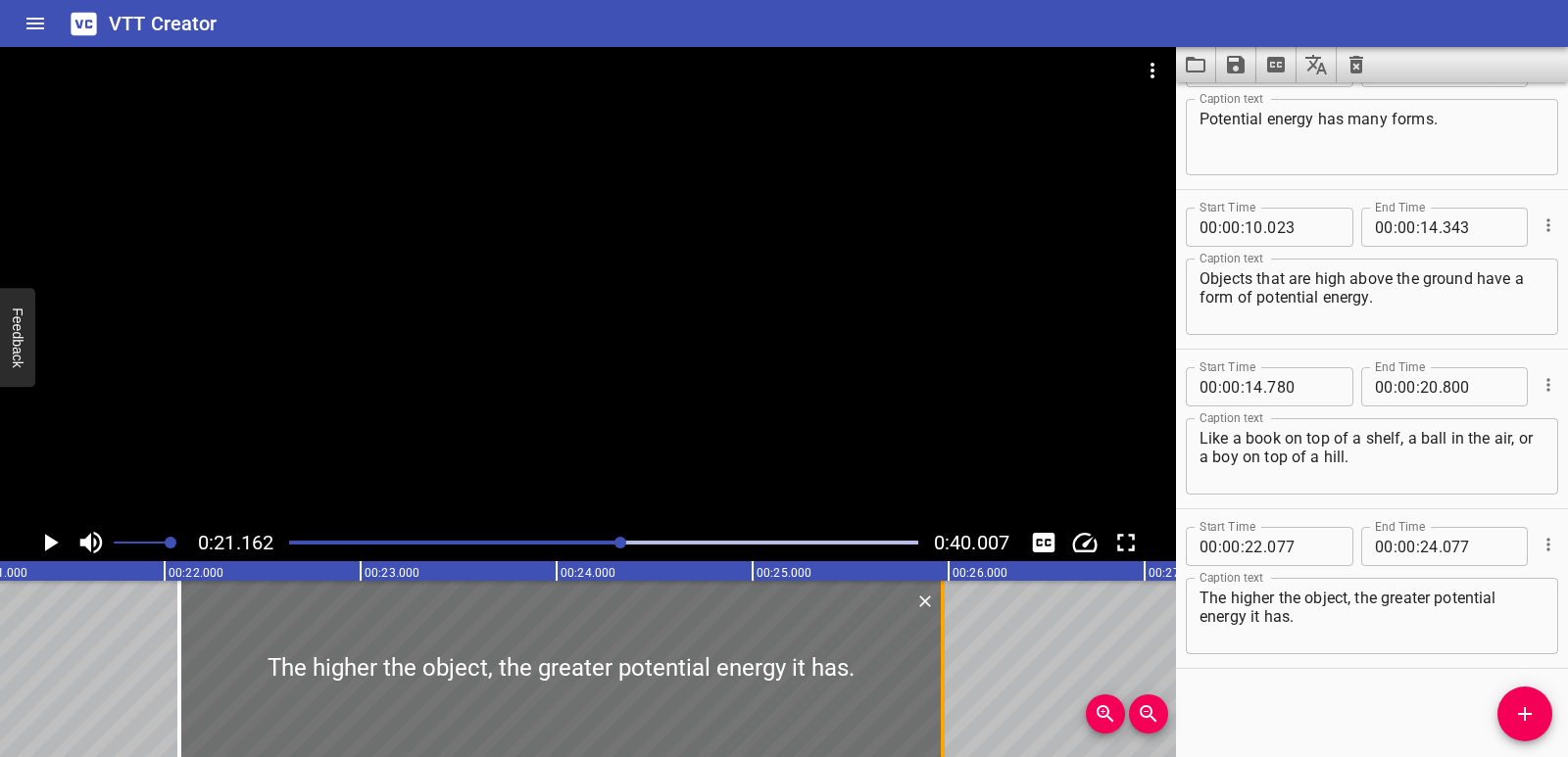
drag, startPoint x: 573, startPoint y: 670, endPoint x: 944, endPoint y: 682, distance: 371.2
click at [944, 682] on div at bounding box center [943, 669] width 4 height 177
type input "25"
type input "972"
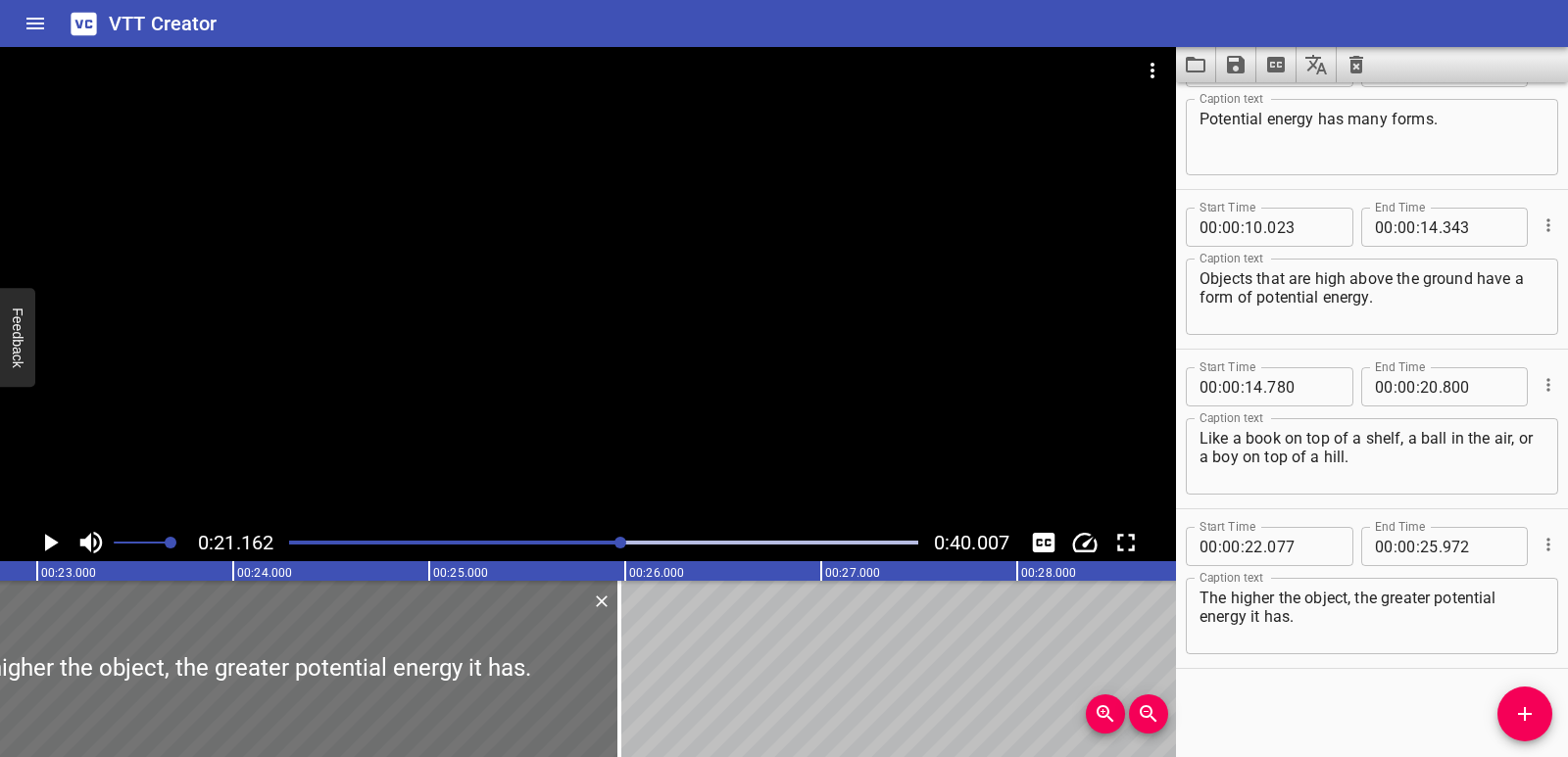
scroll to position [0, 4542]
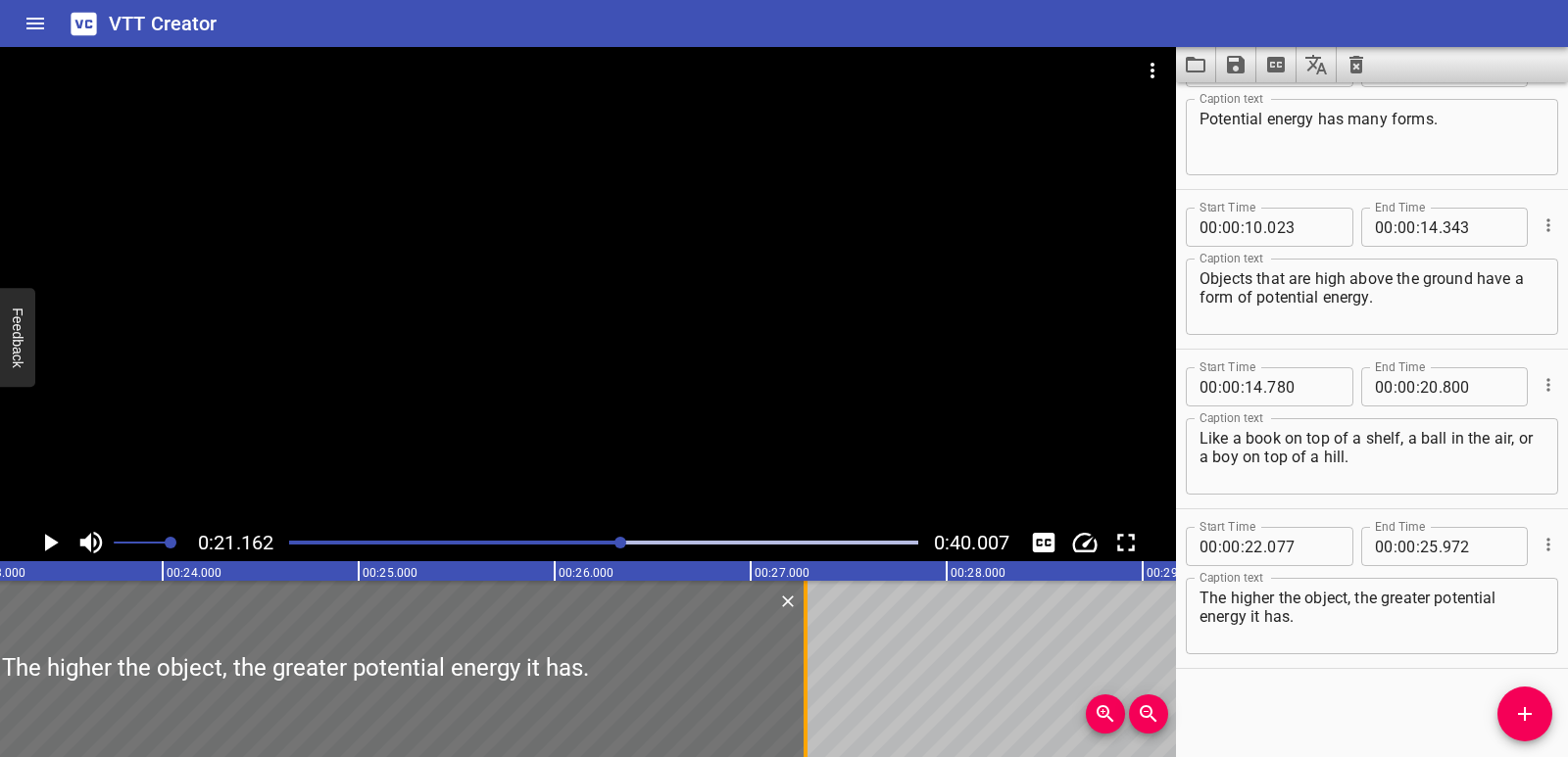
drag, startPoint x: 567, startPoint y: 689, endPoint x: 811, endPoint y: 686, distance: 244.0
click at [811, 686] on div at bounding box center [806, 669] width 20 height 177
type input "27"
type input "282"
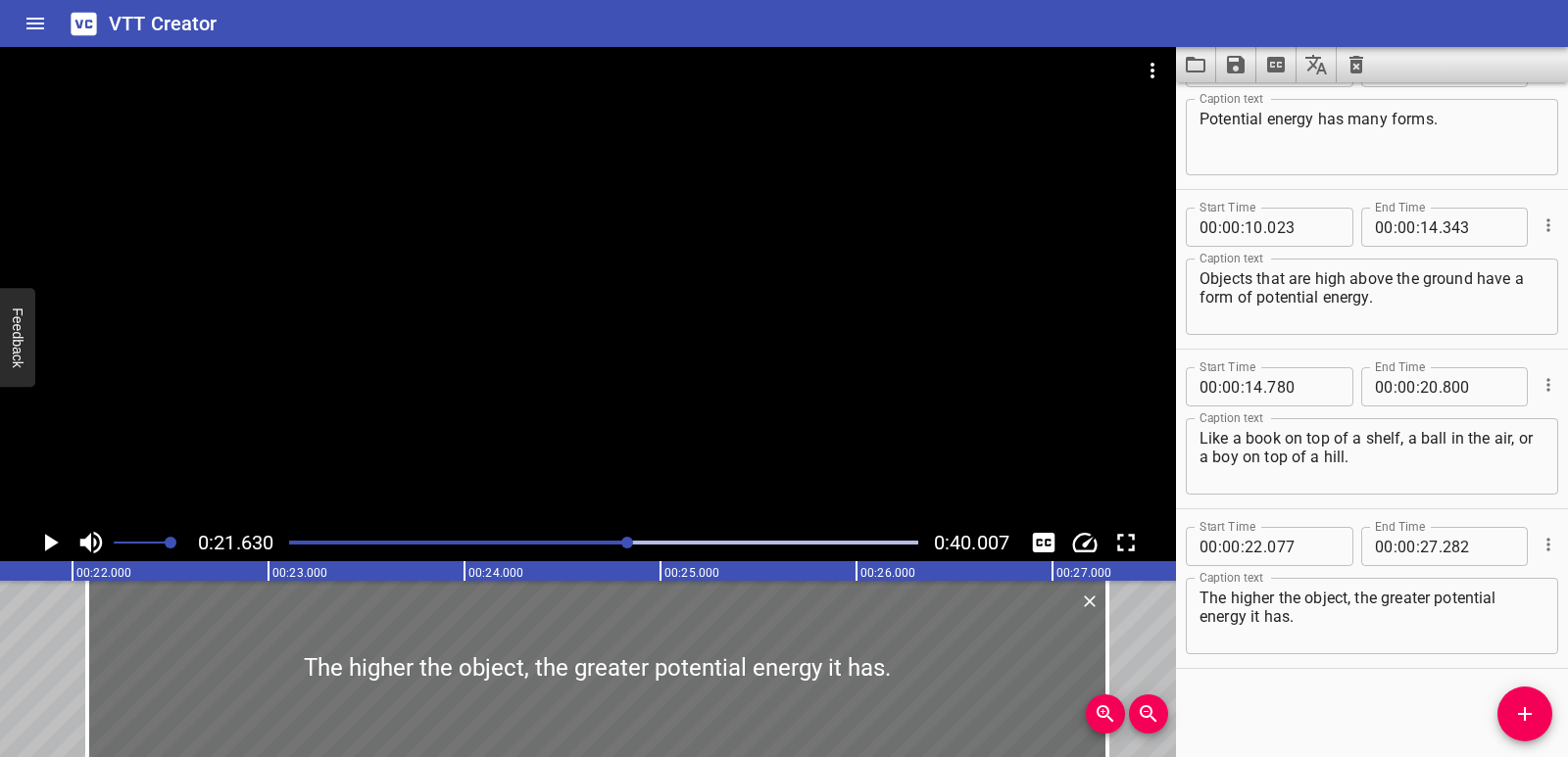
click at [51, 538] on icon "Play/Pause" at bounding box center [50, 543] width 30 height 30
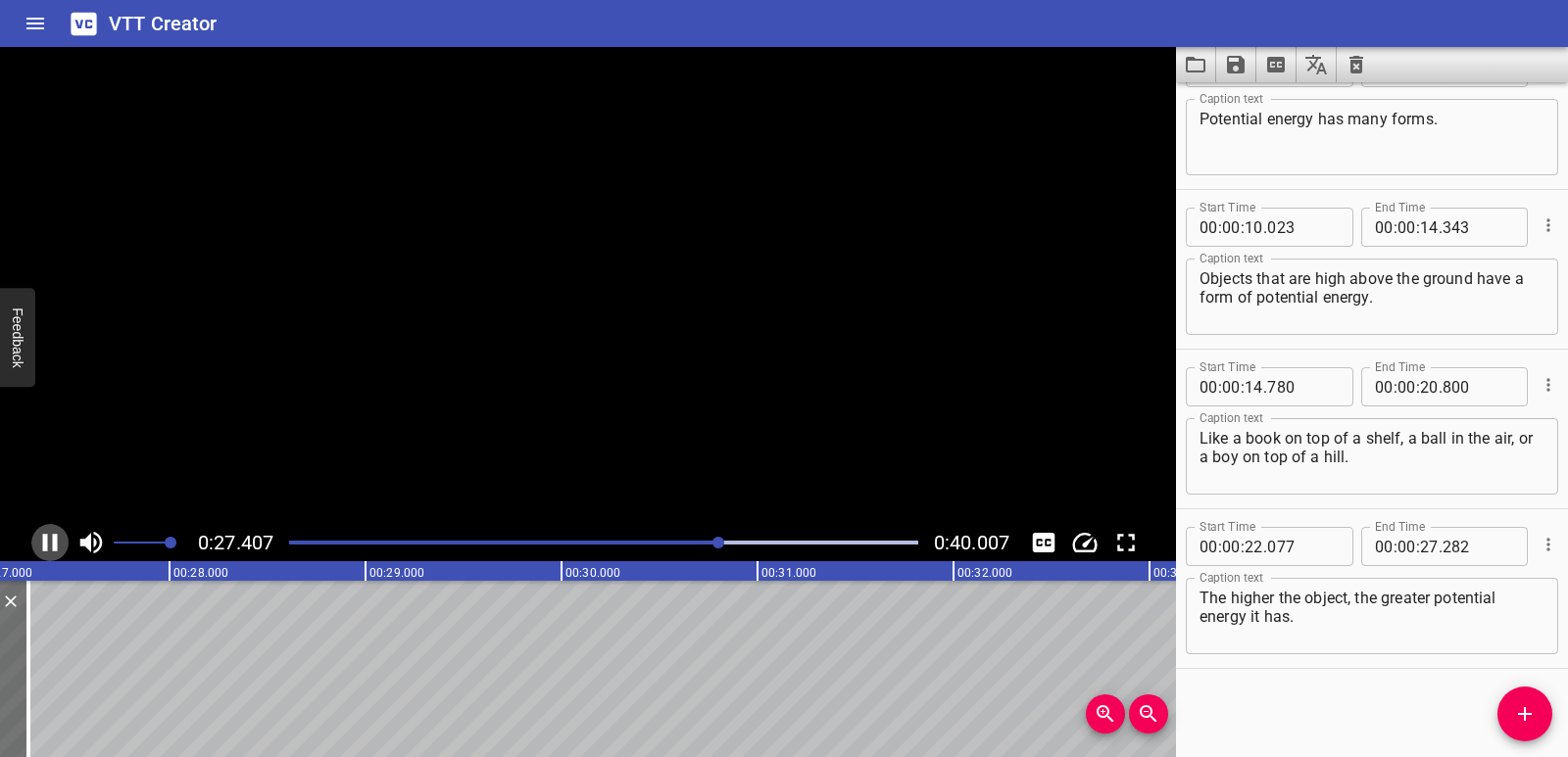
click at [51, 538] on icon "Play/Pause" at bounding box center [50, 543] width 30 height 30
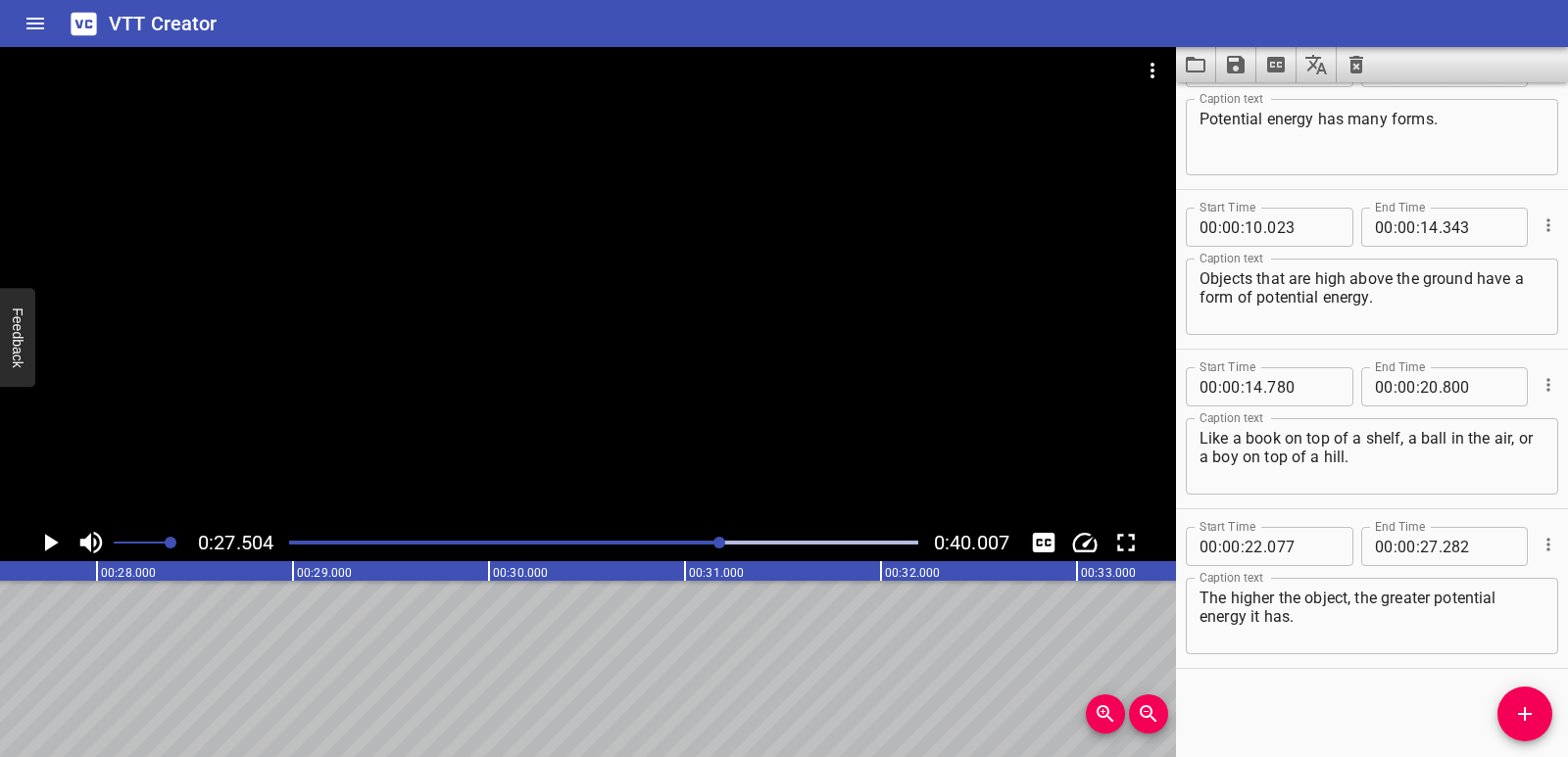
click at [1522, 704] on icon "Add Cue" at bounding box center [1526, 715] width 24 height 24
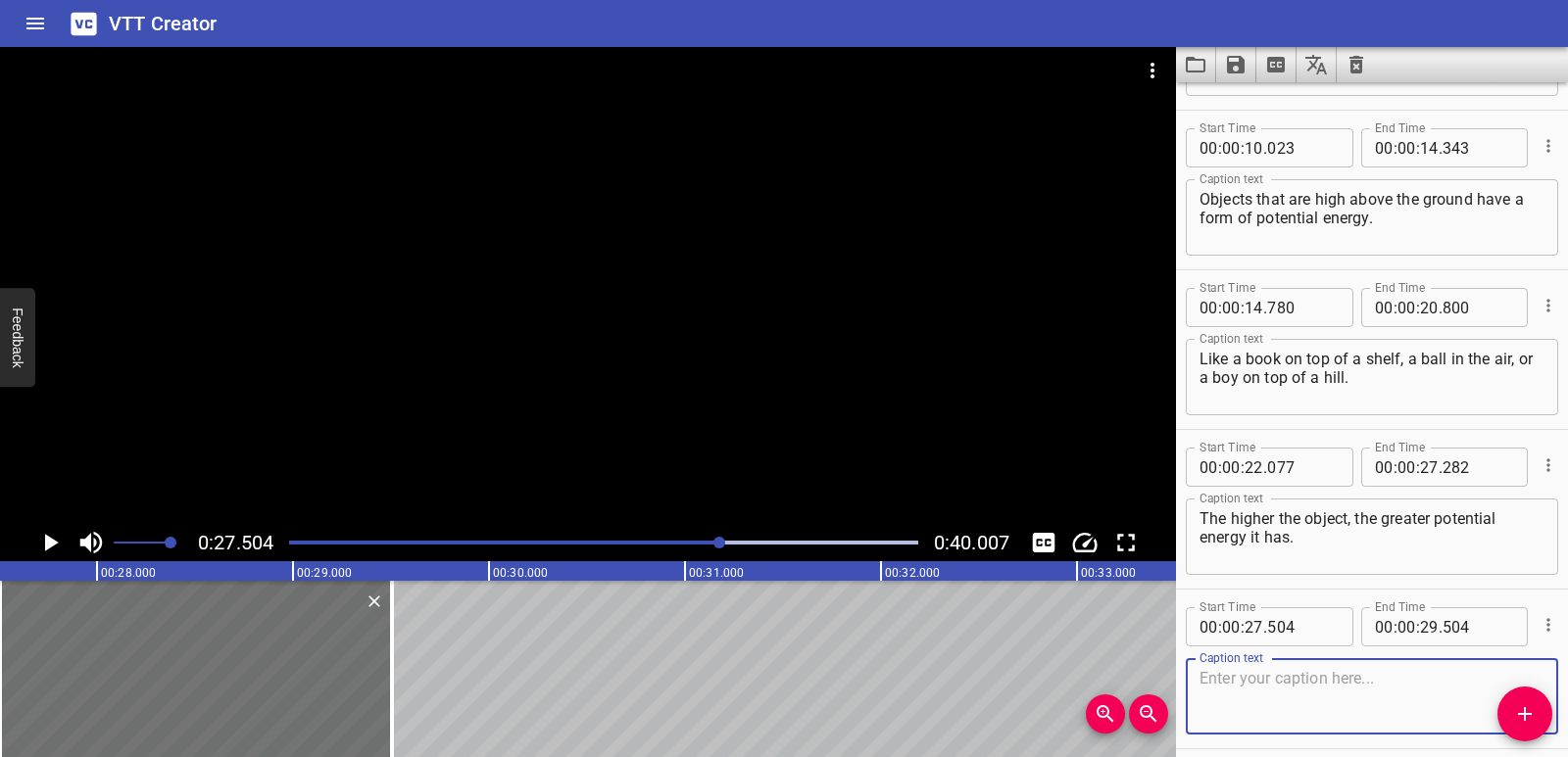
scroll to position [375, 0]
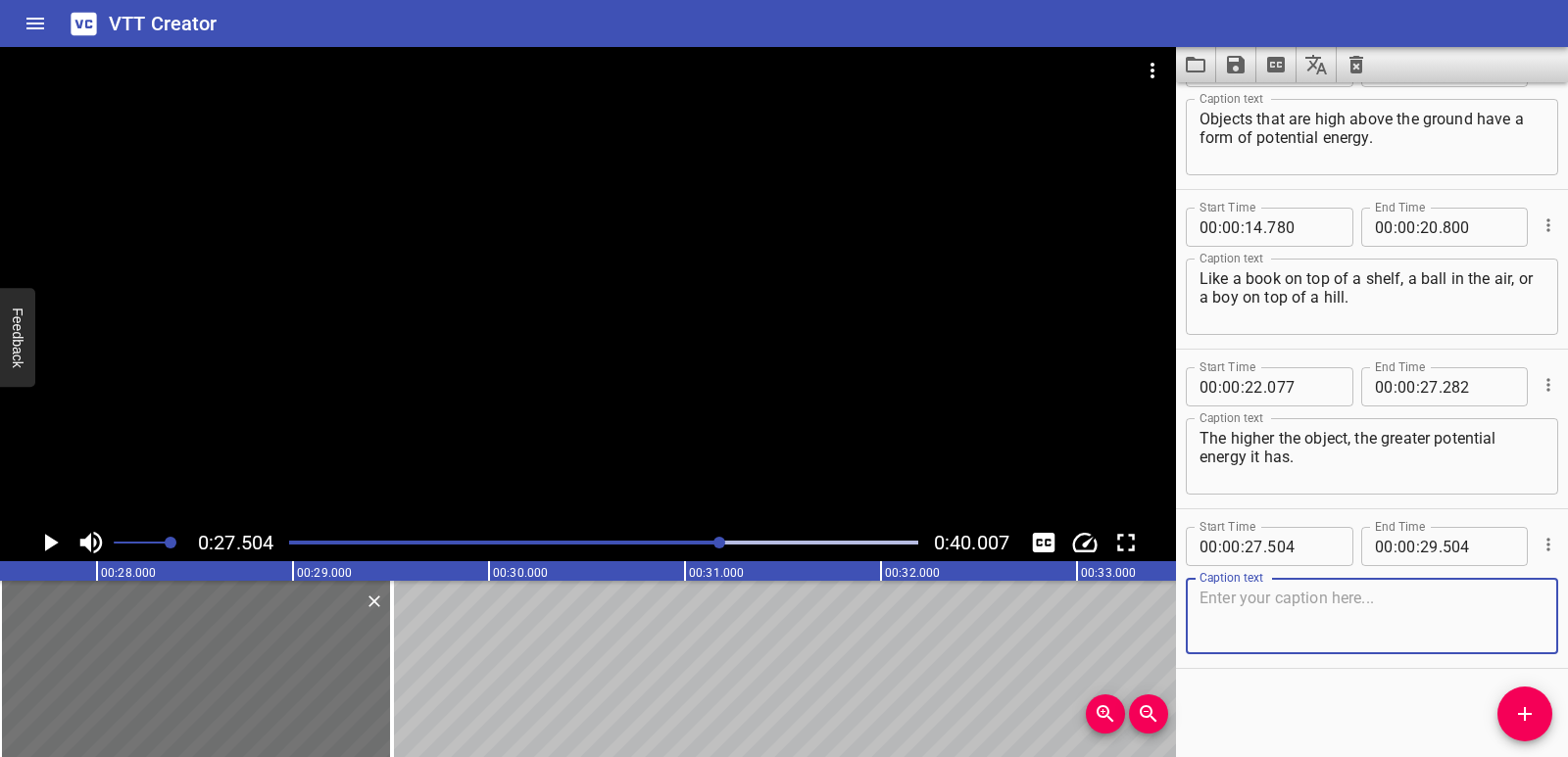
click at [1272, 624] on textarea at bounding box center [1372, 617] width 345 height 56
paste textarea "Some objects have potential energy because they are elastic."
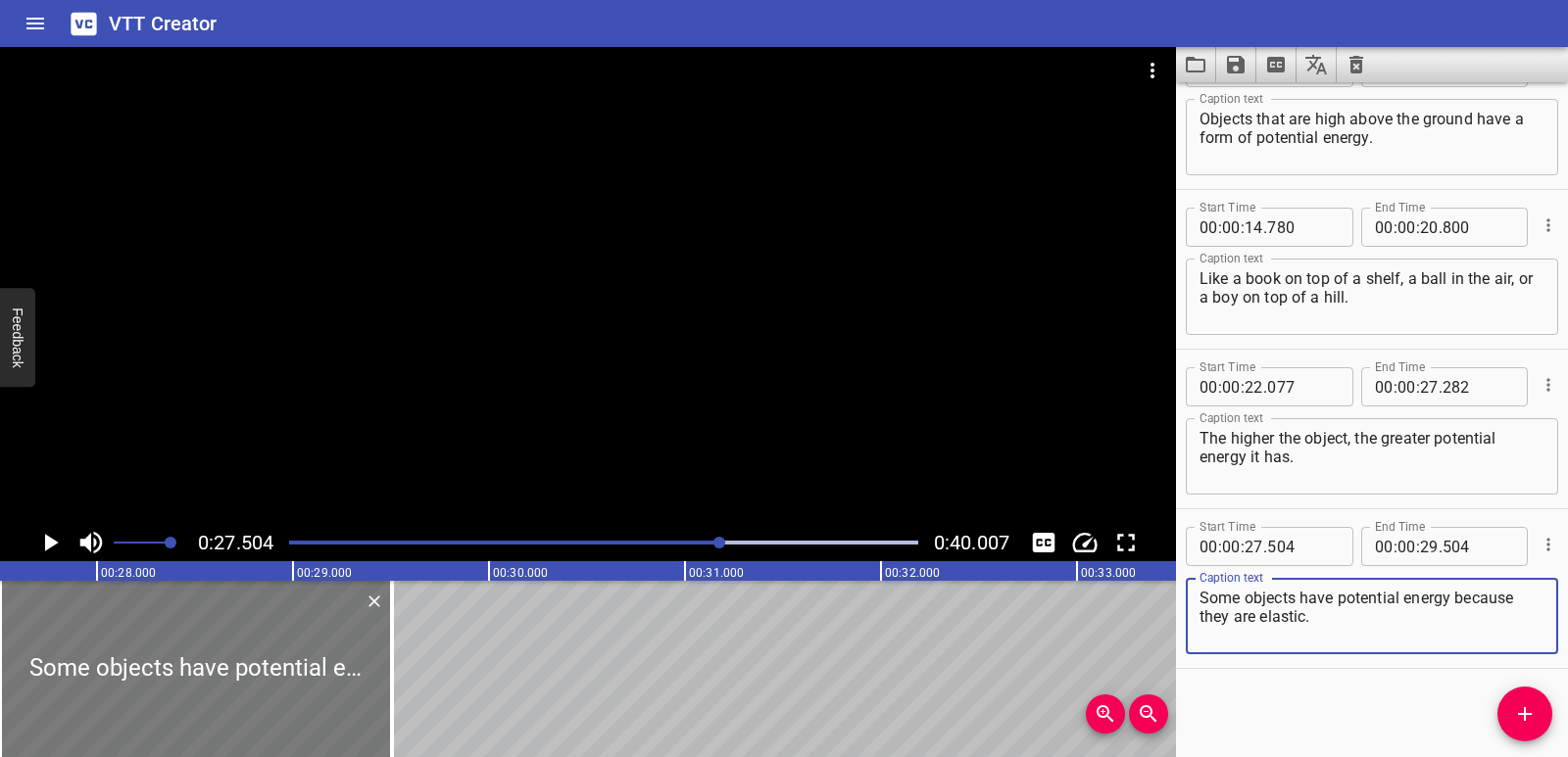
type textarea "Some objects have potential energy because they are elastic."
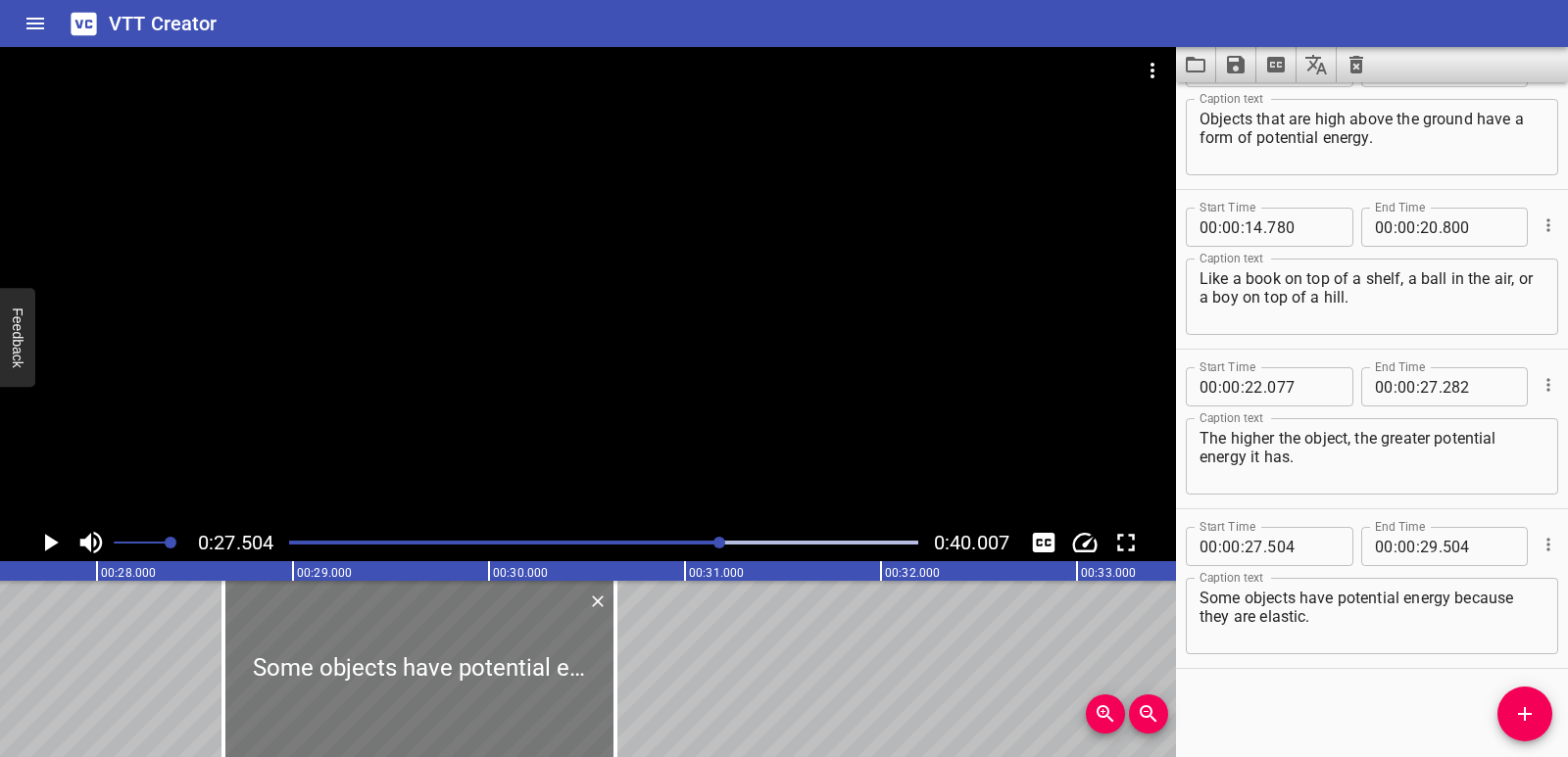
drag, startPoint x: 306, startPoint y: 655, endPoint x: 478, endPoint y: 670, distance: 172.7
click at [478, 670] on div at bounding box center [419, 669] width 392 height 177
type input "28"
type input "644"
type input "30"
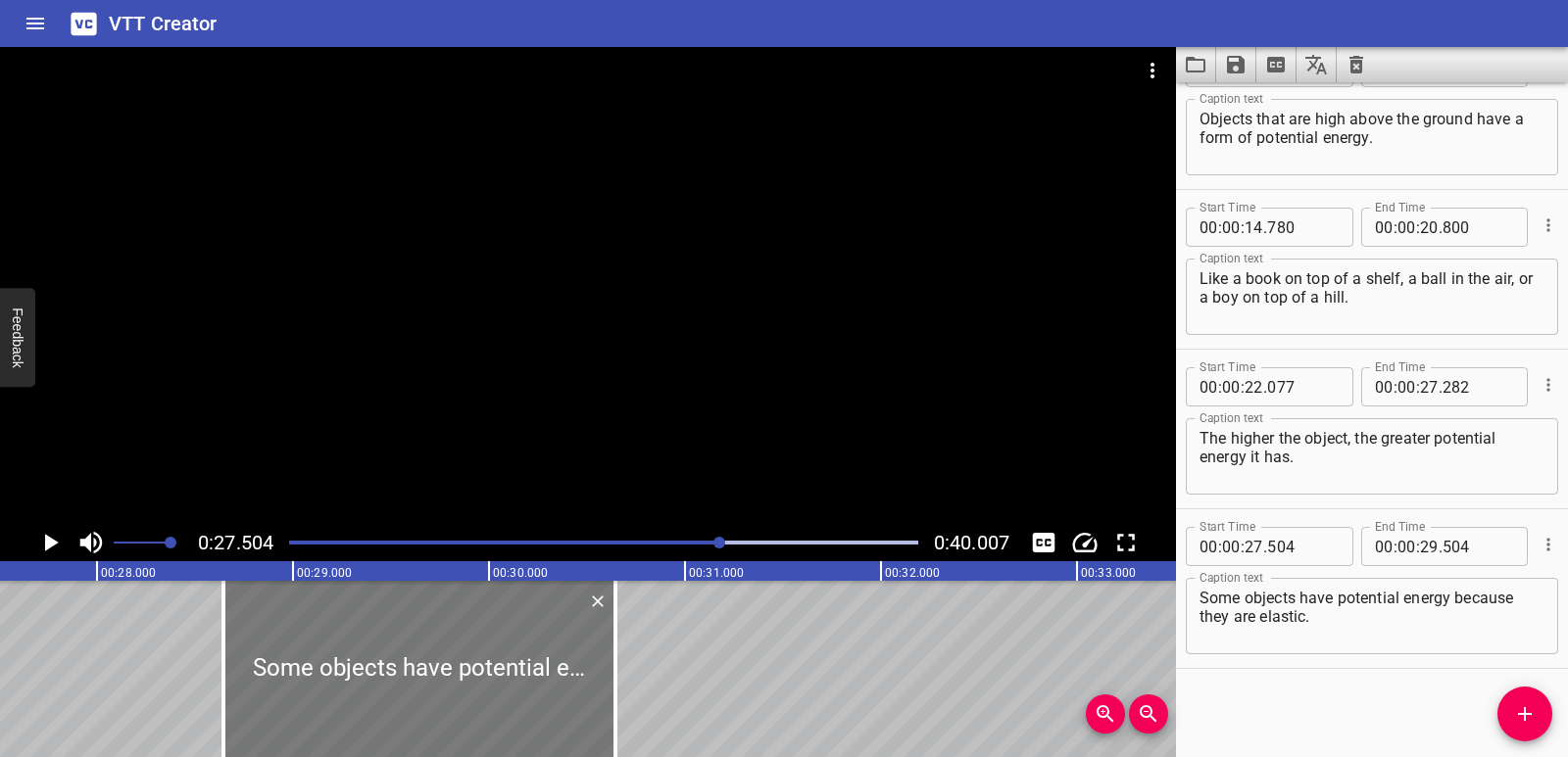
type input "644"
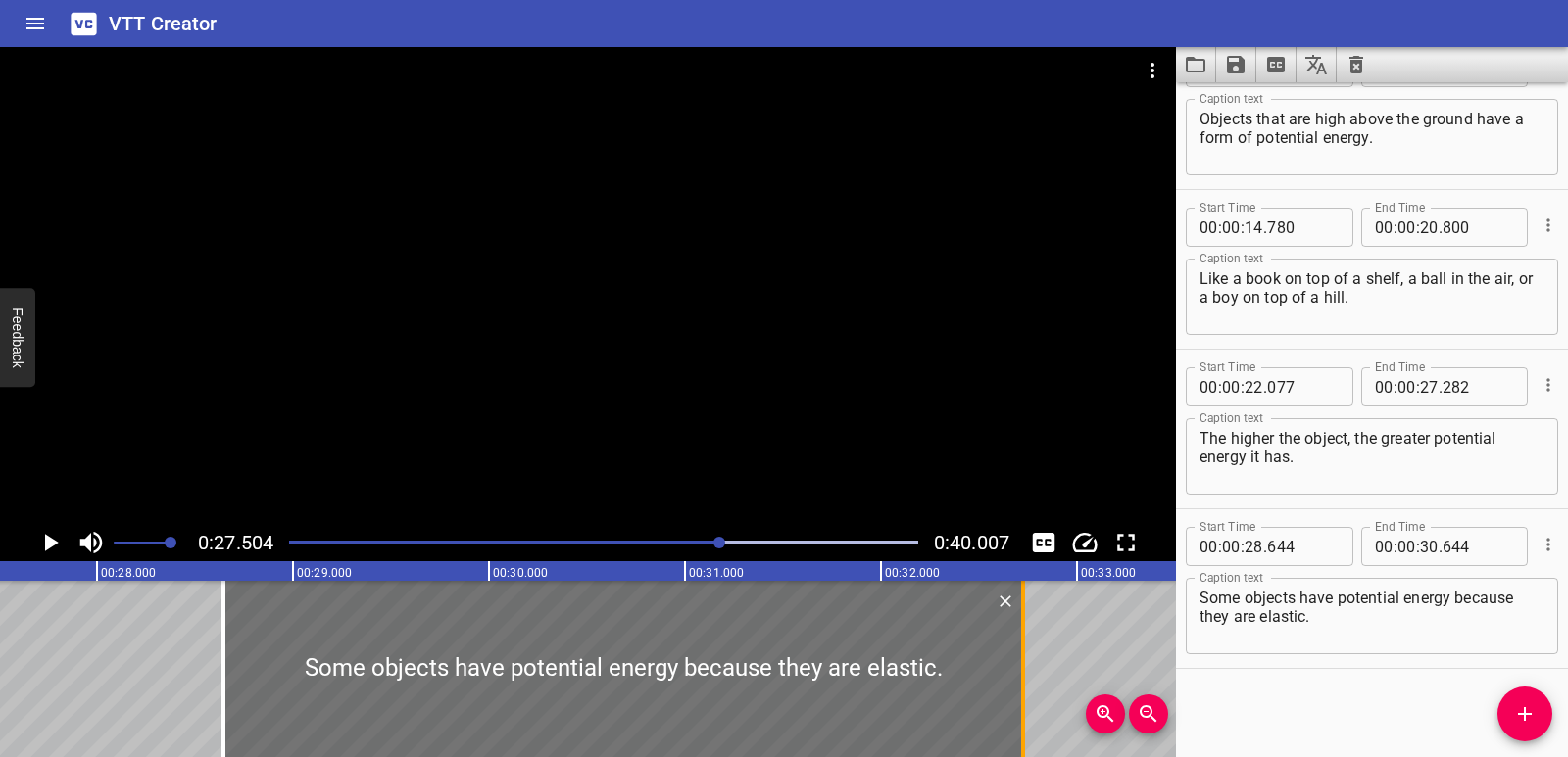
drag, startPoint x: 618, startPoint y: 649, endPoint x: 1026, endPoint y: 647, distance: 408.0
click at [1026, 647] on div at bounding box center [1023, 669] width 20 height 177
type input "32"
type input "724"
click at [99, 679] on div "Potential energy is stored energy that can be used later. Potential energy has …" at bounding box center [489, 669] width 11762 height 177
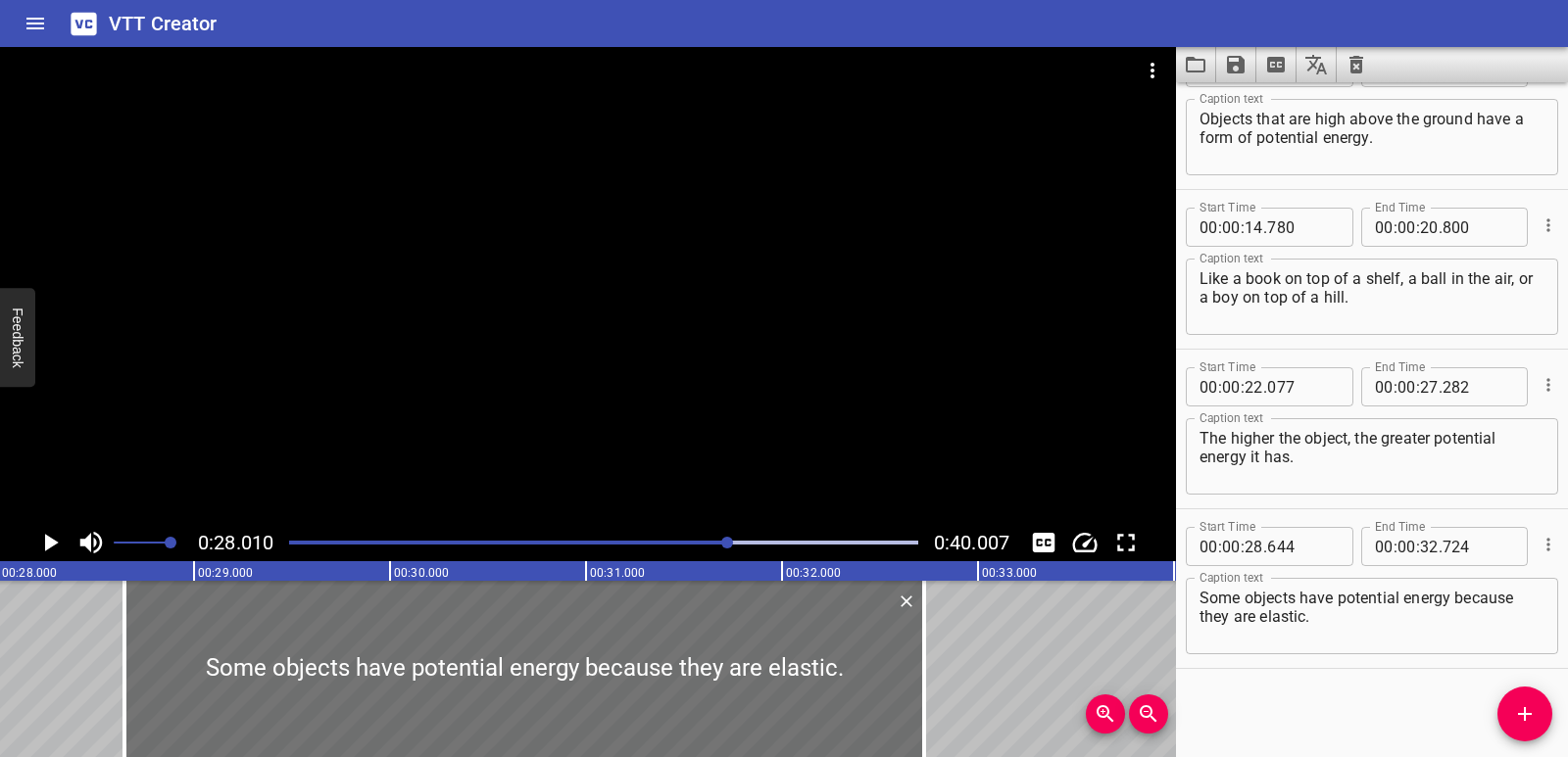
click at [49, 558] on button "Play/Pause" at bounding box center [50, 543] width 38 height 38
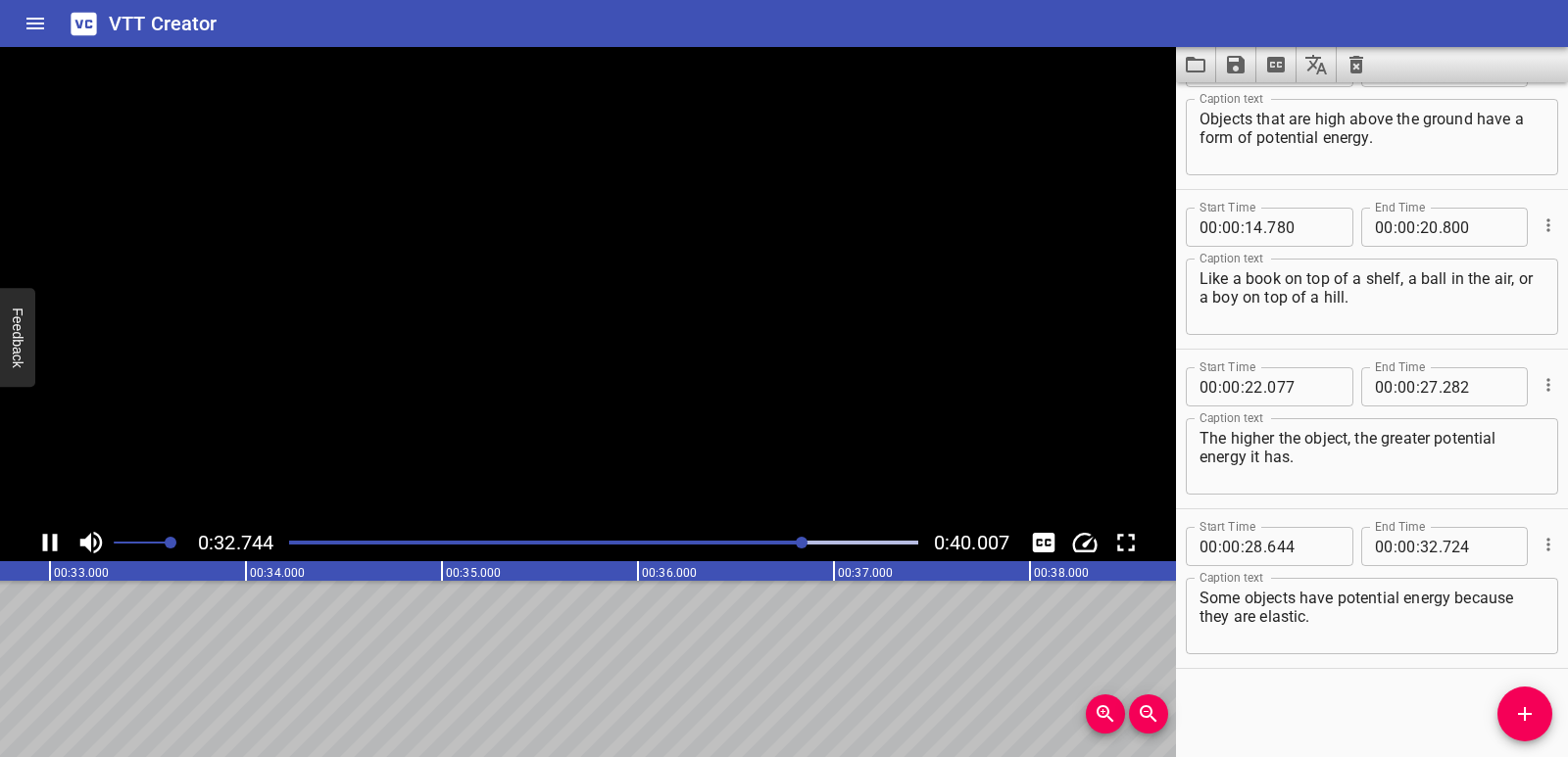
click at [49, 558] on button "Play/Pause" at bounding box center [50, 543] width 38 height 38
click at [1503, 714] on span "Add Cue" at bounding box center [1526, 715] width 55 height 24
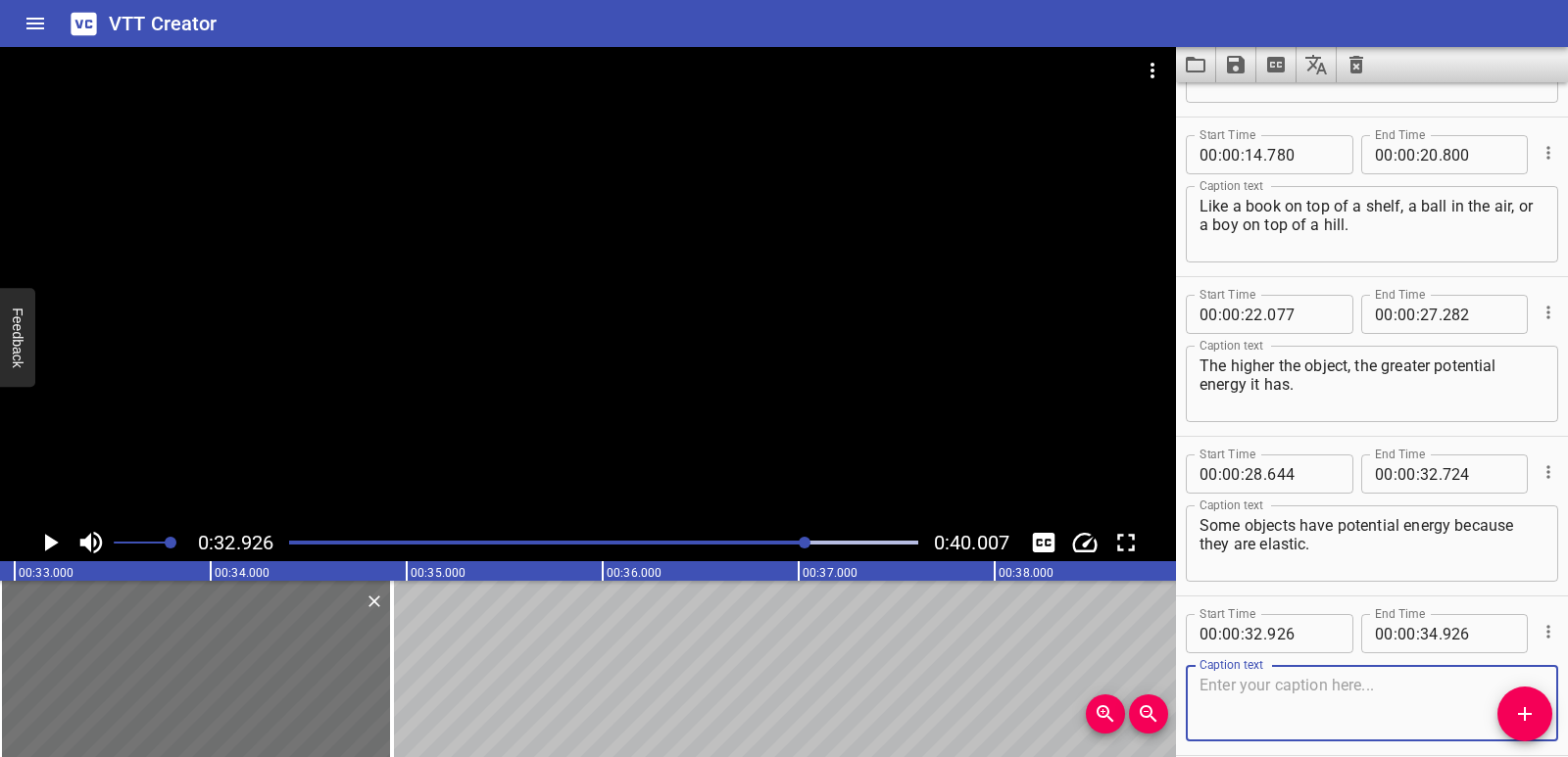
scroll to position [535, 0]
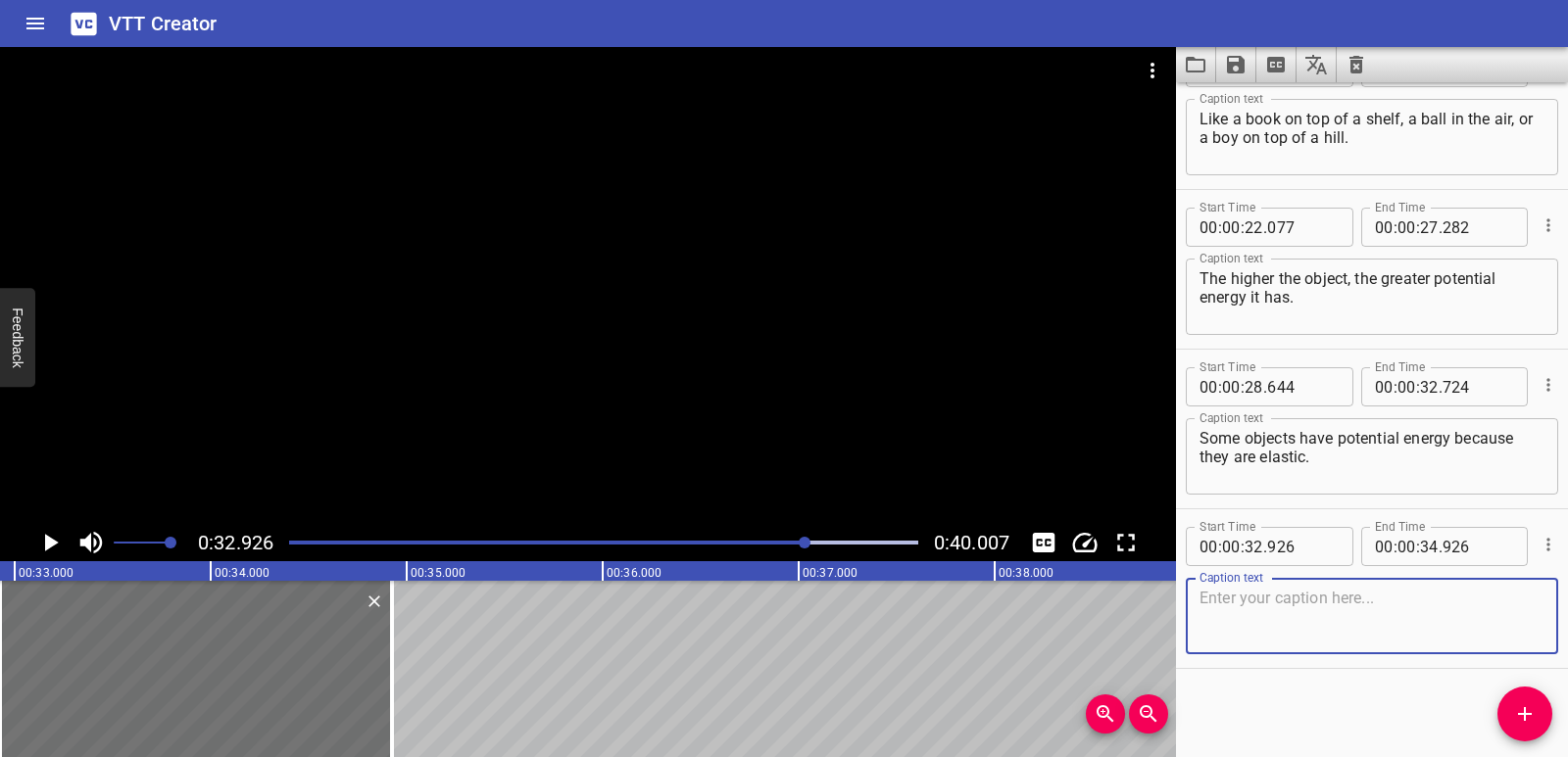
click at [1279, 627] on textarea at bounding box center [1372, 617] width 345 height 56
paste textarea "Like a stretched rubber band that releases its potential energy when you let go."
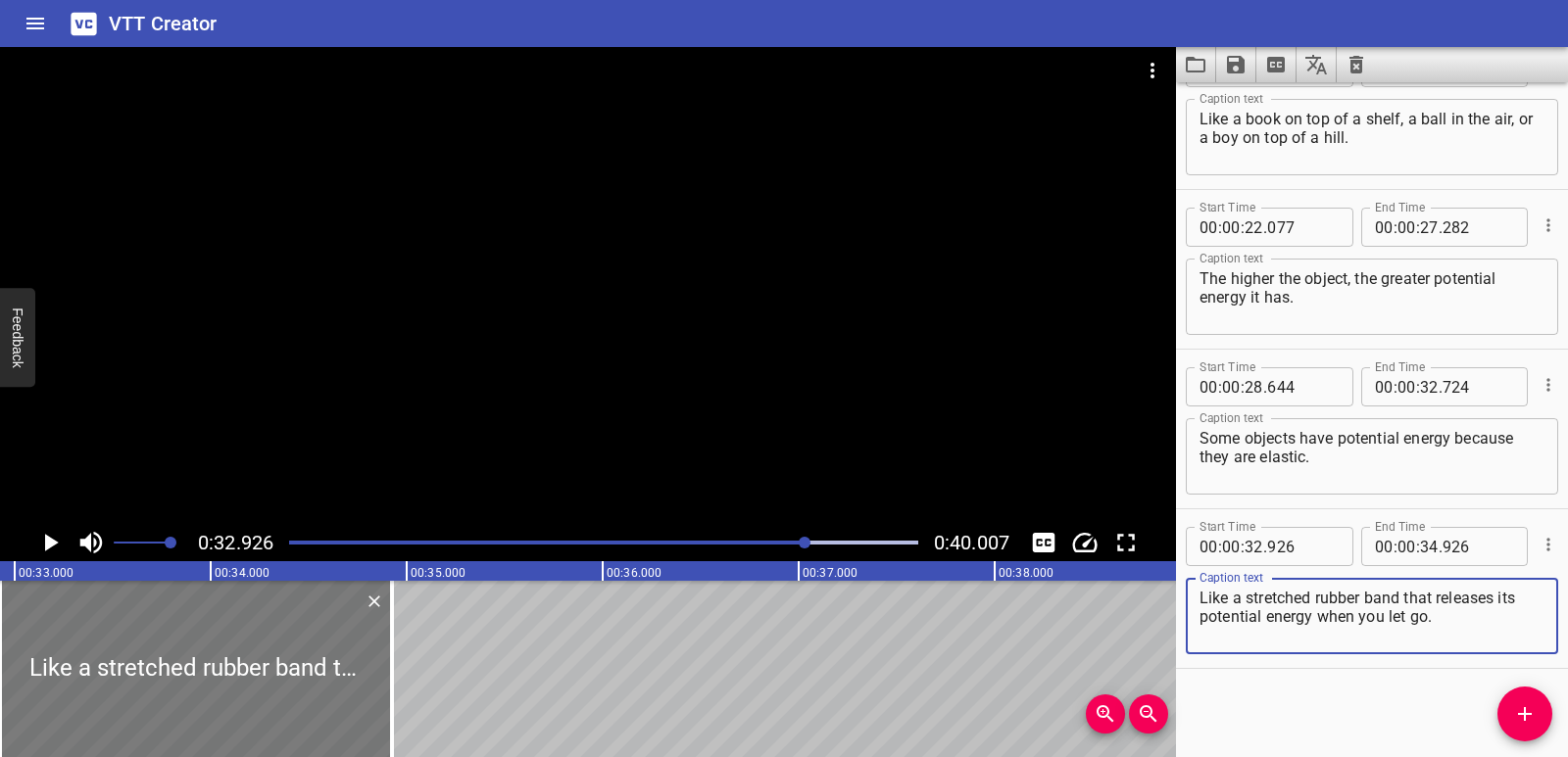
type textarea "Like a stretched rubber band that releases its potential energy when you let go."
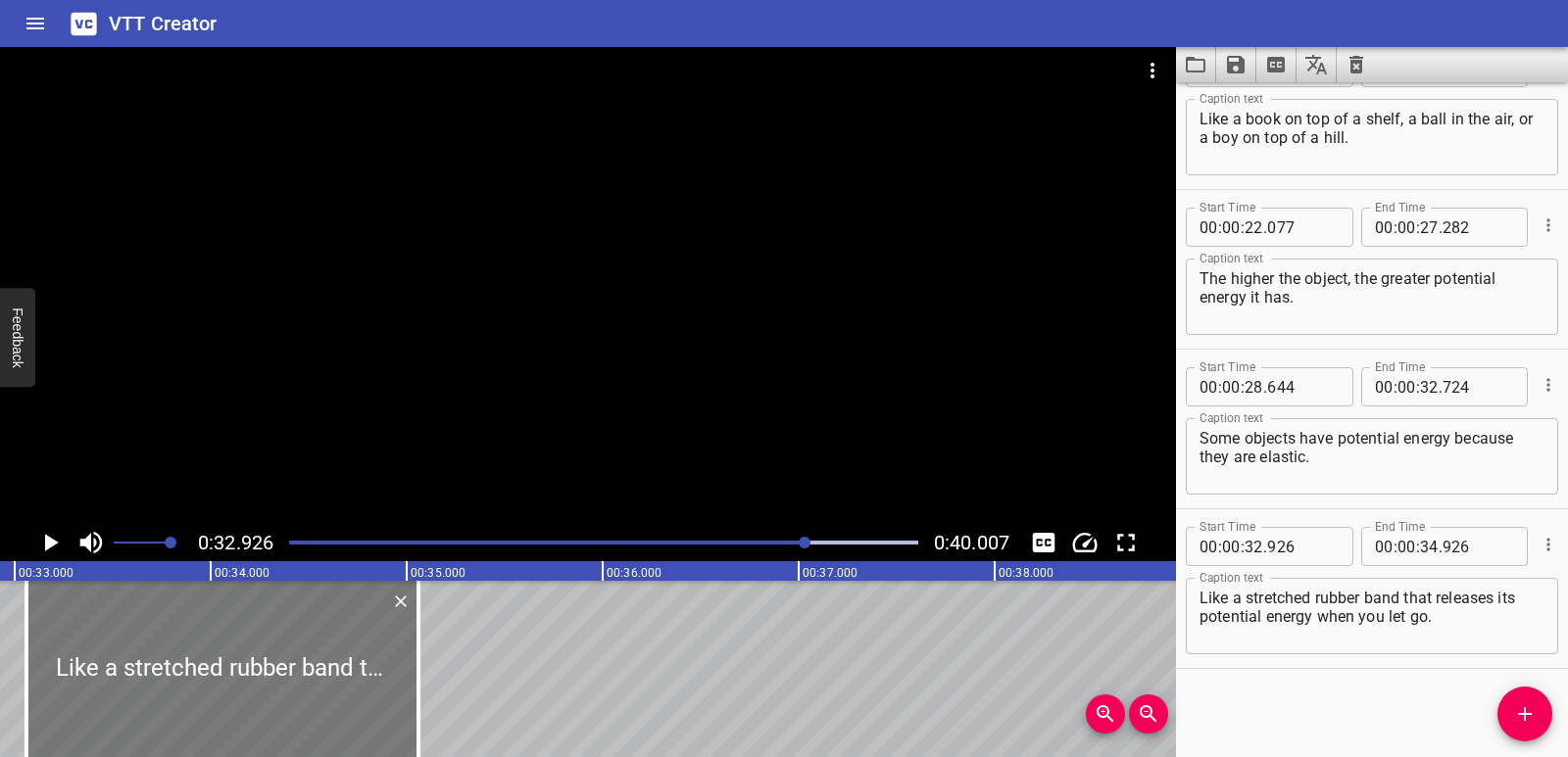
drag, startPoint x: 246, startPoint y: 681, endPoint x: 273, endPoint y: 679, distance: 27.1
click at [273, 679] on div at bounding box center [222, 669] width 392 height 177
type input "33"
type input "061"
type input "35"
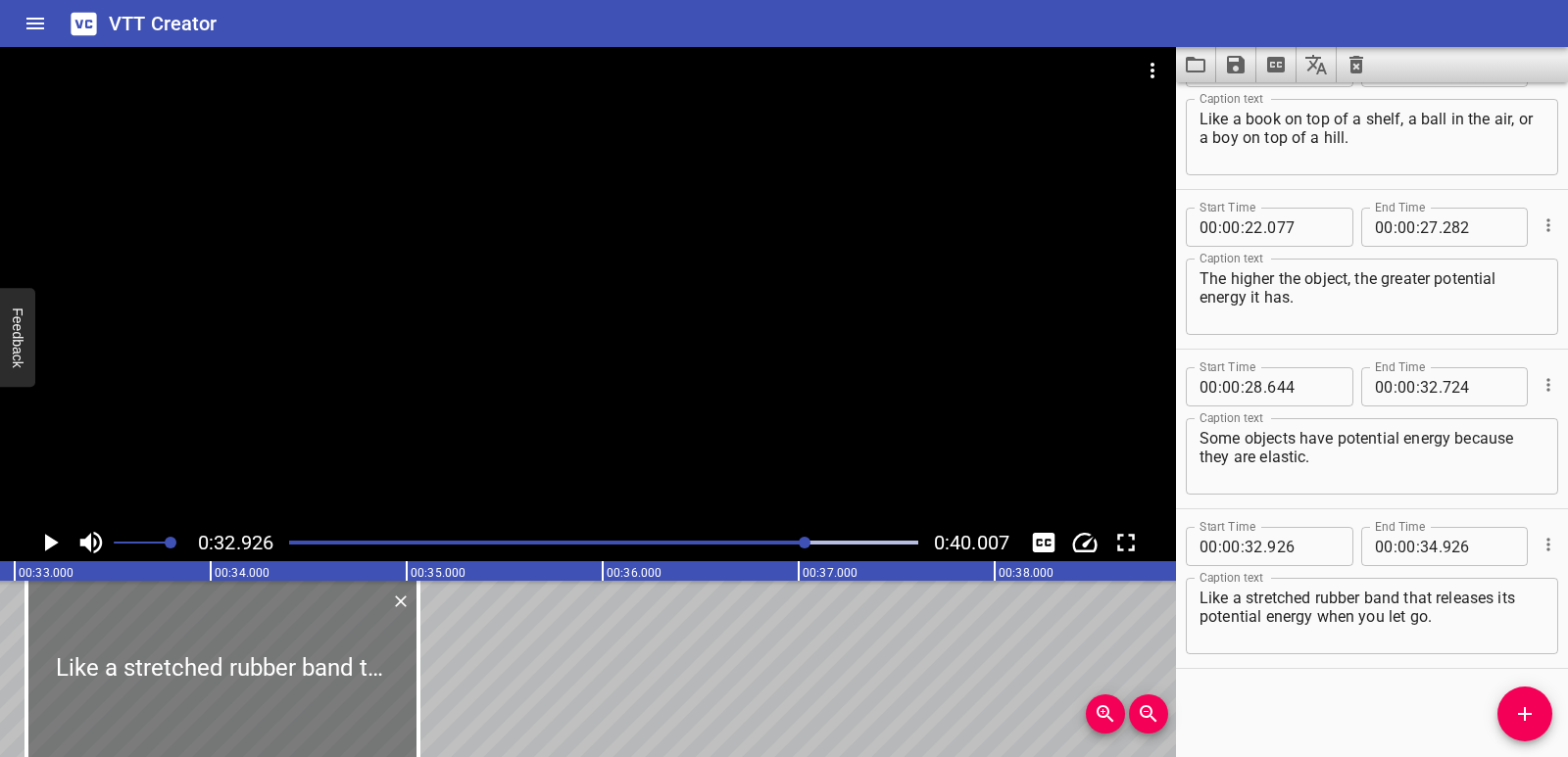
type input "061"
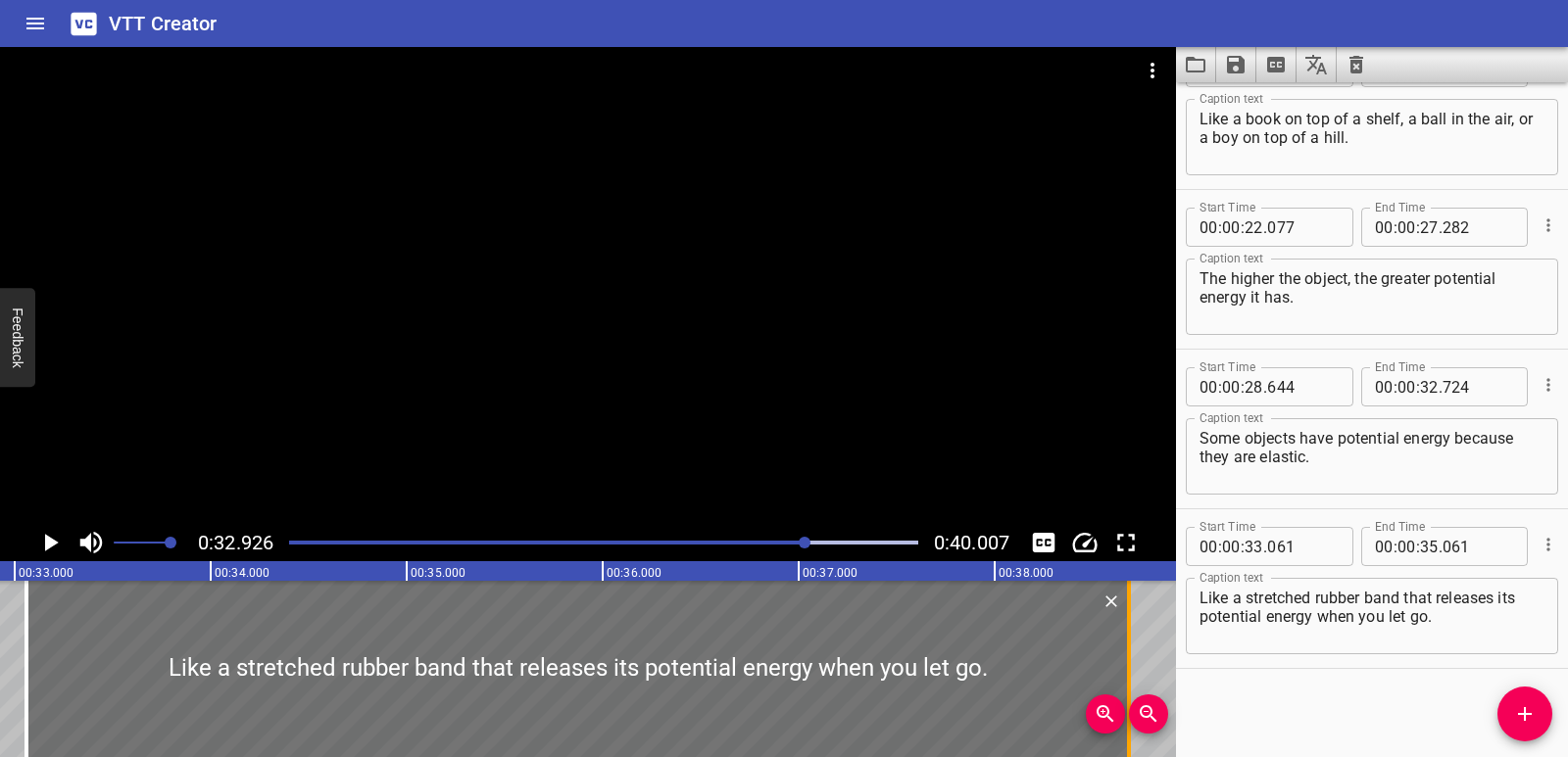
drag, startPoint x: 419, startPoint y: 654, endPoint x: 1130, endPoint y: 655, distance: 711.0
click at [1130, 655] on div at bounding box center [1130, 669] width 4 height 177
type input "38"
type input "686"
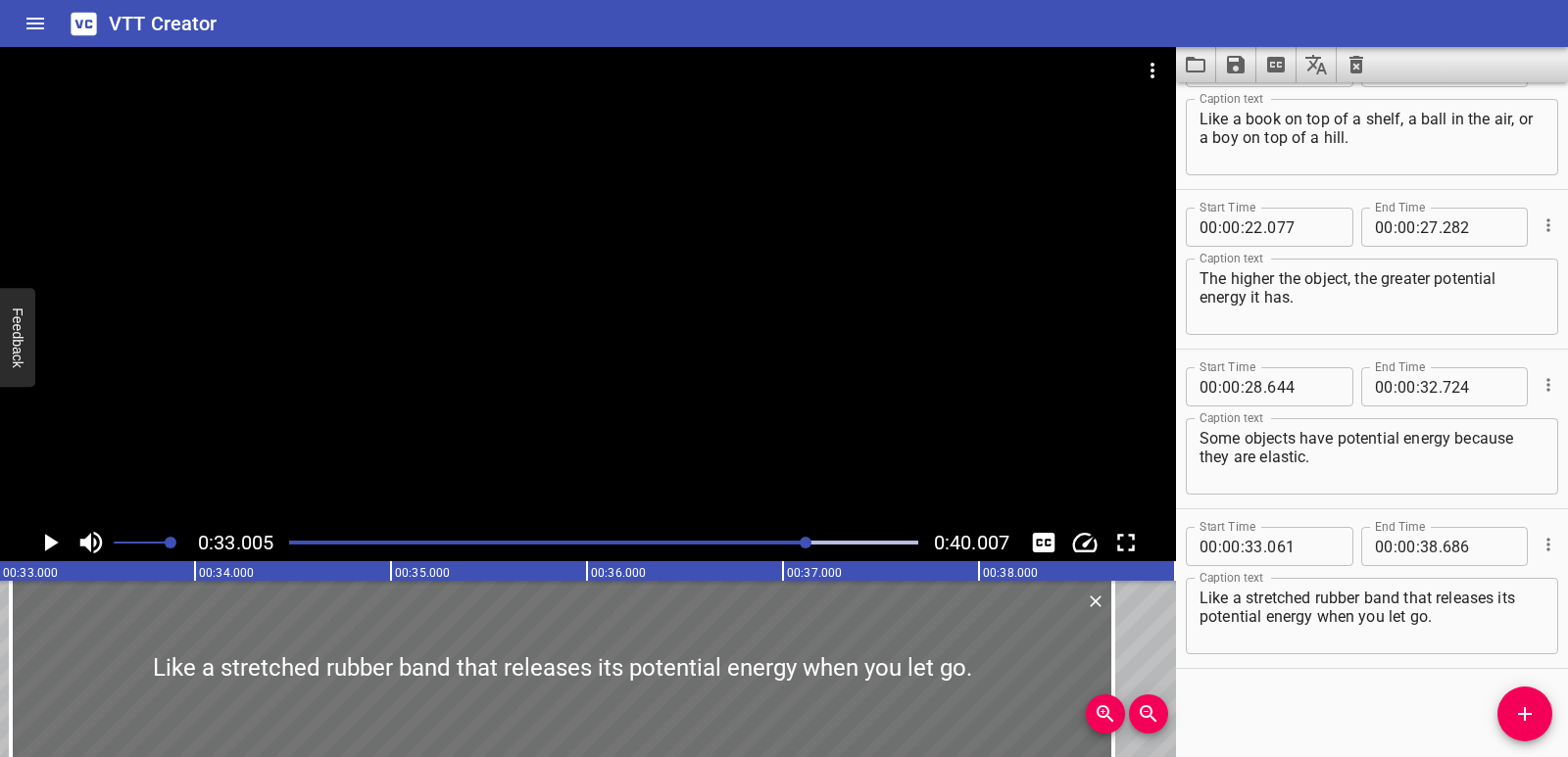
click at [51, 538] on icon "Play/Pause" at bounding box center [50, 543] width 30 height 30
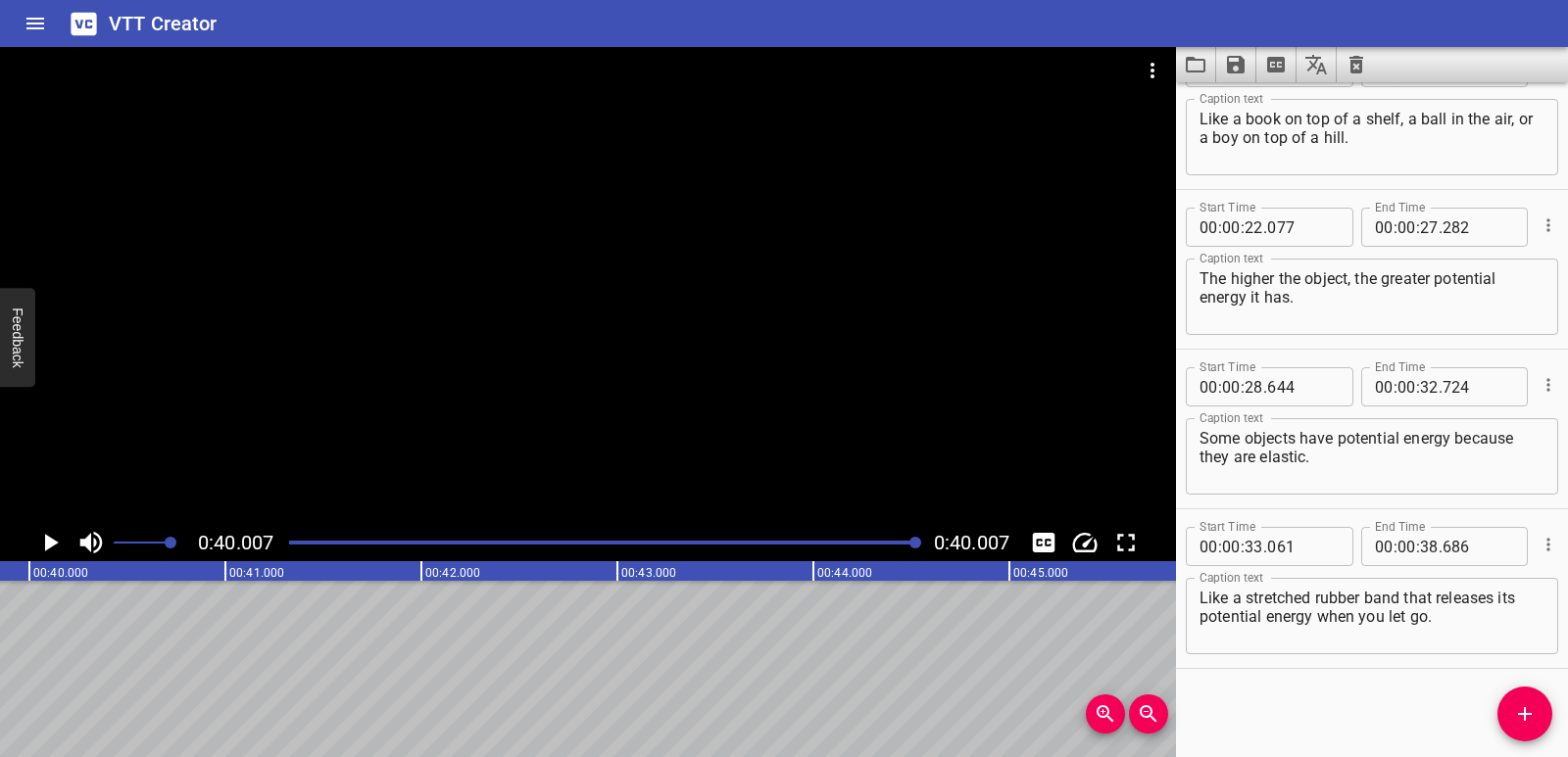
scroll to position [0, 7843]
click at [1230, 70] on icon "Save captions to file" at bounding box center [1236, 65] width 18 height 18
click at [1241, 107] on li "Save to VTT file" at bounding box center [1289, 108] width 144 height 36
click at [1148, 74] on icon "Video Options" at bounding box center [1153, 71] width 24 height 24
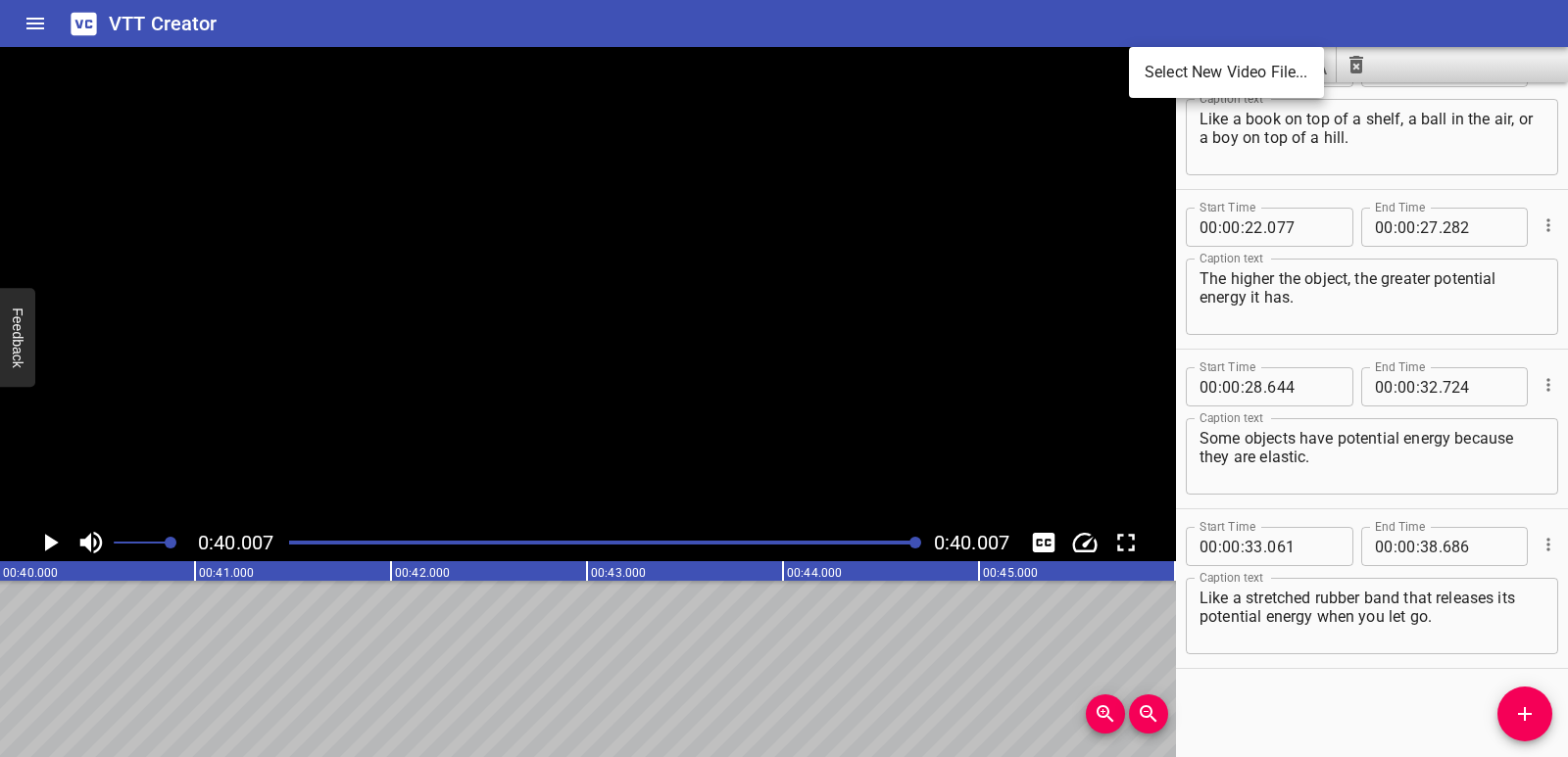
click at [1167, 85] on li "Select New Video File..." at bounding box center [1227, 73] width 196 height 36
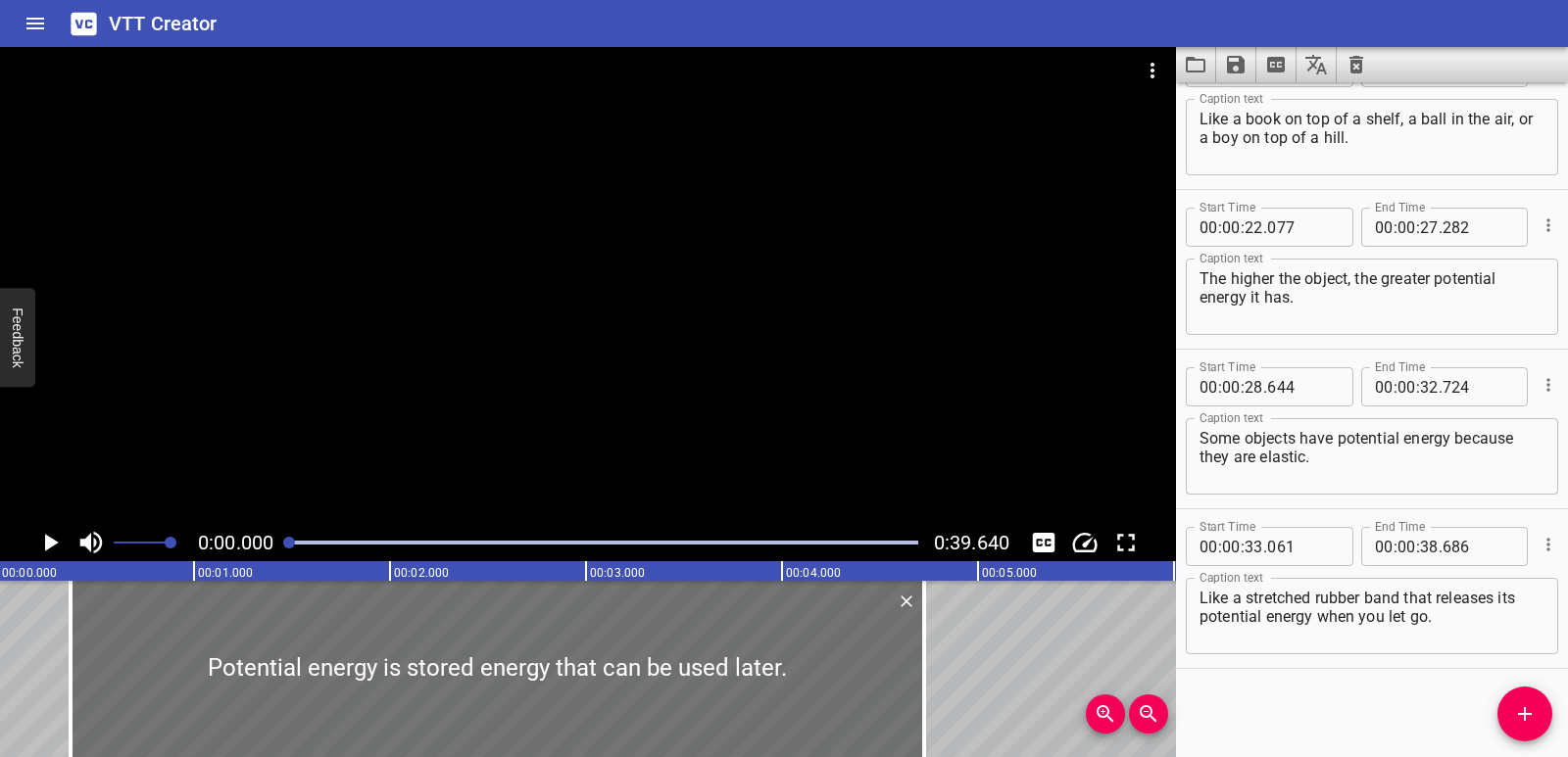
scroll to position [0, 0]
click at [1367, 67] on icon "Clear captions" at bounding box center [1357, 65] width 24 height 24
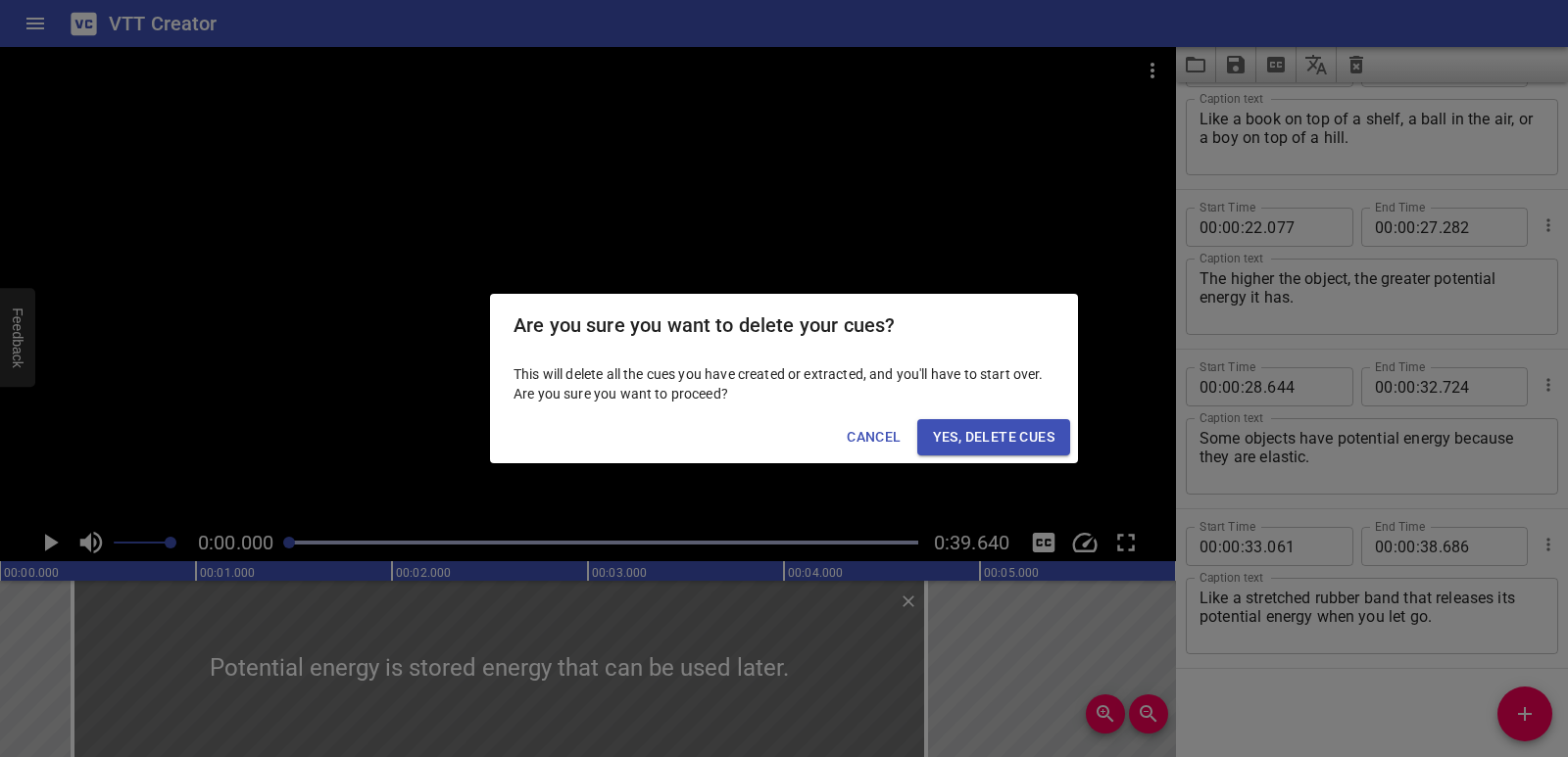
click at [1027, 425] on span "Yes, Delete Cues" at bounding box center [993, 437] width 121 height 25
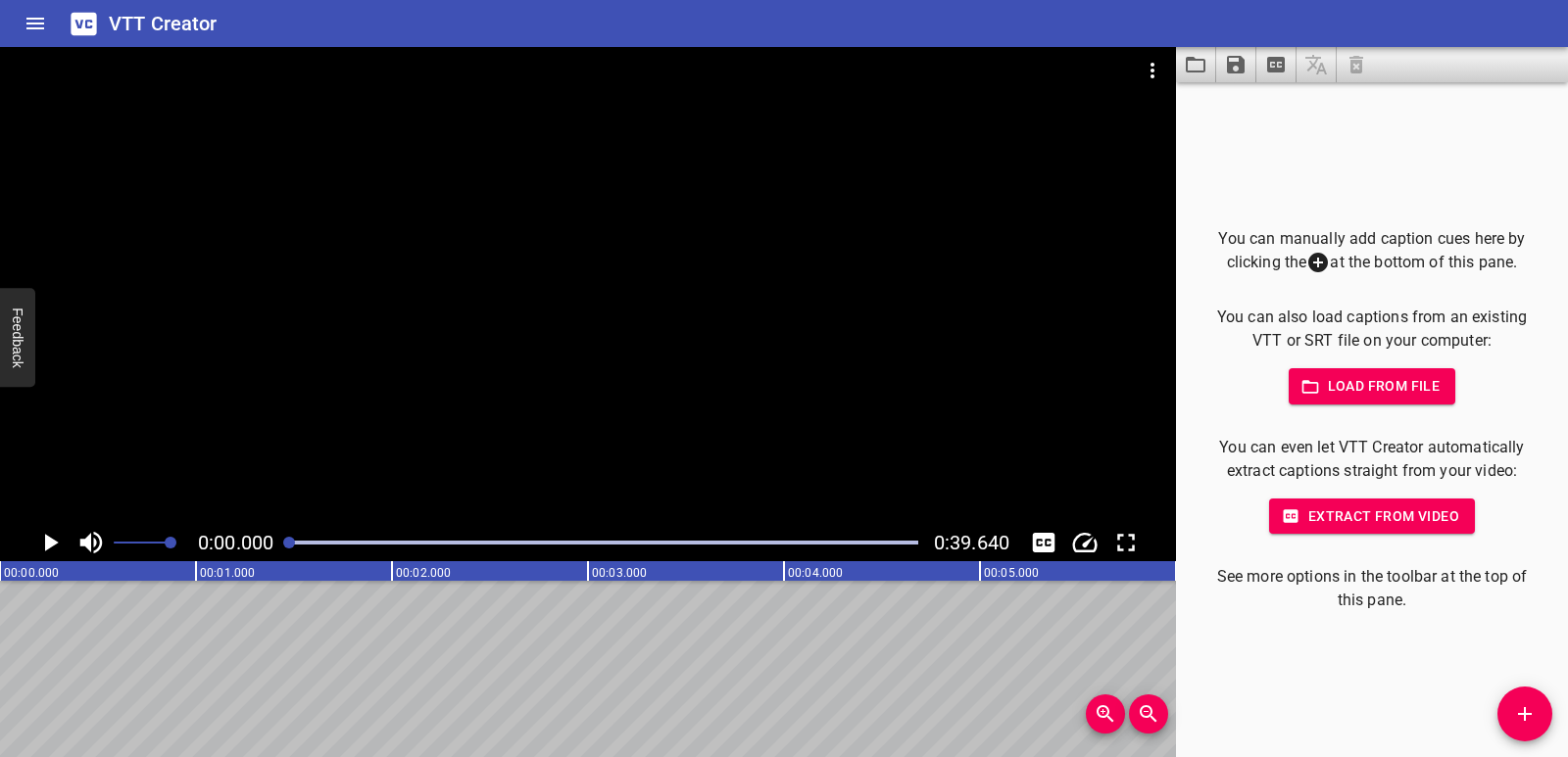
click at [60, 539] on icon "Play/Pause" at bounding box center [50, 543] width 30 height 30
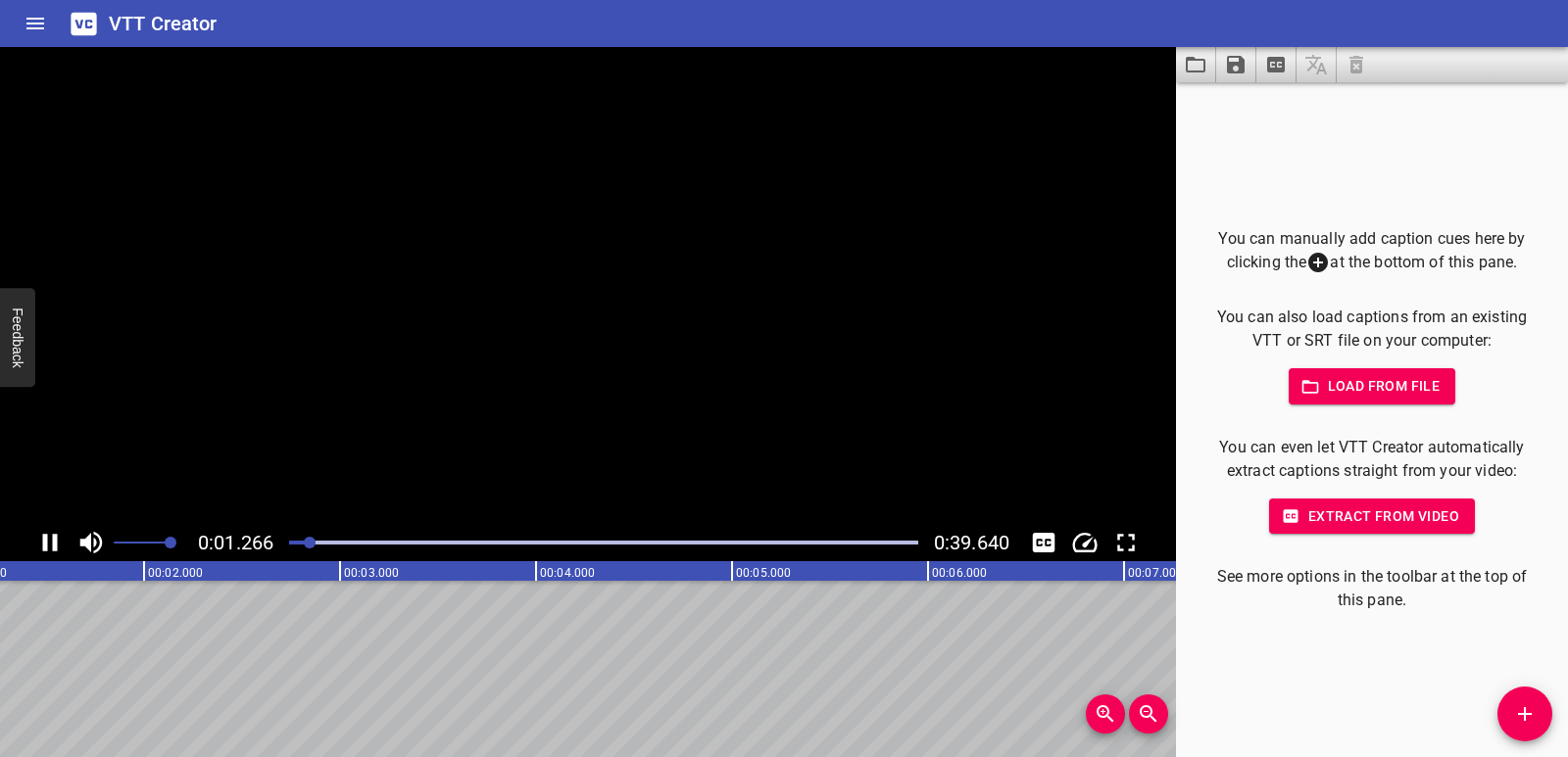
click at [60, 539] on icon "Play/Pause" at bounding box center [50, 543] width 30 height 30
click at [1518, 705] on icon "Add Cue" at bounding box center [1526, 715] width 24 height 24
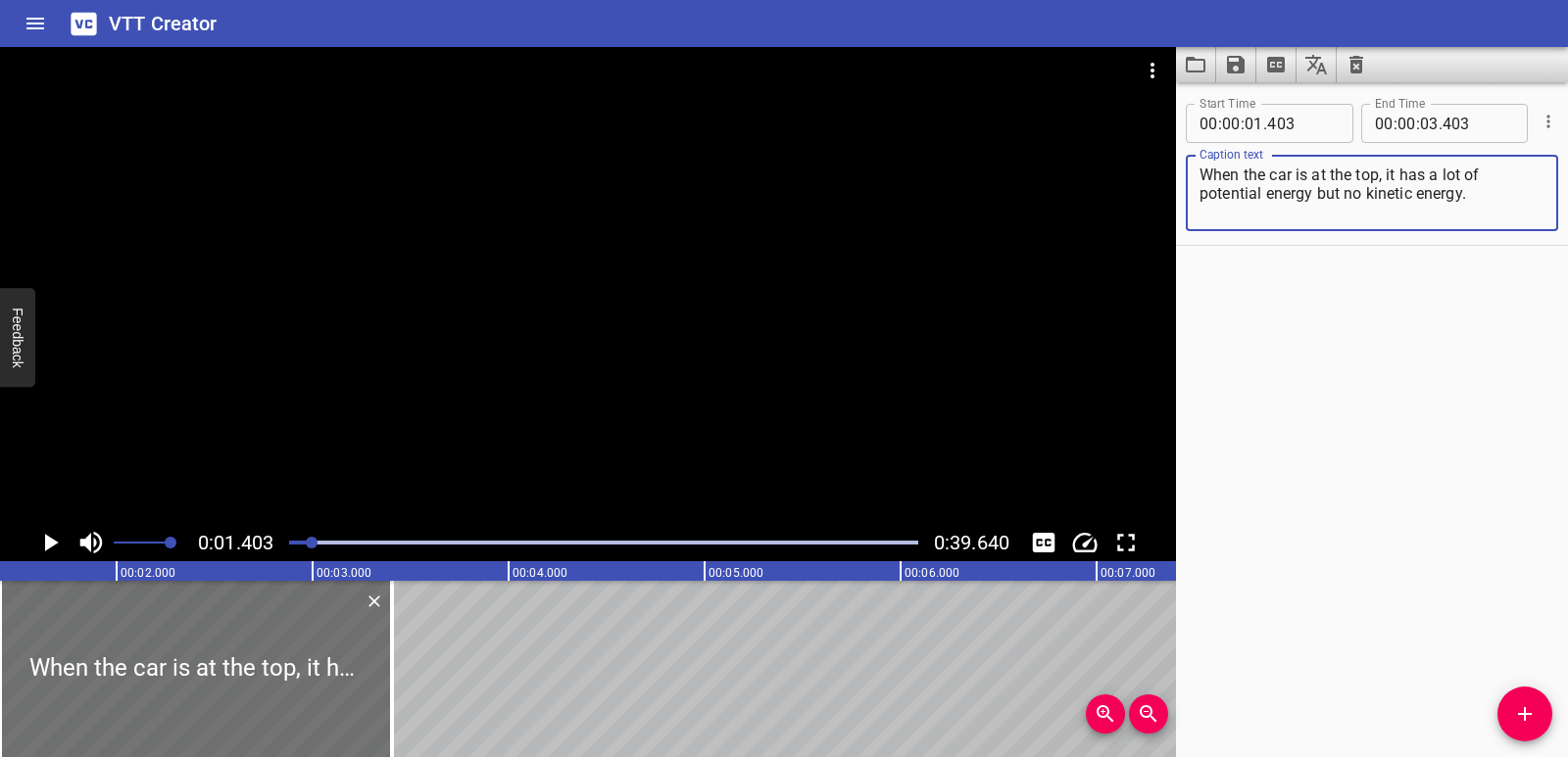
scroll to position [0, 0]
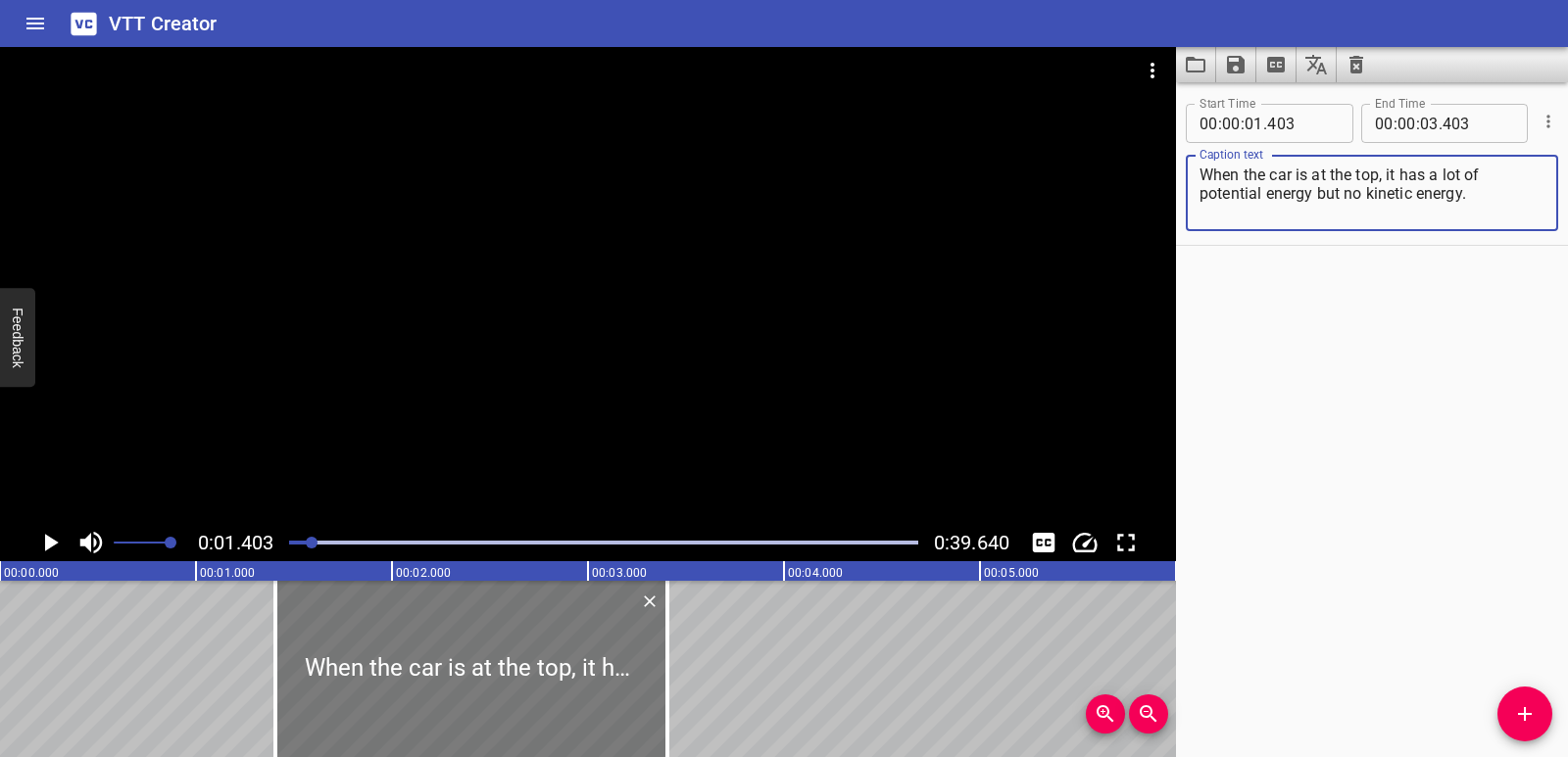
type textarea "When the car is at the top, it has a lot of potential energy but no kinetic ene…"
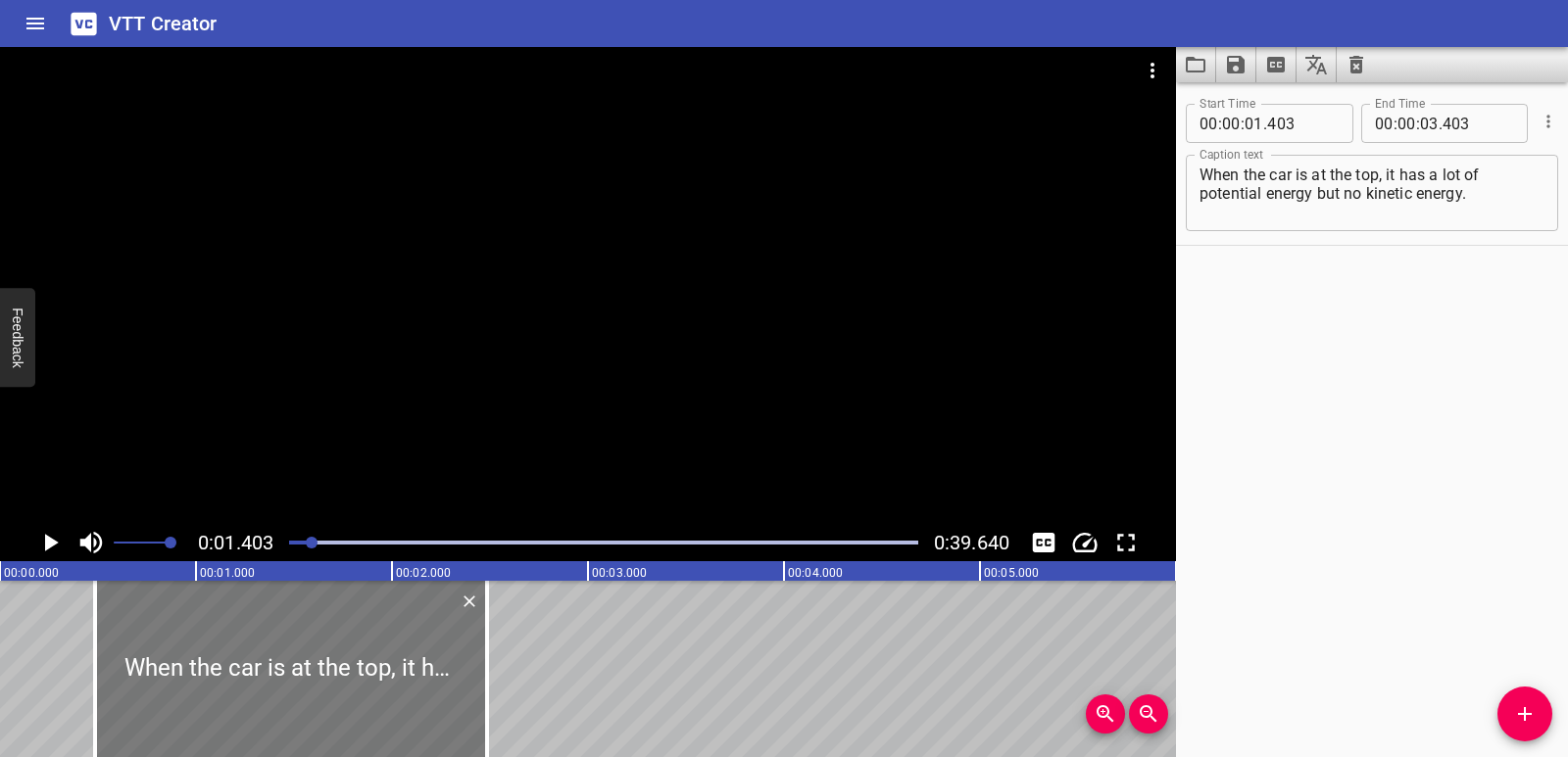
drag, startPoint x: 349, startPoint y: 694, endPoint x: 169, endPoint y: 698, distance: 180.0
click at [169, 698] on div at bounding box center [290, 669] width 392 height 177
type input "00"
type input "483"
type input "02"
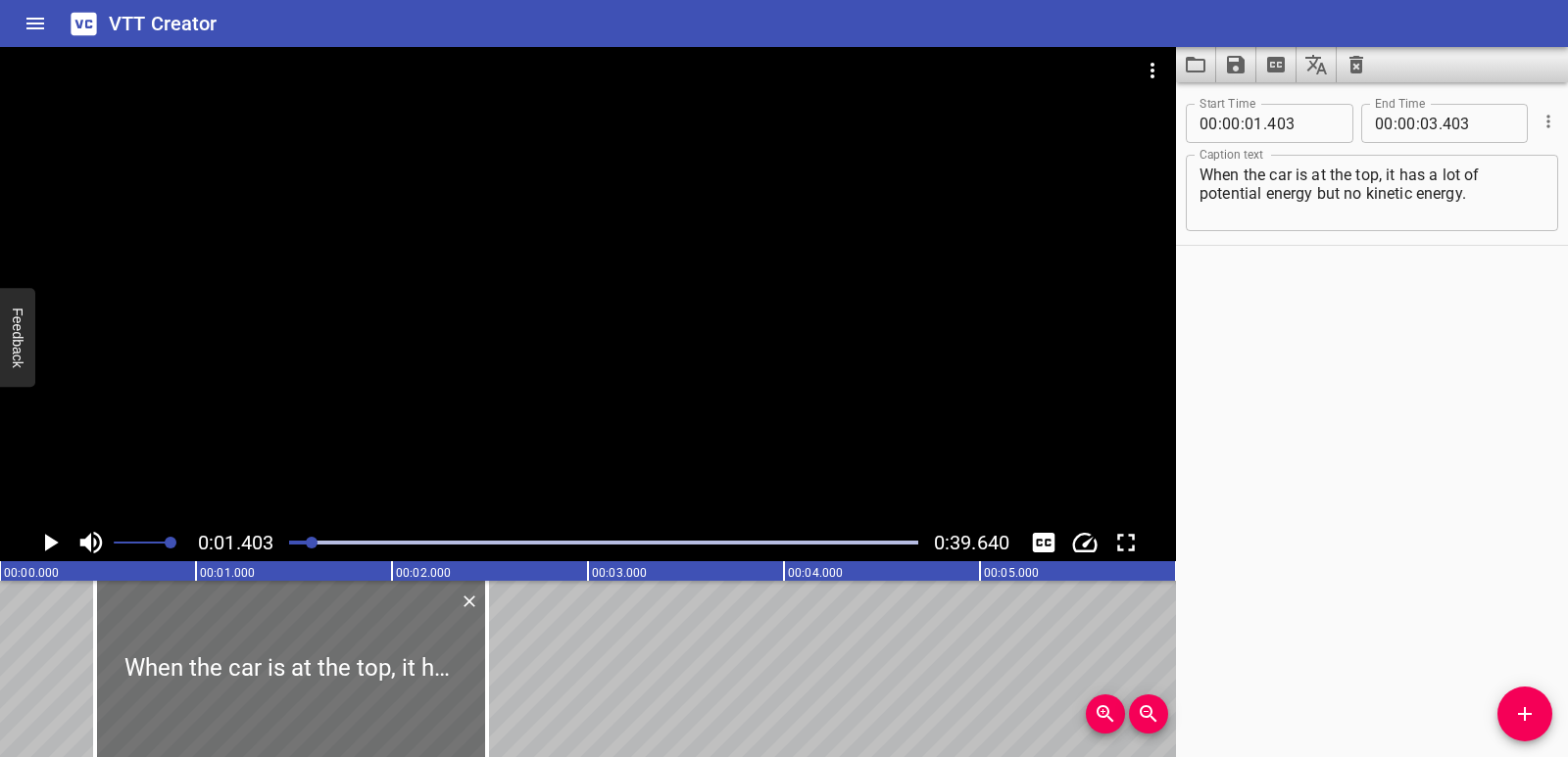
type input "483"
click at [48, 542] on icon "Play/Pause" at bounding box center [52, 543] width 14 height 18
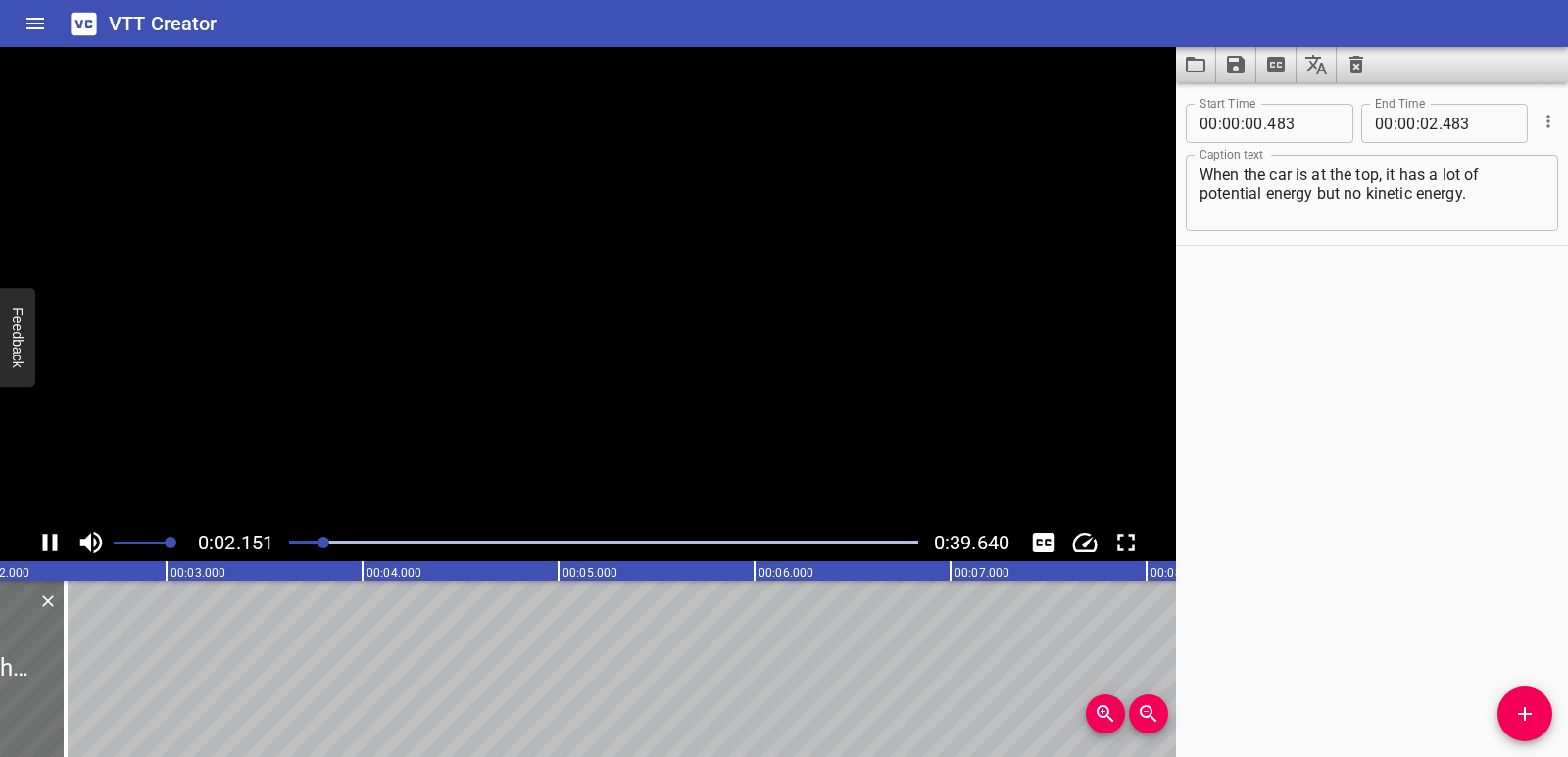
click at [48, 542] on icon "Play/Pause" at bounding box center [50, 543] width 30 height 30
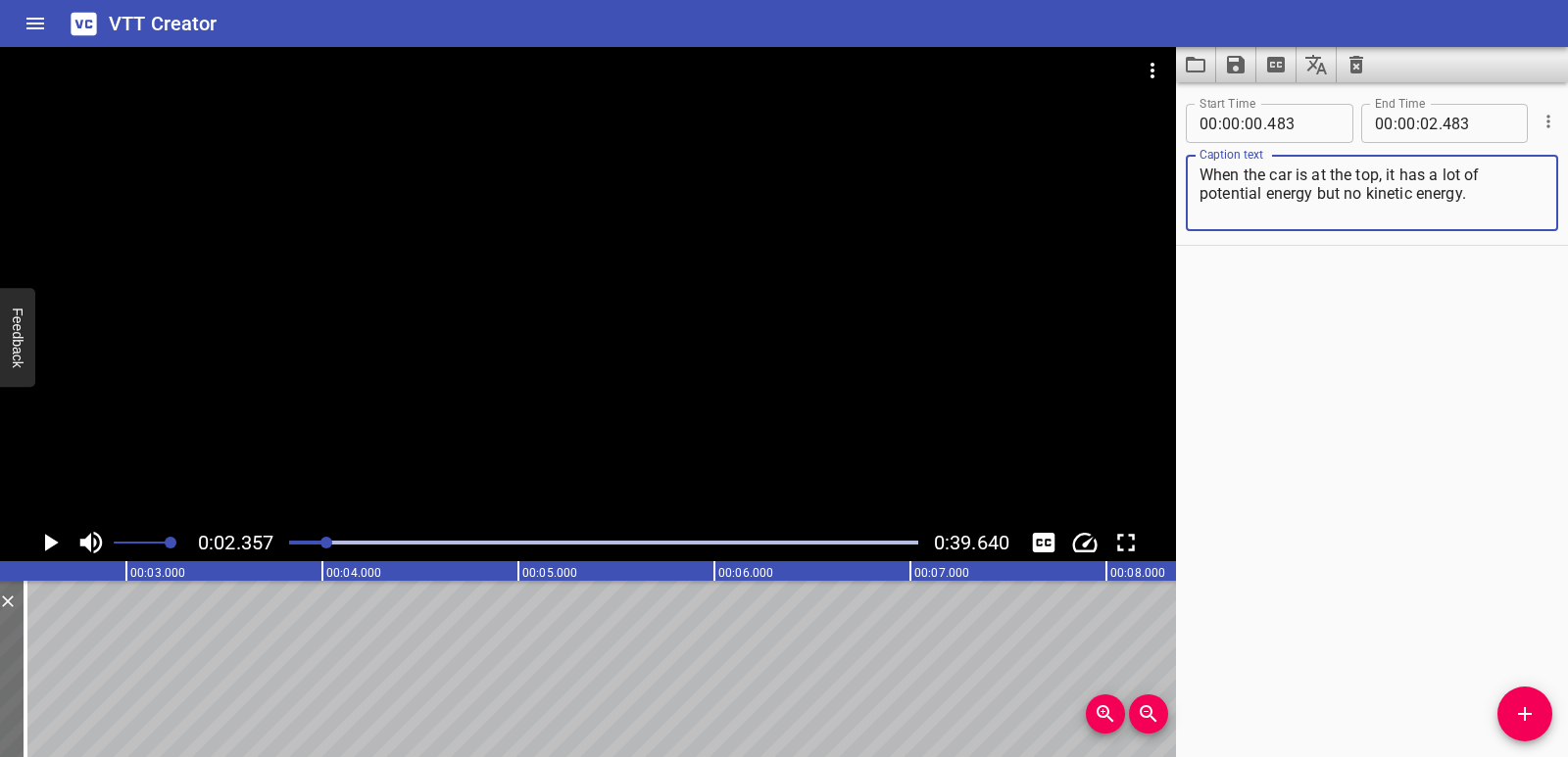
drag, startPoint x: 1388, startPoint y: 171, endPoint x: 1480, endPoint y: 204, distance: 97.7
click at [1480, 204] on textarea "When the car is at the top, it has a lot of potential energy but no kinetic ene…" at bounding box center [1372, 193] width 345 height 56
type textarea "When the car is at the top,"
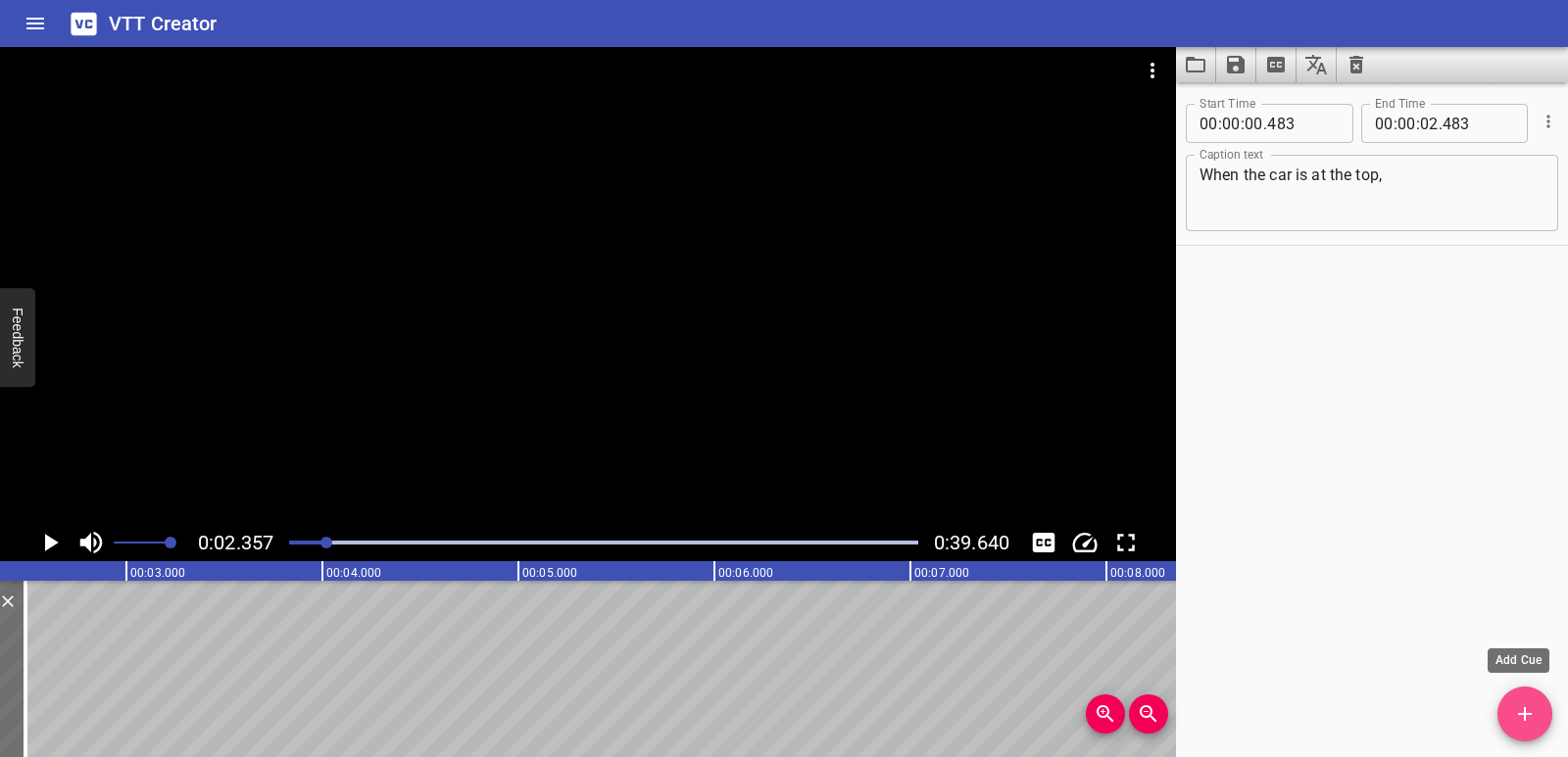
click at [1539, 716] on span "Add Cue" at bounding box center [1526, 715] width 55 height 24
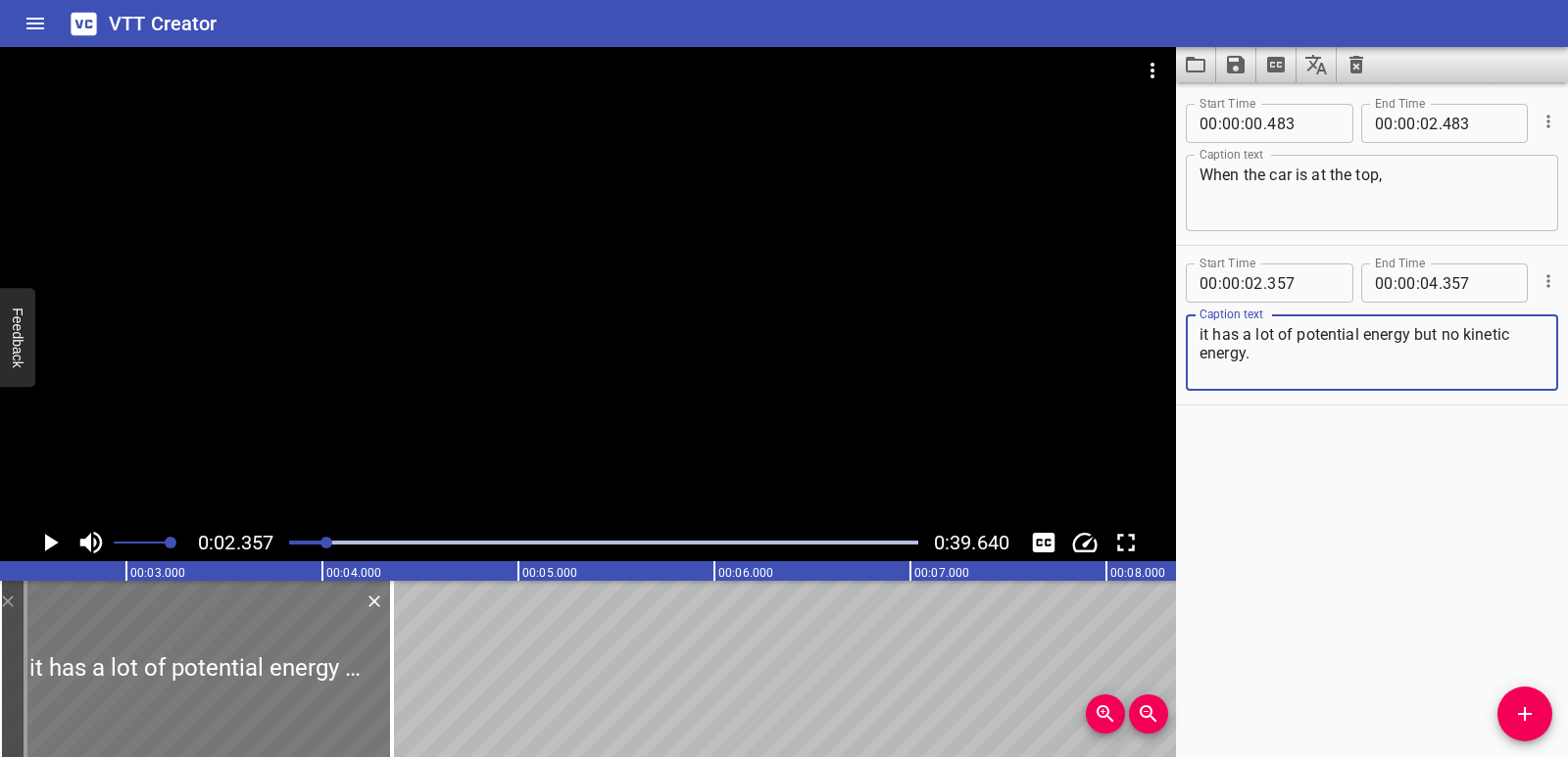
type textarea "it has a lot of potential energy but no kinetic energy."
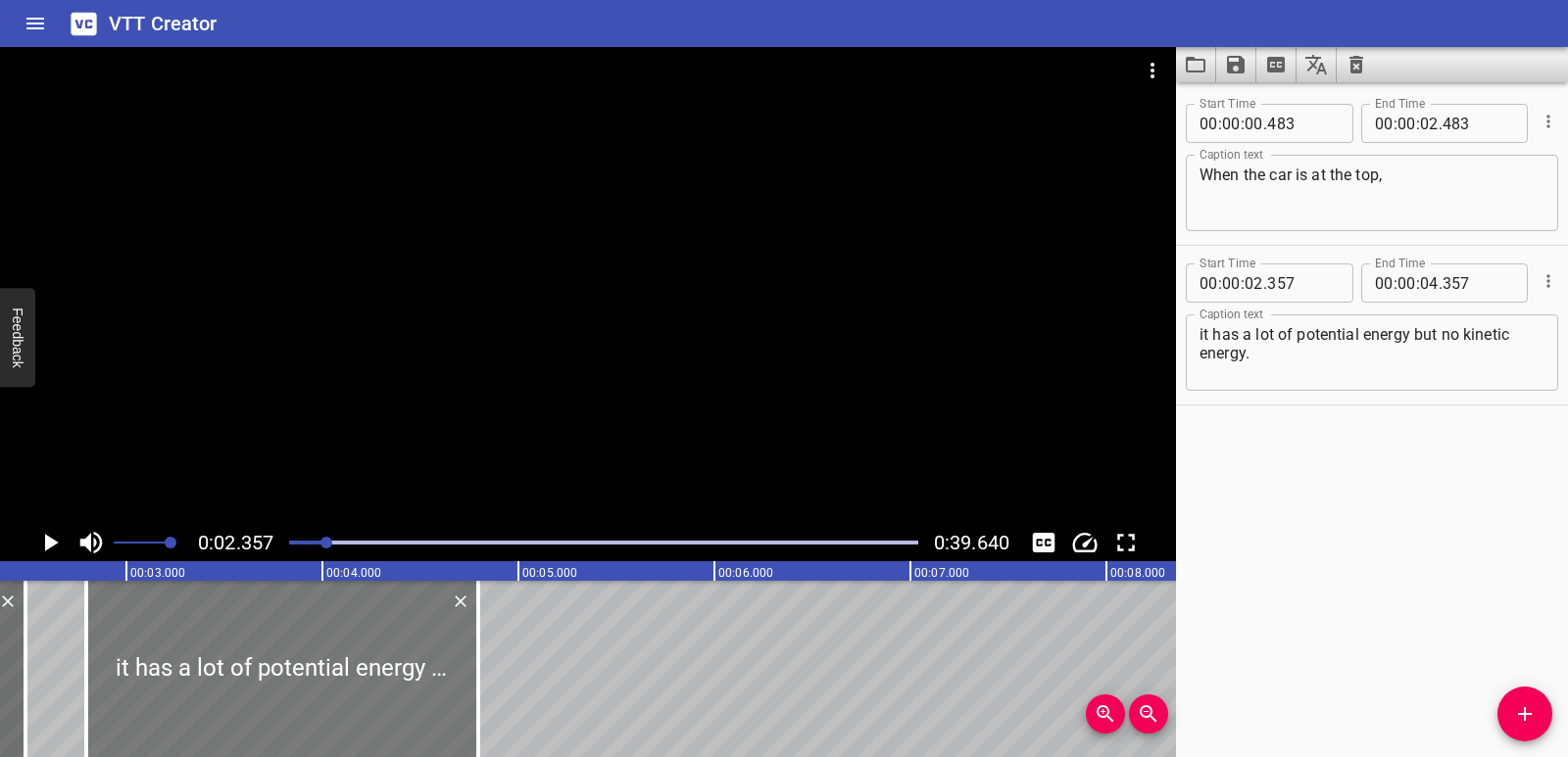
drag, startPoint x: 309, startPoint y: 687, endPoint x: 395, endPoint y: 692, distance: 86.1
click at [395, 692] on div at bounding box center [281, 669] width 392 height 177
type input "797"
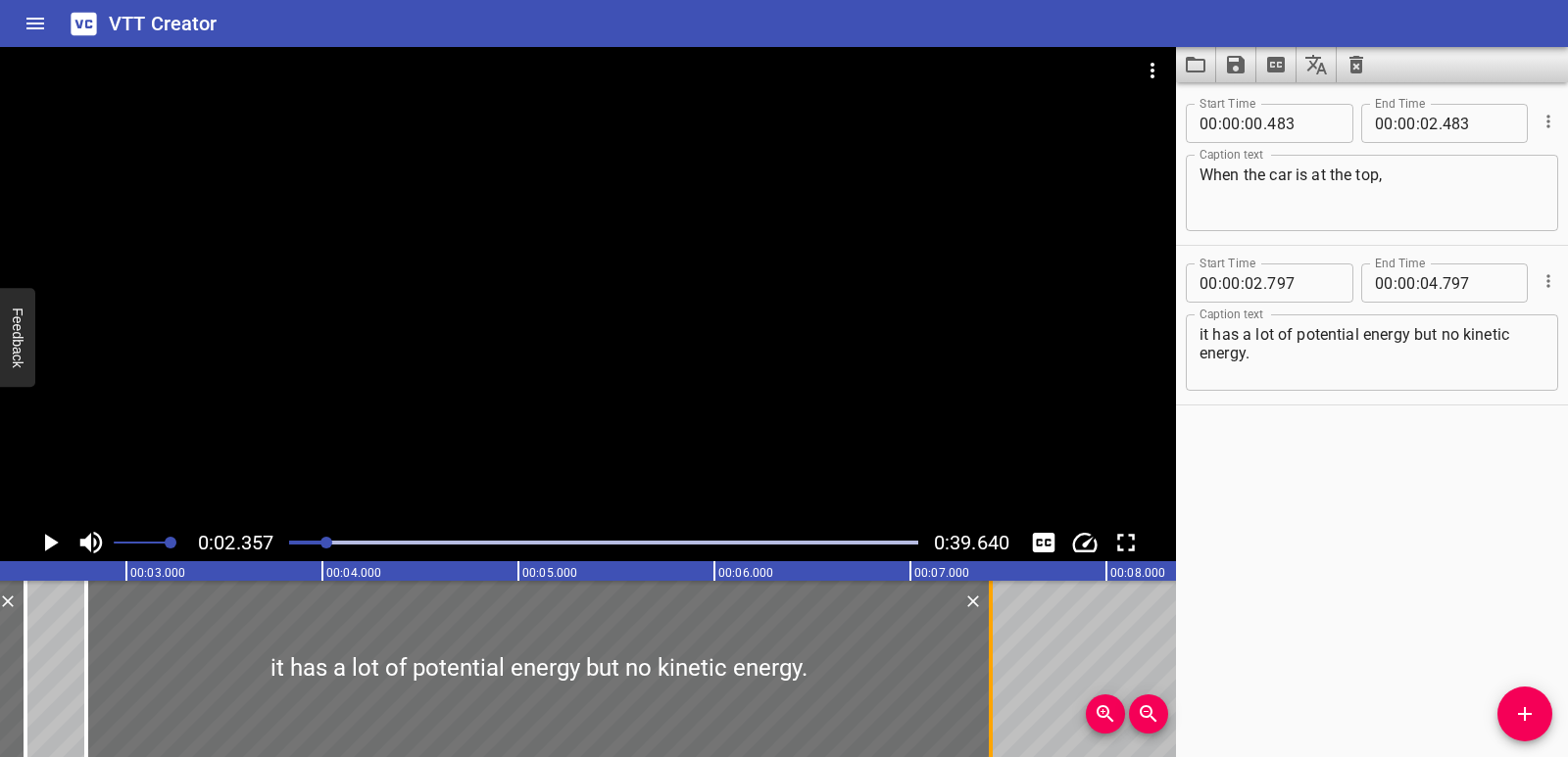
drag, startPoint x: 562, startPoint y: 687, endPoint x: 987, endPoint y: 677, distance: 425.1
click at [987, 677] on div at bounding box center [991, 669] width 20 height 177
type input "07"
type input "412"
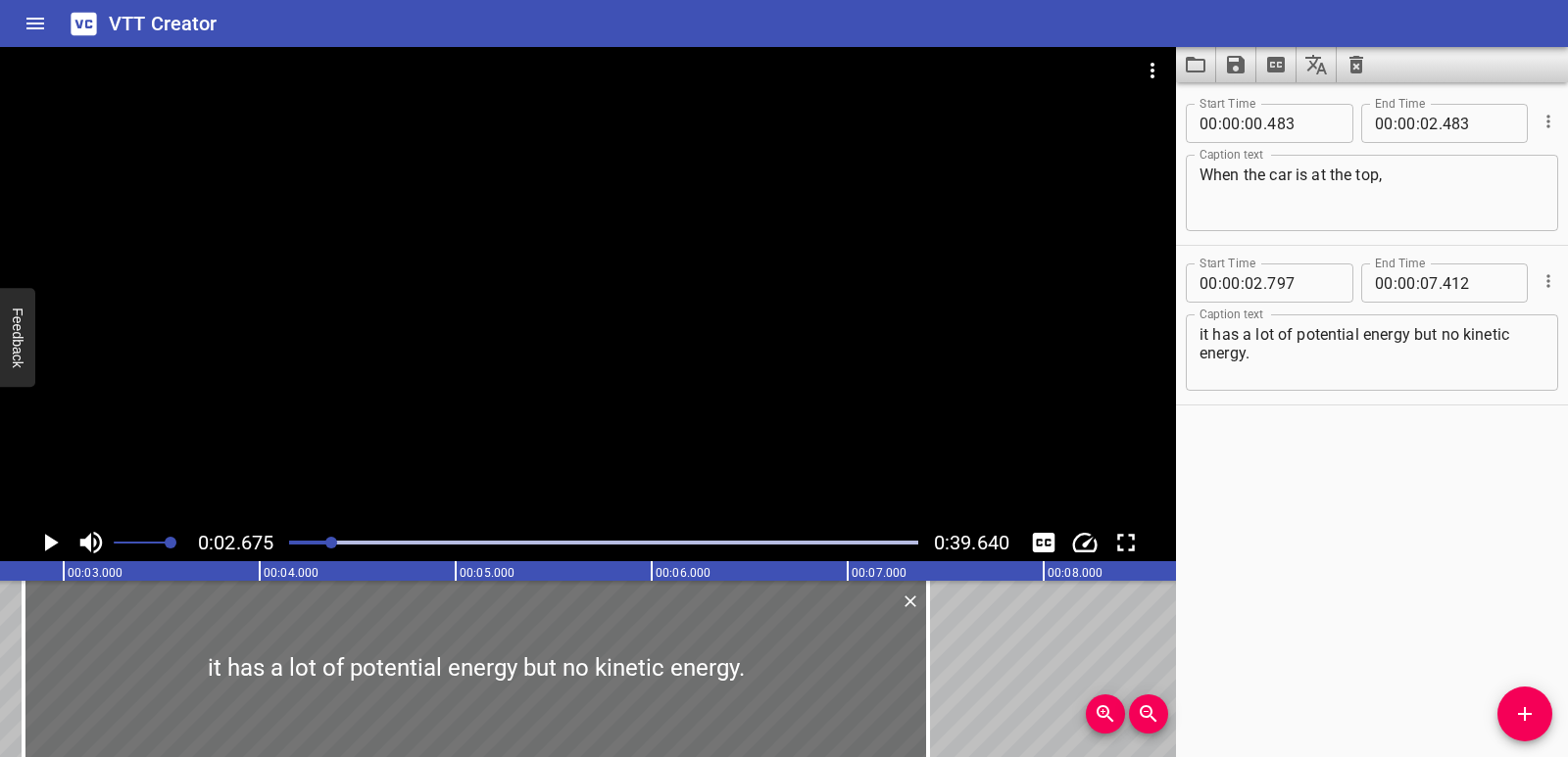
click at [53, 532] on icon "Play/Pause" at bounding box center [50, 543] width 30 height 30
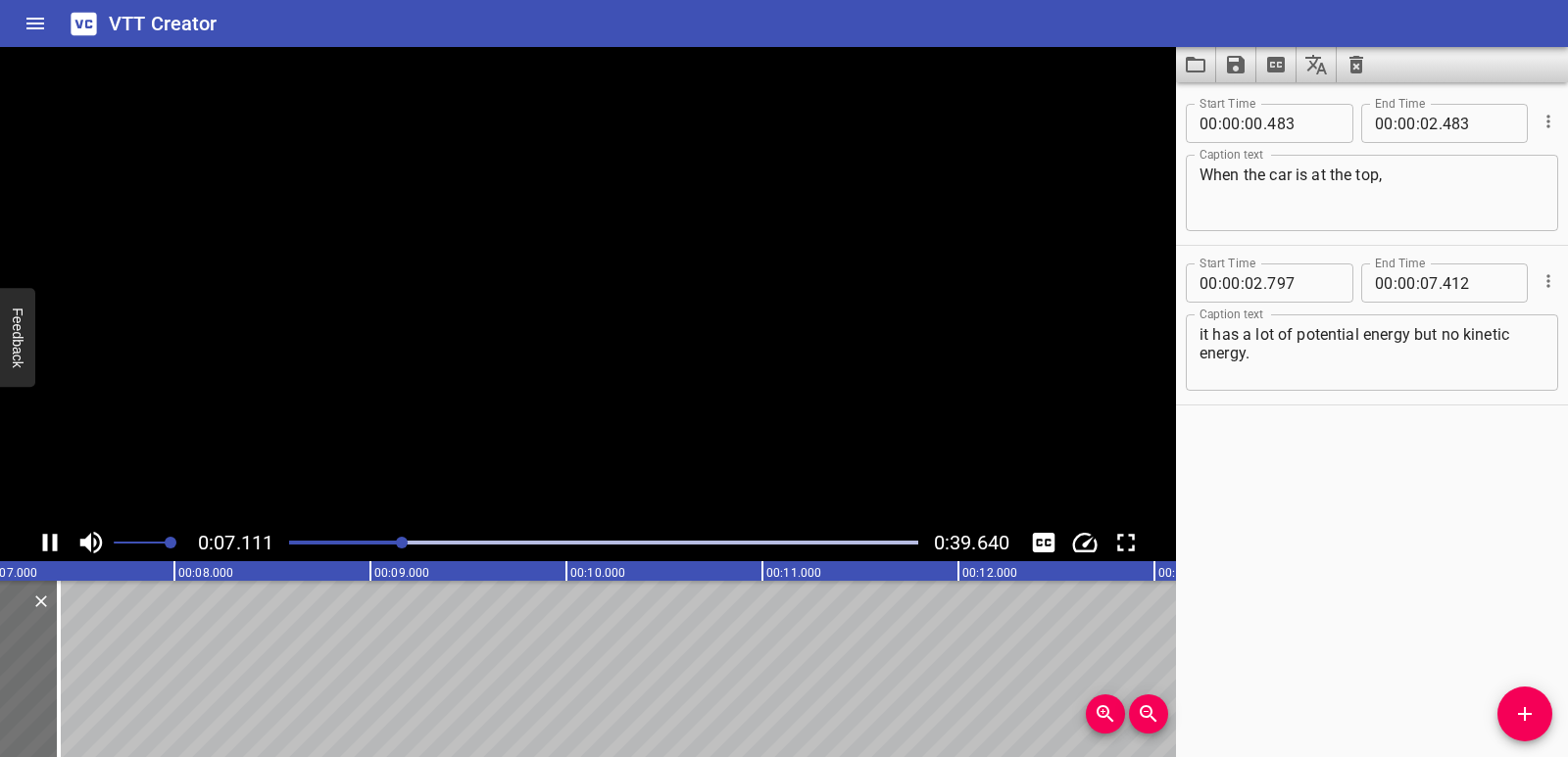
click at [53, 532] on icon "Play/Pause" at bounding box center [50, 543] width 30 height 30
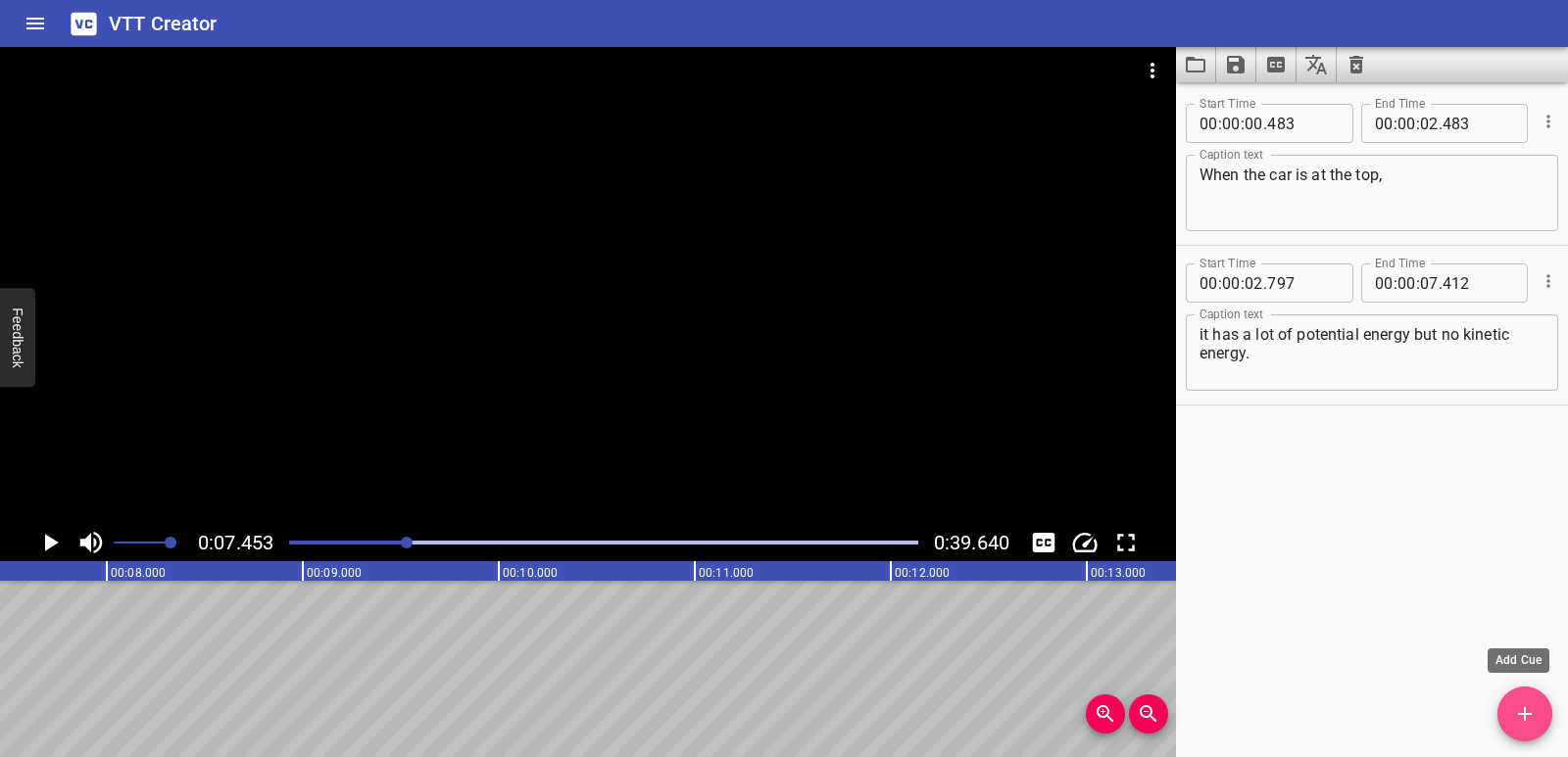
click at [1524, 712] on icon "Add Cue" at bounding box center [1526, 715] width 24 height 24
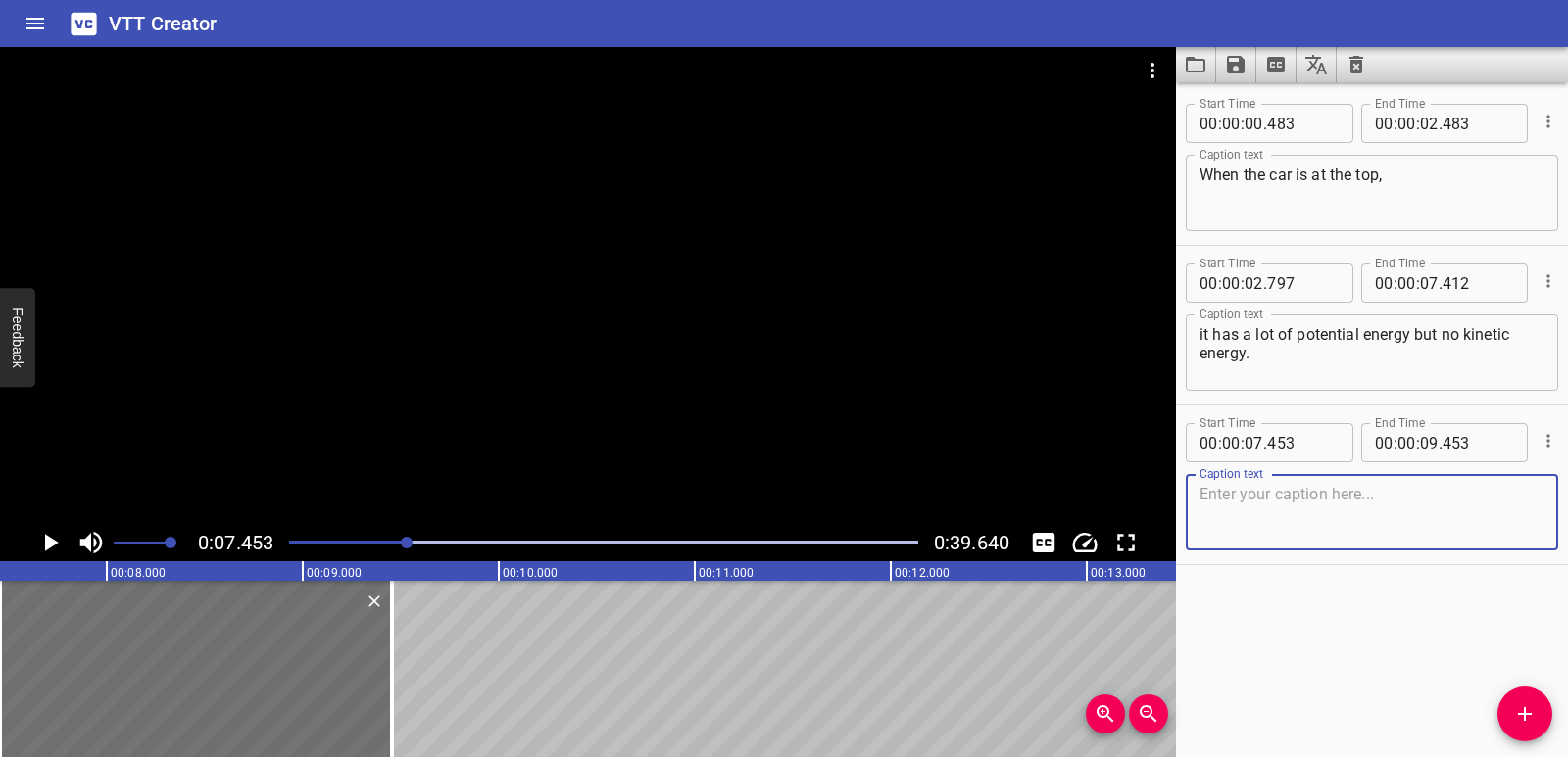
click at [1299, 525] on textarea at bounding box center [1372, 512] width 345 height 56
paste textarea "When the car starts moving down, its position becomes lower,"
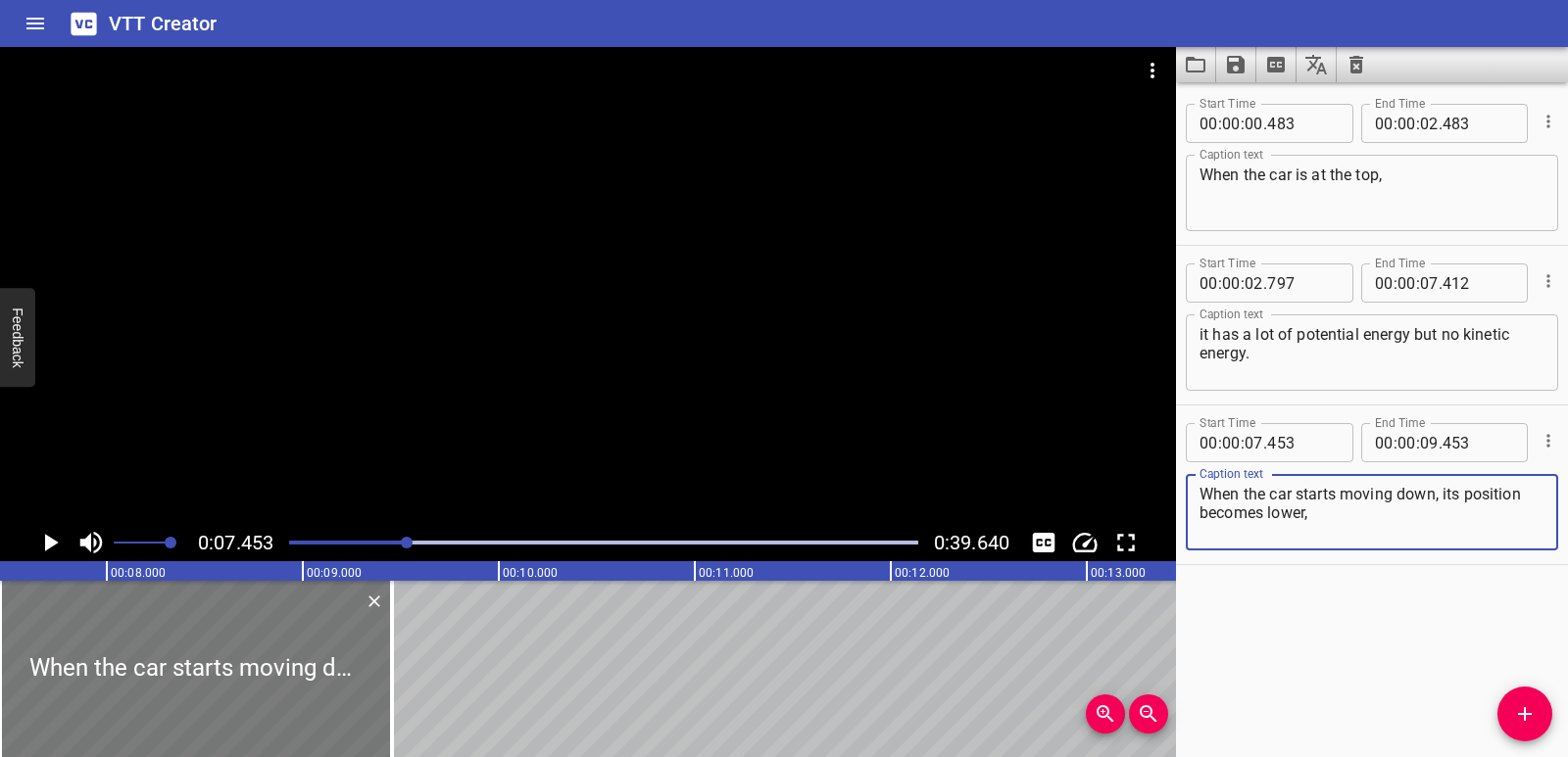
type textarea "When the car starts moving down, its position becomes lower,"
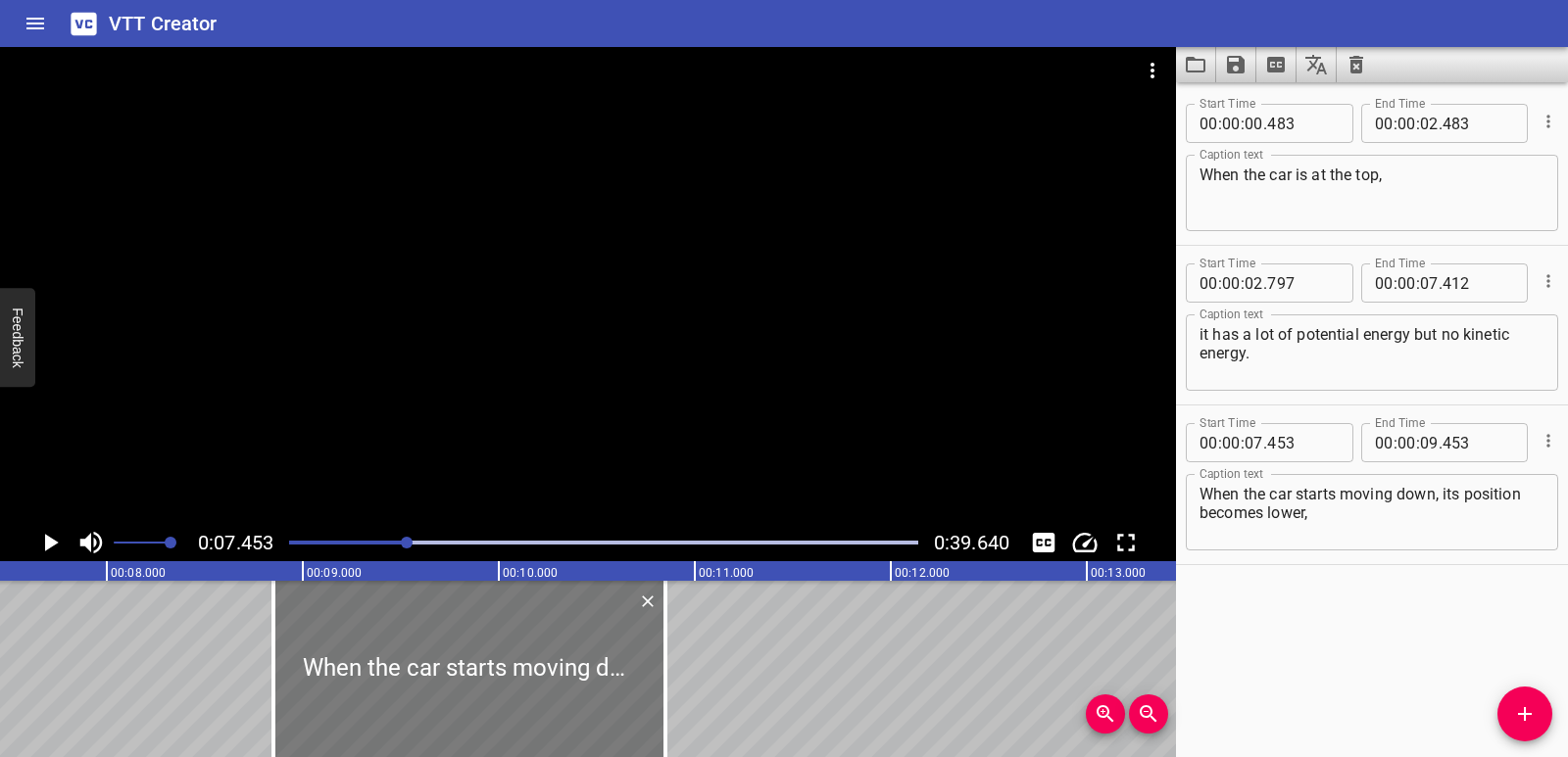
drag, startPoint x: 180, startPoint y: 687, endPoint x: 453, endPoint y: 682, distance: 273.0
click at [453, 682] on div at bounding box center [469, 669] width 392 height 177
type input "08"
type input "848"
type input "10"
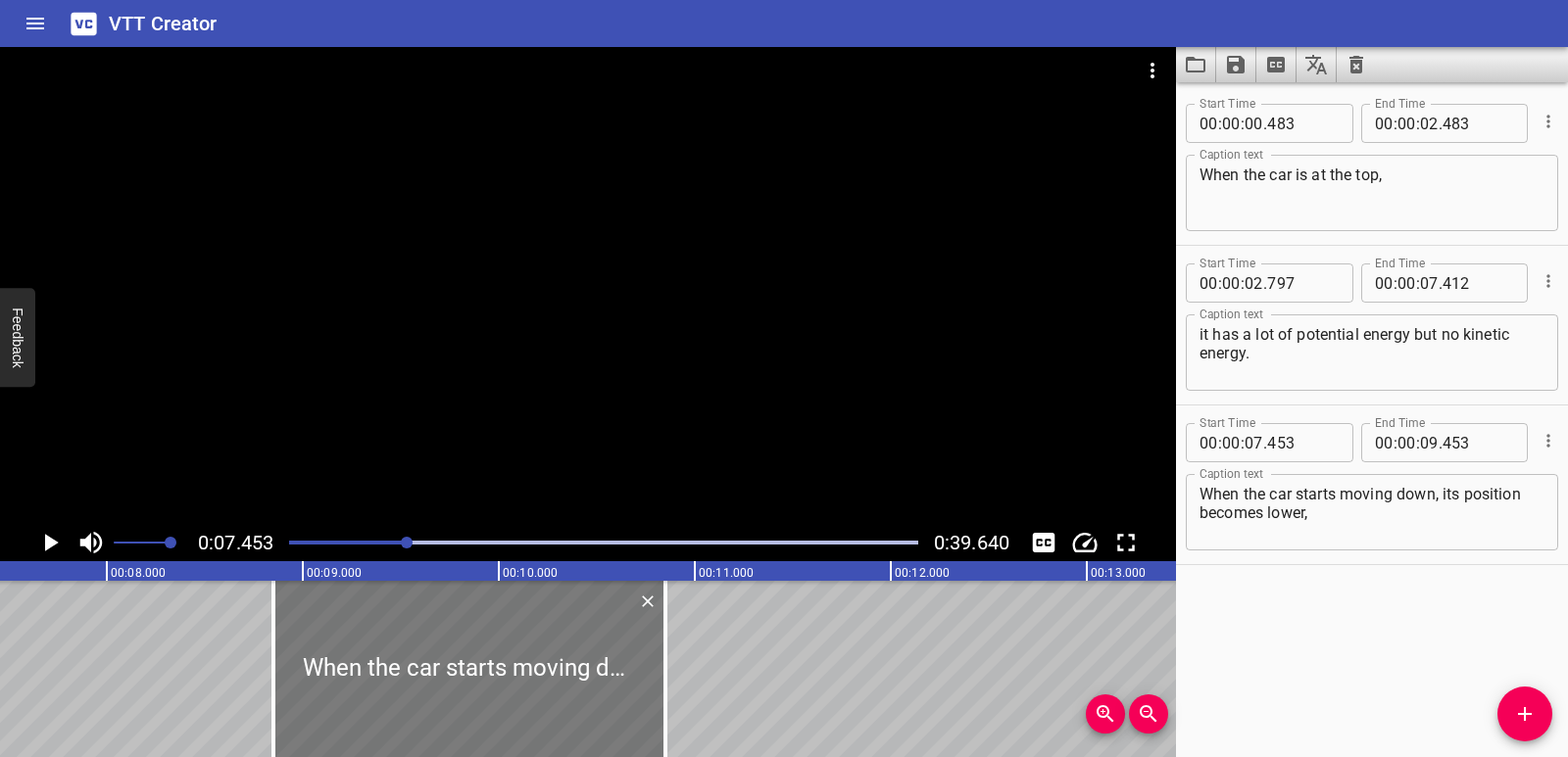
type input "848"
drag, startPoint x: 1444, startPoint y: 496, endPoint x: 1450, endPoint y: 513, distance: 18.0
click at [1450, 513] on textarea "When the car starts moving down, its position becomes lower," at bounding box center [1372, 512] width 345 height 56
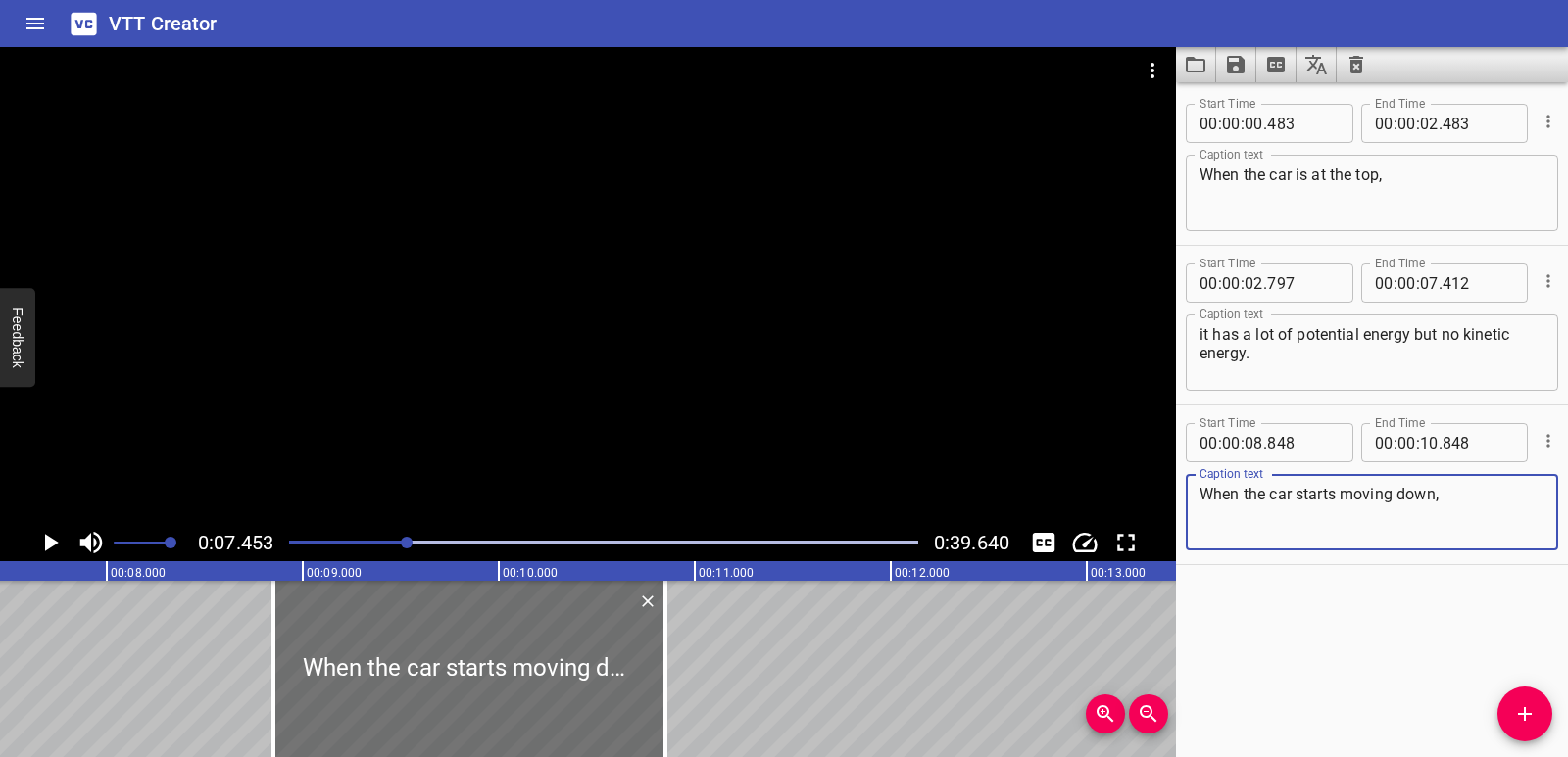
type textarea "When the car starts moving down,"
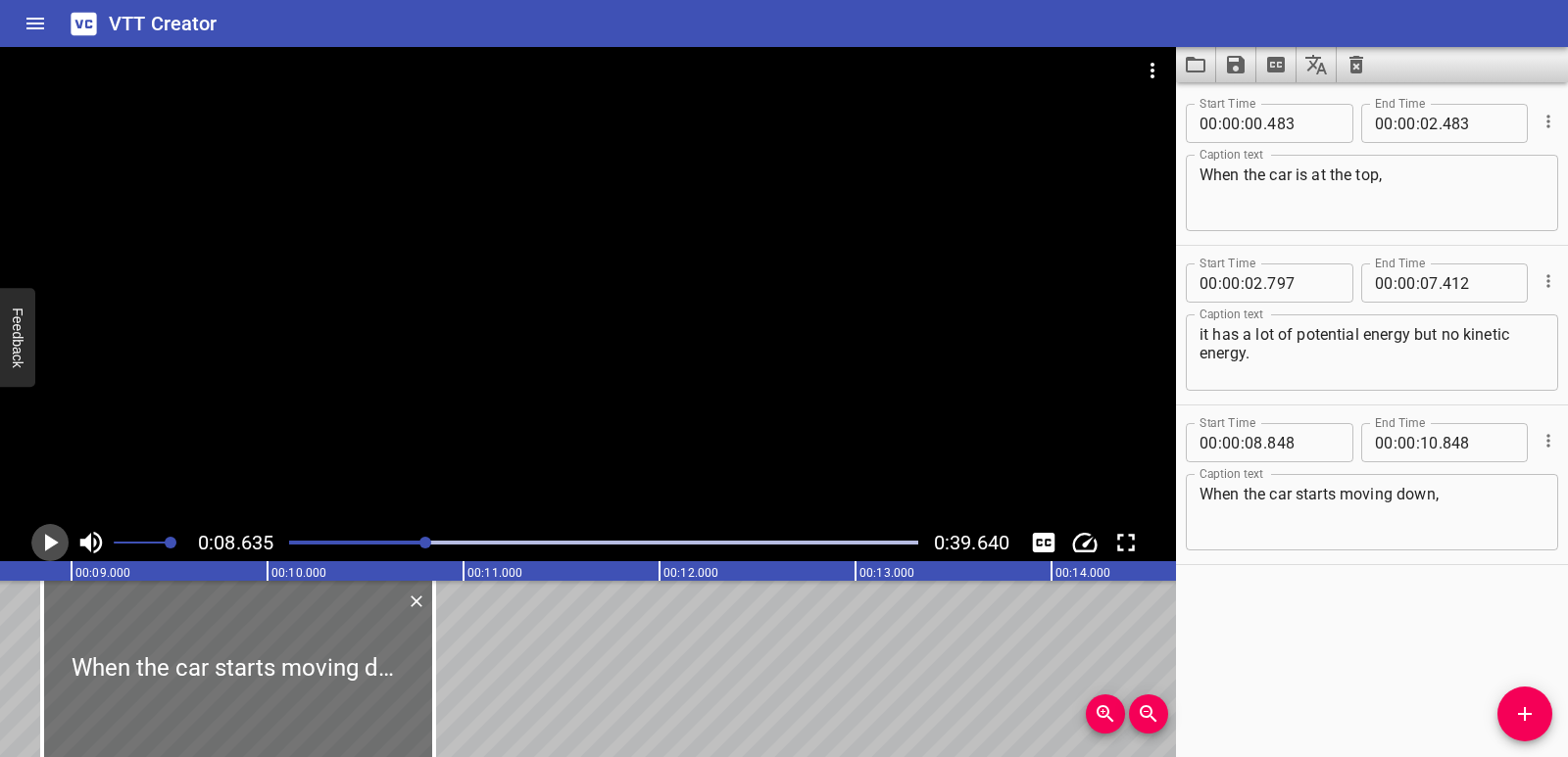
click at [50, 547] on icon "Play/Pause" at bounding box center [52, 543] width 14 height 18
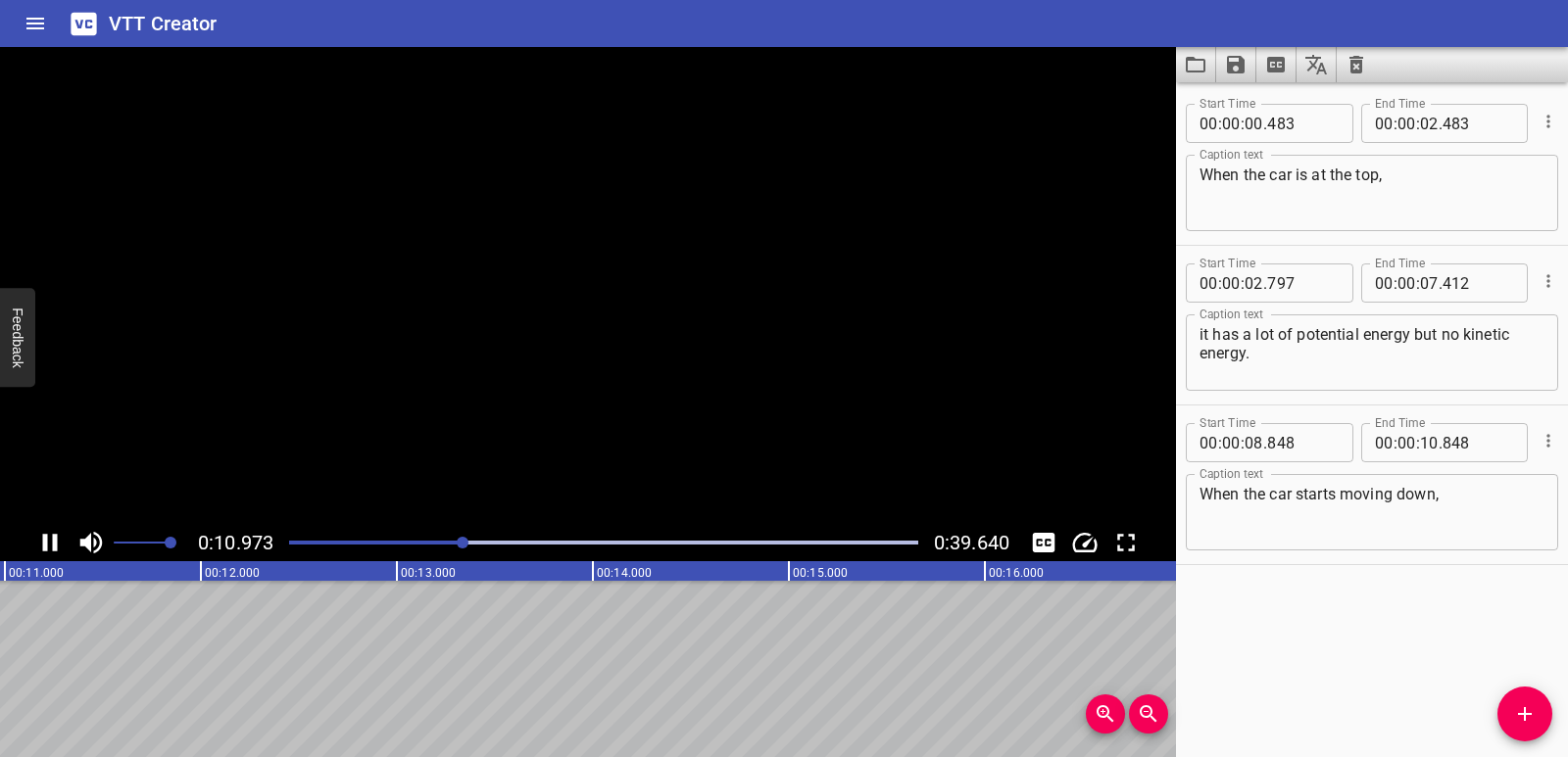
click at [50, 547] on icon "Play/Pause" at bounding box center [50, 543] width 30 height 30
click at [1510, 722] on span "Add Cue" at bounding box center [1526, 715] width 55 height 24
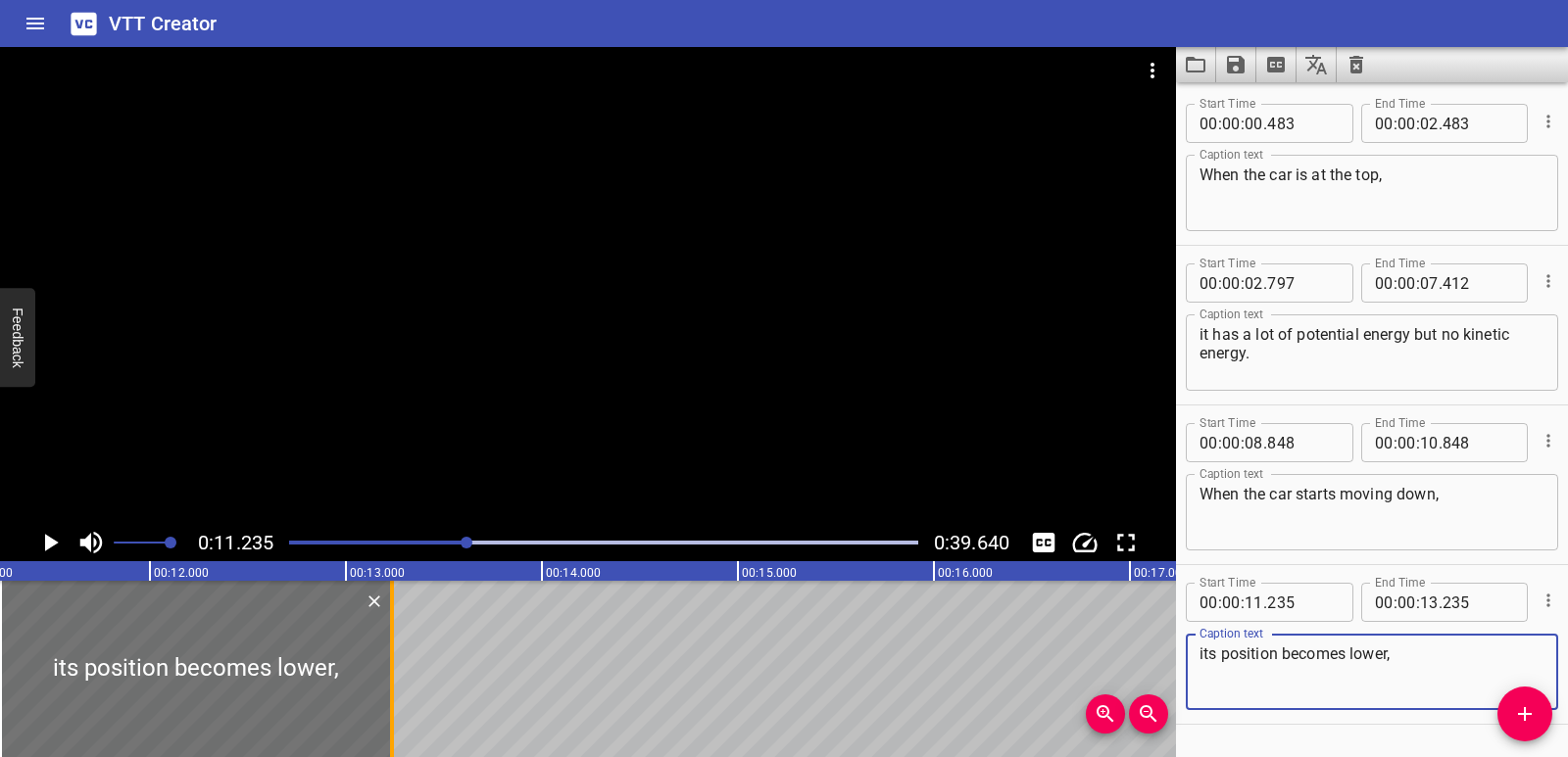
type textarea "its position becomes lower,"
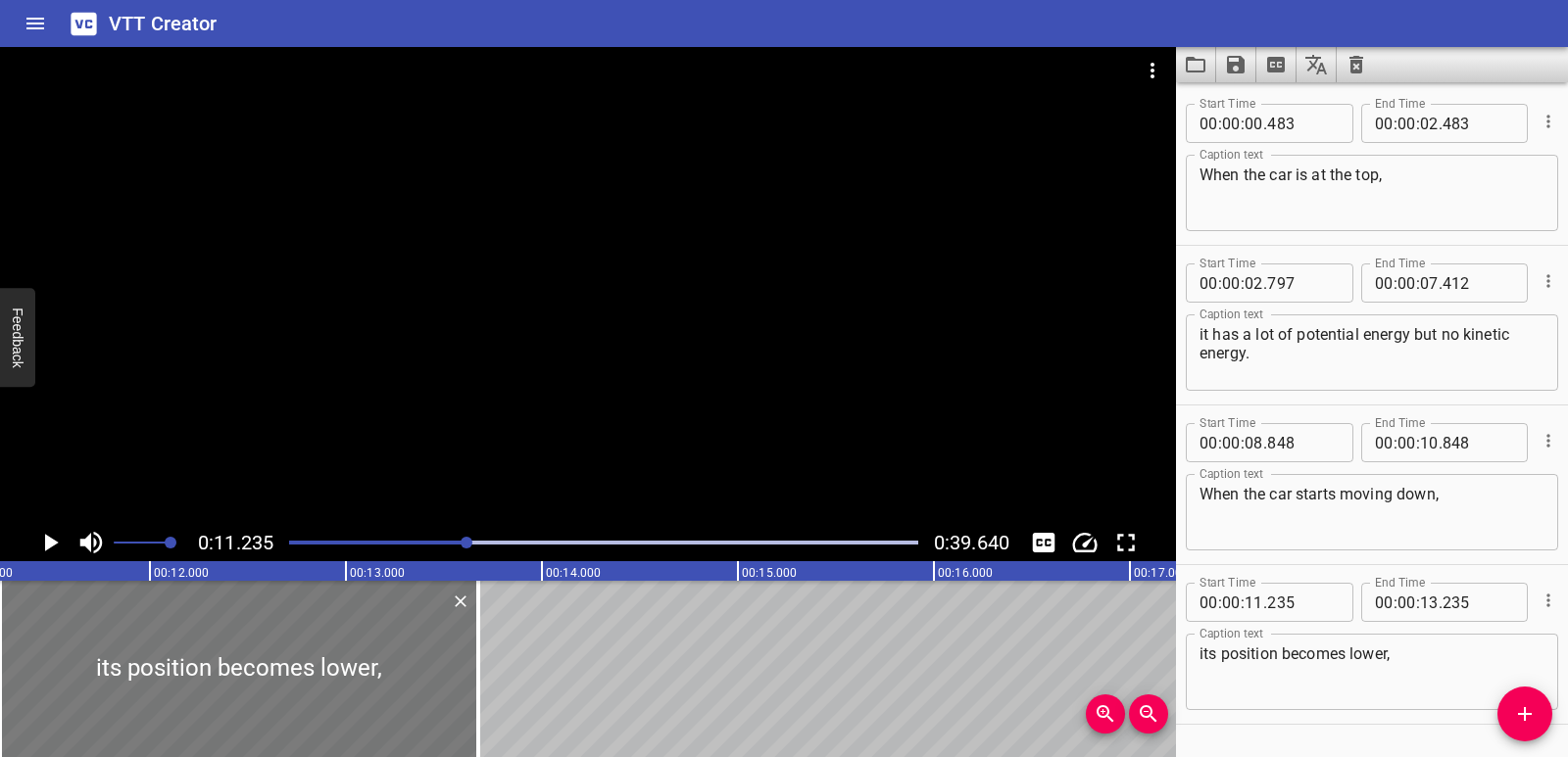
drag, startPoint x: 396, startPoint y: 672, endPoint x: 459, endPoint y: 689, distance: 65.3
click at [482, 685] on div at bounding box center [479, 669] width 20 height 177
type input "680"
click at [46, 549] on icon "Play/Pause" at bounding box center [52, 543] width 14 height 18
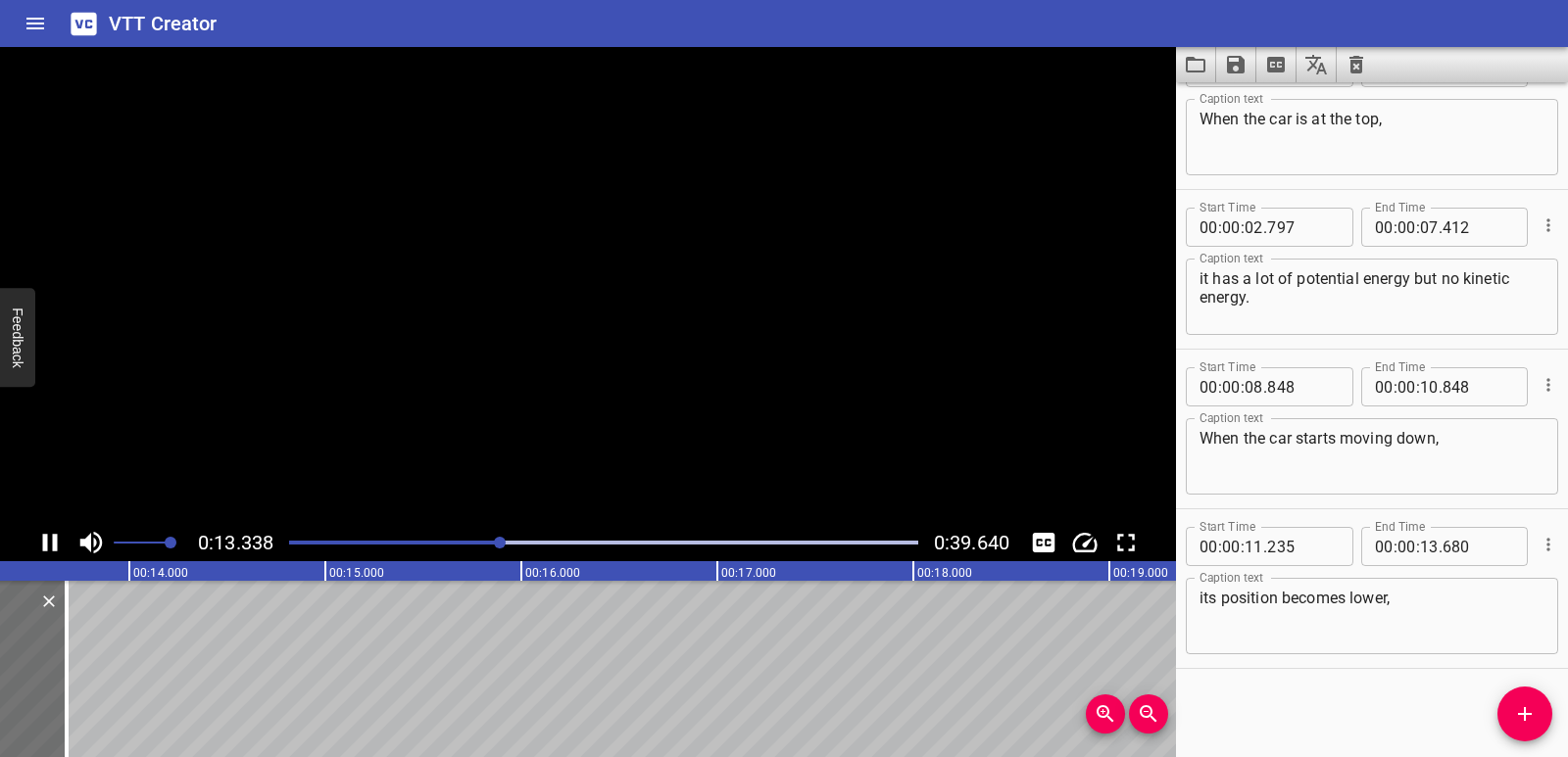
click at [46, 549] on icon "Play/Pause" at bounding box center [50, 543] width 15 height 18
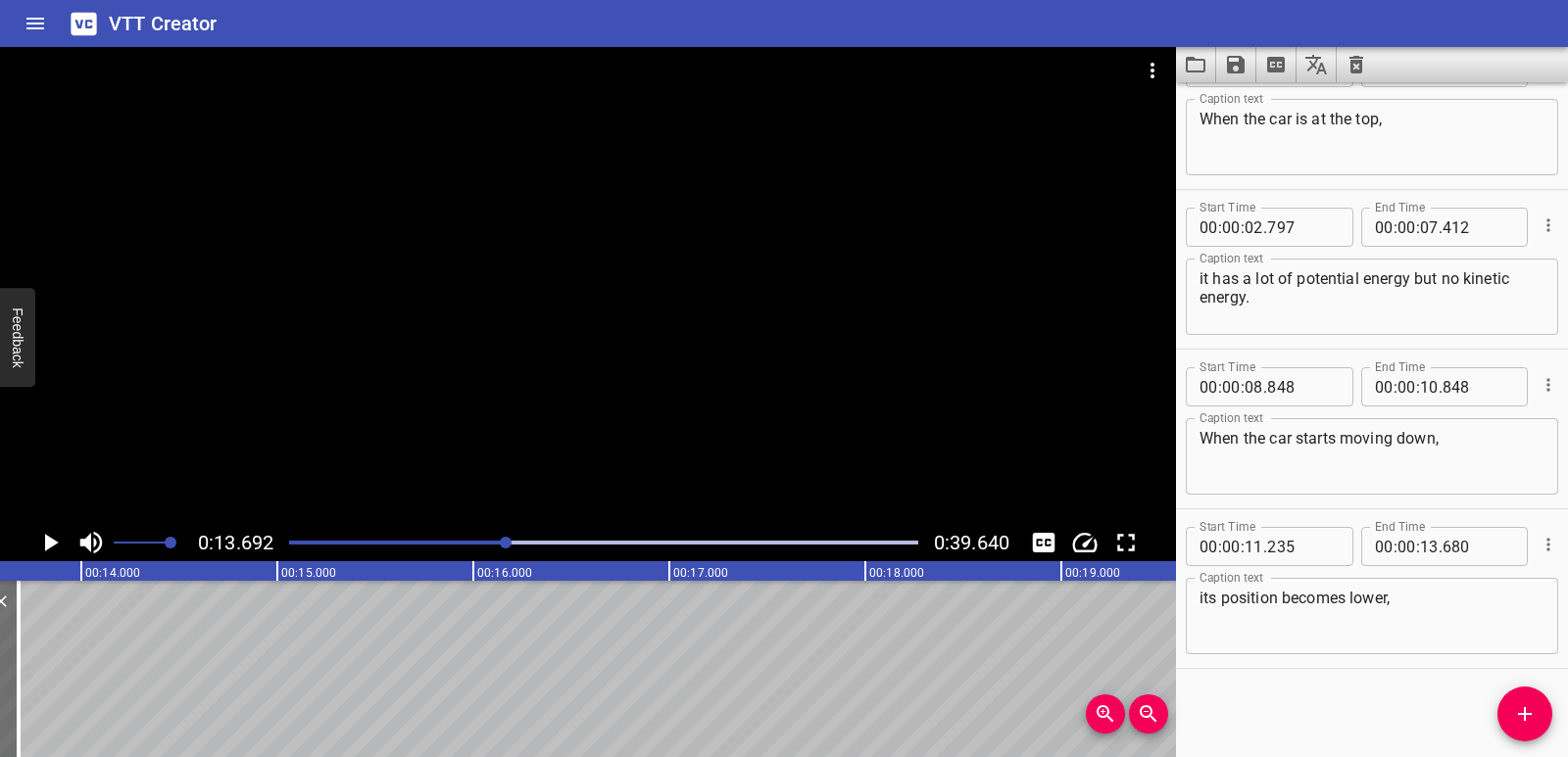
scroll to position [0, 2684]
click at [1507, 710] on span "Add Cue" at bounding box center [1526, 715] width 55 height 24
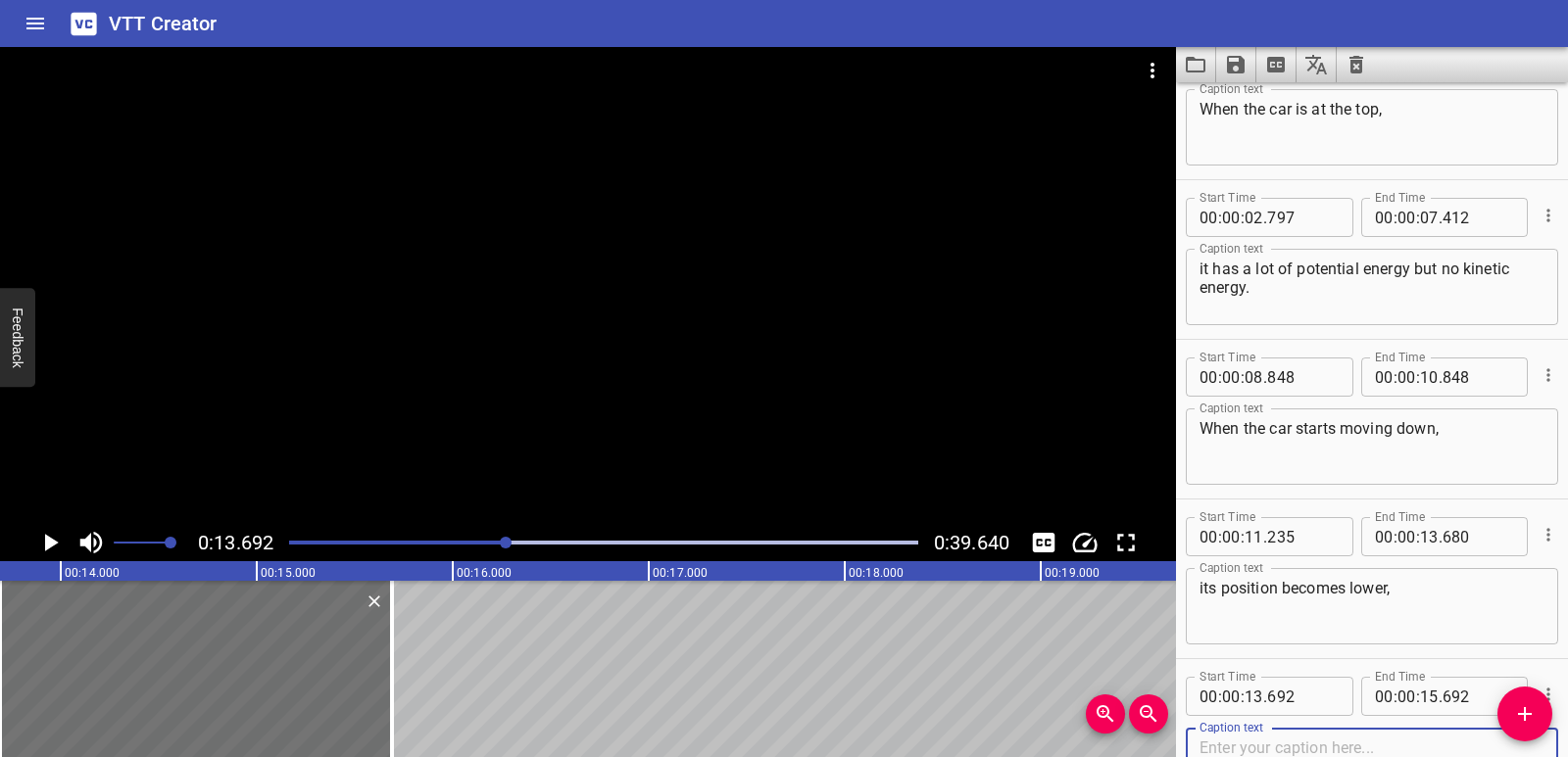
paste textarea "but its speed increases, so its kinetic energy increases, and its potential ene…"
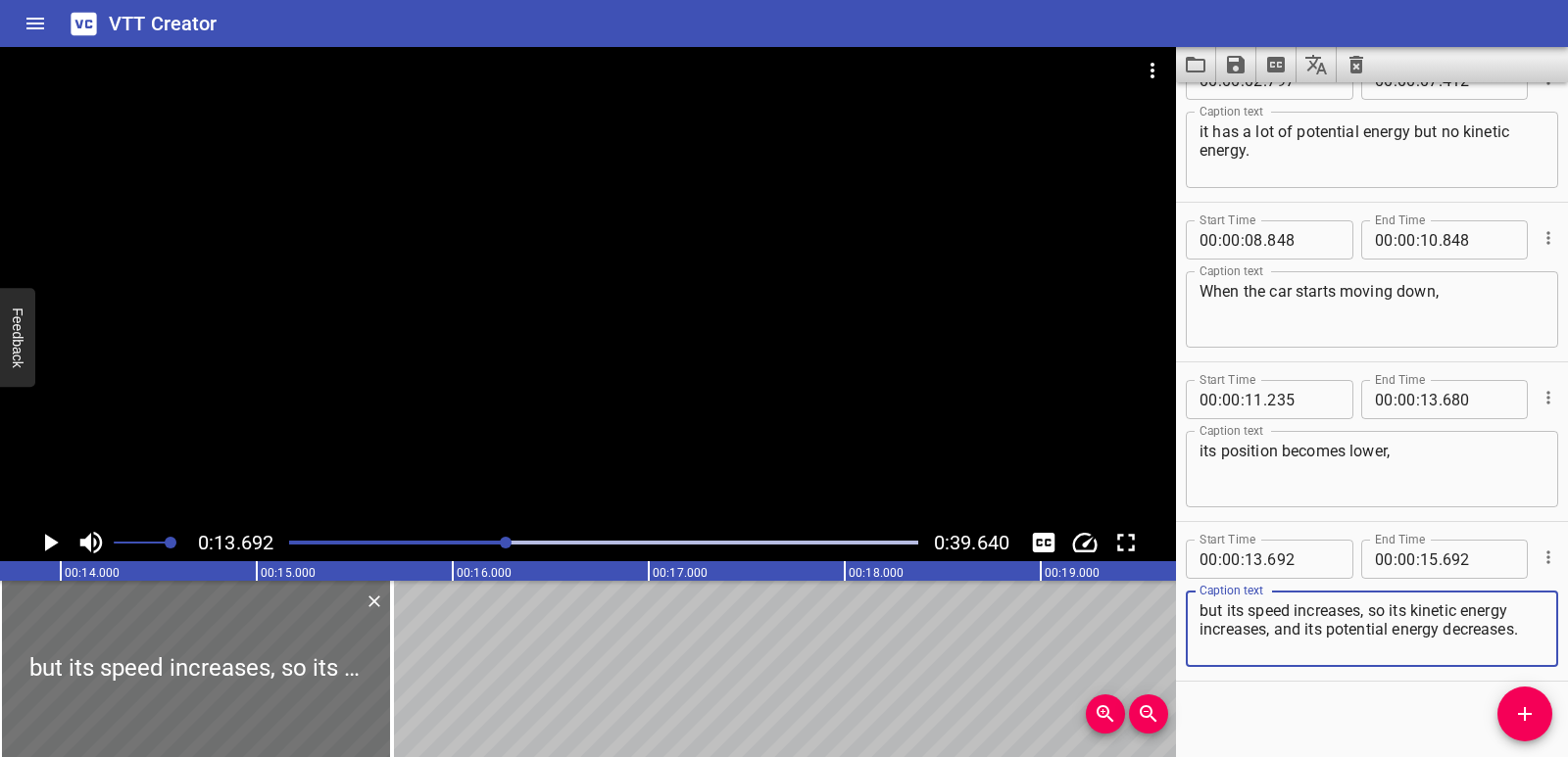
scroll to position [215, 0]
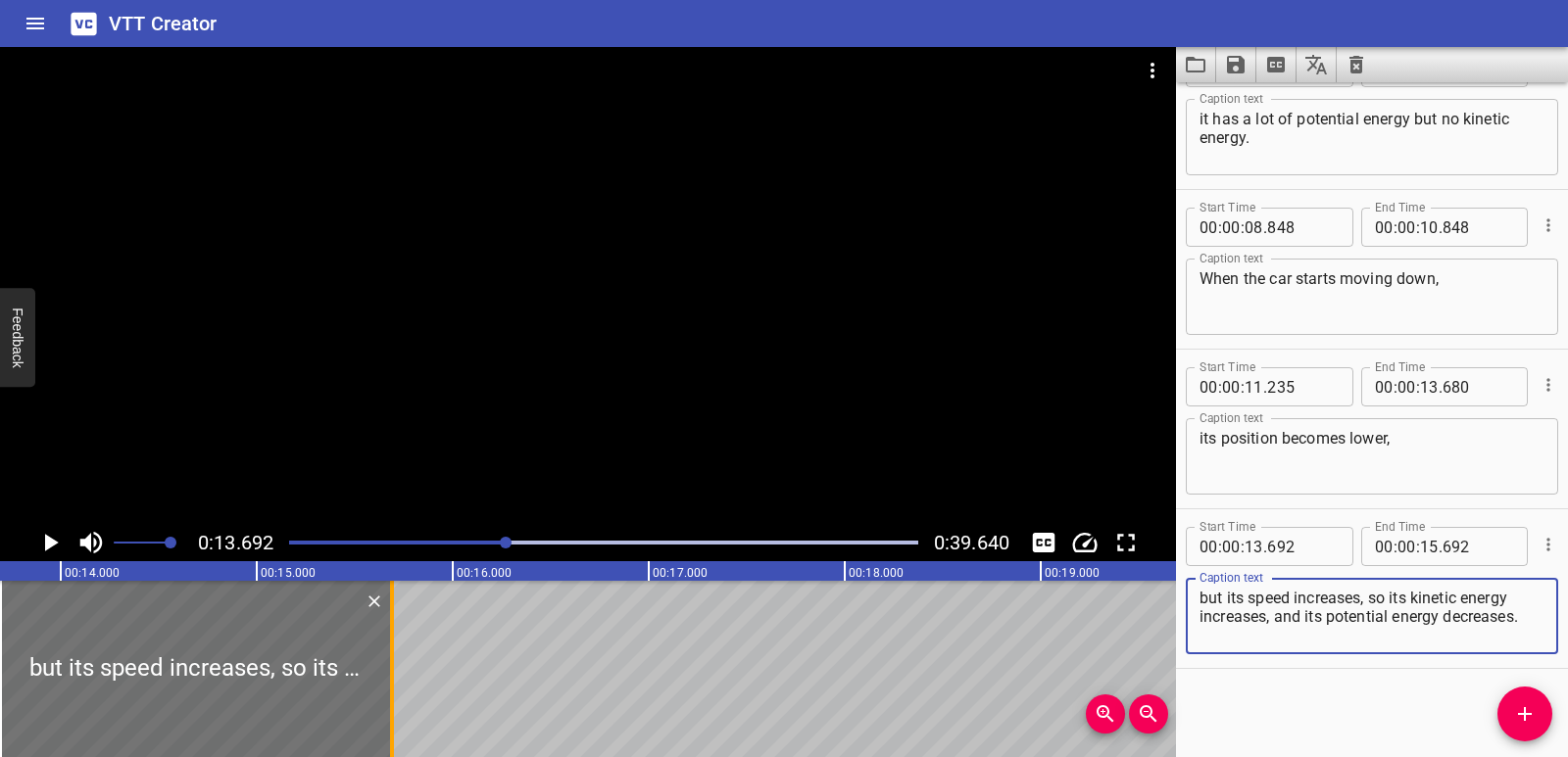
type textarea "but its speed increases, so its kinetic energy increases, and its potential ene…"
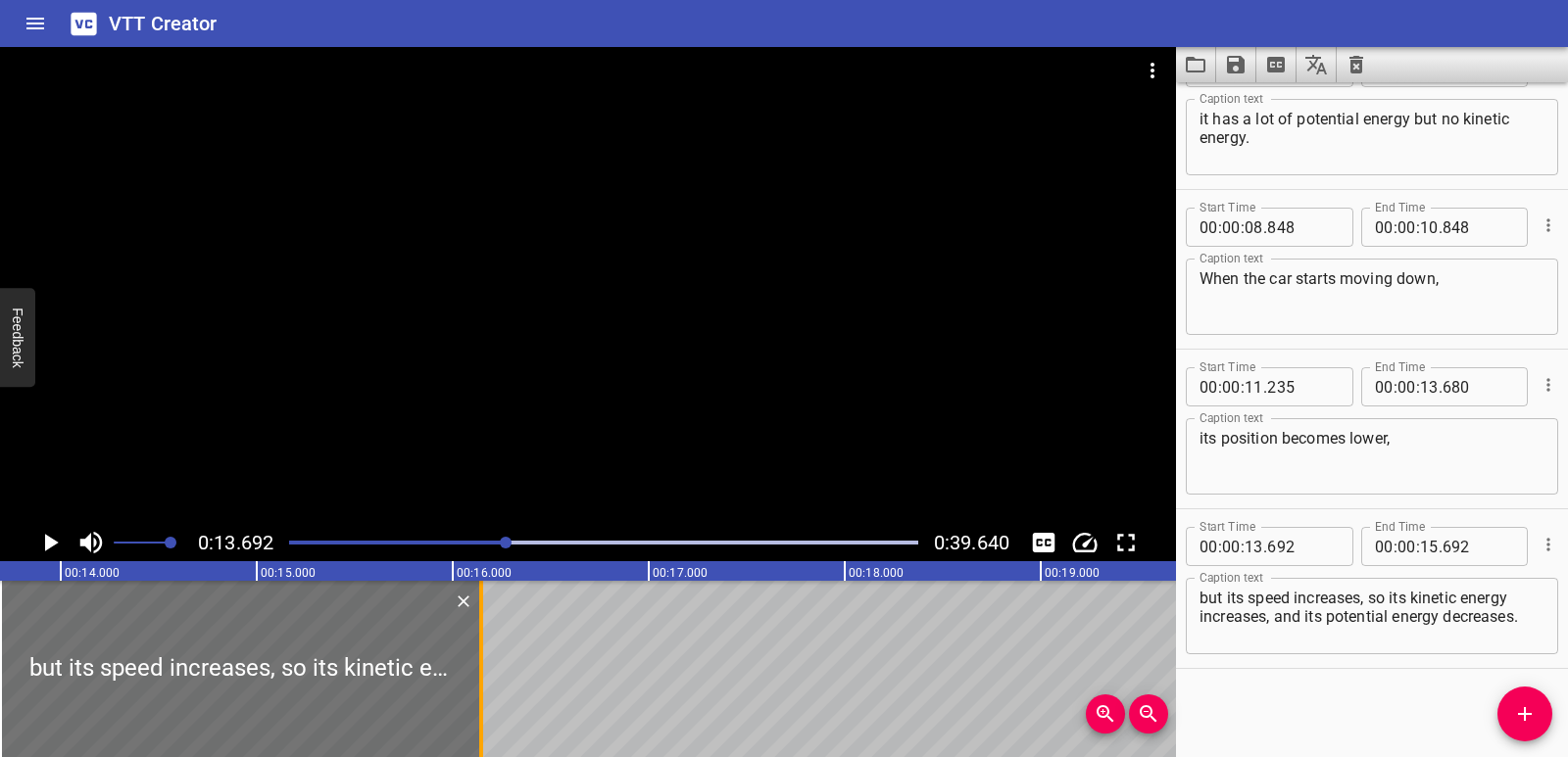
drag, startPoint x: 400, startPoint y: 671, endPoint x: 474, endPoint y: 683, distance: 75.0
click at [474, 683] on div at bounding box center [481, 669] width 20 height 177
type input "16"
type input "152"
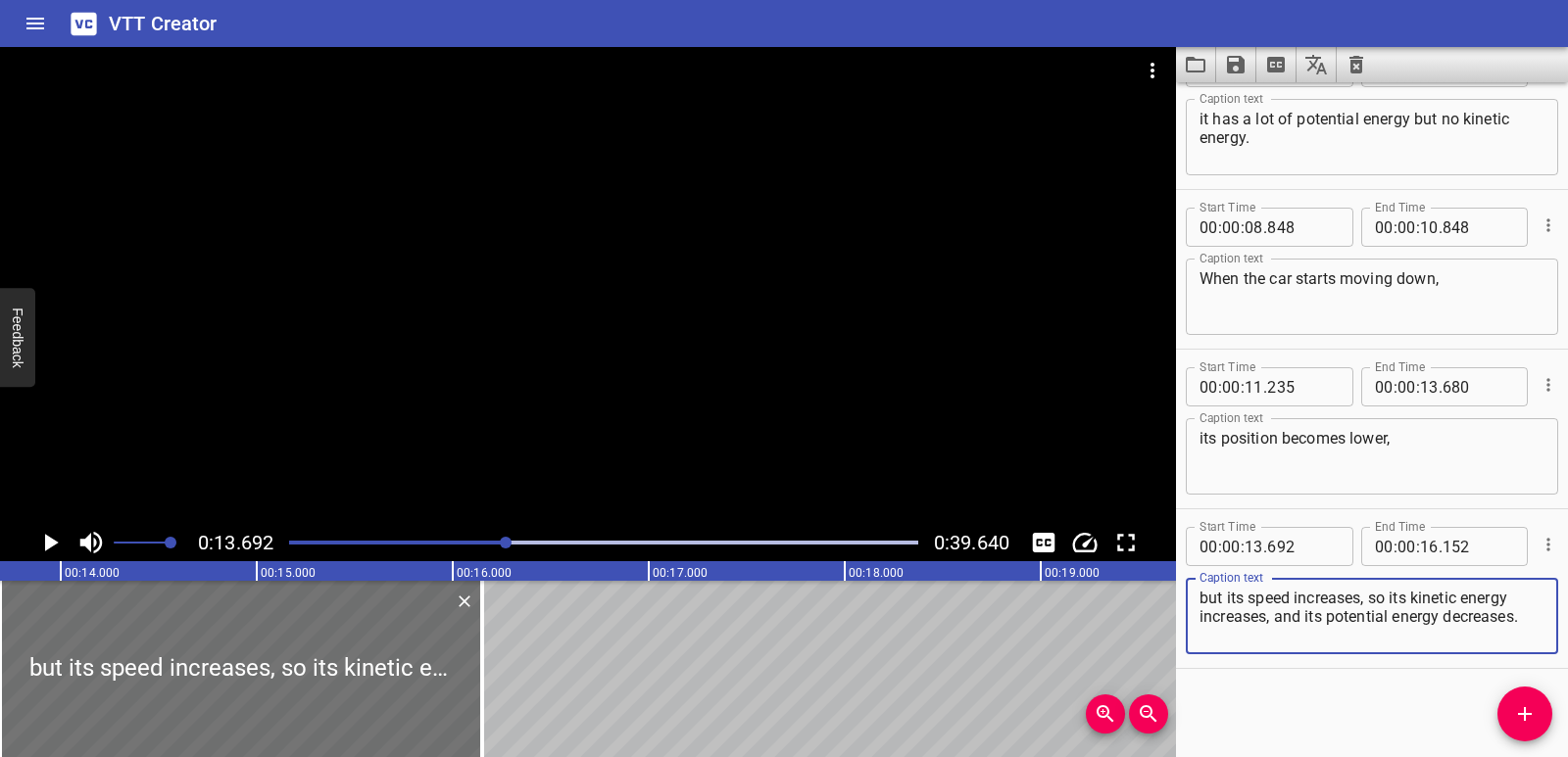
drag, startPoint x: 1373, startPoint y: 595, endPoint x: 1523, endPoint y: 636, distance: 155.5
click at [1523, 636] on textarea "but its speed increases, so its kinetic energy increases, and its potential ene…" at bounding box center [1372, 617] width 345 height 56
type textarea "but its speed increases,"
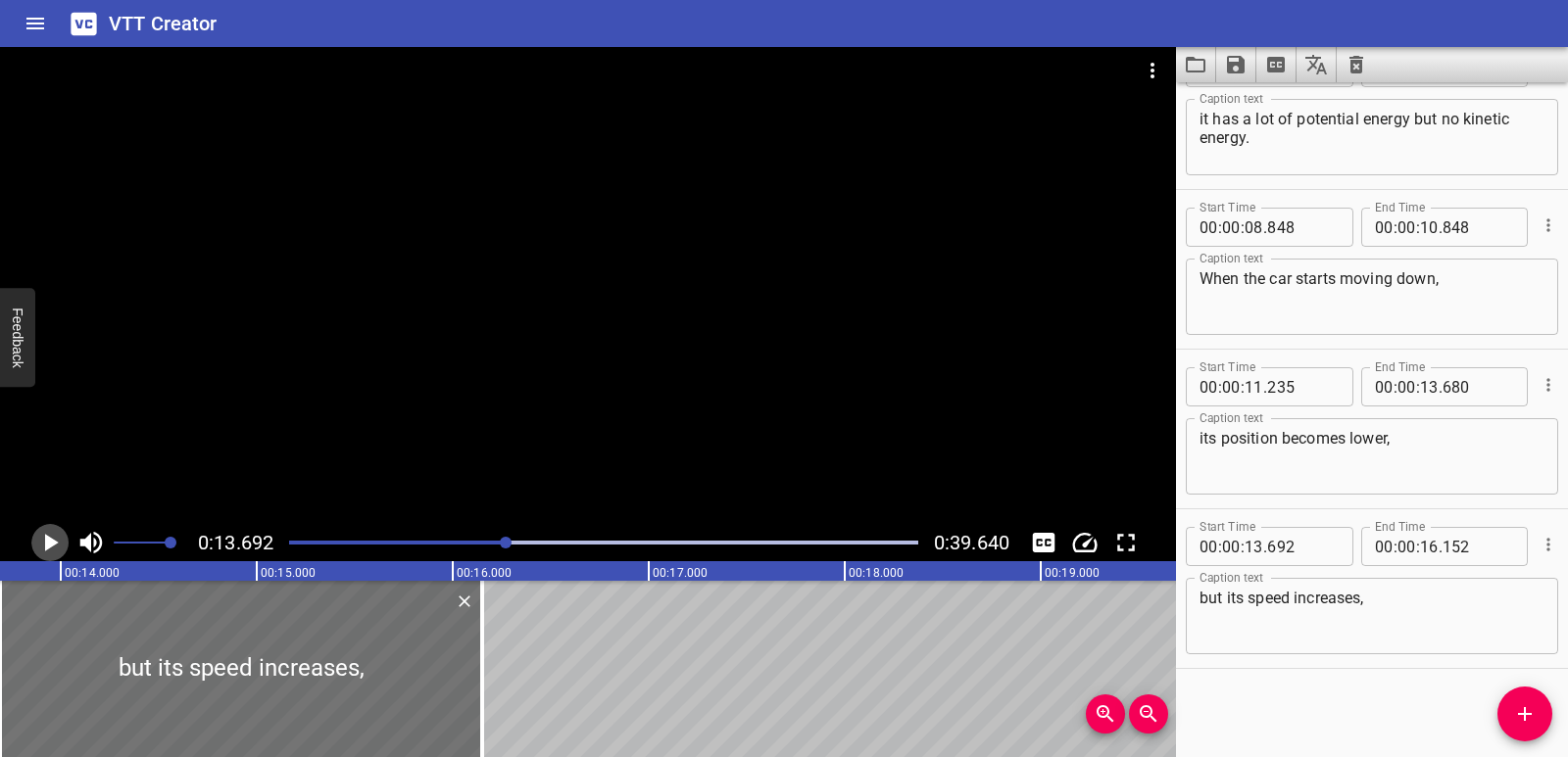
click at [38, 543] on icon "Play/Pause" at bounding box center [50, 543] width 30 height 30
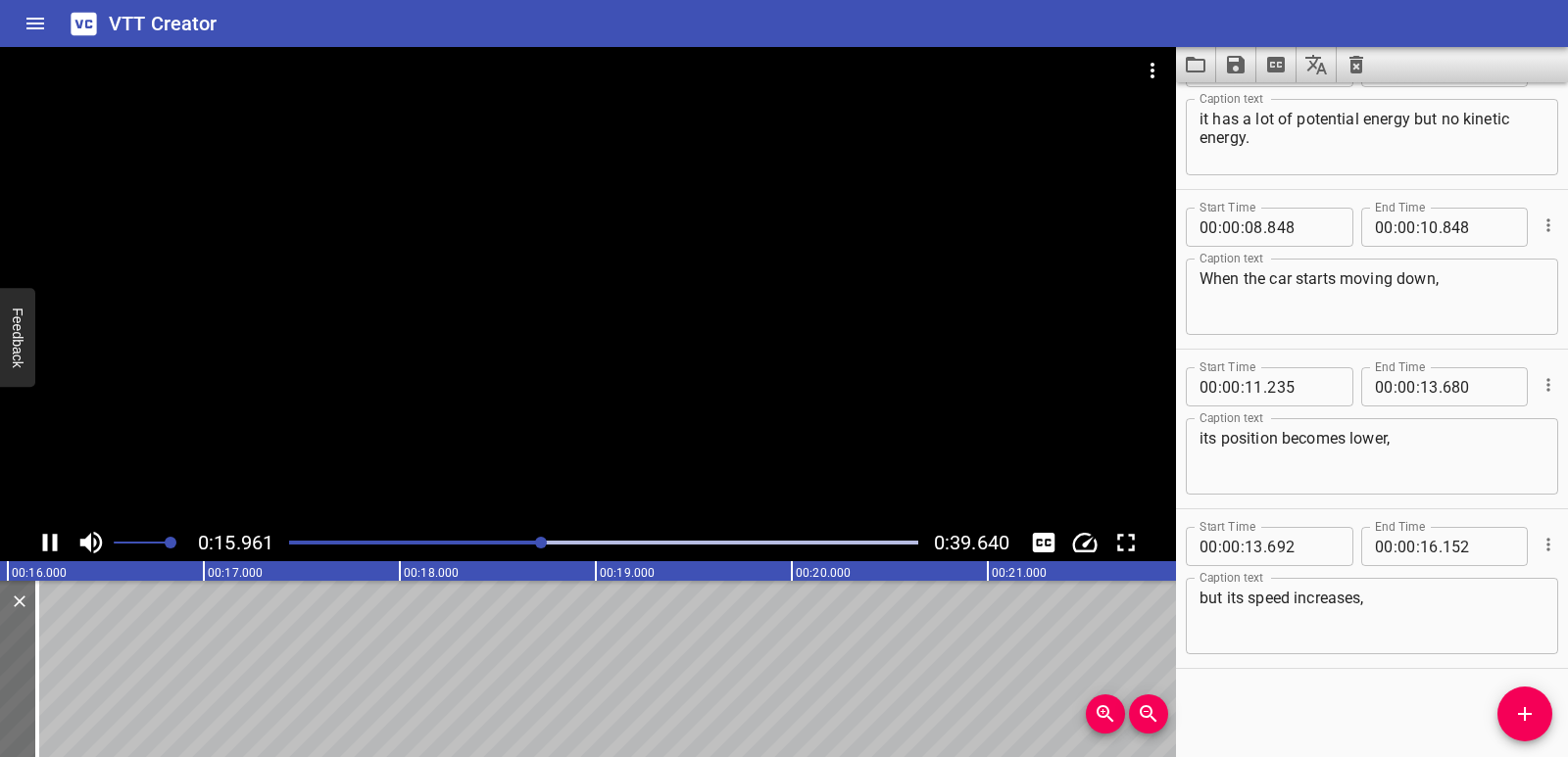
click at [38, 542] on icon "Play/Pause" at bounding box center [50, 543] width 30 height 30
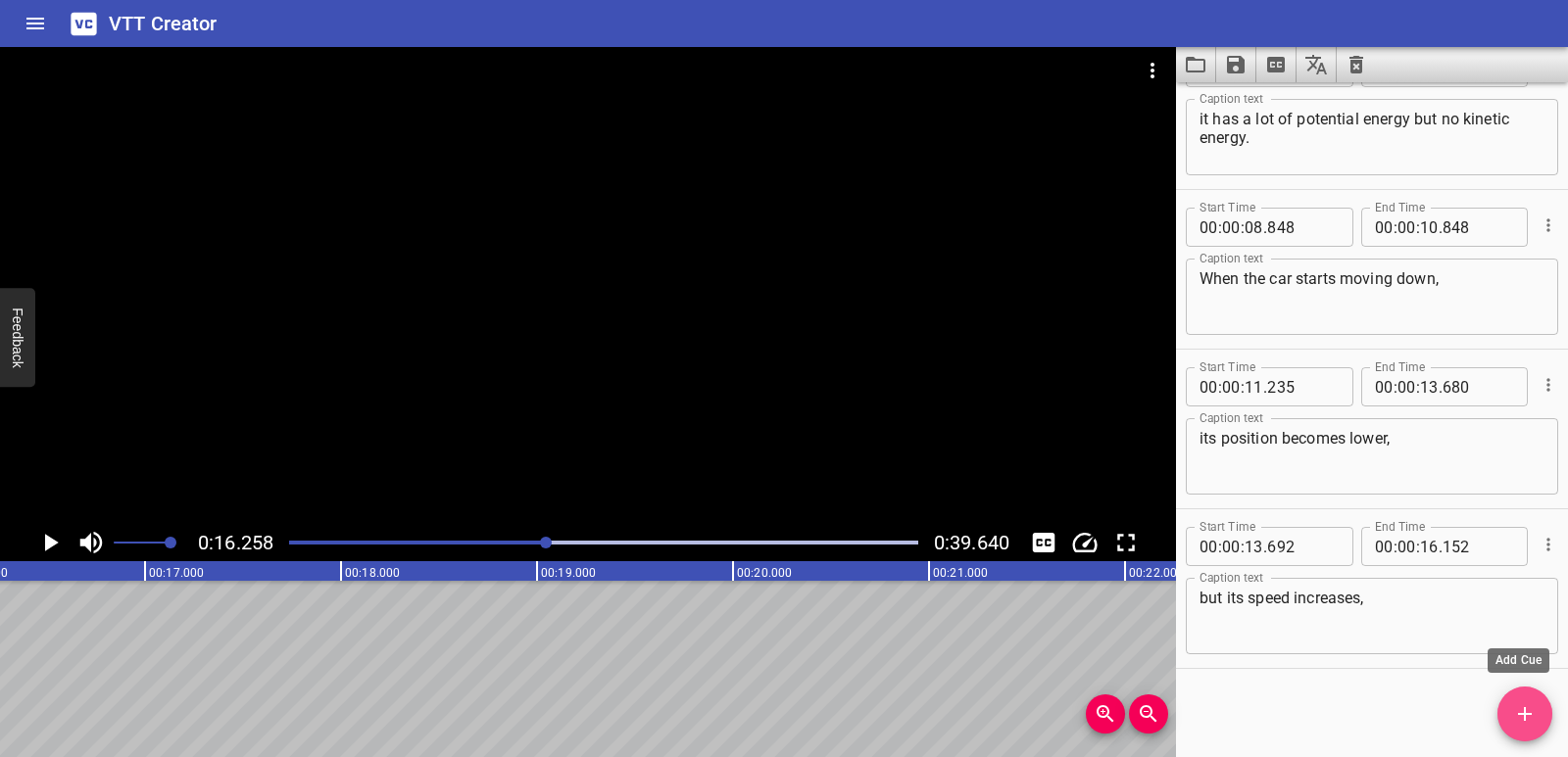
drag, startPoint x: 1537, startPoint y: 714, endPoint x: 1521, endPoint y: 704, distance: 18.9
click at [1538, 715] on span "Add Cue" at bounding box center [1526, 715] width 55 height 24
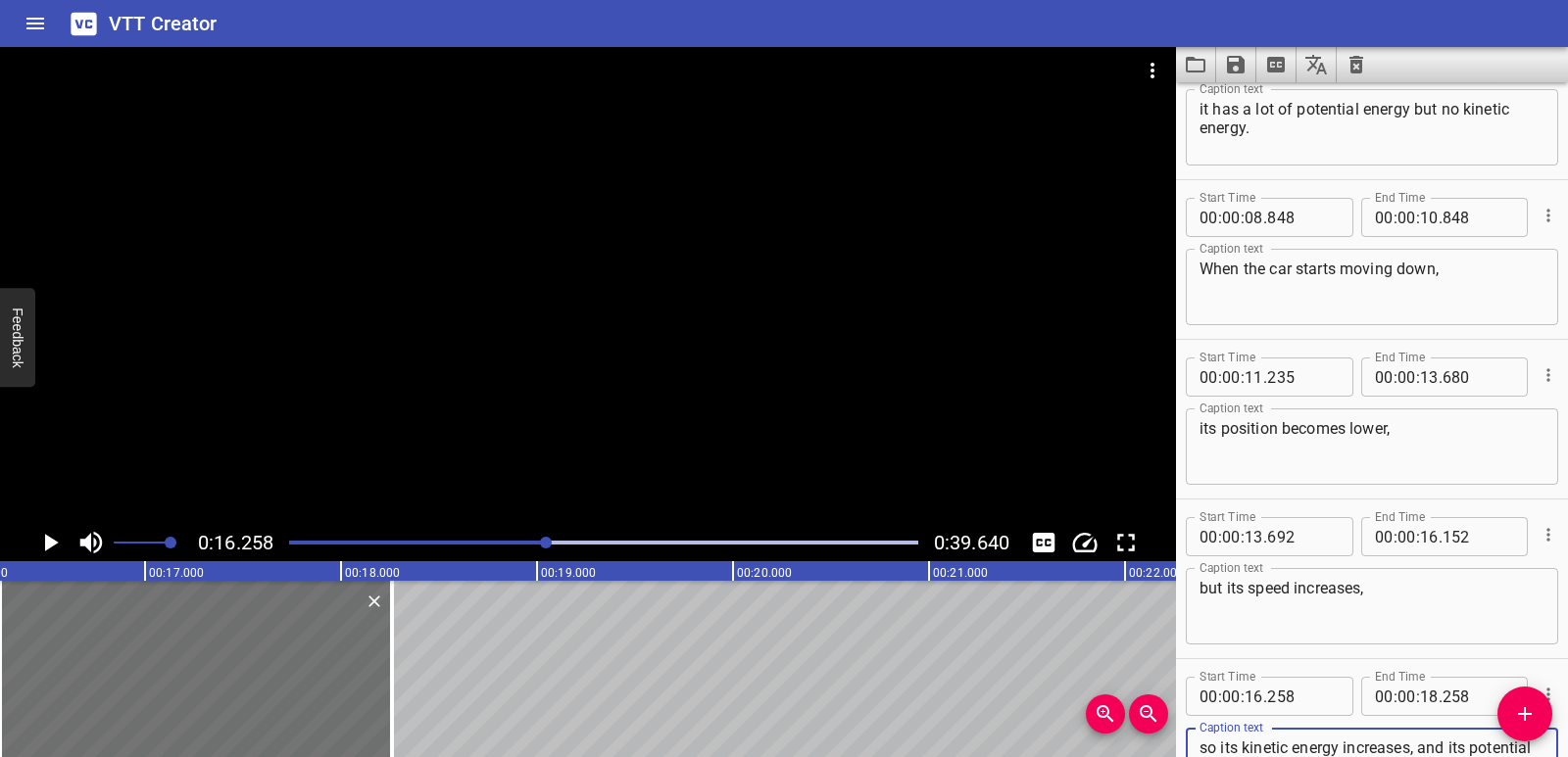
scroll to position [244, 0]
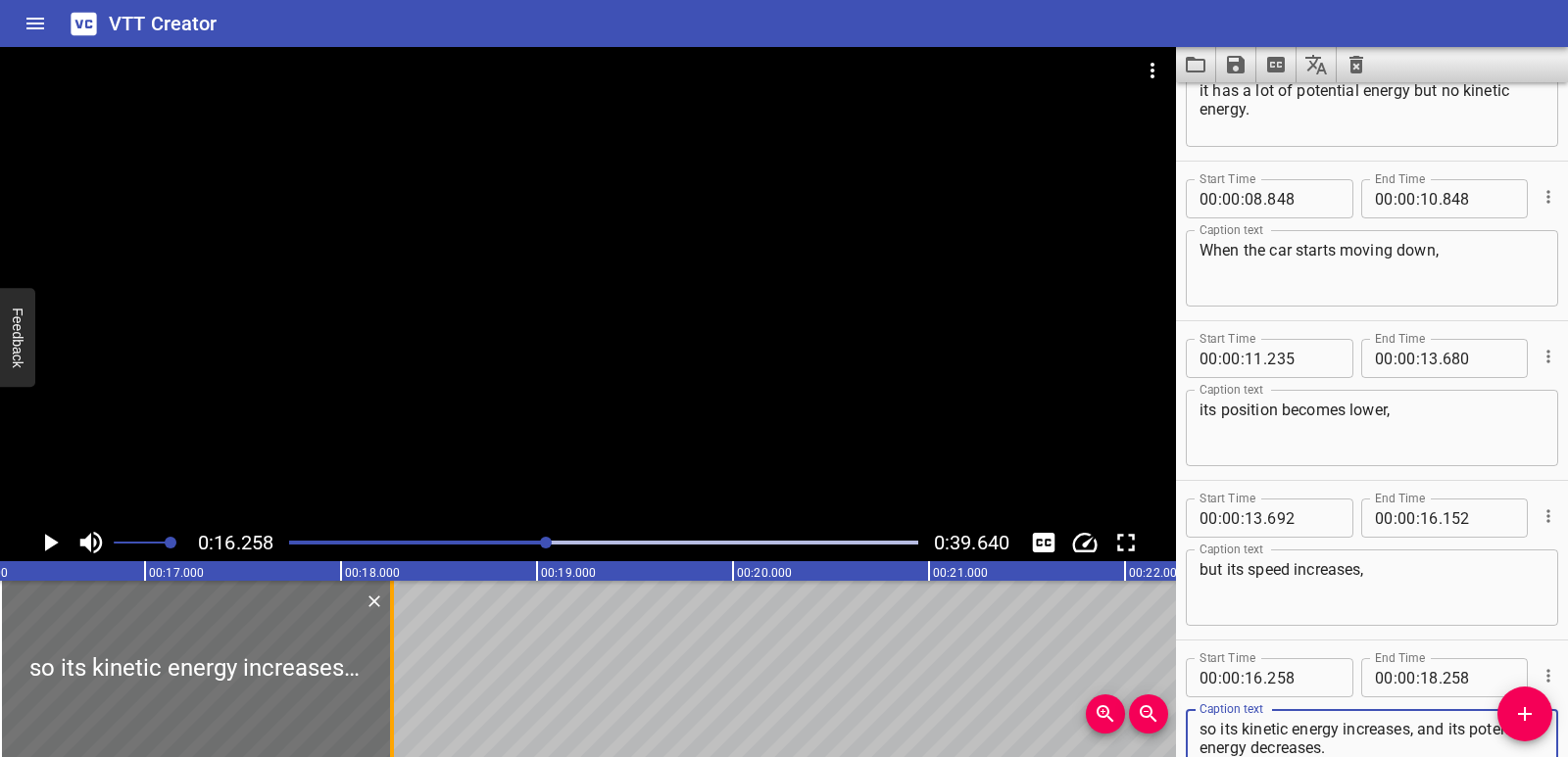
type textarea "so its kinetic energy increases, and its potential energy decreases."
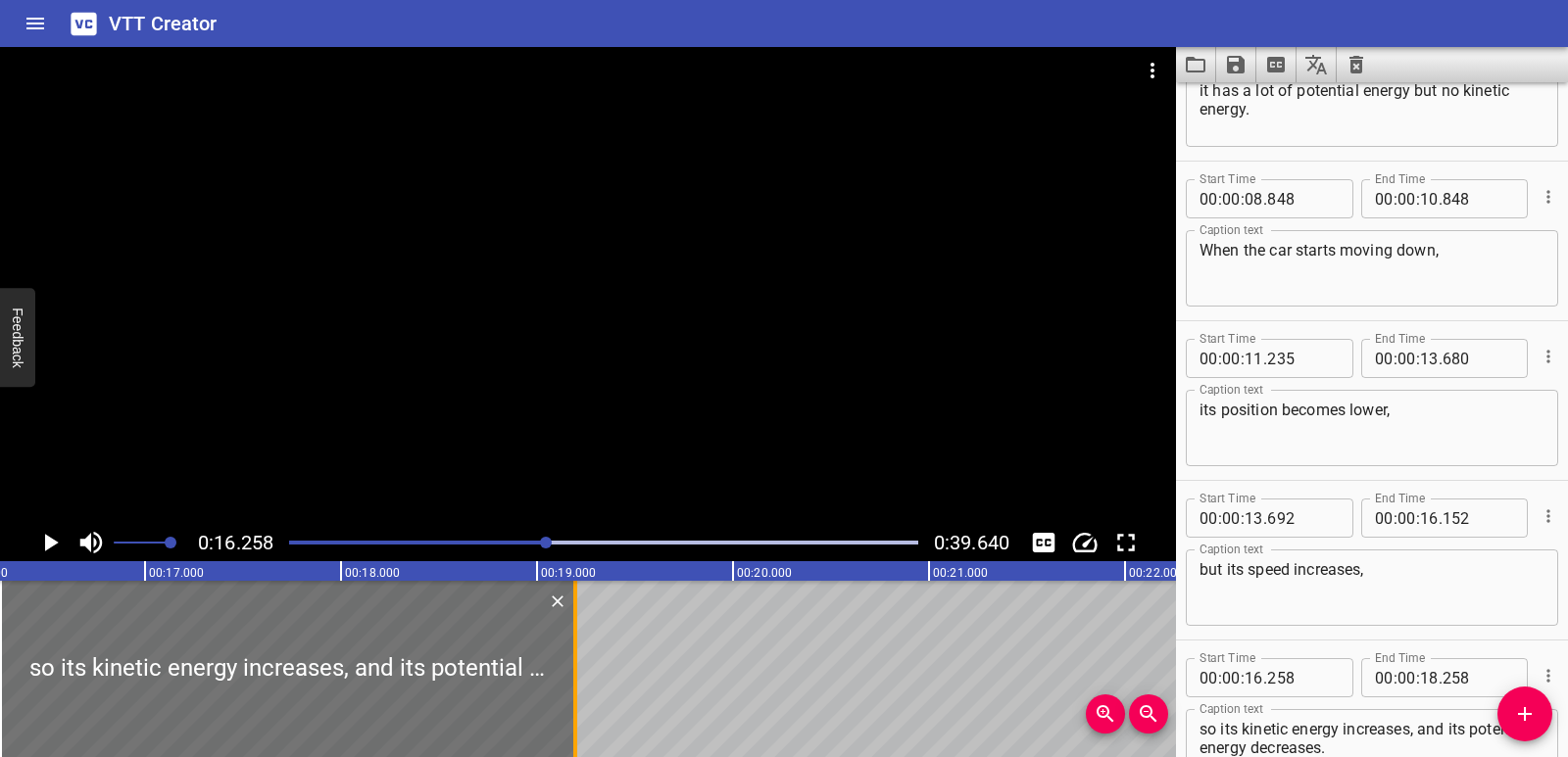
drag, startPoint x: 398, startPoint y: 643, endPoint x: 577, endPoint y: 663, distance: 180.1
click at [577, 663] on div at bounding box center [576, 669] width 4 height 177
type input "19"
type input "193"
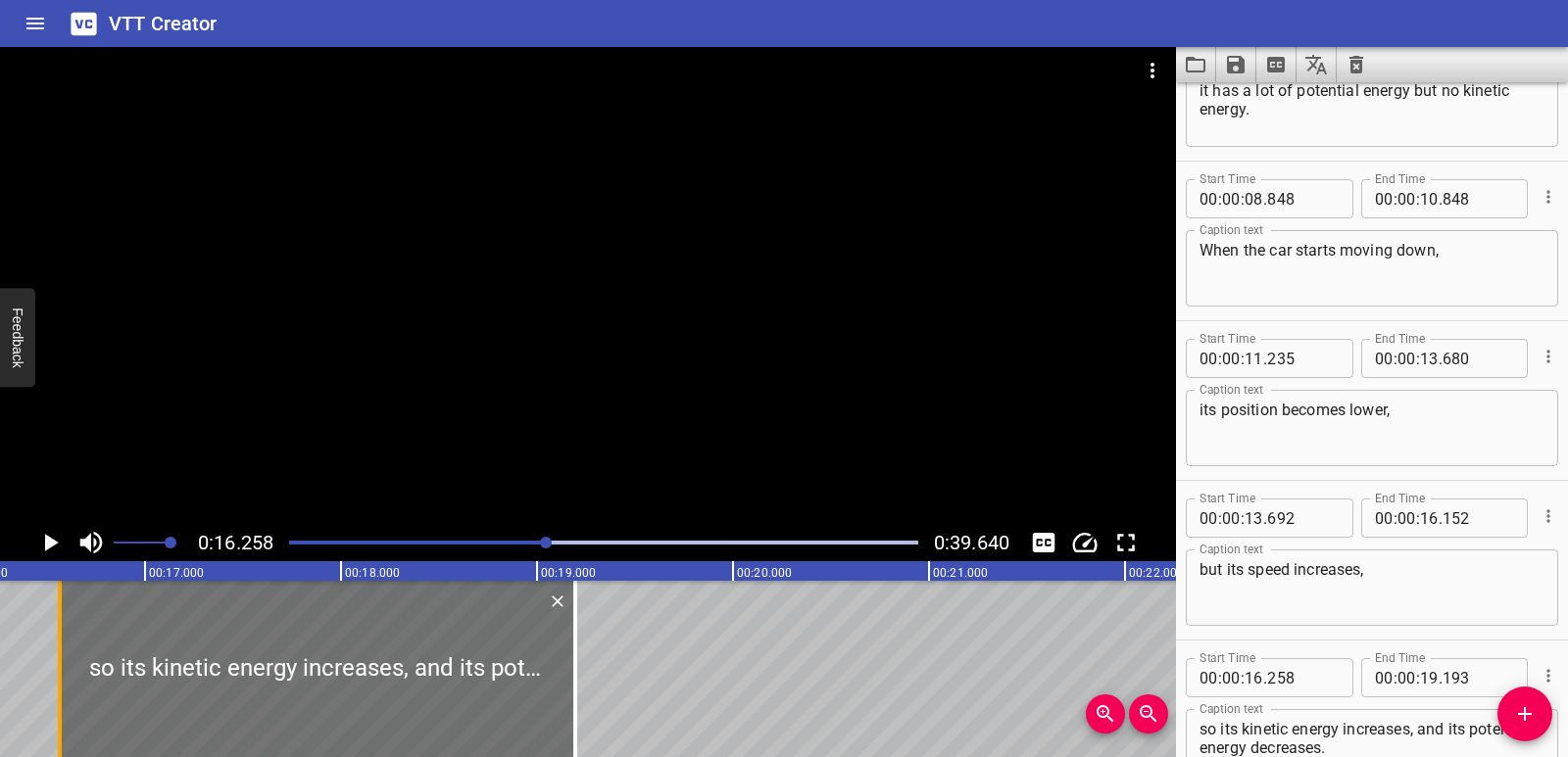
drag, startPoint x: 2, startPoint y: 650, endPoint x: 62, endPoint y: 657, distance: 60.4
click at [62, 657] on div at bounding box center [60, 669] width 20 height 177
type input "563"
click at [41, 543] on icon "Play/Pause" at bounding box center [50, 543] width 30 height 30
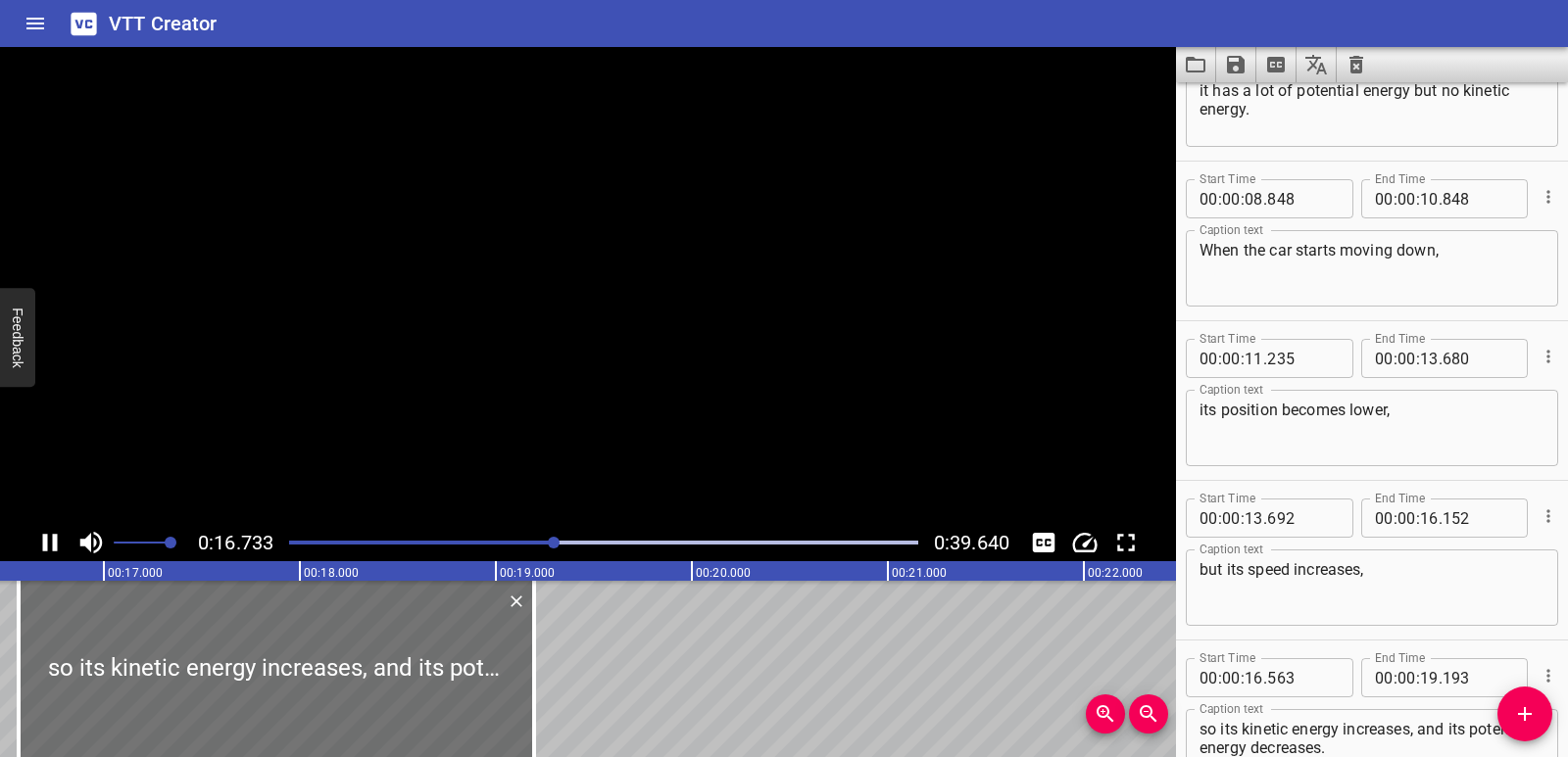
scroll to position [375, 0]
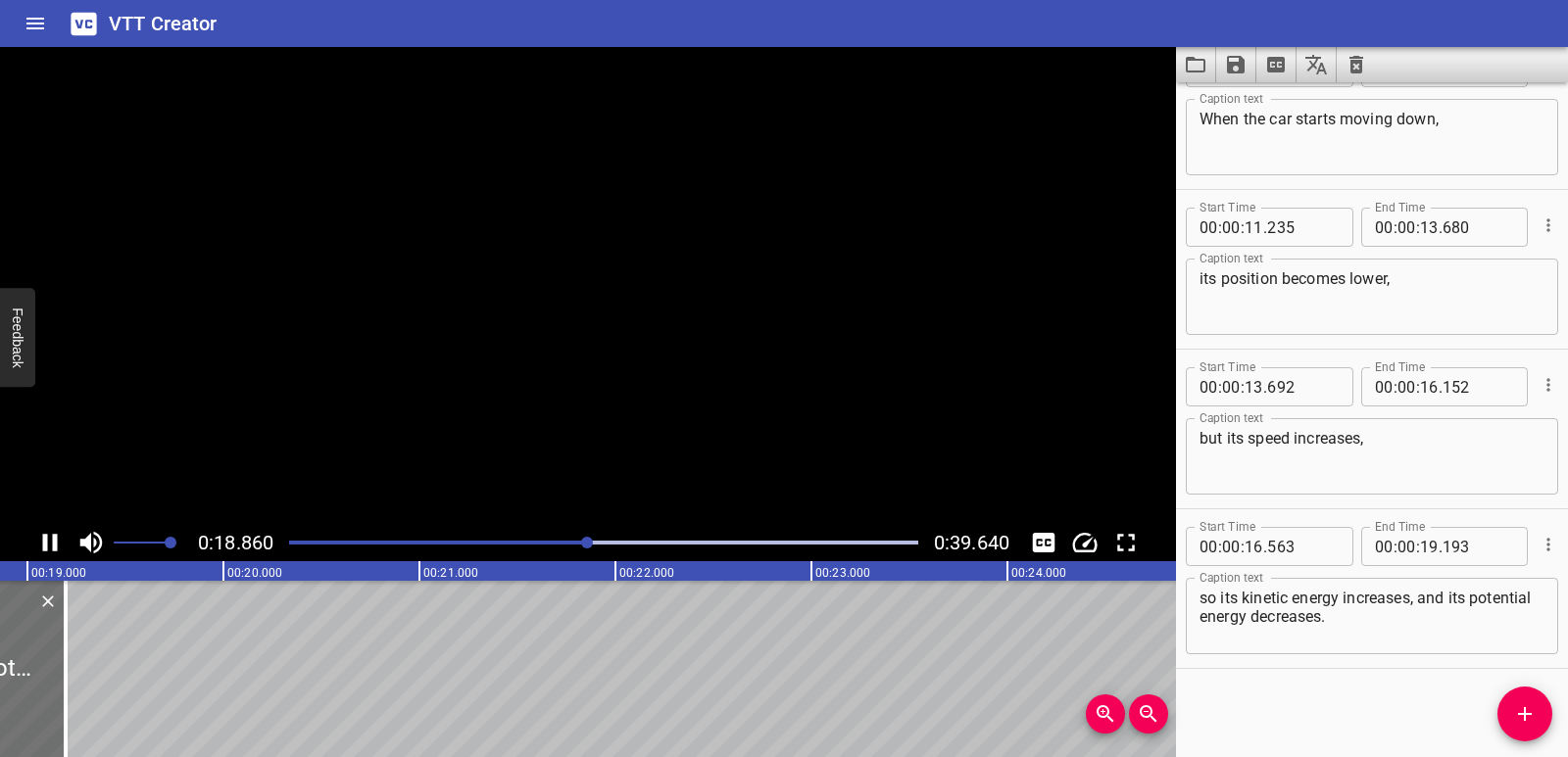
click at [41, 543] on icon "Play/Pause" at bounding box center [50, 543] width 30 height 30
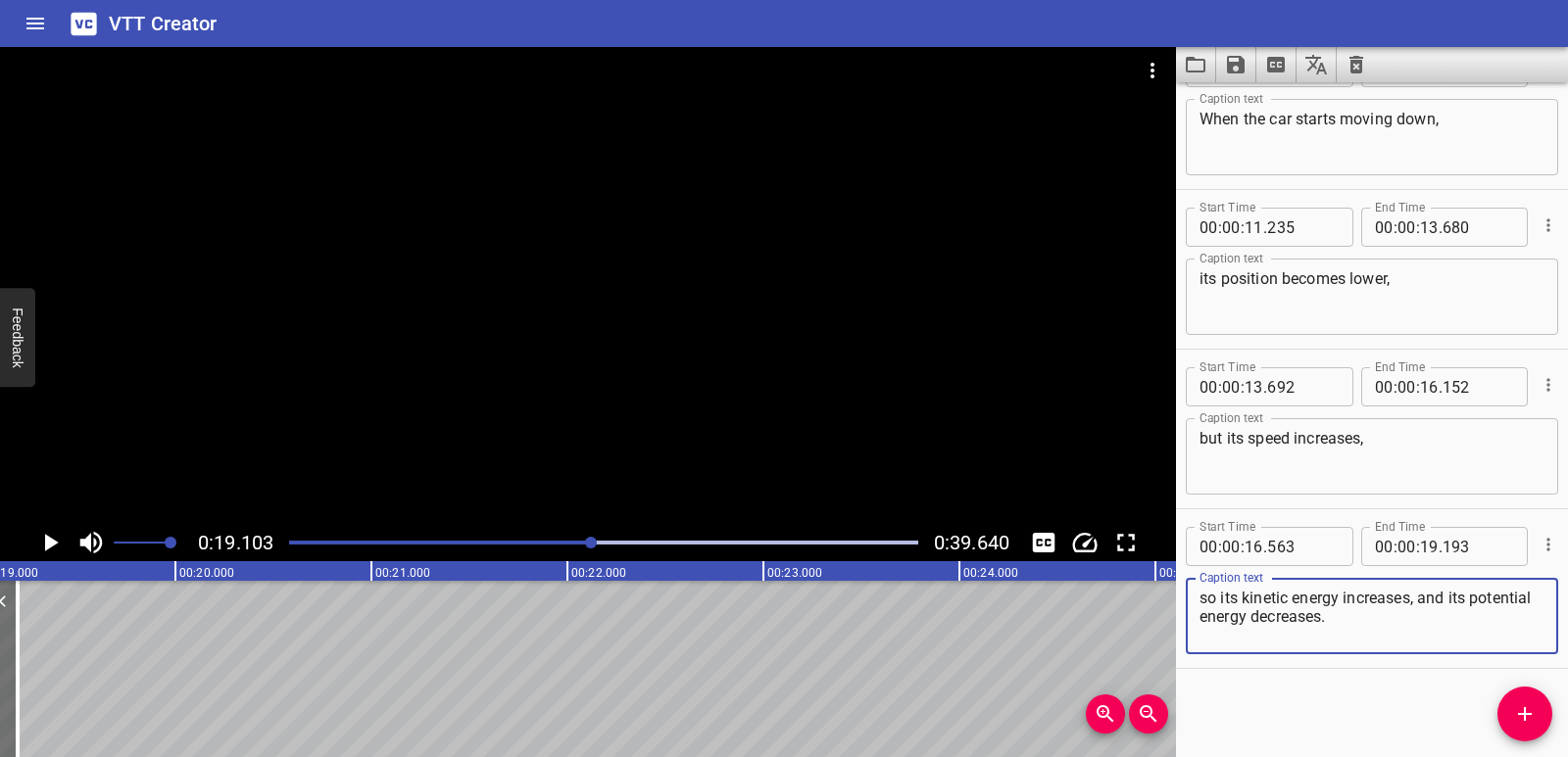
drag, startPoint x: 1421, startPoint y: 597, endPoint x: 1426, endPoint y: 616, distance: 19.6
click at [1426, 616] on textarea "so its kinetic energy increases, and its potential energy decreases." at bounding box center [1372, 617] width 345 height 56
type textarea "so its kinetic energy increases,"
click at [1532, 713] on icon "Add Cue" at bounding box center [1526, 715] width 24 height 24
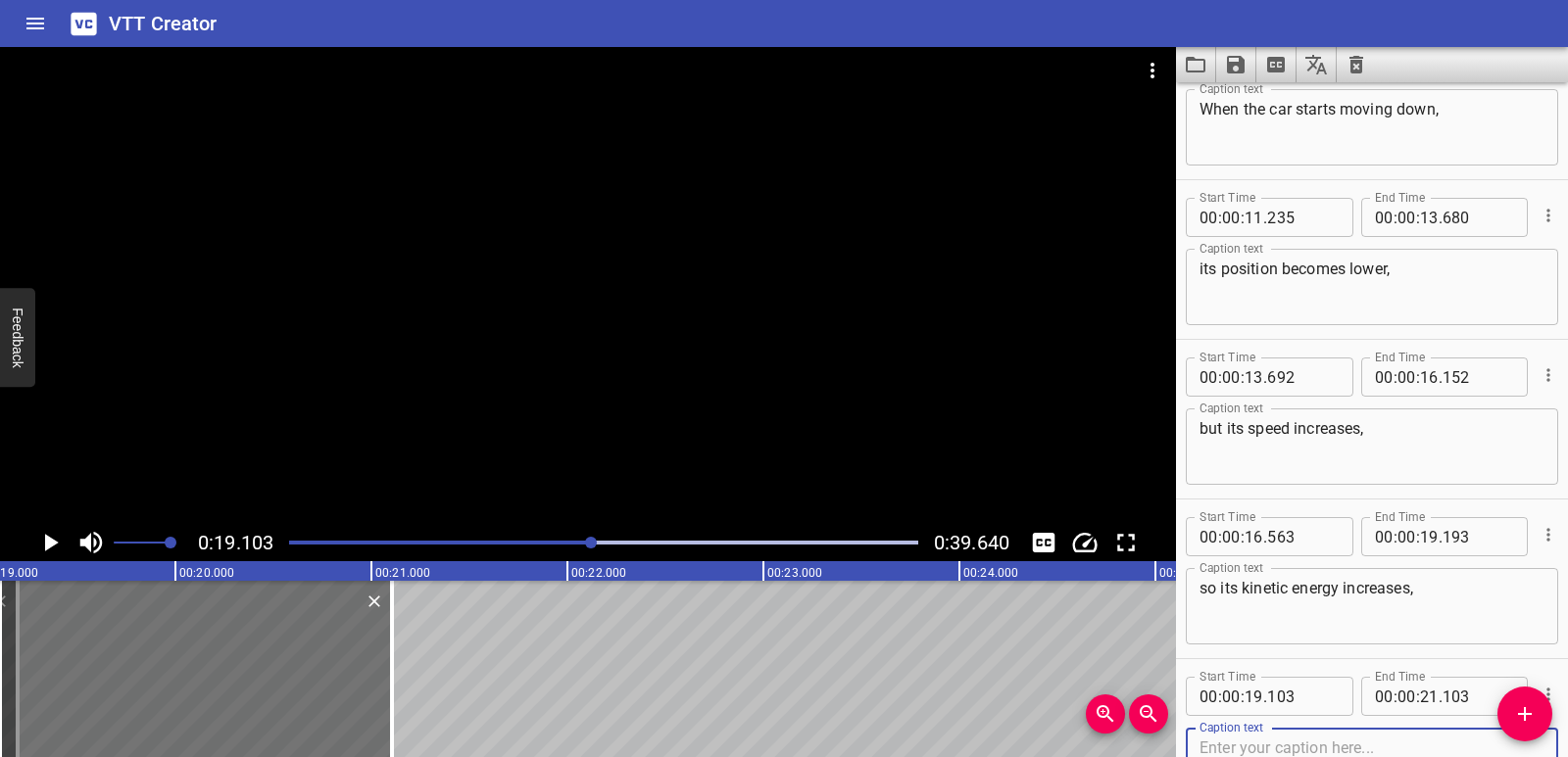
scroll to position [535, 0]
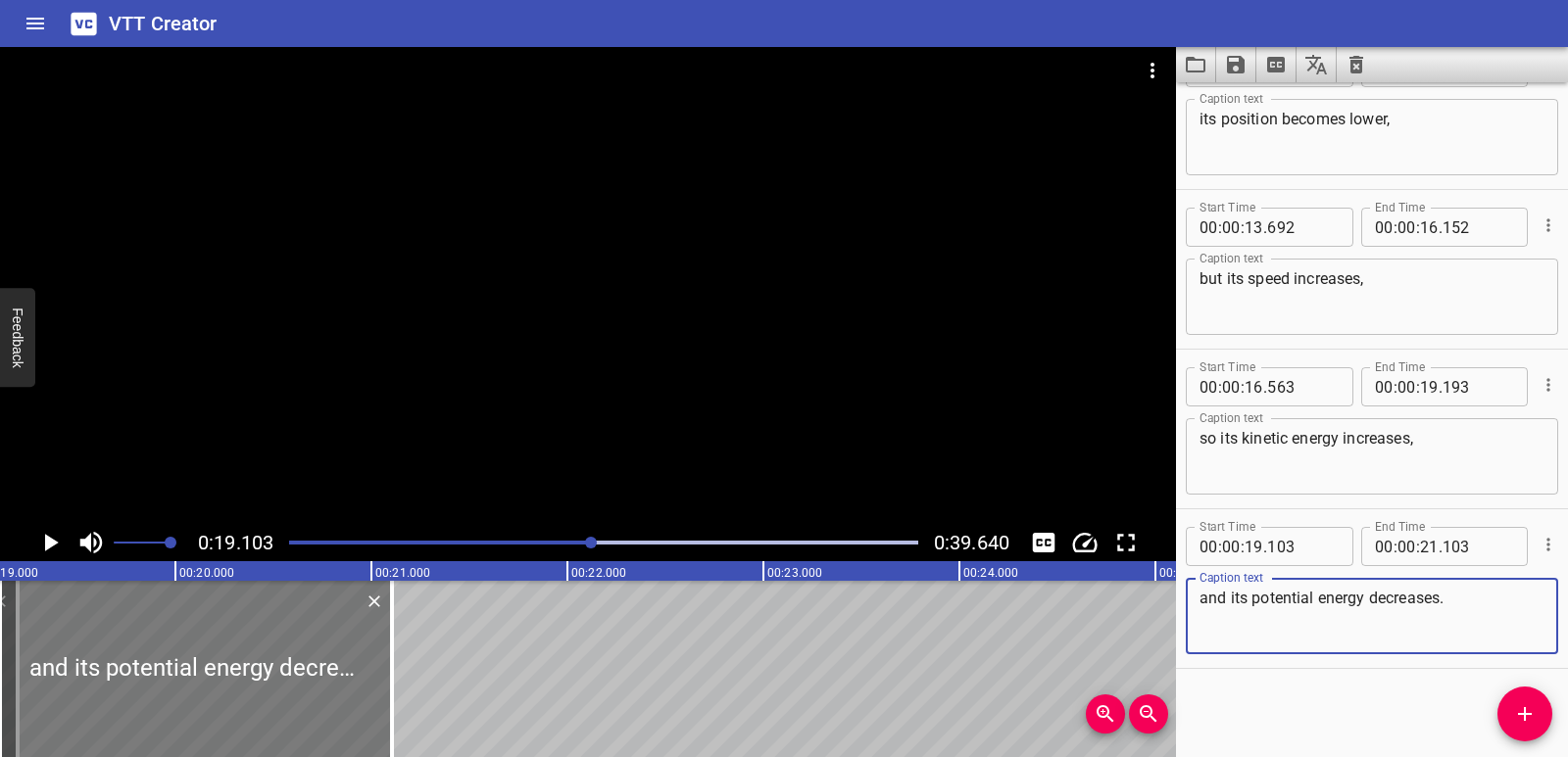
type textarea "and its potential energy decreases."
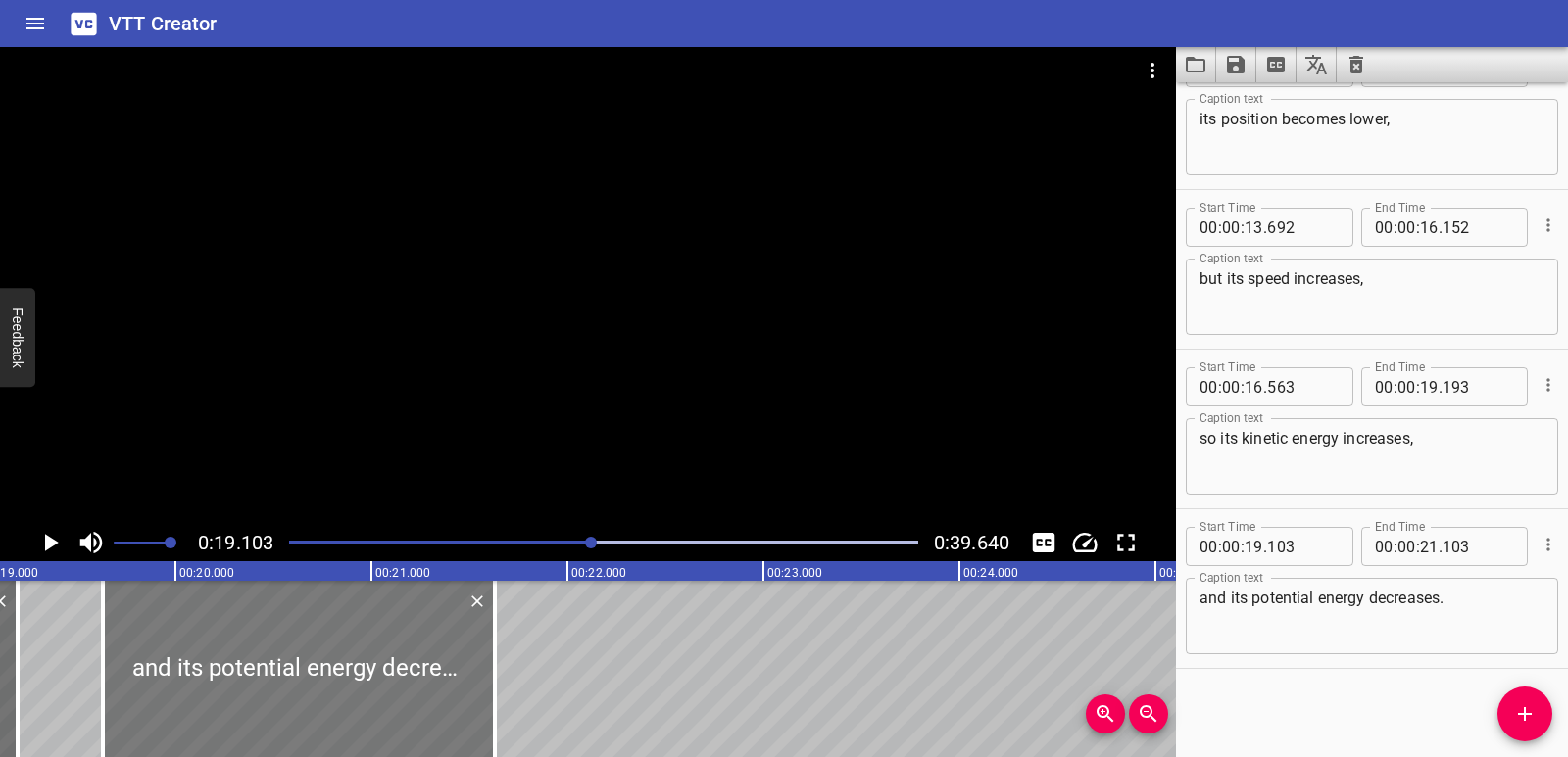
drag, startPoint x: 237, startPoint y: 682, endPoint x: 340, endPoint y: 696, distance: 103.9
click at [340, 696] on div at bounding box center [298, 669] width 392 height 177
type input "628"
click at [500, 687] on div at bounding box center [505, 669] width 20 height 177
type input "683"
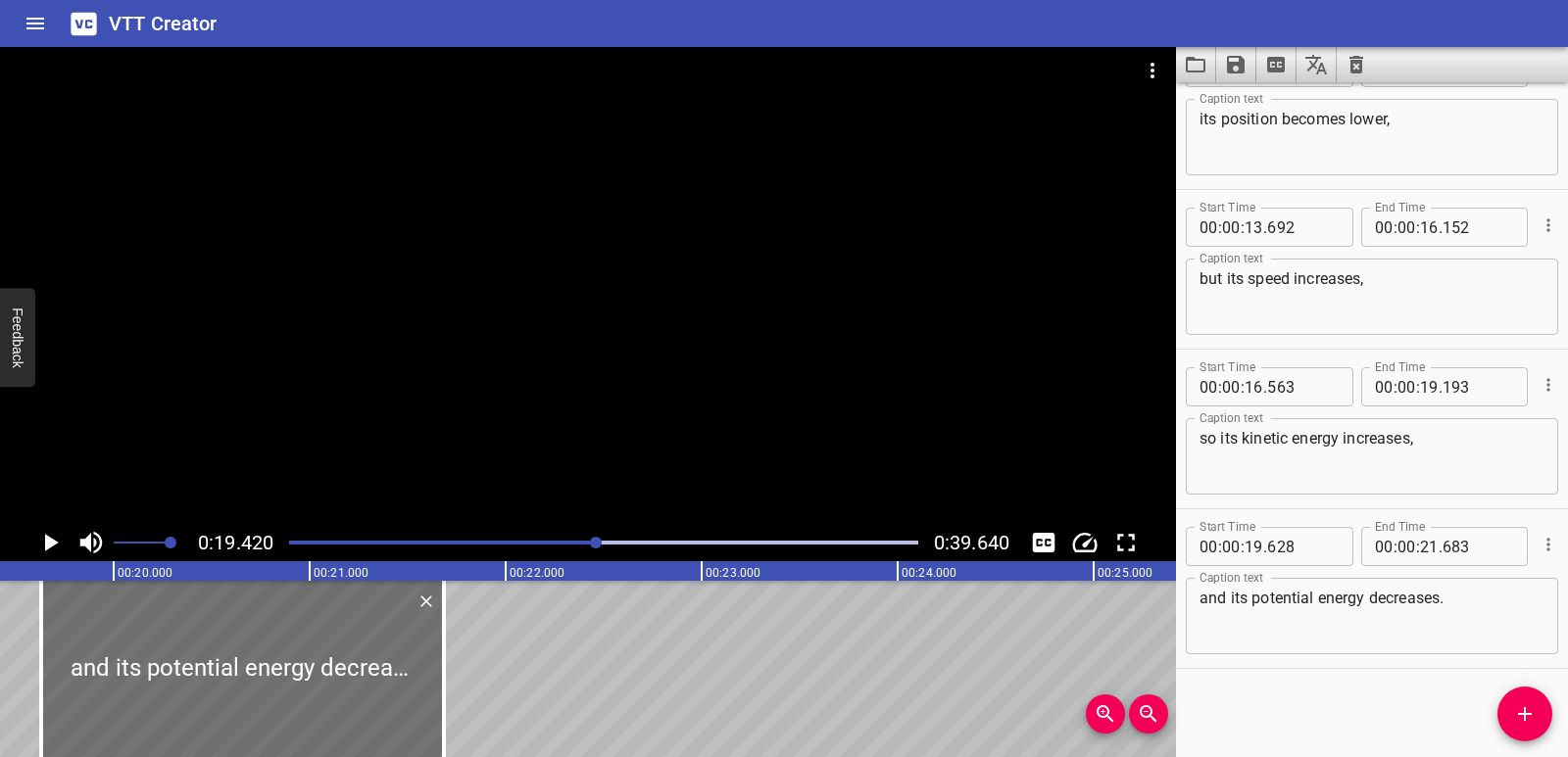
click at [57, 547] on icon "Play/Pause" at bounding box center [50, 543] width 30 height 30
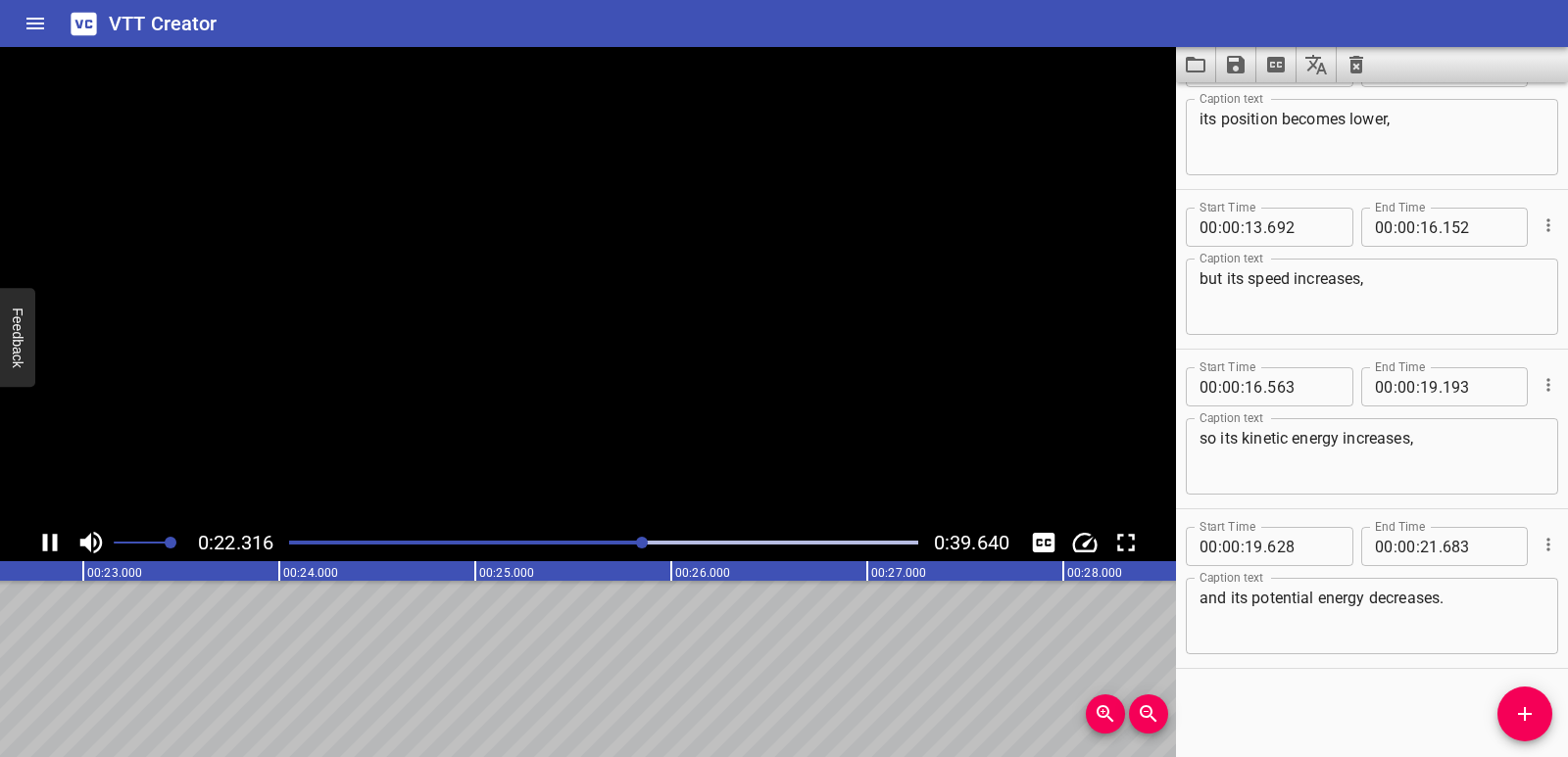
click at [57, 547] on icon "Play/Pause" at bounding box center [50, 543] width 15 height 18
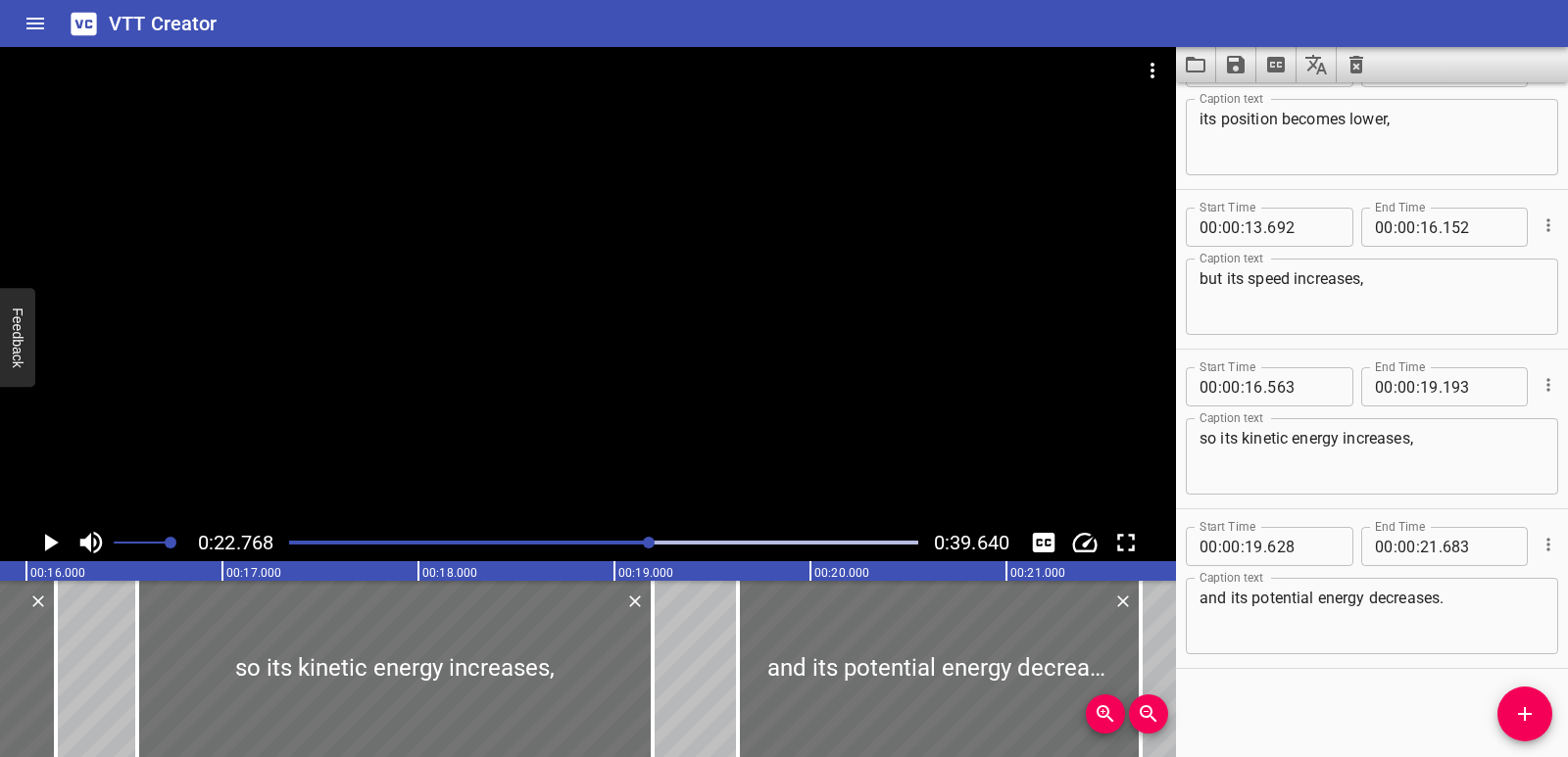
scroll to position [0, 3060]
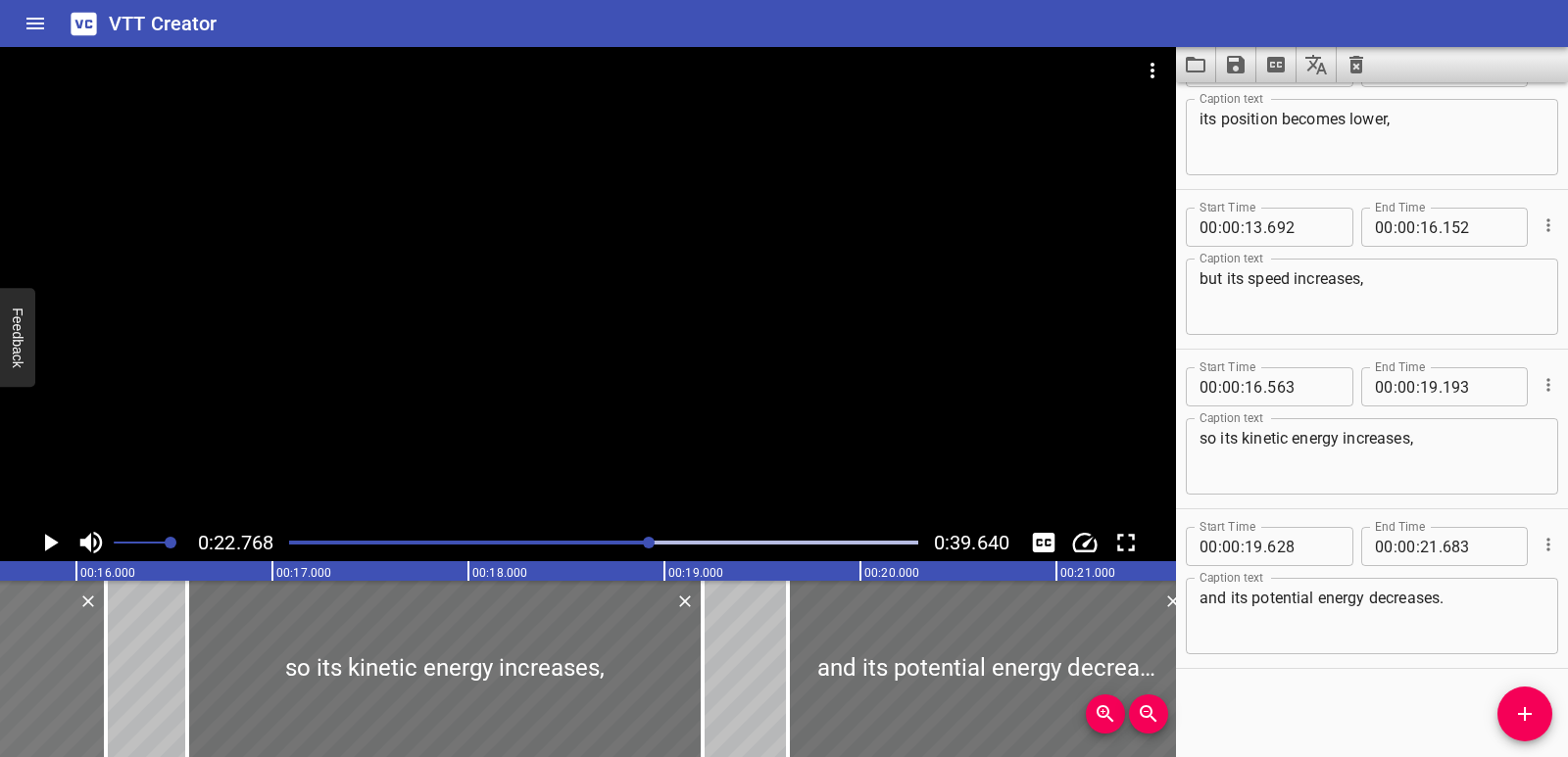
click at [54, 542] on icon "Play/Pause" at bounding box center [52, 543] width 14 height 18
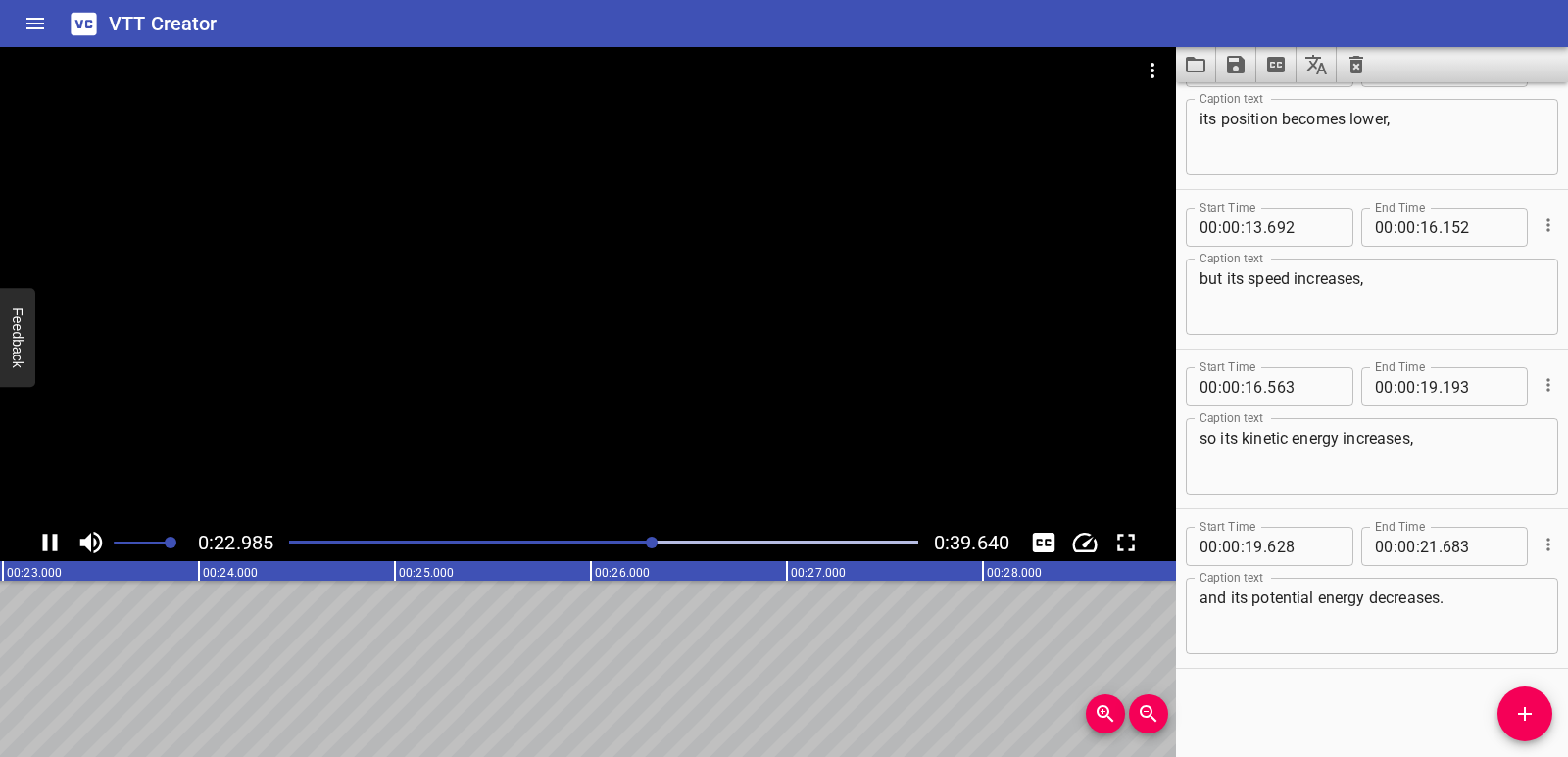
click at [54, 540] on icon "Play/Pause" at bounding box center [50, 543] width 15 height 18
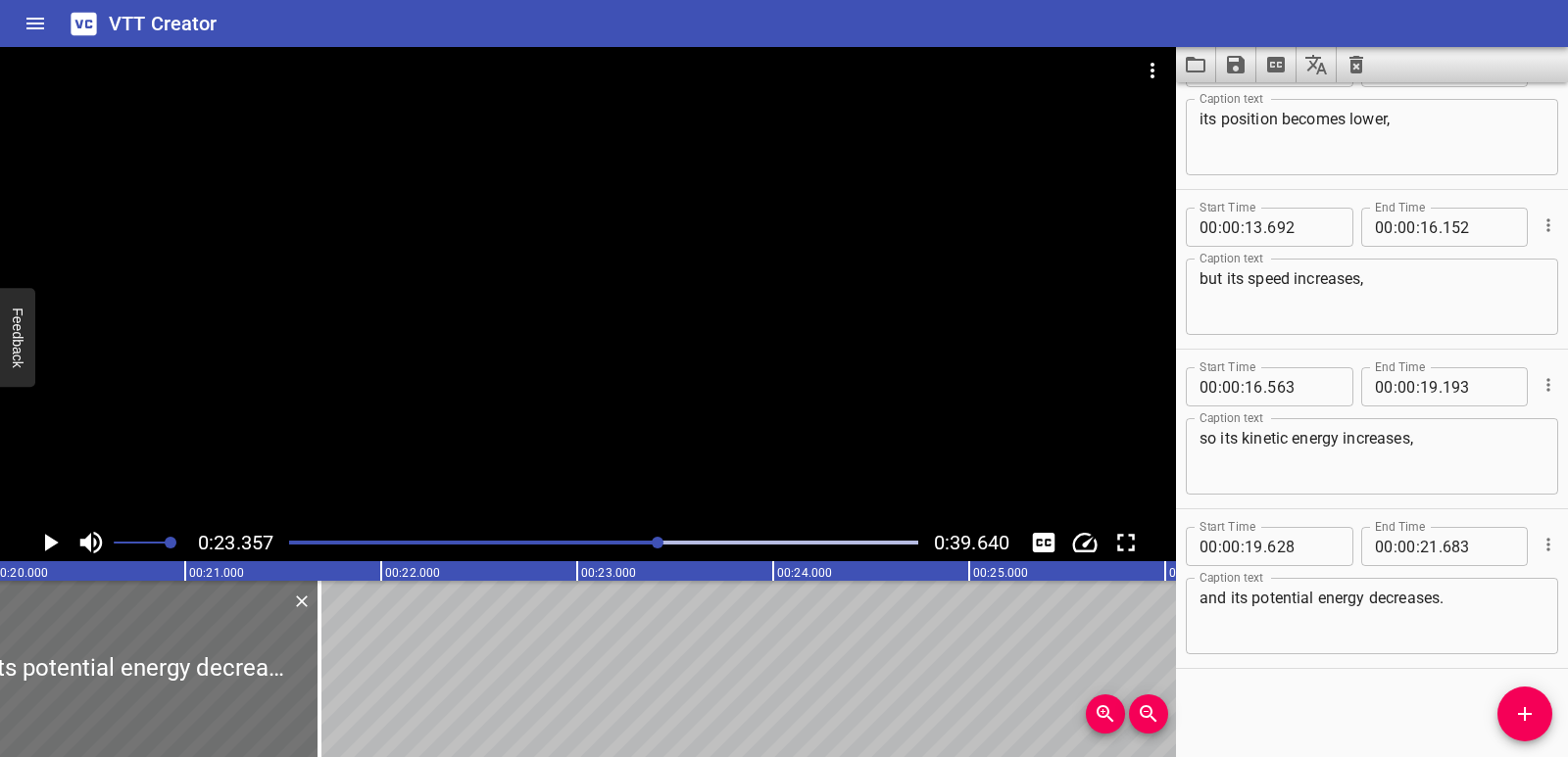
scroll to position [0, 3901]
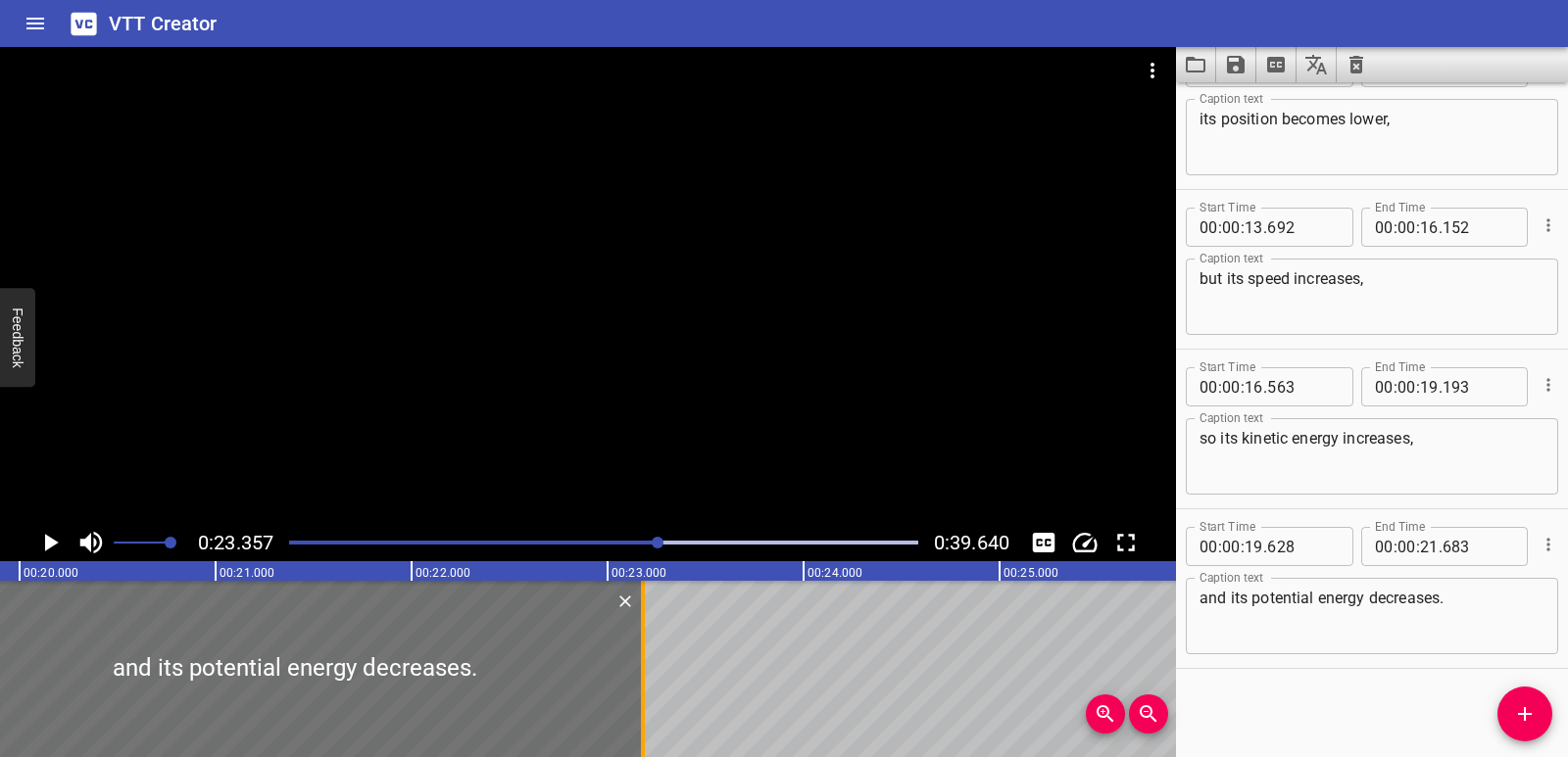
drag, startPoint x: 352, startPoint y: 664, endPoint x: 645, endPoint y: 661, distance: 293.0
click at [645, 661] on div at bounding box center [643, 669] width 20 height 177
type input "23"
type input "178"
click at [222, 669] on div at bounding box center [294, 669] width 696 height 177
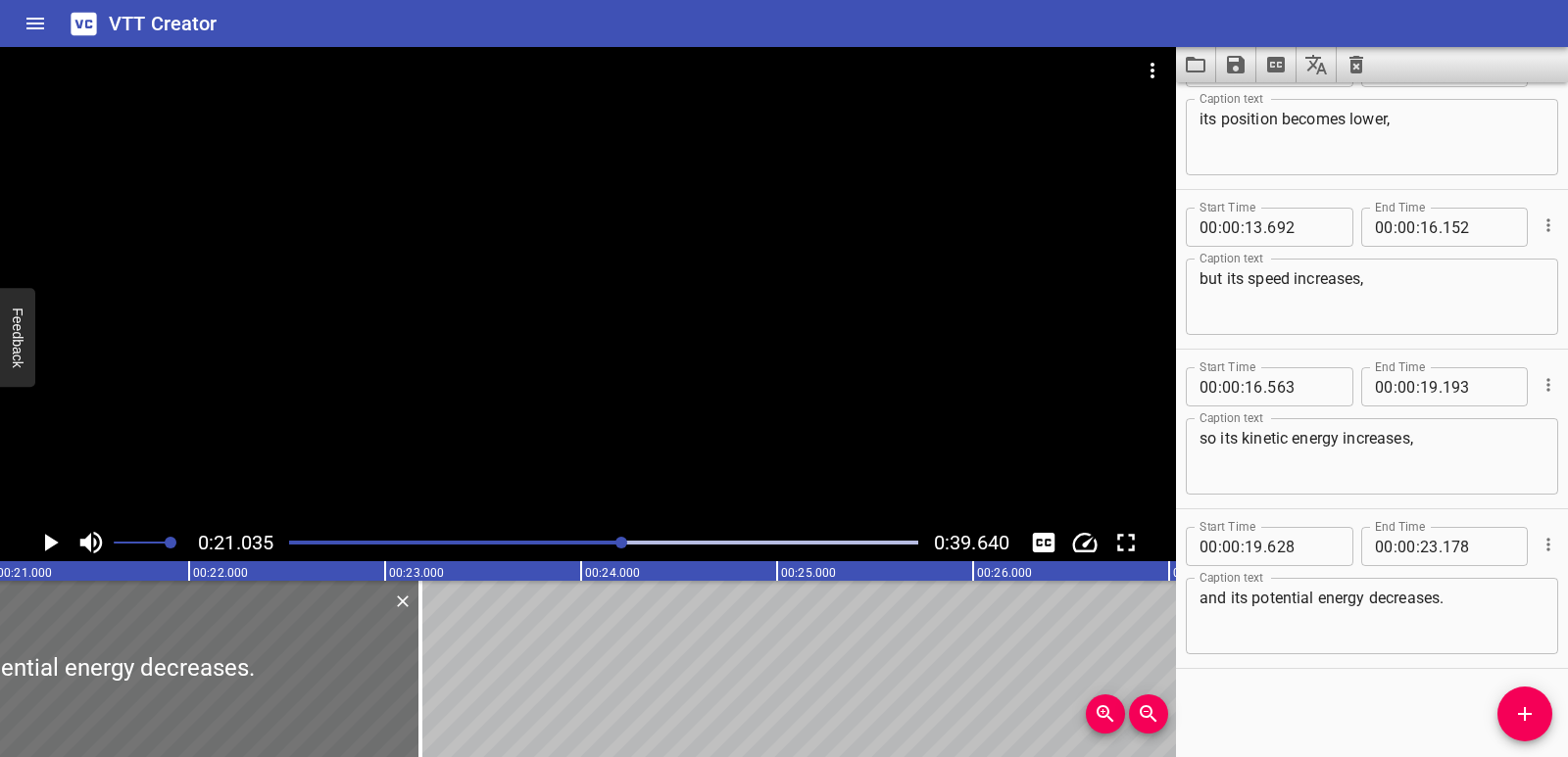
click at [39, 537] on icon "Play/Pause" at bounding box center [50, 543] width 30 height 30
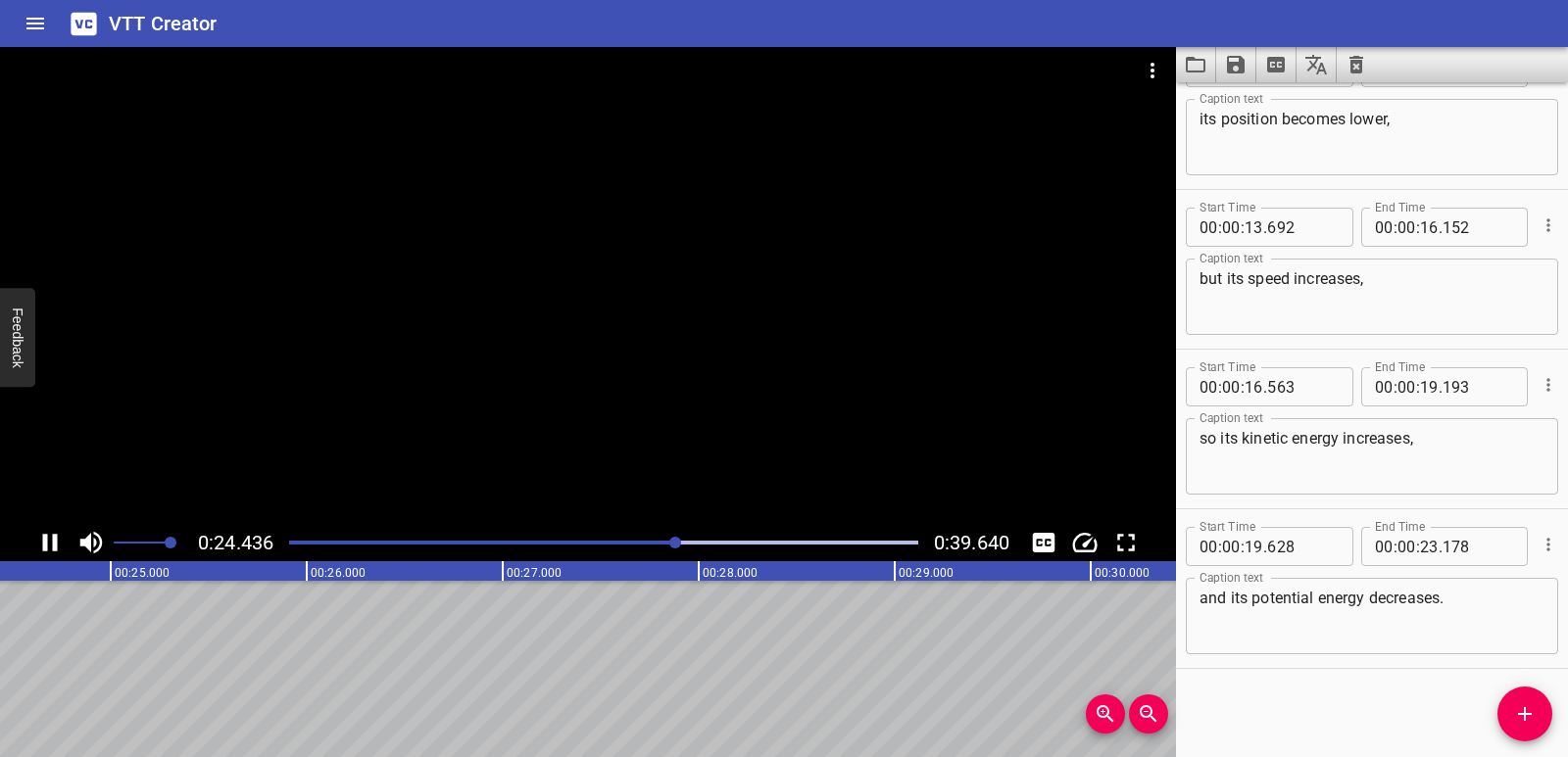
click at [39, 536] on icon "Play/Pause" at bounding box center [50, 543] width 30 height 30
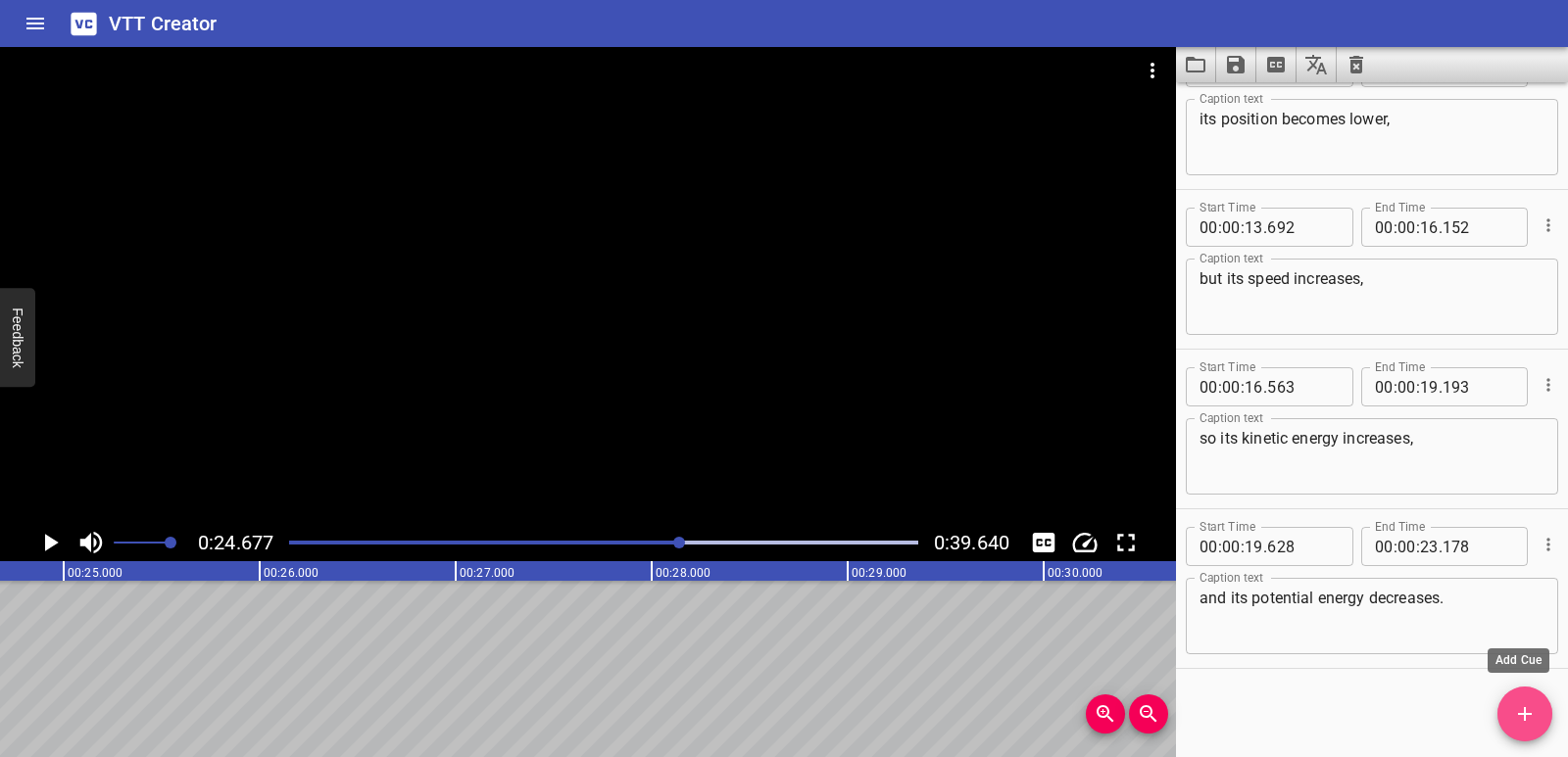
click at [1525, 730] on button "Add Cue" at bounding box center [1526, 715] width 55 height 55
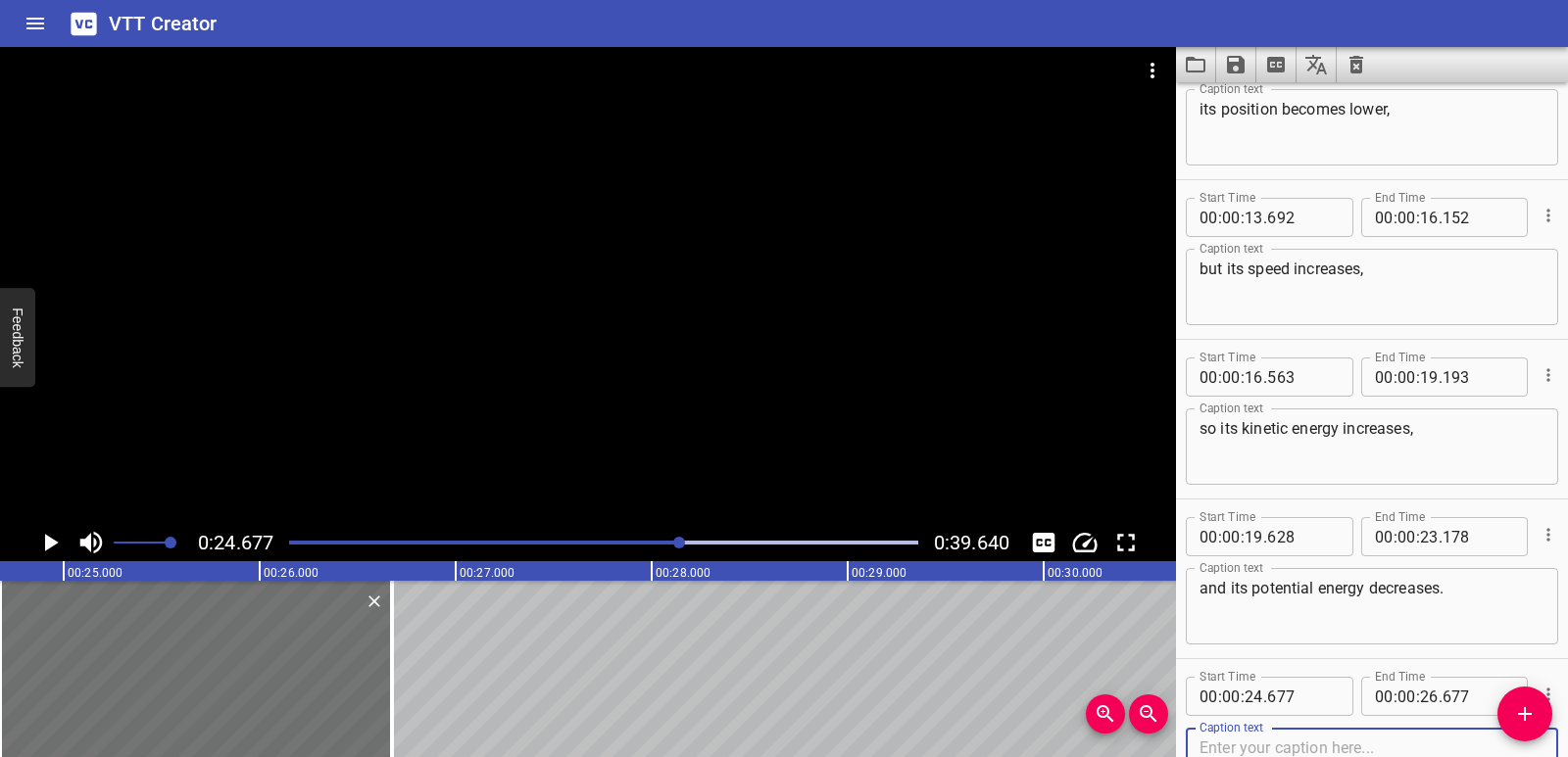
paste textarea "Finally,"
type textarea "Finally,"
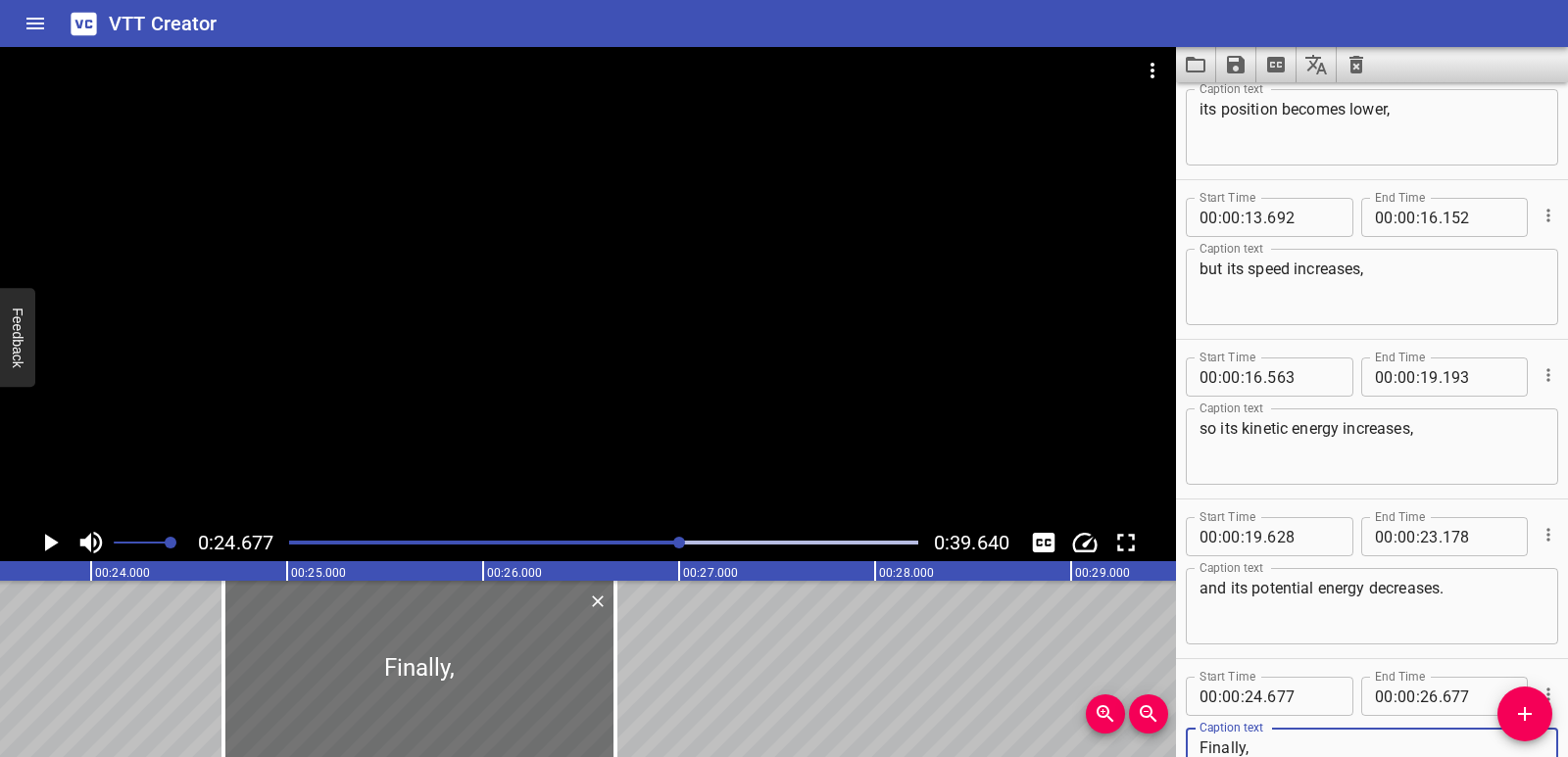
scroll to position [0, 4594]
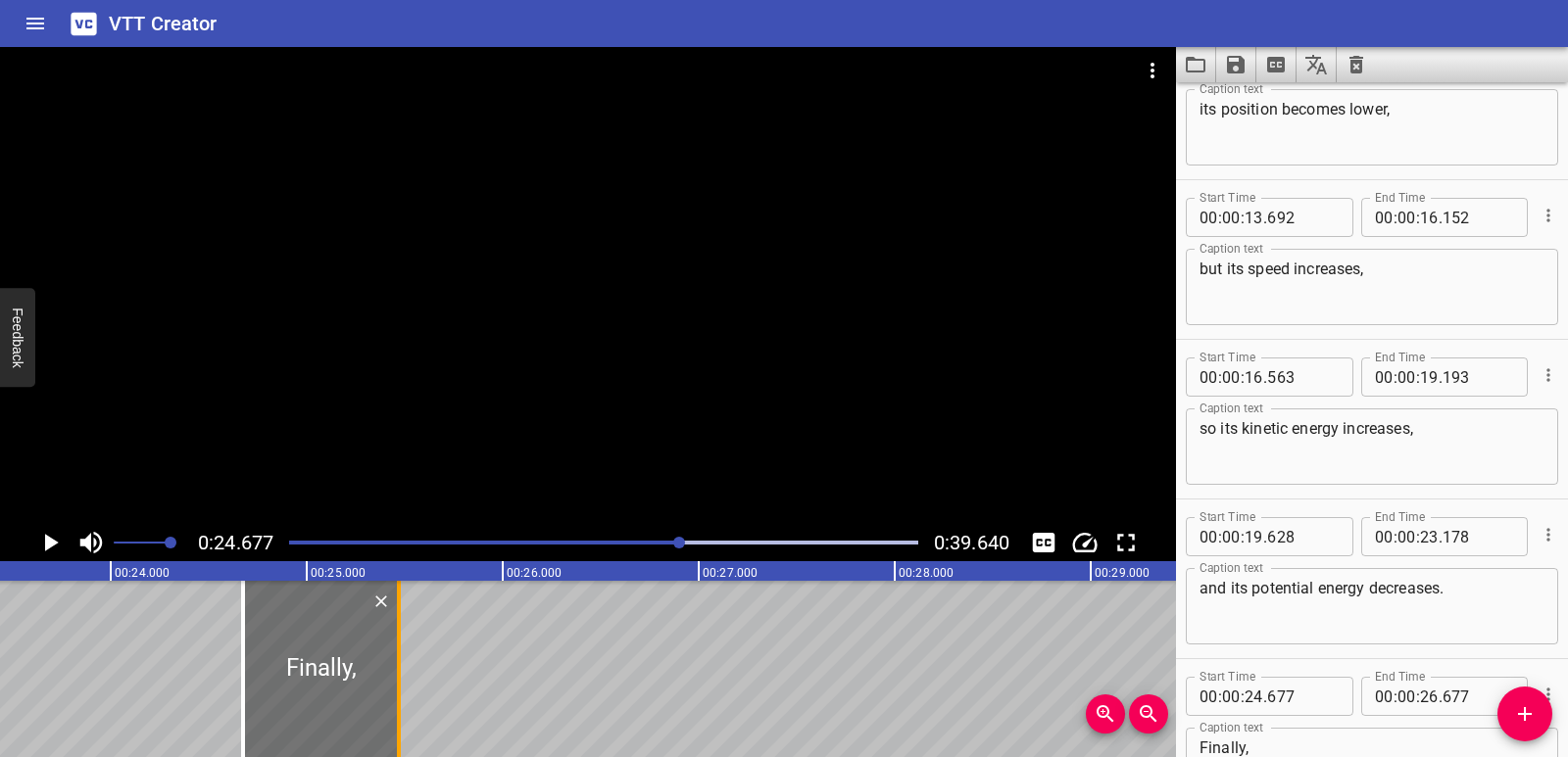
drag, startPoint x: 629, startPoint y: 686, endPoint x: 393, endPoint y: 657, distance: 237.8
click at [393, 657] on div at bounding box center [399, 669] width 20 height 177
type input "25"
type input "472"
click at [53, 685] on div "When the car is at the top, it has a lot of potential energy but no kinetic ene…" at bounding box center [1287, 669] width 11762 height 177
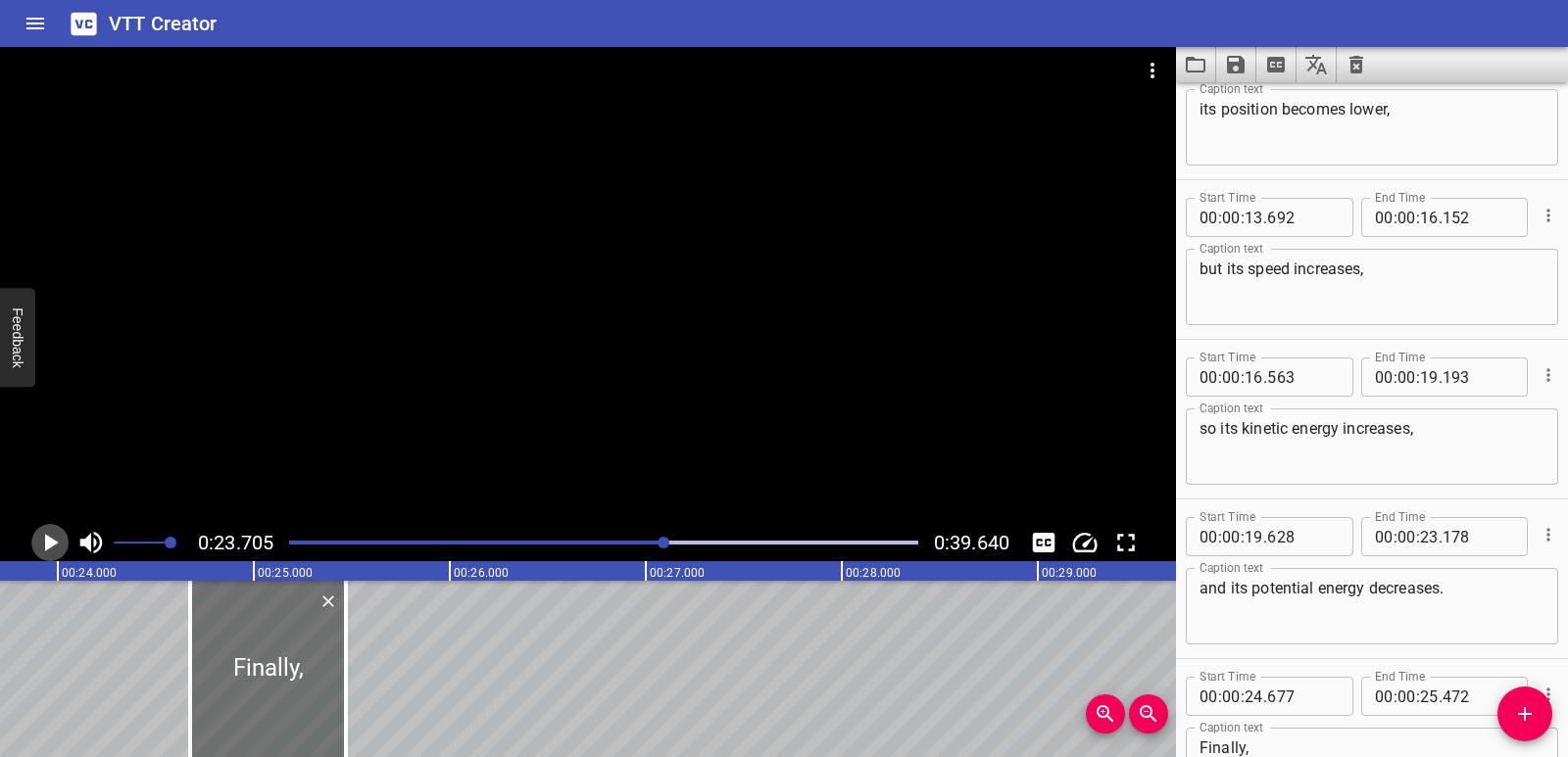
click at [47, 530] on icon "Play/Pause" at bounding box center [50, 543] width 30 height 30
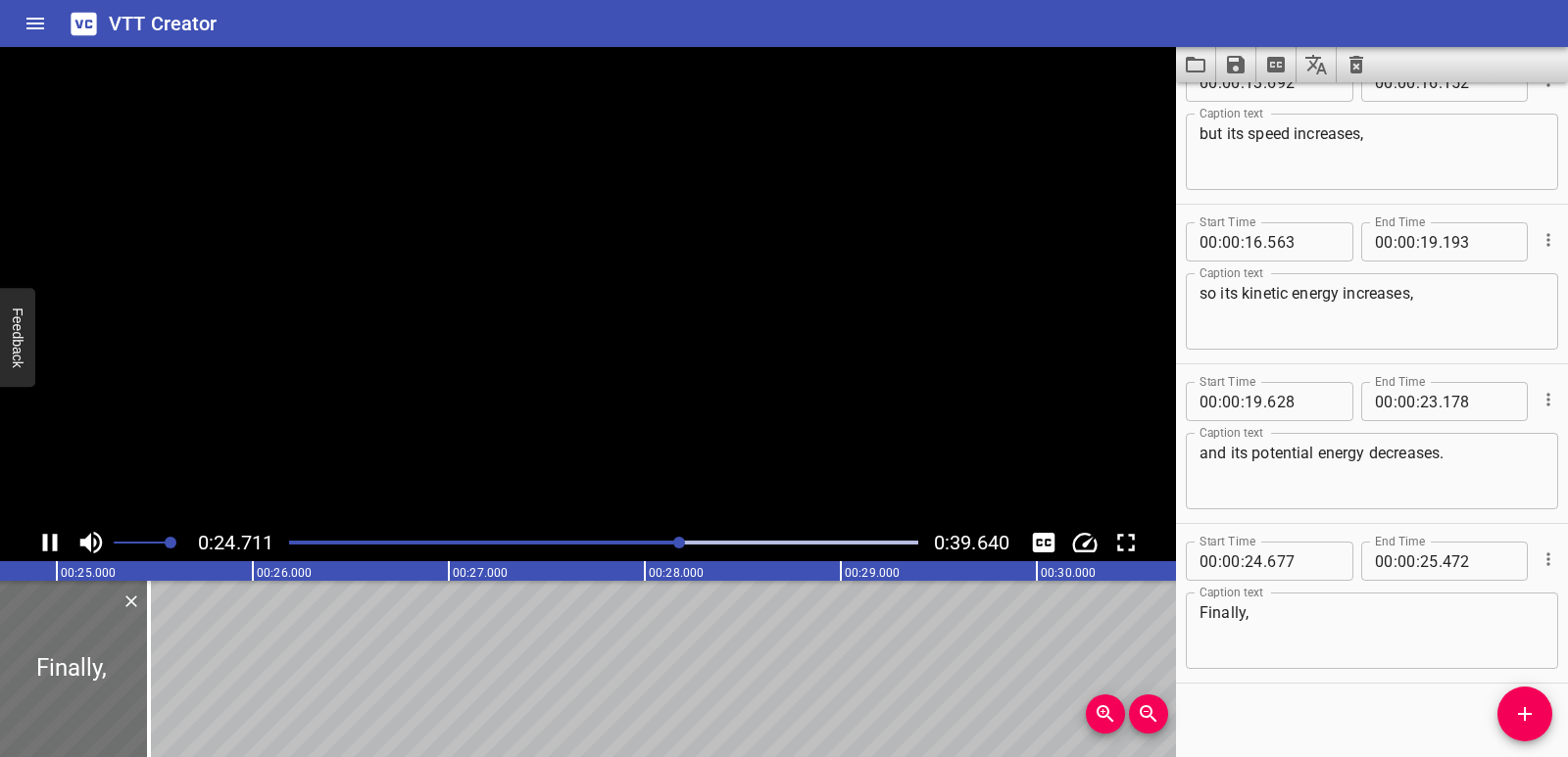
scroll to position [695, 0]
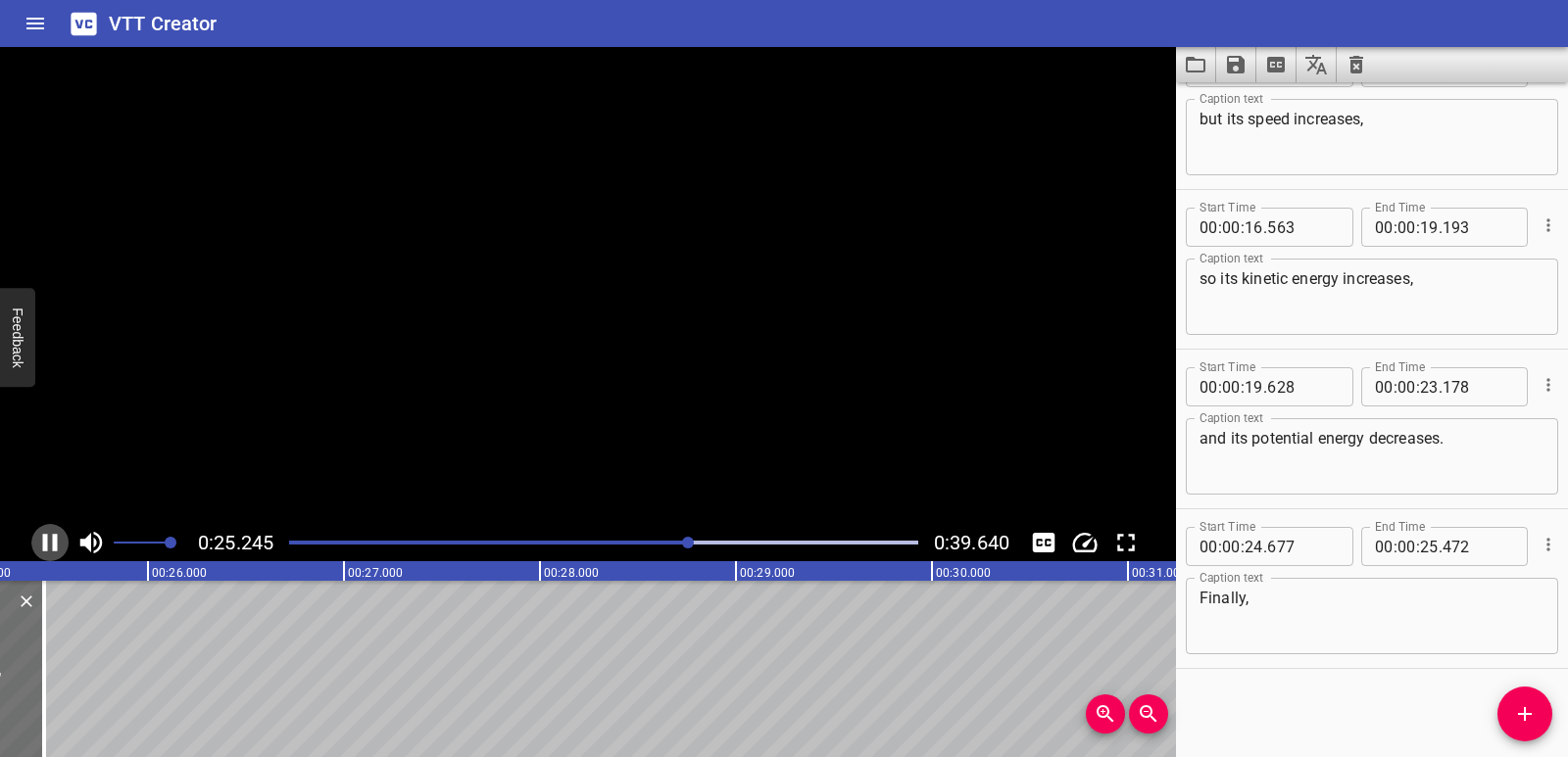
click at [47, 530] on icon "Play/Pause" at bounding box center [50, 543] width 30 height 30
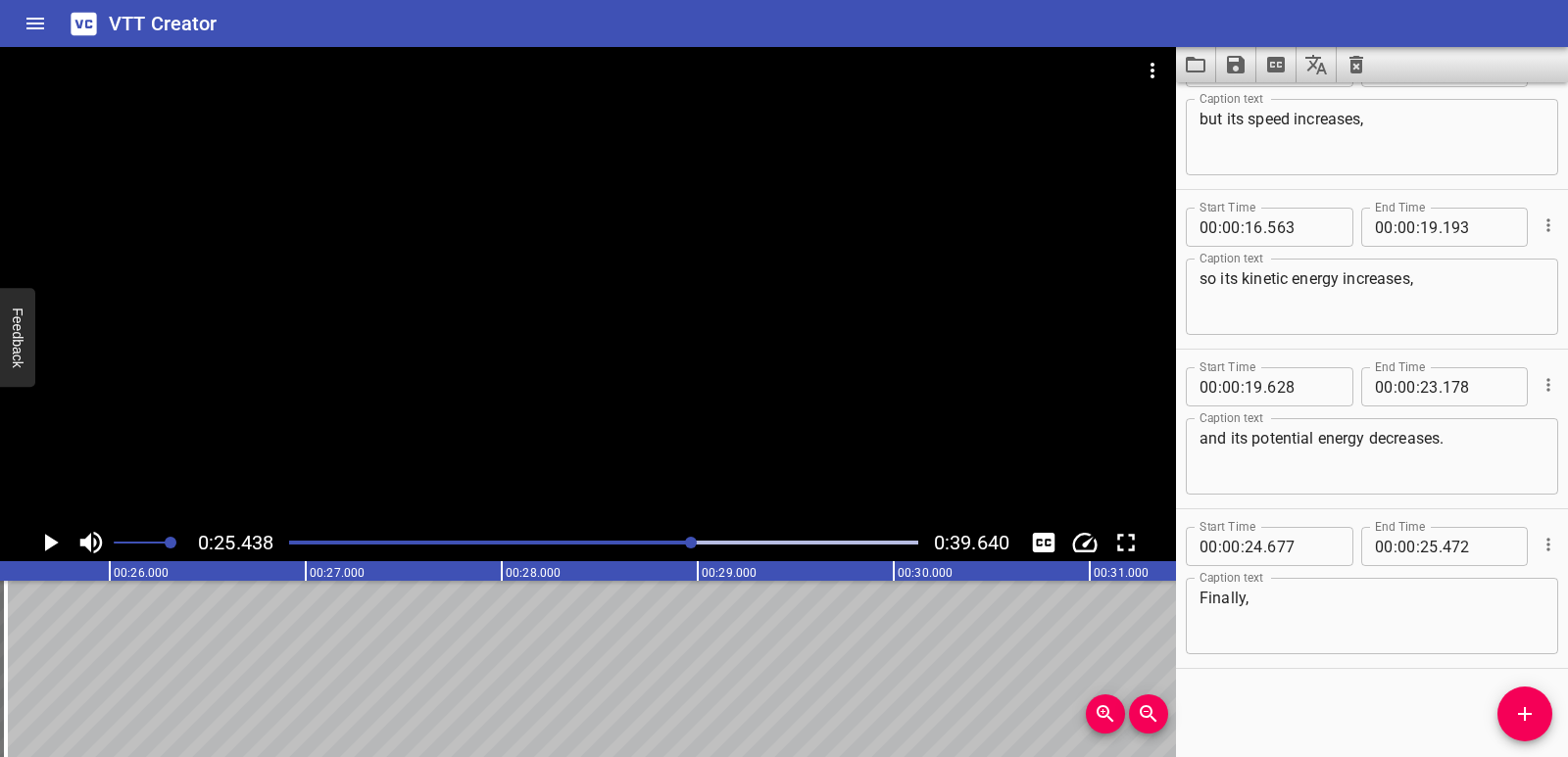
click at [1509, 726] on button "Add Cue" at bounding box center [1526, 715] width 55 height 55
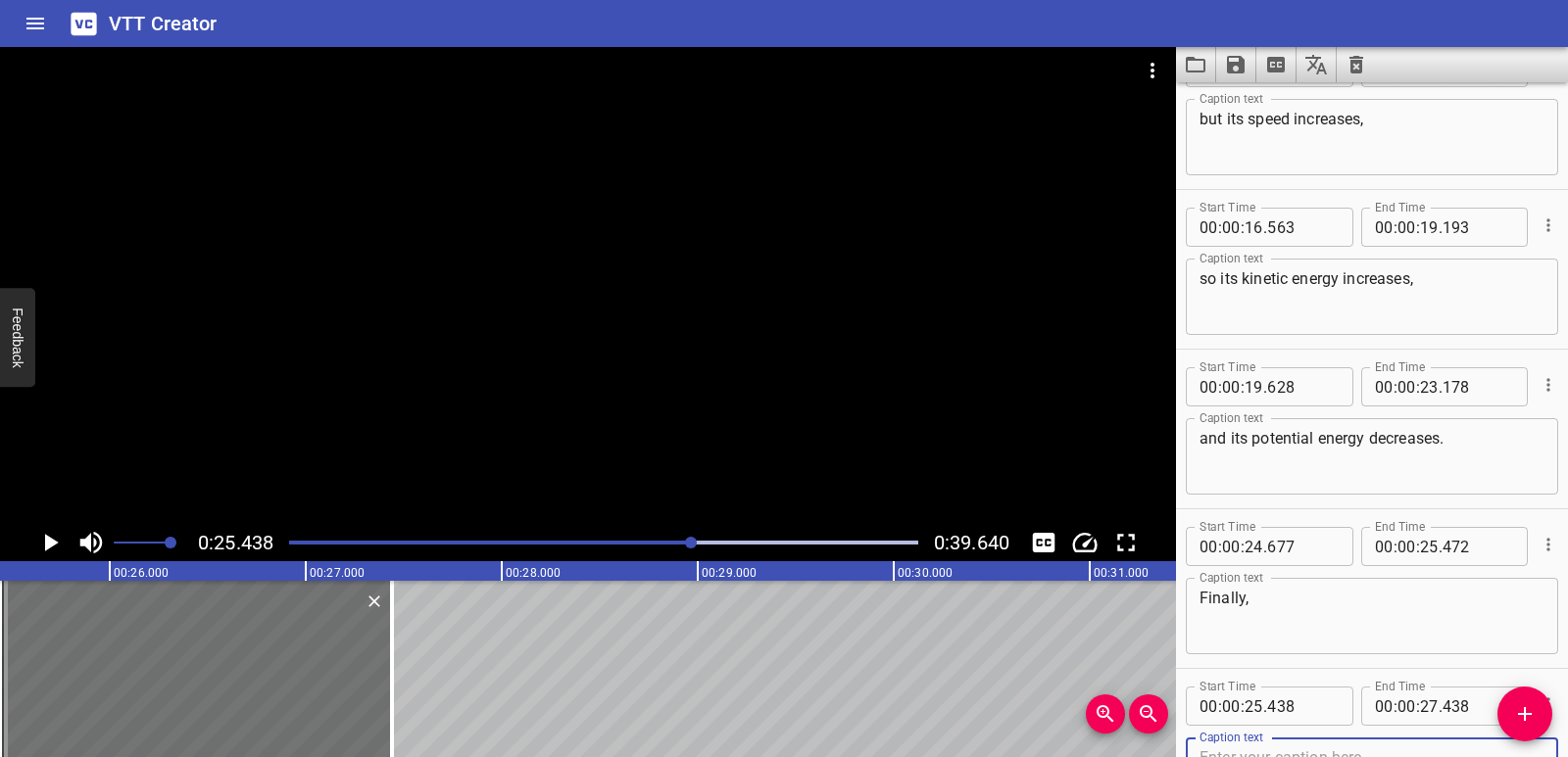
scroll to position [705, 0]
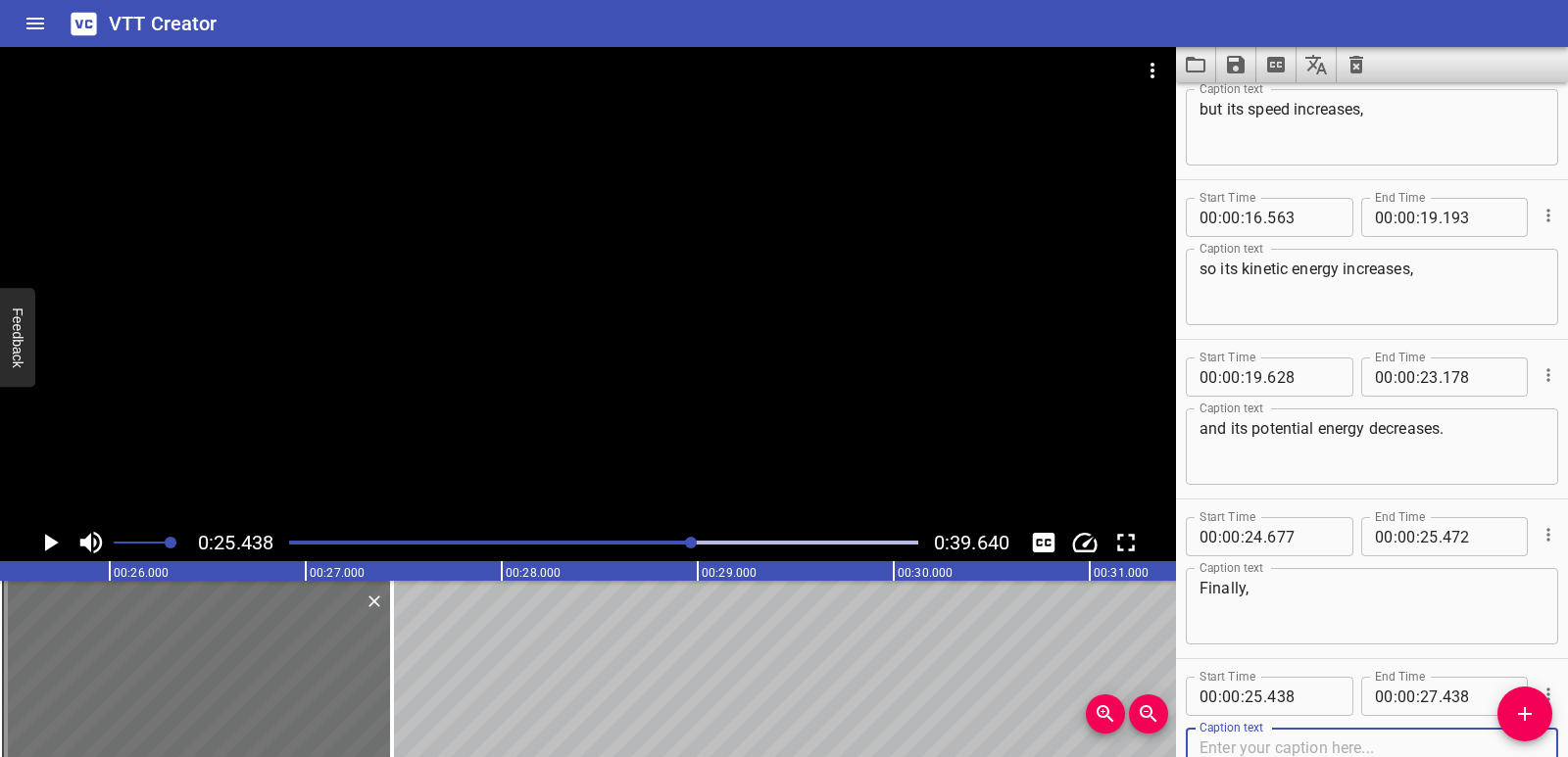
paste textarea "when the car is at the bottom it is close to the ground so its potential energy…"
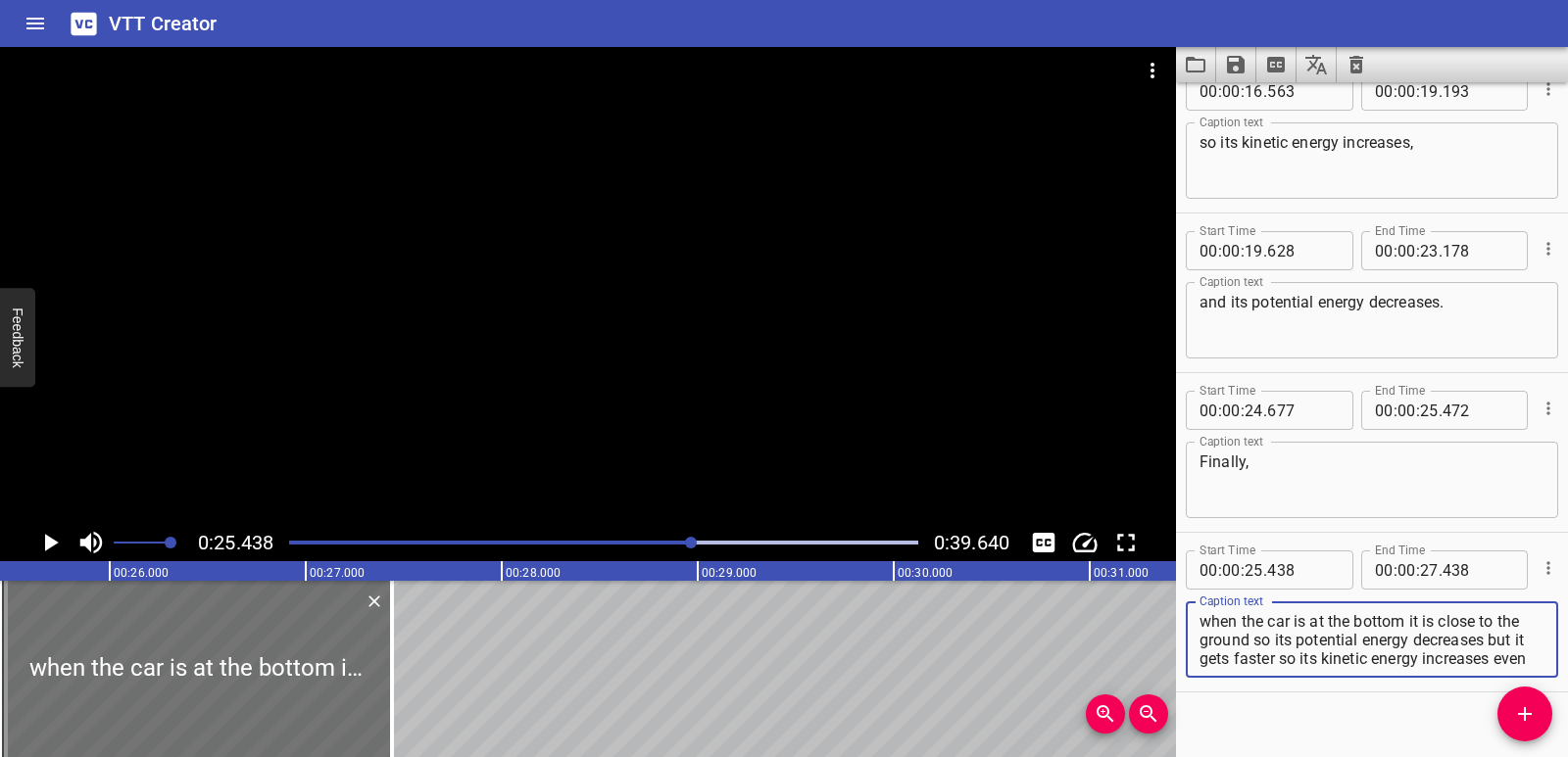
scroll to position [840, 0]
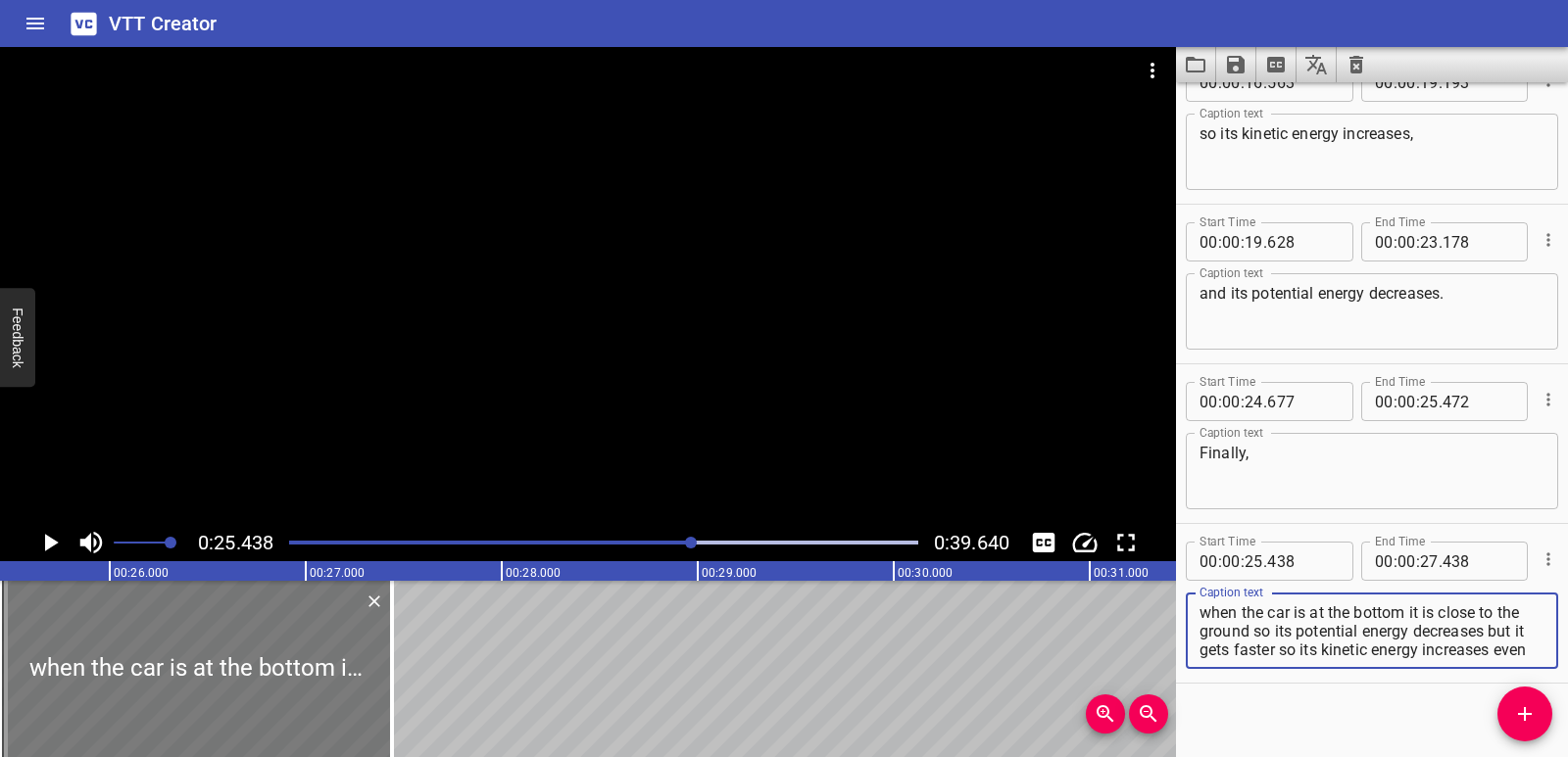
type textarea "when the car is at the bottom it is close to the ground so its potential energy…"
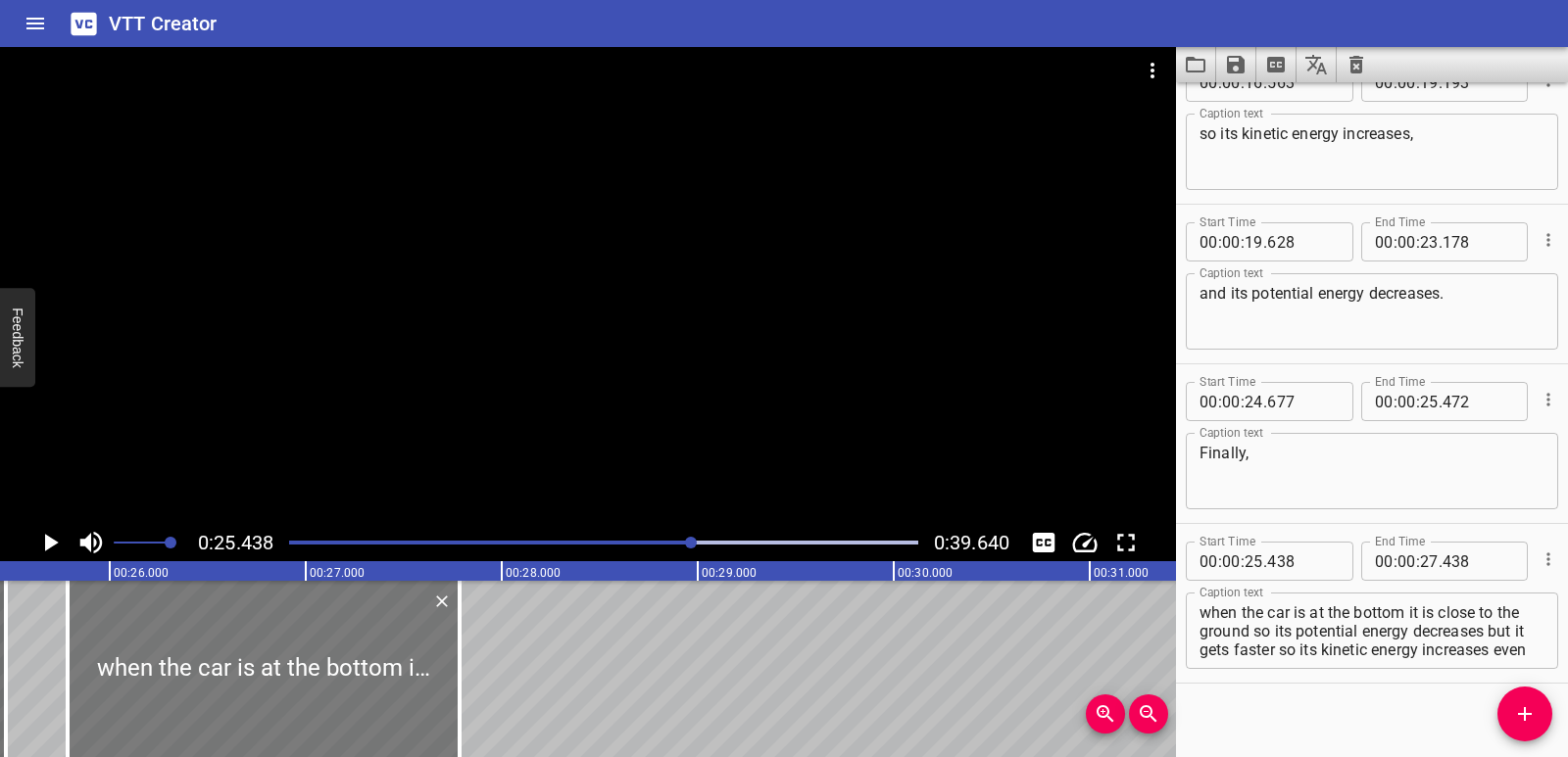
drag, startPoint x: 217, startPoint y: 673, endPoint x: 285, endPoint y: 666, distance: 68.4
click at [285, 666] on div at bounding box center [263, 669] width 392 height 177
type input "783"
drag, startPoint x: 457, startPoint y: 683, endPoint x: 469, endPoint y: 680, distance: 12.4
click at [469, 680] on div at bounding box center [473, 669] width 20 height 177
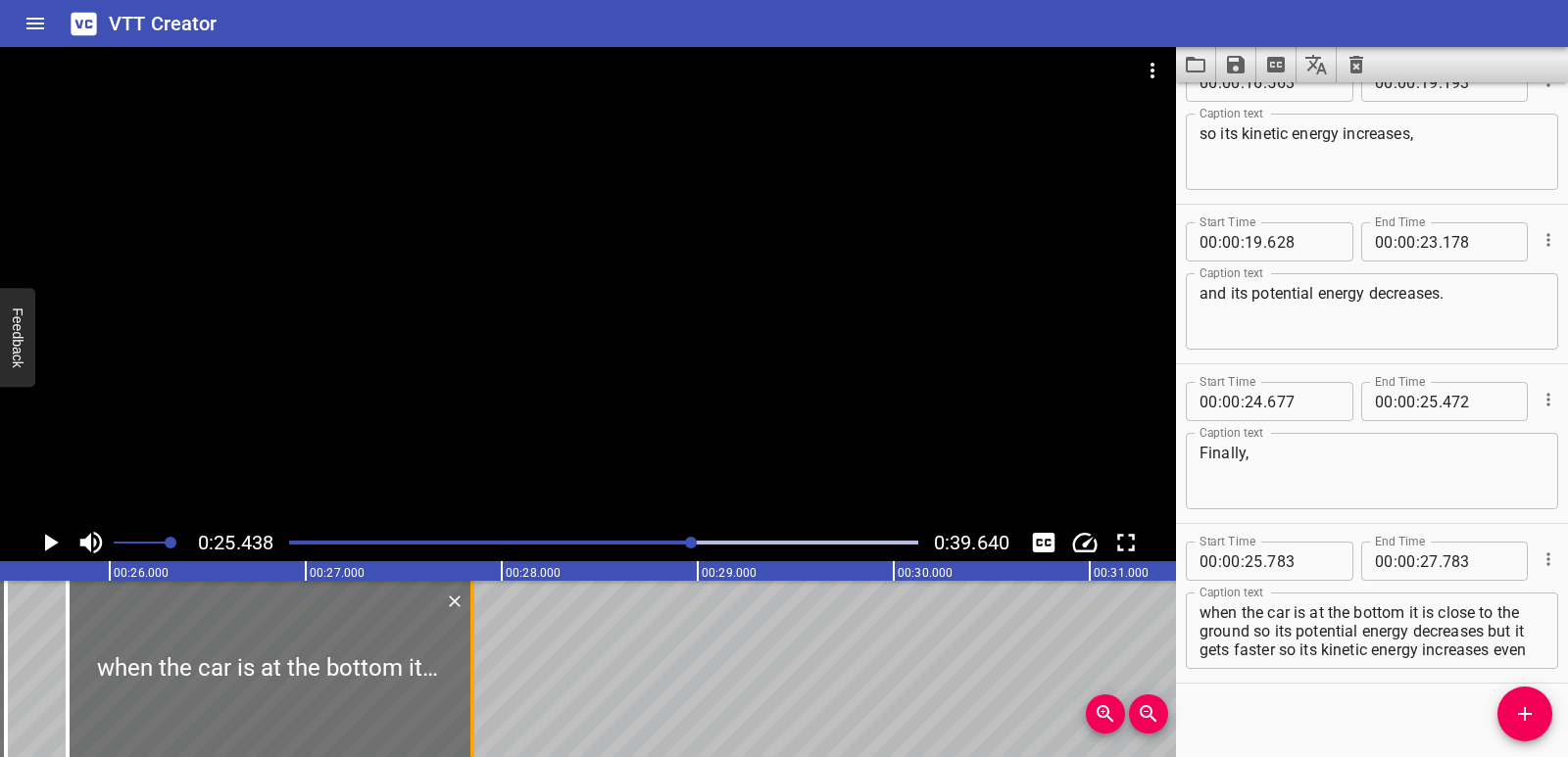
type input "853"
click at [38, 648] on div "When the car is at the top, it has a lot of potential energy but no kinetic ene…" at bounding box center [894, 669] width 11762 height 177
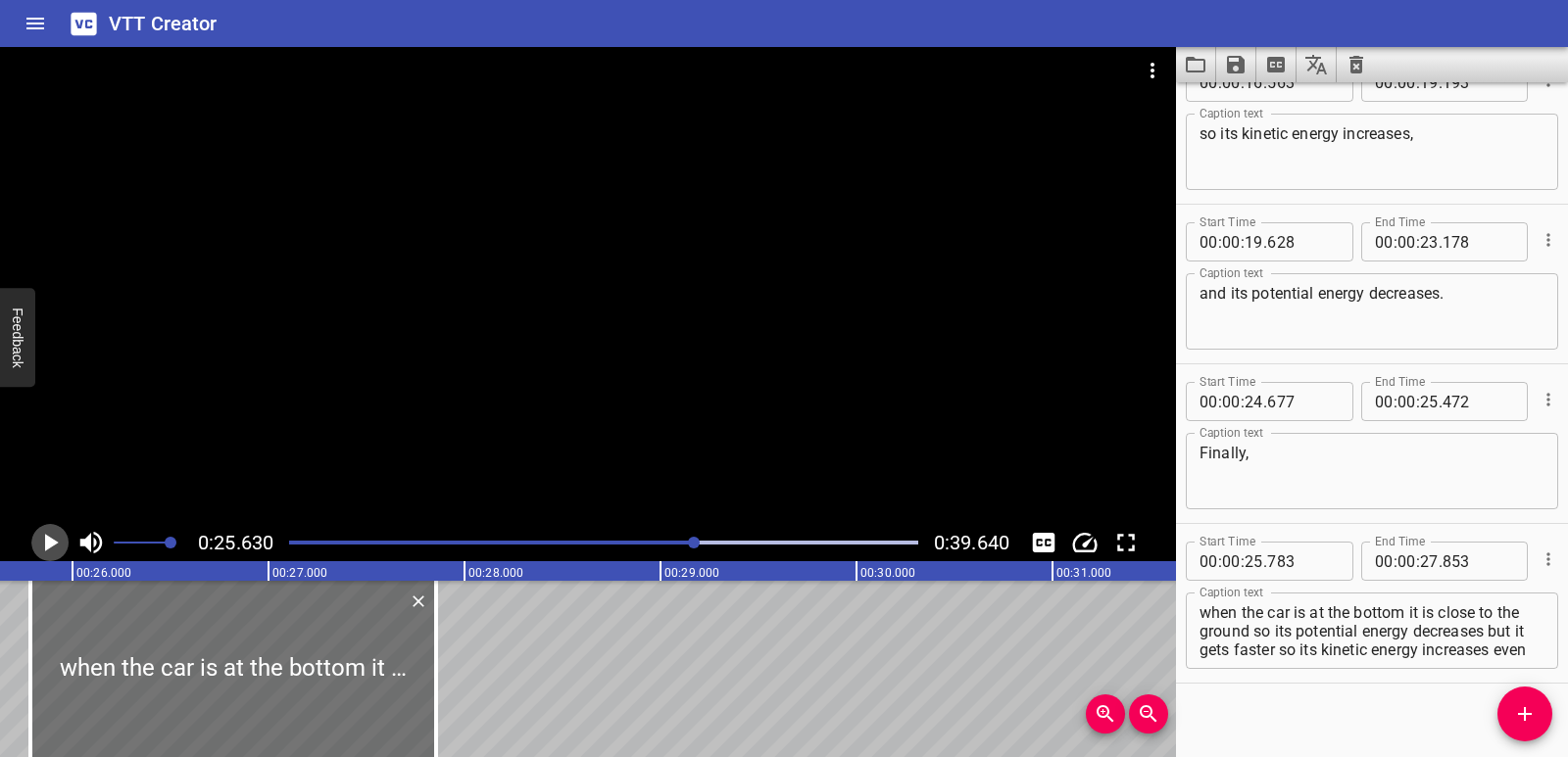
click at [48, 535] on icon "Play/Pause" at bounding box center [50, 543] width 30 height 30
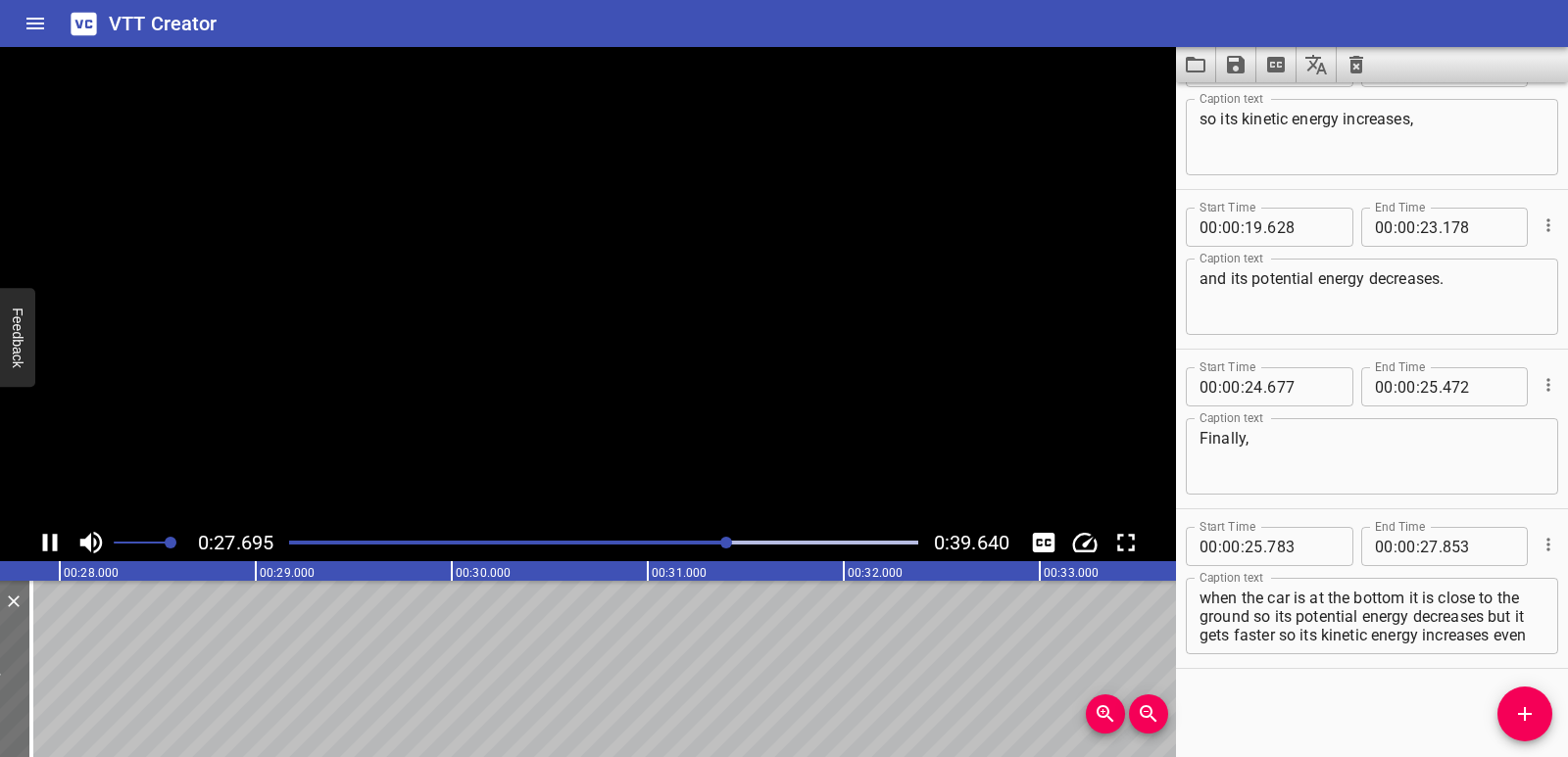
click at [48, 535] on icon "Play/Pause" at bounding box center [50, 543] width 30 height 30
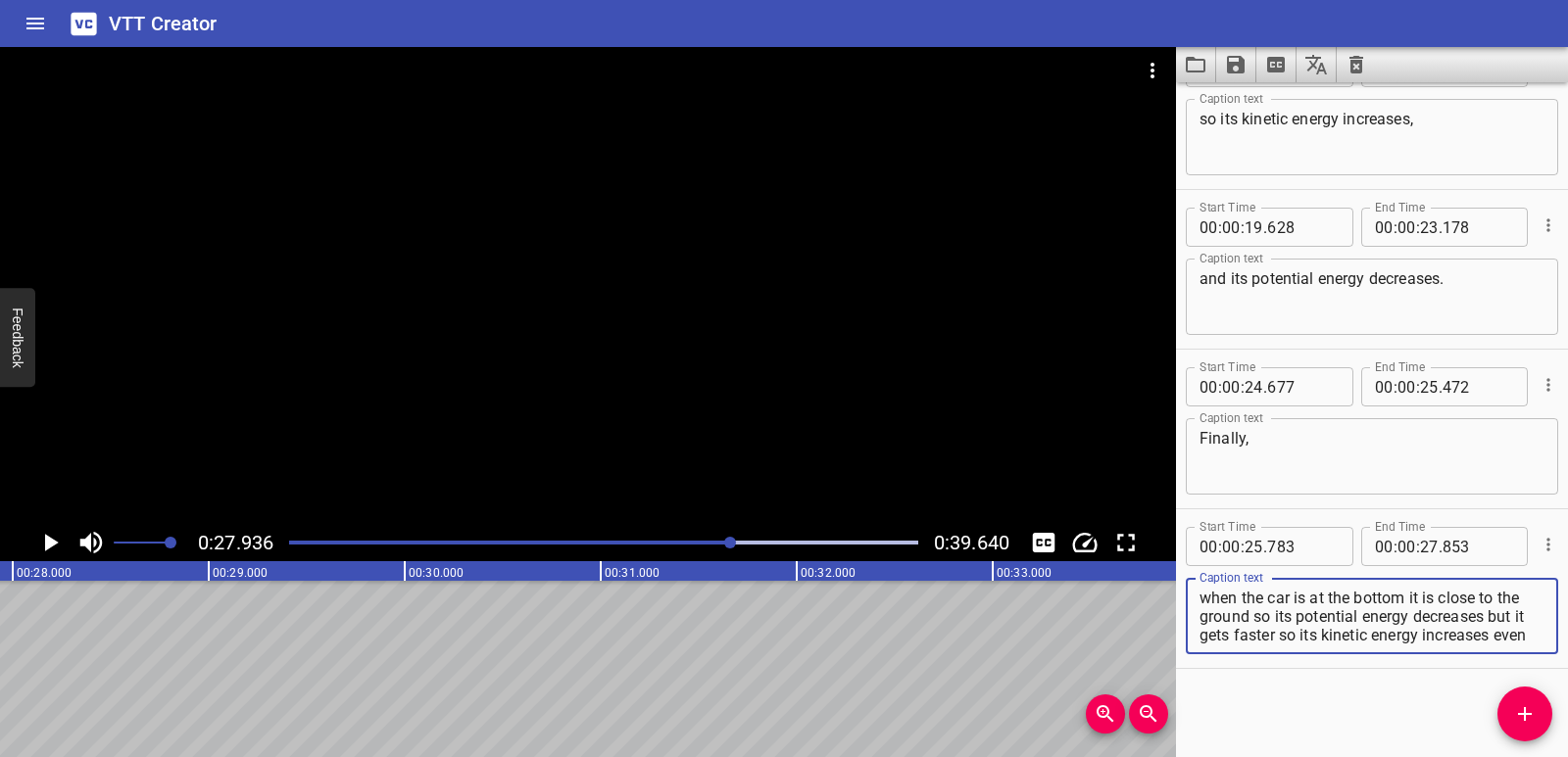
scroll to position [19, 0]
drag, startPoint x: 1411, startPoint y: 596, endPoint x: 1460, endPoint y: 639, distance: 65.2
click at [1460, 639] on textarea "when the car is at the bottom it is close to the ground so its potential energy…" at bounding box center [1372, 617] width 345 height 56
type textarea "when the car is at the bottom"
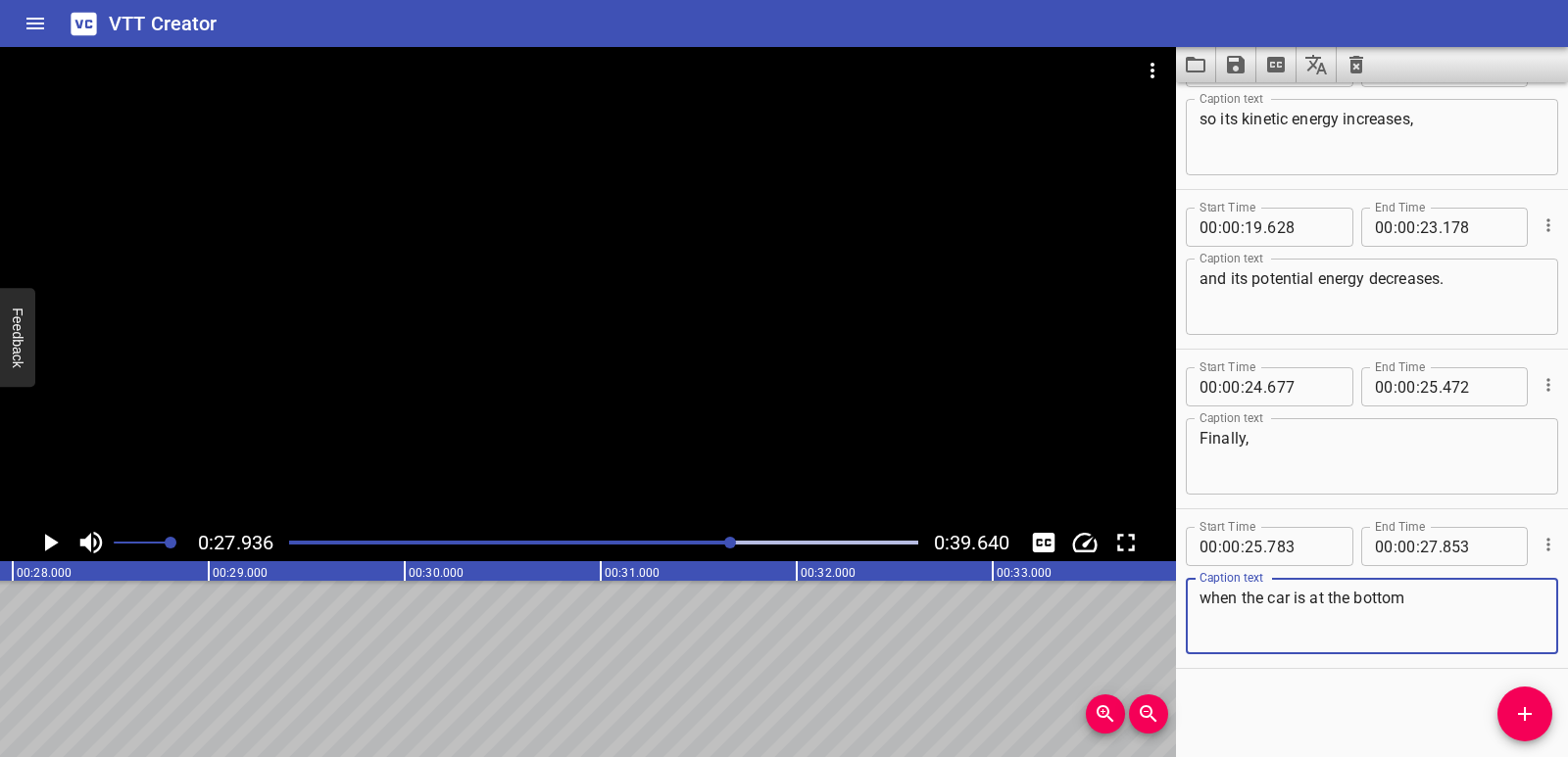
click at [1515, 706] on icon "Add Cue" at bounding box center [1526, 715] width 24 height 24
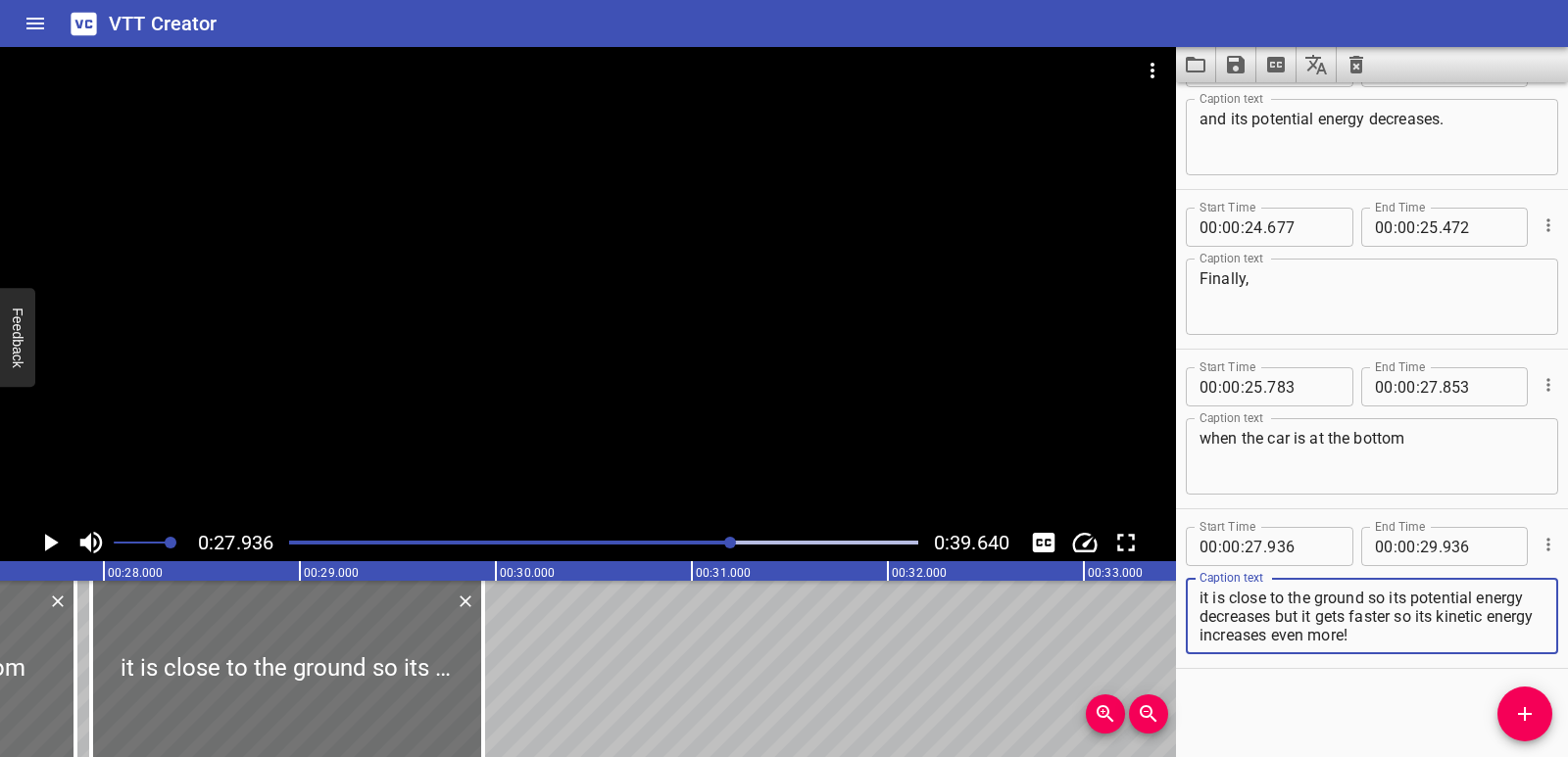
scroll to position [0, 5355]
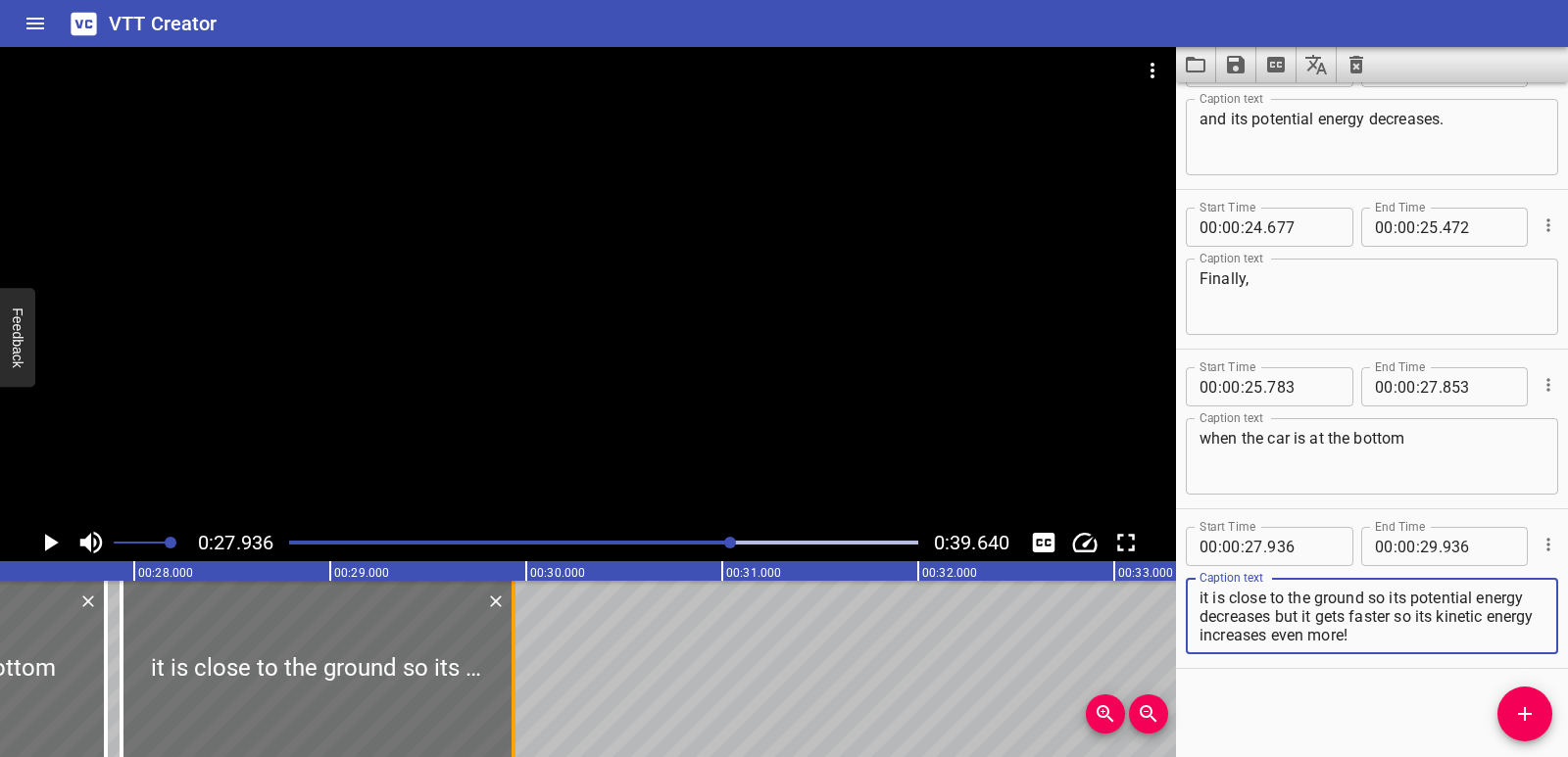
type textarea "it is close to the ground so its potential energy decreases but it gets faster …"
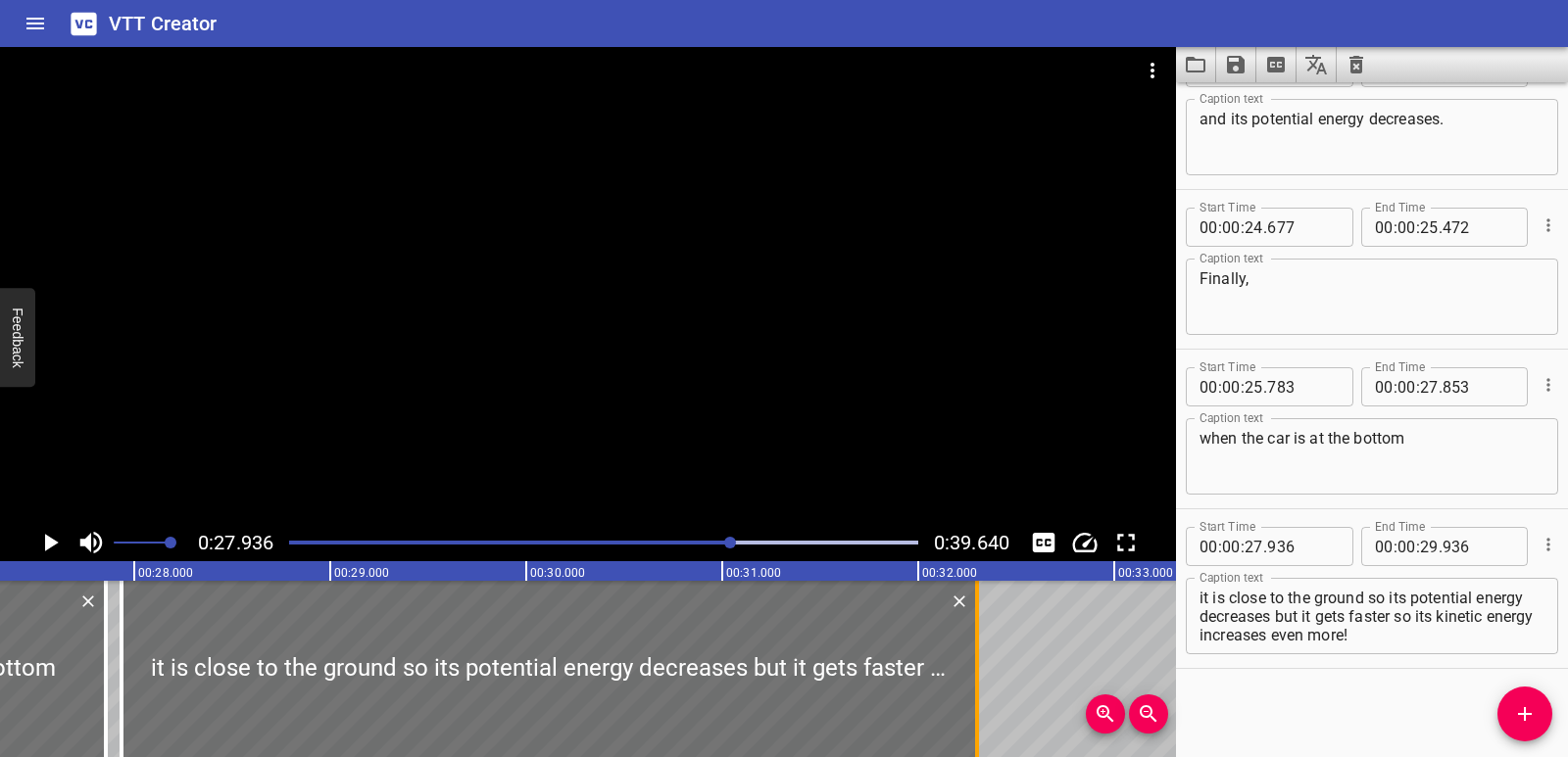
drag, startPoint x: 515, startPoint y: 680, endPoint x: 980, endPoint y: 660, distance: 465.4
click at [980, 660] on div at bounding box center [978, 669] width 20 height 177
type input "32"
type input "301"
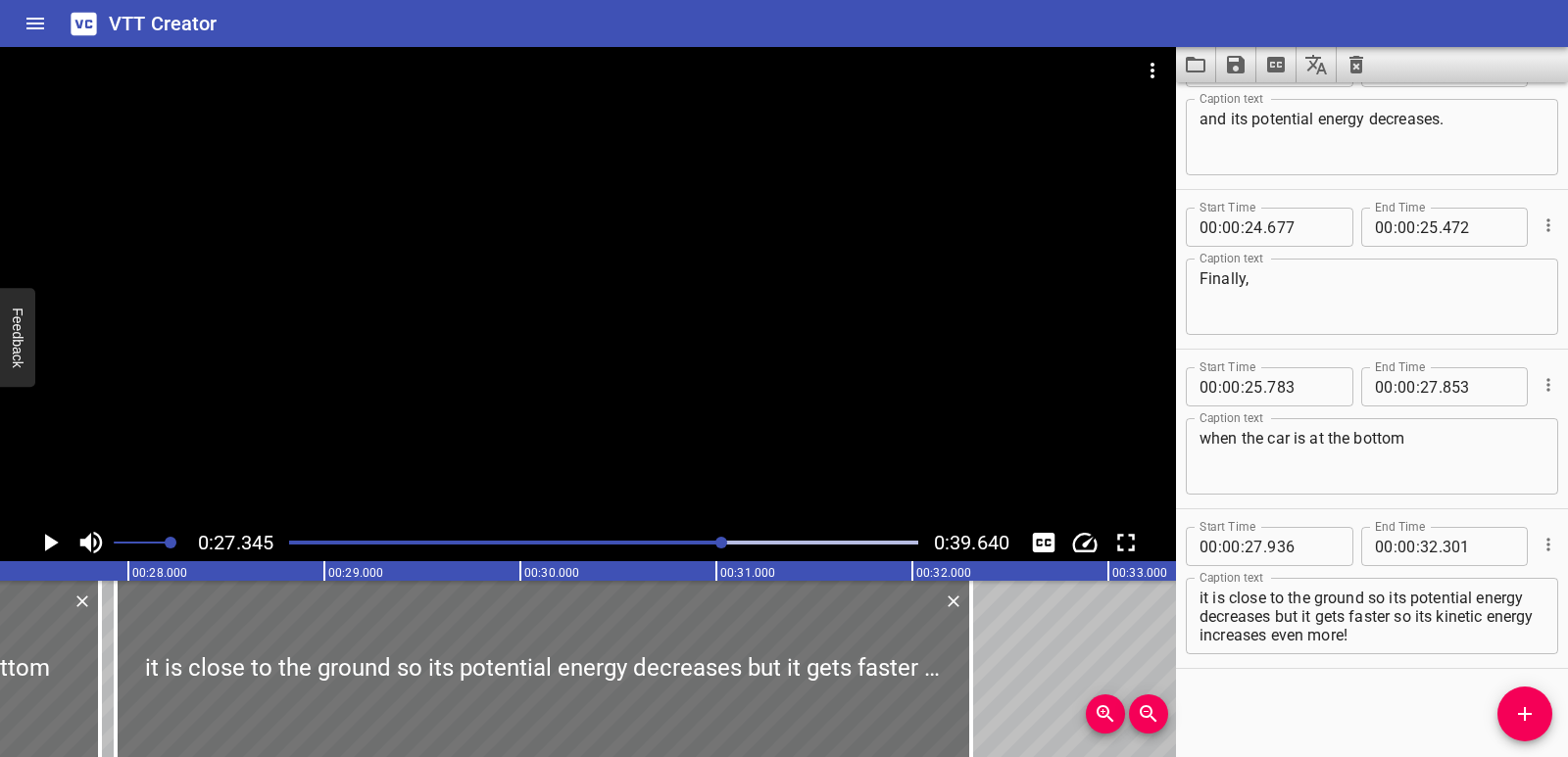
click at [49, 537] on icon "Play/Pause" at bounding box center [52, 543] width 14 height 18
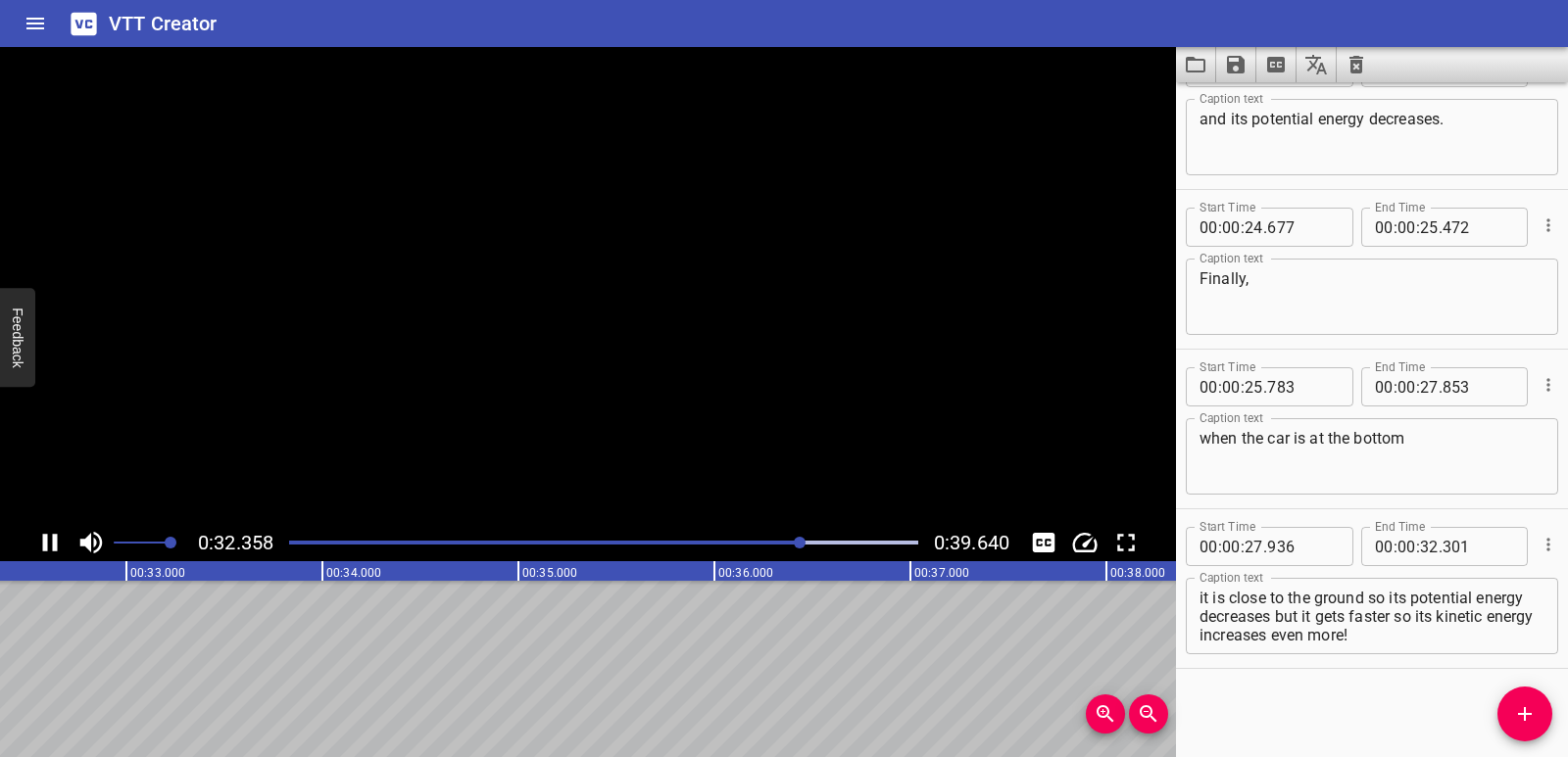
click at [49, 537] on icon "Play/Pause" at bounding box center [50, 543] width 30 height 30
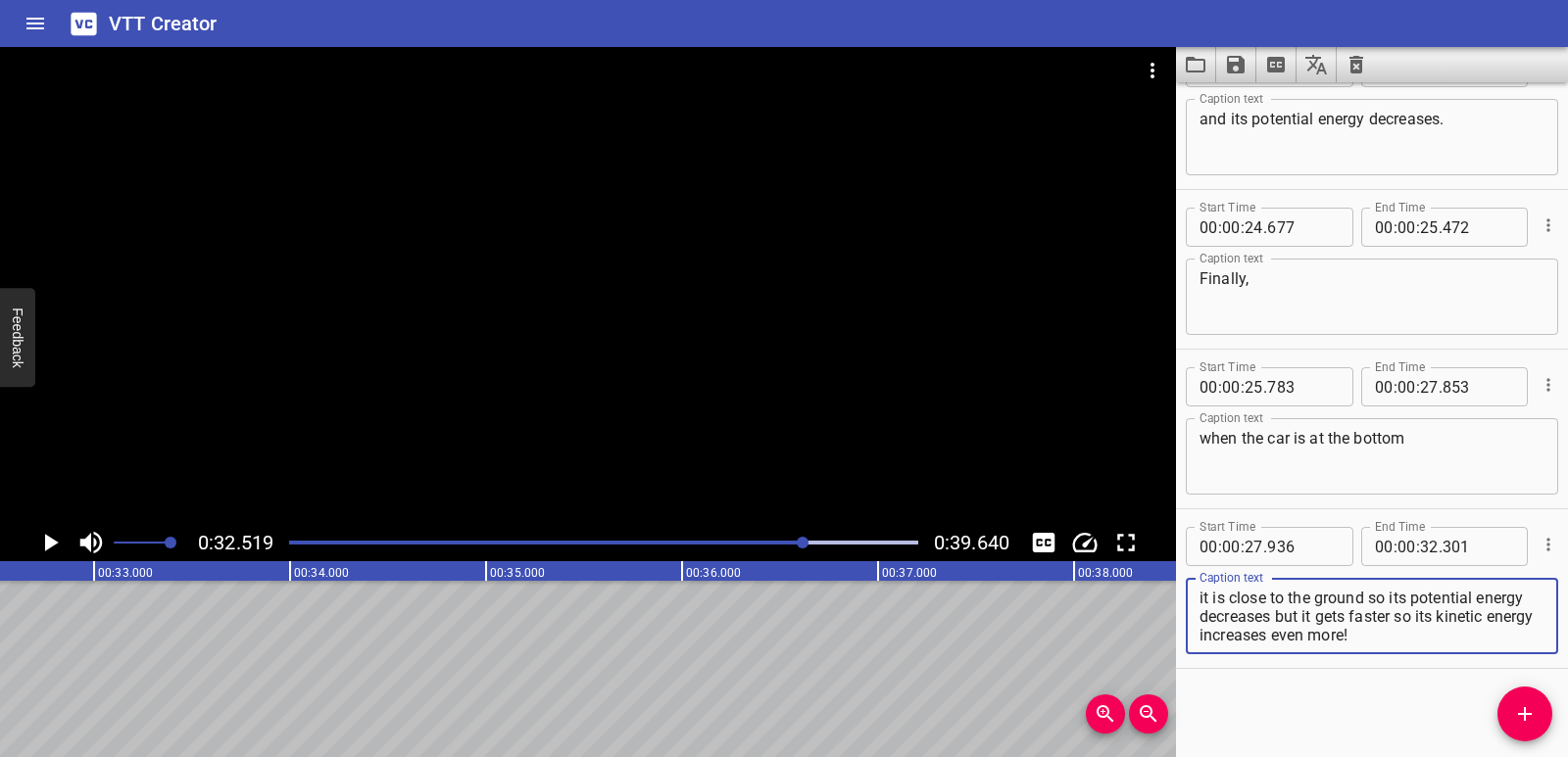
drag, startPoint x: 1277, startPoint y: 614, endPoint x: 1403, endPoint y: 642, distance: 129.1
click at [1403, 642] on textarea "it is close to the ground so its potential energy decreases but it gets faster …" at bounding box center [1372, 617] width 345 height 56
type textarea "it is close to the ground so its potential energy decreases"
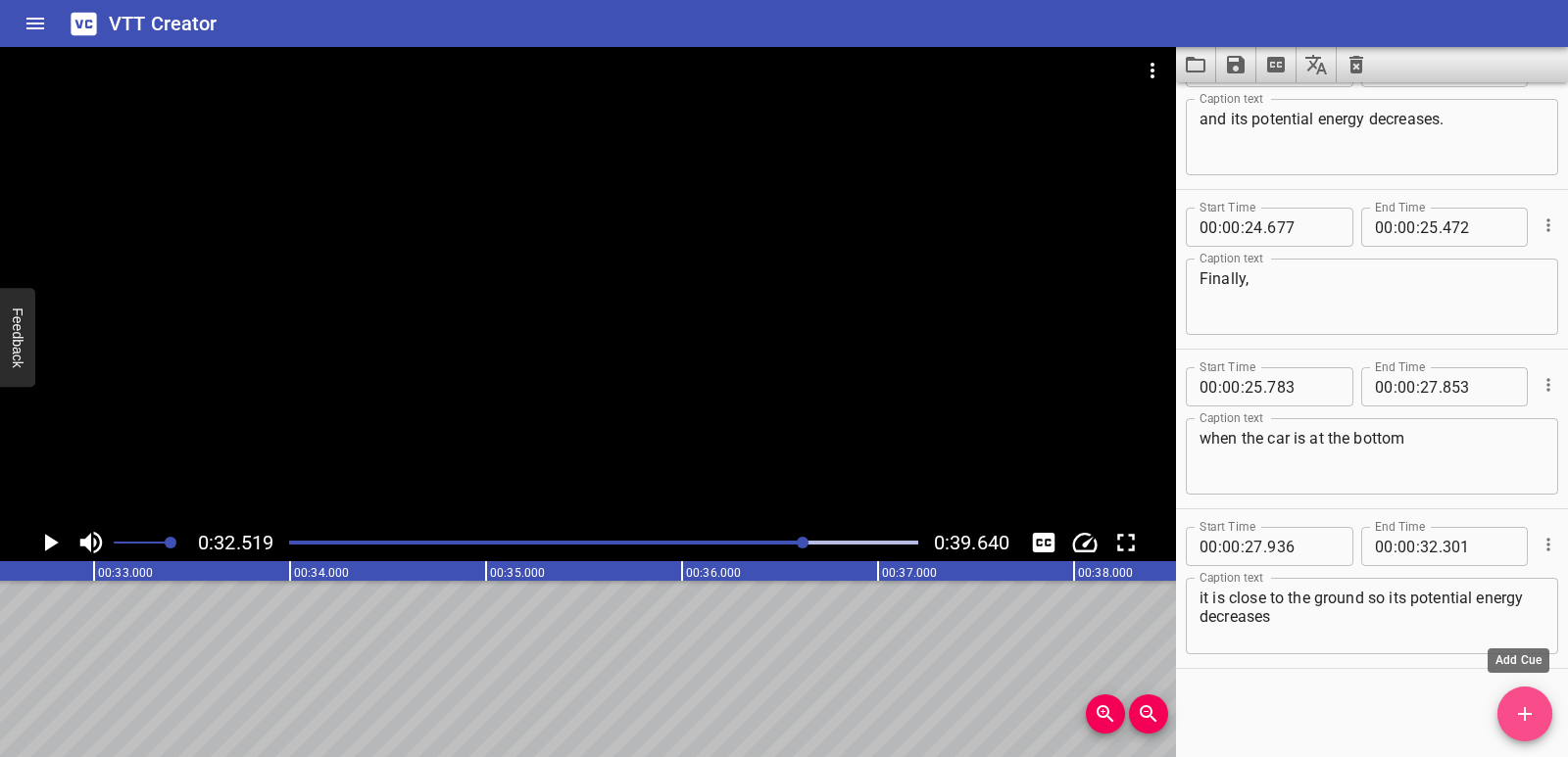
drag, startPoint x: 1523, startPoint y: 707, endPoint x: 1483, endPoint y: 683, distance: 46.6
click at [1523, 708] on icon "Add Cue" at bounding box center [1526, 715] width 24 height 24
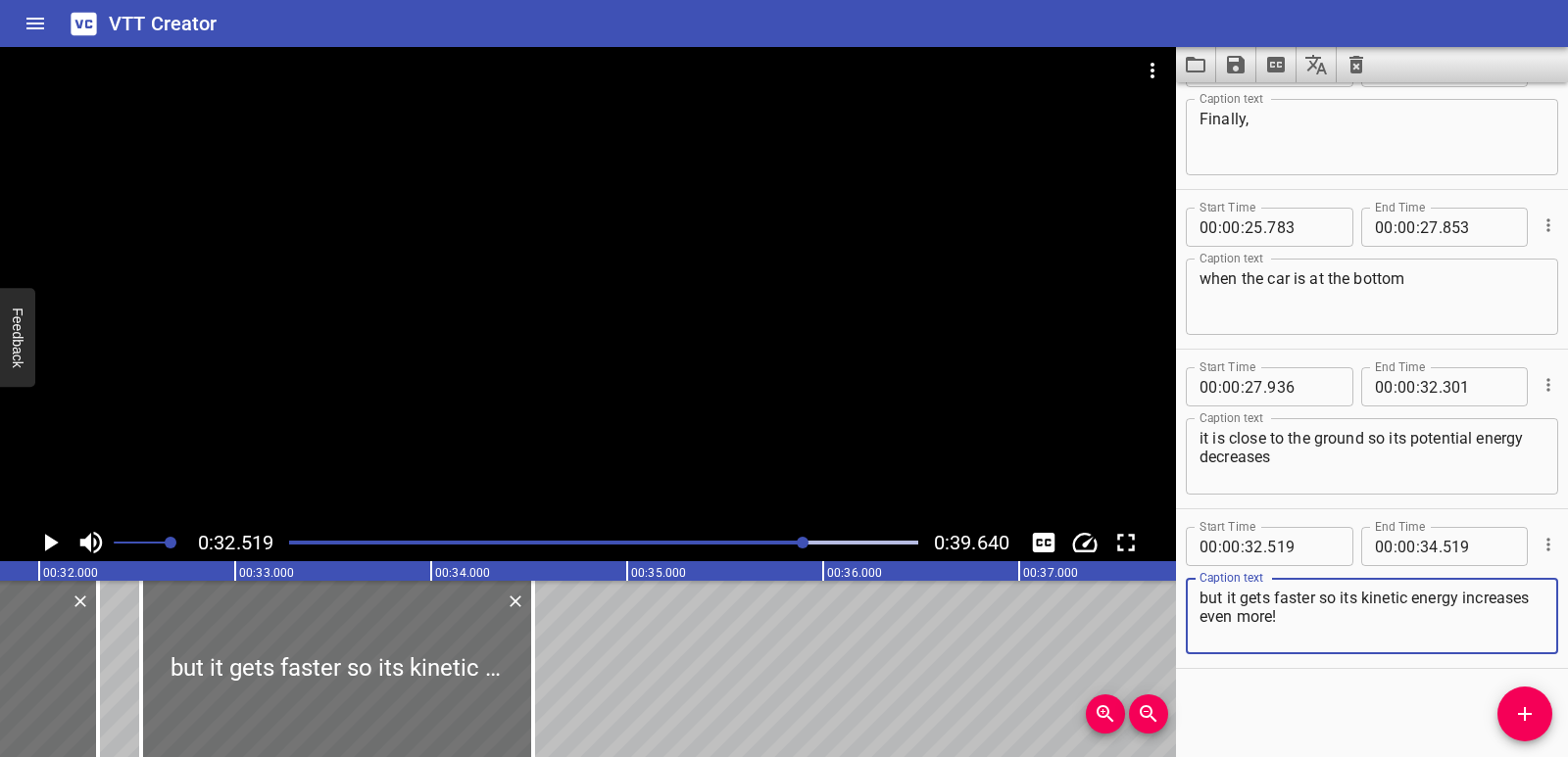
scroll to position [0, 6133]
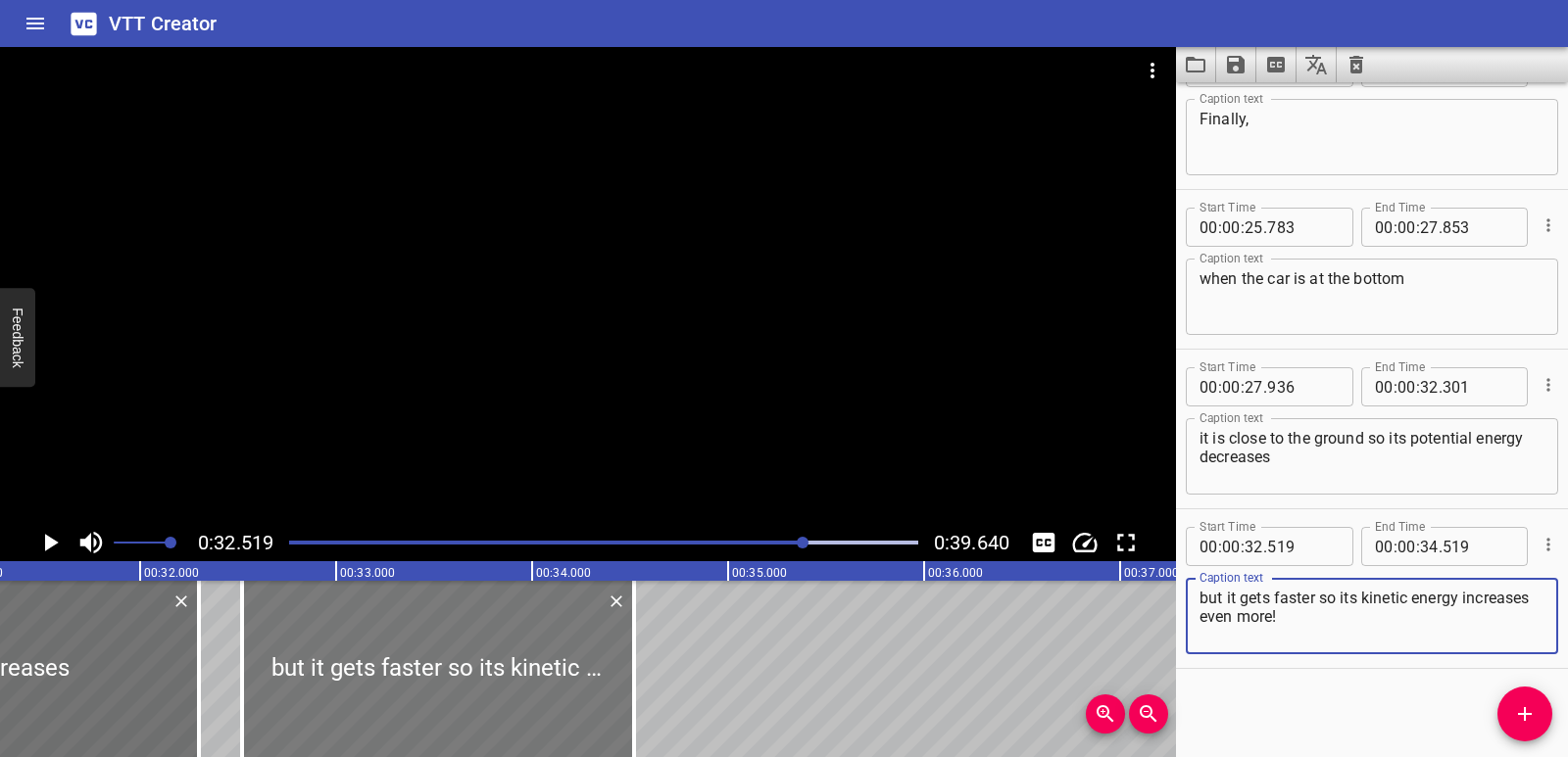
type textarea "but it gets faster so its kinetic energy increases even more!"
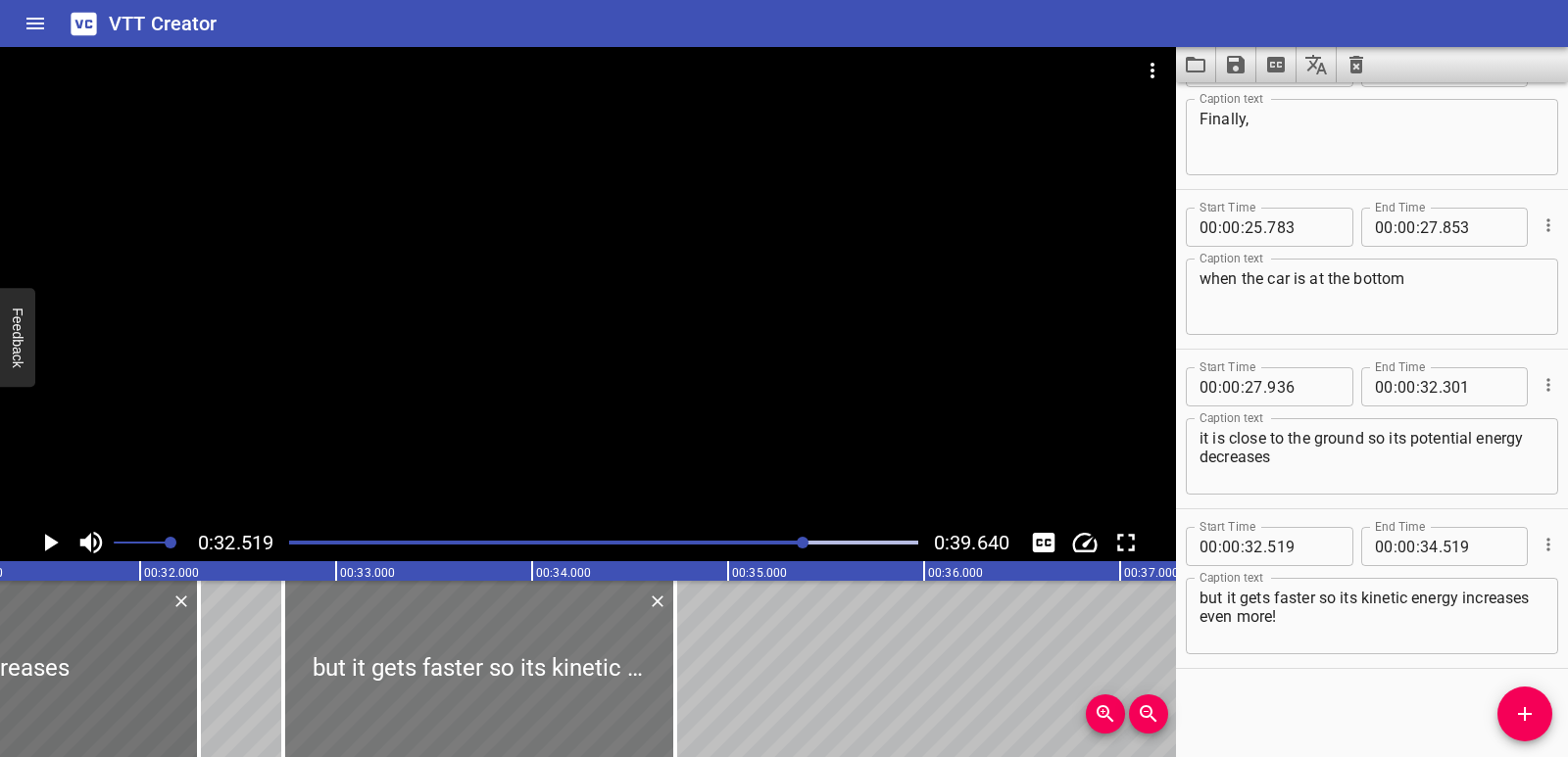
drag, startPoint x: 492, startPoint y: 692, endPoint x: 533, endPoint y: 678, distance: 43.3
click at [533, 678] on div at bounding box center [479, 669] width 392 height 177
type input "729"
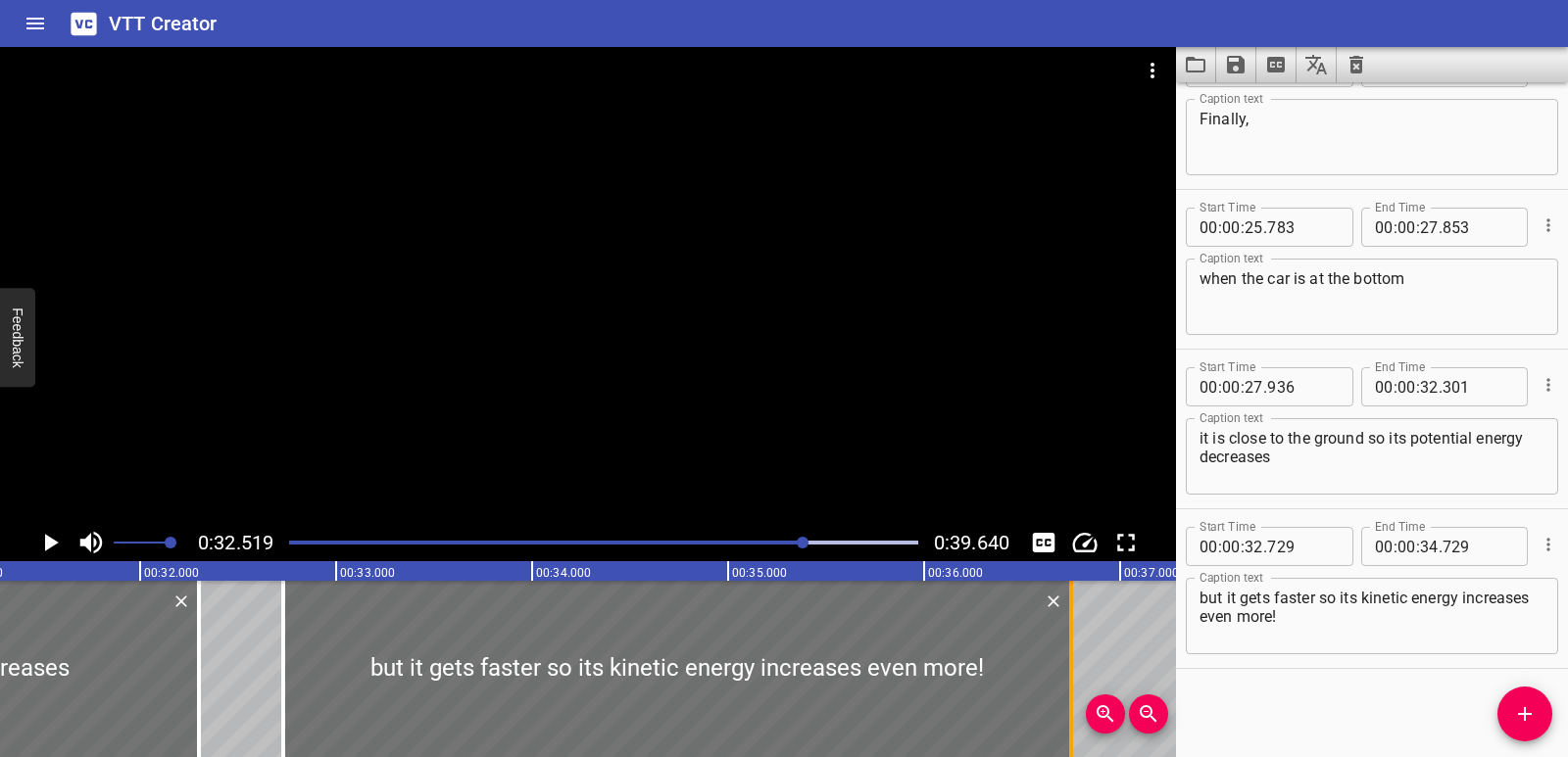
drag, startPoint x: 677, startPoint y: 672, endPoint x: 1073, endPoint y: 637, distance: 397.5
click at [1073, 637] on div at bounding box center [1071, 669] width 20 height 177
type input "36"
type input "749"
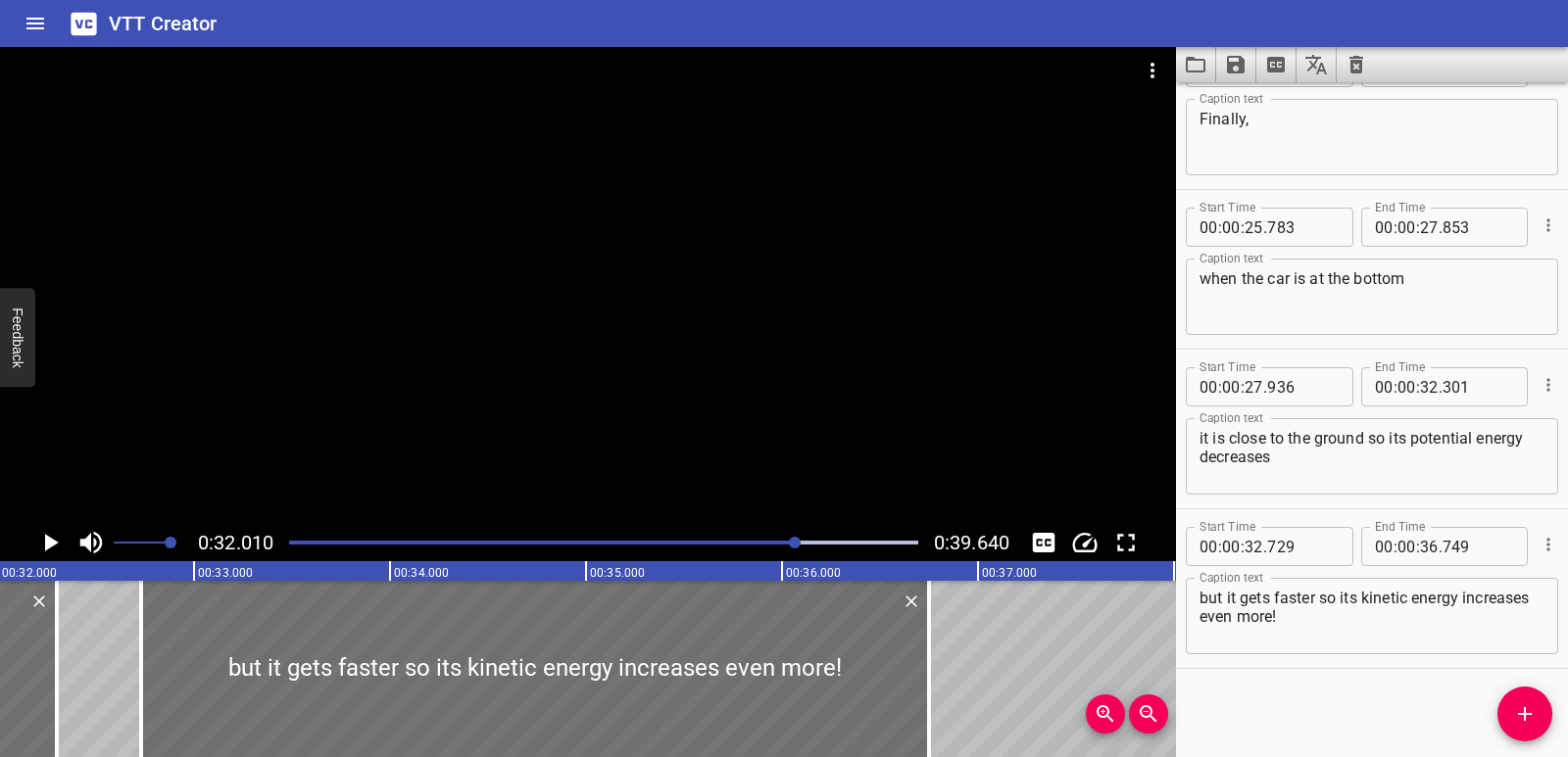
click at [56, 546] on icon "Play/Pause" at bounding box center [50, 543] width 30 height 30
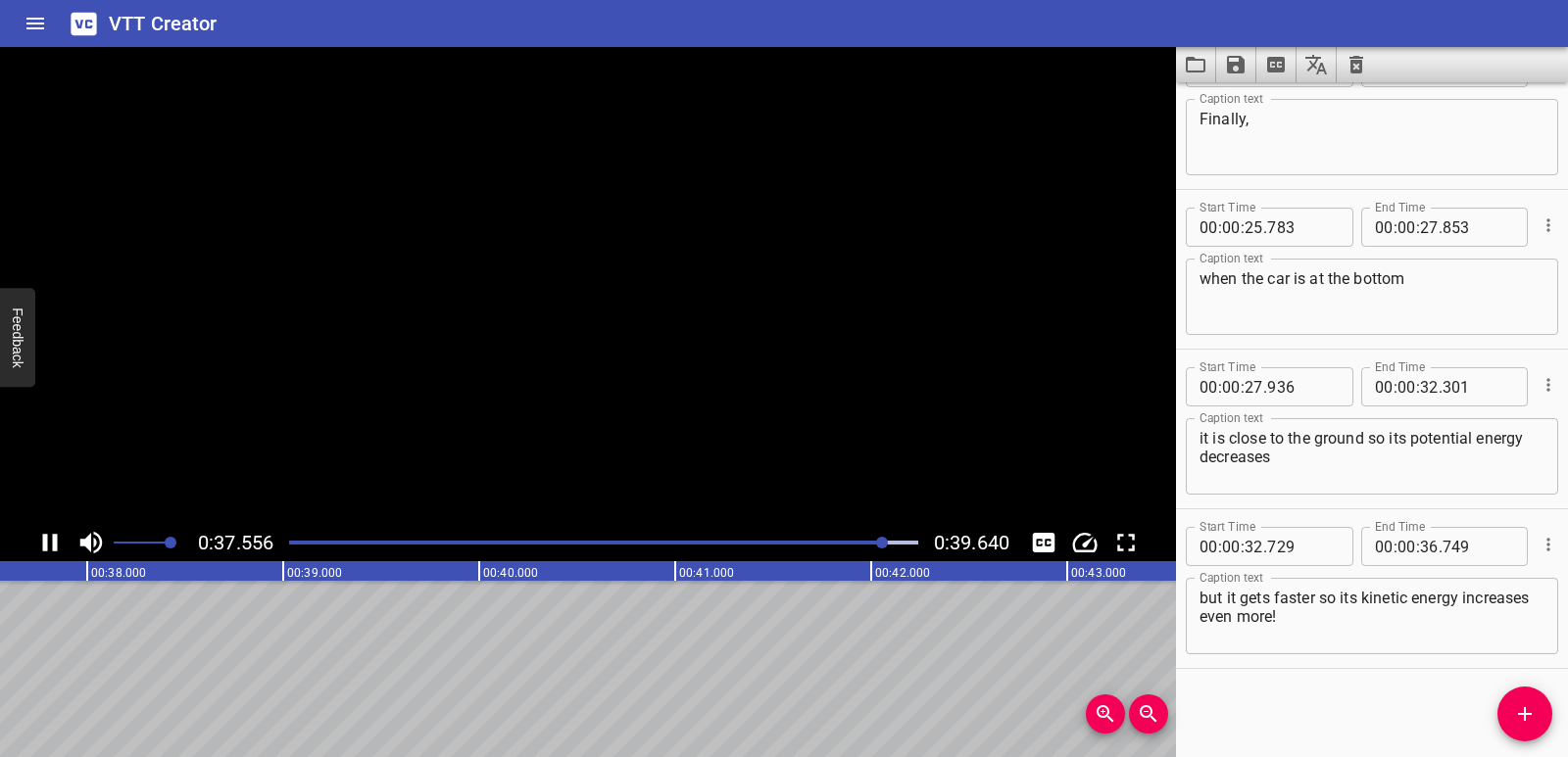
click at [56, 546] on icon "Play/Pause" at bounding box center [50, 543] width 15 height 18
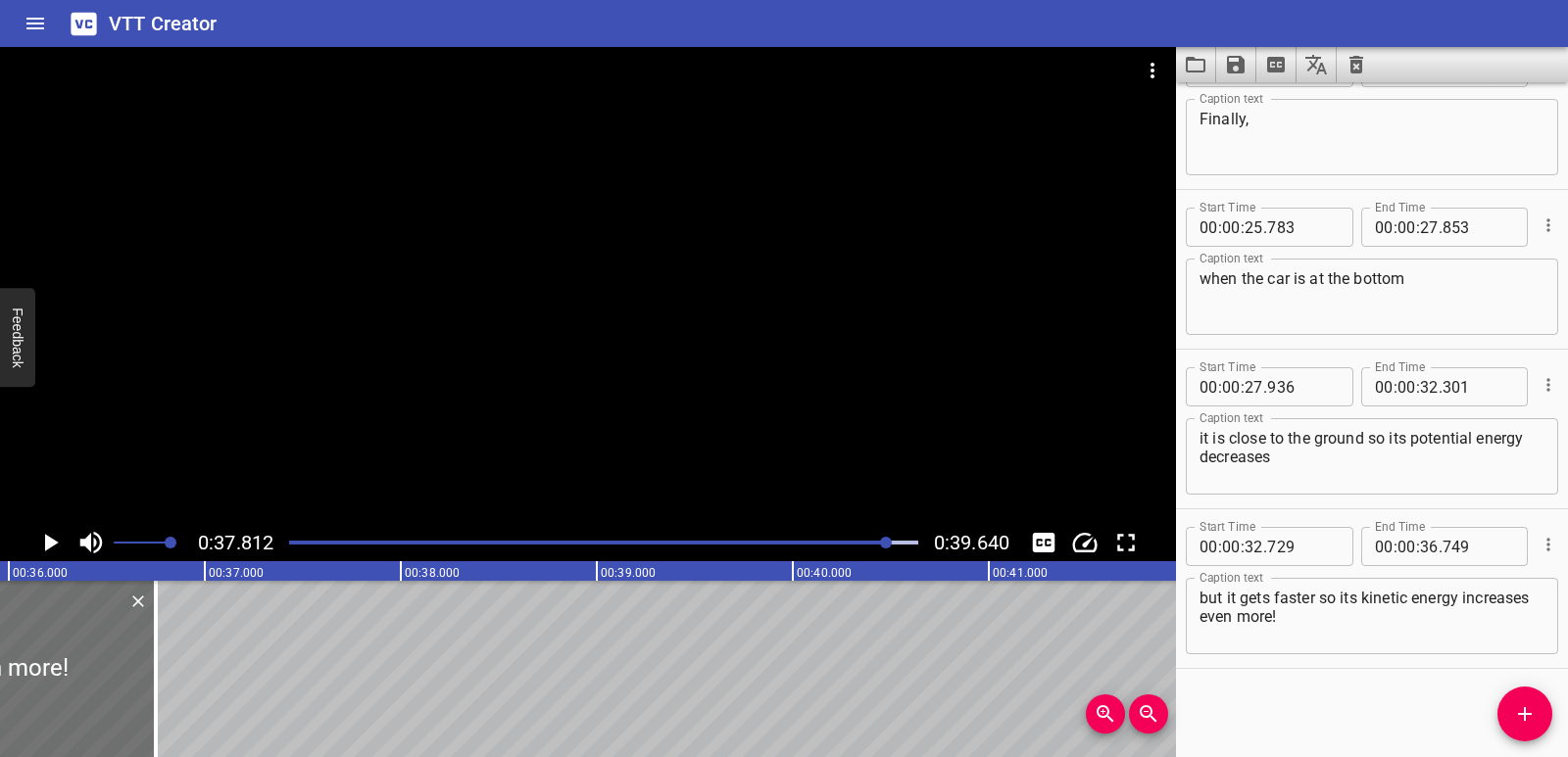
scroll to position [0, 7038]
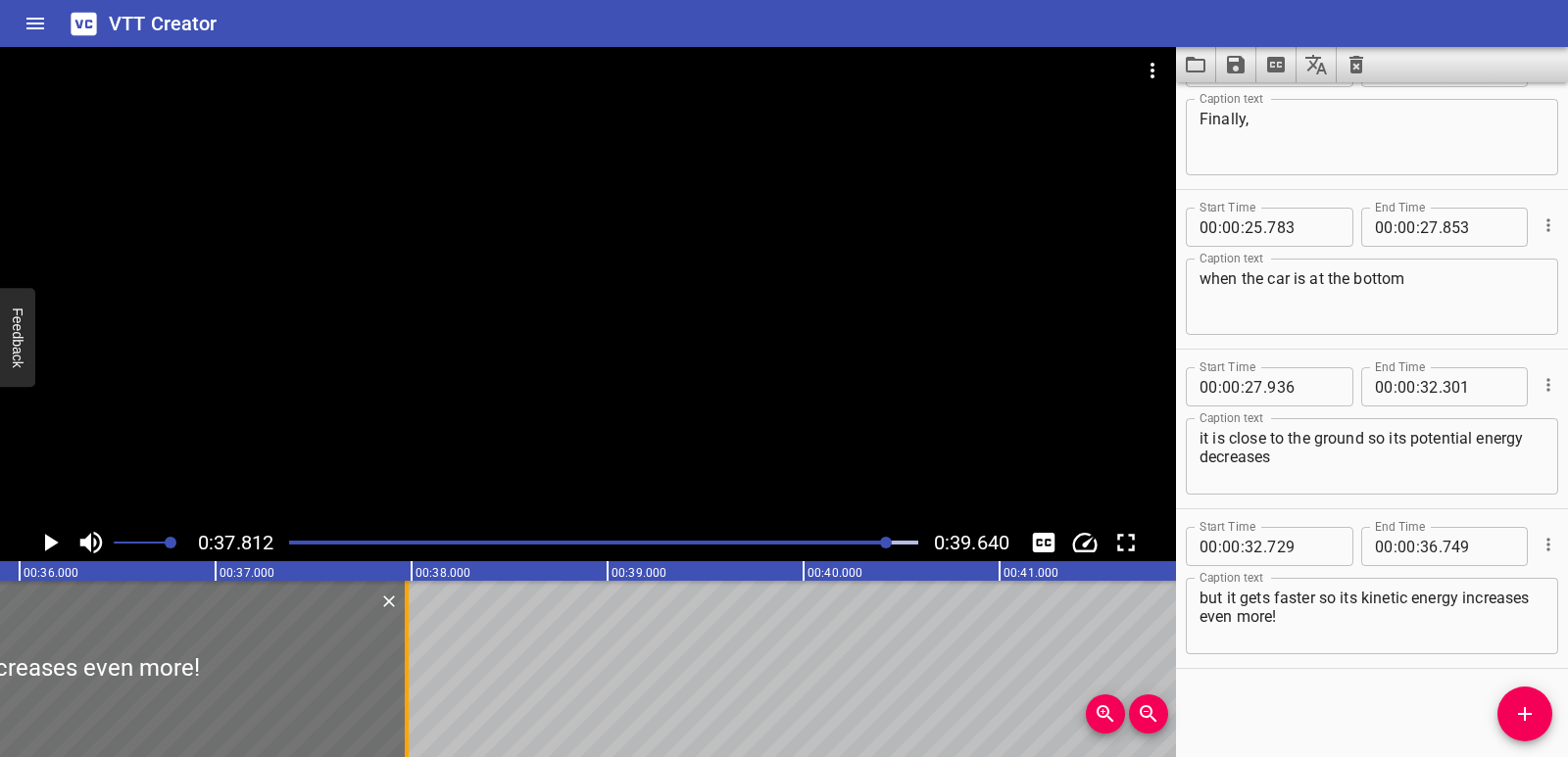
drag, startPoint x: 170, startPoint y: 669, endPoint x: 413, endPoint y: 660, distance: 243.2
click at [413, 660] on div at bounding box center [407, 669] width 20 height 177
type input "37"
type input "989"
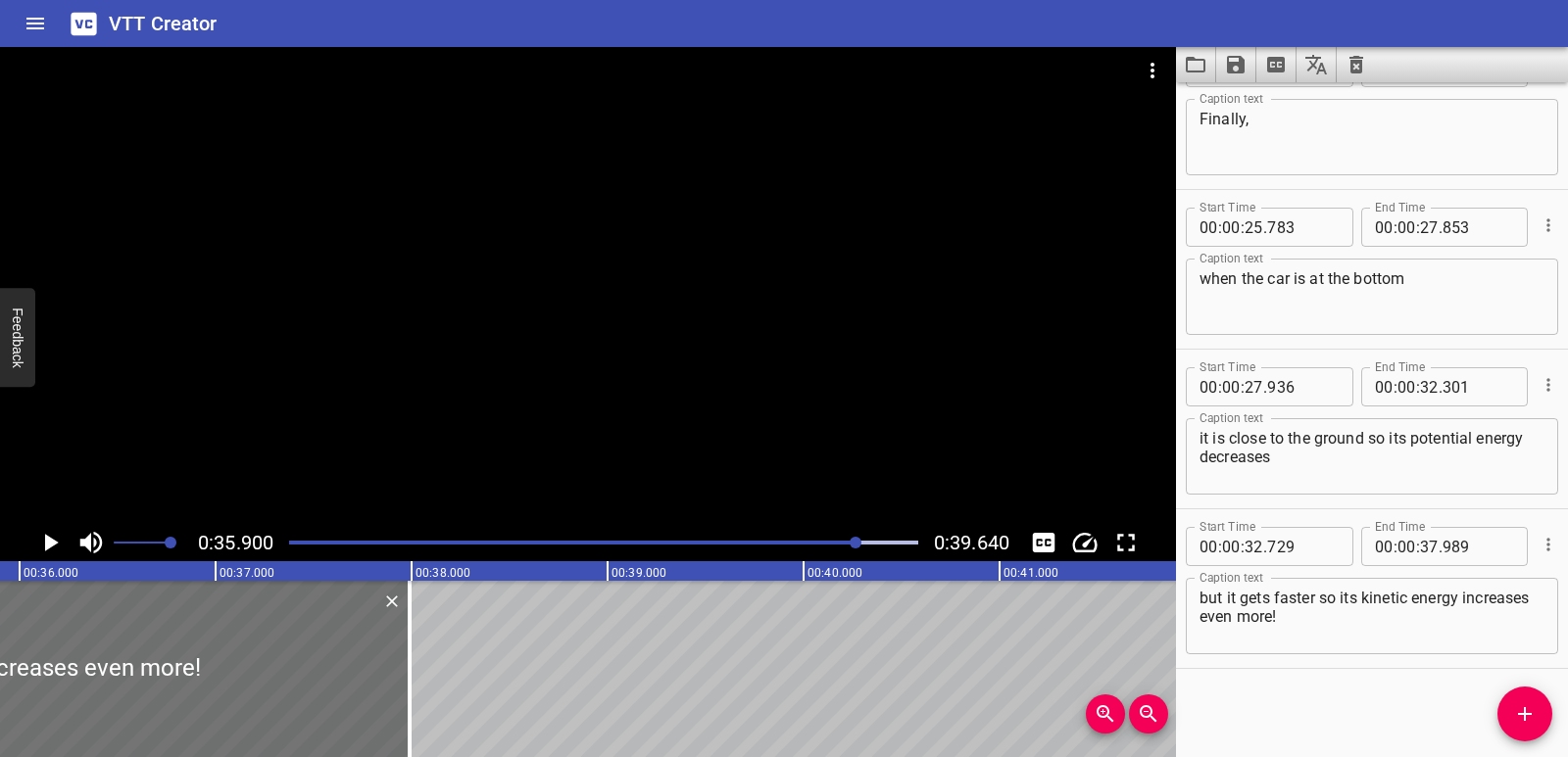
click at [46, 542] on icon "Play/Pause" at bounding box center [52, 543] width 14 height 18
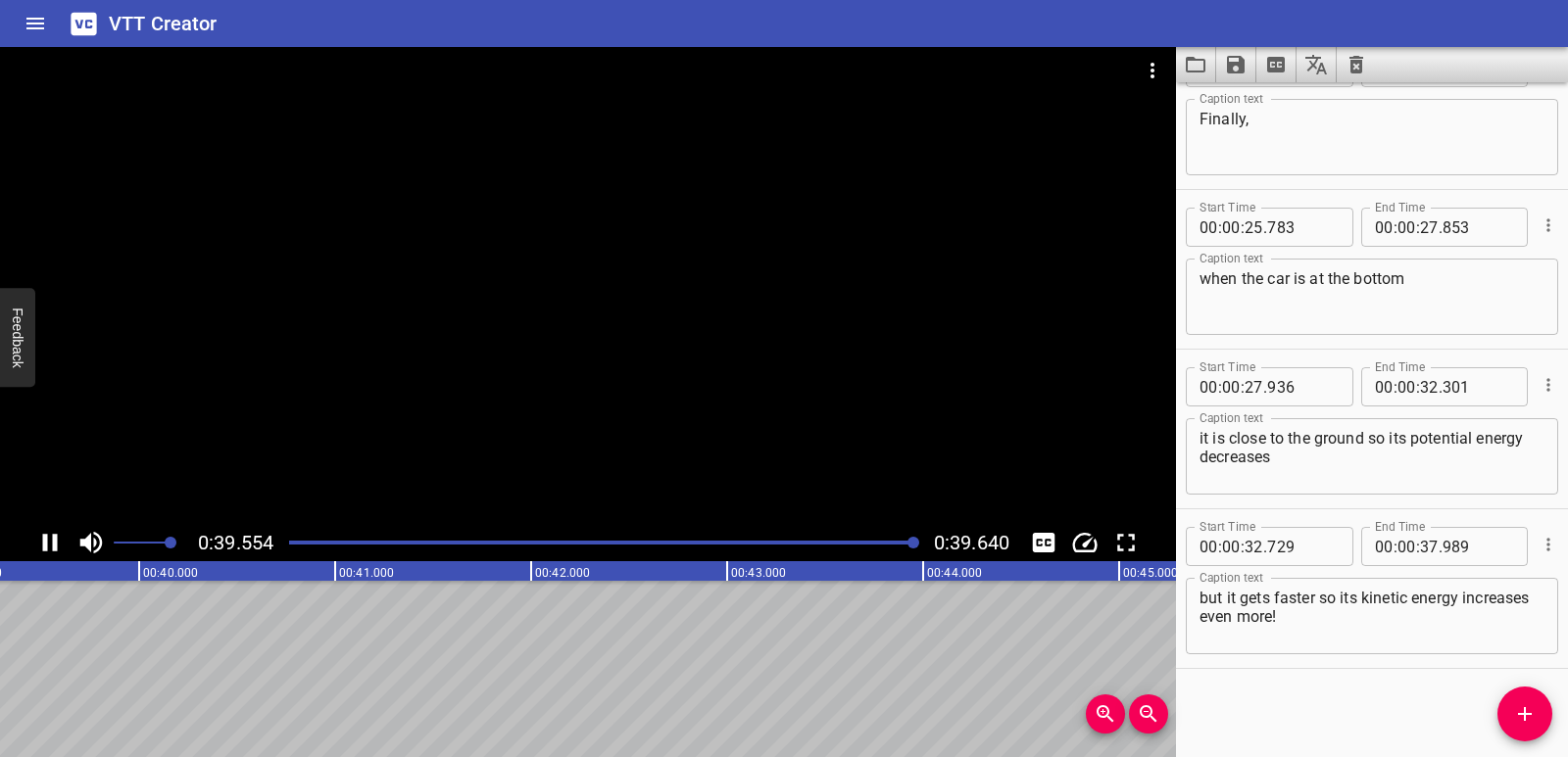
scroll to position [0, 7771]
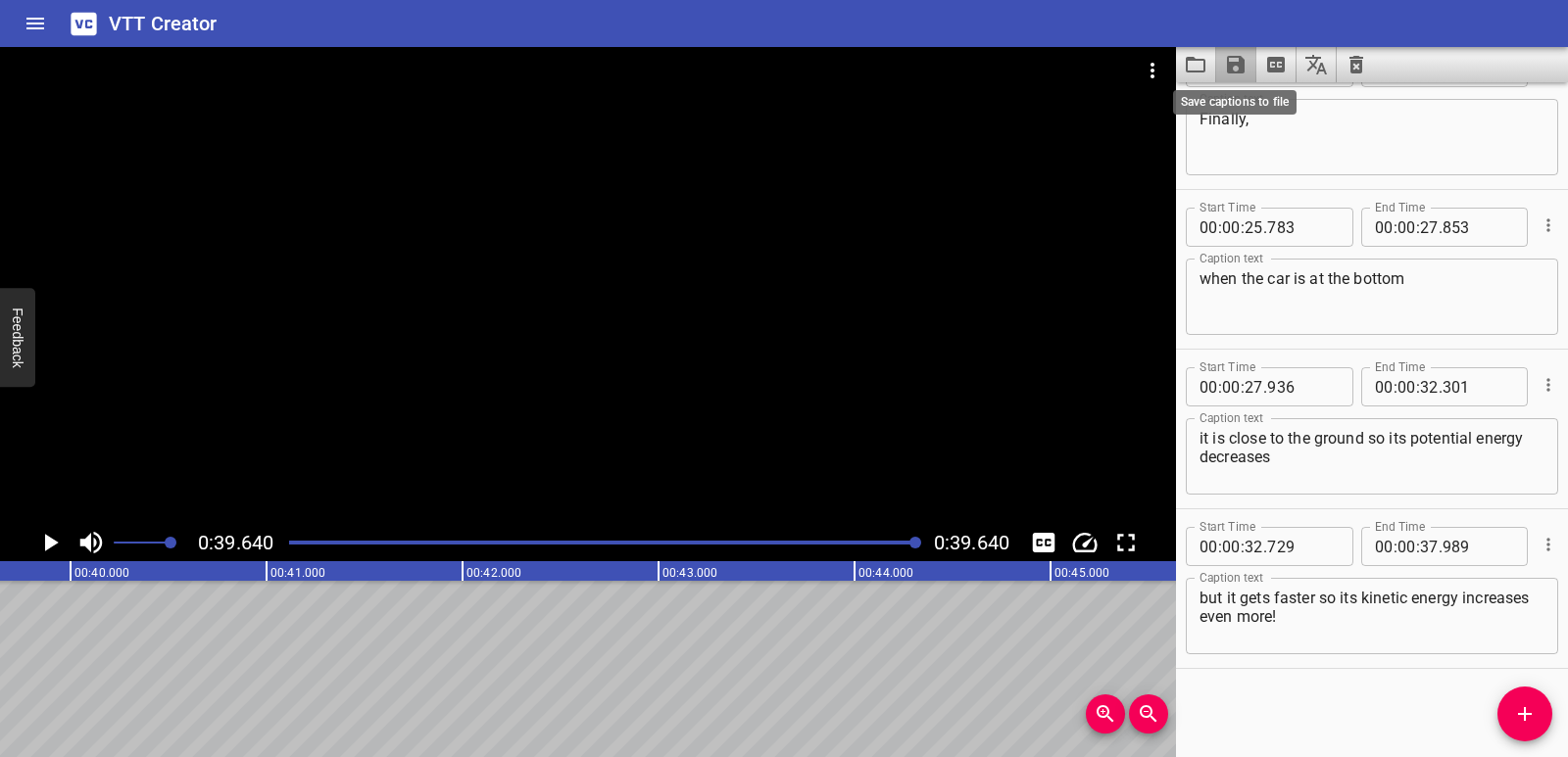
click at [1230, 55] on icon "Save captions to file" at bounding box center [1236, 65] width 24 height 24
click at [1264, 106] on li "Save to VTT file" at bounding box center [1289, 108] width 144 height 36
